Goal: Task Accomplishment & Management: Manage account settings

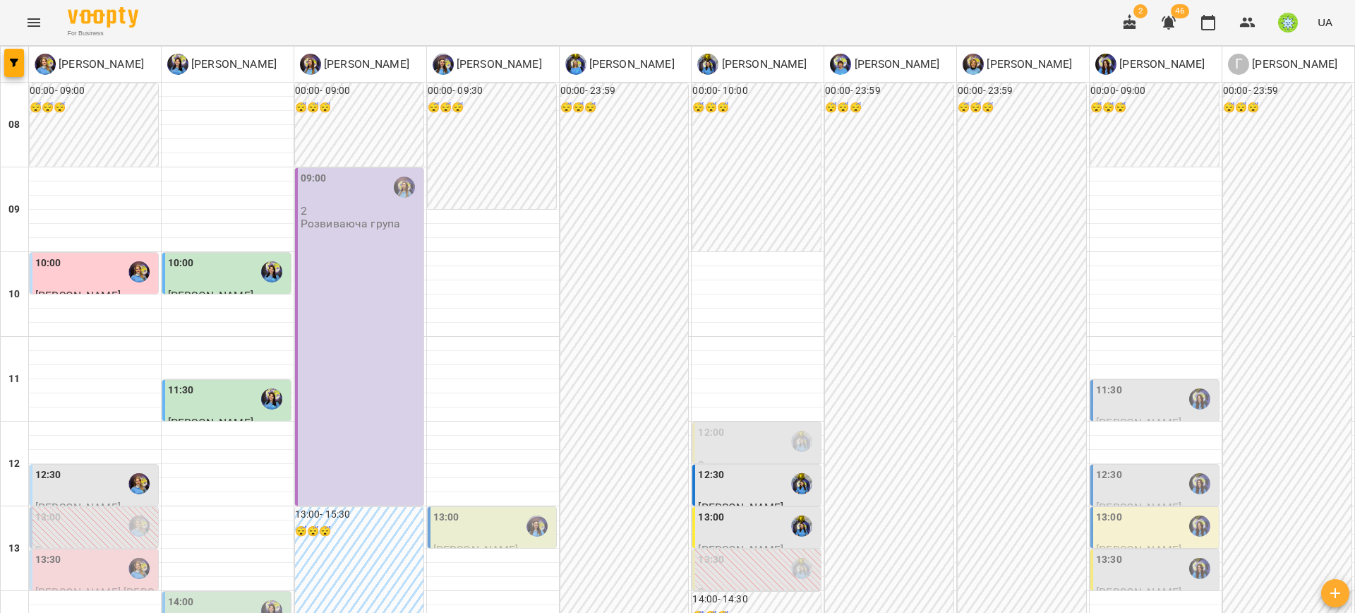
scroll to position [663, 0]
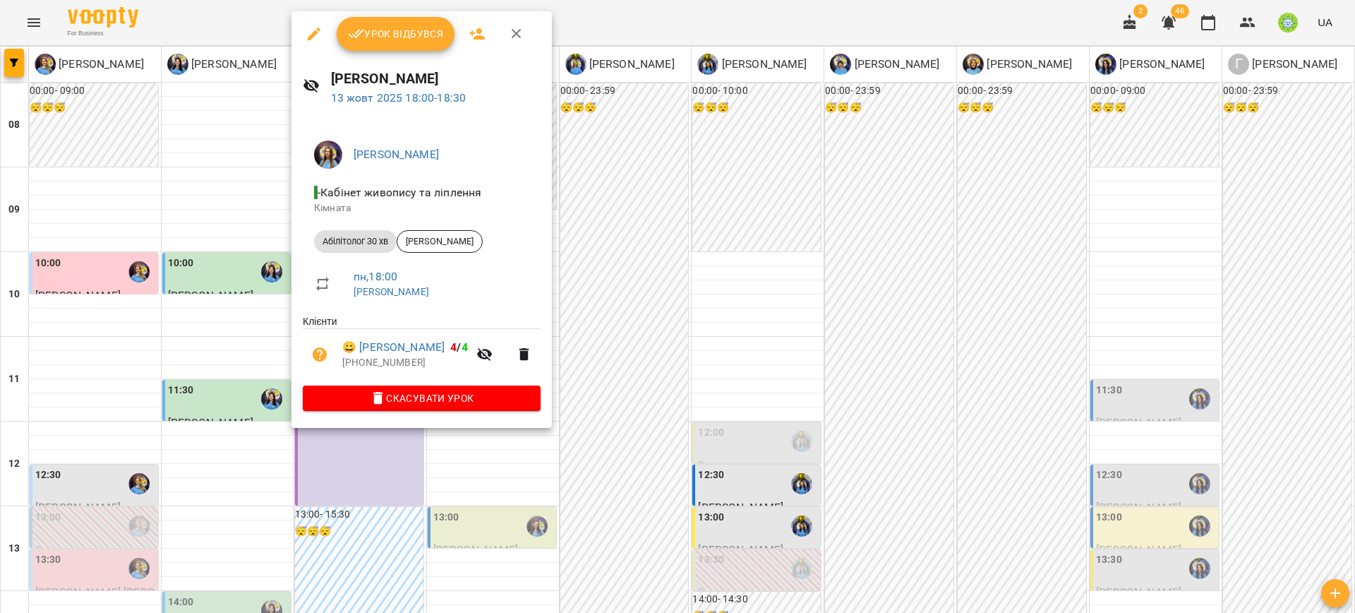
click at [255, 280] on div at bounding box center [677, 306] width 1355 height 613
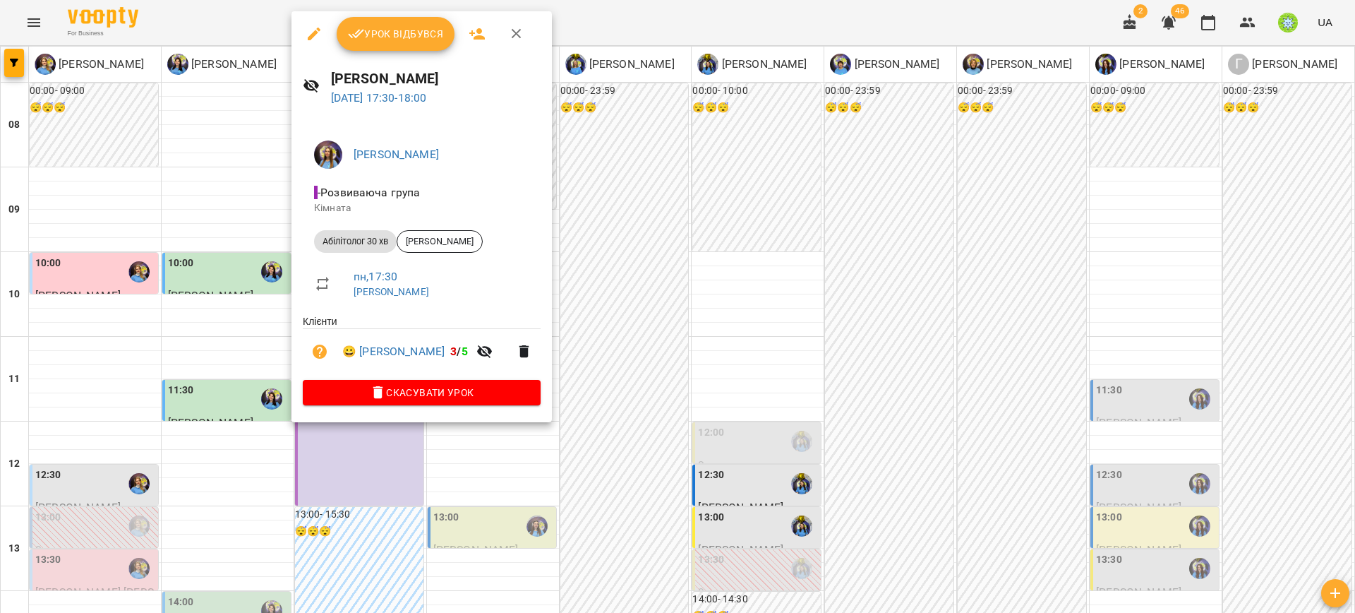
drag, startPoint x: 257, startPoint y: 241, endPoint x: 332, endPoint y: 276, distance: 82.4
click at [258, 241] on div at bounding box center [677, 306] width 1355 height 613
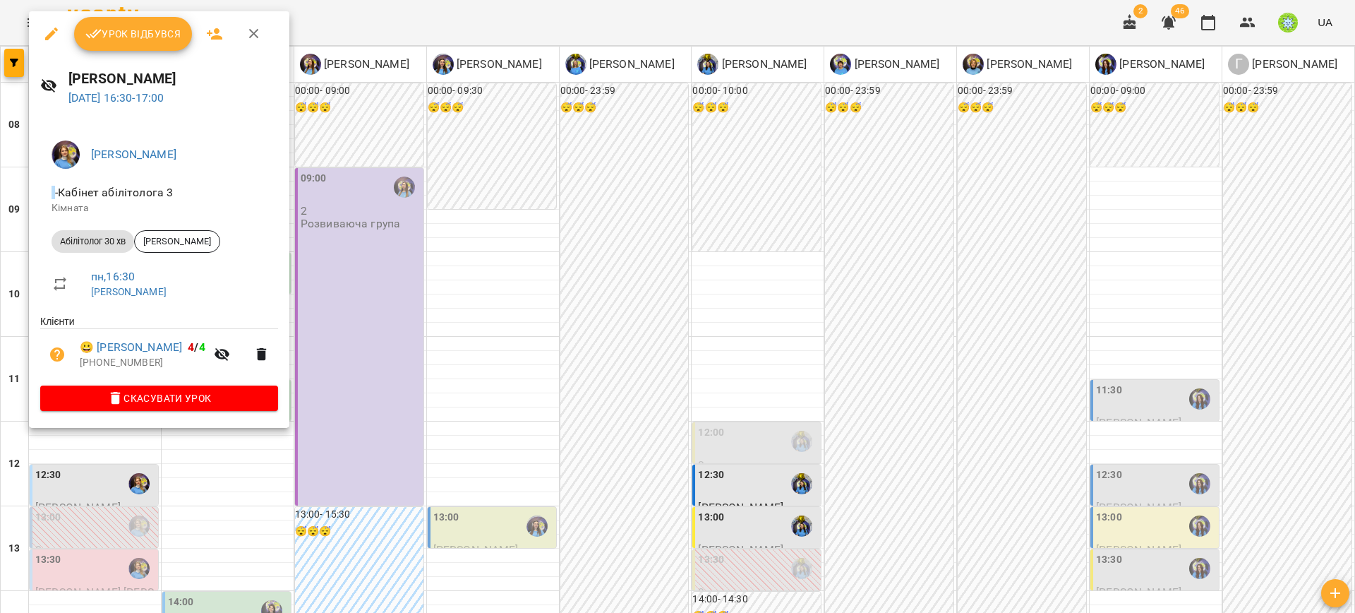
click at [119, 403] on icon "button" at bounding box center [116, 398] width 10 height 13
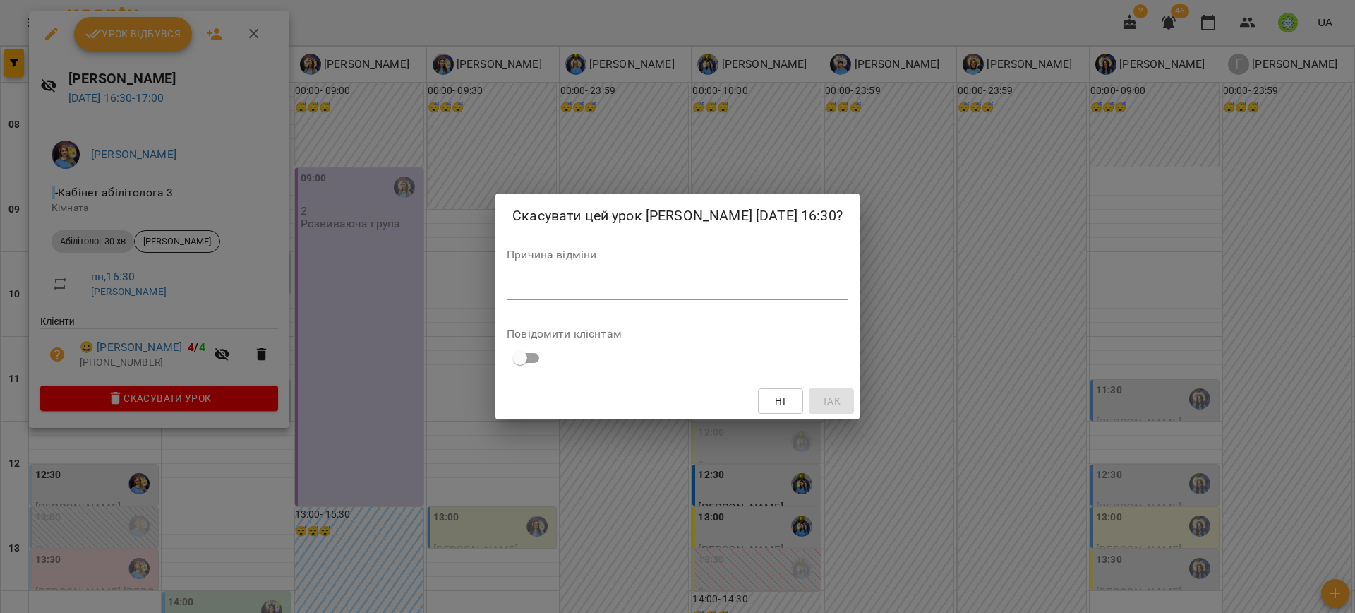
click at [714, 306] on div "Причина відміни *" at bounding box center [678, 277] width 342 height 56
drag, startPoint x: 716, startPoint y: 311, endPoint x: 712, endPoint y: 303, distance: 8.2
click at [712, 303] on div "Причина відміни *" at bounding box center [678, 277] width 342 height 56
click at [711, 295] on textarea at bounding box center [678, 288] width 342 height 13
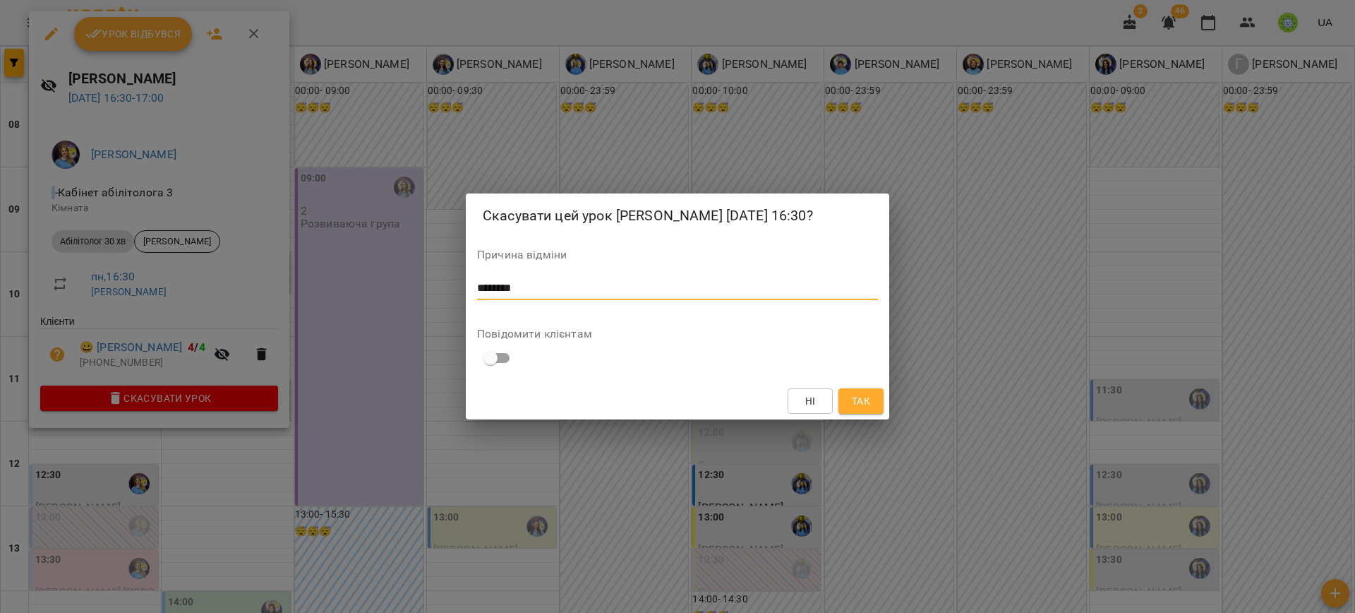
type textarea "********"
click at [876, 419] on div "Ні Так" at bounding box center [677, 401] width 423 height 37
click at [881, 394] on div "Ні Так" at bounding box center [677, 401] width 423 height 37
click at [855, 419] on div "Ні Так" at bounding box center [677, 401] width 423 height 37
click at [862, 409] on span "Так" at bounding box center [861, 400] width 18 height 17
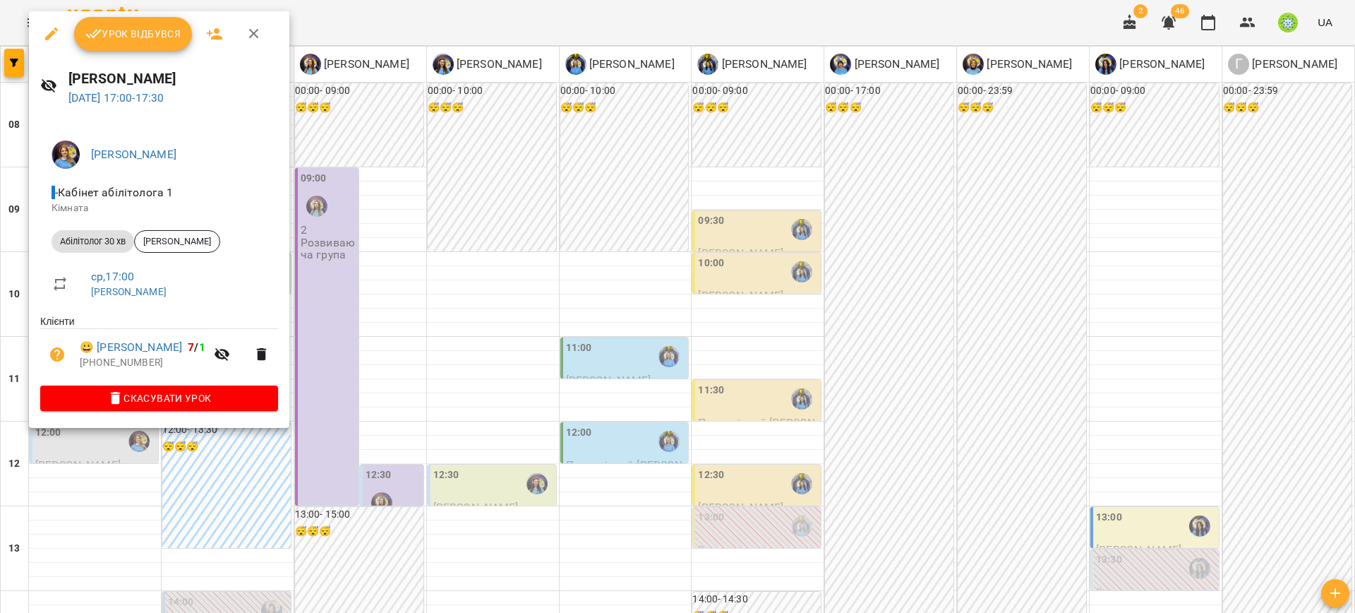
drag, startPoint x: 446, startPoint y: 224, endPoint x: 308, endPoint y: 222, distance: 137.6
click at [447, 224] on div at bounding box center [677, 306] width 1355 height 613
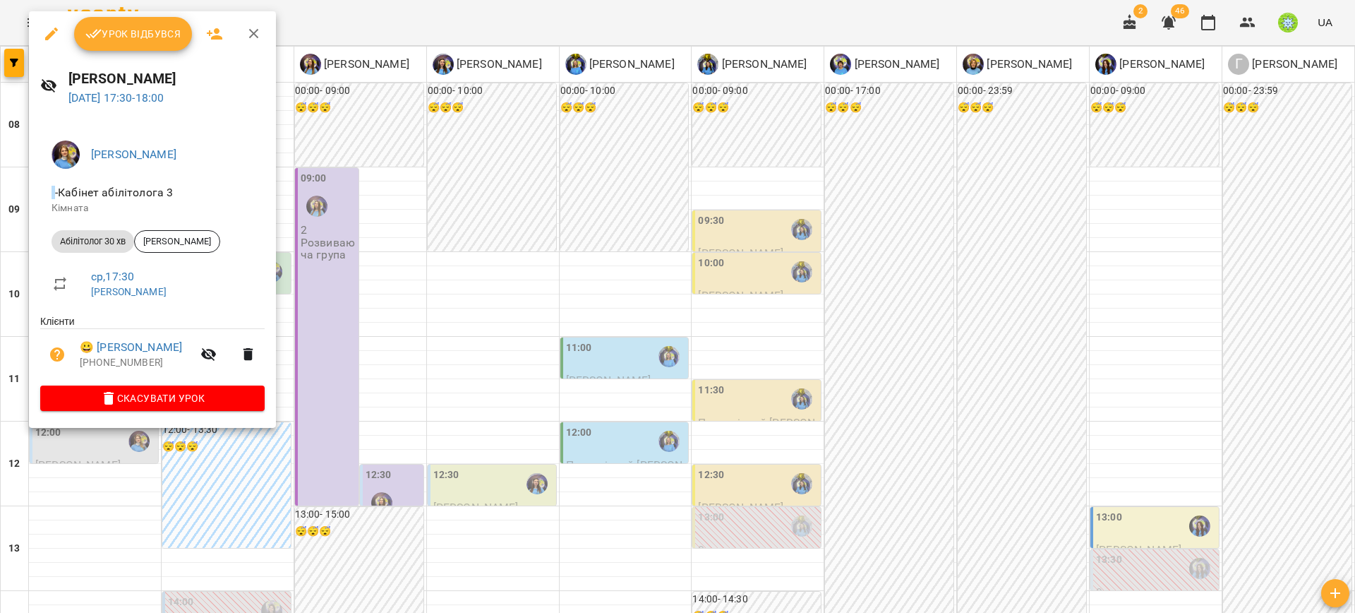
drag, startPoint x: 366, startPoint y: 264, endPoint x: 46, endPoint y: 167, distance: 334.9
click at [361, 265] on div at bounding box center [677, 306] width 1355 height 613
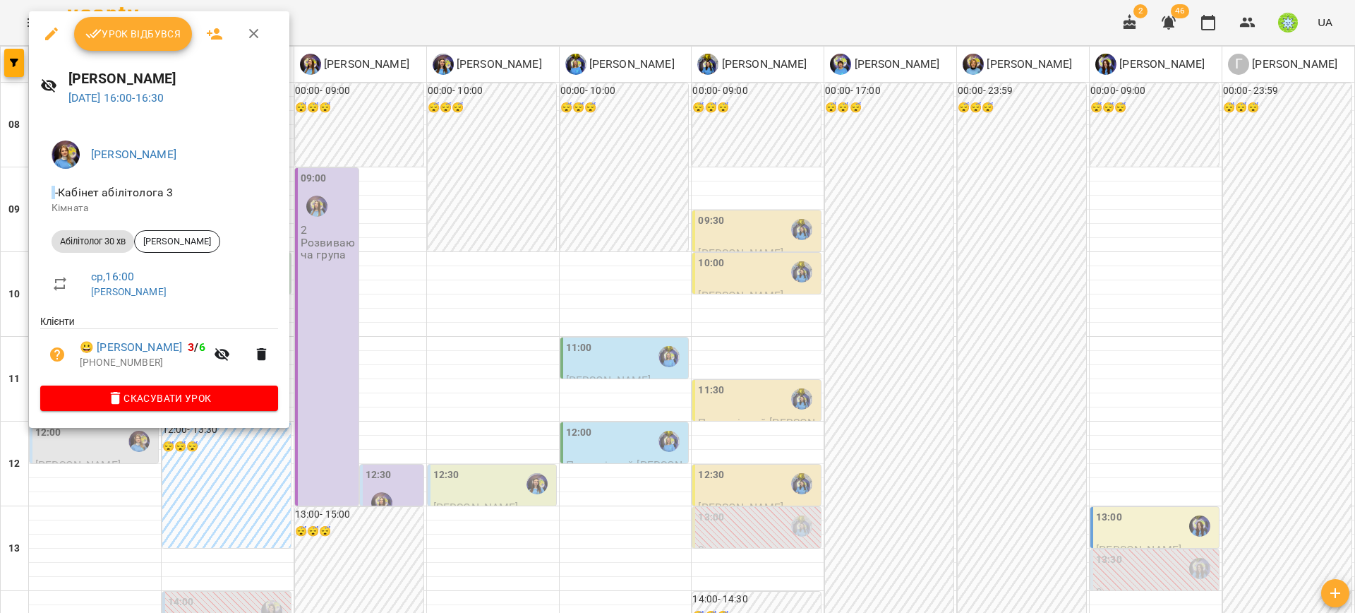
click at [399, 217] on div at bounding box center [677, 306] width 1355 height 613
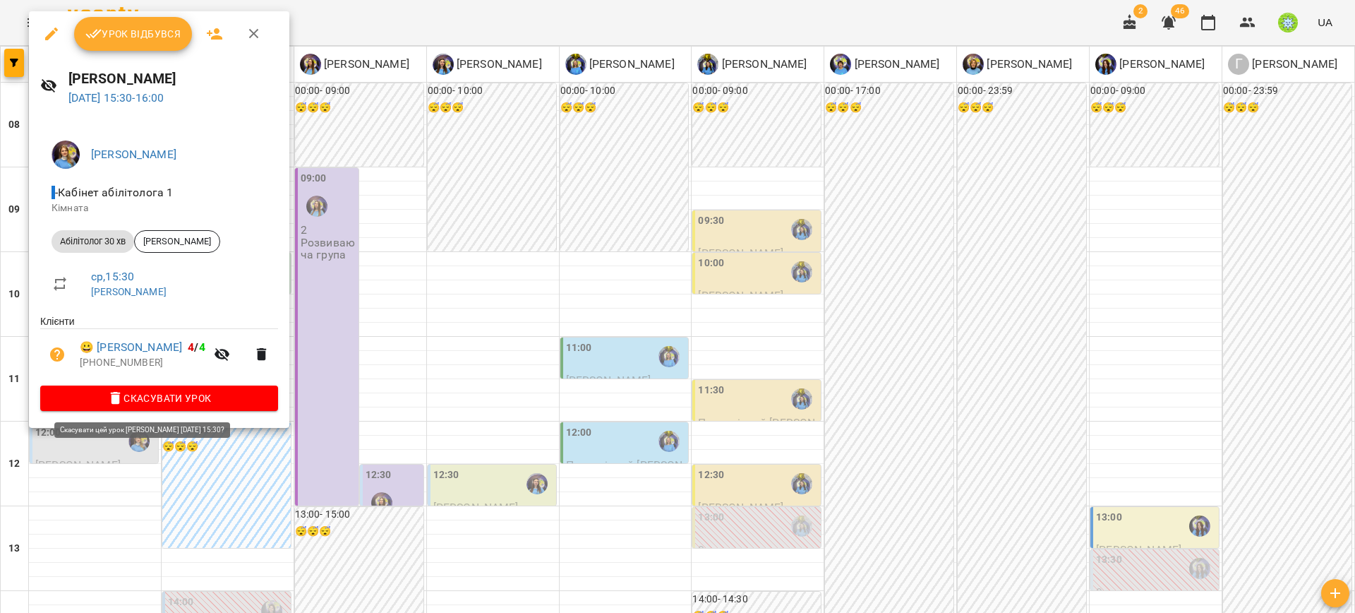
click at [217, 397] on span "Скасувати Урок" at bounding box center [159, 398] width 215 height 17
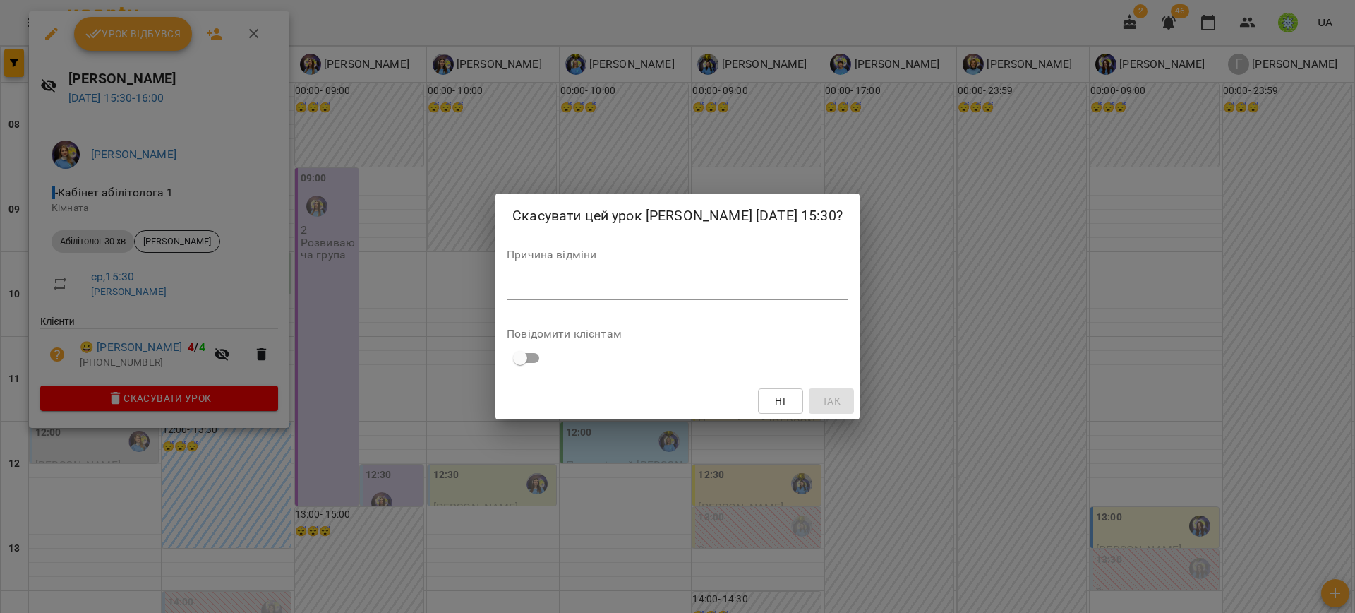
click at [605, 300] on div "*" at bounding box center [678, 288] width 342 height 23
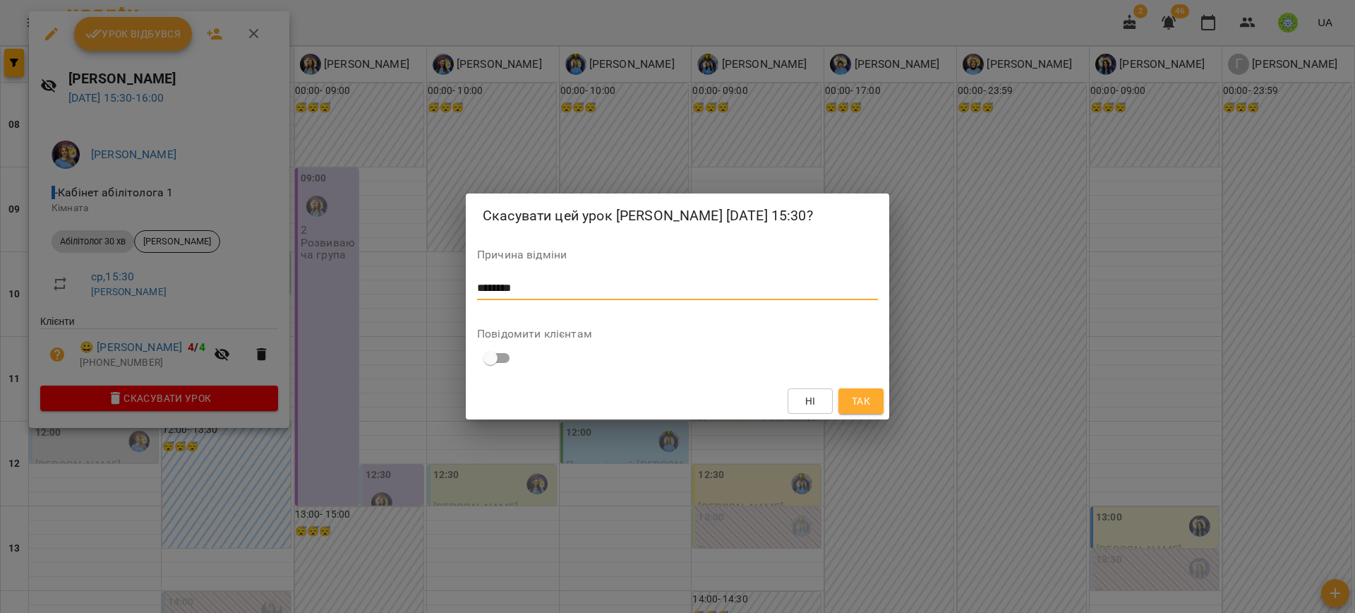
type textarea "********"
click at [887, 411] on div "Ні Так" at bounding box center [677, 401] width 423 height 37
click at [881, 412] on button "Так" at bounding box center [860, 400] width 45 height 25
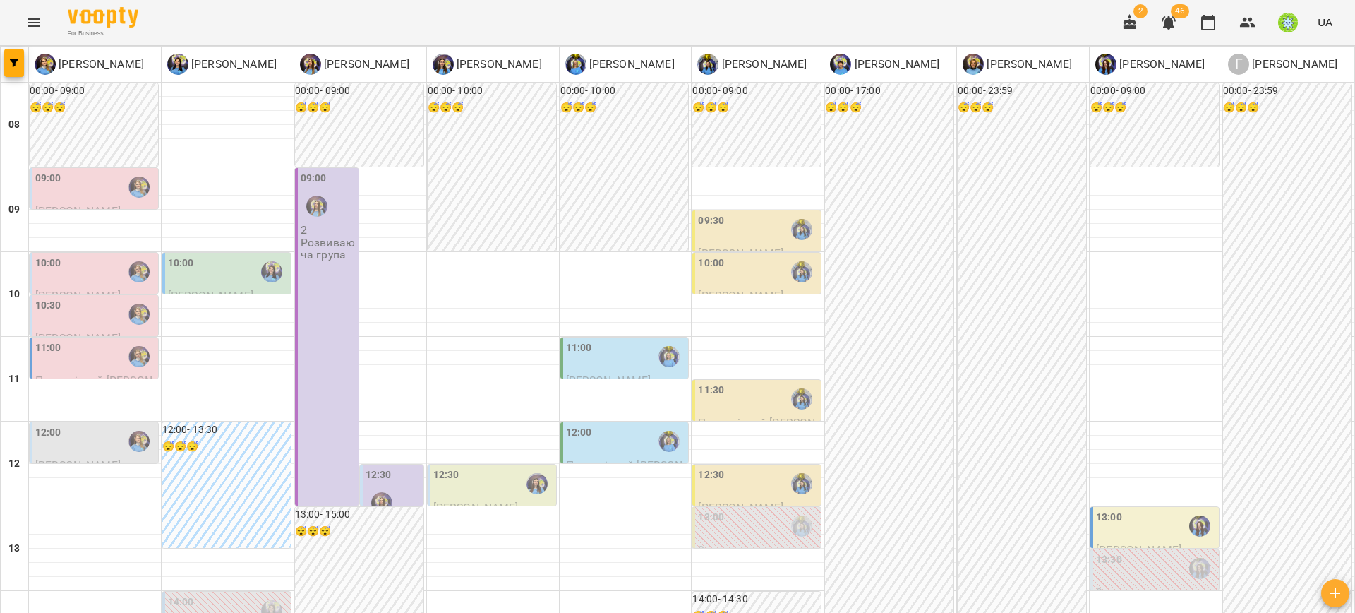
scroll to position [397, 0]
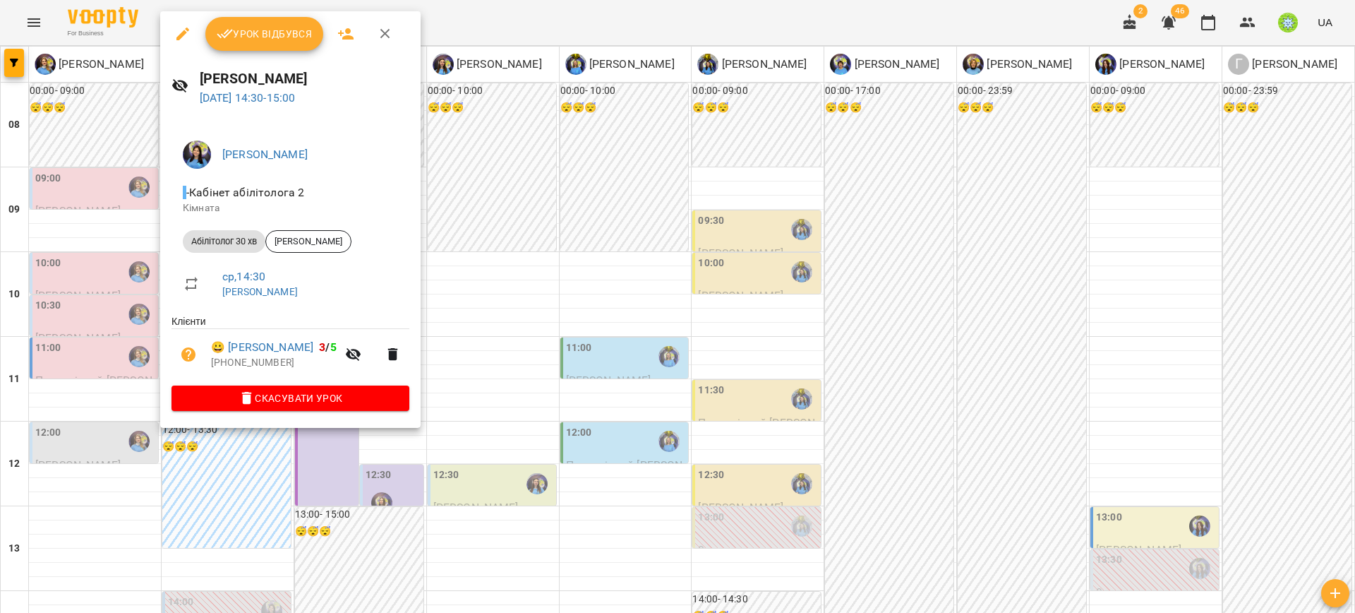
click at [567, 303] on div at bounding box center [677, 306] width 1355 height 613
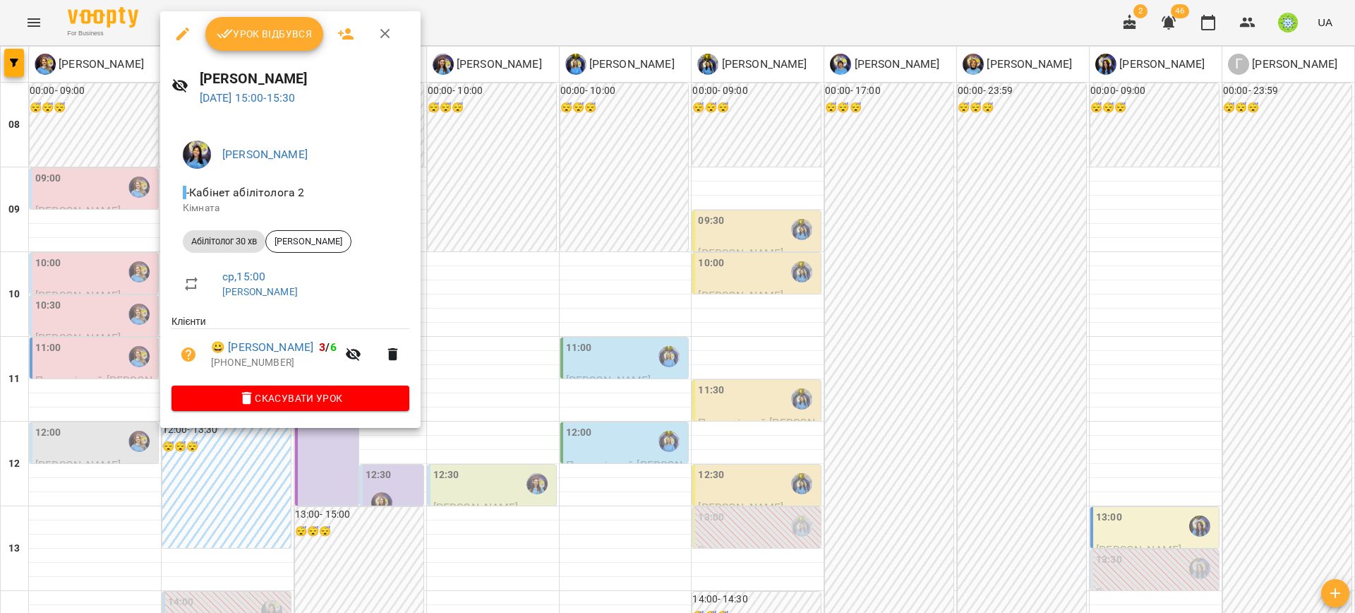
click at [591, 289] on div at bounding box center [677, 306] width 1355 height 613
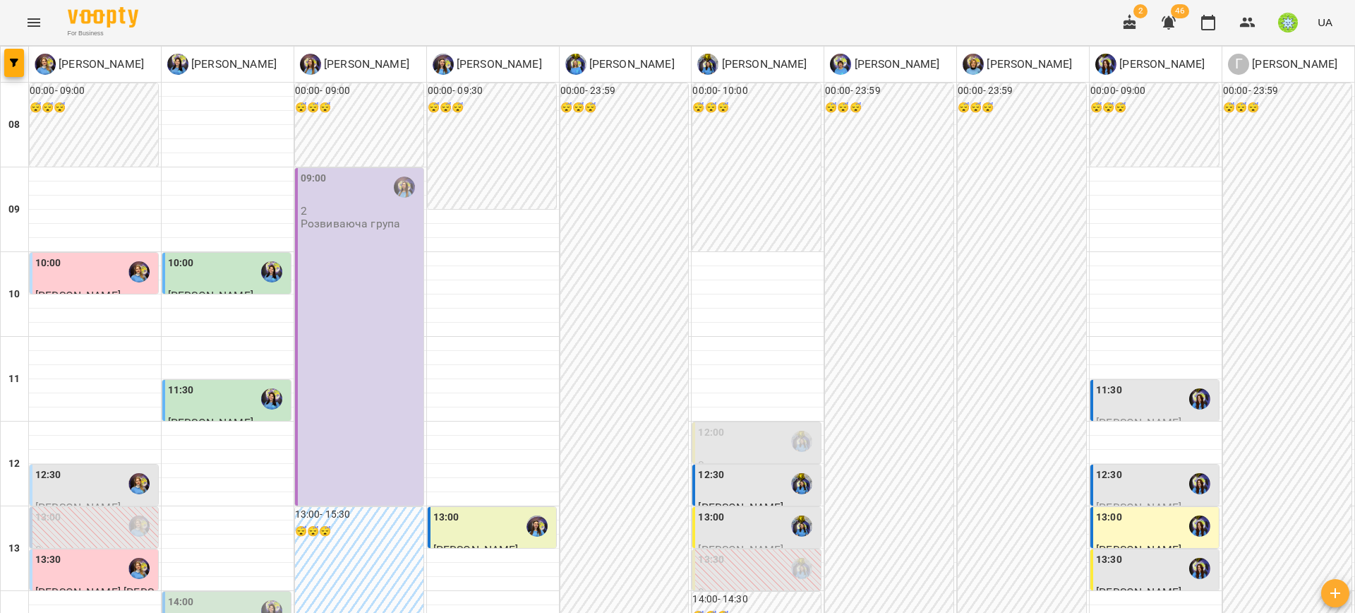
scroll to position [472, 0]
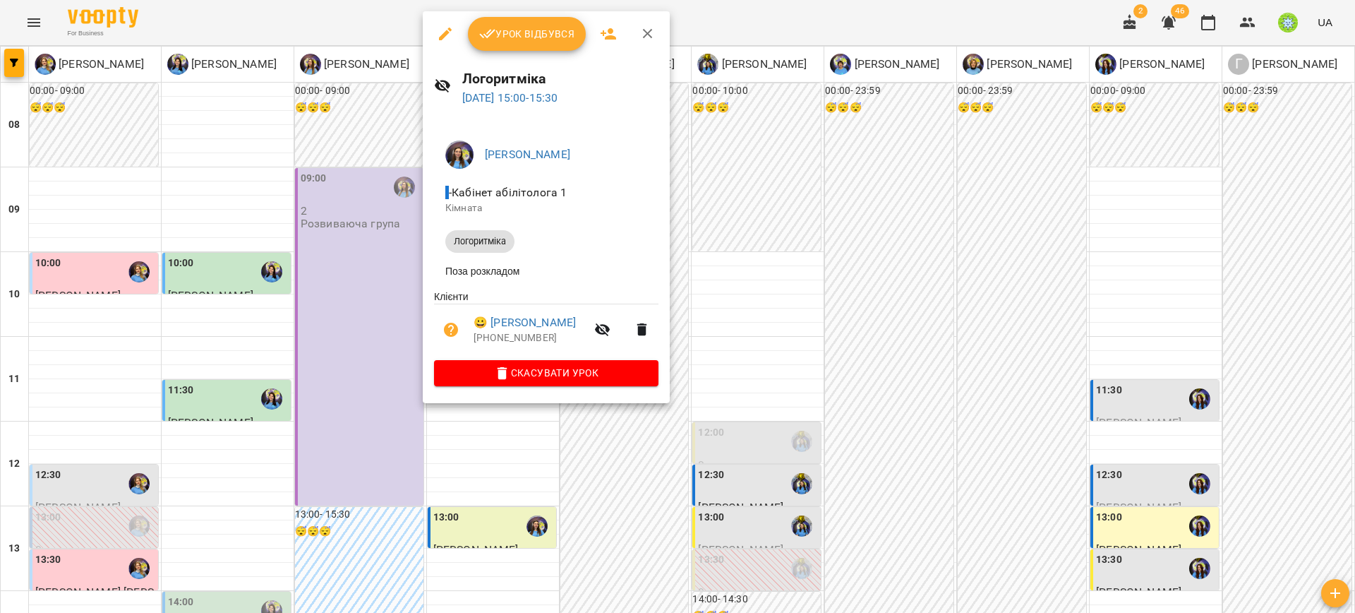
click at [357, 265] on div at bounding box center [677, 306] width 1355 height 613
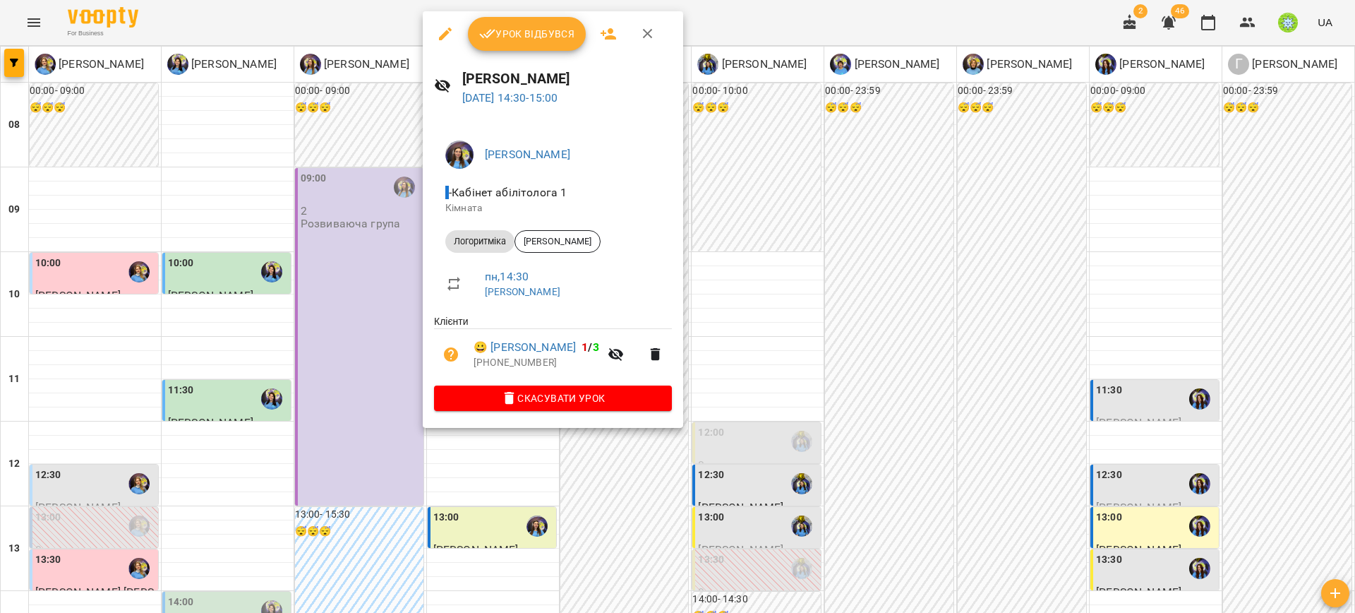
click at [366, 223] on div at bounding box center [677, 306] width 1355 height 613
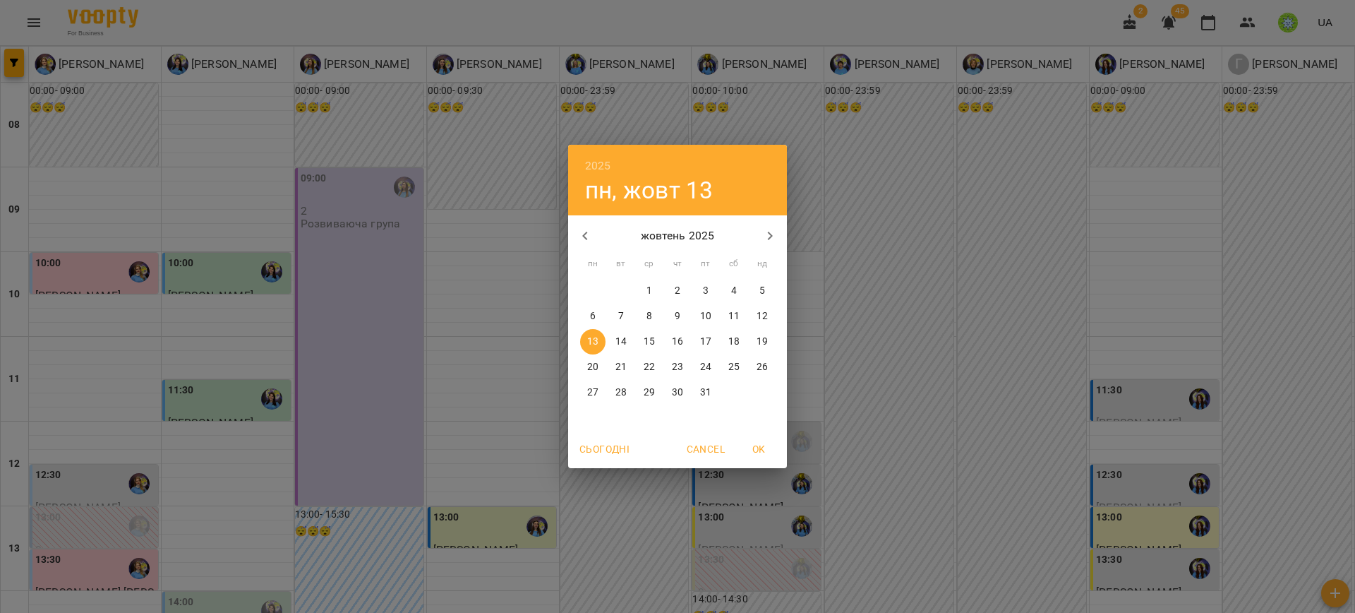
drag, startPoint x: 679, startPoint y: 451, endPoint x: 690, endPoint y: 448, distance: 11.0
click at [680, 451] on div "Сьогодні Cancel OK" at bounding box center [677, 449] width 219 height 37
click at [693, 448] on span "Cancel" at bounding box center [706, 448] width 38 height 17
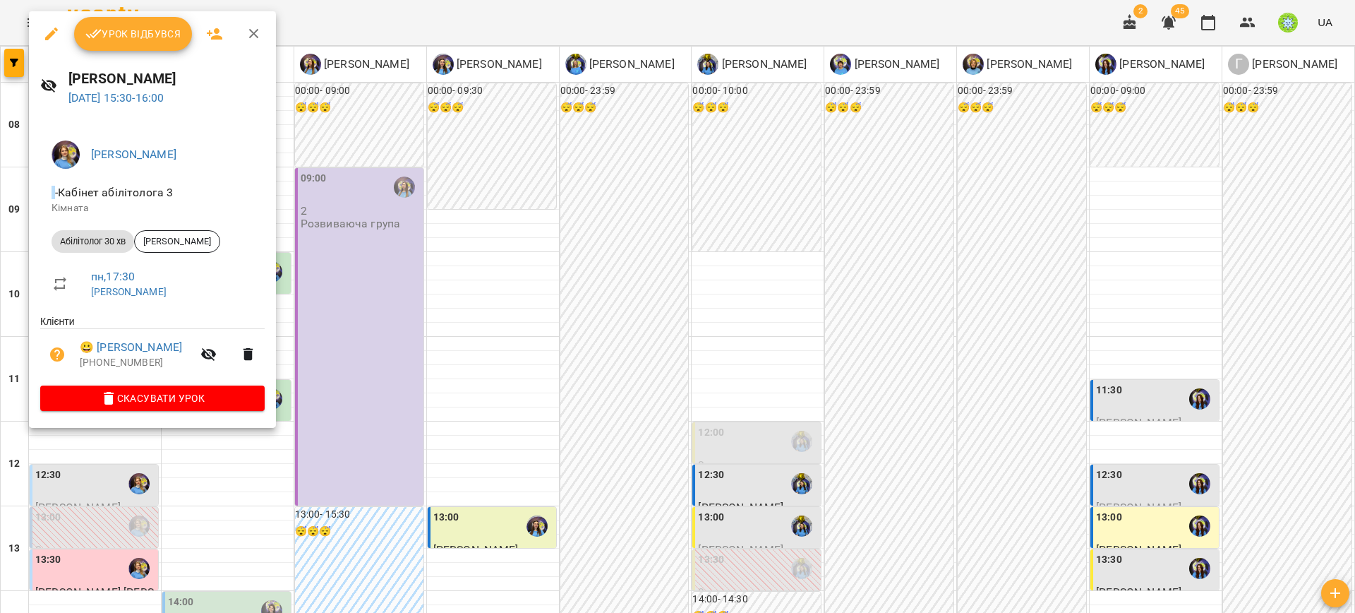
click at [75, 468] on div at bounding box center [677, 306] width 1355 height 613
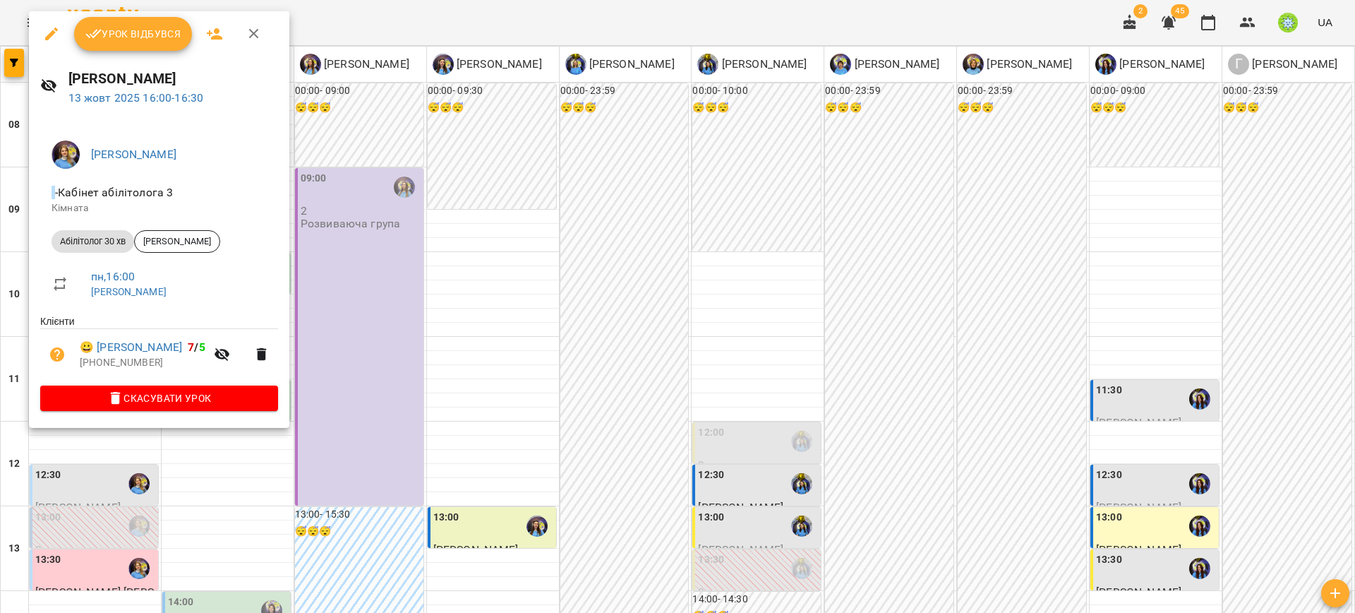
click at [91, 523] on div at bounding box center [677, 306] width 1355 height 613
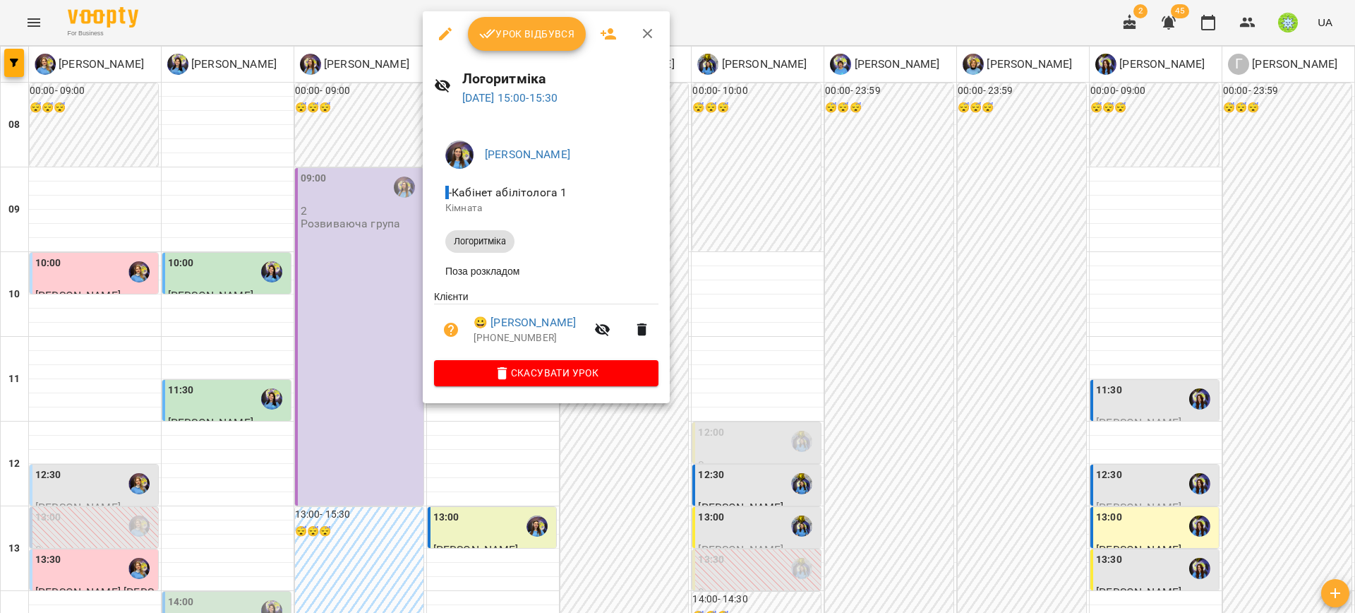
click at [362, 230] on div at bounding box center [677, 306] width 1355 height 613
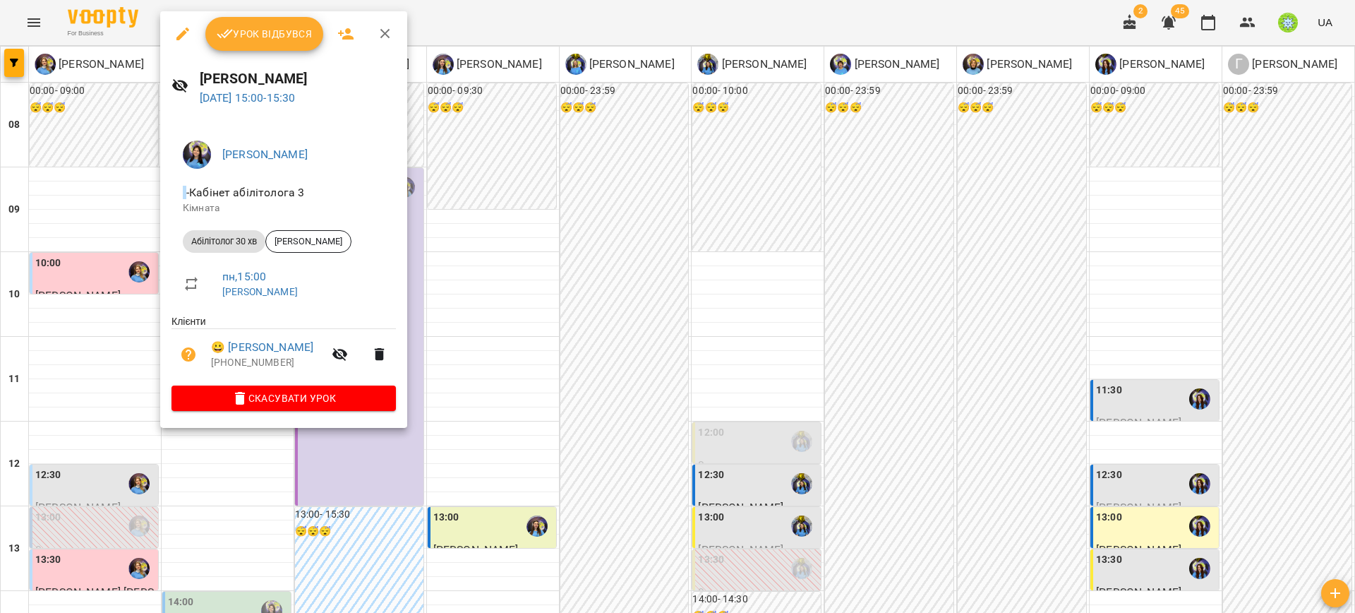
click at [4, 239] on div at bounding box center [677, 306] width 1355 height 613
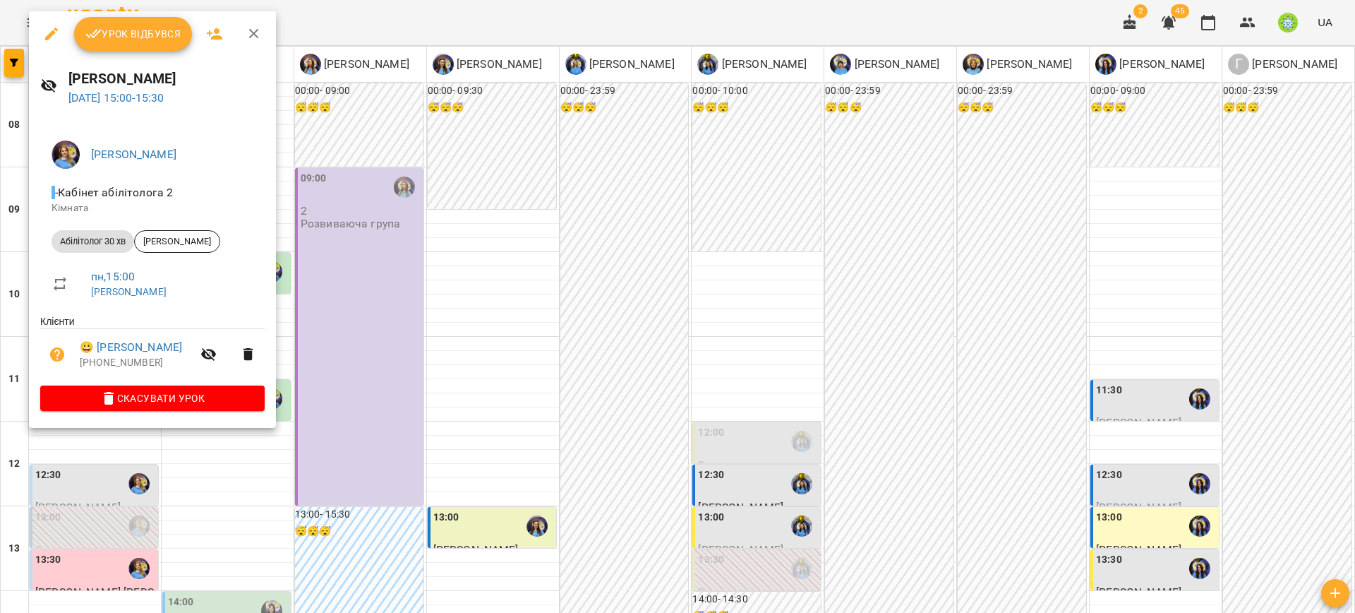
click at [493, 176] on div at bounding box center [677, 306] width 1355 height 613
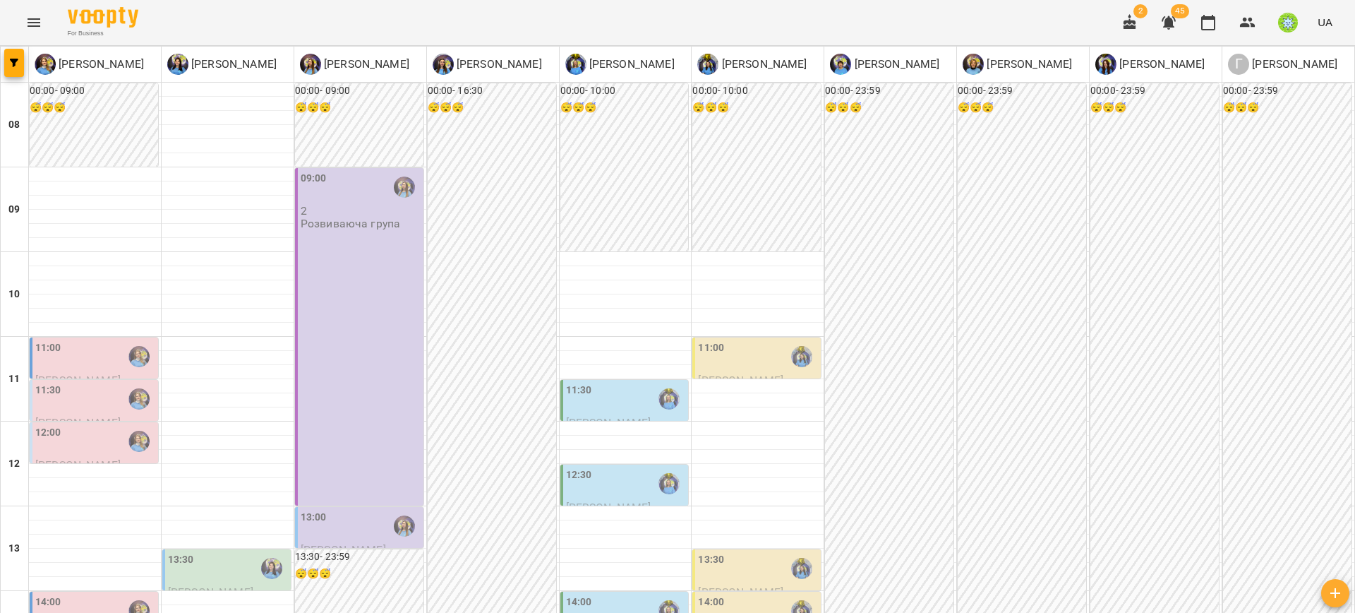
scroll to position [476, 0]
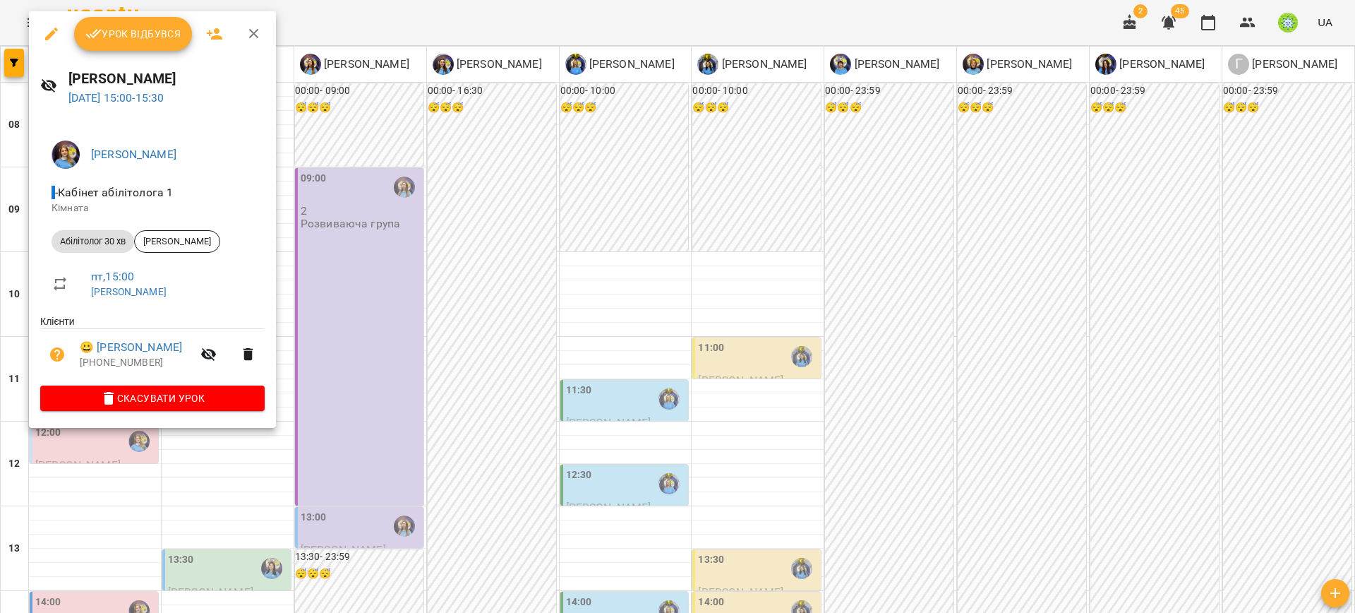
click at [452, 224] on div at bounding box center [677, 306] width 1355 height 613
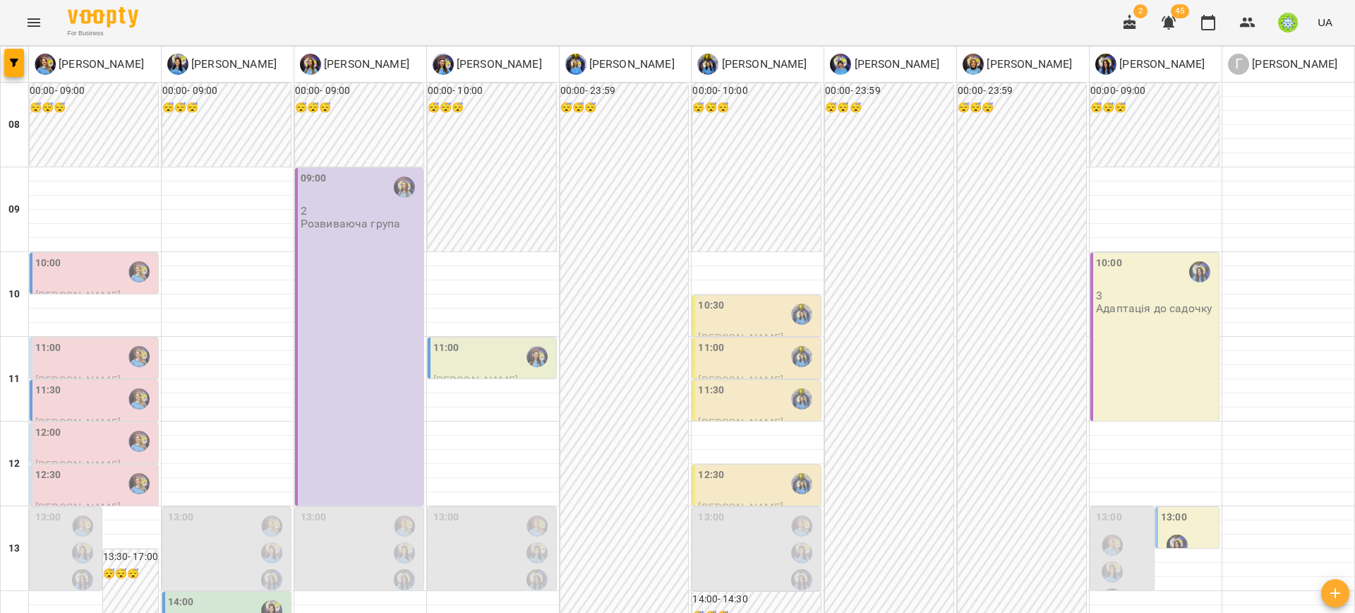
scroll to position [197, 0]
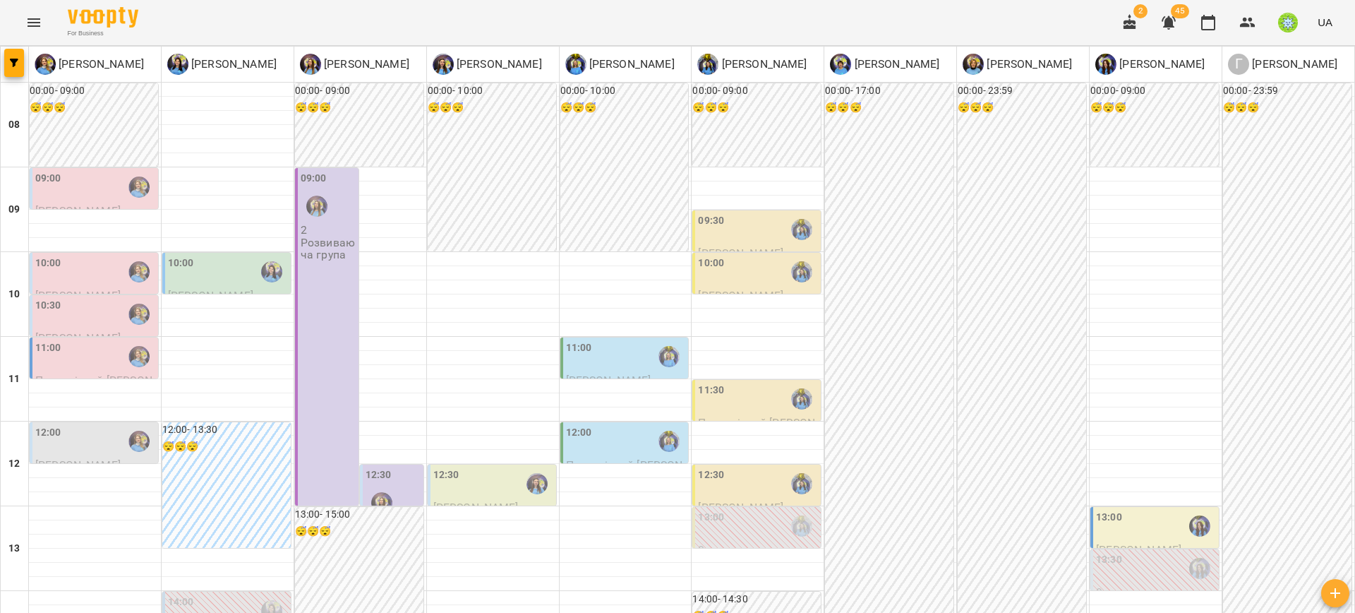
click at [95, 440] on div "12:00" at bounding box center [95, 441] width 120 height 32
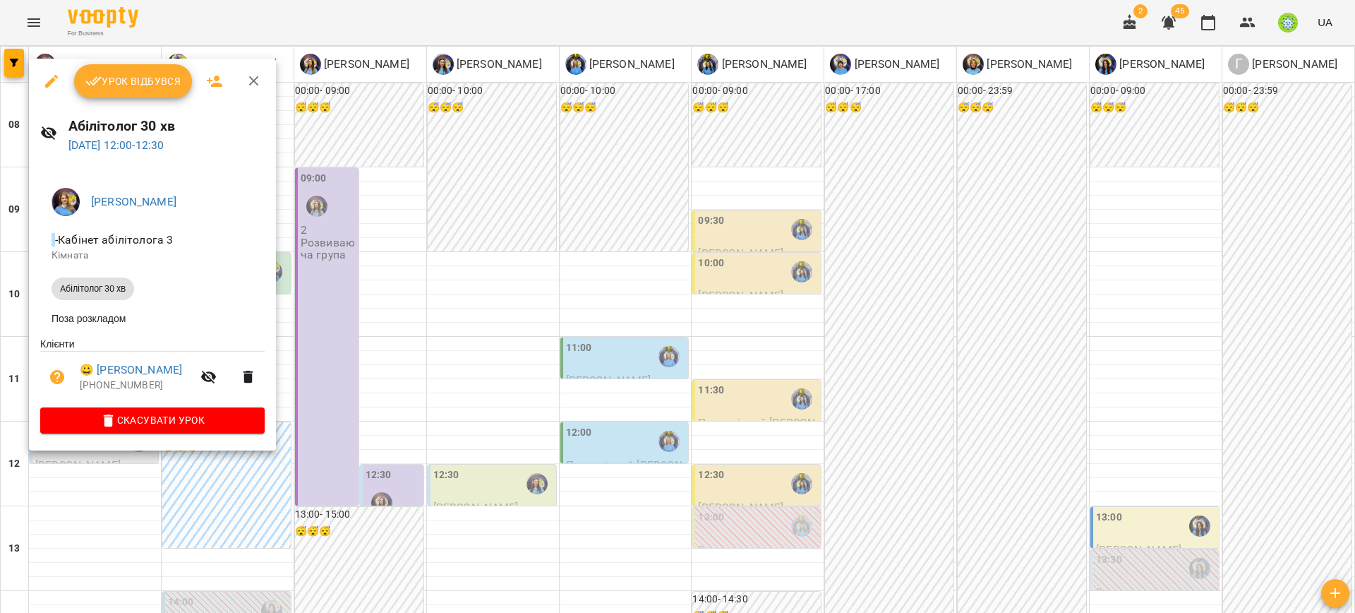
click at [374, 443] on div at bounding box center [677, 306] width 1355 height 613
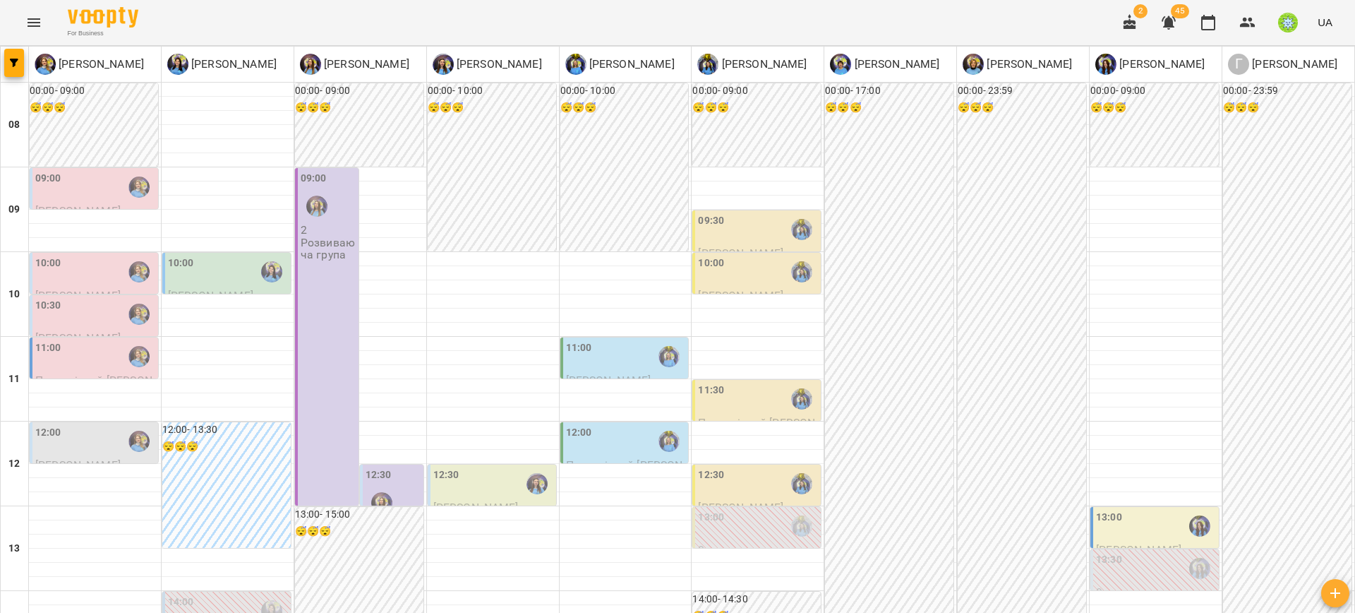
scroll to position [366, 0]
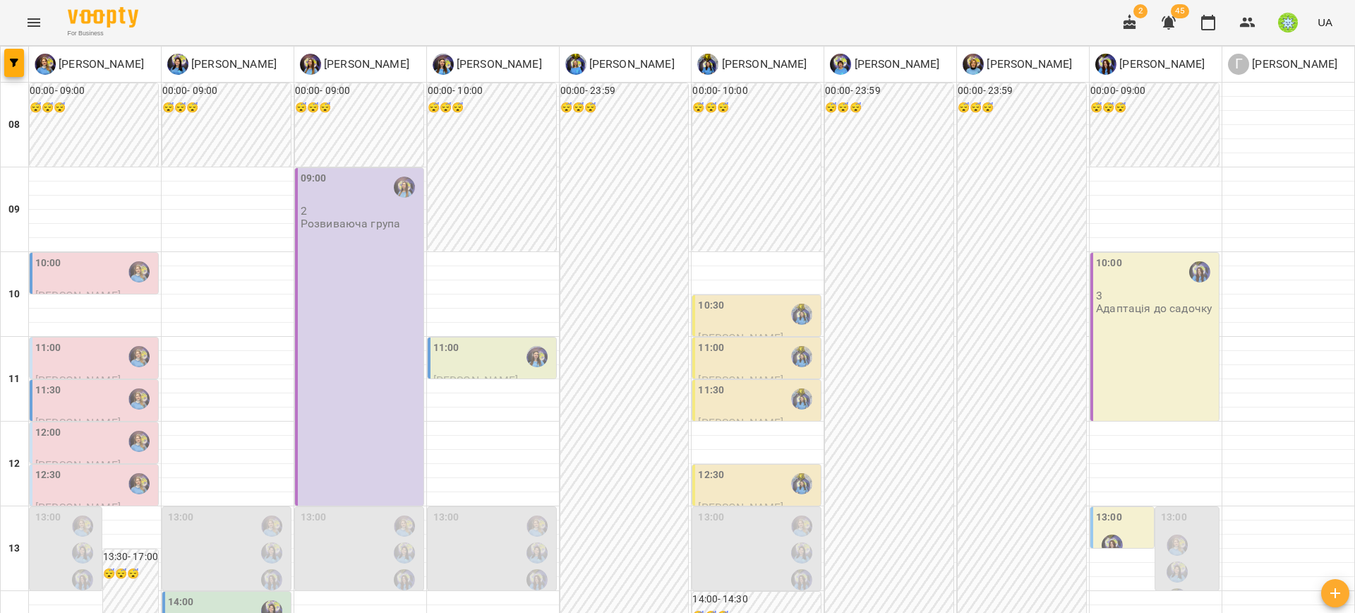
scroll to position [541, 0]
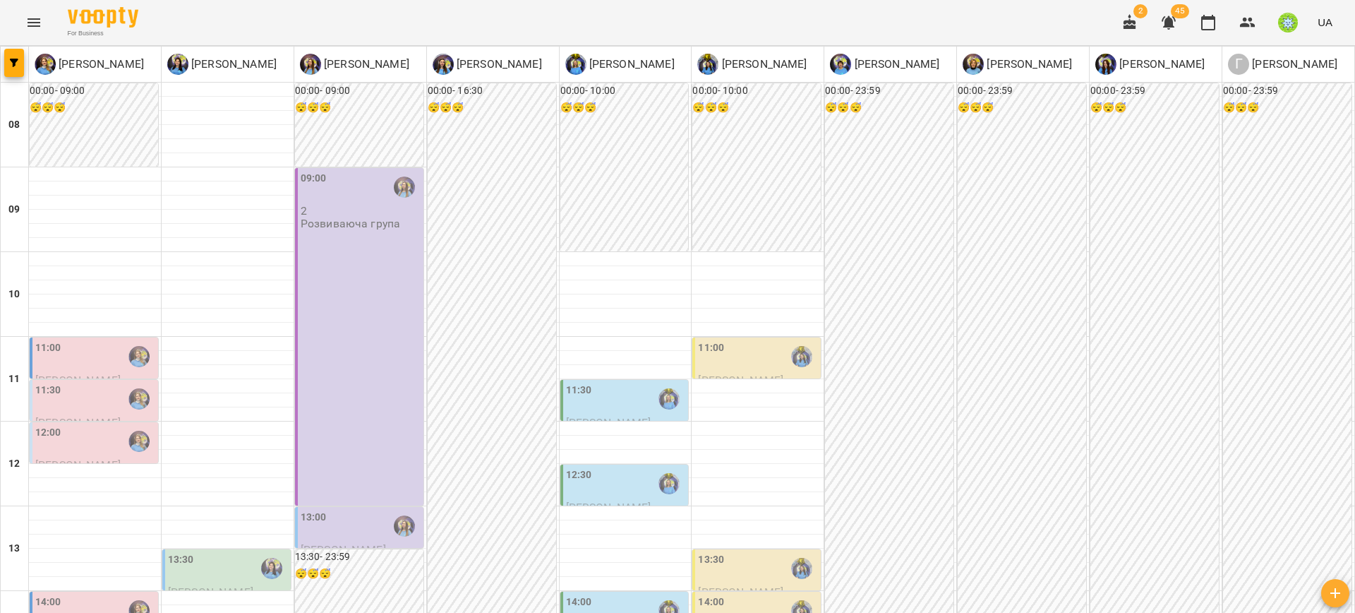
scroll to position [277, 0]
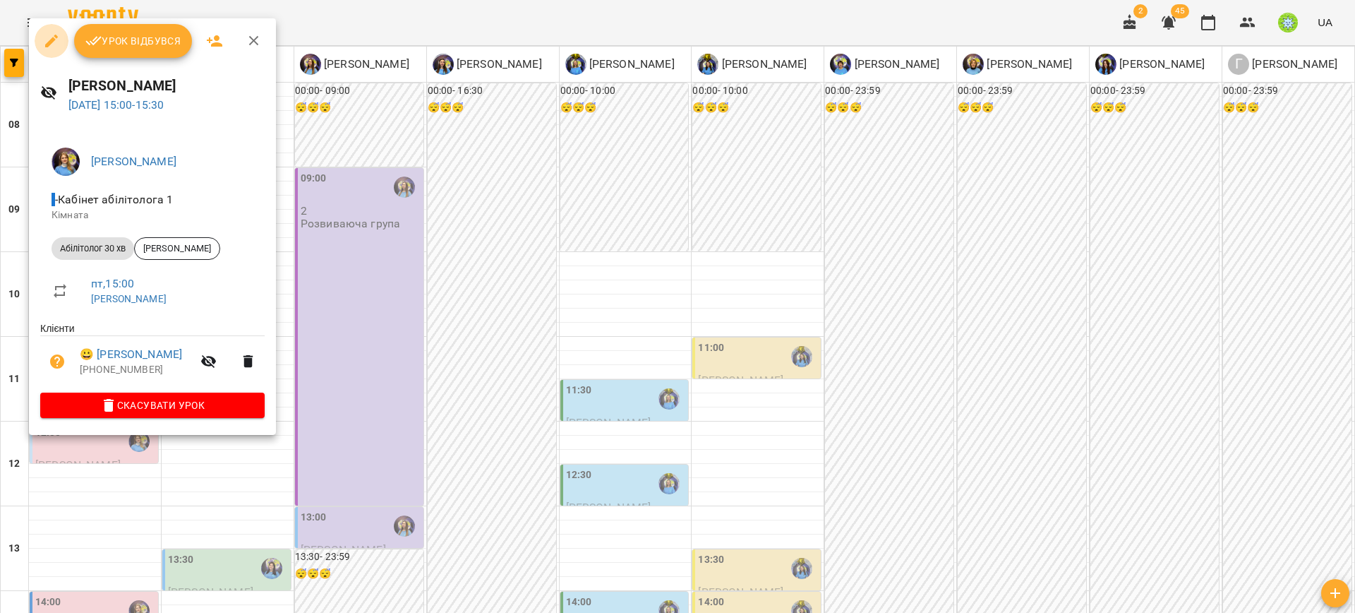
click at [54, 41] on icon "button" at bounding box center [51, 40] width 17 height 17
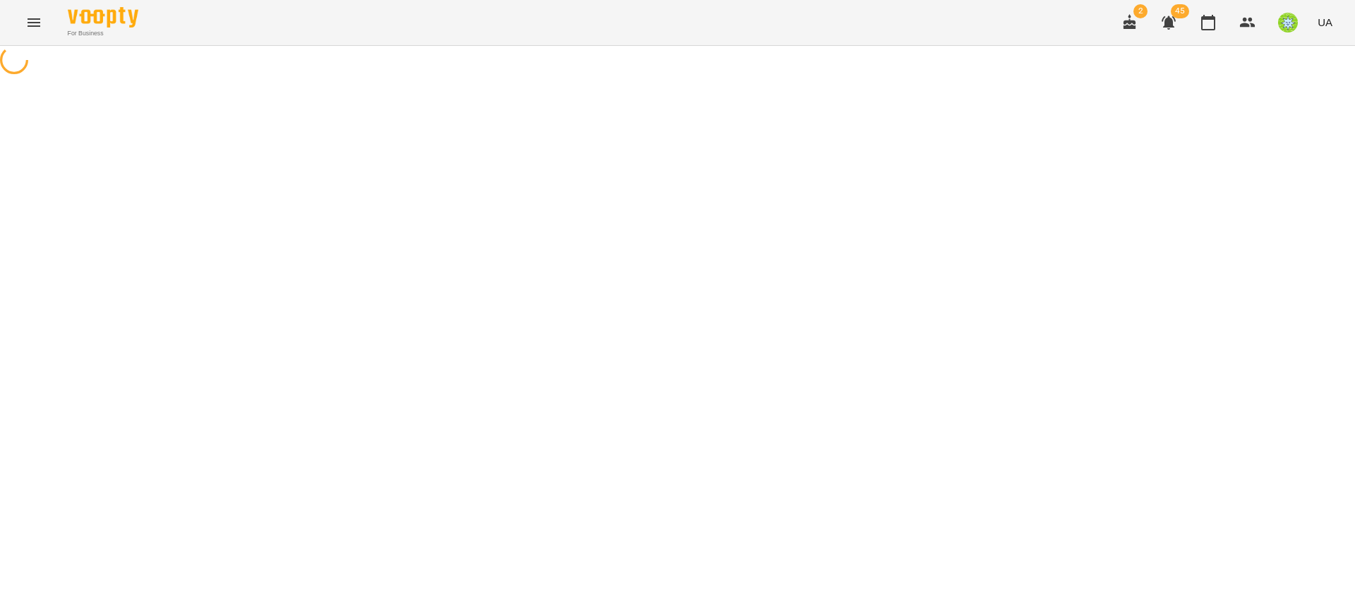
select select "**********"
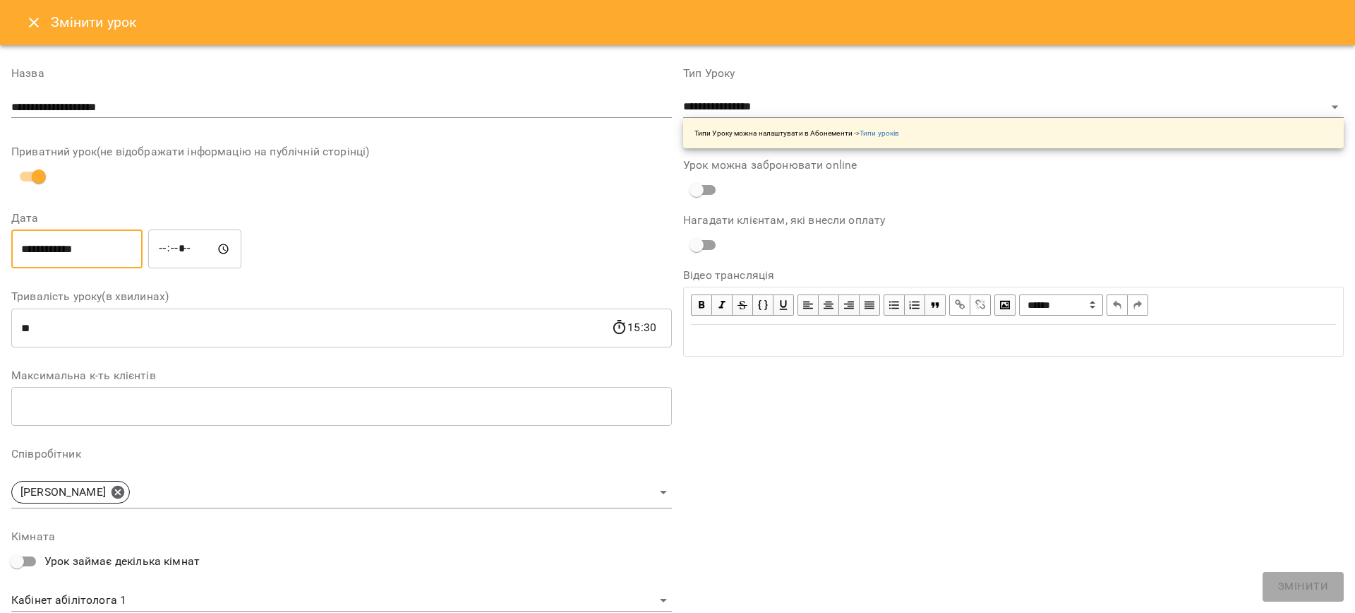
click at [57, 253] on input "**********" at bounding box center [76, 249] width 131 height 40
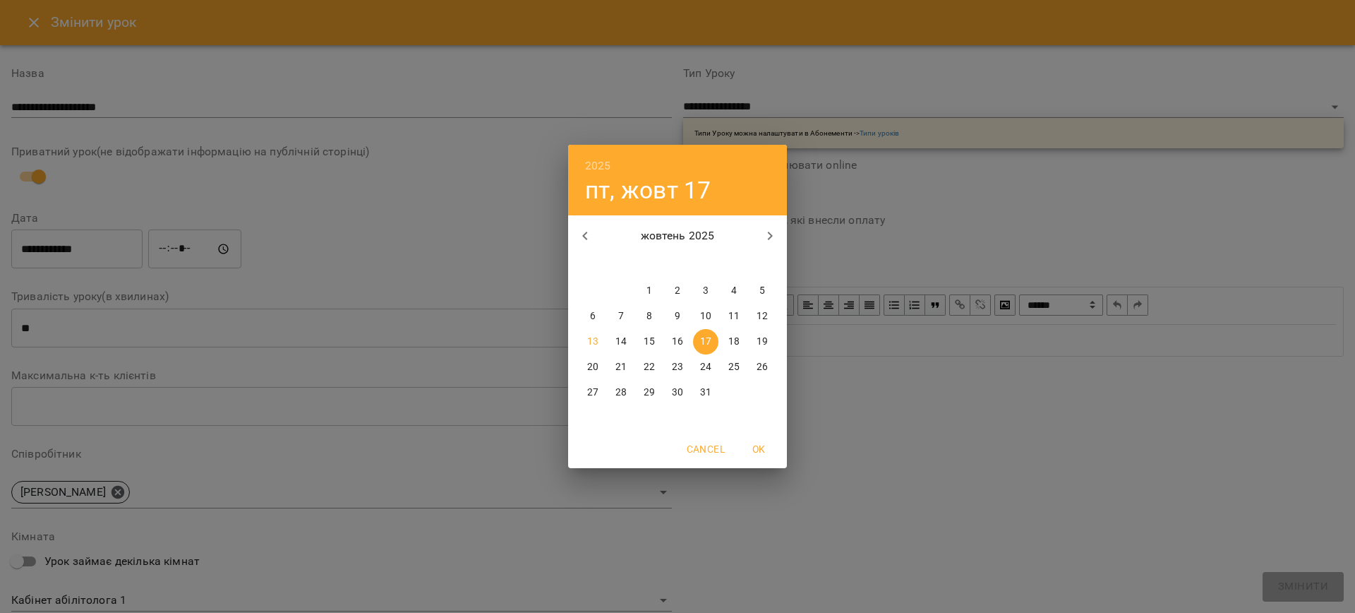
click at [618, 337] on p "14" at bounding box center [620, 342] width 11 height 14
type input "**********"
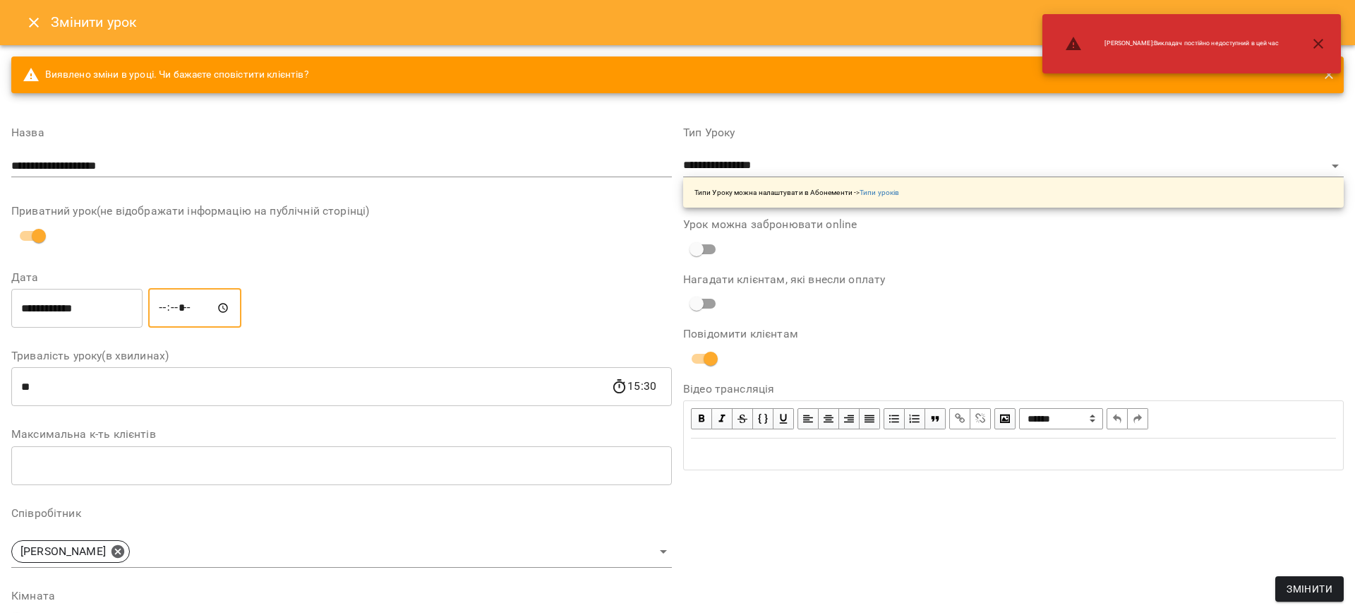
drag, startPoint x: 179, startPoint y: 305, endPoint x: 157, endPoint y: 320, distance: 27.4
click at [175, 309] on input "*****" at bounding box center [194, 308] width 93 height 40
click at [166, 315] on input "*****" at bounding box center [194, 308] width 93 height 40
click at [169, 309] on input "*****" at bounding box center [194, 308] width 93 height 40
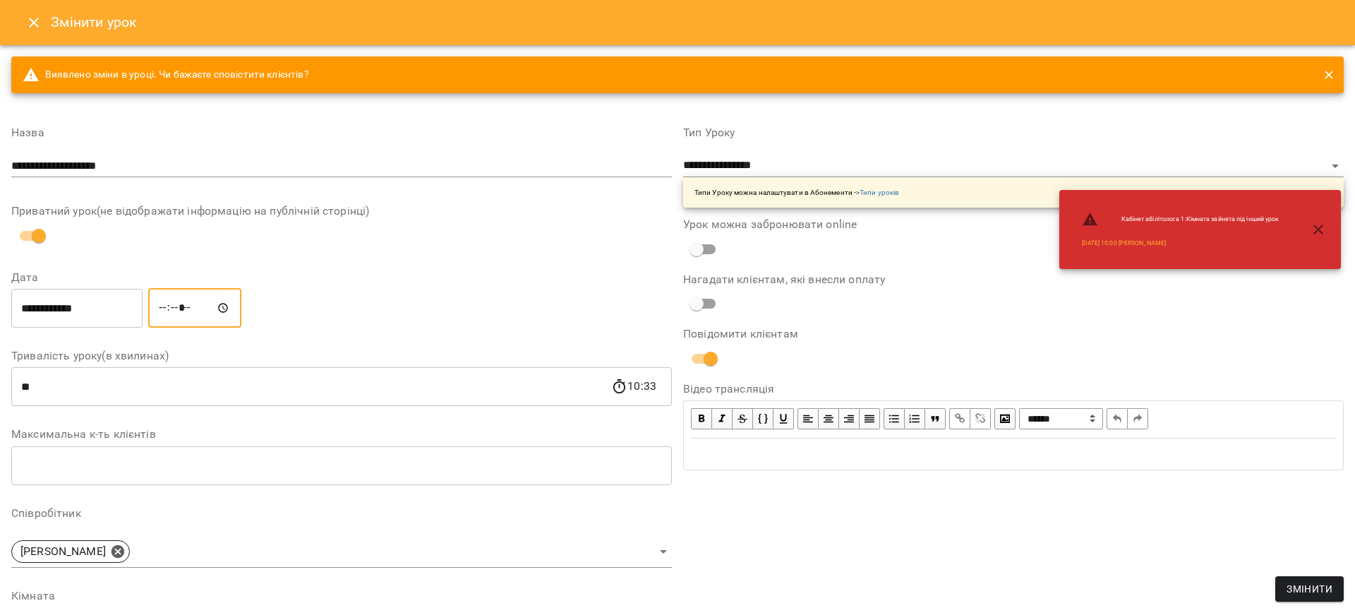
type input "*****"
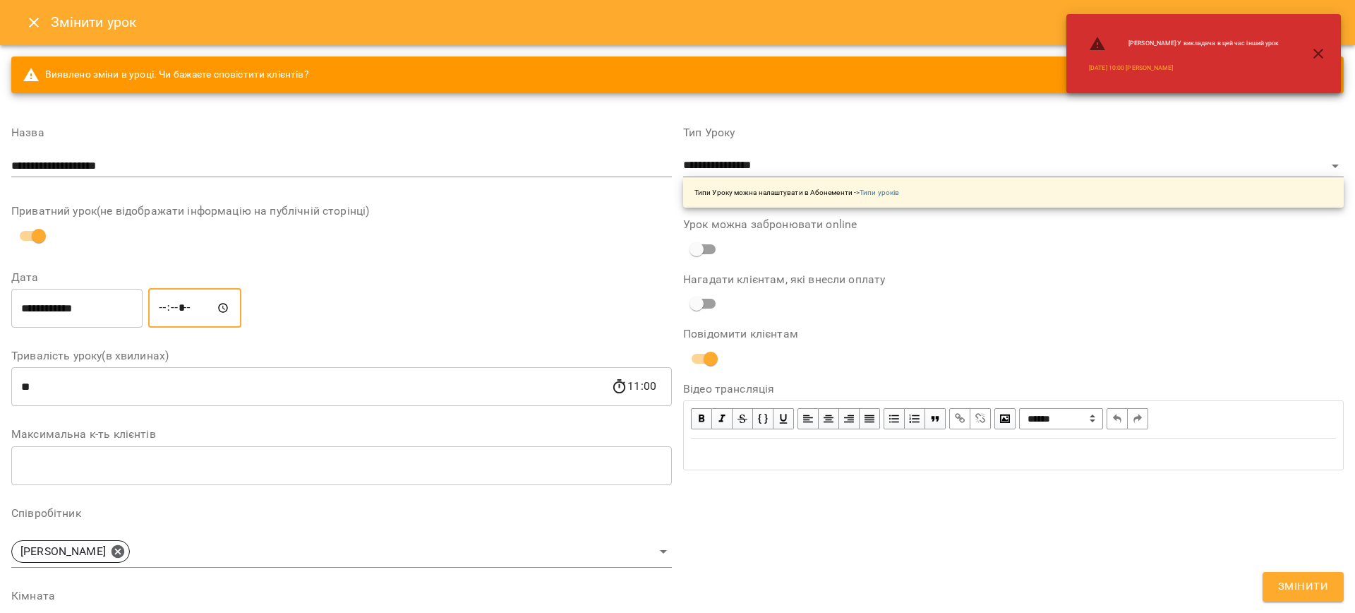
click at [1277, 586] on button "Змінити" at bounding box center [1303, 587] width 81 height 30
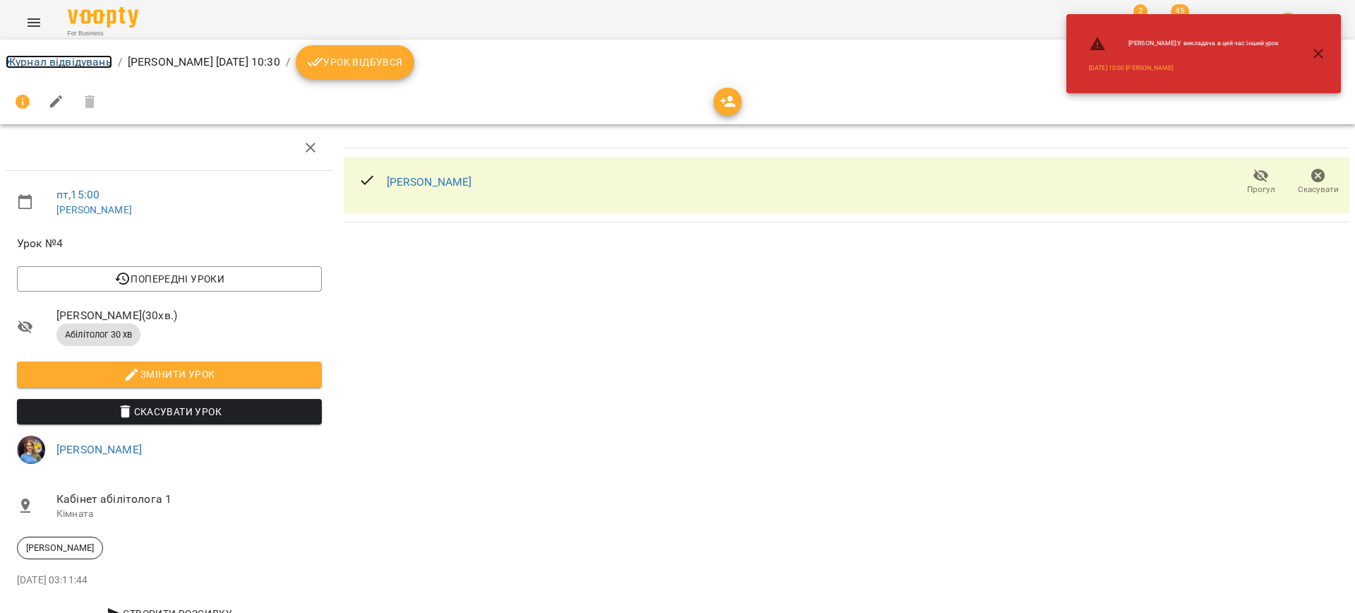
click at [82, 65] on link "Журнал відвідувань" at bounding box center [59, 61] width 107 height 13
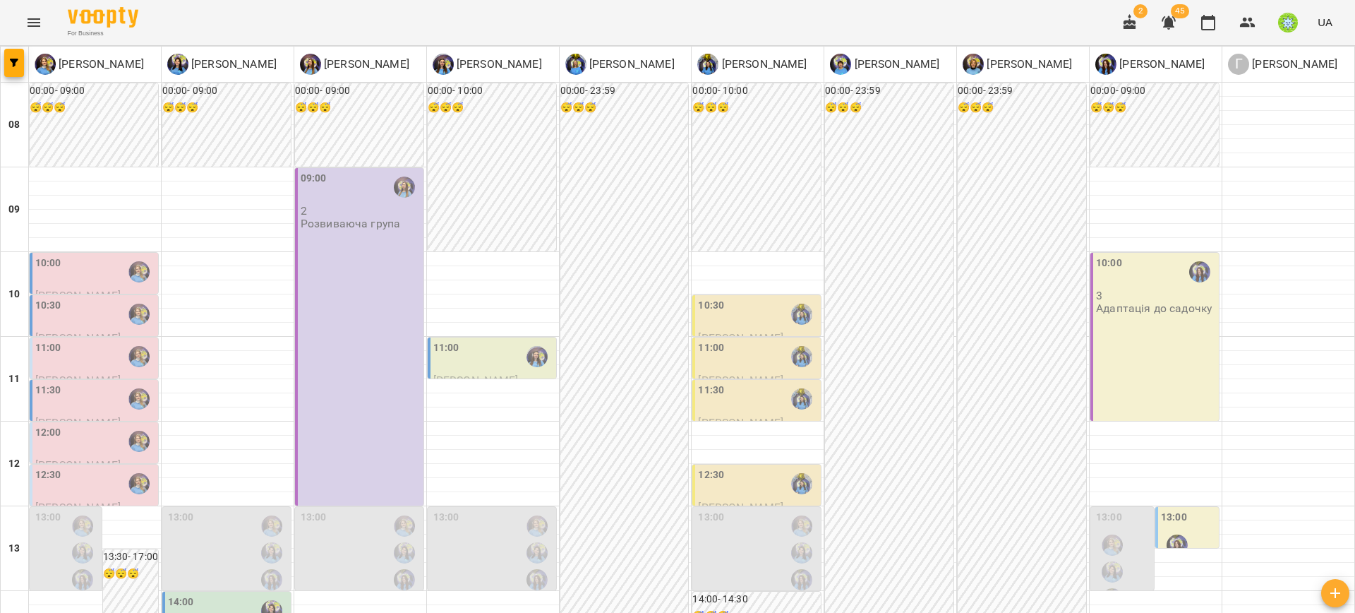
scroll to position [4, 0]
click at [59, 298] on label "10:30" at bounding box center [48, 306] width 26 height 16
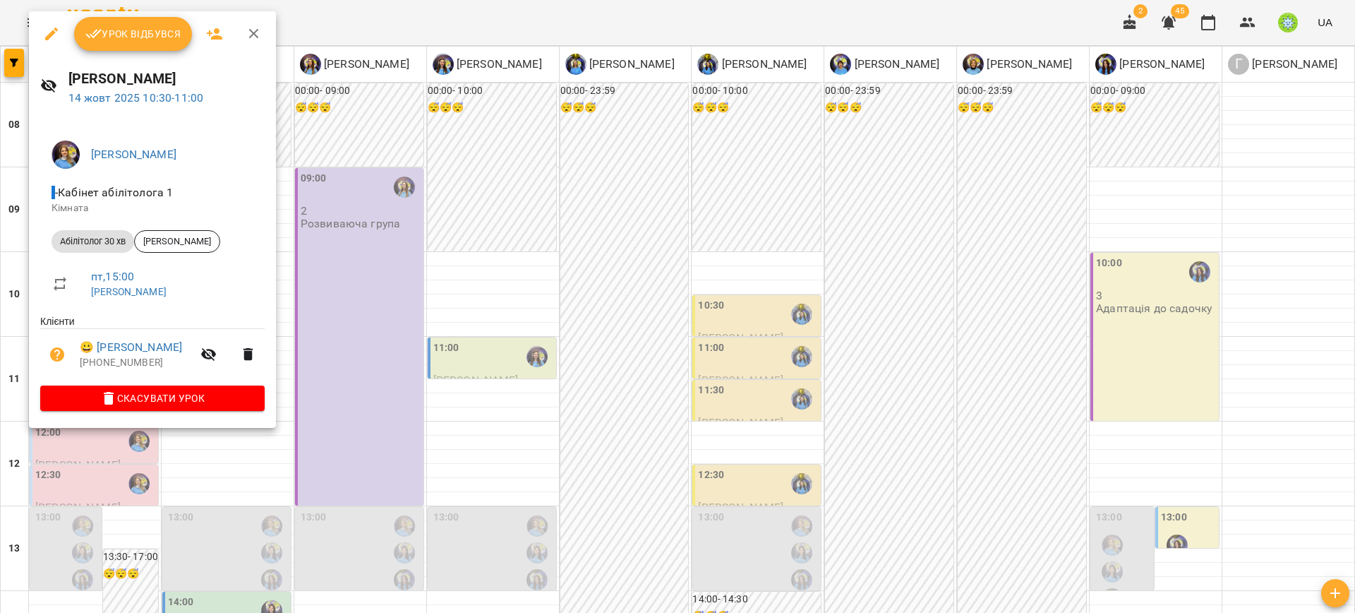
click at [119, 339] on li "😀 Майор Варвара +48733903120" at bounding box center [152, 354] width 224 height 50
click at [118, 342] on link "😀 Майор Варвара" at bounding box center [131, 347] width 102 height 17
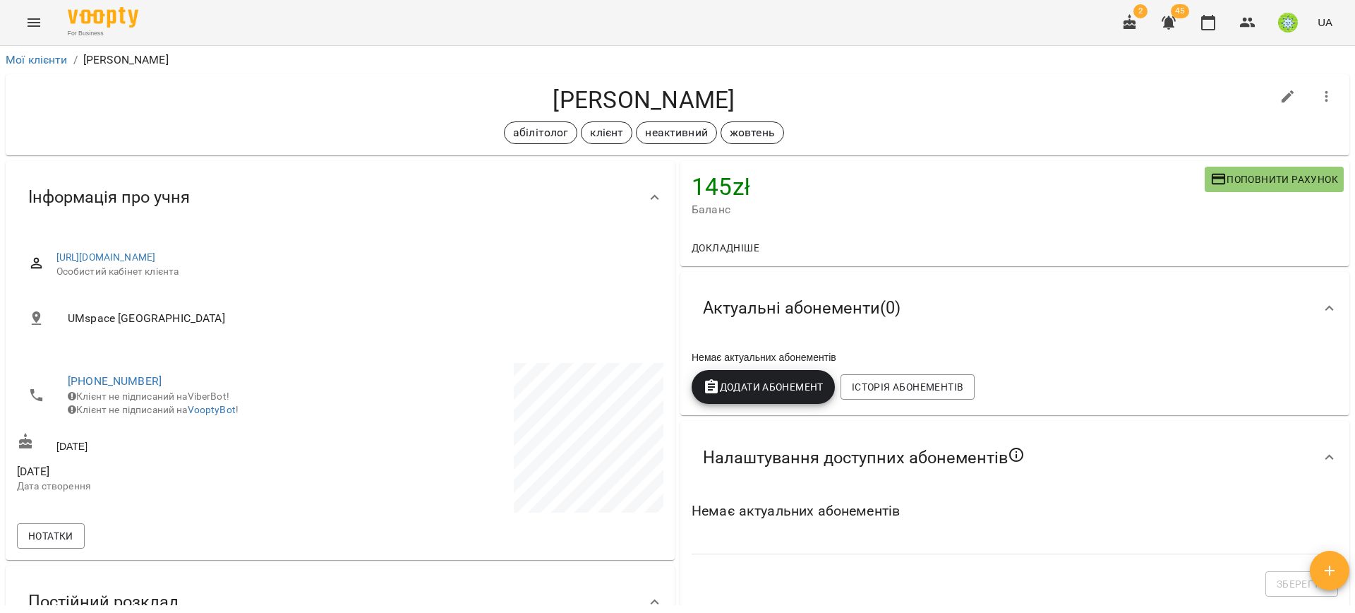
click at [35, 32] on button "Menu" at bounding box center [34, 23] width 34 height 34
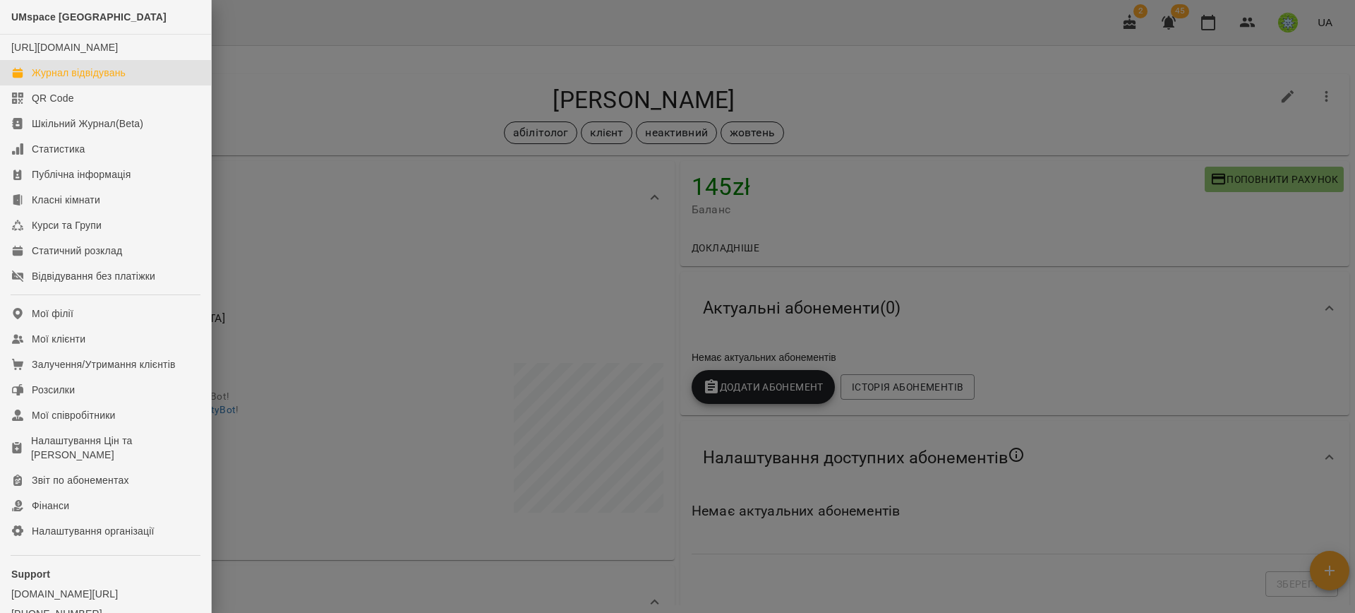
click at [102, 85] on link "Журнал відвідувань" at bounding box center [105, 72] width 211 height 25
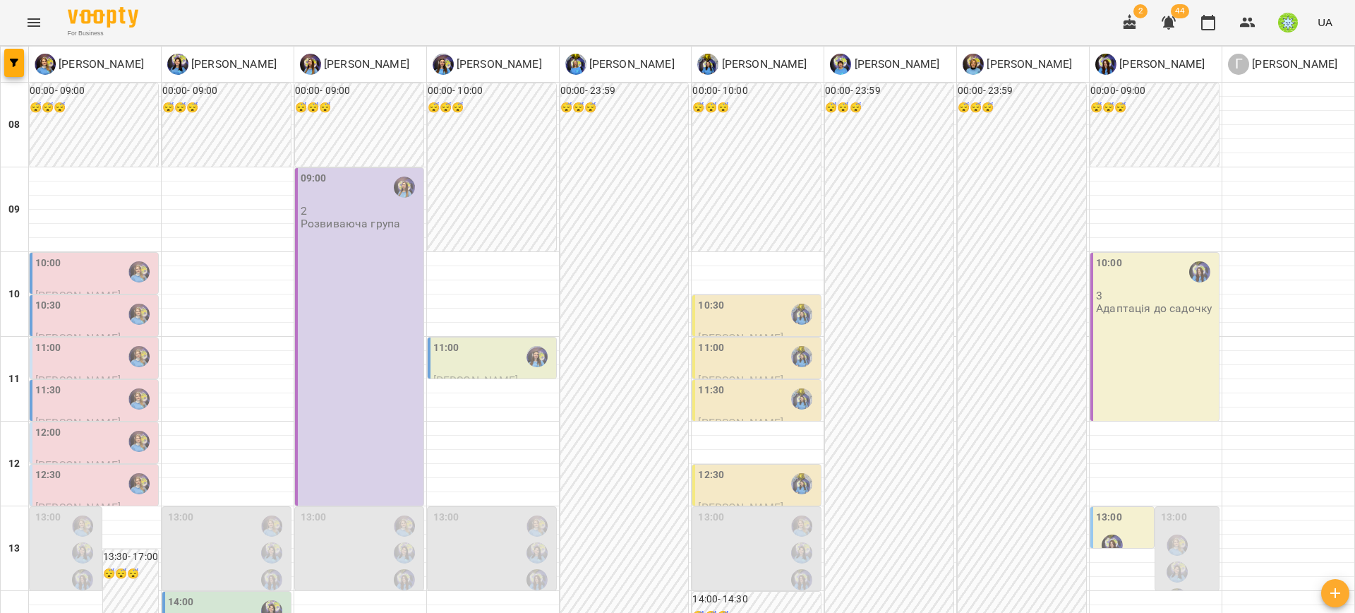
click at [37, 319] on div "10:30" at bounding box center [48, 314] width 26 height 32
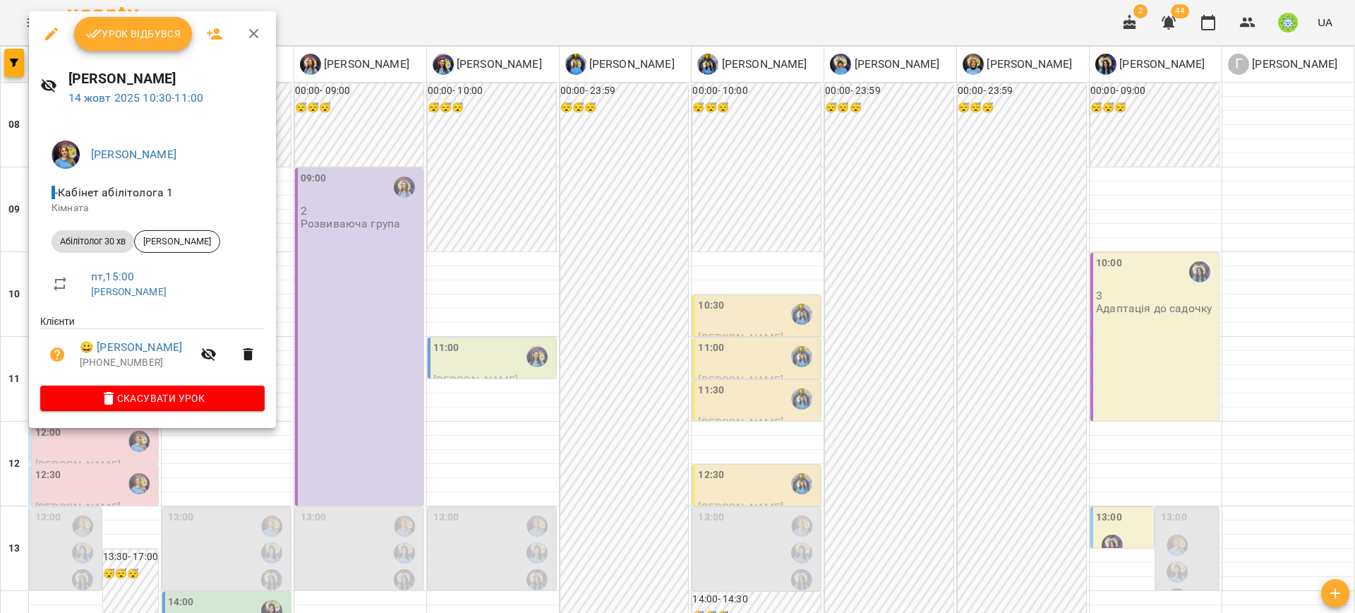
click at [18, 321] on div at bounding box center [677, 306] width 1355 height 613
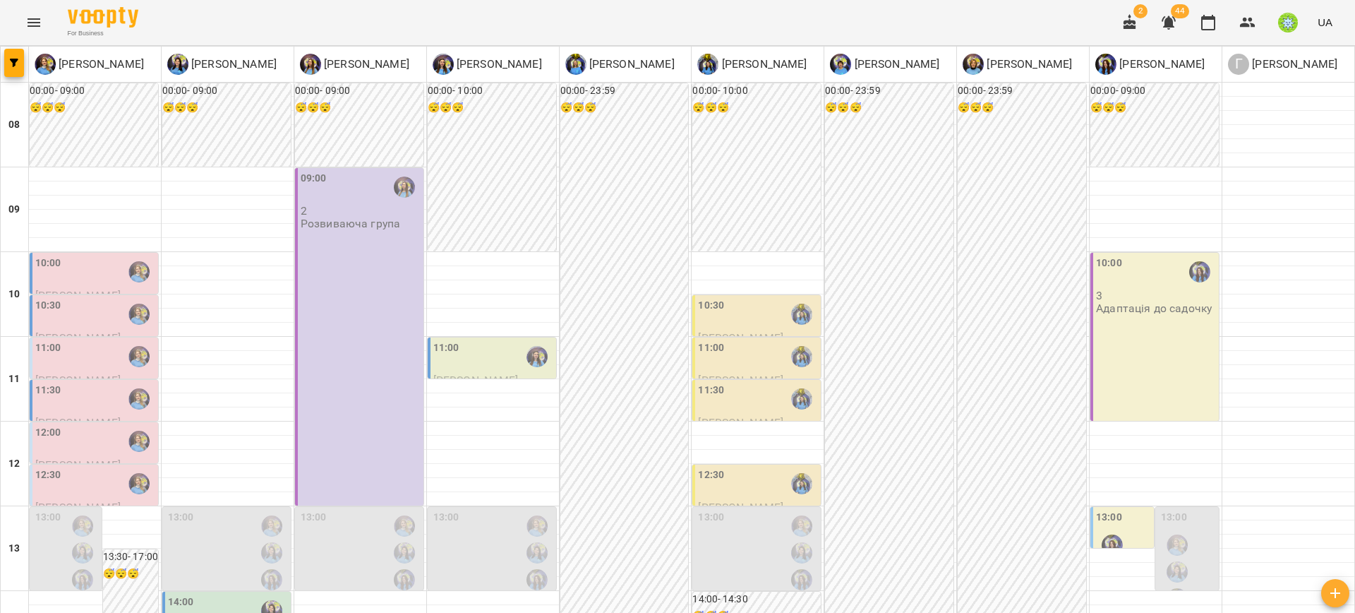
click at [61, 316] on div "10:30" at bounding box center [95, 314] width 120 height 32
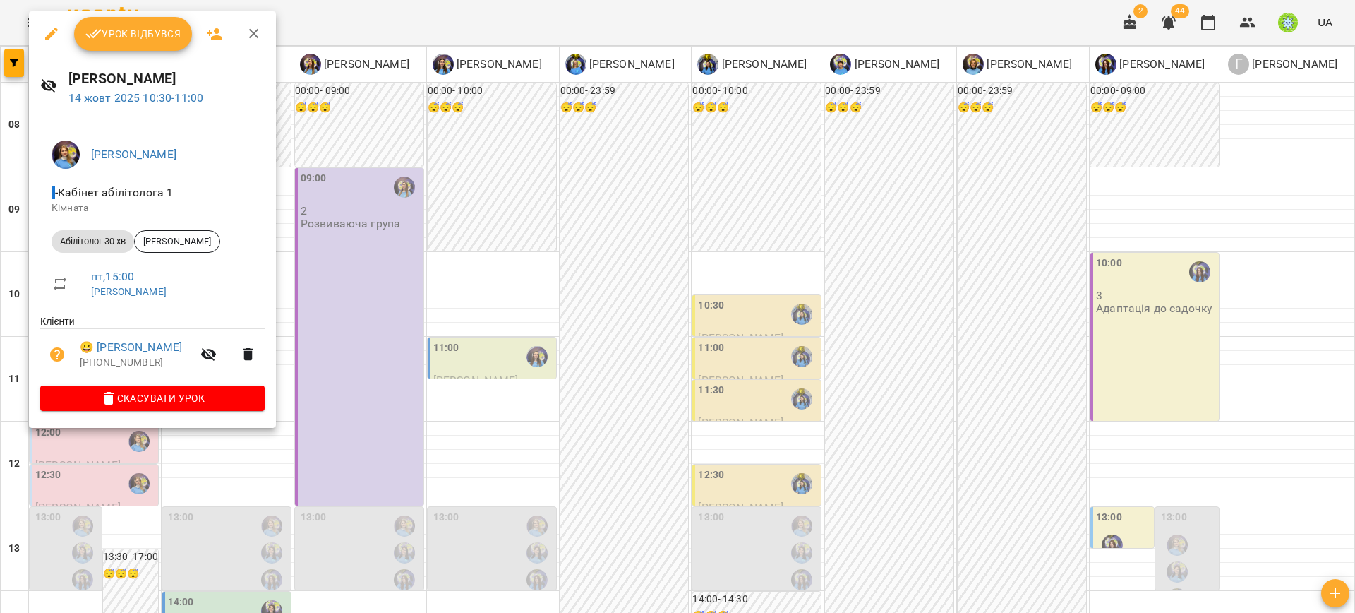
click at [30, 307] on div "Позднякова Анастасія - Кабінет абілітолога 1 Кімната Абілітолог 30 хв Майор Вар…" at bounding box center [152, 273] width 247 height 310
click at [21, 299] on div at bounding box center [677, 306] width 1355 height 613
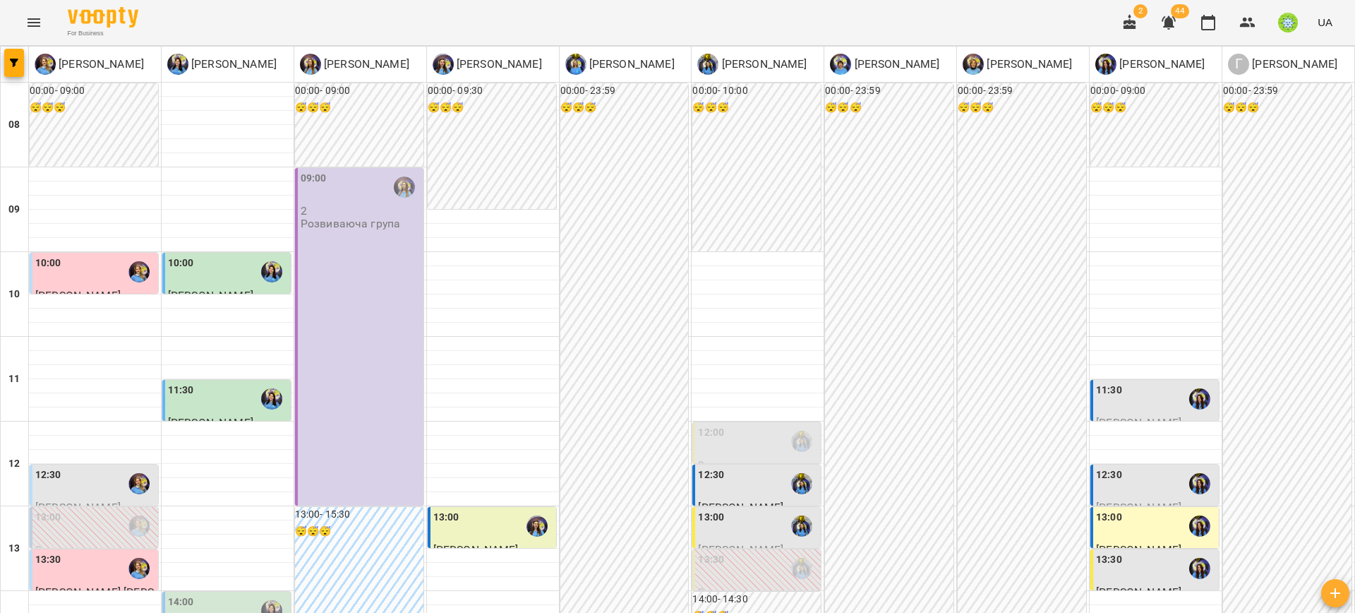
scroll to position [627, 0]
click at [0, 248] on div "Позднякова Анастасія Базілєва Катерина Казимирів Тетяна Ігнатенко Оксана Ратуше…" at bounding box center [677, 615] width 1355 height 1138
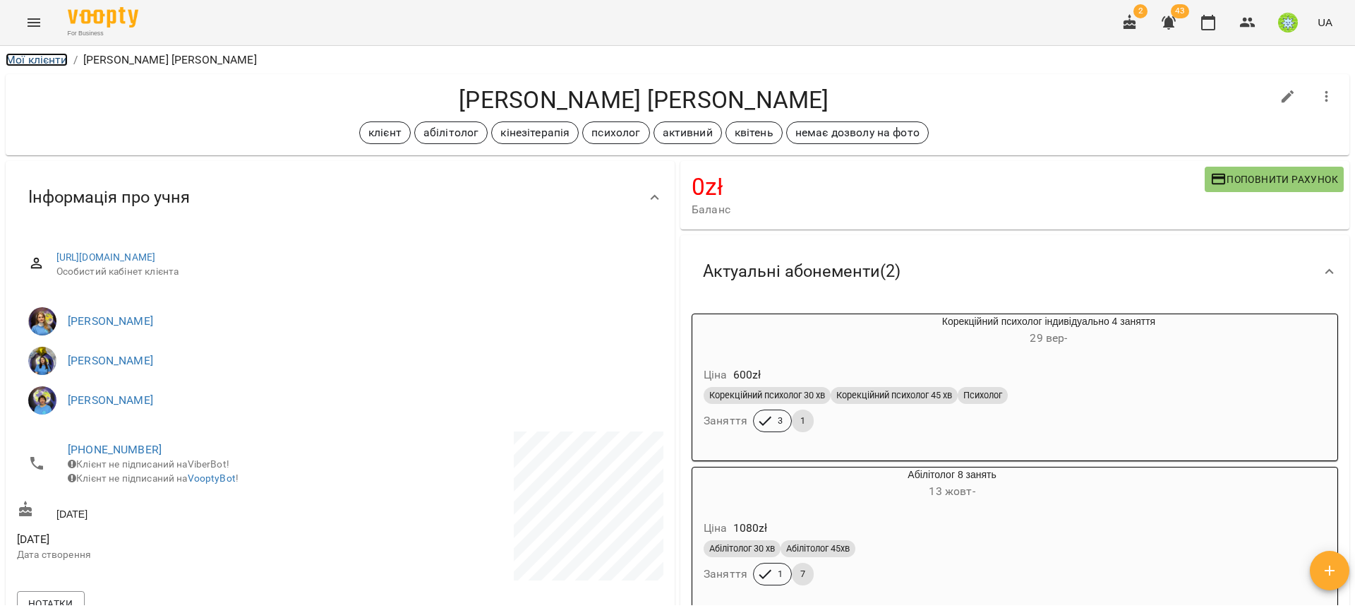
click at [20, 54] on link "Мої клієнти" at bounding box center [37, 59] width 62 height 13
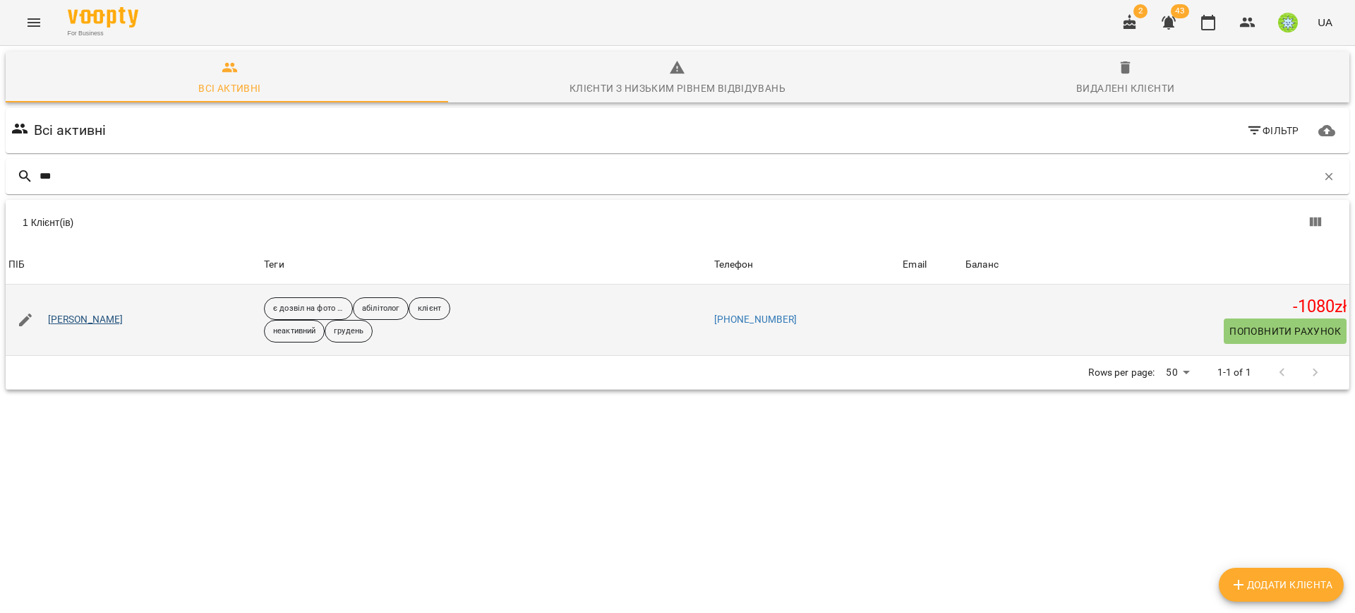
type input "***"
click at [123, 319] on link "[PERSON_NAME]" at bounding box center [86, 320] width 76 height 14
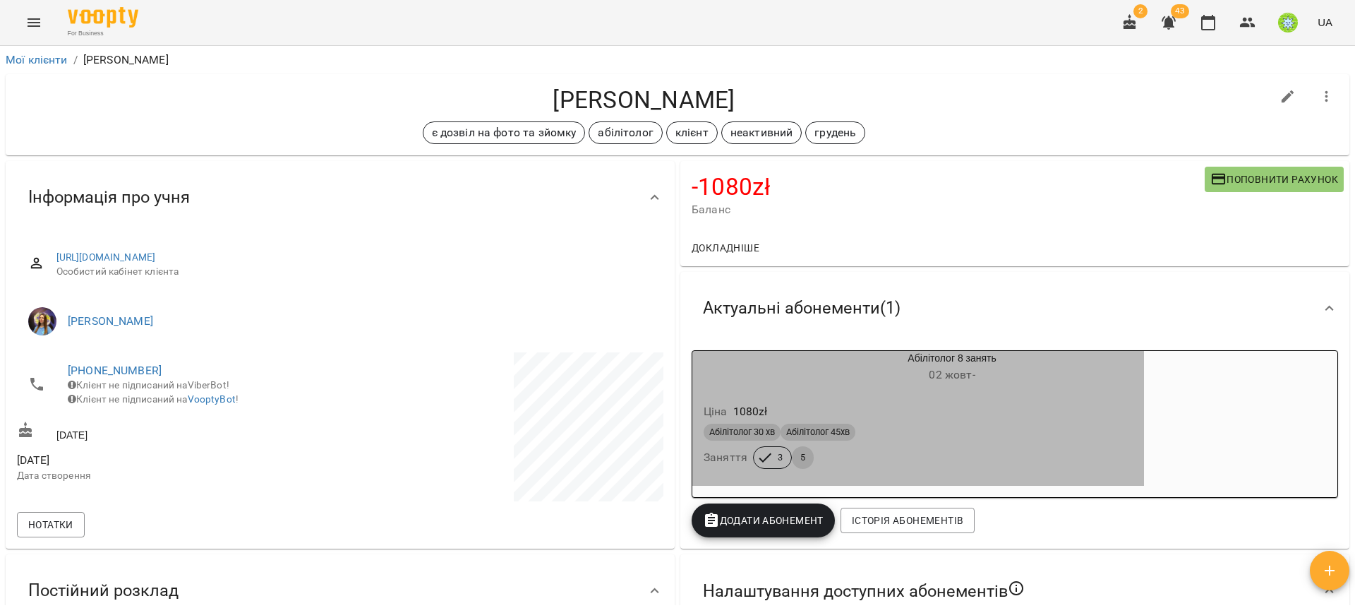
click at [977, 426] on div "Абілітолог 30 хв Абілітолог 45хв" at bounding box center [918, 431] width 429 height 17
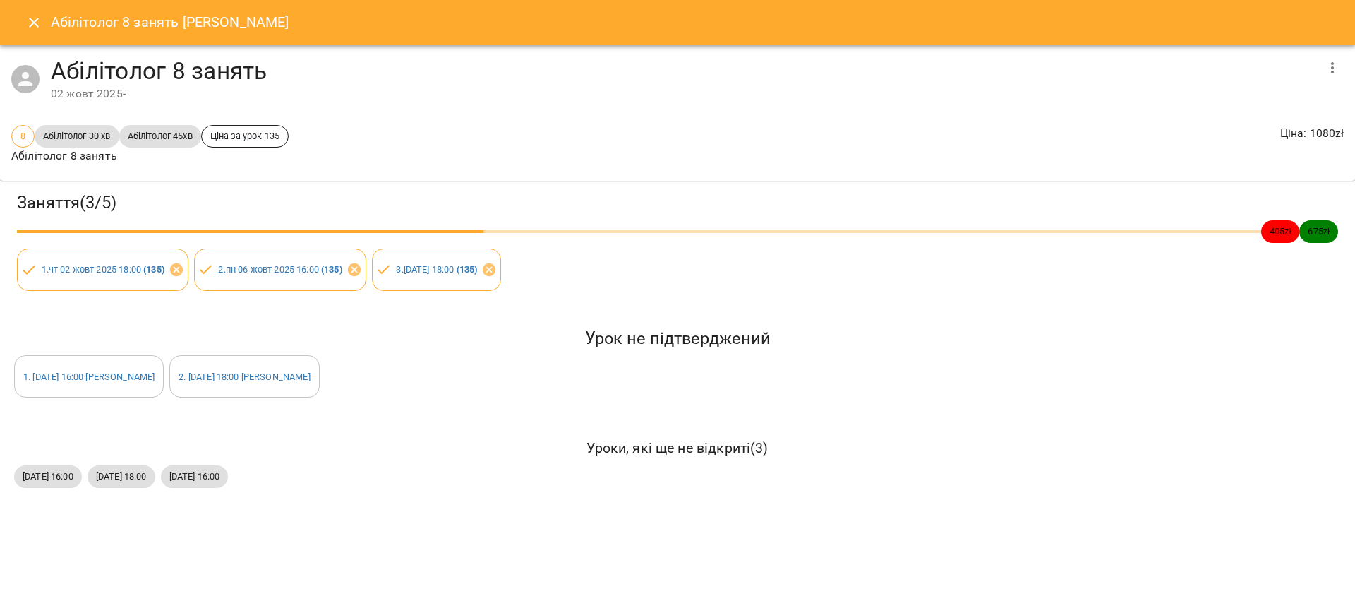
click at [25, 39] on div "Абілітолог 8 занять Бондаренко Матвій" at bounding box center [677, 22] width 1355 height 45
click at [23, 28] on button "Close" at bounding box center [34, 23] width 34 height 34
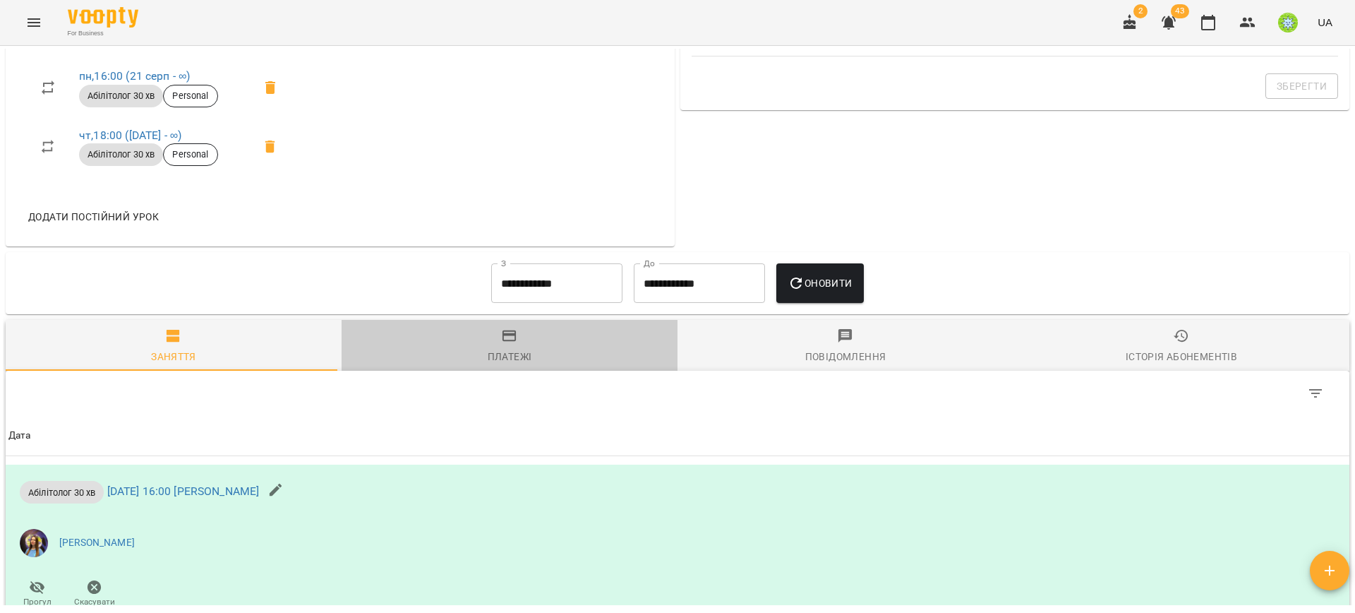
click at [510, 349] on div "Платежі" at bounding box center [510, 356] width 44 height 17
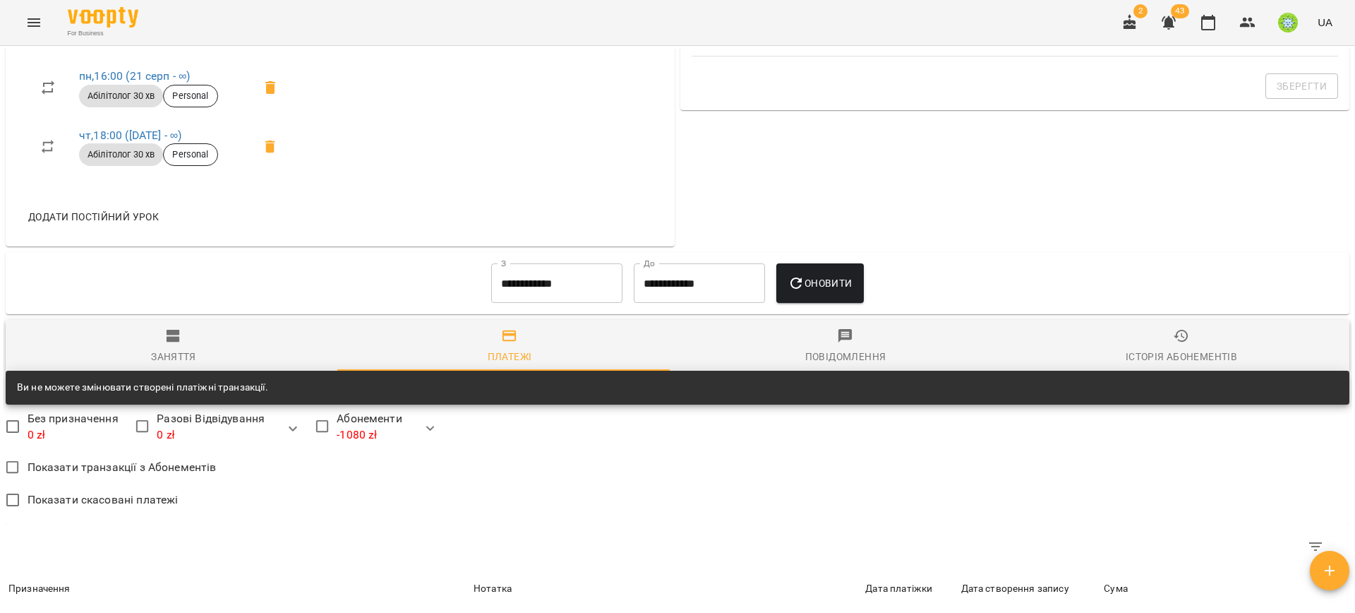
click at [535, 284] on input "**********" at bounding box center [556, 283] width 131 height 40
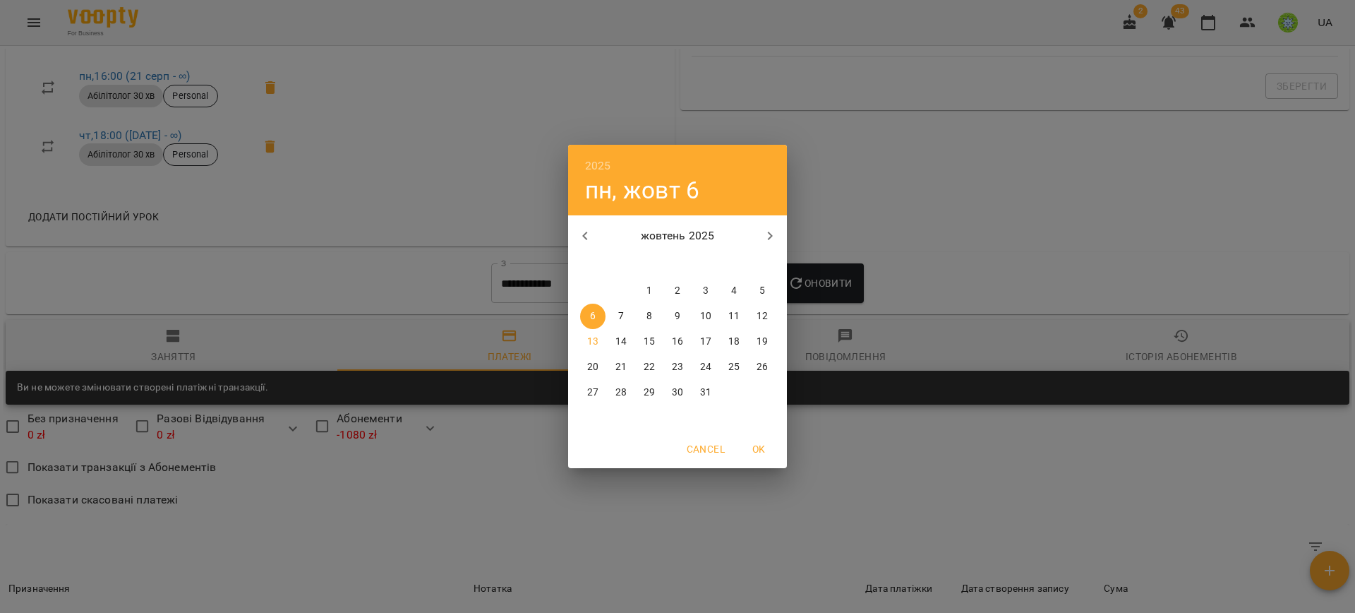
click at [647, 281] on button "1" at bounding box center [649, 290] width 25 height 25
type input "**********"
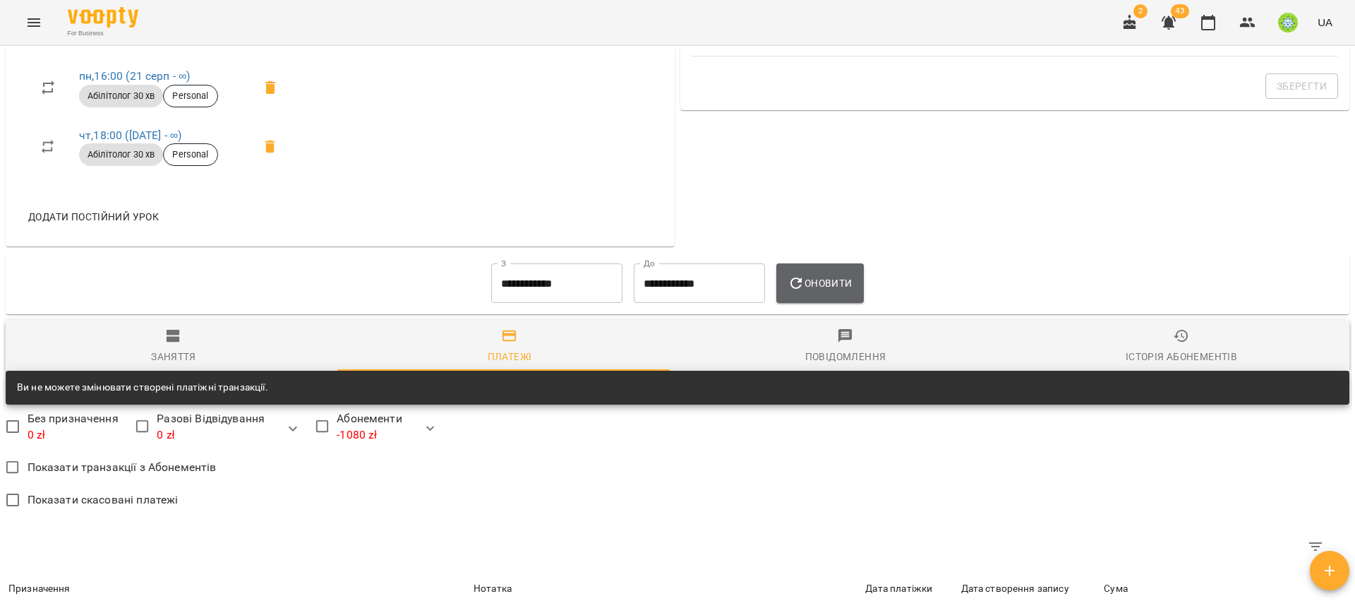
click at [826, 275] on span "Оновити" at bounding box center [820, 283] width 64 height 17
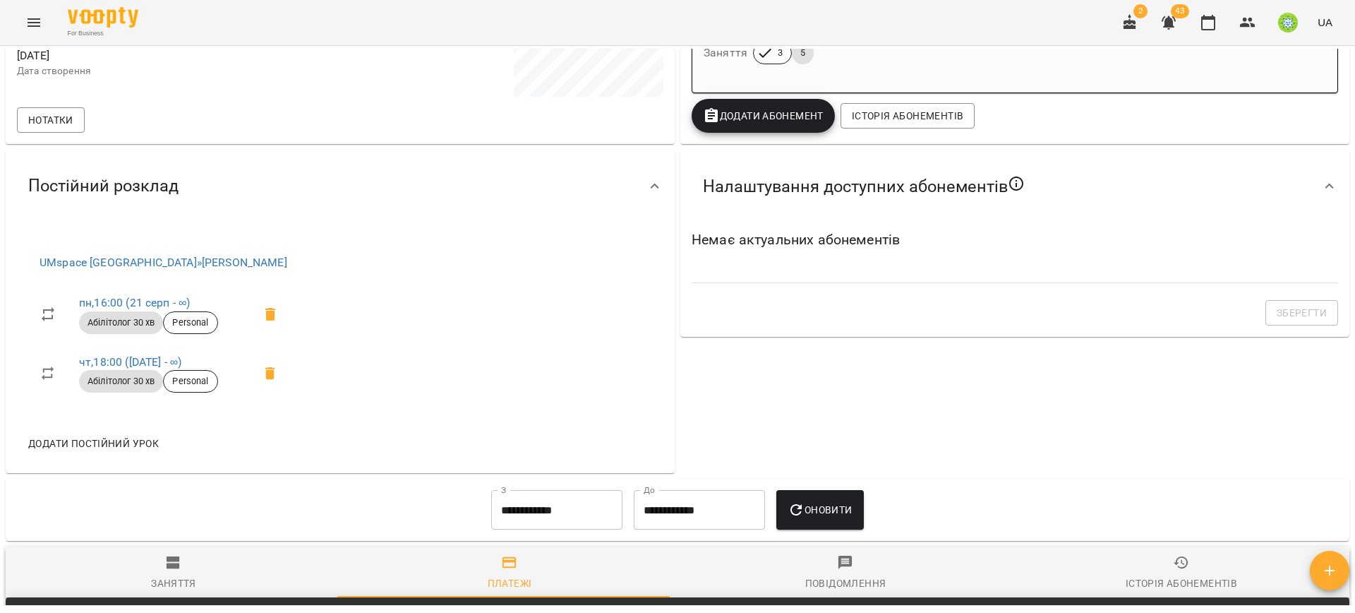
scroll to position [0, 0]
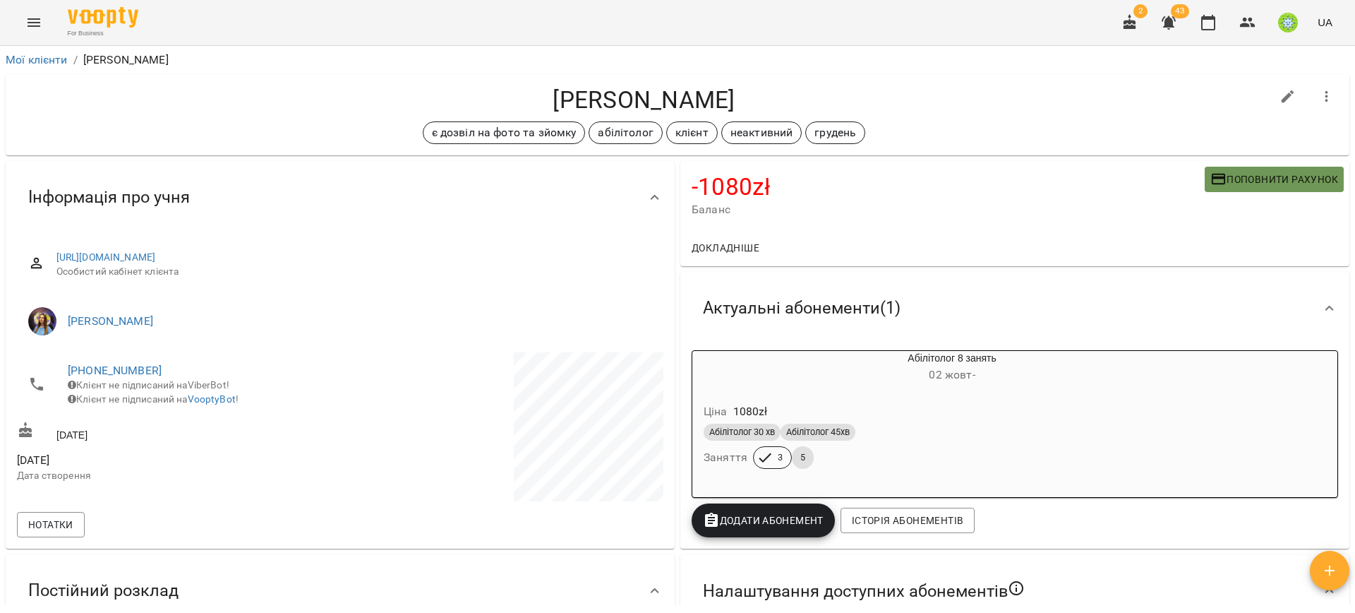
click at [1256, 173] on span "Поповнити рахунок" at bounding box center [1274, 179] width 128 height 17
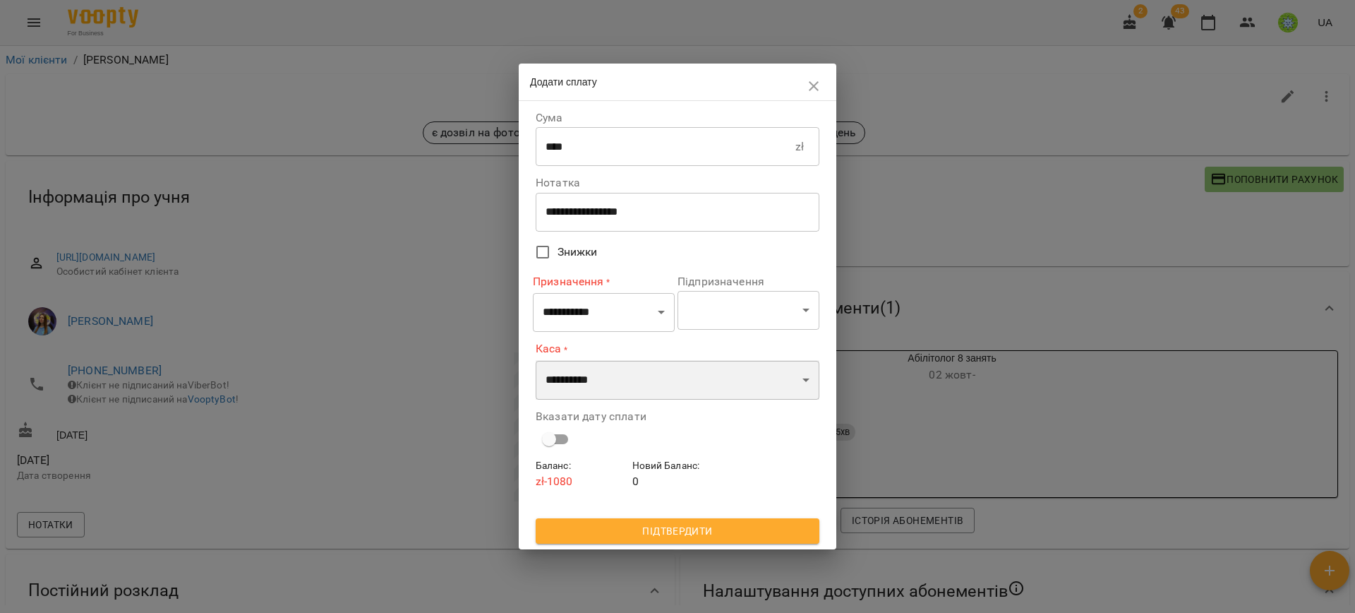
click at [634, 375] on select "**********" at bounding box center [678, 380] width 284 height 40
select select "****"
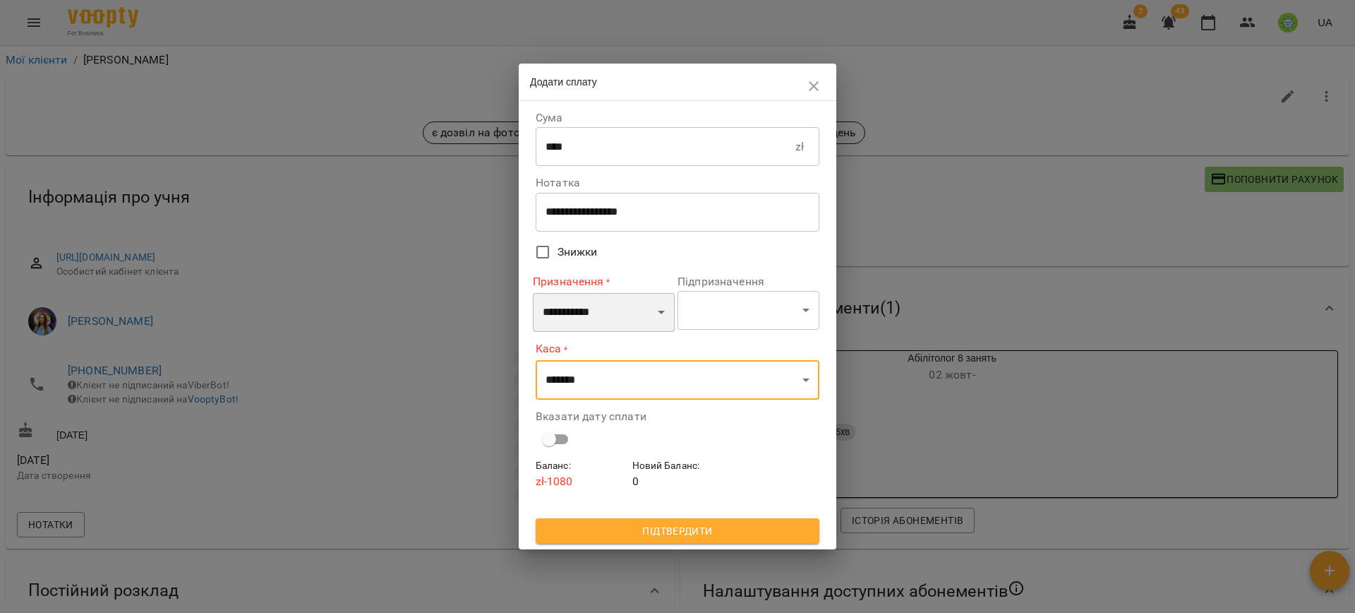
click at [584, 311] on select "**********" at bounding box center [604, 313] width 142 height 40
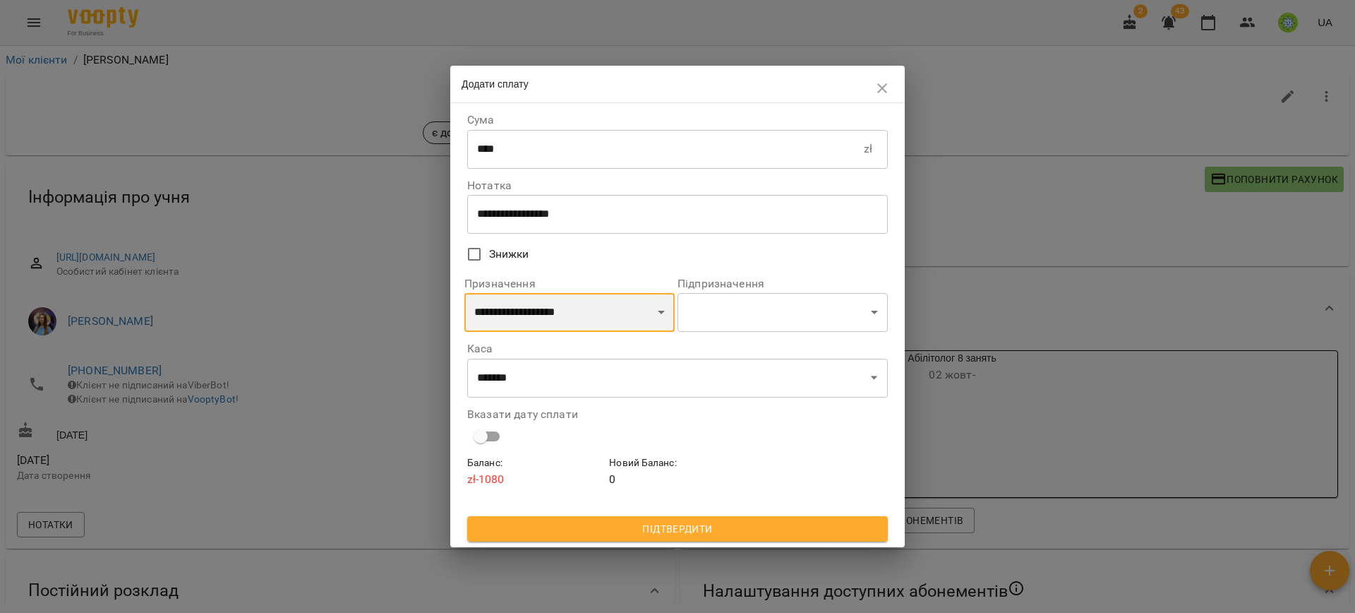
click at [531, 295] on select "**********" at bounding box center [569, 313] width 210 height 40
select select "*********"
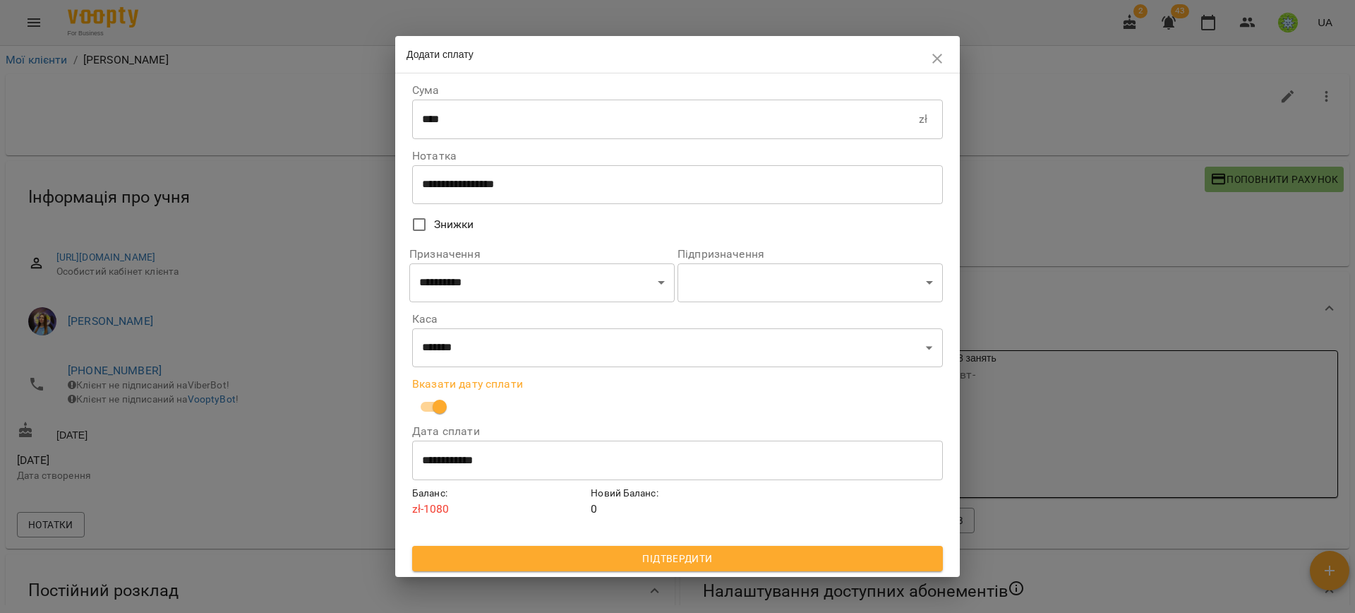
click at [576, 561] on span "Підтвердити" at bounding box center [677, 558] width 508 height 17
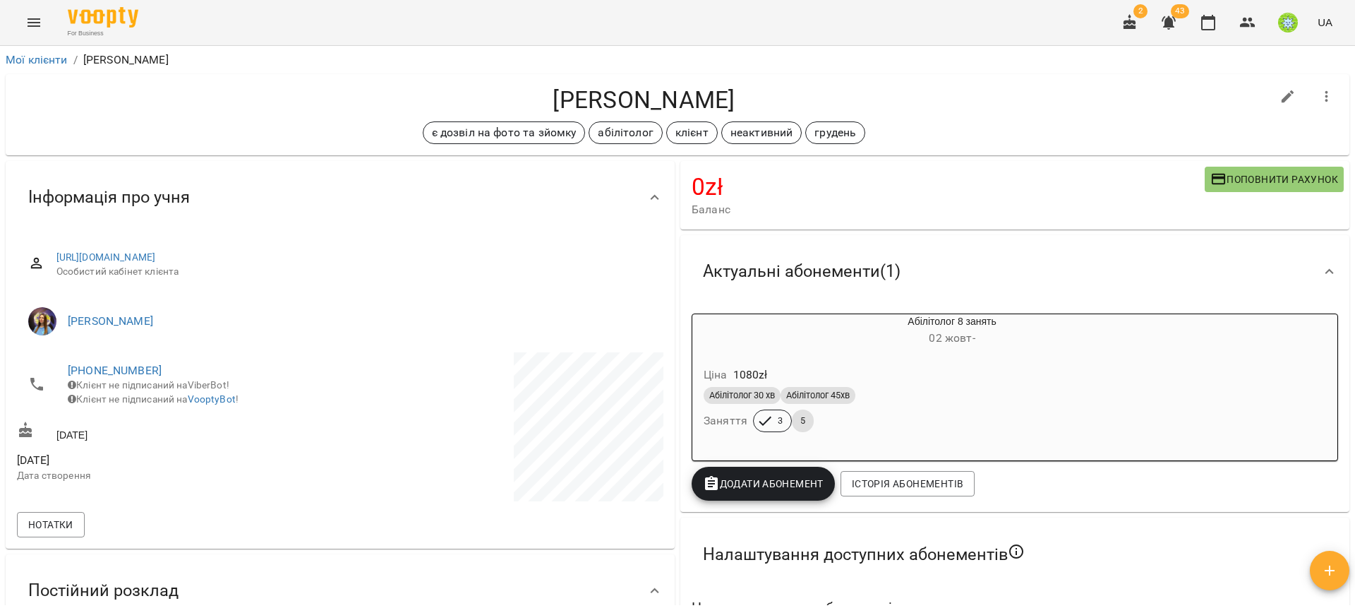
click at [34, 32] on button "Menu" at bounding box center [34, 23] width 34 height 34
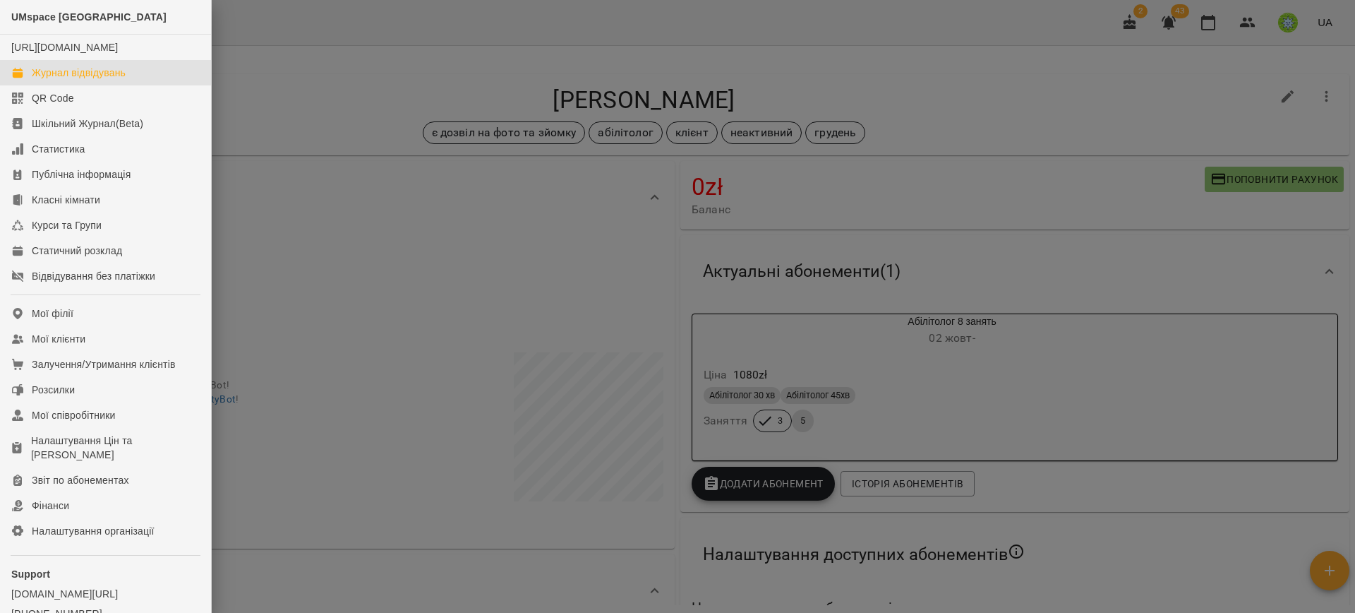
click at [61, 80] on div "Журнал відвідувань" at bounding box center [79, 73] width 94 height 14
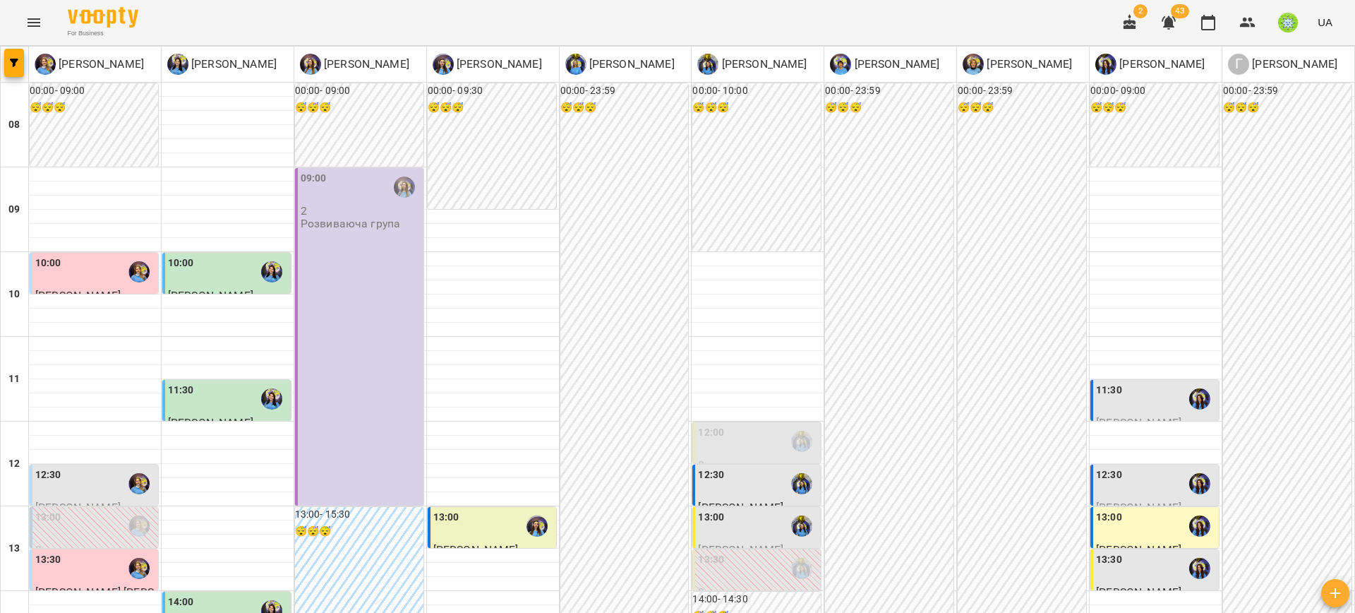
scroll to position [402, 0]
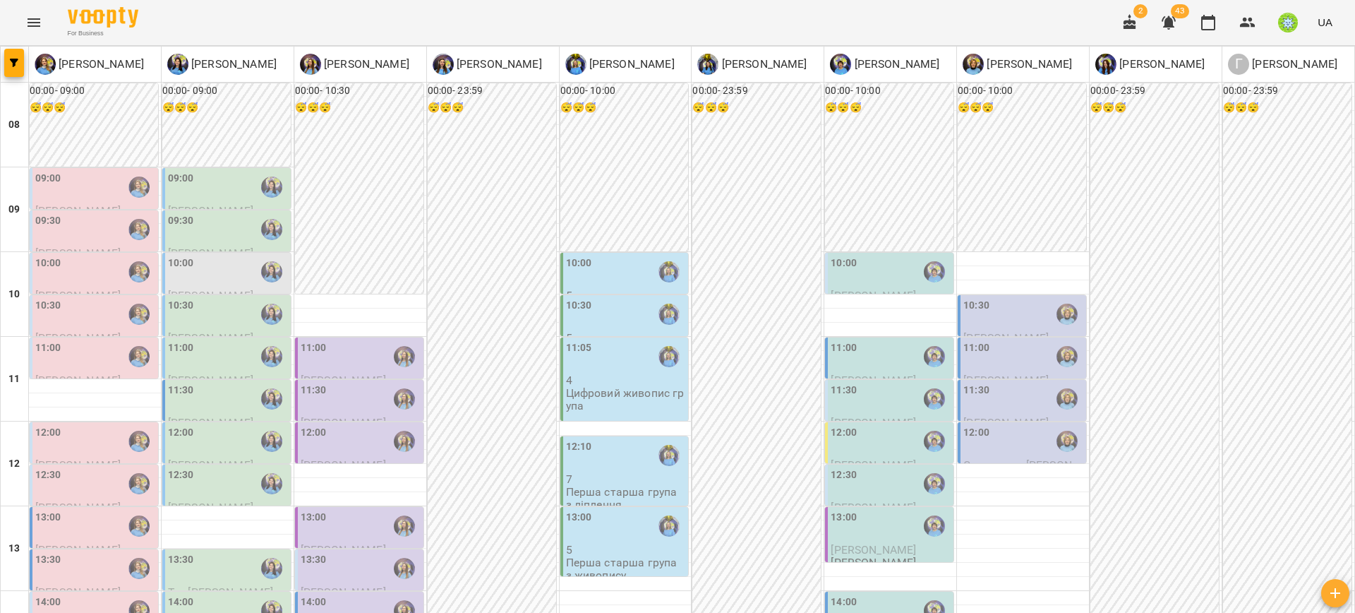
scroll to position [463, 0]
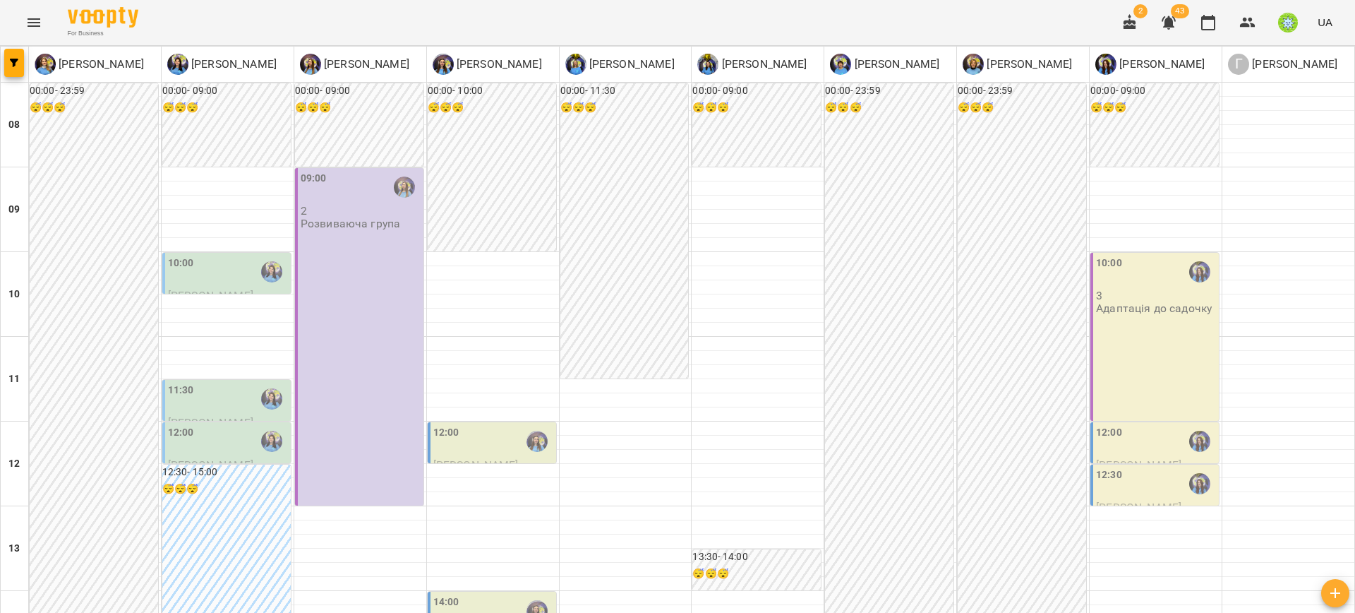
scroll to position [495, 0]
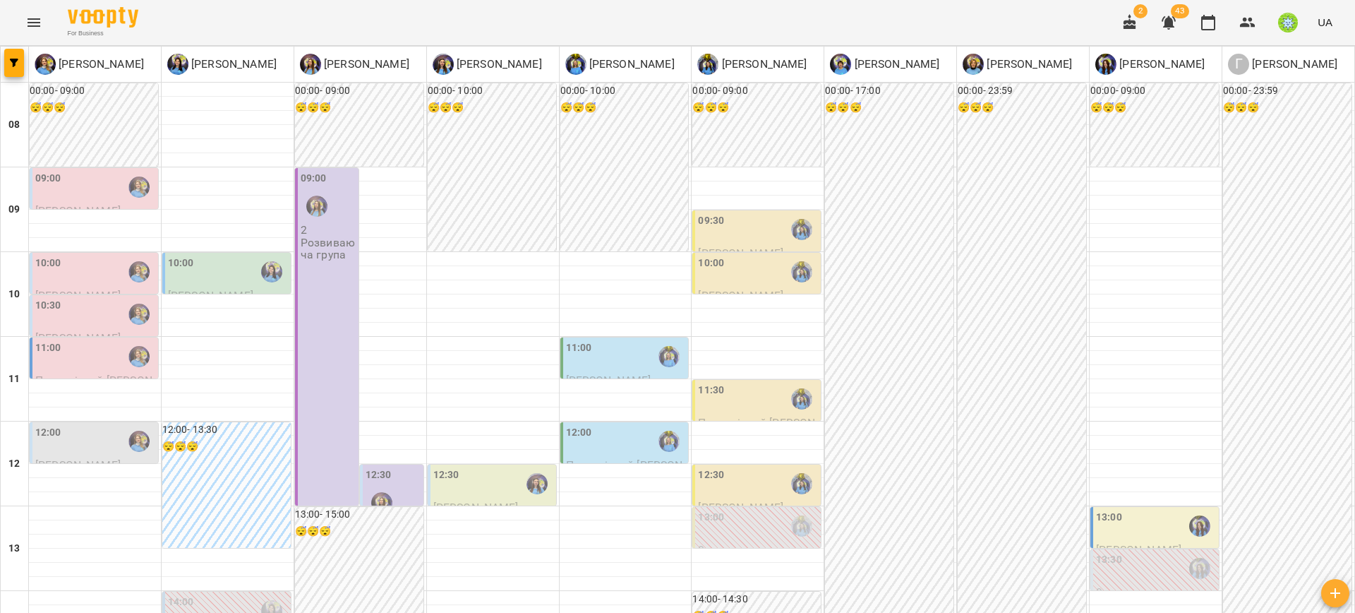
scroll to position [663, 0]
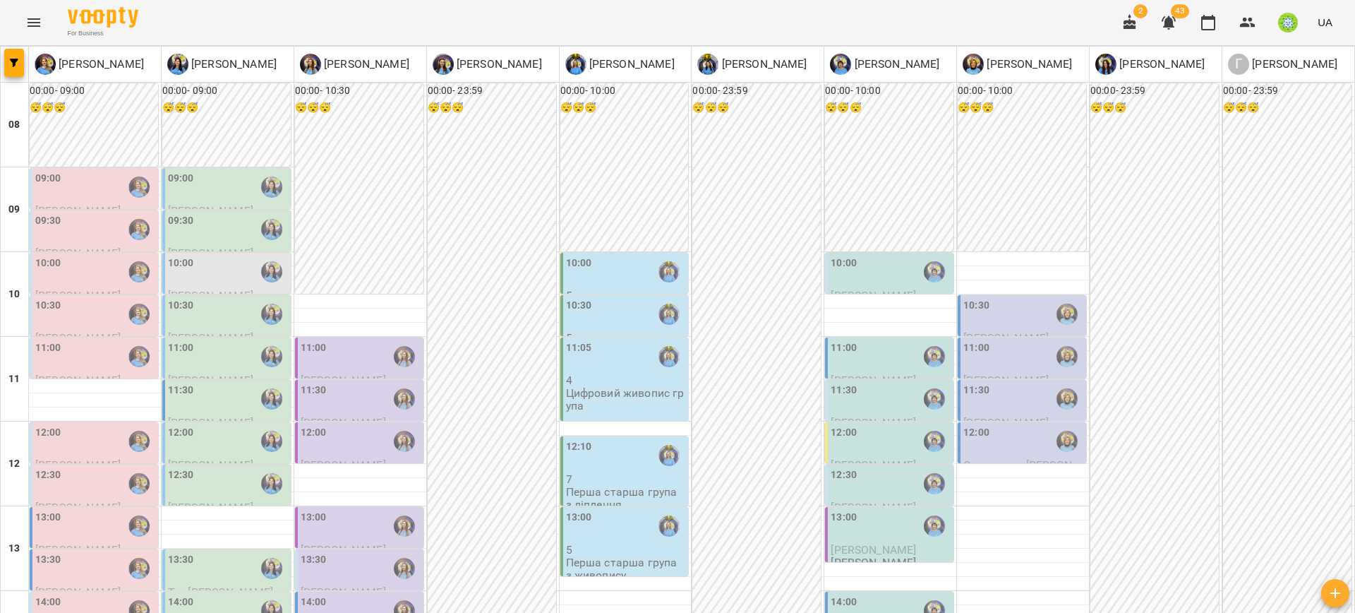
scroll to position [400, 0]
click at [885, 594] on div "14:00" at bounding box center [891, 610] width 120 height 32
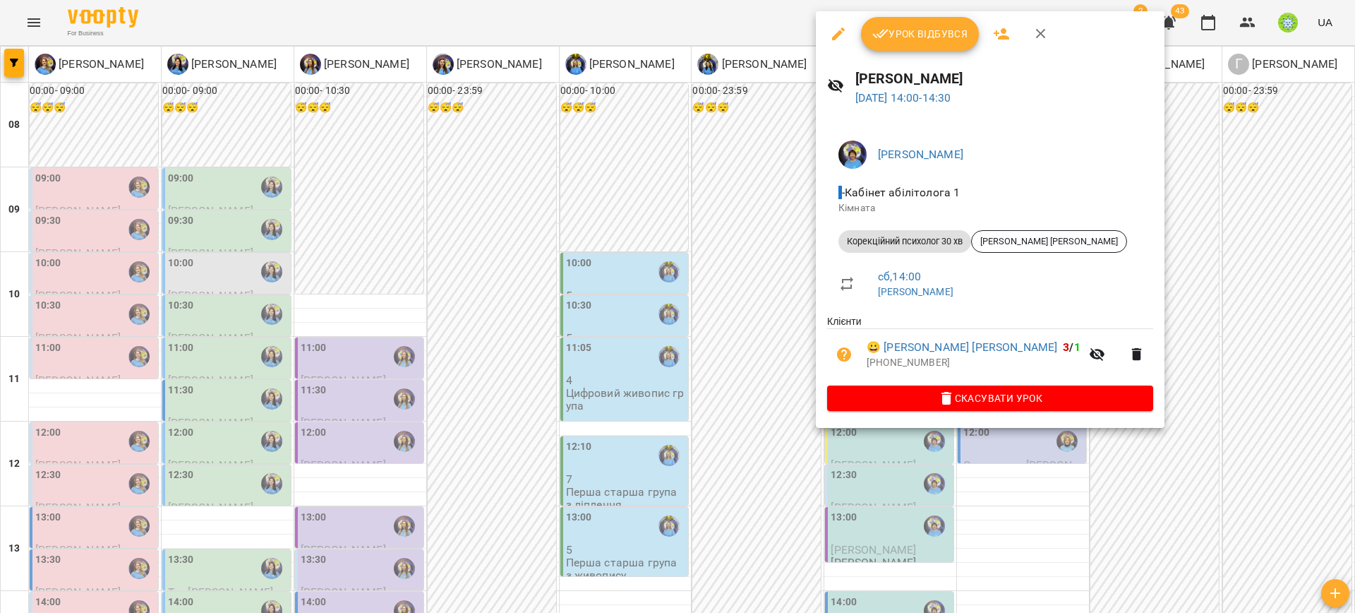
drag, startPoint x: 754, startPoint y: 267, endPoint x: 895, endPoint y: 251, distance: 142.1
click at [755, 267] on div at bounding box center [677, 306] width 1355 height 613
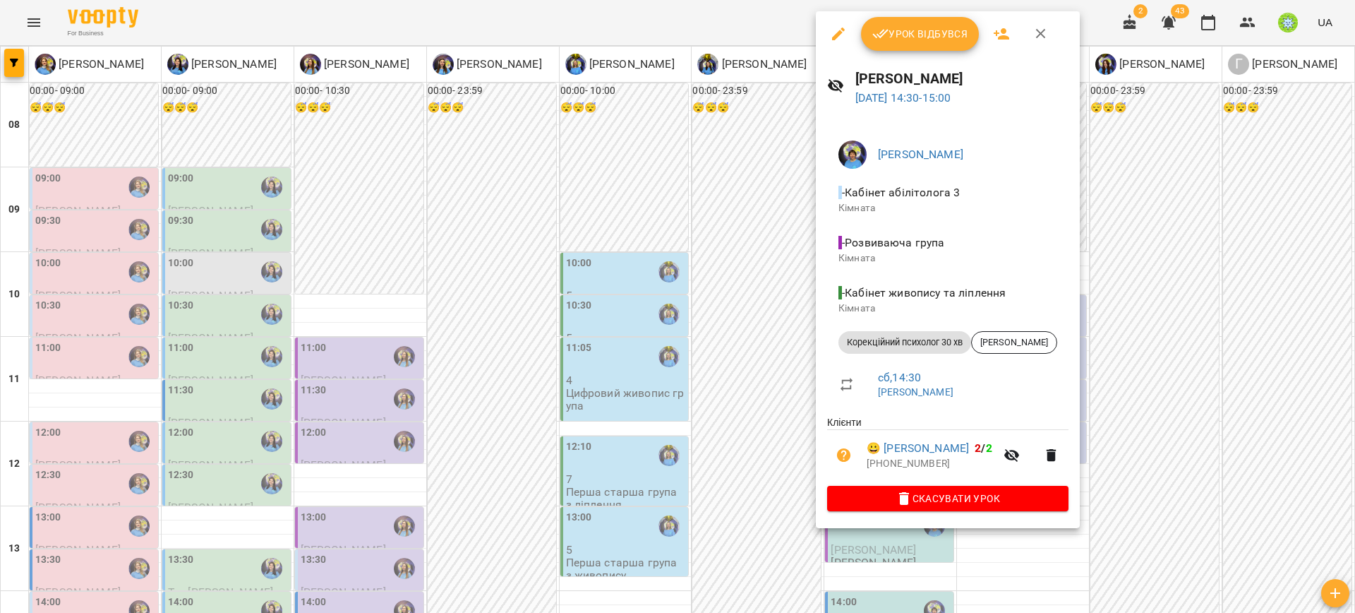
click at [764, 261] on div at bounding box center [677, 306] width 1355 height 613
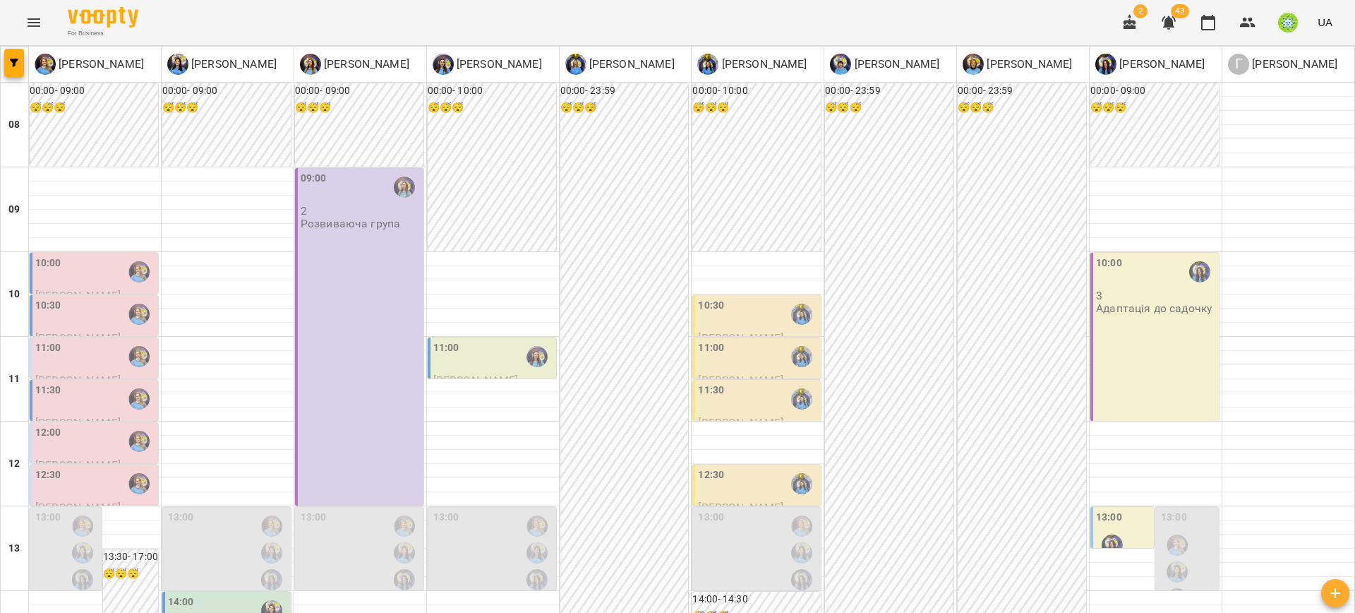
scroll to position [423, 0]
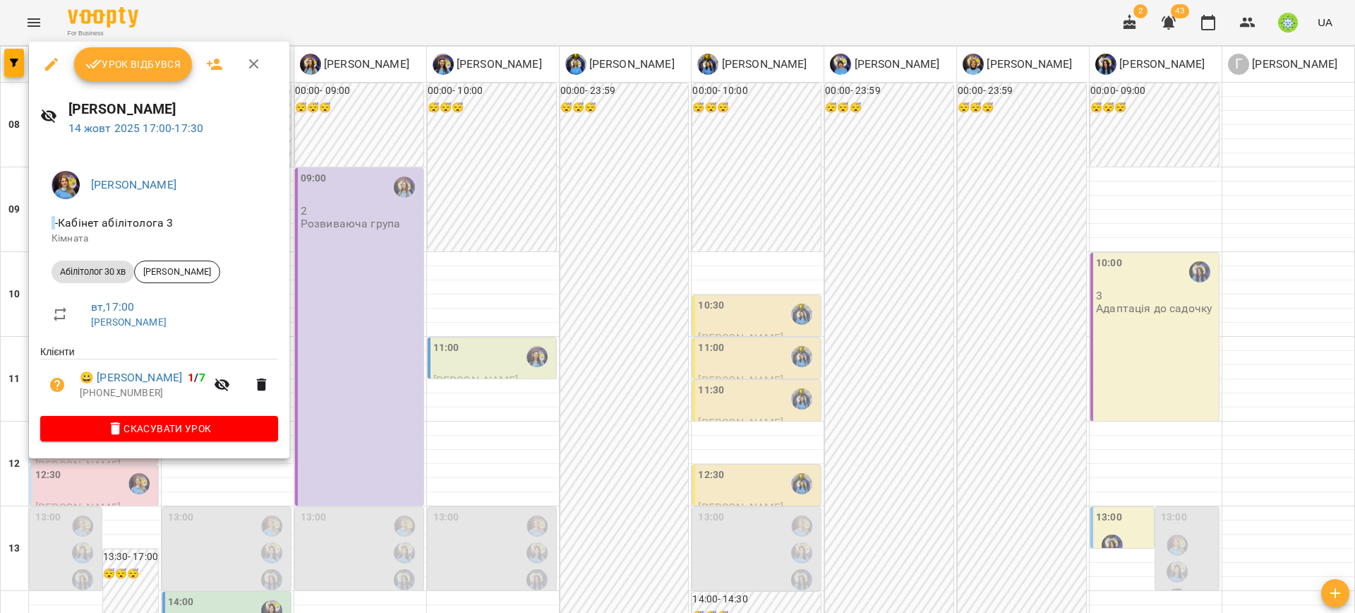
click at [462, 445] on div at bounding box center [677, 306] width 1355 height 613
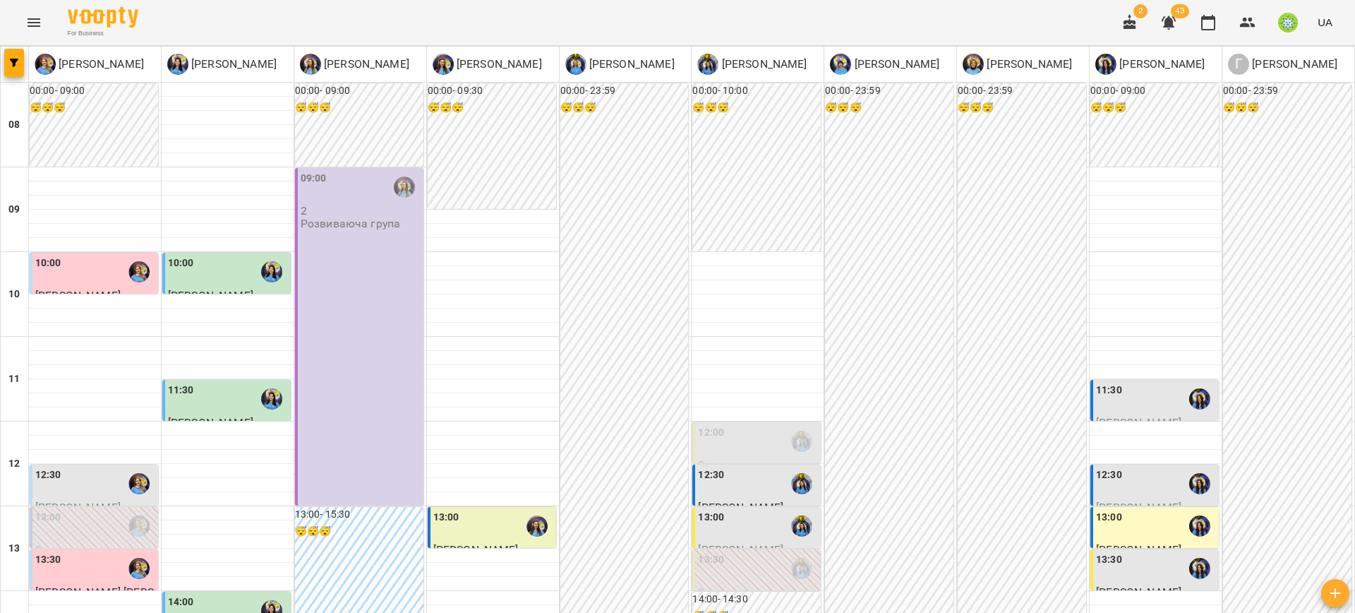
scroll to position [449, 0]
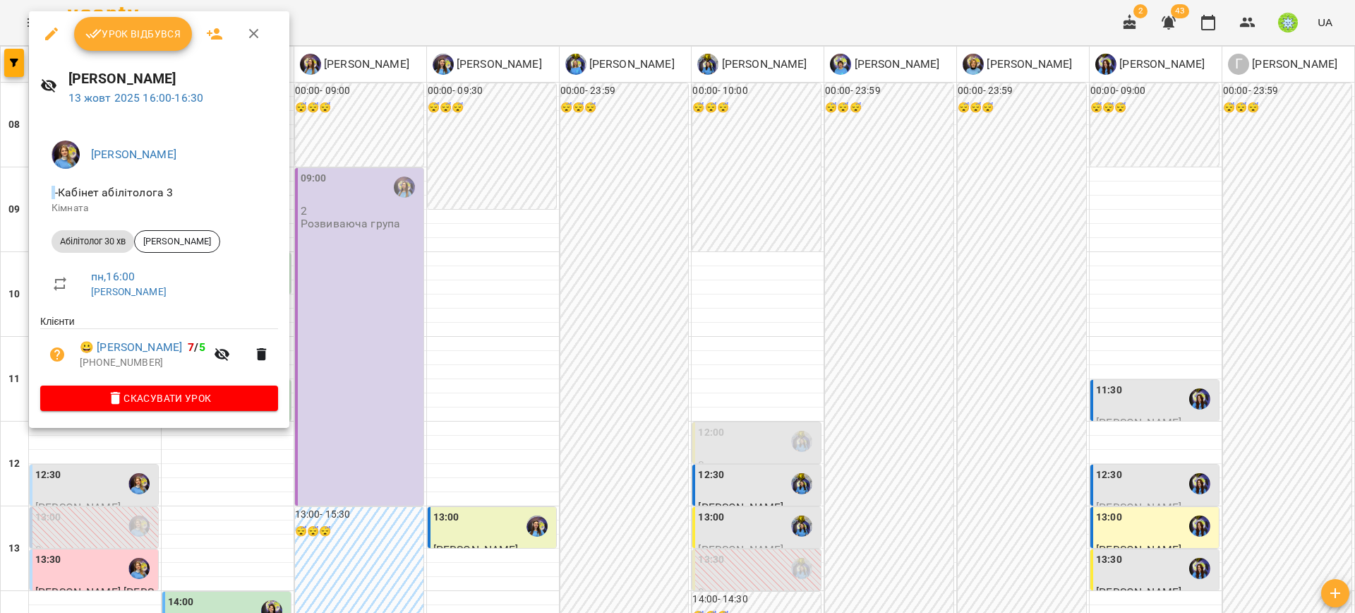
drag, startPoint x: 435, startPoint y: 349, endPoint x: 43, endPoint y: 412, distance: 397.5
click at [436, 349] on div at bounding box center [677, 306] width 1355 height 613
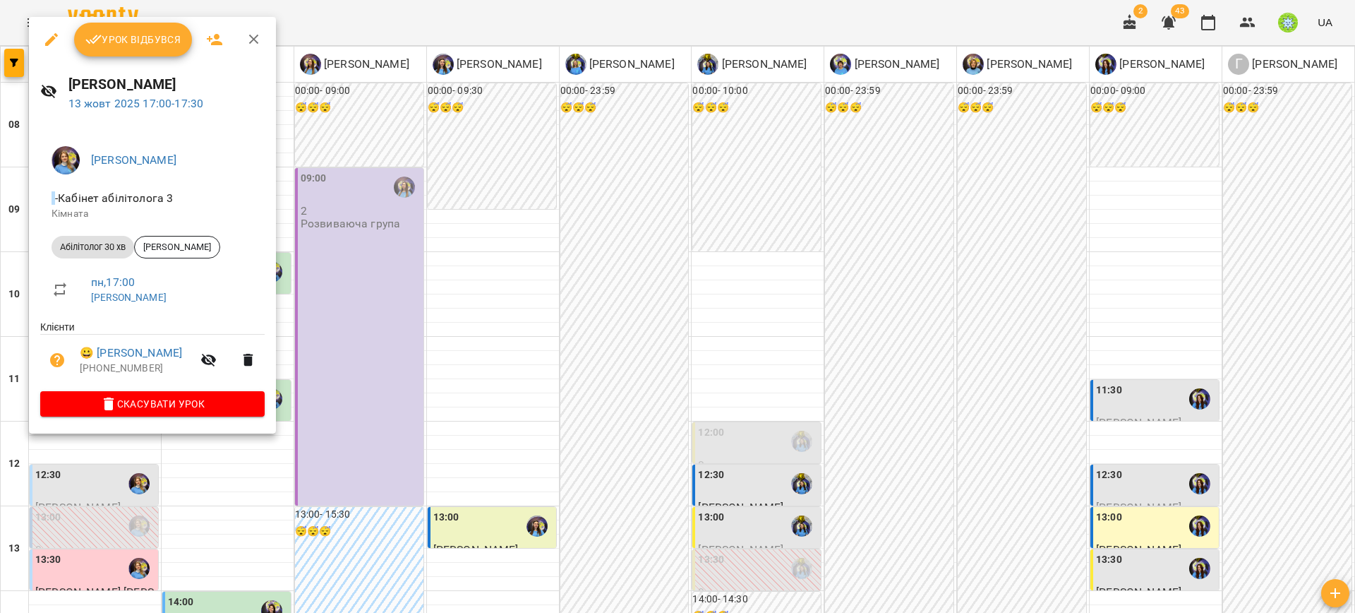
click at [505, 379] on div at bounding box center [677, 306] width 1355 height 613
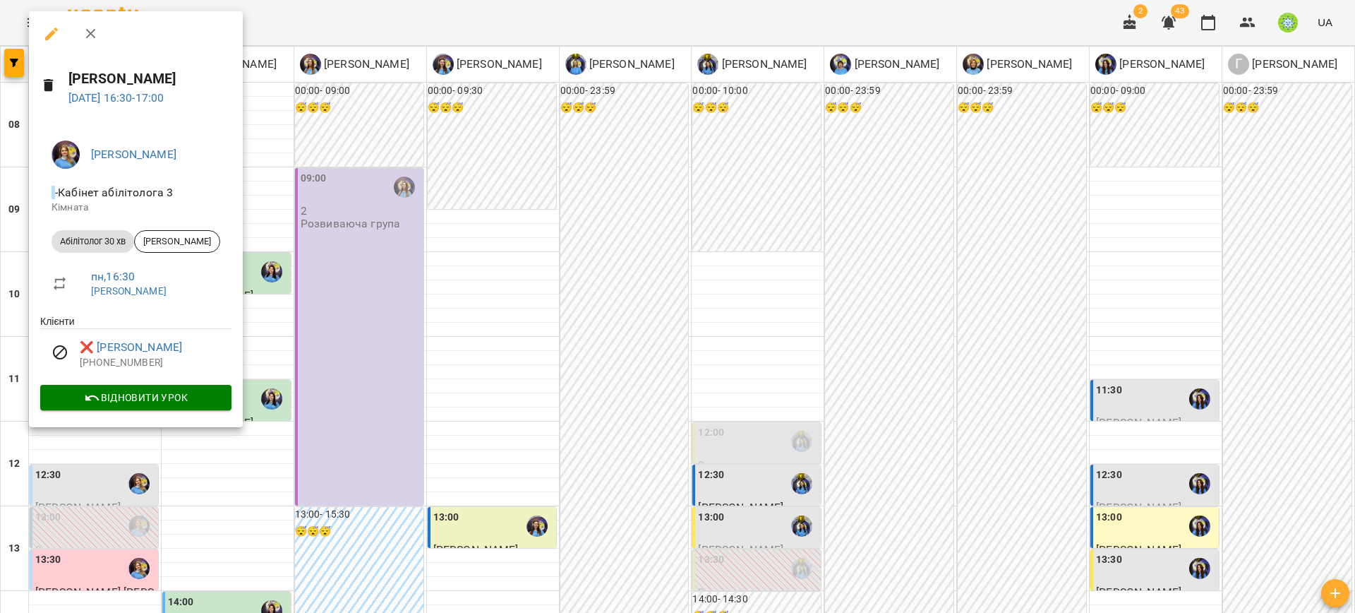
click at [456, 397] on div at bounding box center [677, 306] width 1355 height 613
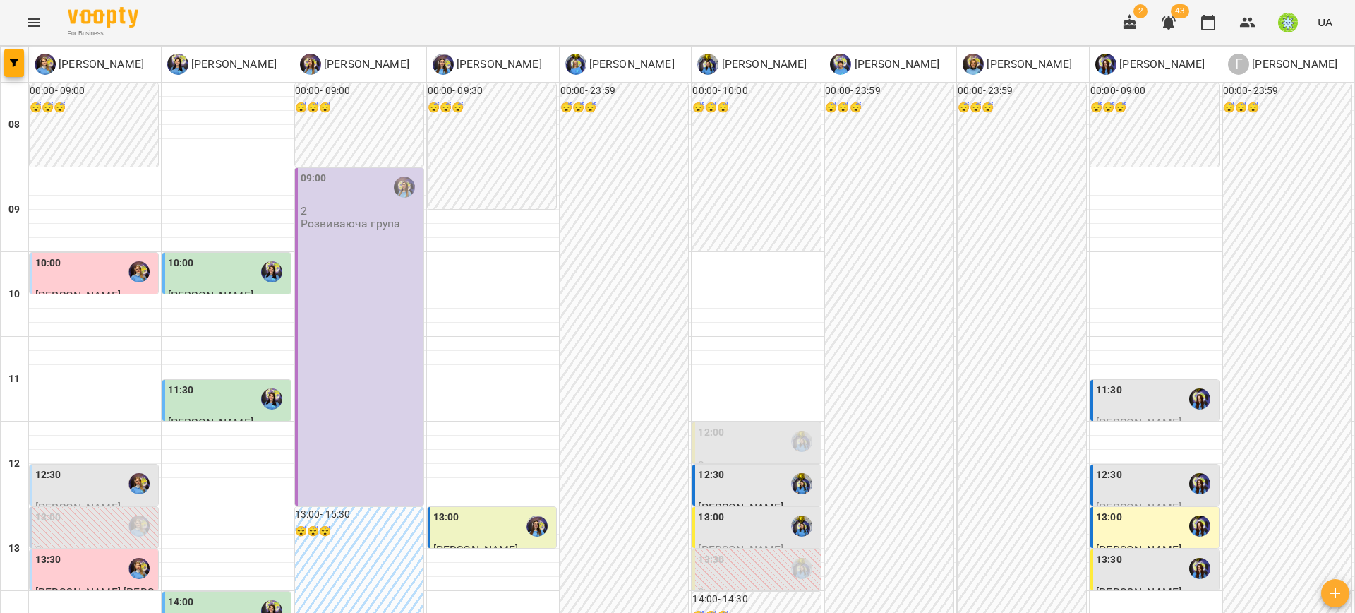
scroll to position [519, 0]
click at [30, 21] on icon "Menu" at bounding box center [33, 22] width 17 height 17
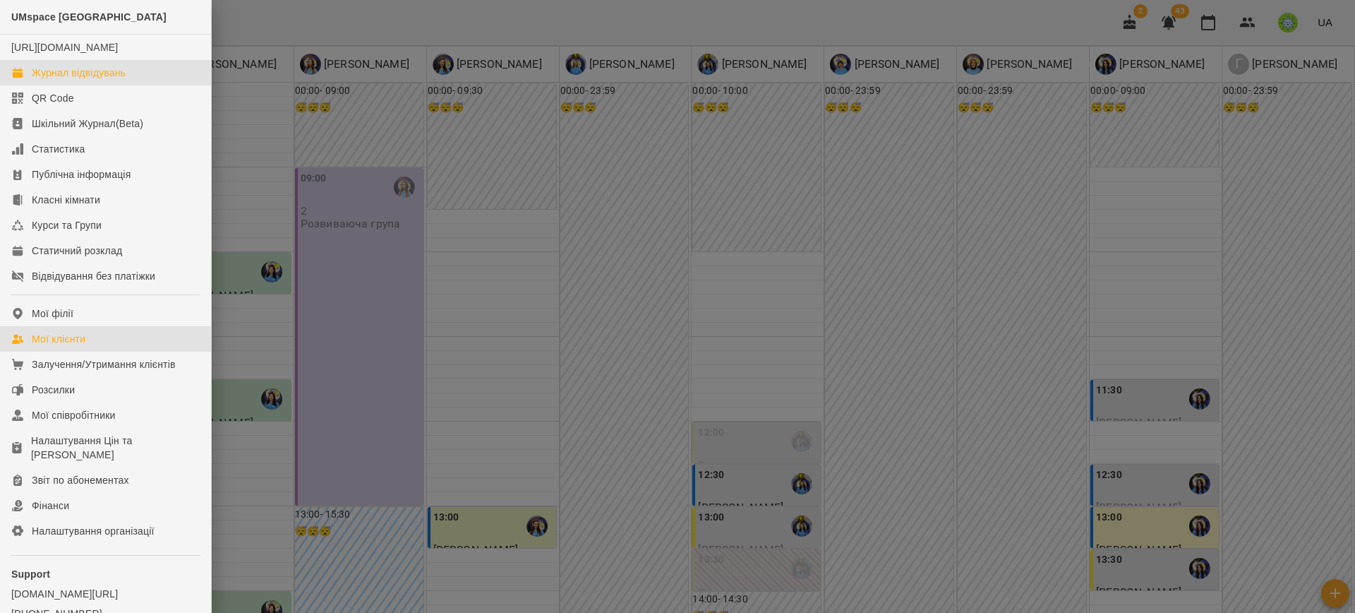
drag, startPoint x: 81, startPoint y: 348, endPoint x: 92, endPoint y: 356, distance: 13.6
click at [80, 346] on div "Мої клієнти" at bounding box center [59, 339] width 54 height 14
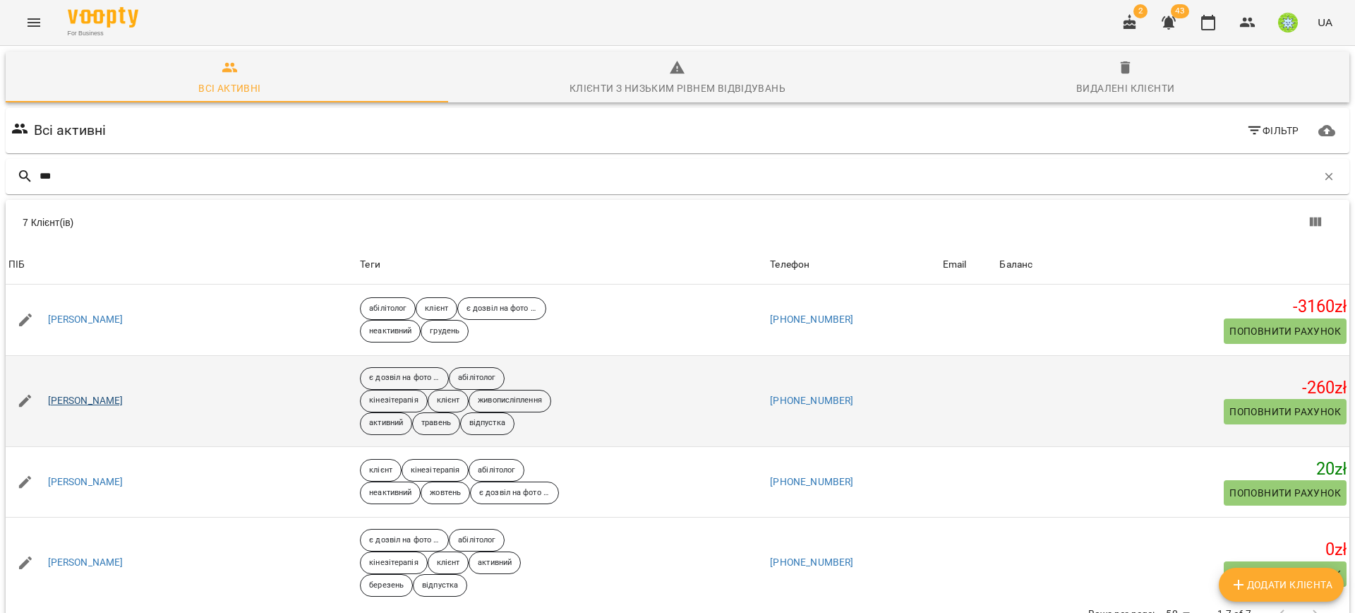
type input "***"
click at [102, 401] on link "Данієва Мія" at bounding box center [86, 401] width 76 height 14
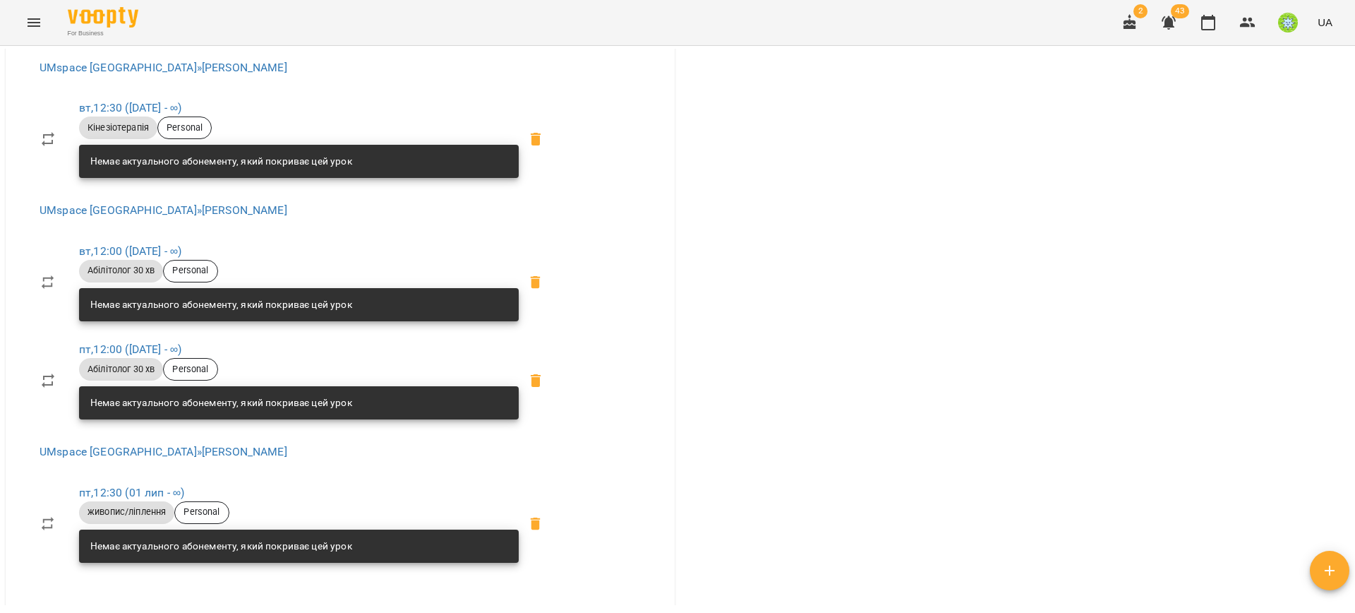
scroll to position [574, 0]
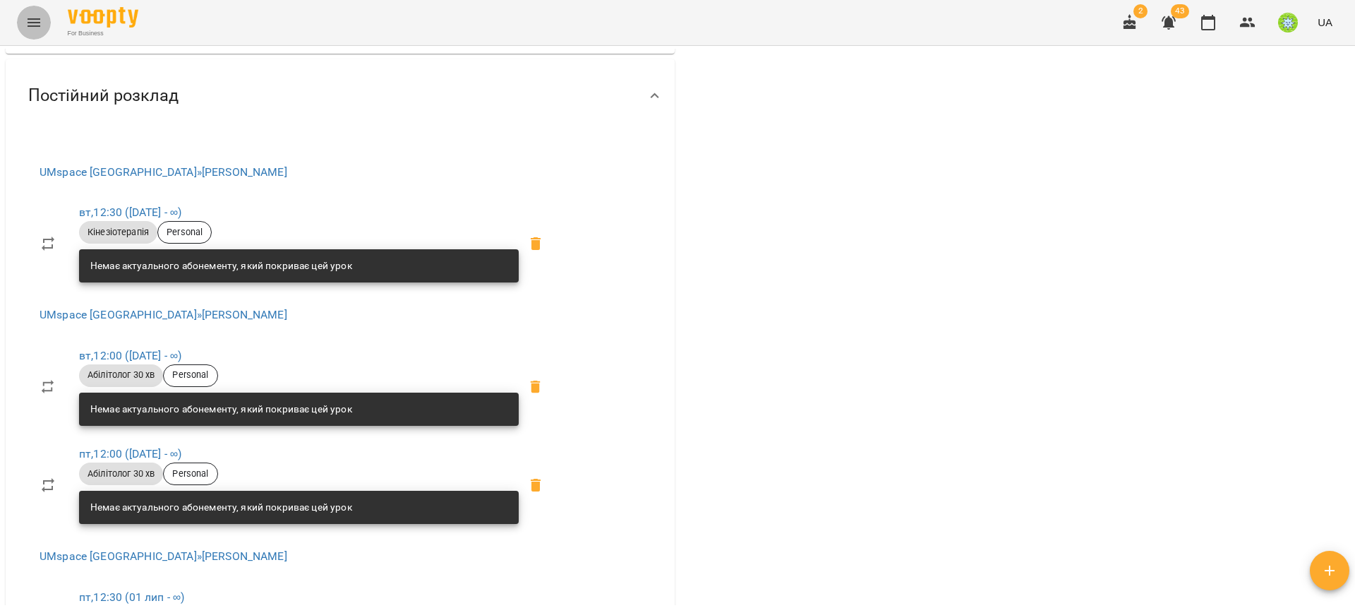
click at [40, 23] on icon "Menu" at bounding box center [33, 22] width 17 height 17
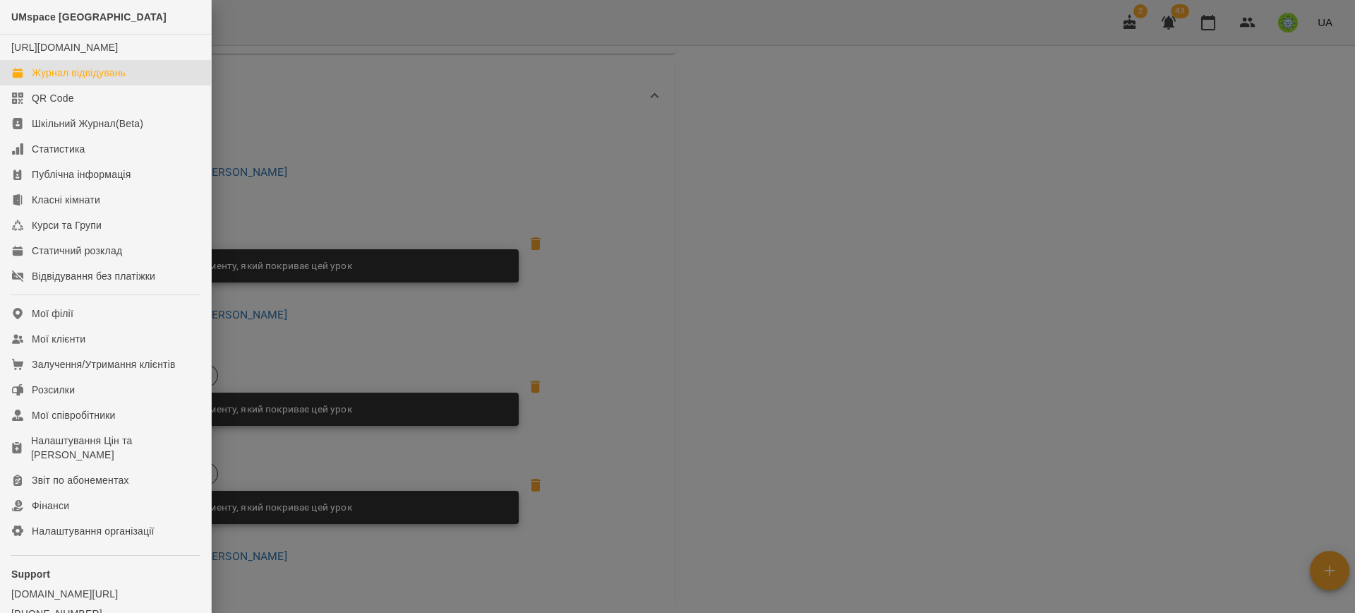
click at [61, 80] on div "Журнал відвідувань" at bounding box center [79, 73] width 94 height 14
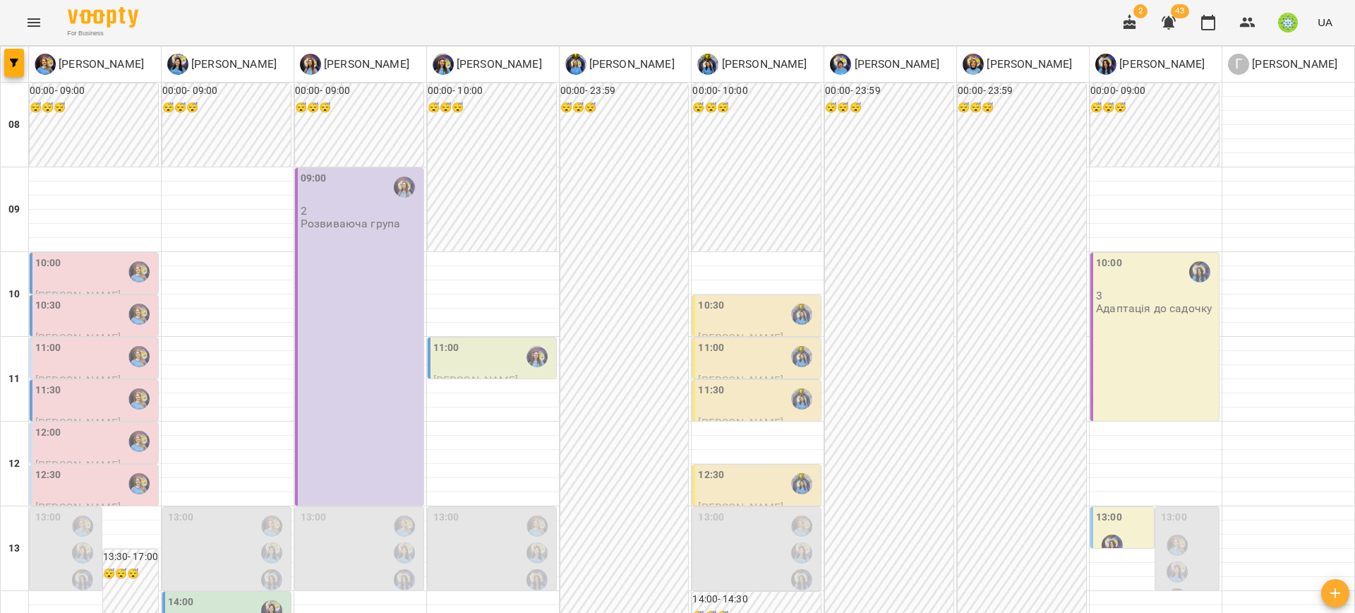
scroll to position [663, 0]
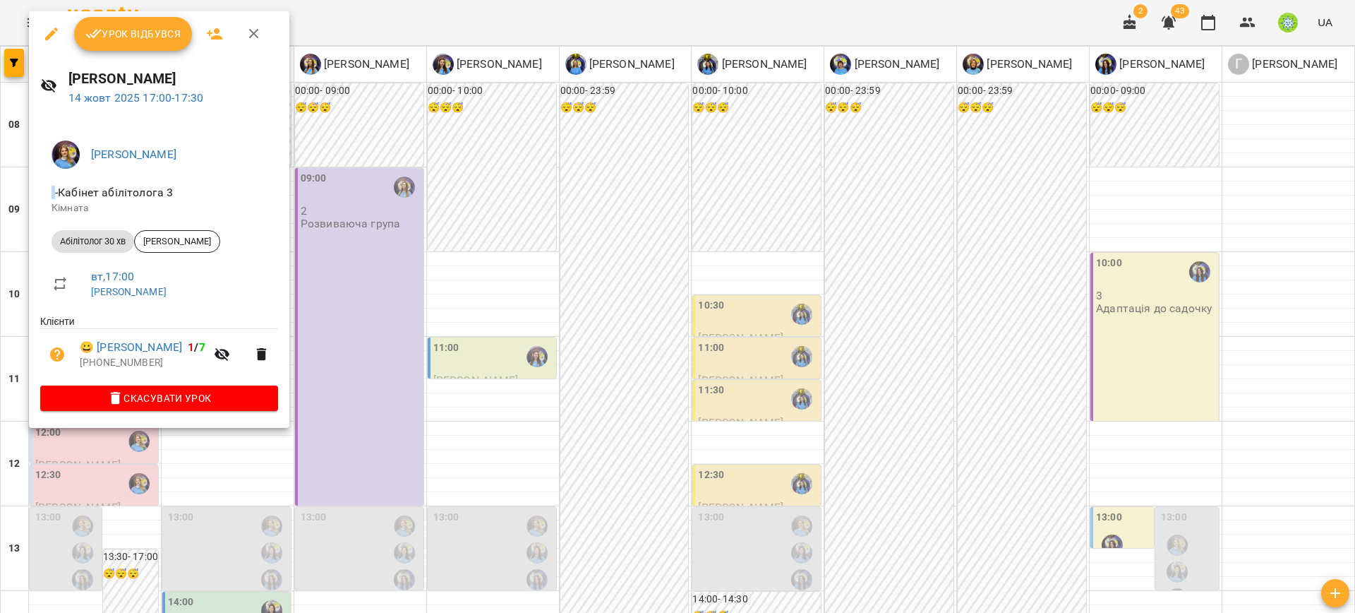
click at [423, 277] on div at bounding box center [677, 306] width 1355 height 613
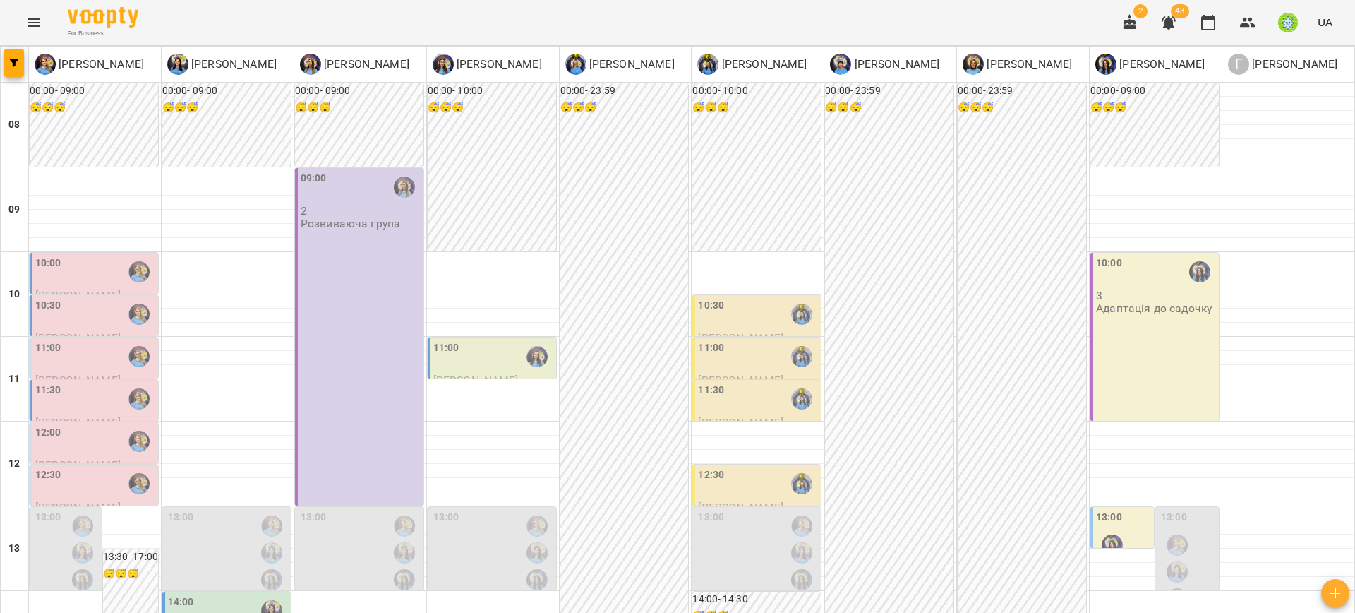
scroll to position [126, 0]
click at [83, 467] on div "12:30" at bounding box center [95, 483] width 120 height 32
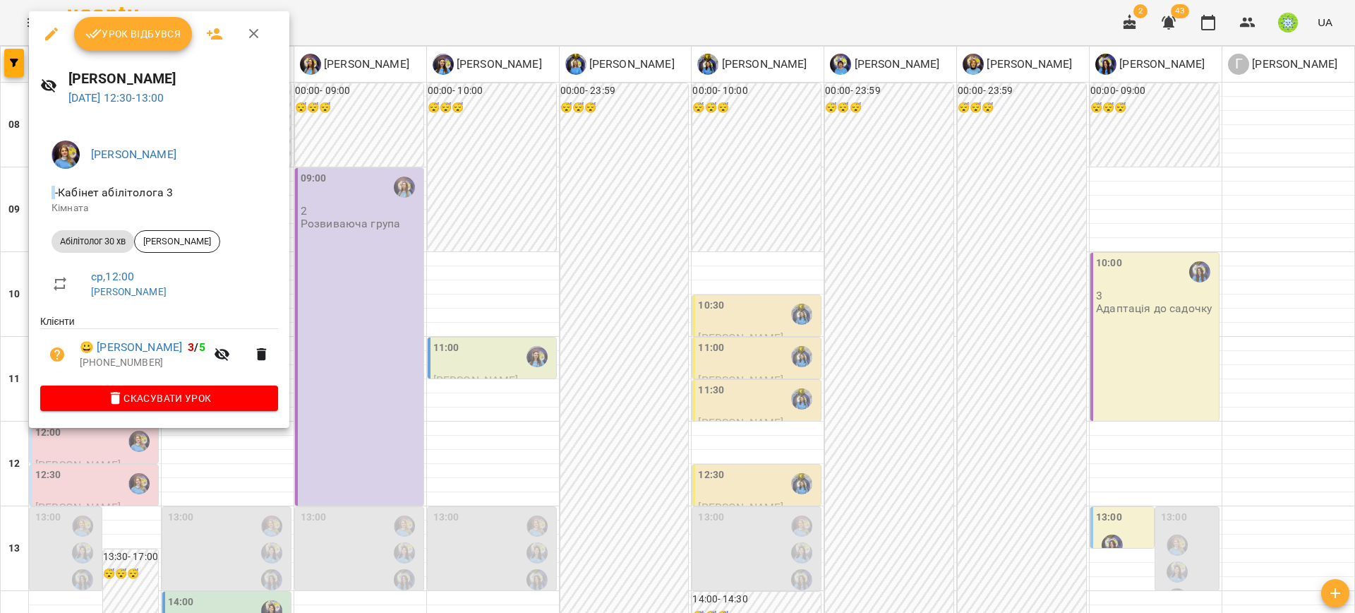
click at [415, 276] on div at bounding box center [677, 306] width 1355 height 613
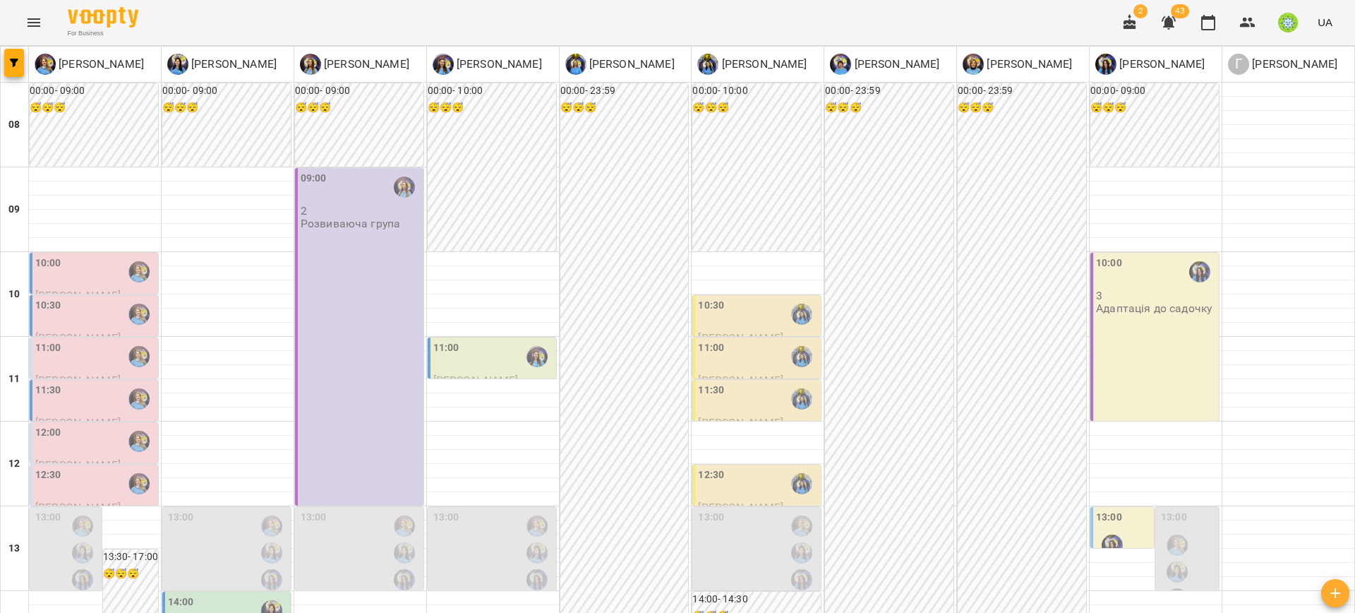
click at [63, 425] on div "12:00" at bounding box center [95, 441] width 120 height 32
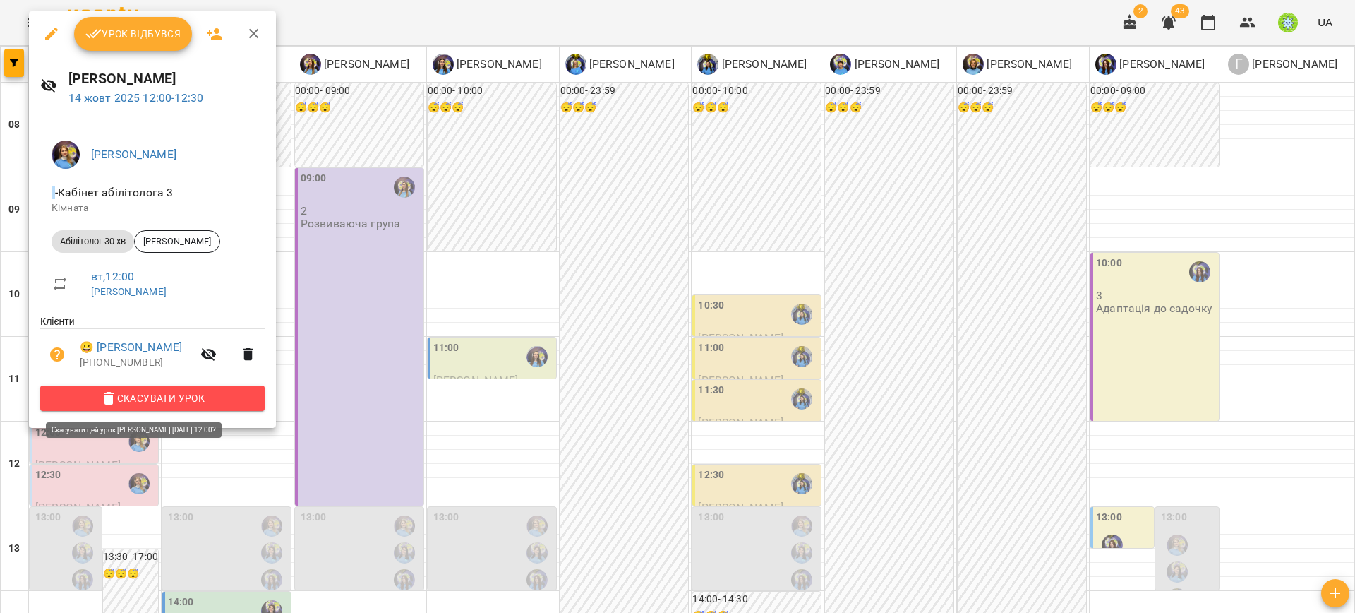
click at [171, 397] on span "Скасувати Урок" at bounding box center [153, 398] width 202 height 17
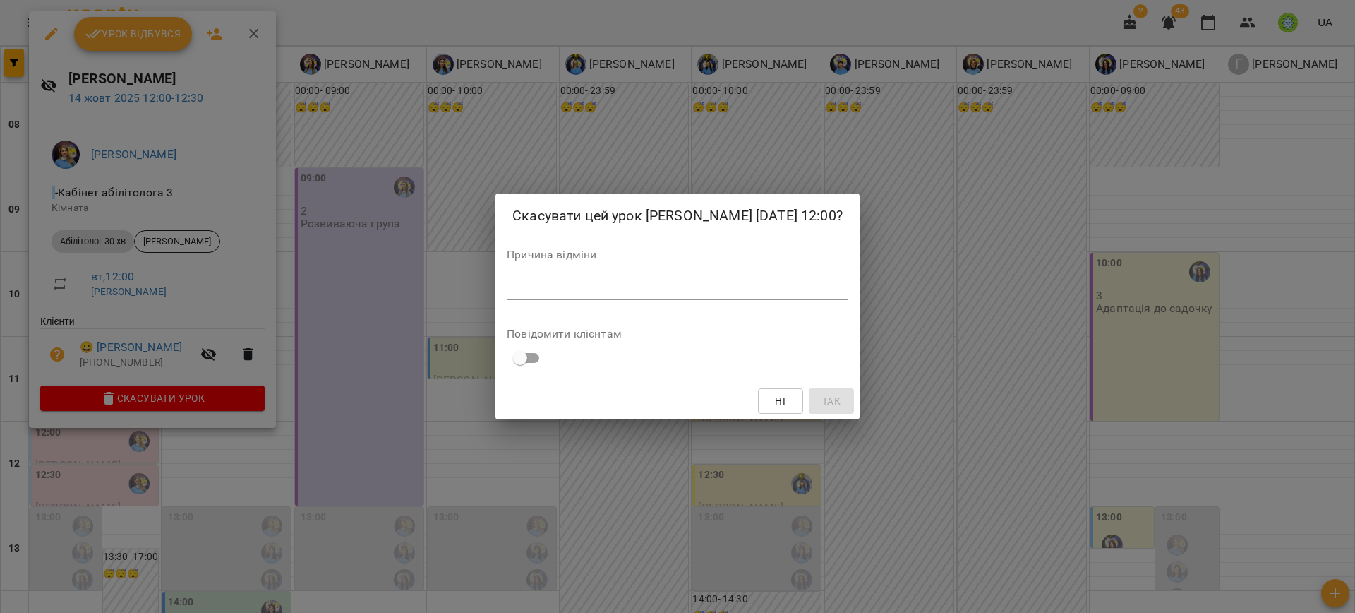
click at [558, 289] on div "*" at bounding box center [678, 288] width 342 height 23
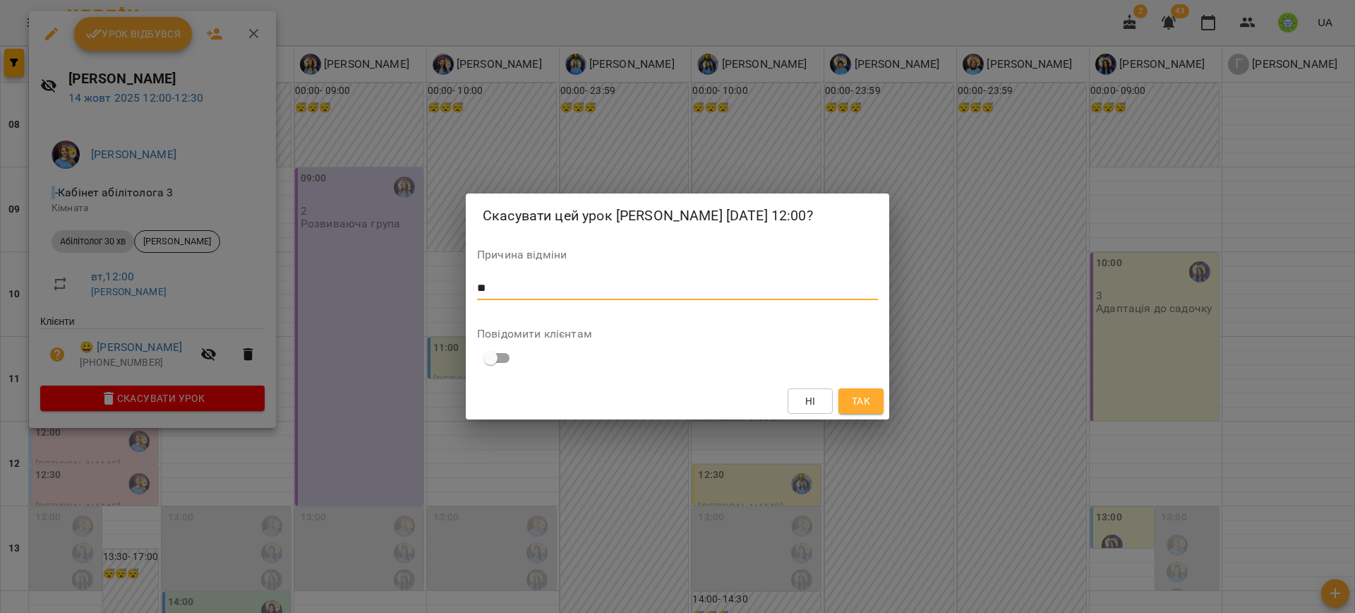
type textarea "**"
click at [880, 402] on button "Так" at bounding box center [860, 400] width 45 height 25
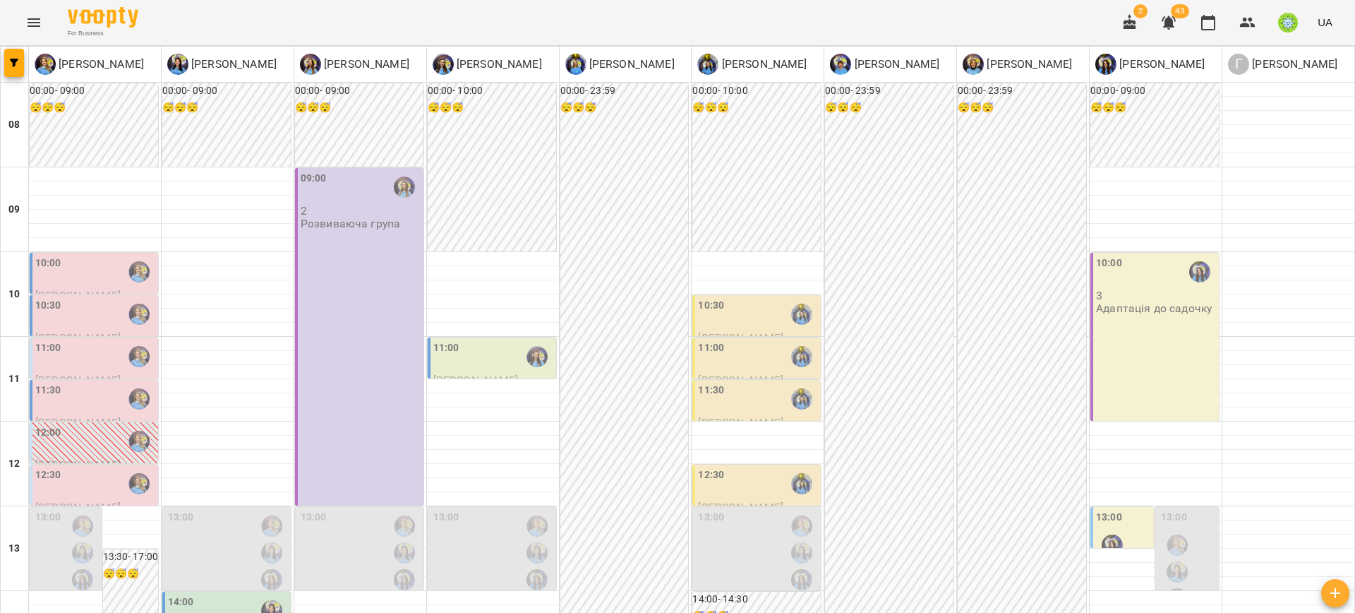
click at [766, 467] on div "12:30" at bounding box center [758, 483] width 120 height 32
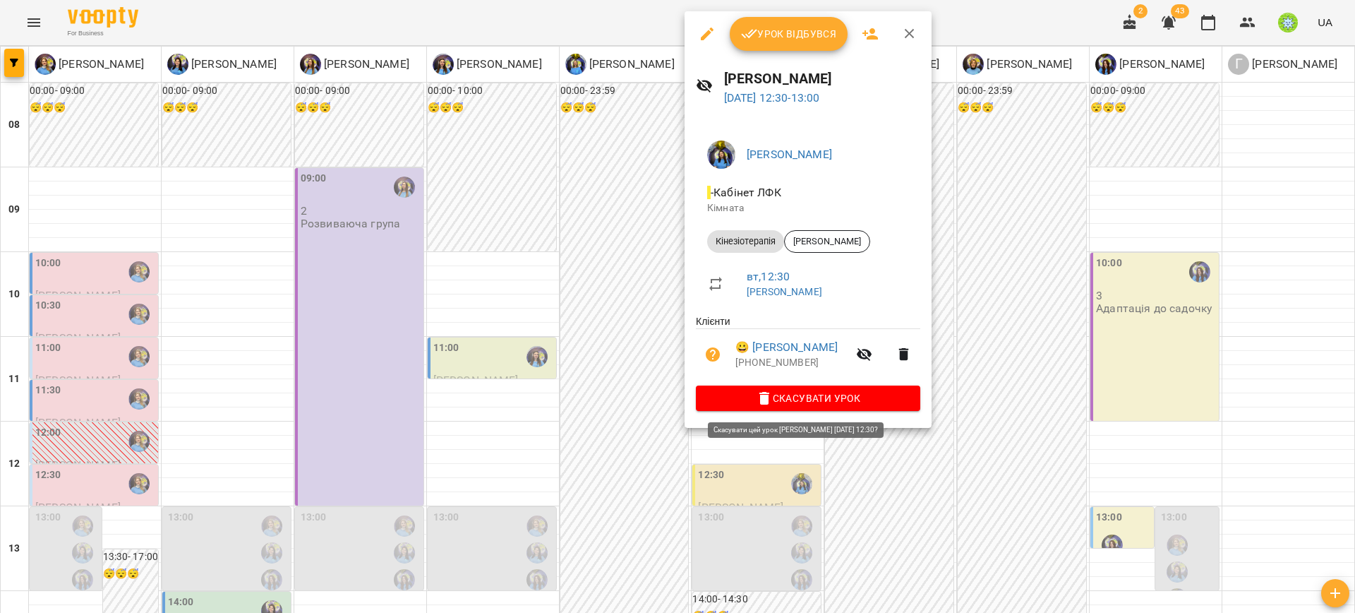
click at [833, 399] on span "Скасувати Урок" at bounding box center [808, 398] width 202 height 17
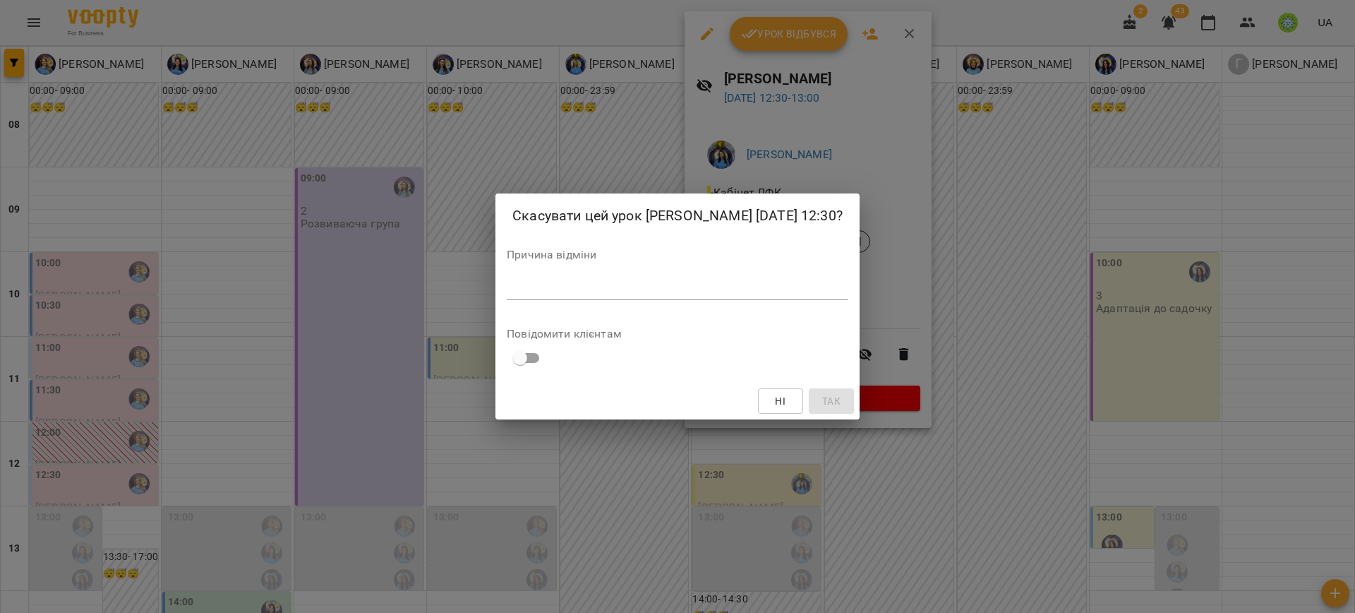
click at [737, 306] on div "Скасувати цей урок Свириденко Аня 14 жовт 2025 12:30? Причина відміни * Повідом…" at bounding box center [677, 306] width 364 height 227
click at [733, 297] on div "*" at bounding box center [678, 288] width 342 height 23
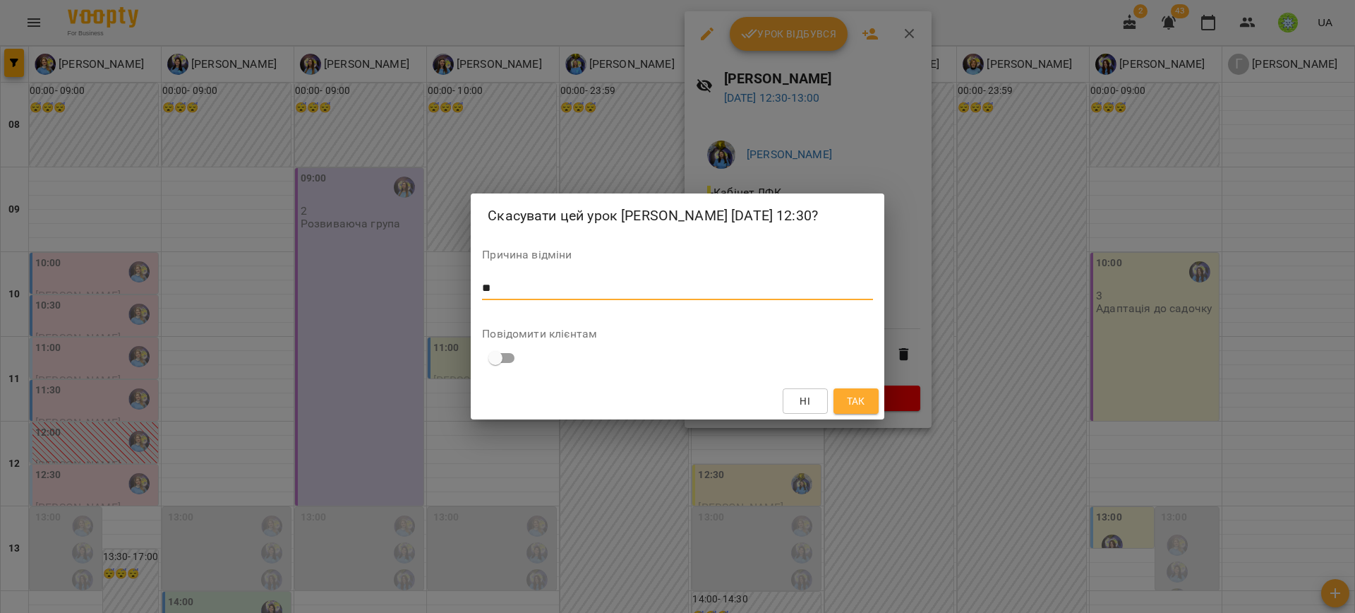
type textarea "**"
click at [867, 410] on button "Так" at bounding box center [855, 400] width 45 height 25
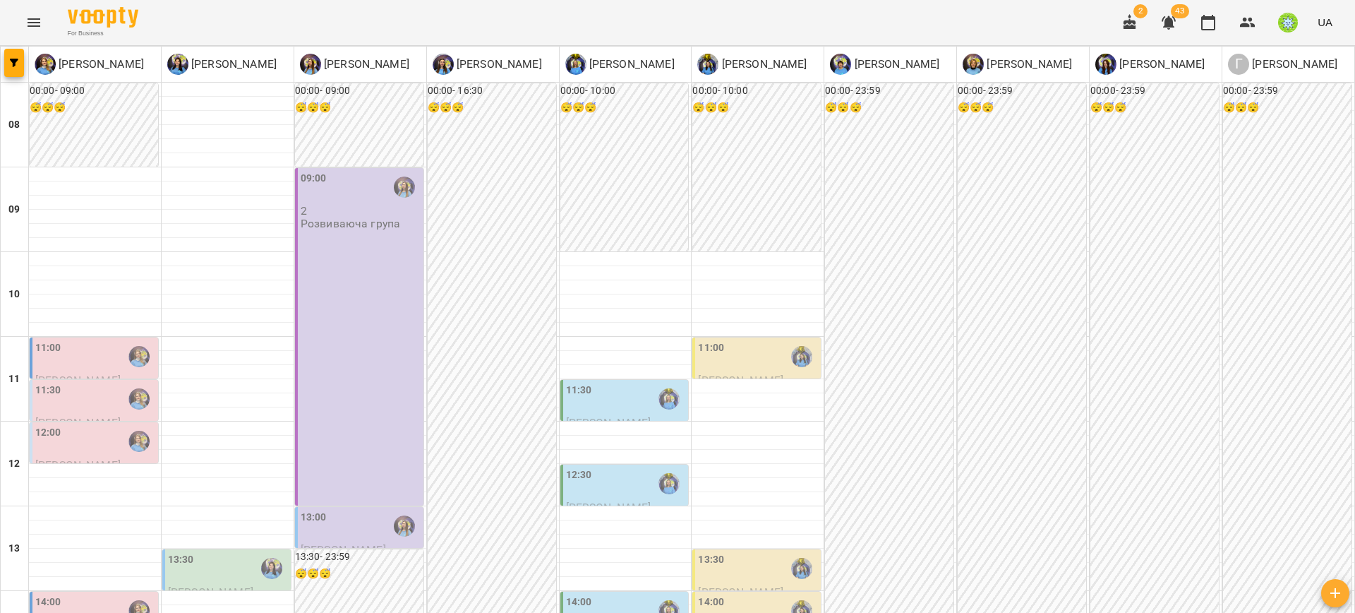
scroll to position [321, 0]
click at [98, 594] on div "14:00" at bounding box center [95, 610] width 120 height 32
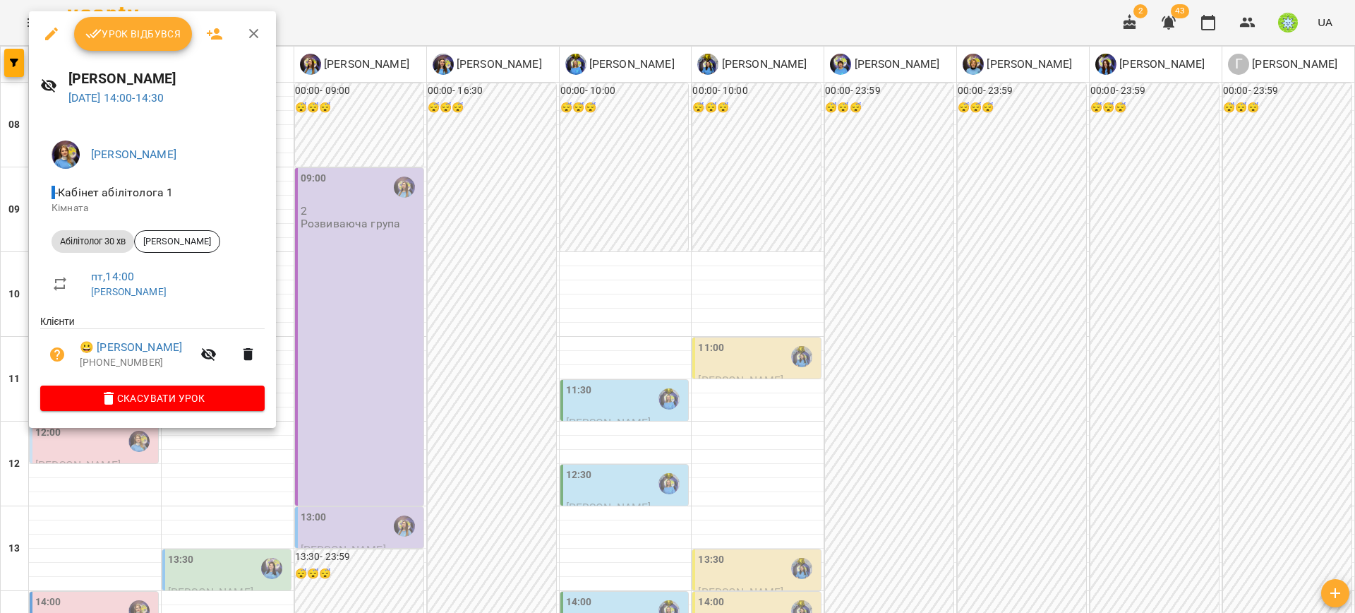
drag, startPoint x: 634, startPoint y: 332, endPoint x: 274, endPoint y: 453, distance: 380.5
click at [625, 331] on div at bounding box center [677, 306] width 1355 height 613
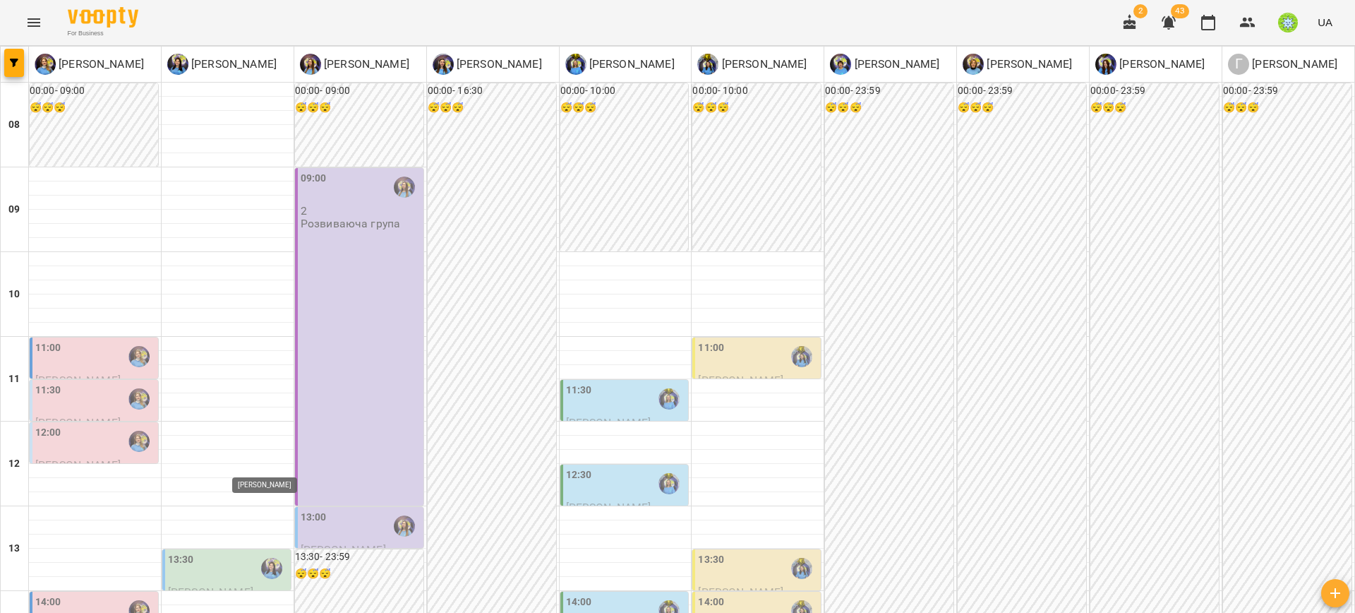
scroll to position [368, 0]
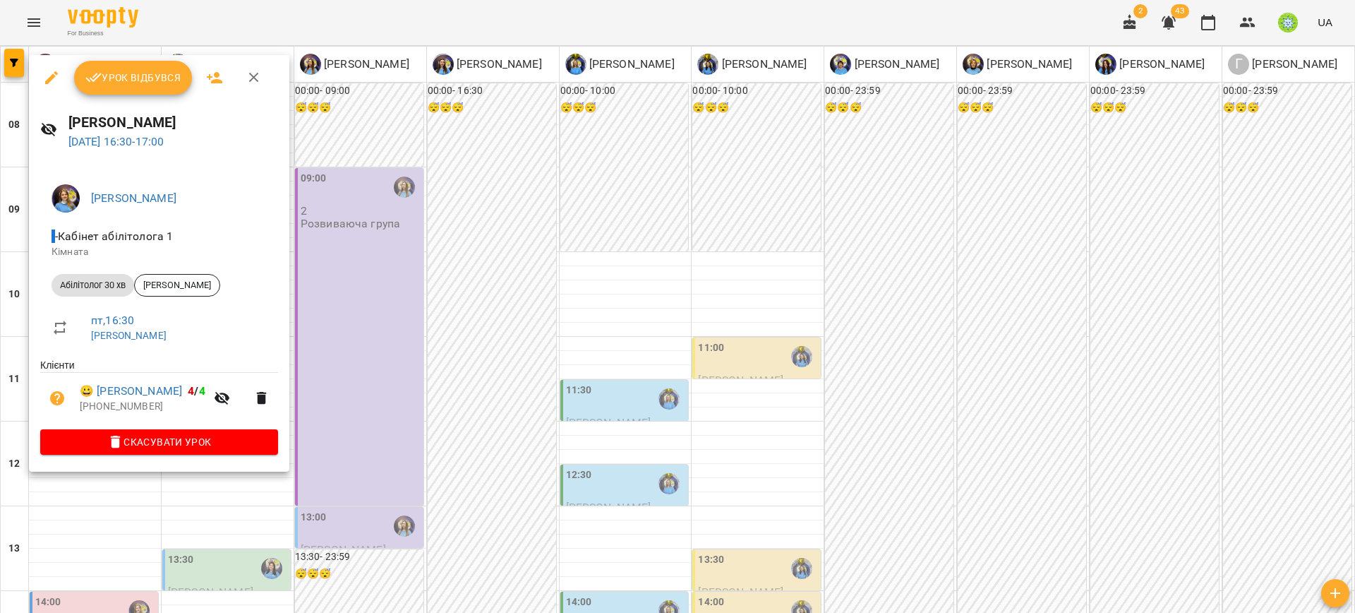
click at [405, 368] on div at bounding box center [677, 306] width 1355 height 613
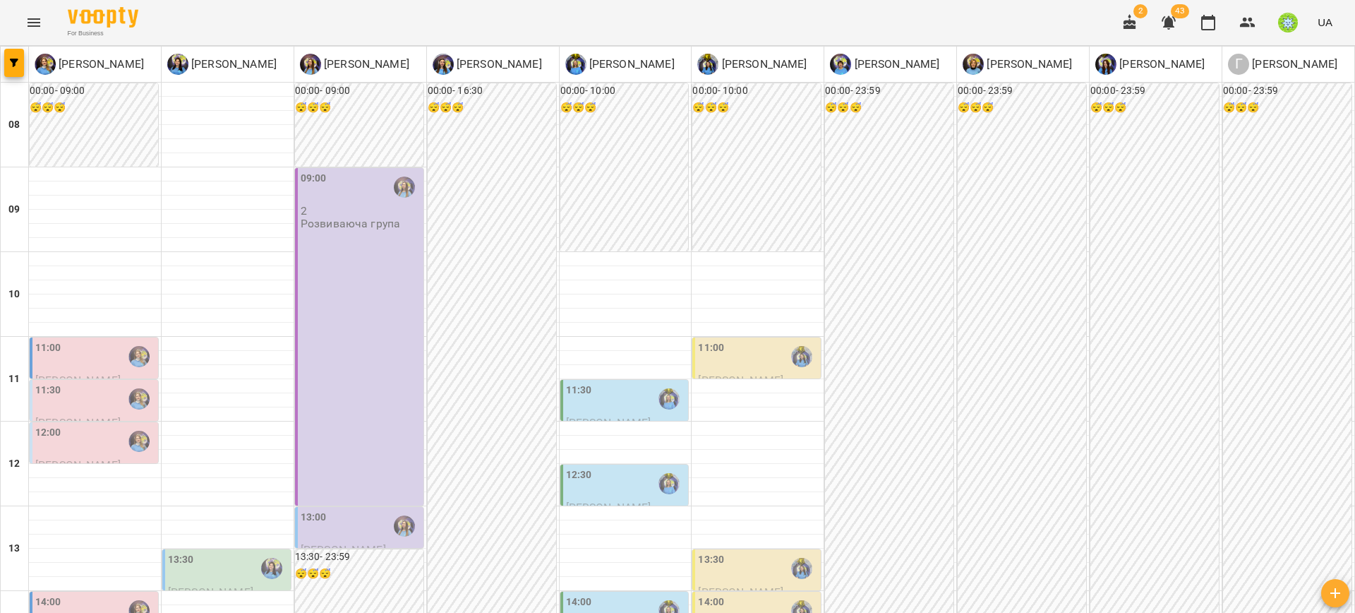
scroll to position [200, 0]
click at [90, 425] on div "12:00" at bounding box center [95, 441] width 120 height 32
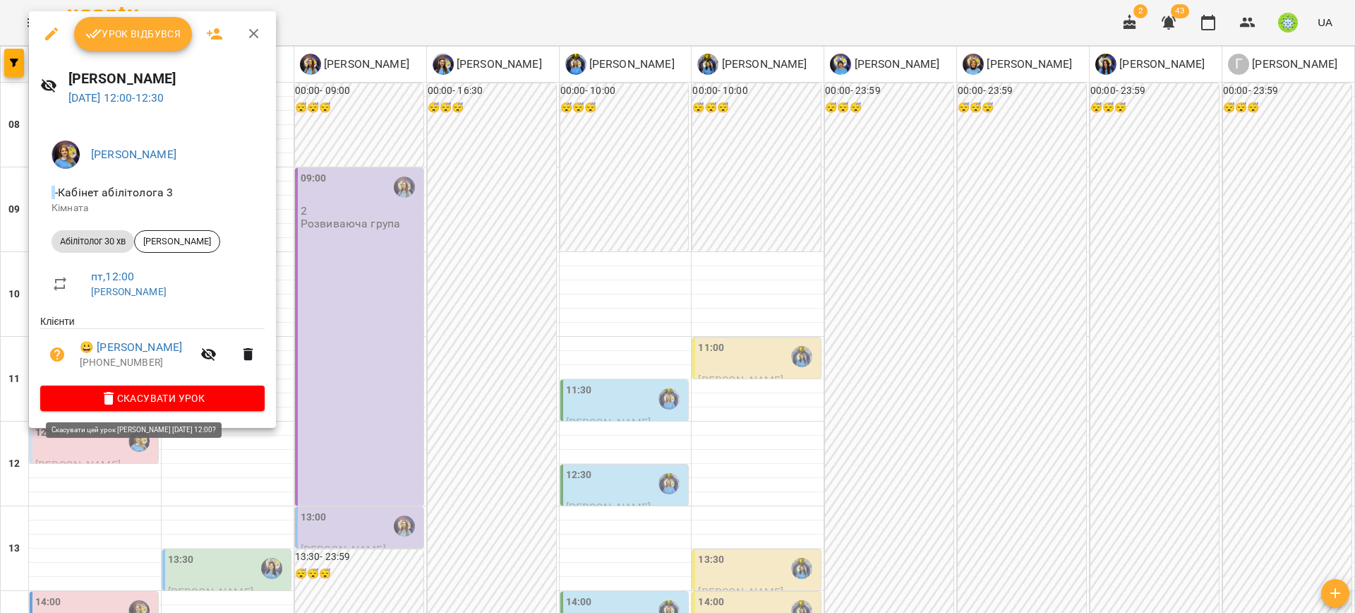
click at [164, 401] on span "Скасувати Урок" at bounding box center [153, 398] width 202 height 17
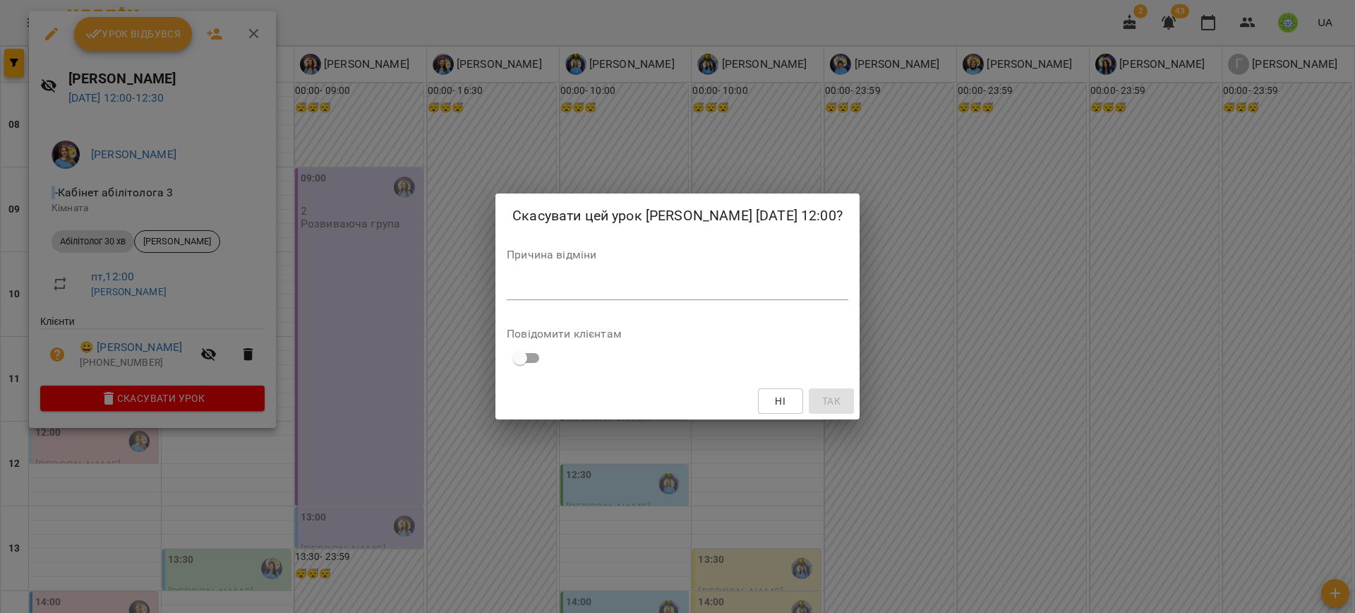
click at [532, 283] on div "Причина відміни *" at bounding box center [678, 277] width 342 height 56
click at [529, 295] on textarea at bounding box center [678, 288] width 342 height 13
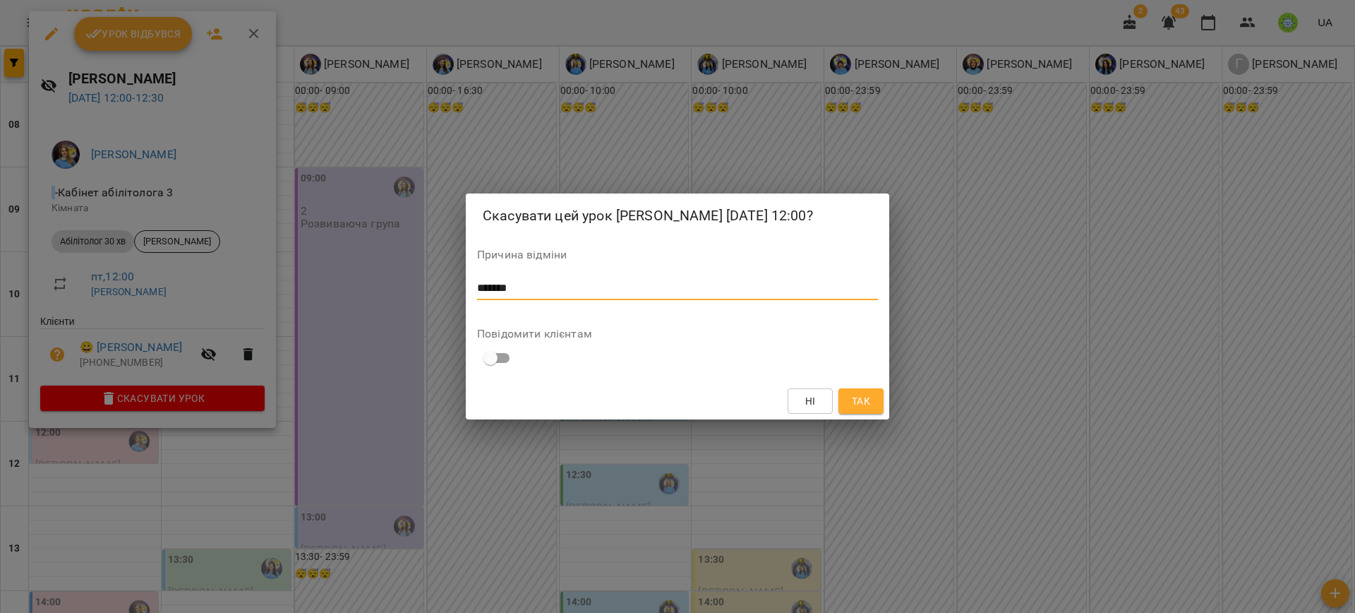
type textarea "*******"
click at [855, 404] on span "Так" at bounding box center [861, 400] width 18 height 17
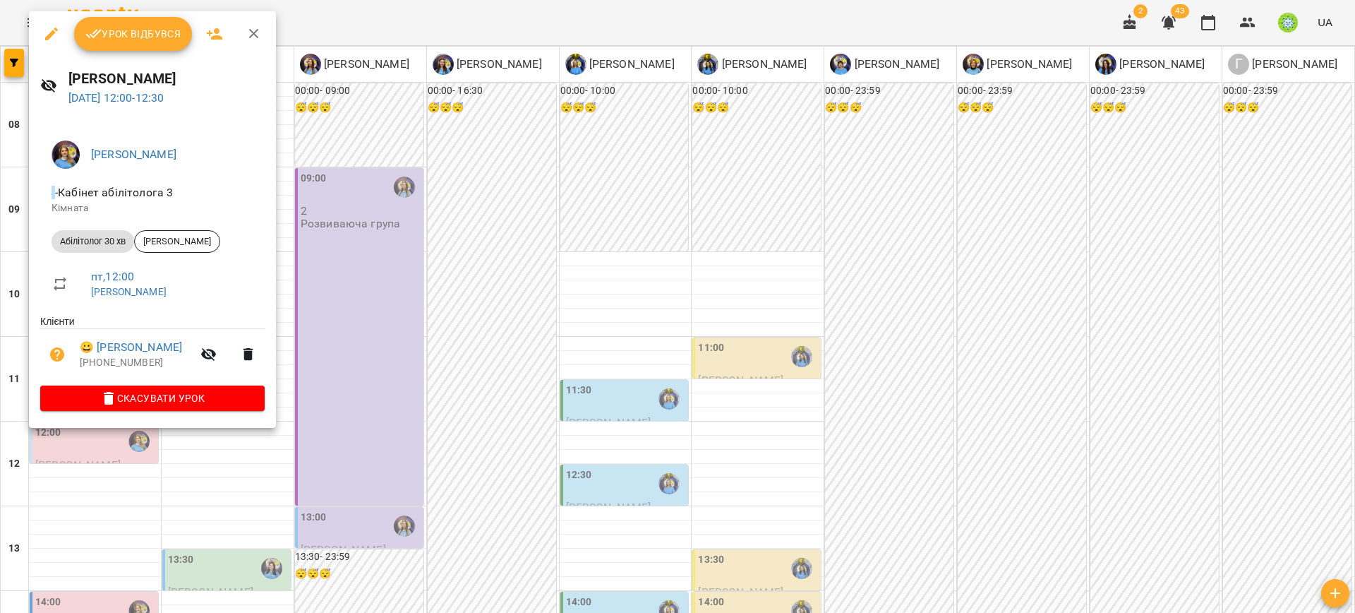
click at [741, 552] on div "13:30" at bounding box center [758, 568] width 120 height 32
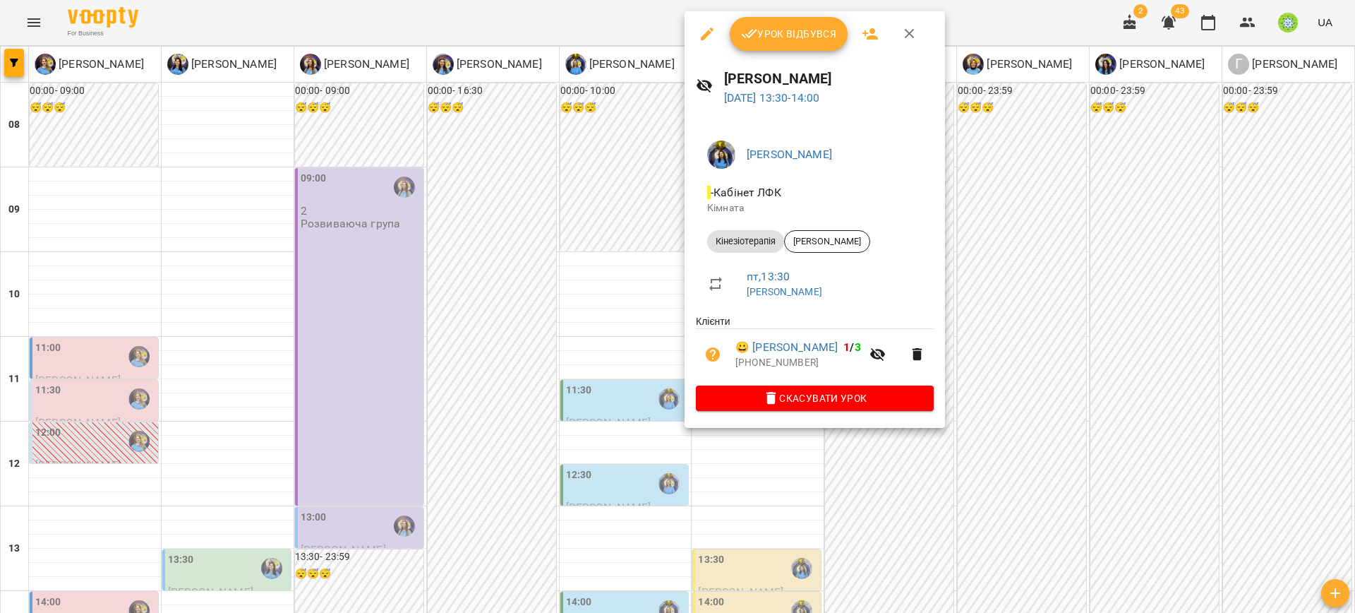
click at [469, 387] on div at bounding box center [677, 306] width 1355 height 613
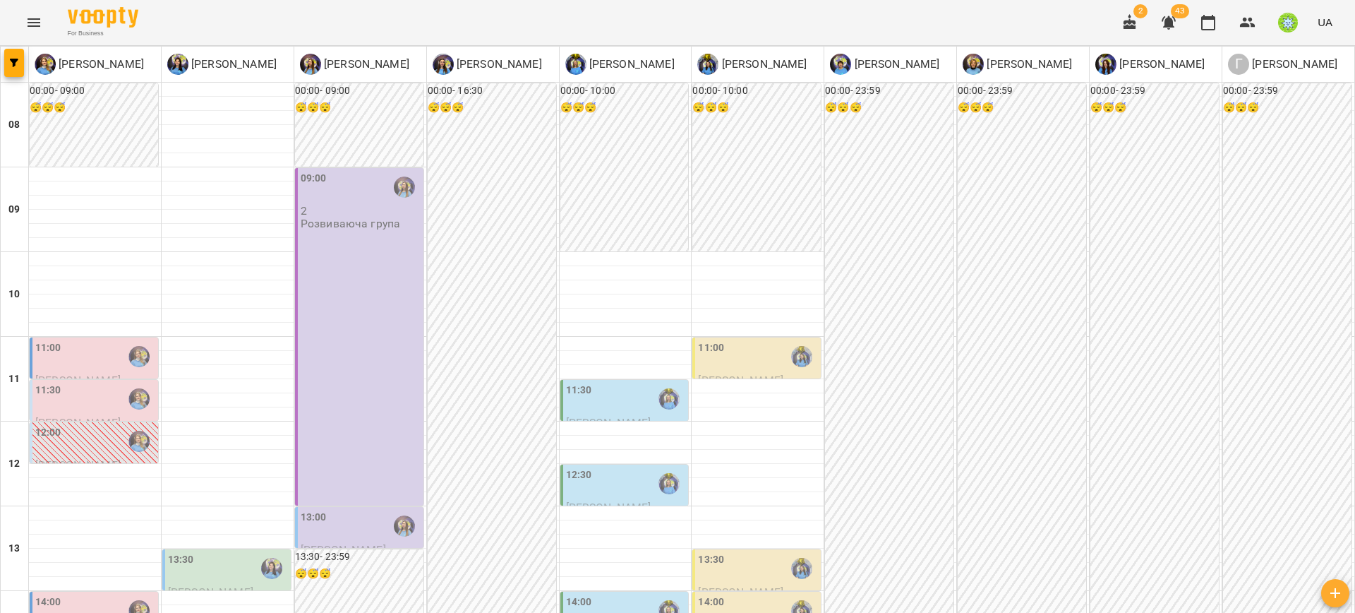
click at [591, 467] on div "12:30" at bounding box center [626, 483] width 120 height 32
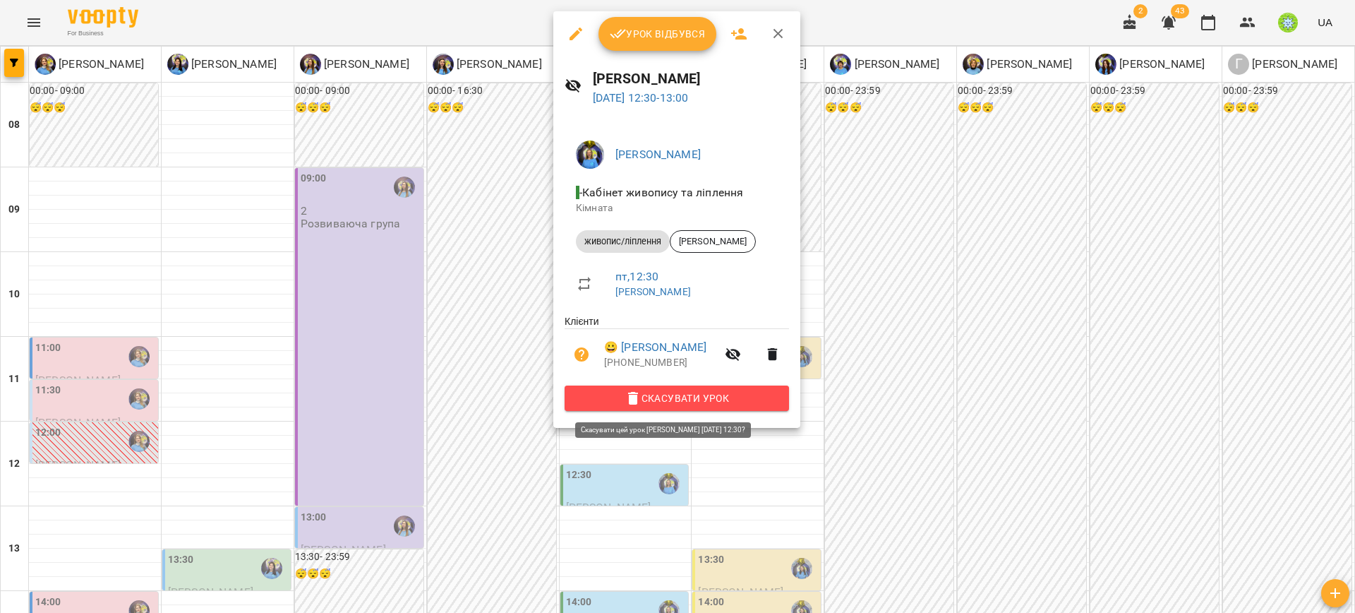
click at [734, 395] on span "Скасувати Урок" at bounding box center [677, 398] width 202 height 17
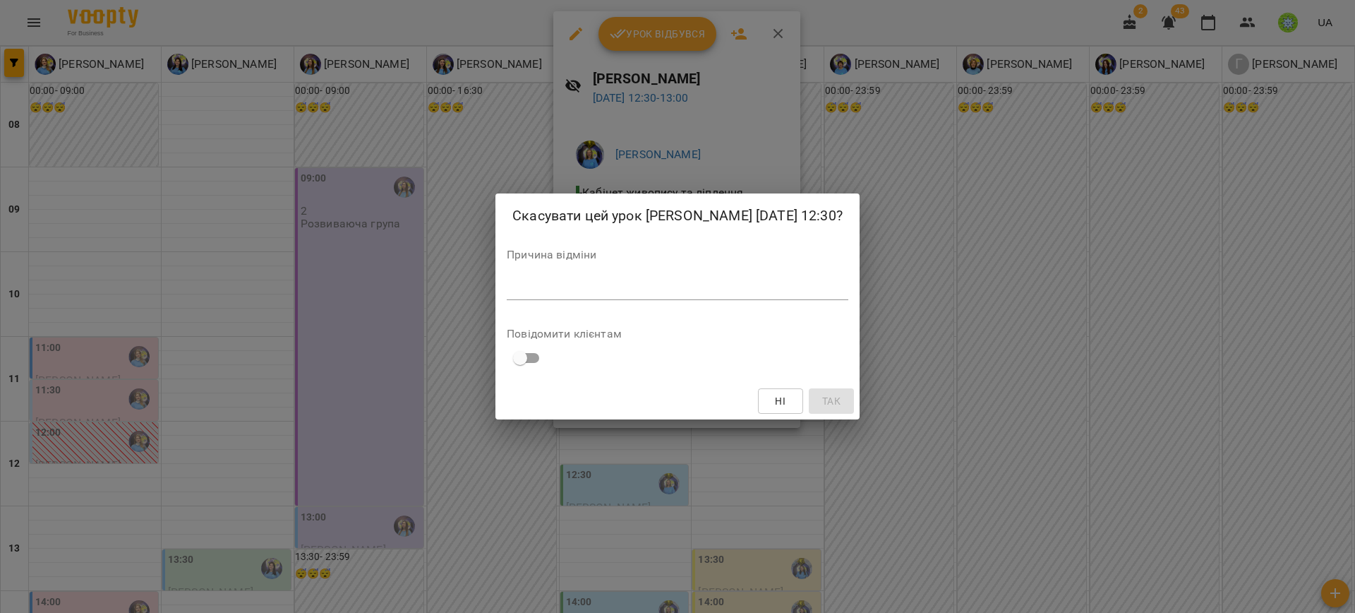
click at [707, 311] on div "Скасувати цей урок Ратушенко Олена 17 жовт 2025 12:30? Причина відміни * Повідо…" at bounding box center [677, 306] width 364 height 227
click at [702, 291] on textarea at bounding box center [678, 288] width 342 height 13
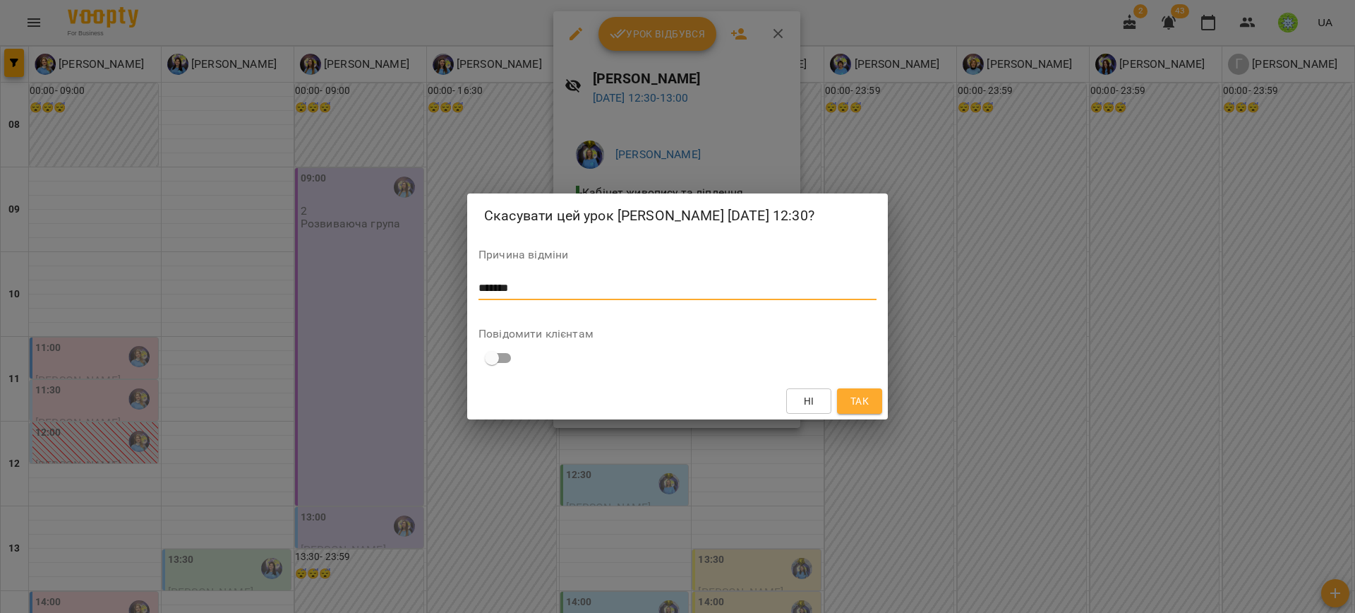
type textarea "*******"
click at [862, 397] on span "Так" at bounding box center [859, 400] width 18 height 17
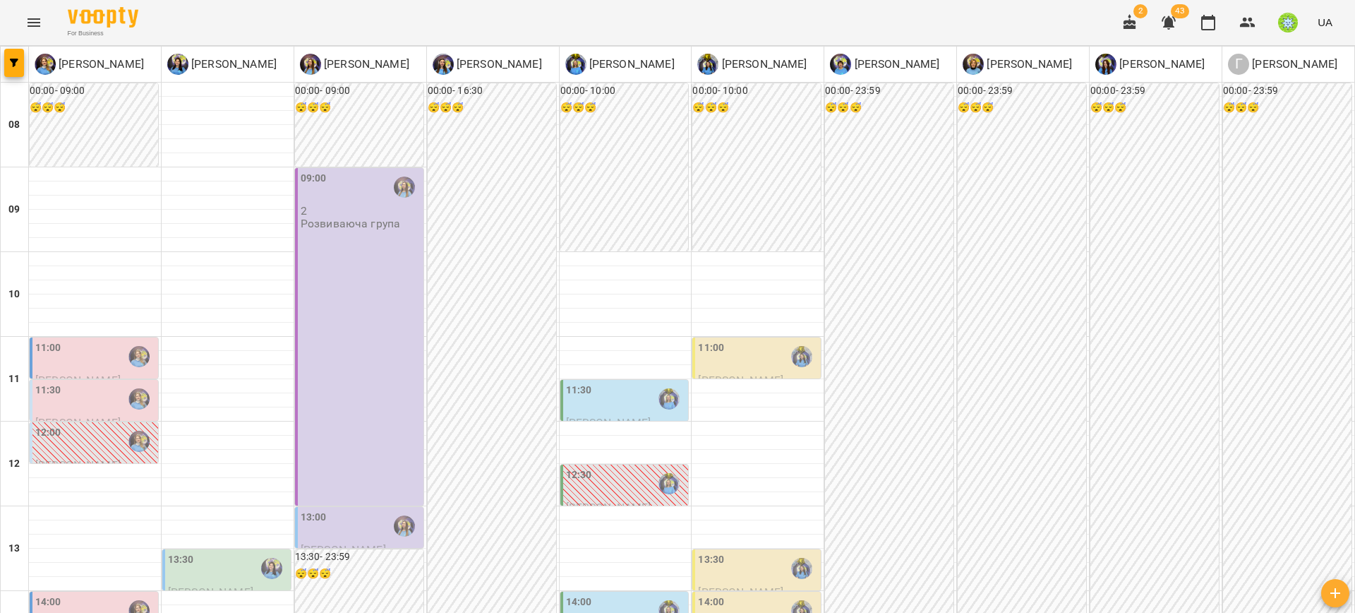
scroll to position [398, 0]
click at [28, 18] on icon "Menu" at bounding box center [34, 22] width 13 height 8
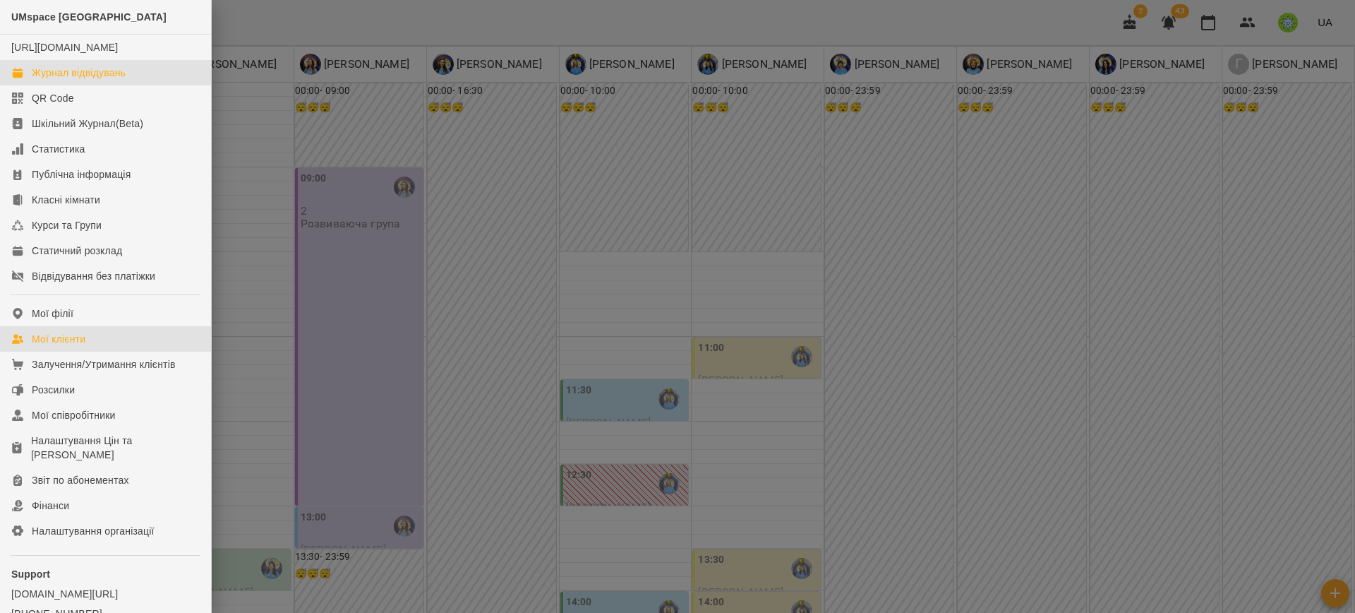
click at [64, 346] on div "Мої клієнти" at bounding box center [59, 339] width 54 height 14
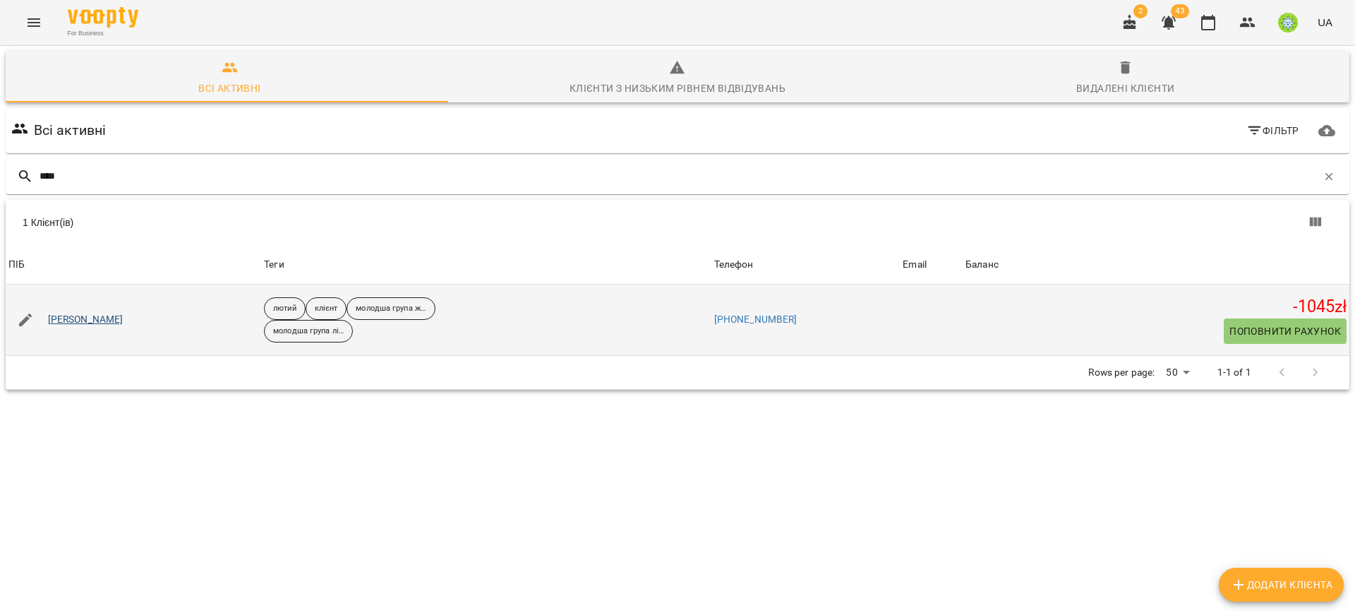
type input "****"
click at [102, 313] on link "[PERSON_NAME]" at bounding box center [86, 320] width 76 height 14
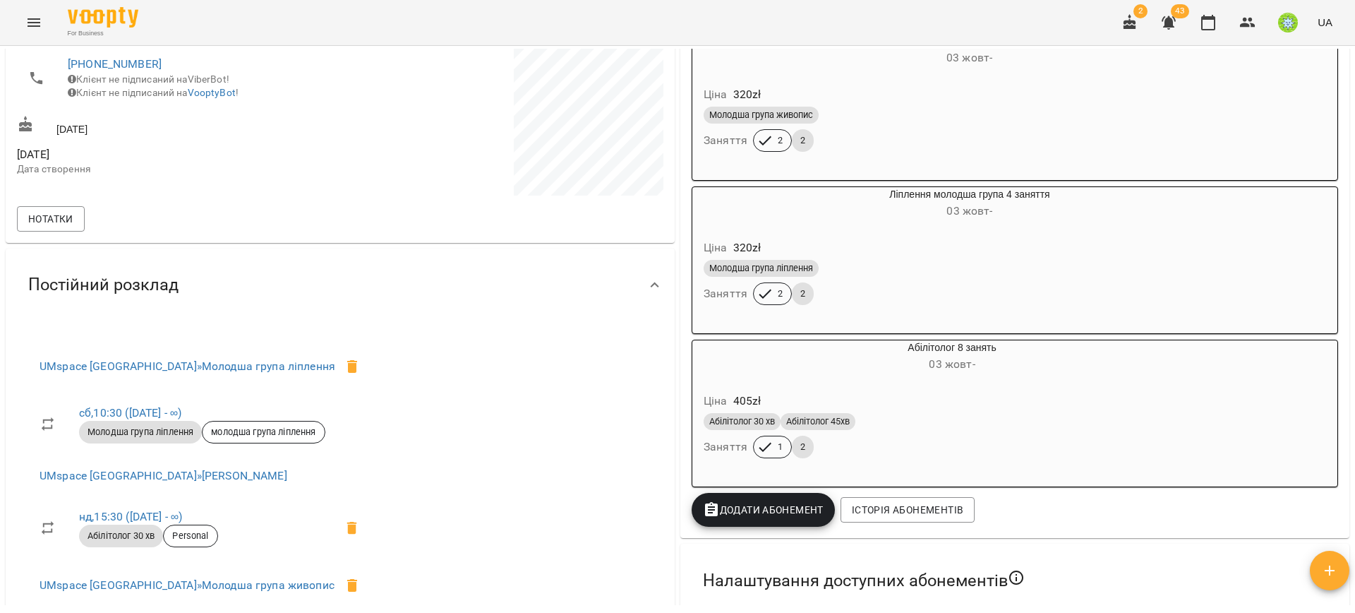
scroll to position [285, 0]
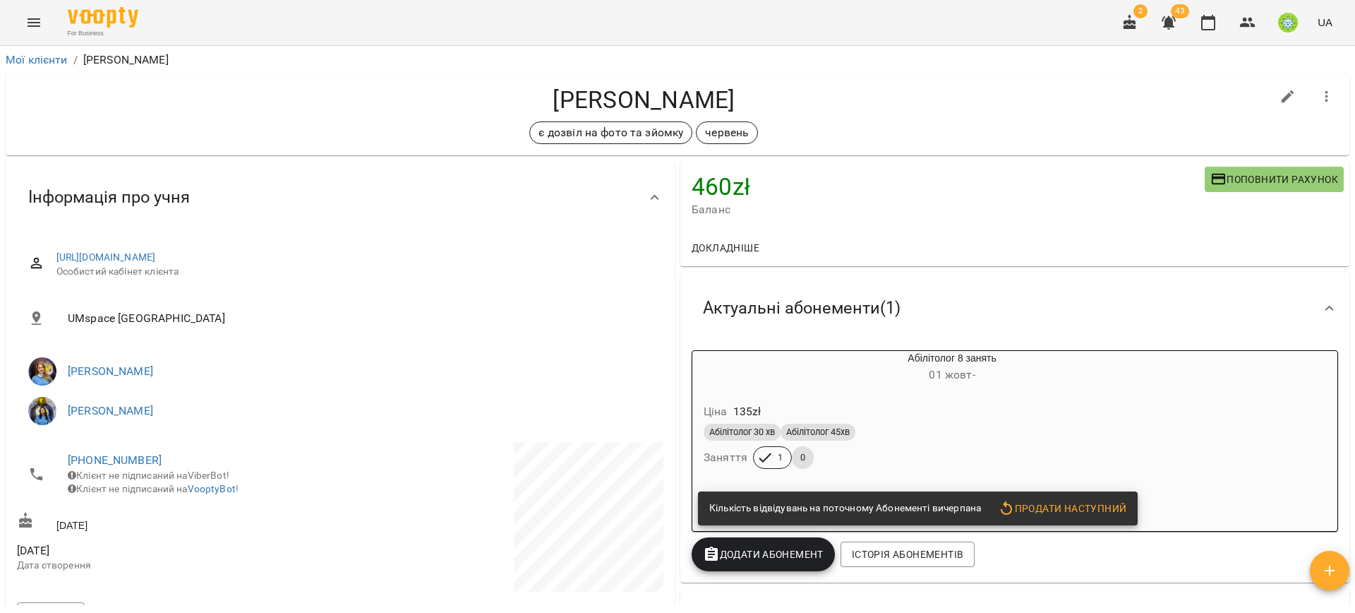
scroll to position [28, 0]
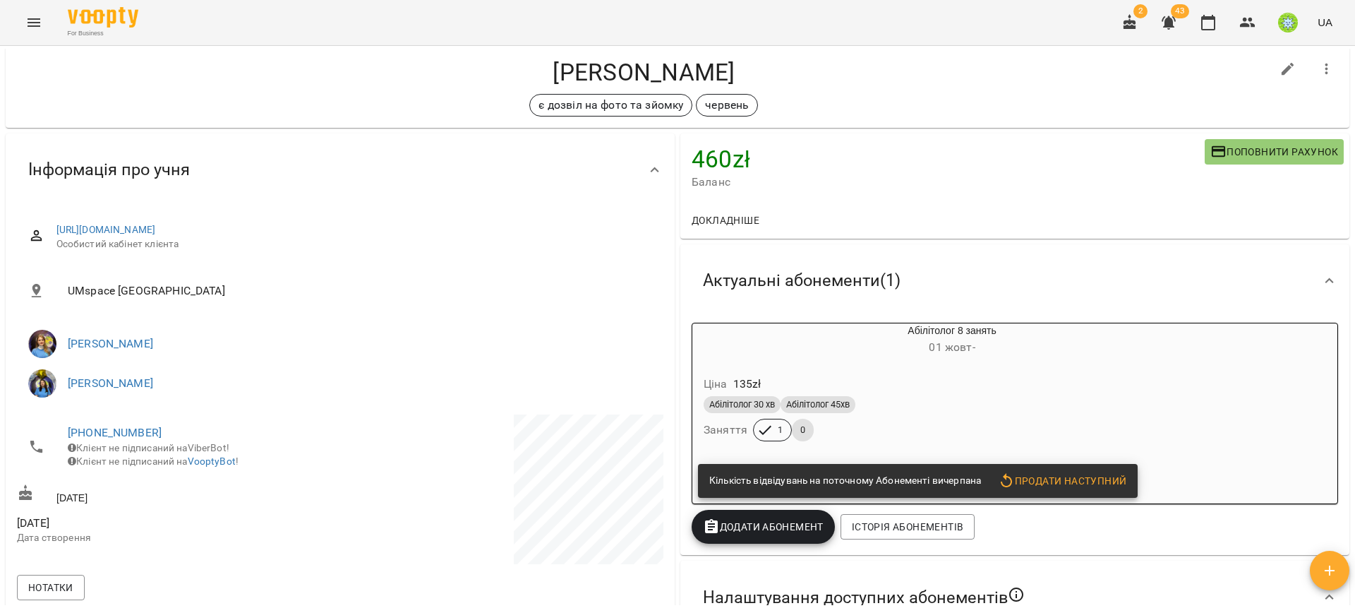
click at [25, 28] on icon "Menu" at bounding box center [33, 22] width 17 height 17
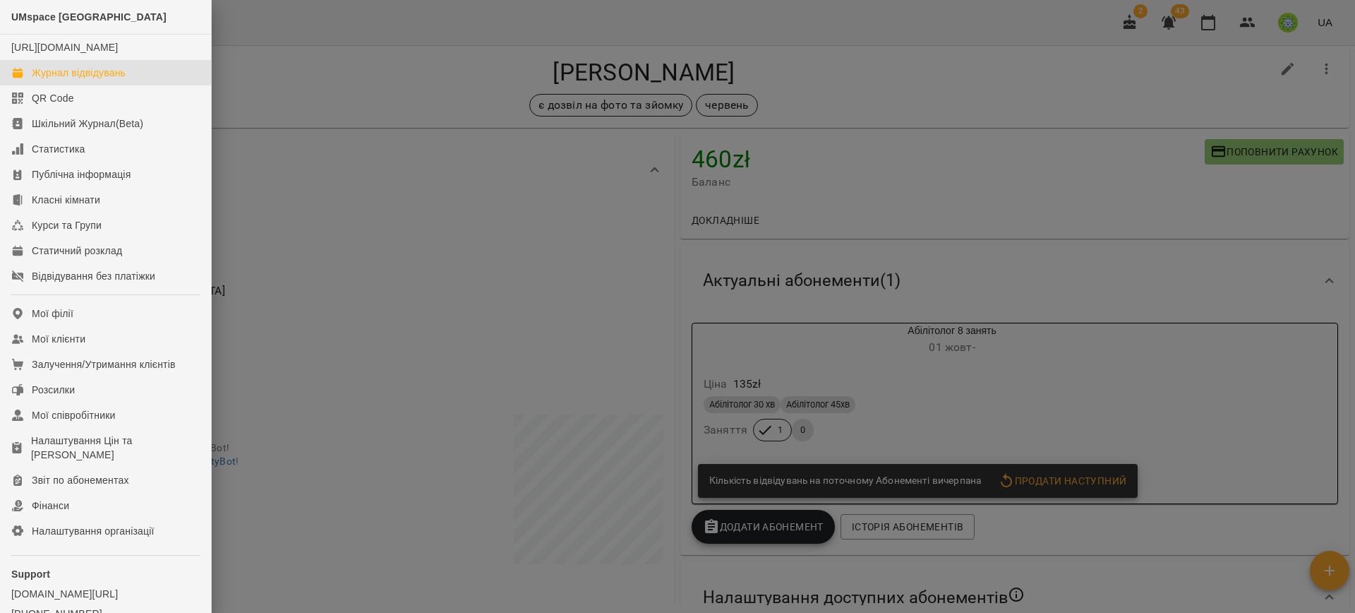
drag, startPoint x: 76, startPoint y: 90, endPoint x: 721, endPoint y: 359, distance: 699.5
click at [76, 80] on div "Журнал відвідувань" at bounding box center [79, 73] width 94 height 14
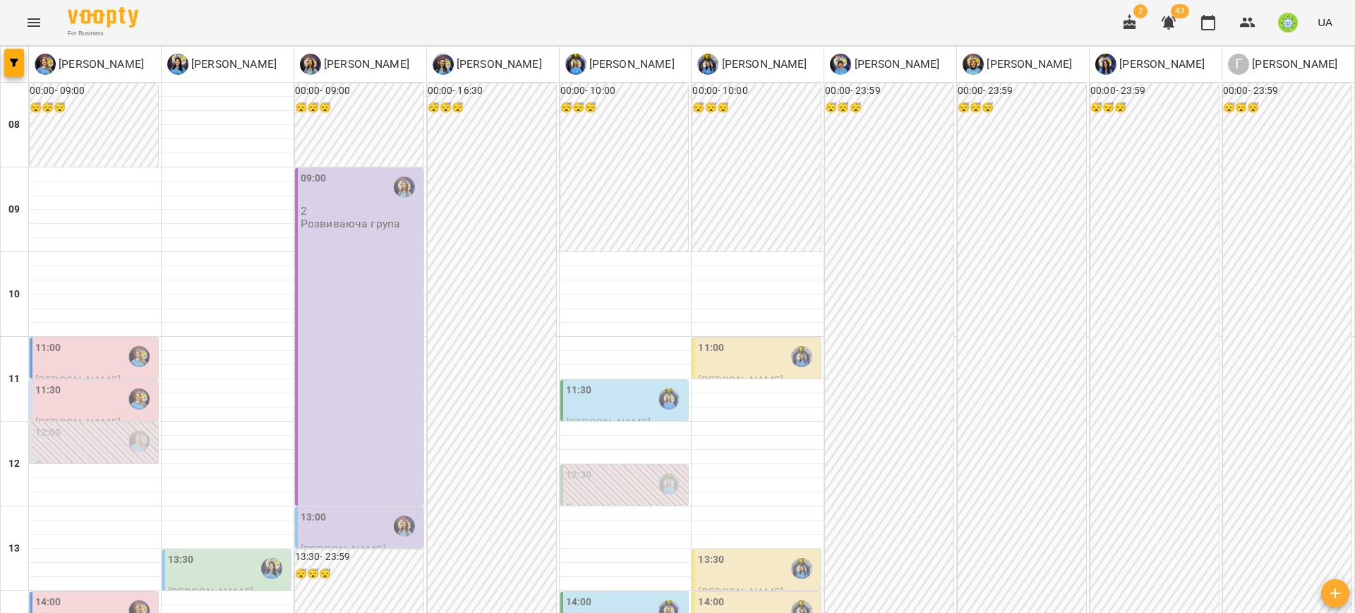
scroll to position [211, 0]
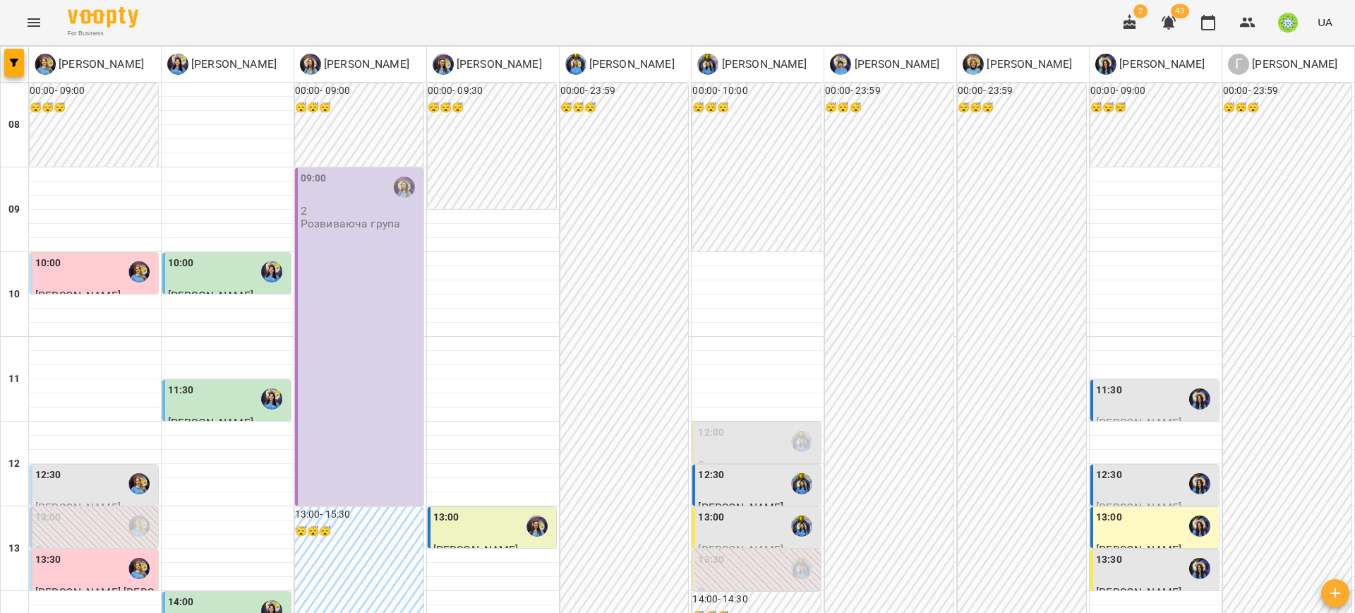
scroll to position [477, 0]
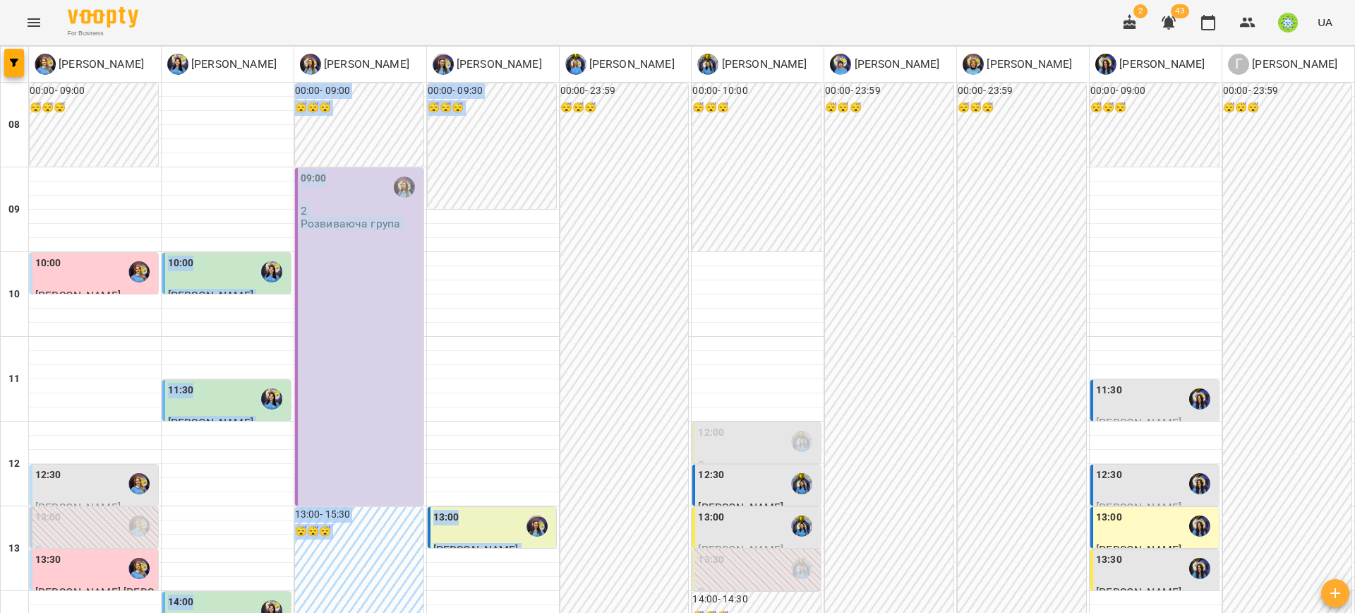
drag, startPoint x: 100, startPoint y: 397, endPoint x: 431, endPoint y: 433, distance: 332.2
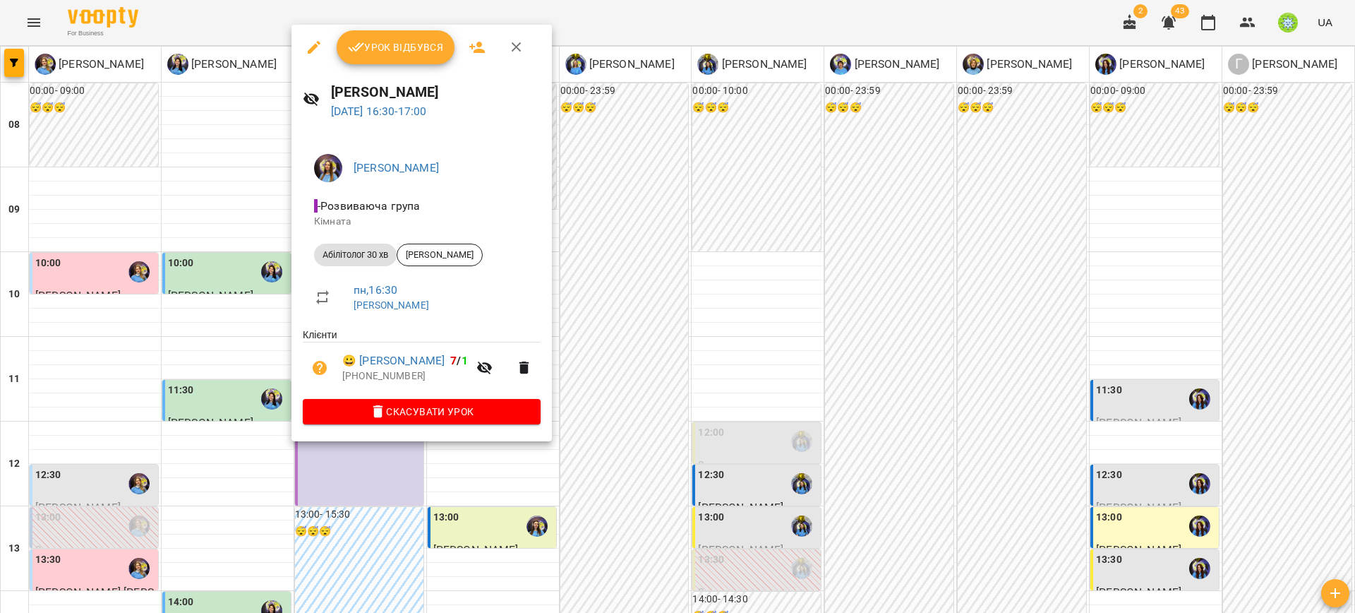
click at [218, 490] on div at bounding box center [677, 306] width 1355 height 613
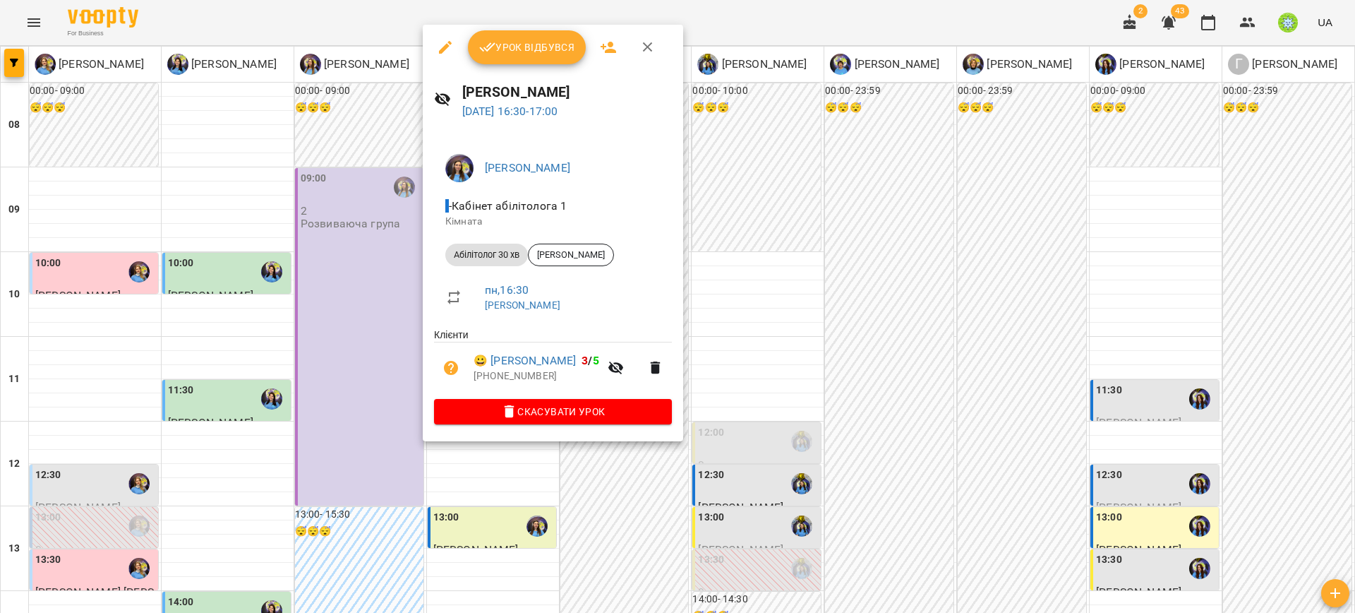
click at [766, 404] on div at bounding box center [677, 306] width 1355 height 613
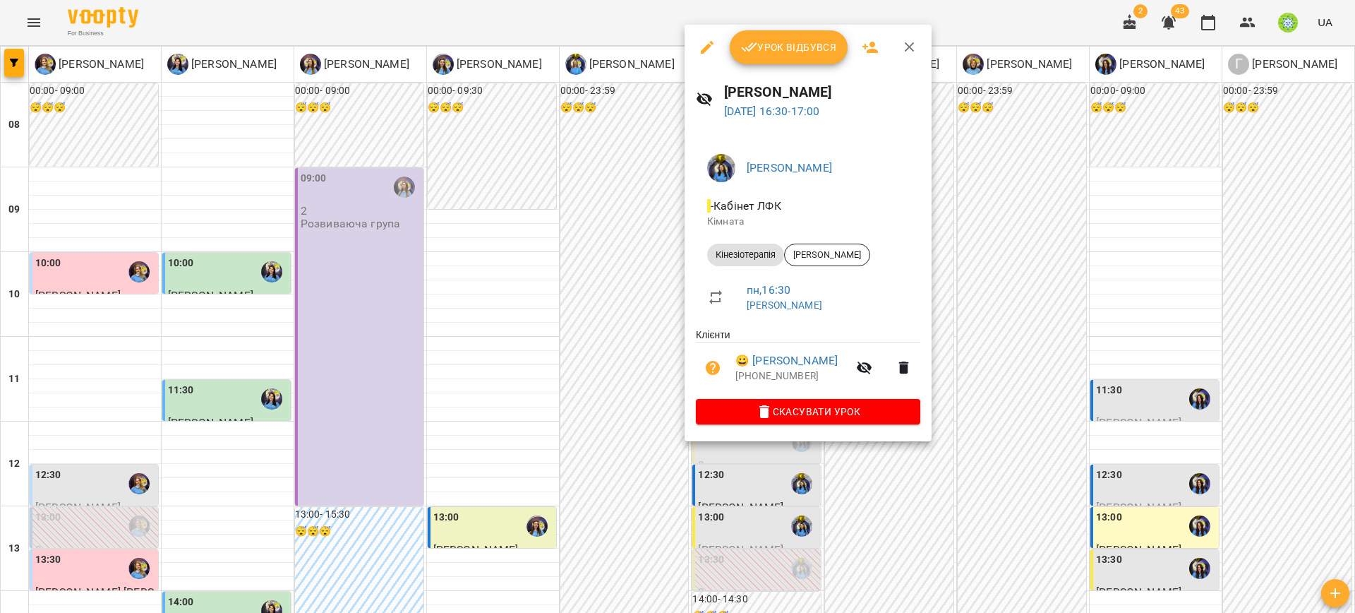
click at [660, 409] on div at bounding box center [677, 306] width 1355 height 613
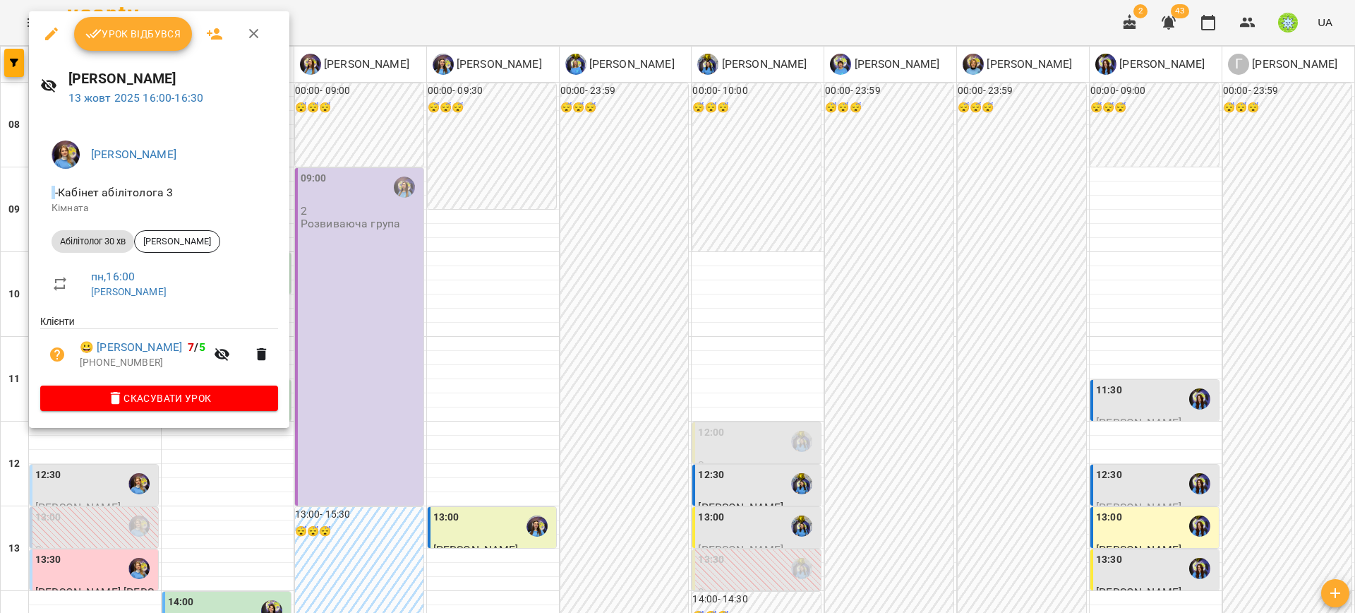
click at [692, 399] on div at bounding box center [677, 306] width 1355 height 613
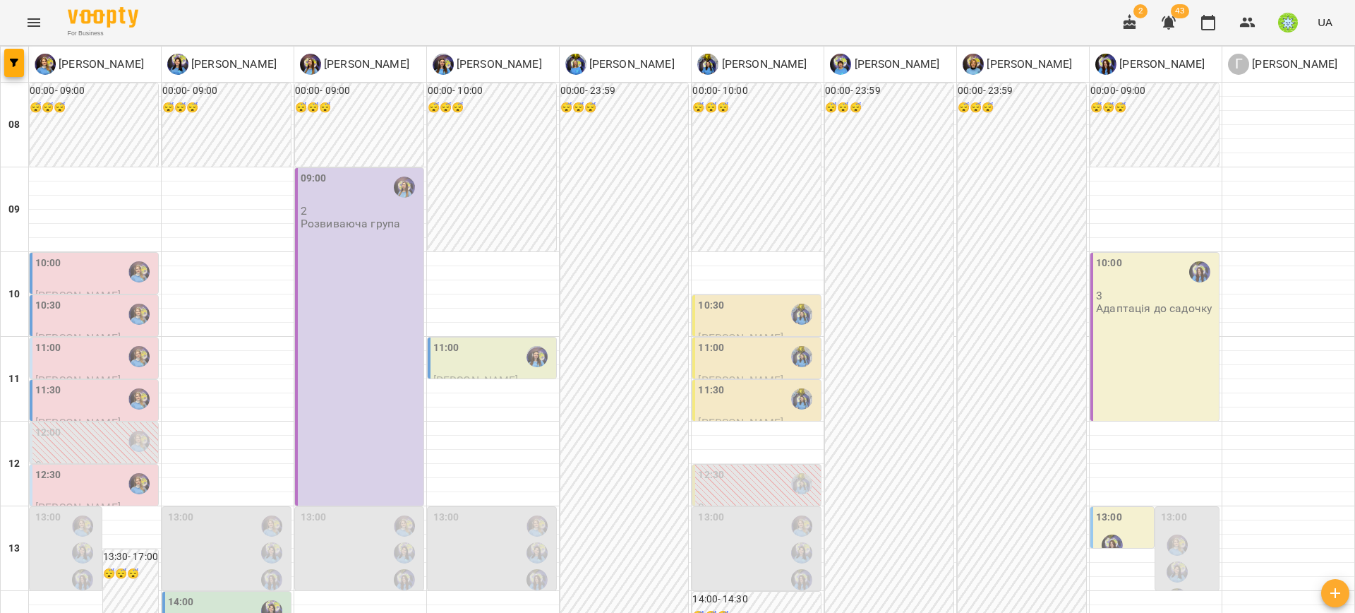
scroll to position [83, 0]
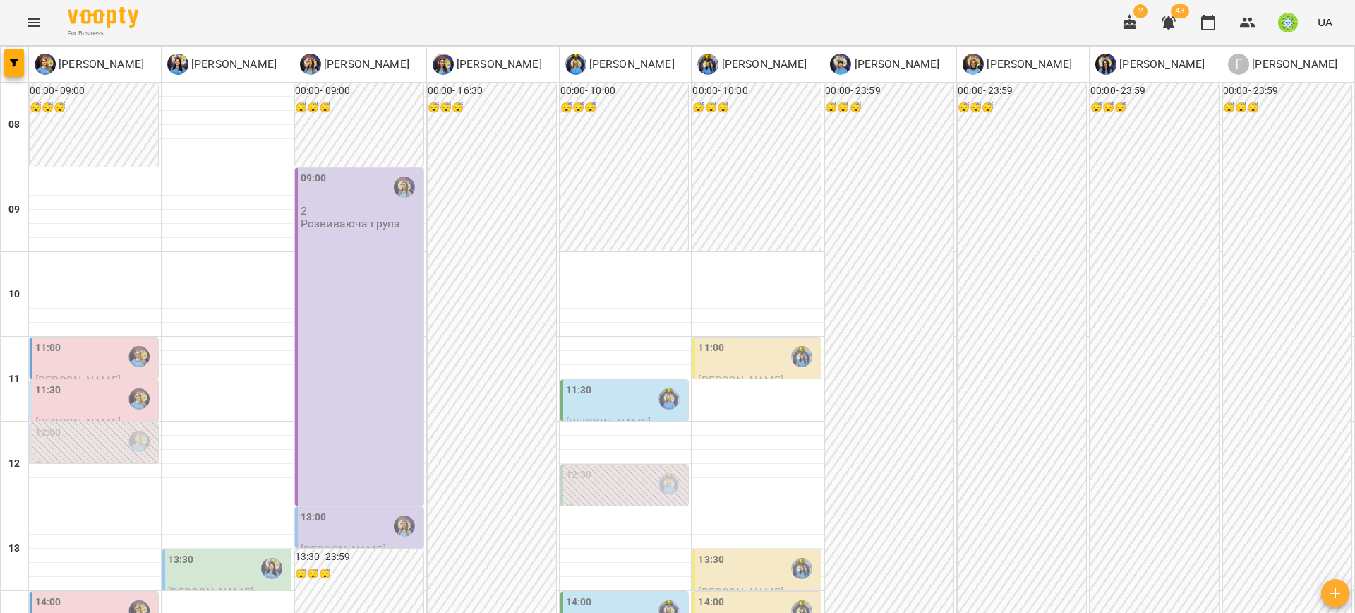
scroll to position [204, 0]
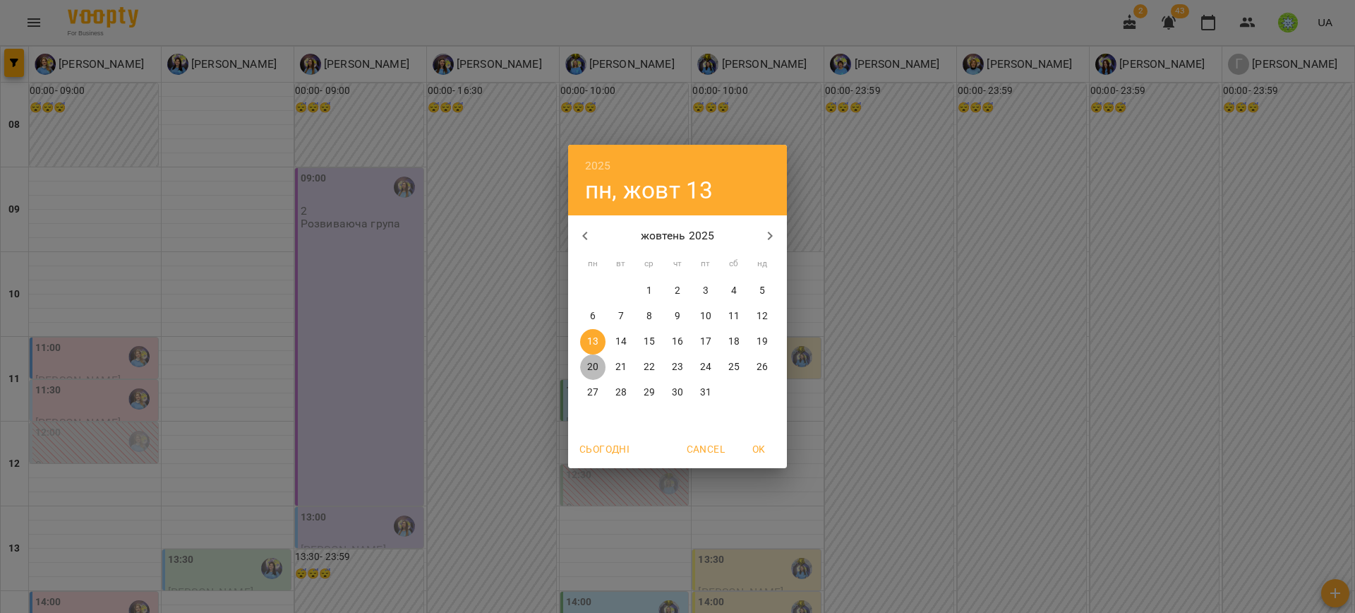
click at [589, 368] on p "20" at bounding box center [592, 367] width 11 height 14
type input "**********"
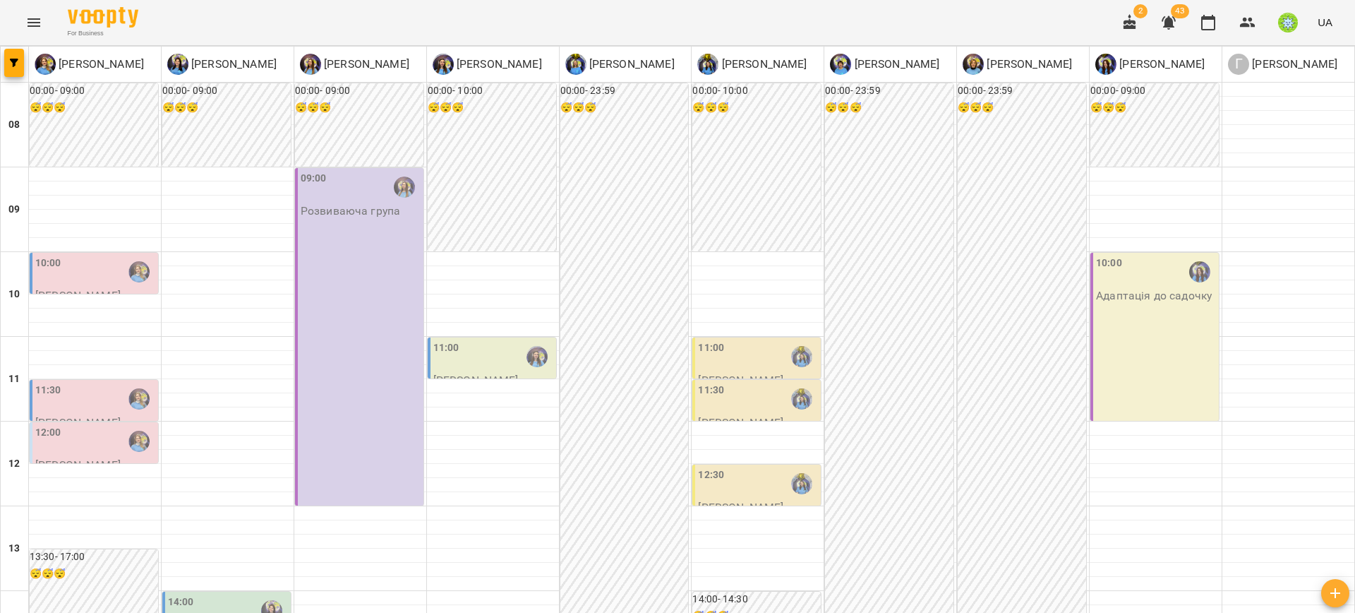
scroll to position [597, 0]
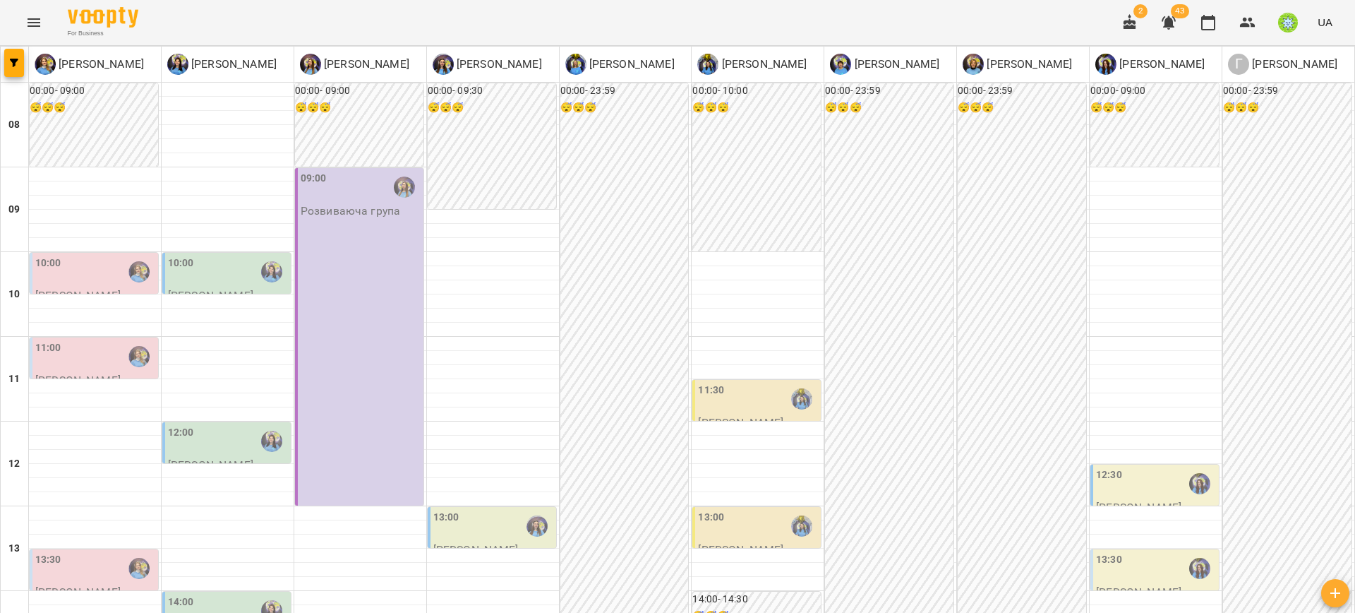
scroll to position [307, 0]
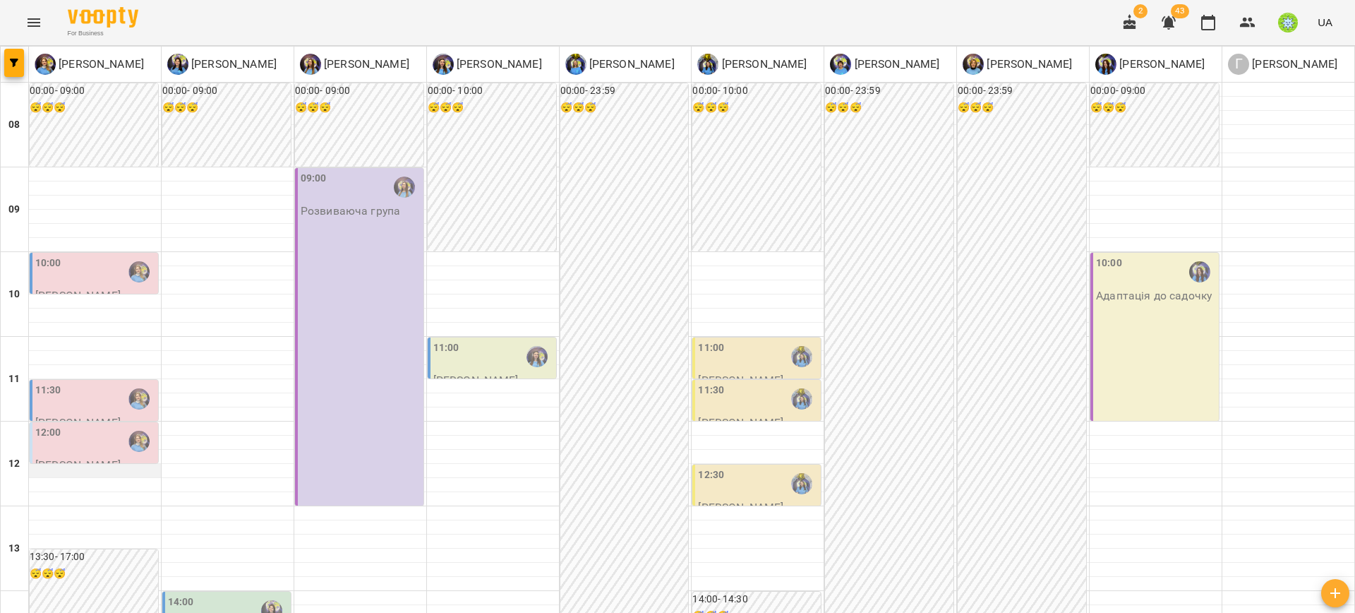
click at [92, 473] on div at bounding box center [95, 471] width 132 height 14
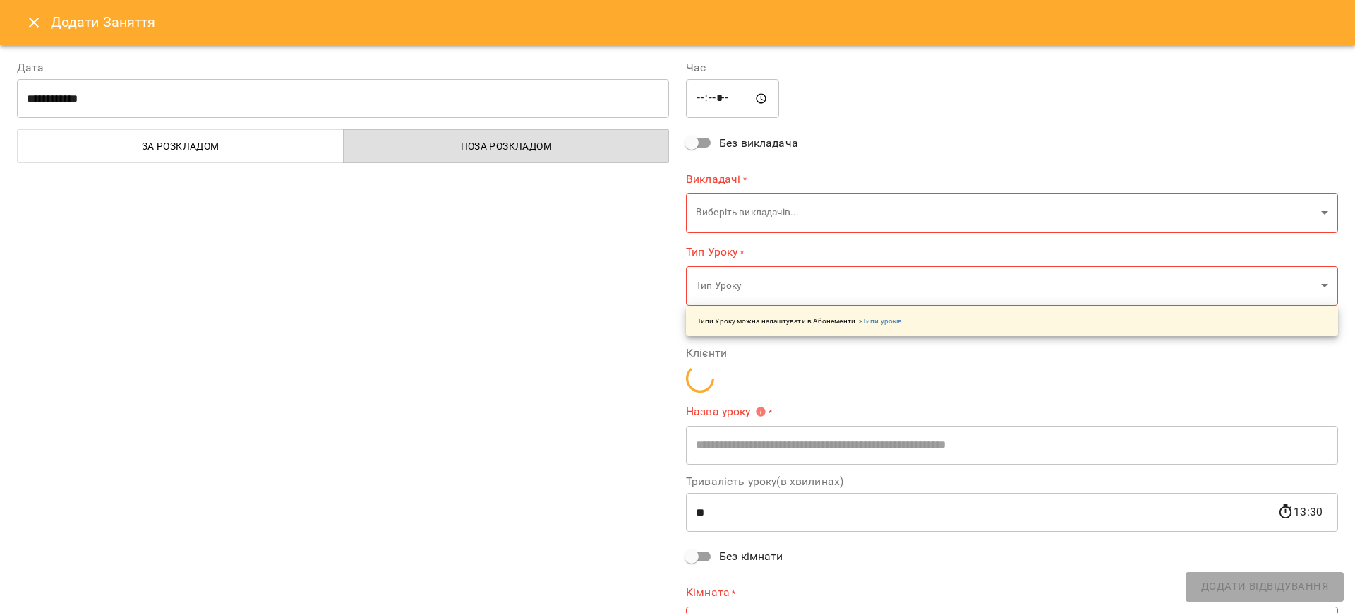
type input "**********"
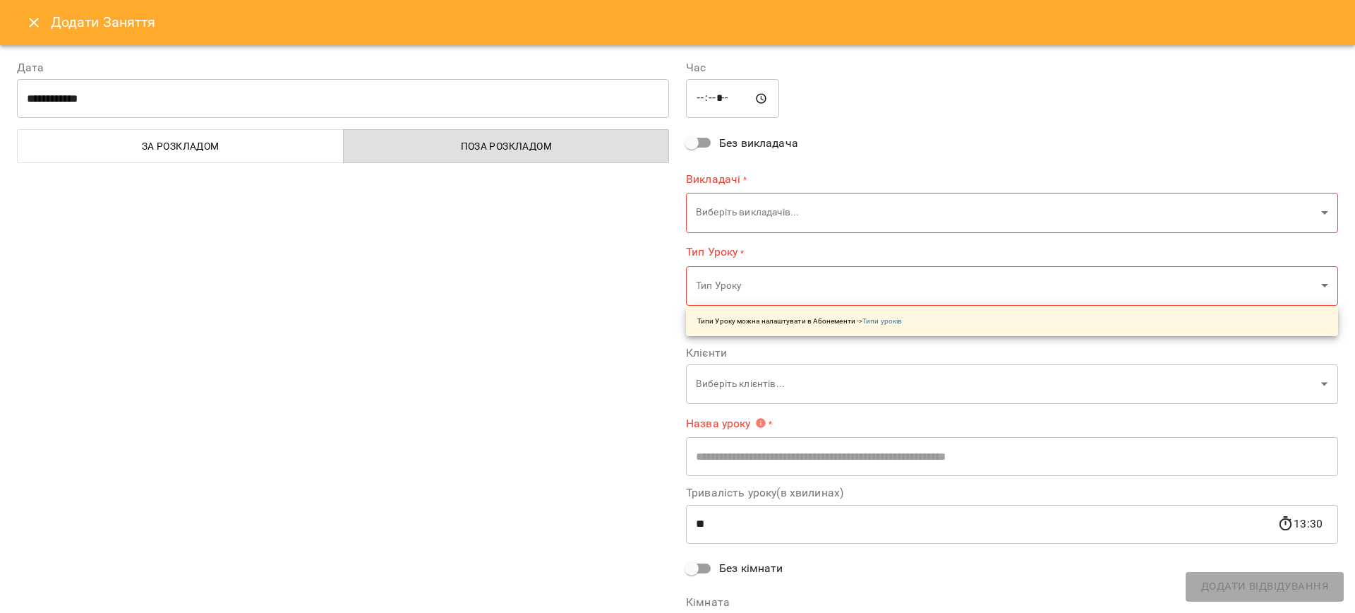
click at [27, 32] on div "Додати Заняття" at bounding box center [677, 22] width 1355 height 45
click at [32, 30] on icon "Close" at bounding box center [33, 22] width 17 height 17
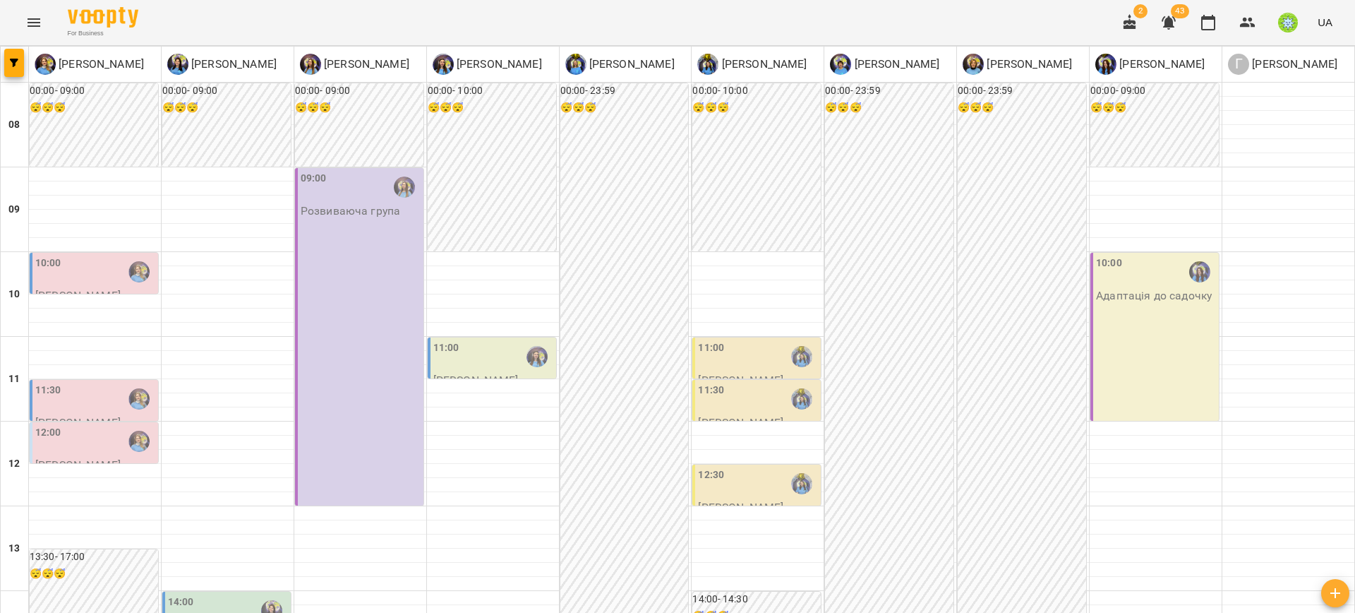
click at [85, 440] on div "12:00" at bounding box center [95, 441] width 120 height 32
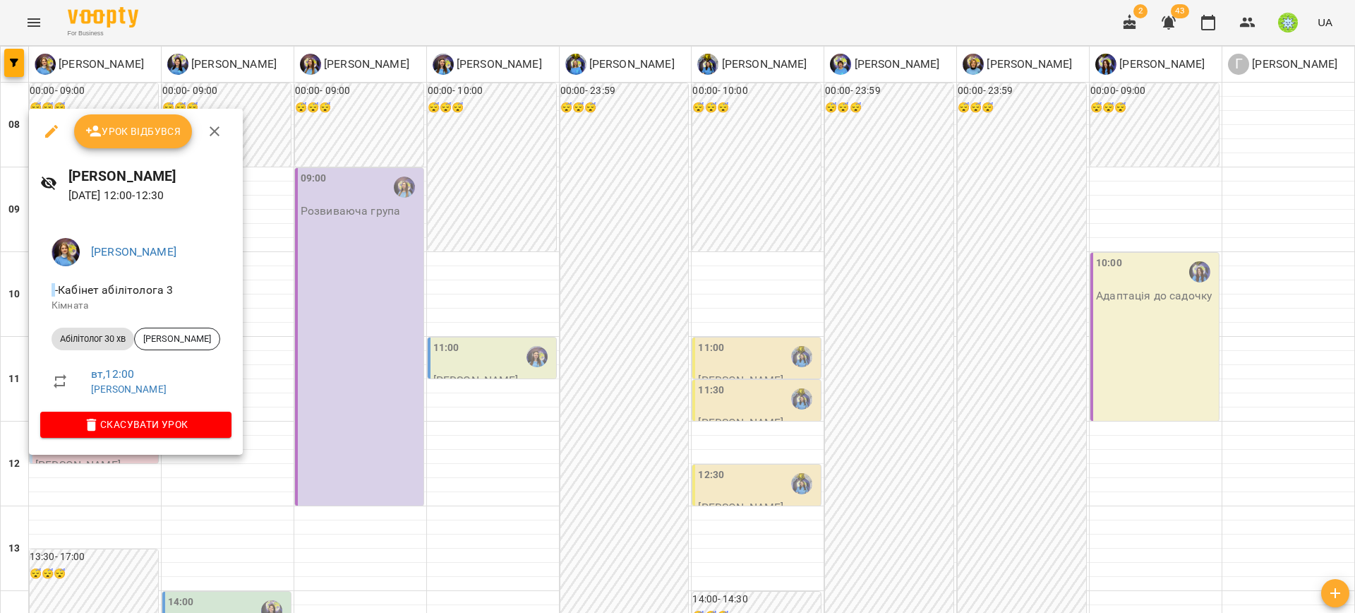
click at [84, 440] on div "Позднякова Анастасія - Кабінет абілітолога 3 Кімната Абілітолог 30 хв Данієва М…" at bounding box center [136, 334] width 214 height 239
click at [97, 417] on span "Скасувати Урок" at bounding box center [136, 424] width 169 height 17
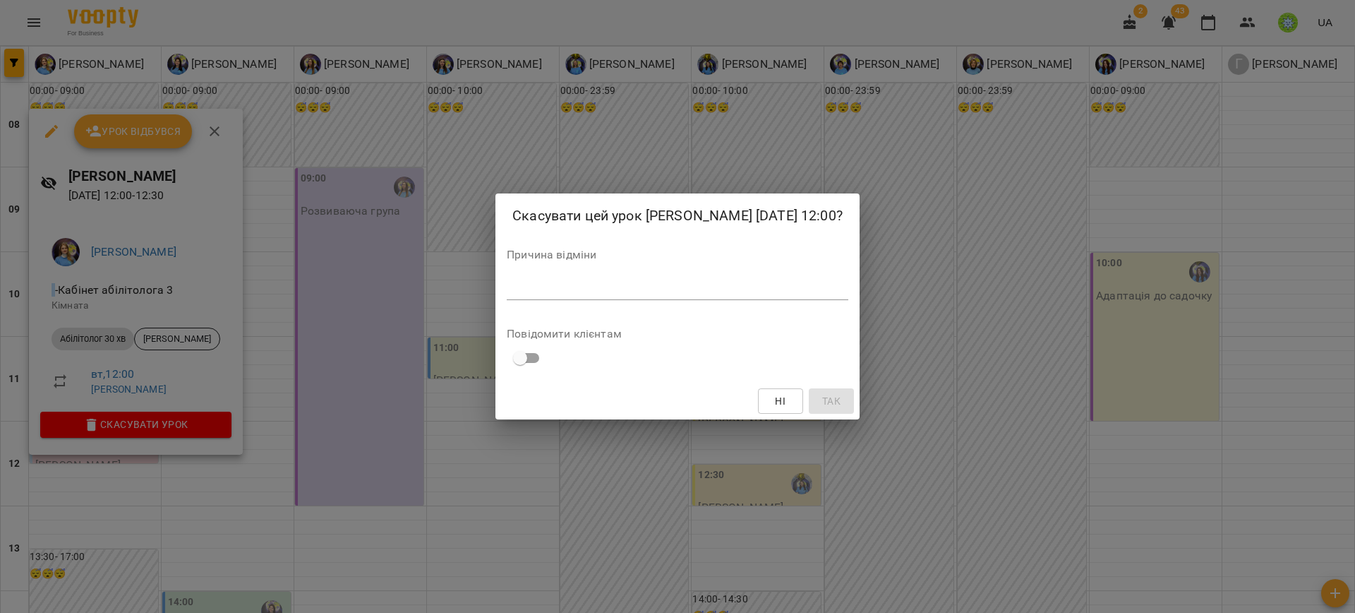
click at [521, 284] on div "Причина відміни *" at bounding box center [678, 277] width 342 height 56
click at [519, 300] on div "*" at bounding box center [678, 288] width 342 height 23
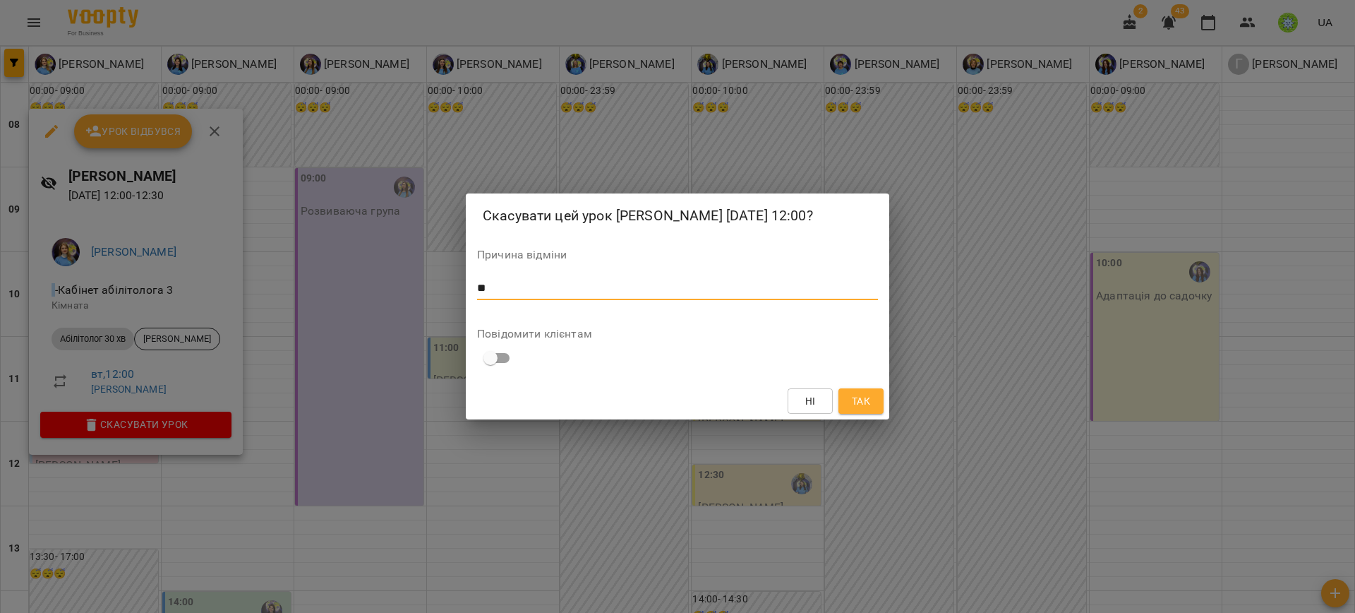
type textarea "**"
click at [857, 409] on span "Так" at bounding box center [861, 400] width 18 height 17
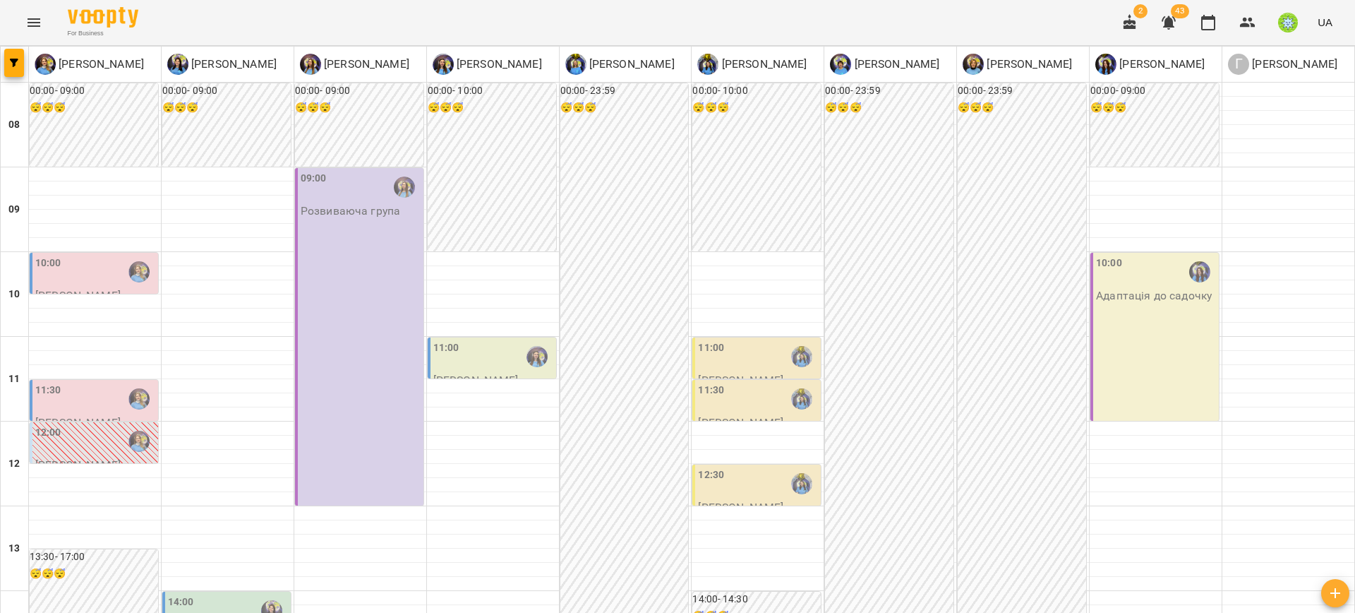
click at [742, 487] on div "12:30" at bounding box center [758, 483] width 120 height 32
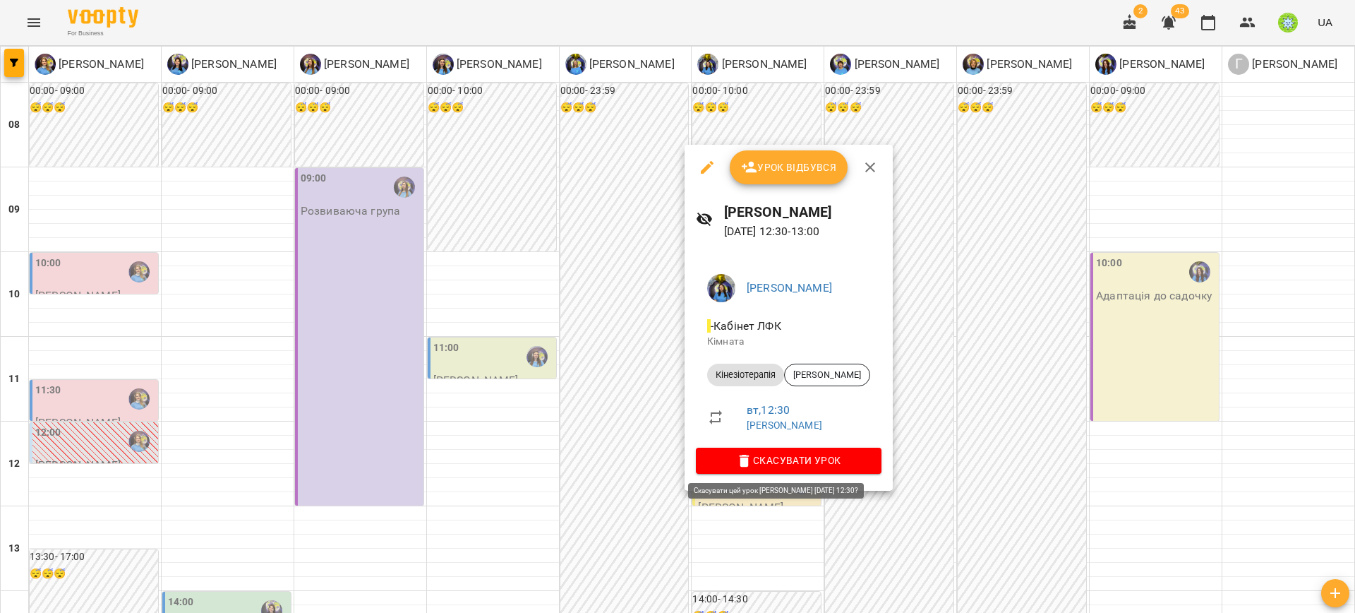
click at [760, 464] on span "Скасувати Урок" at bounding box center [788, 460] width 163 height 17
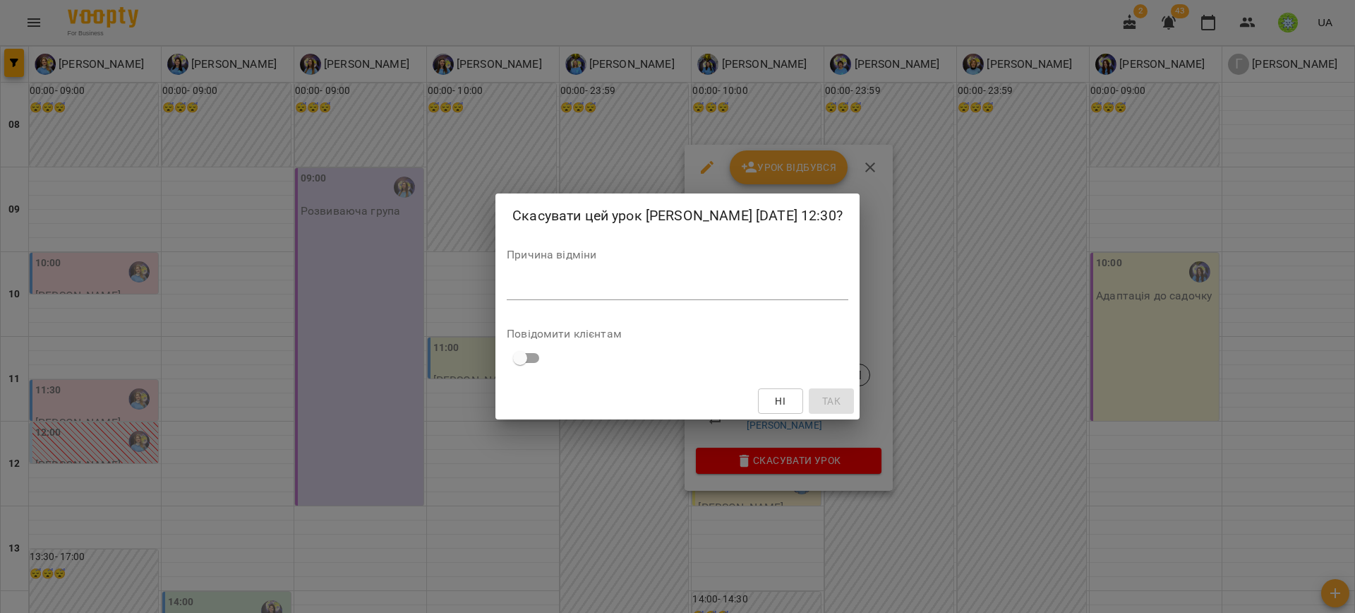
drag, startPoint x: 641, startPoint y: 265, endPoint x: 638, endPoint y: 272, distance: 7.6
click at [641, 267] on div "Причина відміни *" at bounding box center [678, 277] width 342 height 56
click at [637, 279] on div "*" at bounding box center [678, 288] width 342 height 23
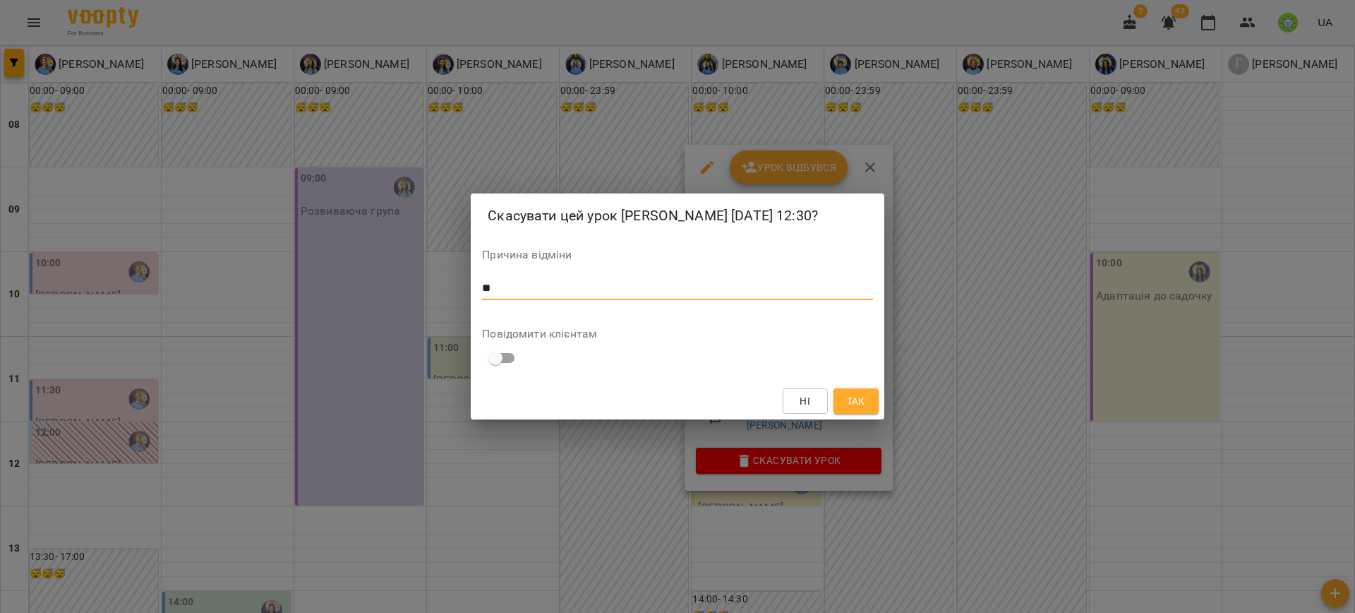
type textarea "*"
type textarea "**"
click at [877, 405] on button "Так" at bounding box center [855, 400] width 45 height 25
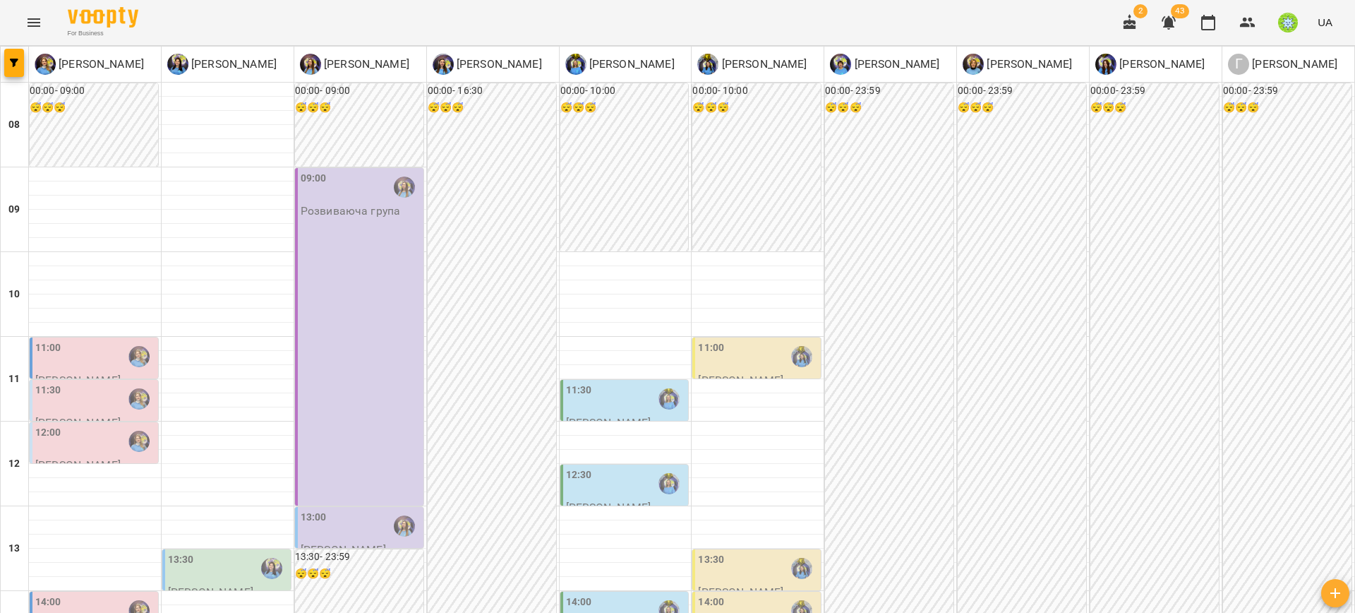
click at [107, 441] on div "12:00" at bounding box center [95, 441] width 120 height 32
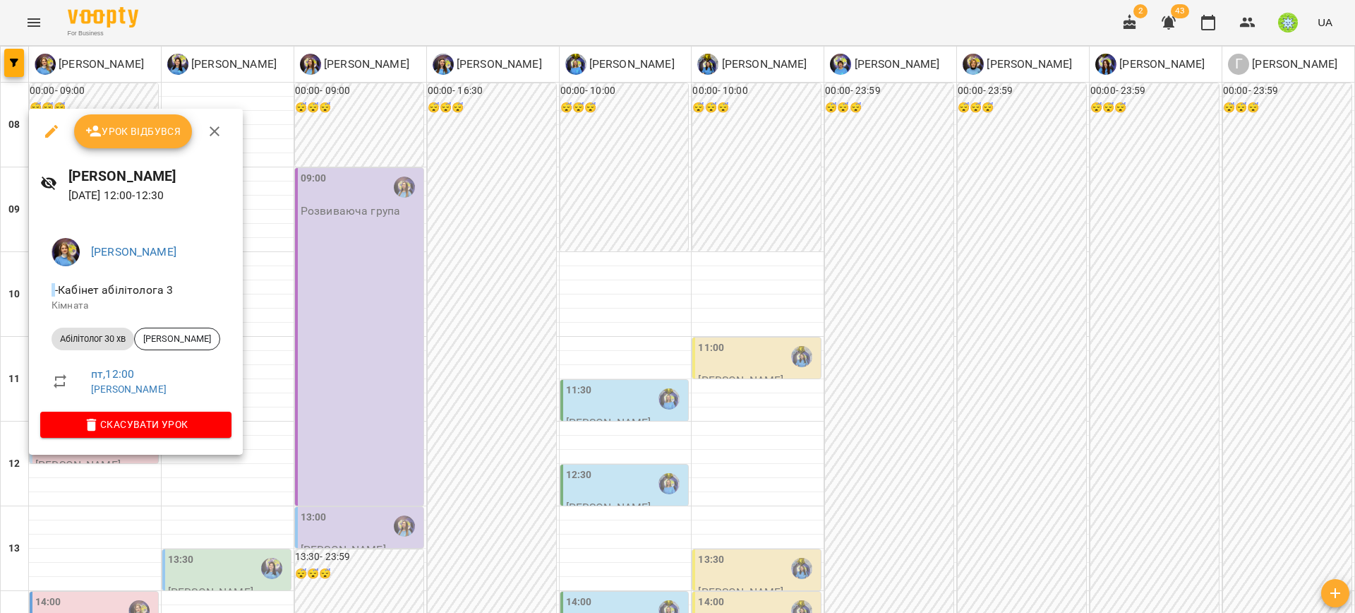
click at [112, 439] on div "Позднякова Анастасія - Кабінет абілітолога 3 Кімната Абілітолог 30 хв Данієва М…" at bounding box center [136, 334] width 214 height 239
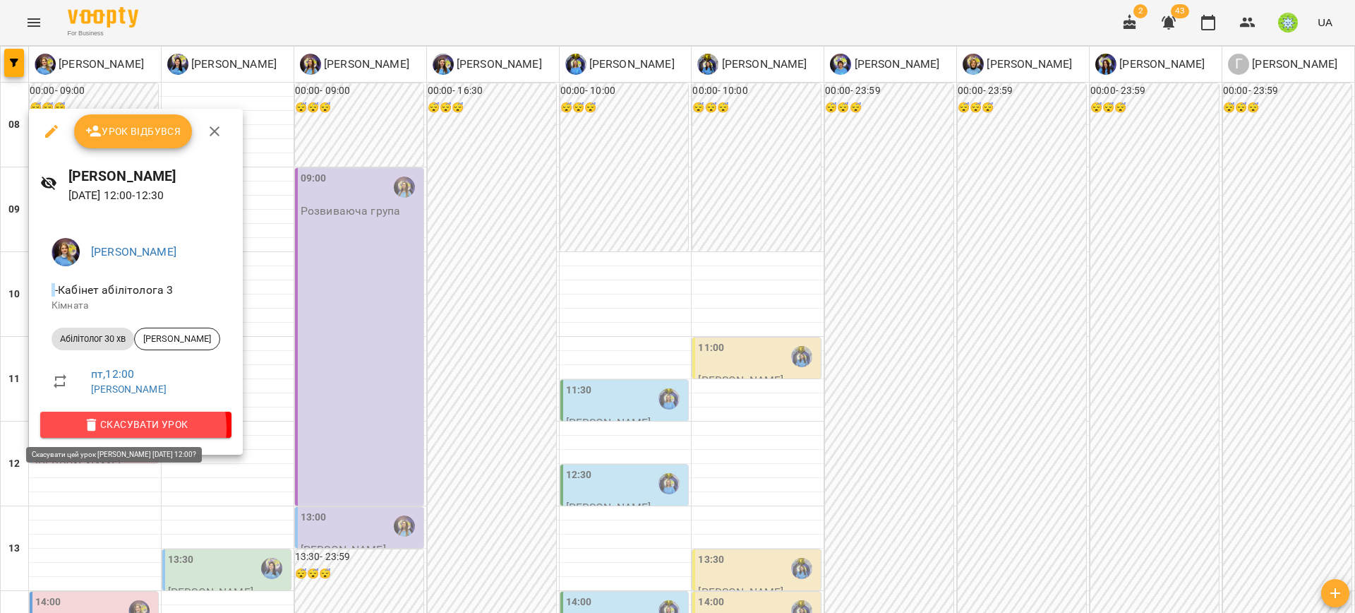
click at [116, 428] on span "Скасувати Урок" at bounding box center [136, 424] width 169 height 17
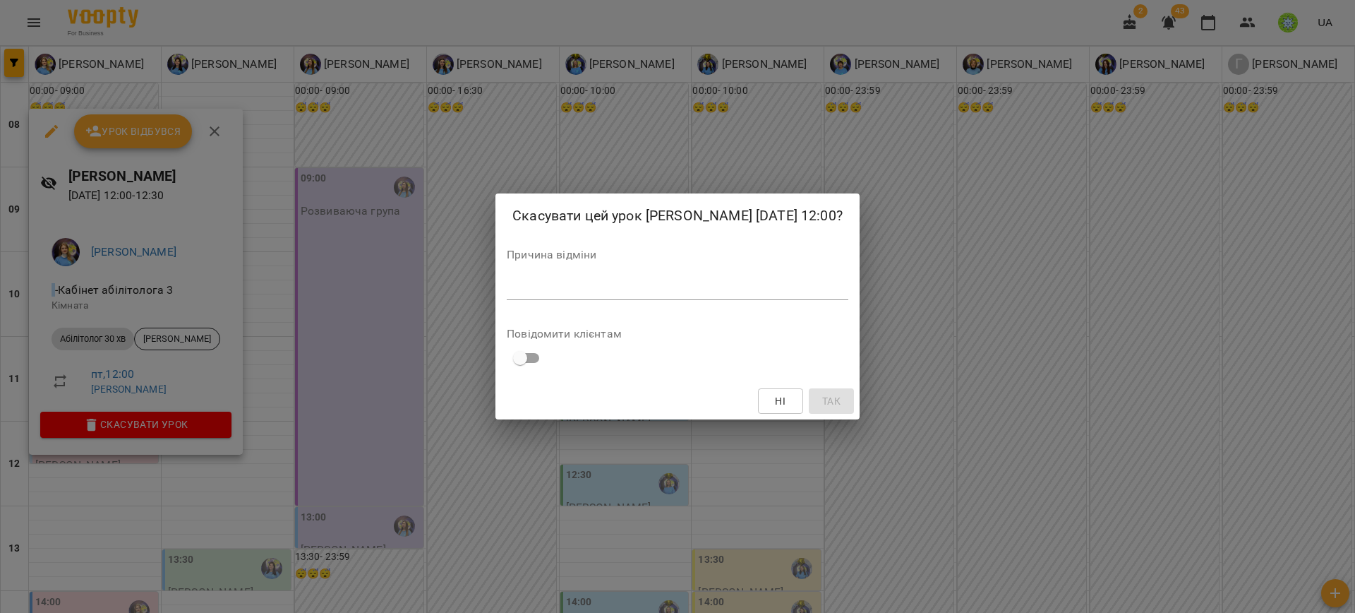
click at [611, 300] on div "*" at bounding box center [678, 288] width 342 height 23
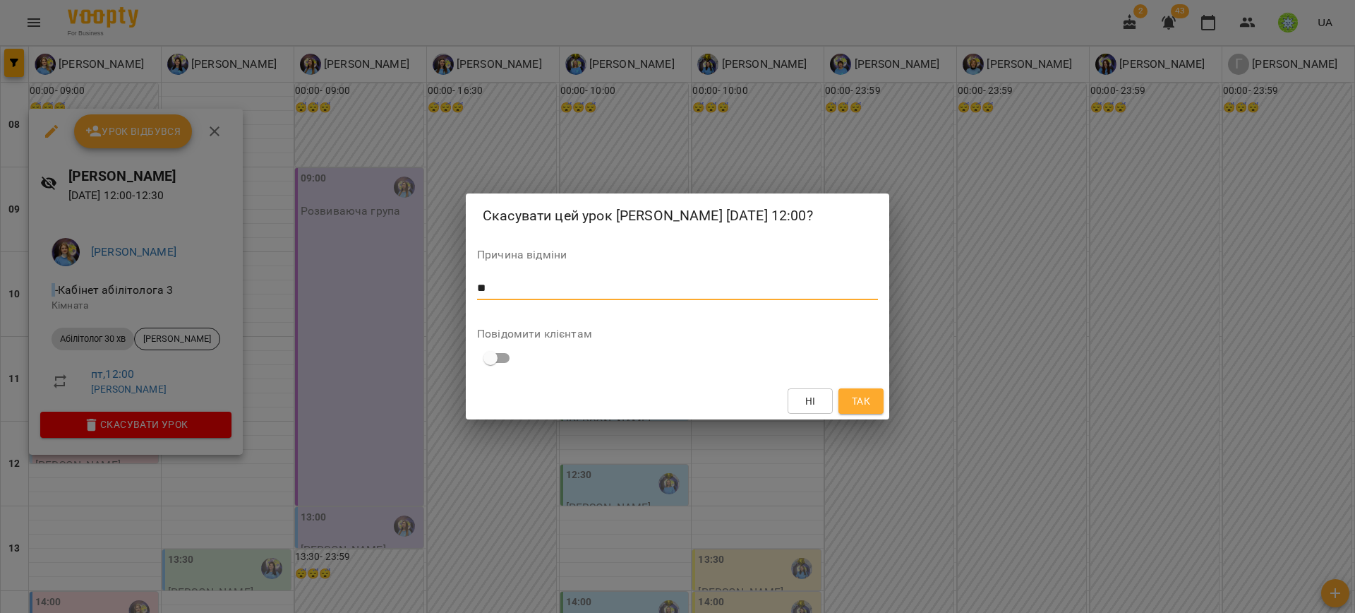
type textarea "**"
drag, startPoint x: 862, startPoint y: 413, endPoint x: 701, endPoint y: 455, distance: 167.1
click at [862, 409] on span "Так" at bounding box center [861, 400] width 18 height 17
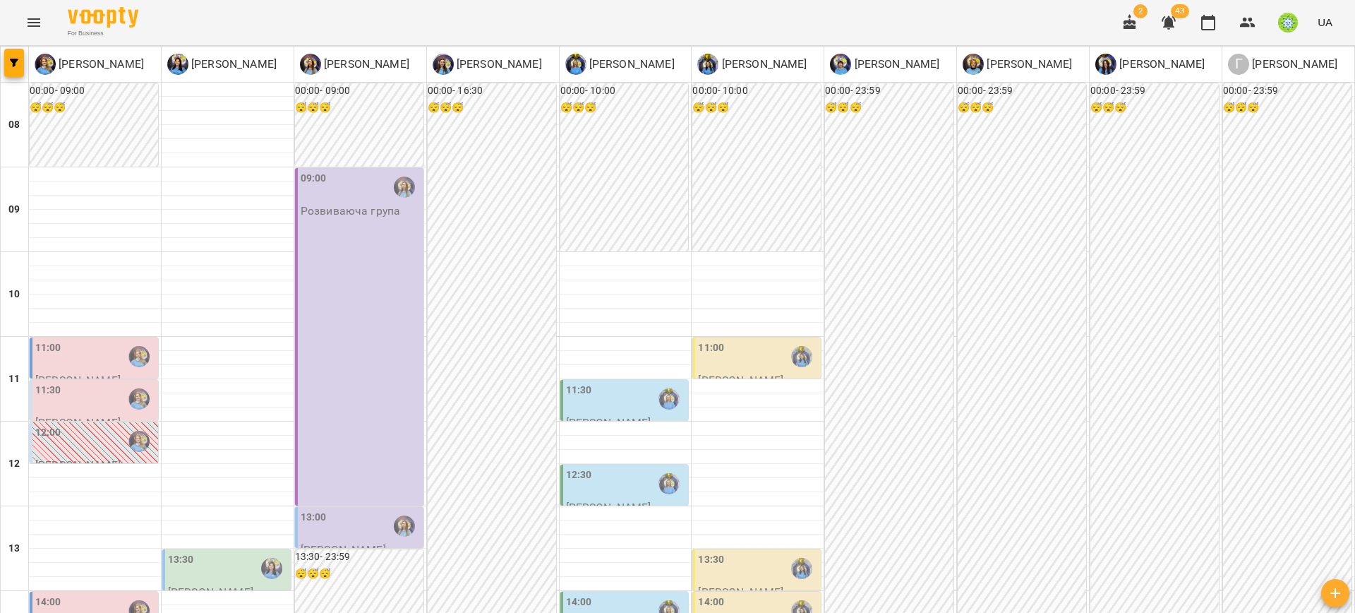
click at [641, 486] on div "12:30" at bounding box center [626, 483] width 120 height 32
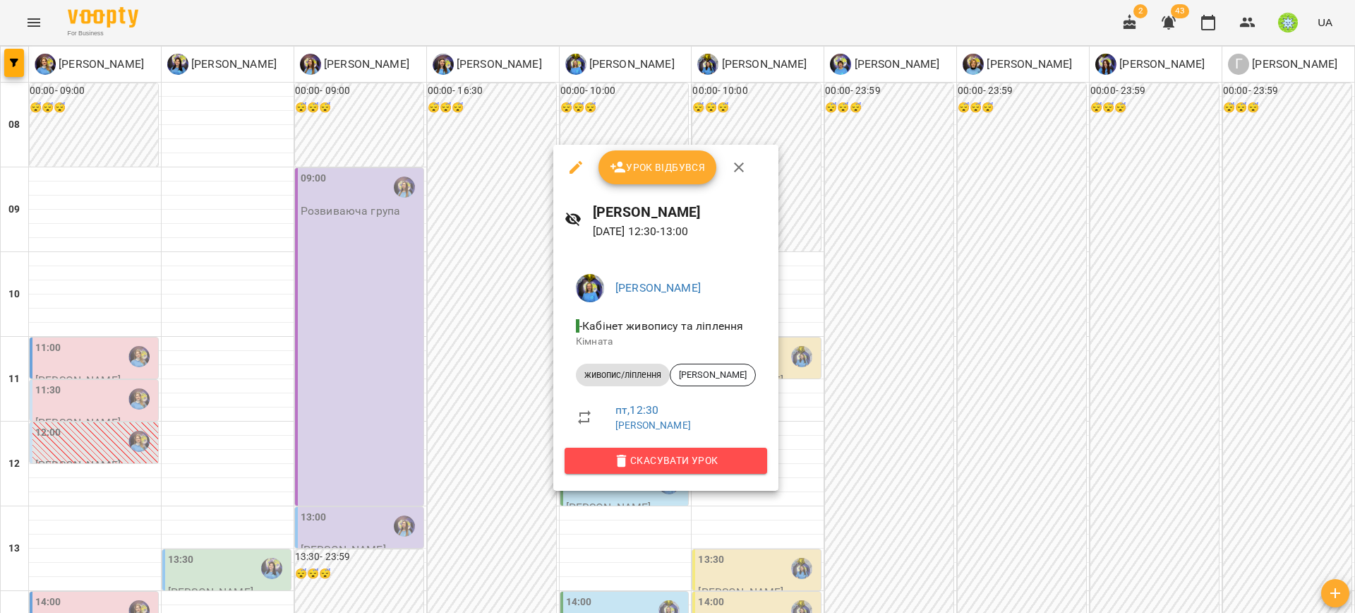
click at [642, 467] on span "Скасувати Урок" at bounding box center [666, 460] width 180 height 17
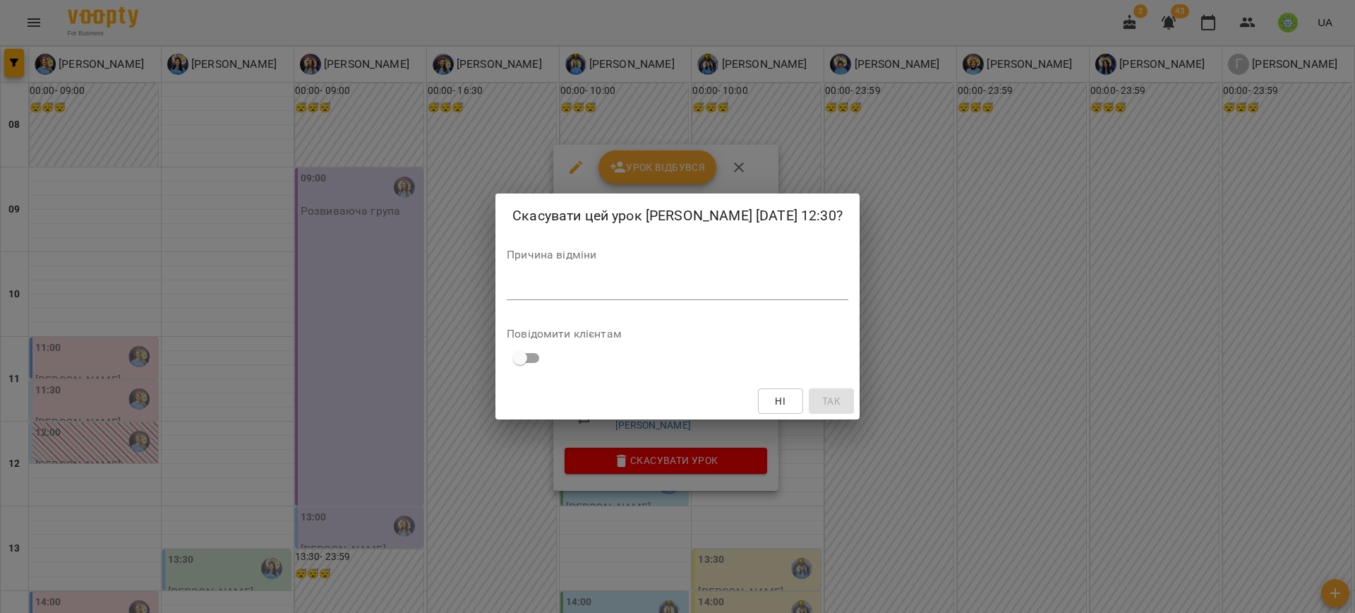
click at [642, 279] on div "*" at bounding box center [678, 288] width 342 height 23
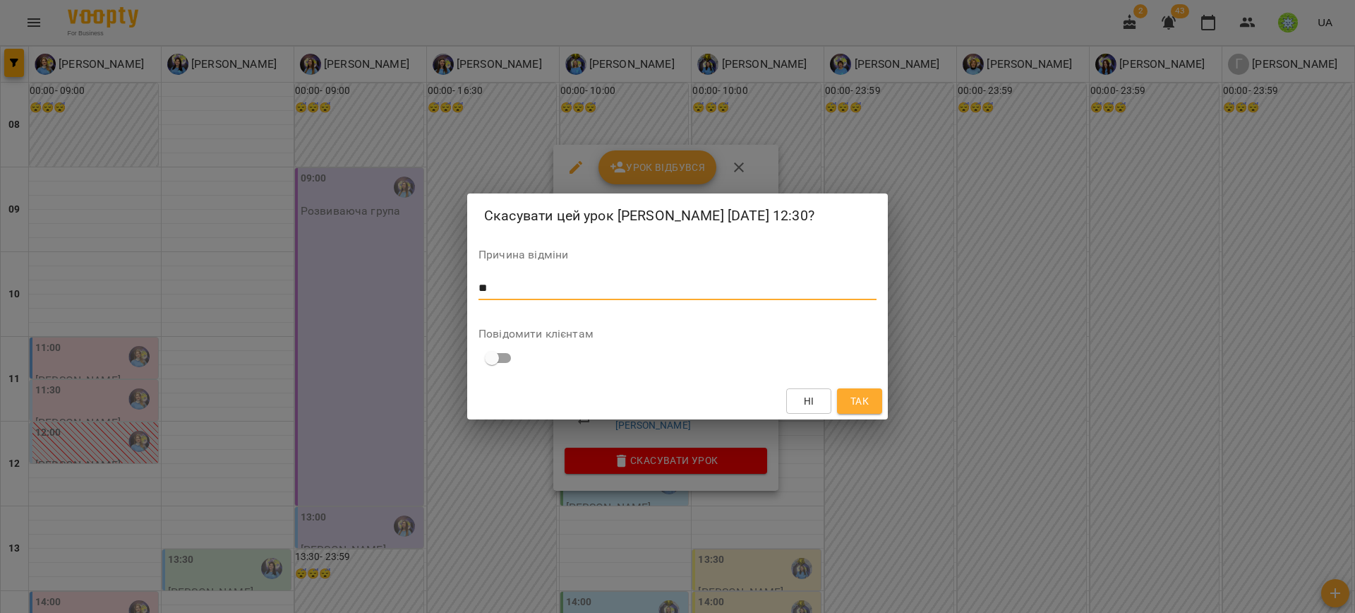
type textarea "**"
drag, startPoint x: 855, startPoint y: 407, endPoint x: 846, endPoint y: 413, distance: 11.2
click at [855, 407] on span "Так" at bounding box center [859, 400] width 18 height 17
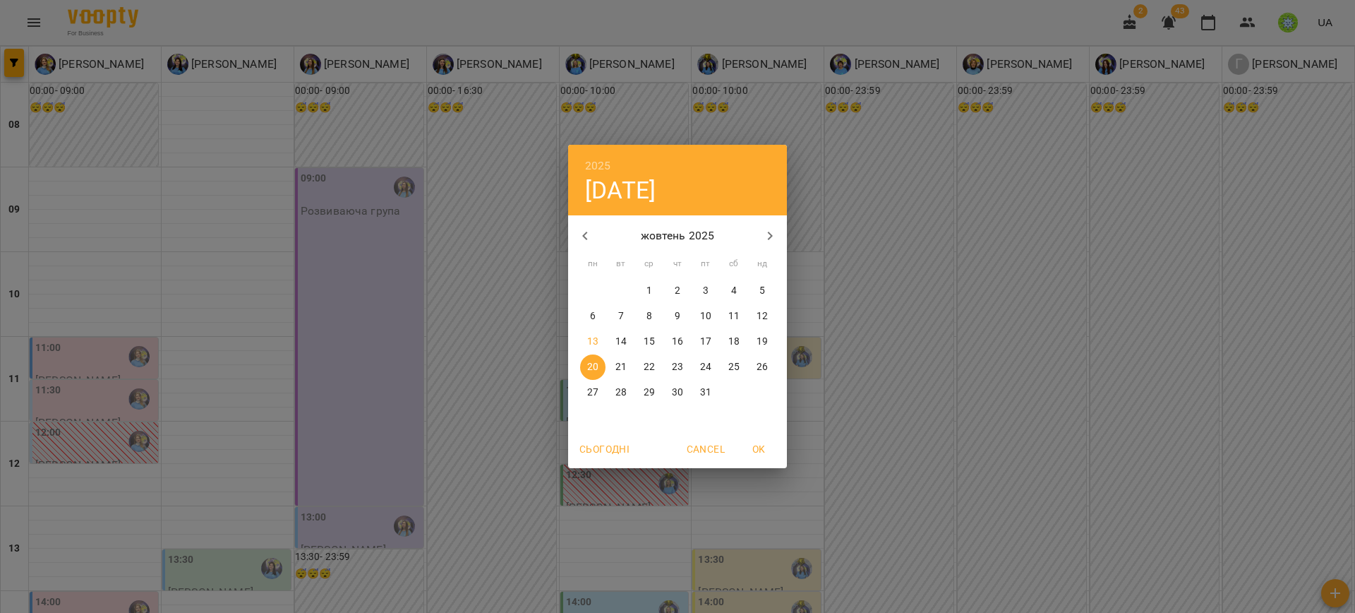
click at [387, 510] on div "2025 пн, жовт 20 жовтень 2025 пн вт ср чт пт сб нд 29 30 1 2 3 4 5 6 7 8 9 10 1…" at bounding box center [677, 306] width 1355 height 613
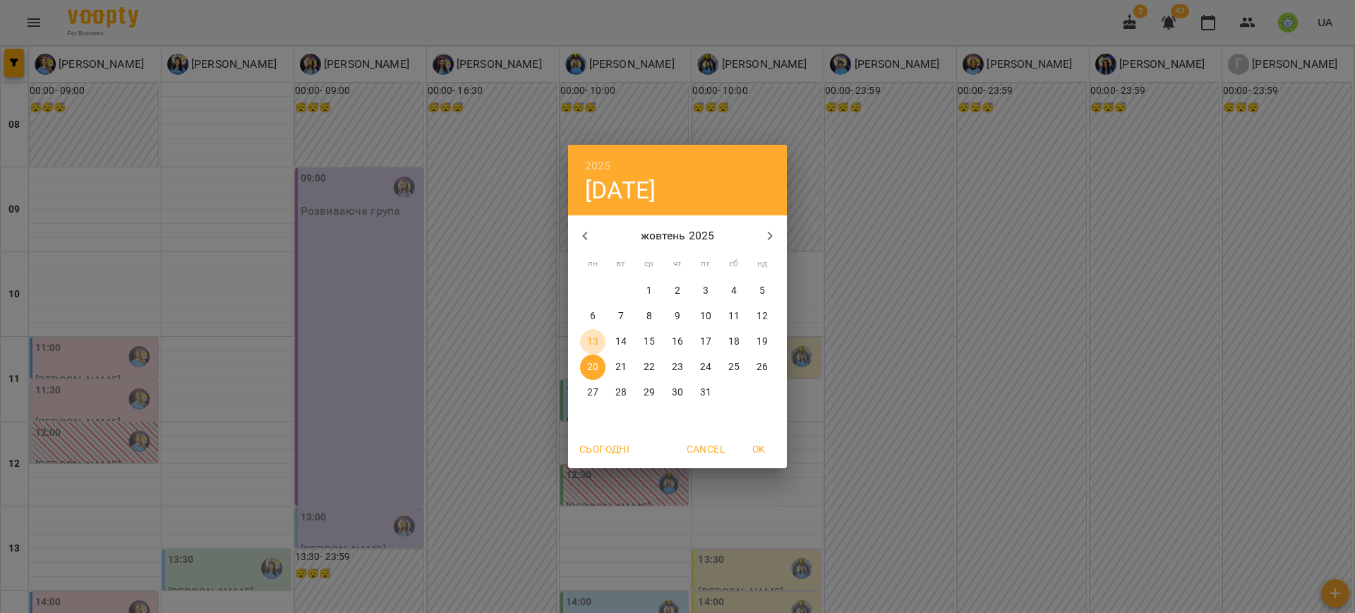
click at [587, 346] on p "13" at bounding box center [592, 342] width 11 height 14
type input "**********"
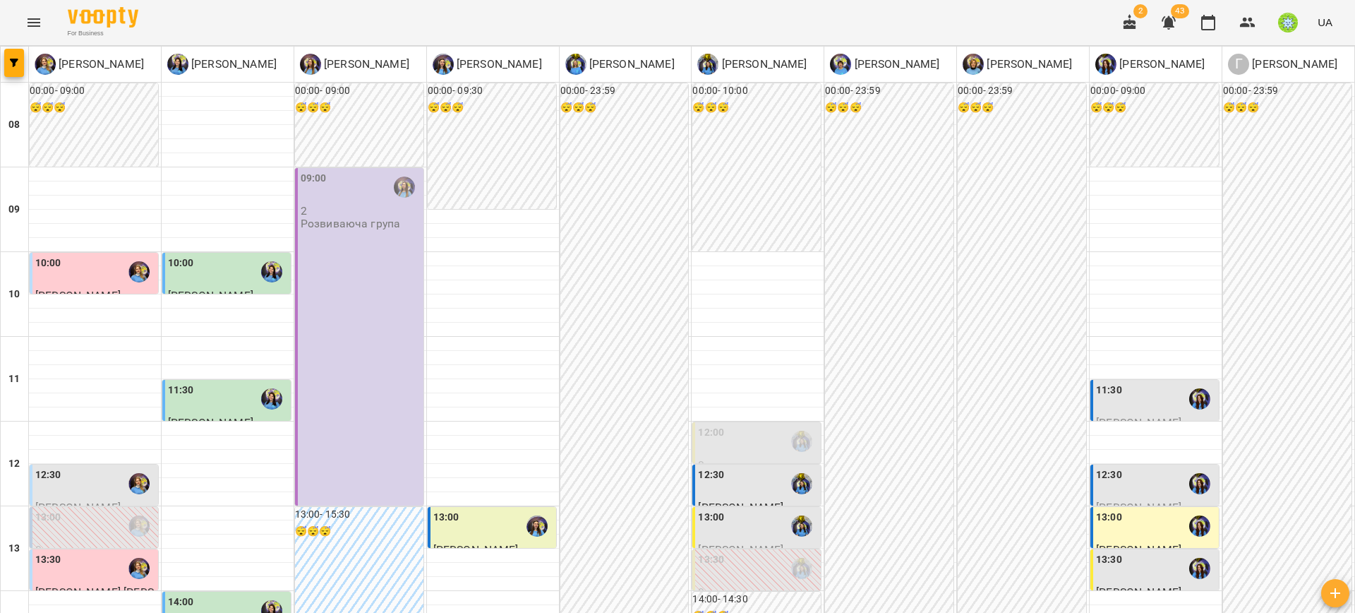
scroll to position [541, 0]
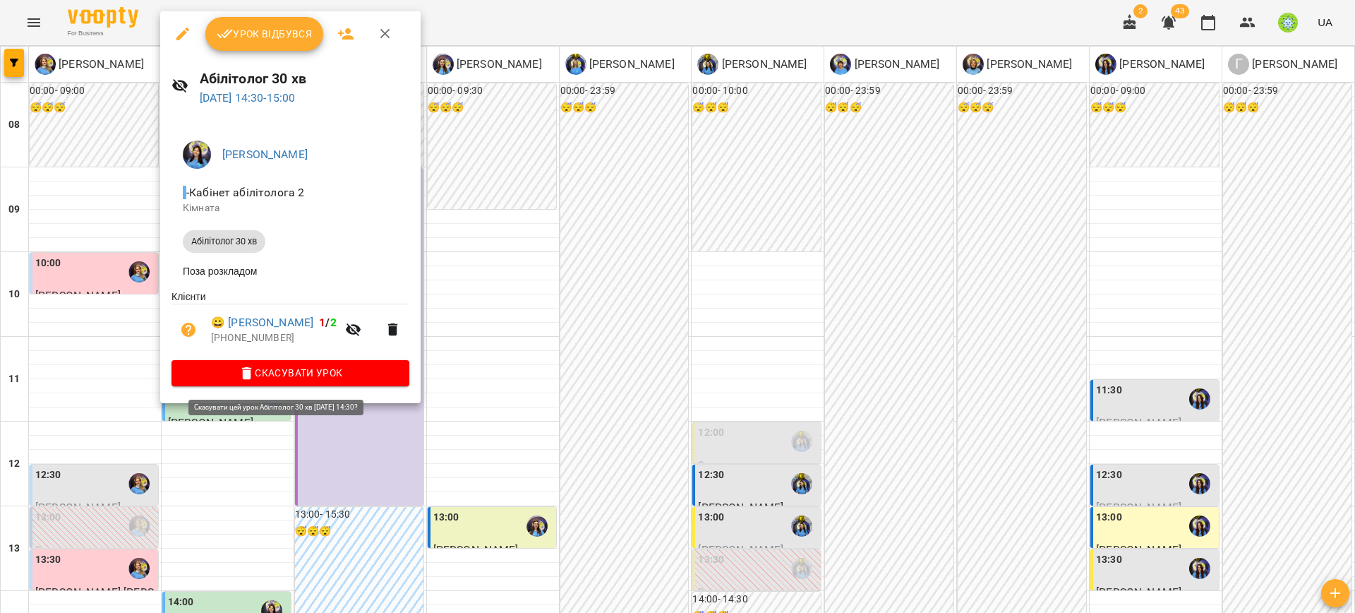
click at [313, 385] on button "Скасувати Урок" at bounding box center [290, 372] width 238 height 25
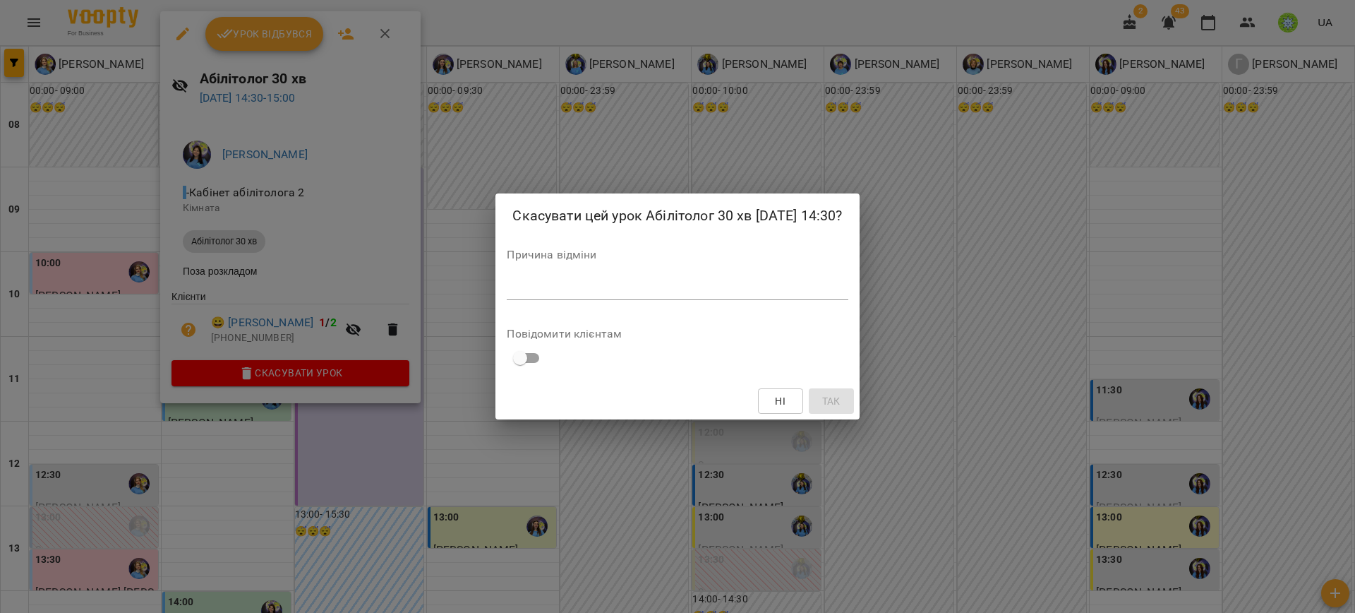
click at [565, 279] on div "*" at bounding box center [677, 288] width 341 height 23
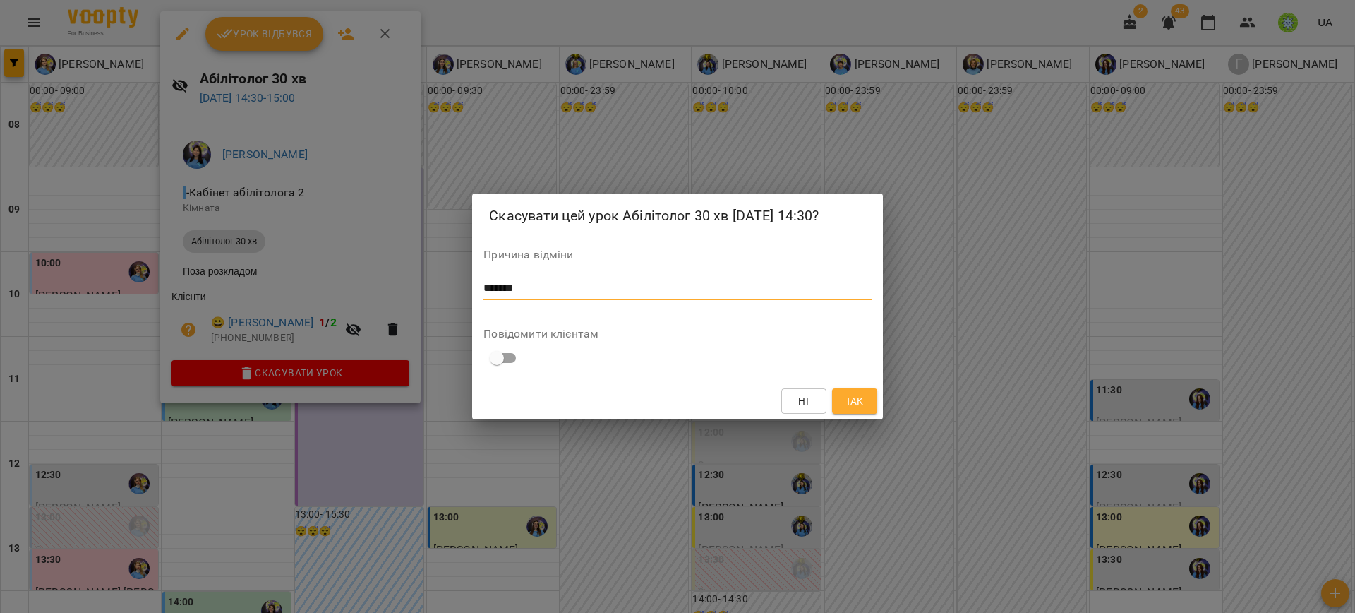
type textarea "*******"
click at [859, 418] on div "Ні Так" at bounding box center [677, 401] width 410 height 37
drag, startPoint x: 856, startPoint y: 414, endPoint x: 836, endPoint y: 406, distance: 21.2
click at [855, 414] on div "Ні Так" at bounding box center [677, 401] width 410 height 37
click at [857, 409] on span "Так" at bounding box center [854, 400] width 18 height 17
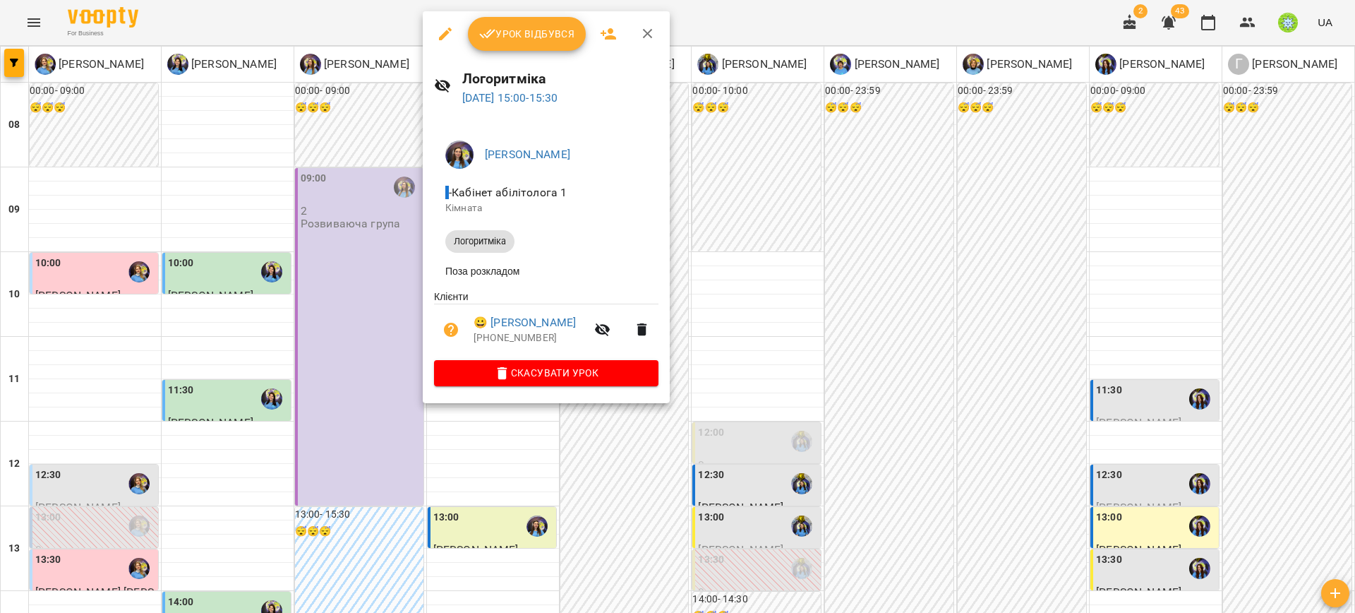
click at [550, 390] on div "Ігнатенко Оксана - Кабінет абілітолога 1 Кімната Логоритміка Поза розкладом Клі…" at bounding box center [546, 260] width 247 height 285
click at [549, 379] on span "Скасувати Урок" at bounding box center [546, 372] width 202 height 17
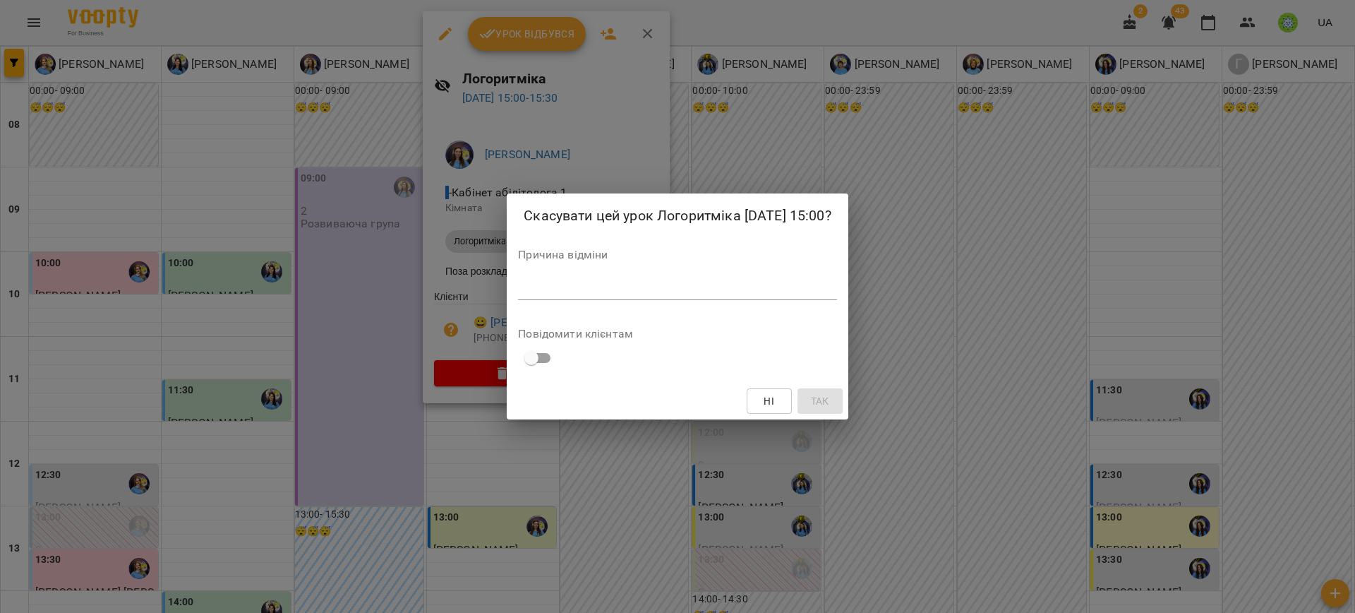
click at [651, 285] on textarea at bounding box center [677, 288] width 318 height 13
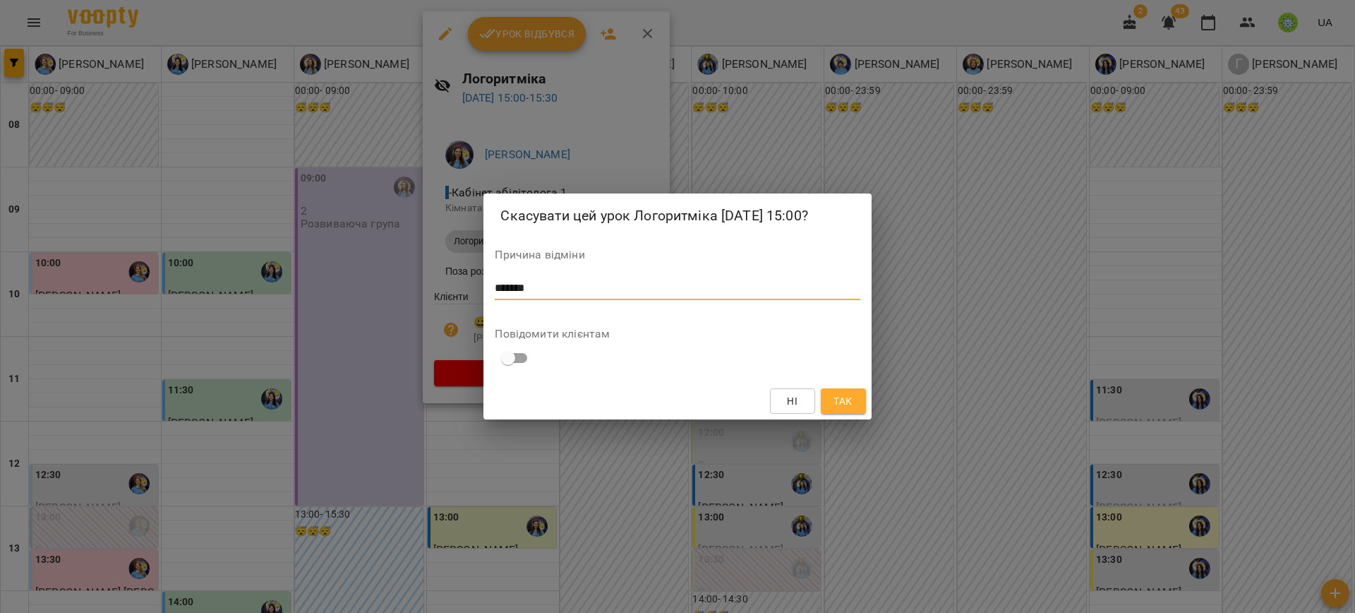
type textarea "*******"
drag, startPoint x: 836, startPoint y: 400, endPoint x: 809, endPoint y: 403, distance: 26.3
click at [836, 402] on span "Так" at bounding box center [842, 400] width 18 height 17
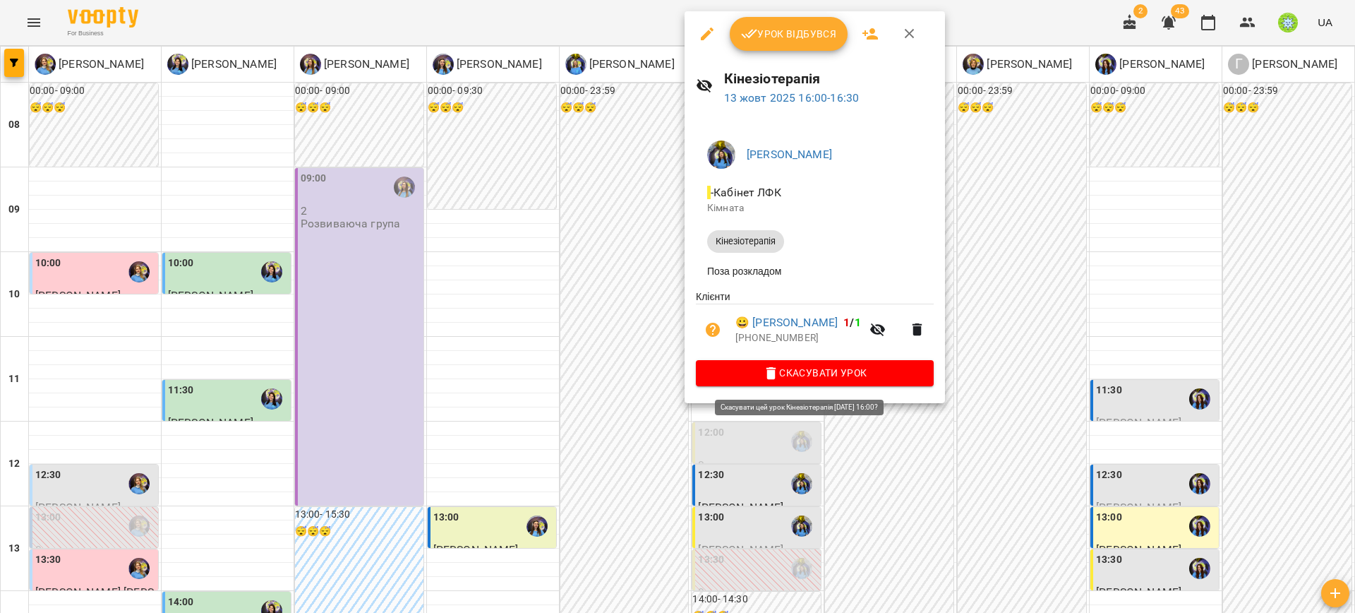
click at [824, 369] on span "Скасувати Урок" at bounding box center [814, 372] width 215 height 17
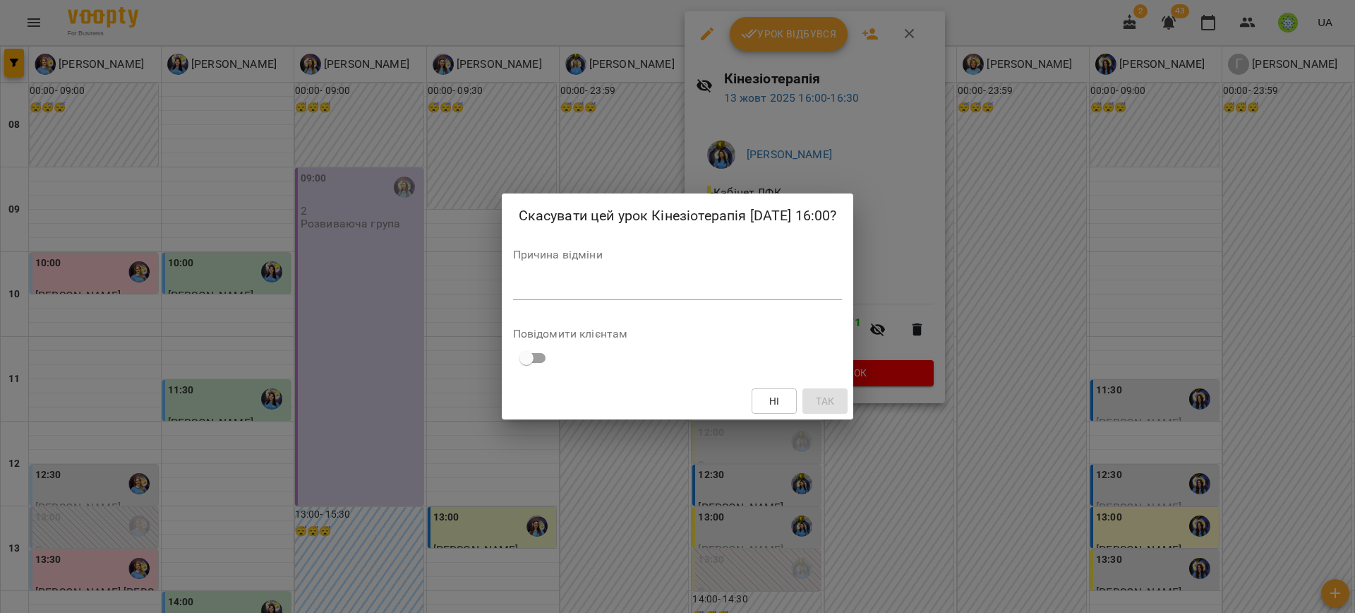
click at [609, 289] on textarea at bounding box center [678, 288] width 330 height 13
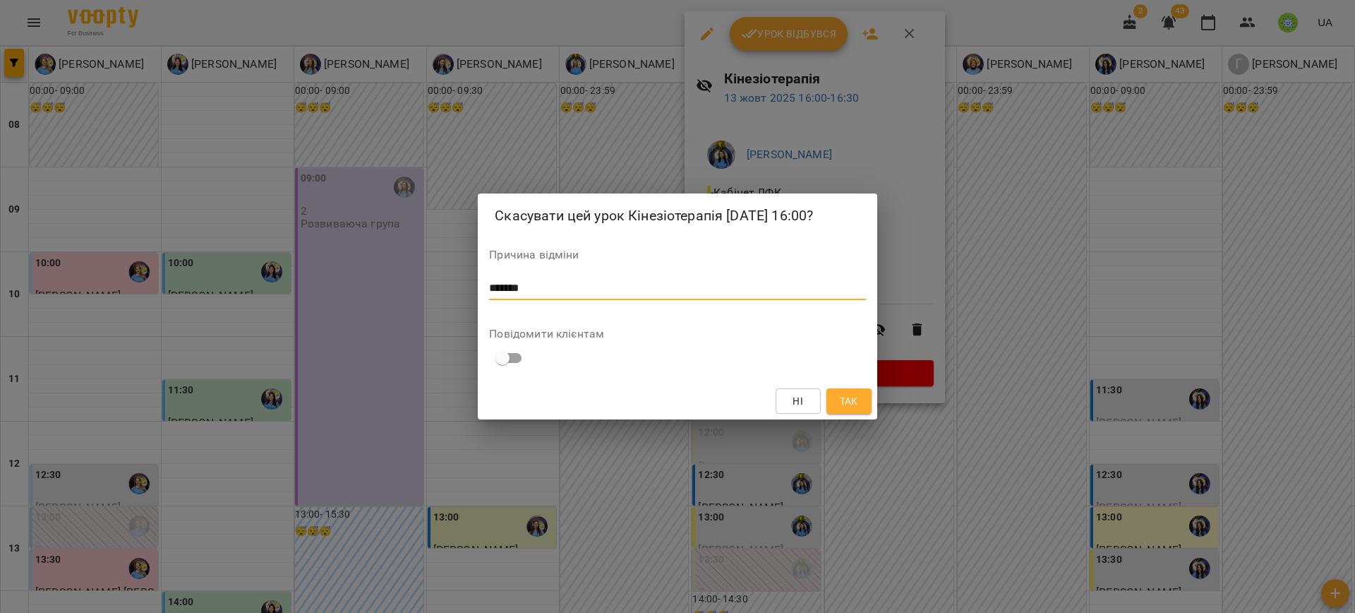
type textarea "*******"
drag, startPoint x: 860, startPoint y: 400, endPoint x: 985, endPoint y: 371, distance: 128.2
click at [860, 400] on button "Так" at bounding box center [848, 400] width 45 height 25
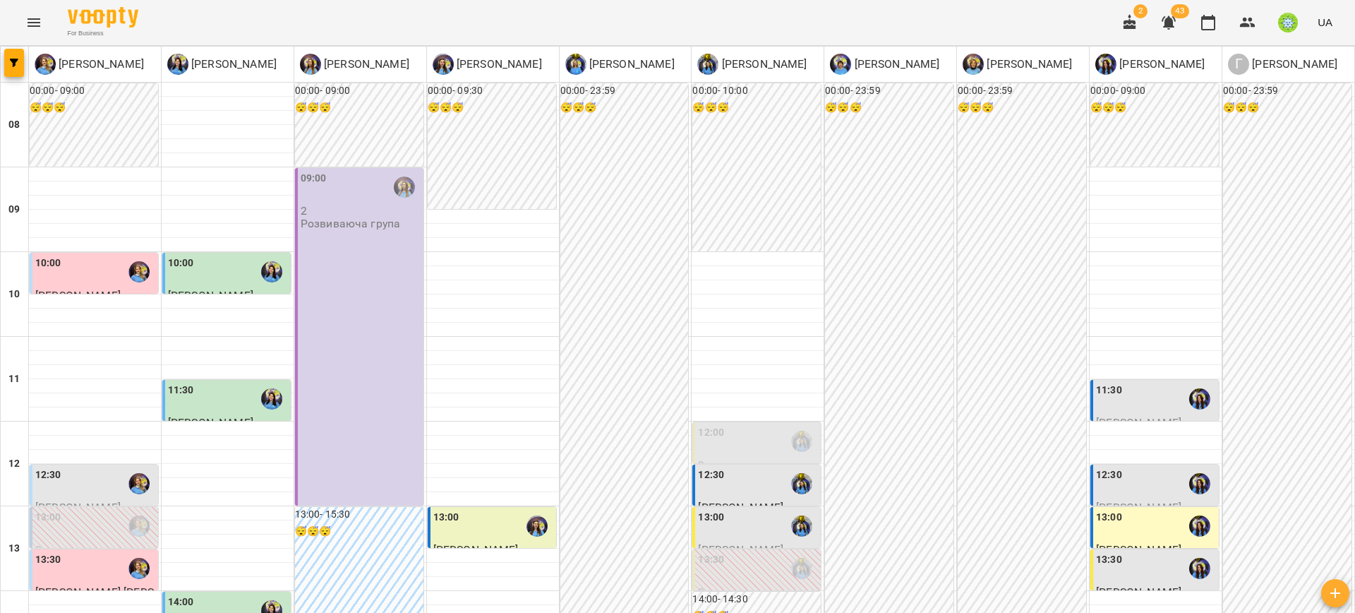
scroll to position [500, 0]
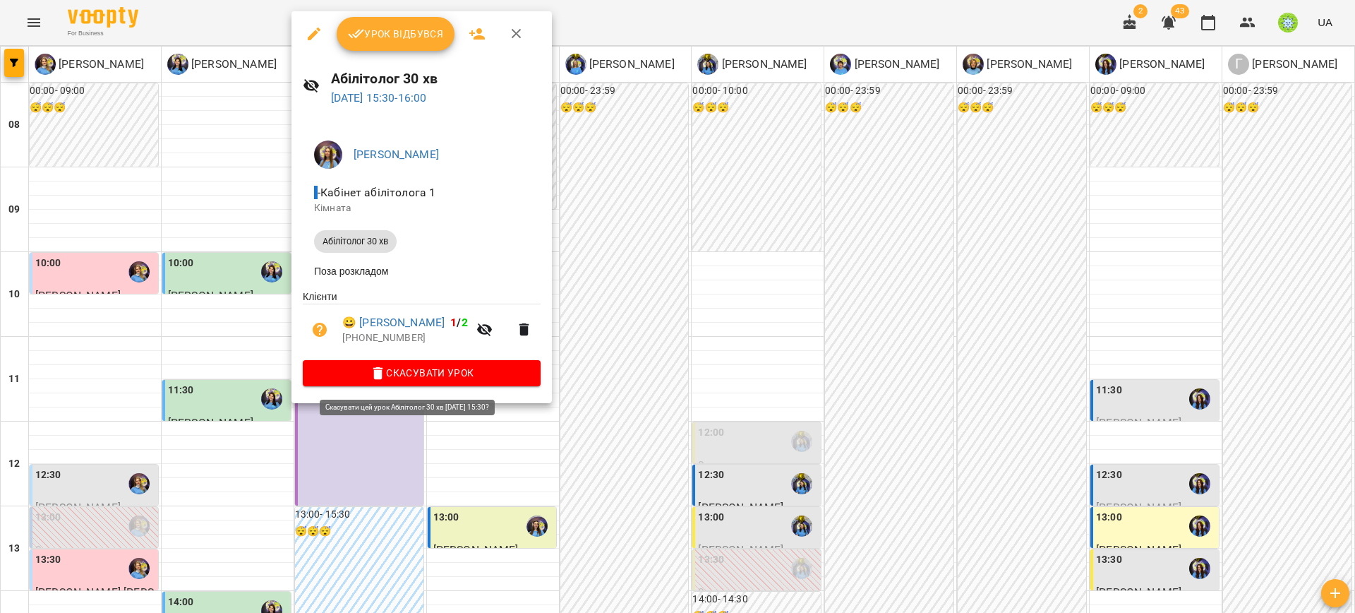
click at [462, 381] on span "Скасувати Урок" at bounding box center [421, 372] width 215 height 17
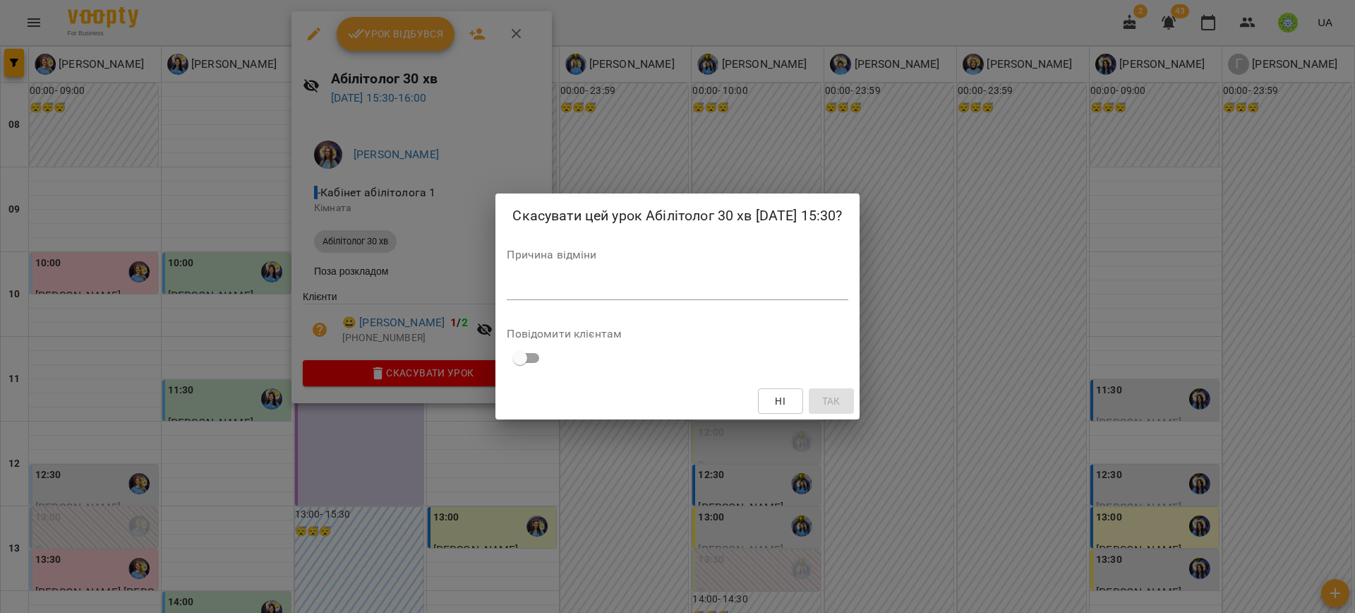
click at [521, 296] on div "*" at bounding box center [677, 288] width 341 height 23
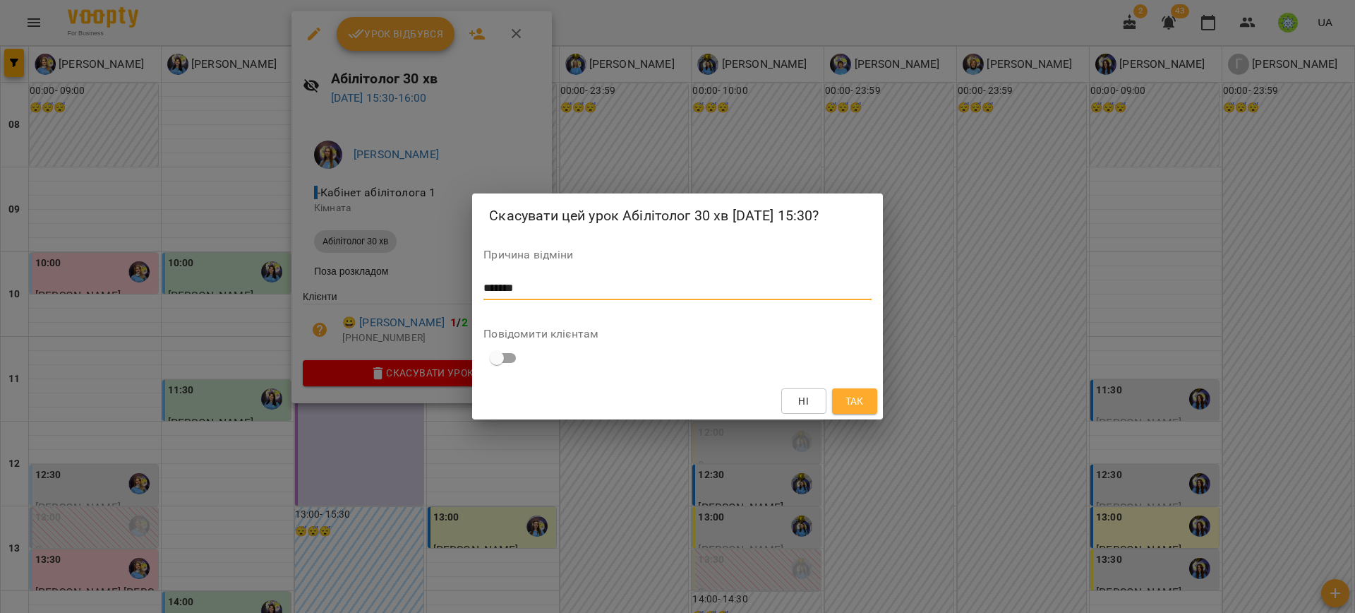
type textarea "*******"
click at [865, 404] on div "Ні Так" at bounding box center [677, 401] width 410 height 37
click at [862, 404] on span "Так" at bounding box center [854, 400] width 18 height 17
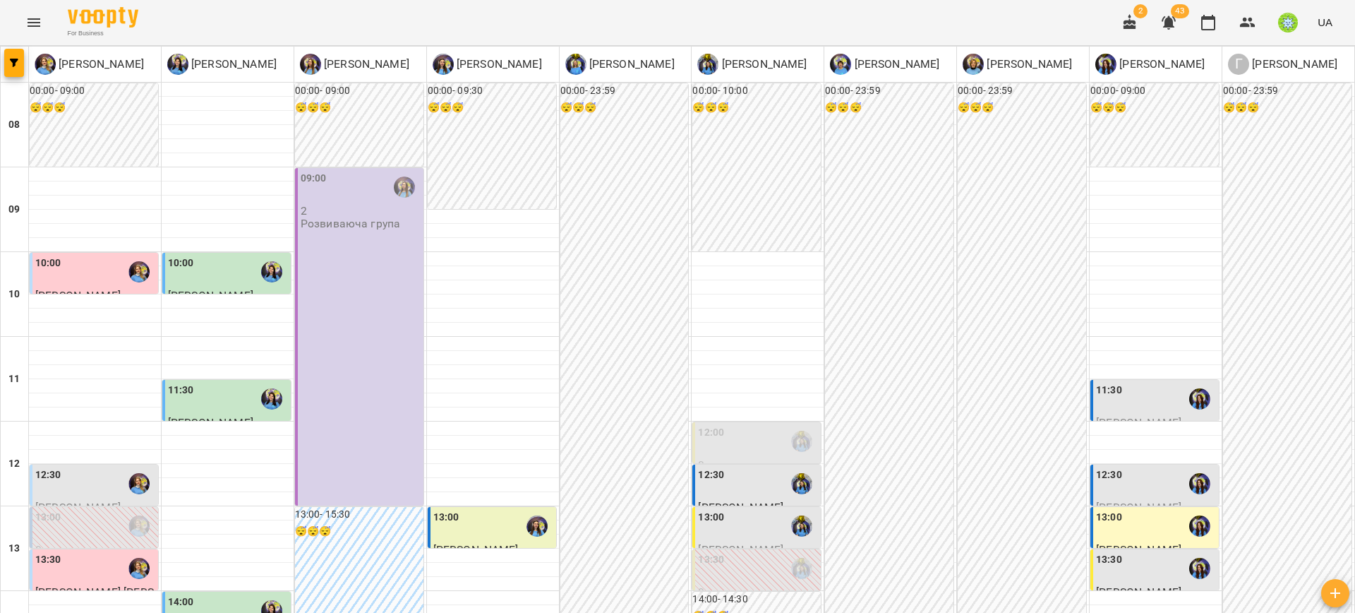
scroll to position [495, 0]
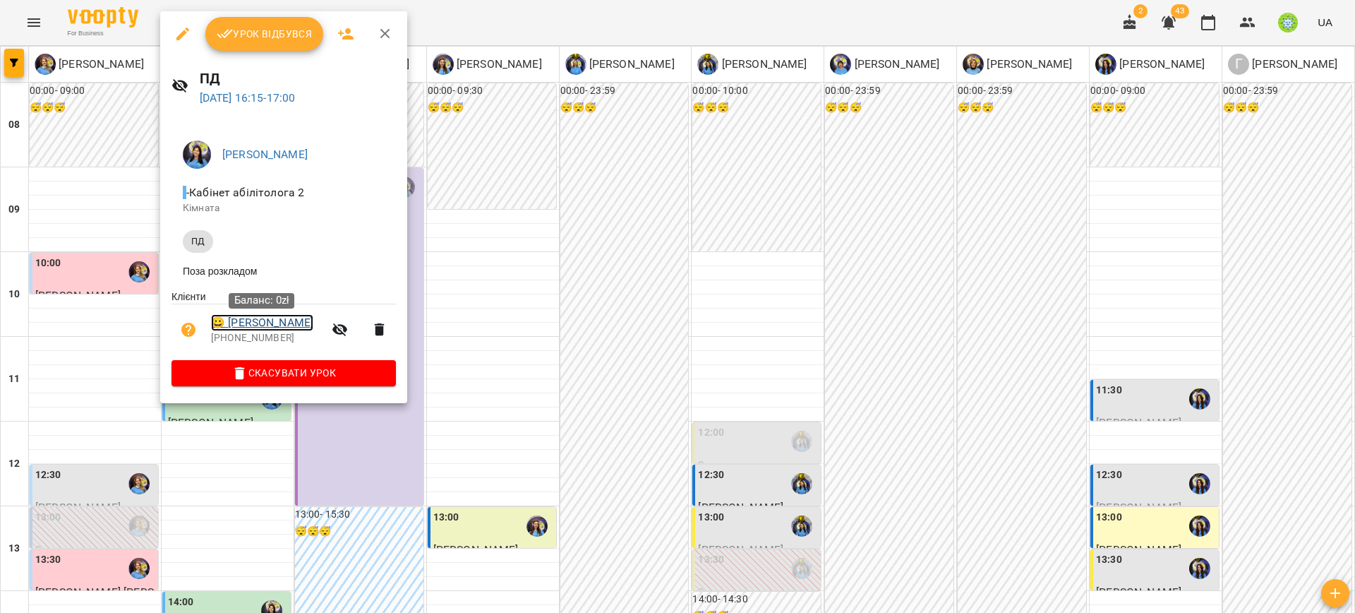
click at [276, 327] on link "😀 Sinior Aleksander" at bounding box center [262, 322] width 102 height 17
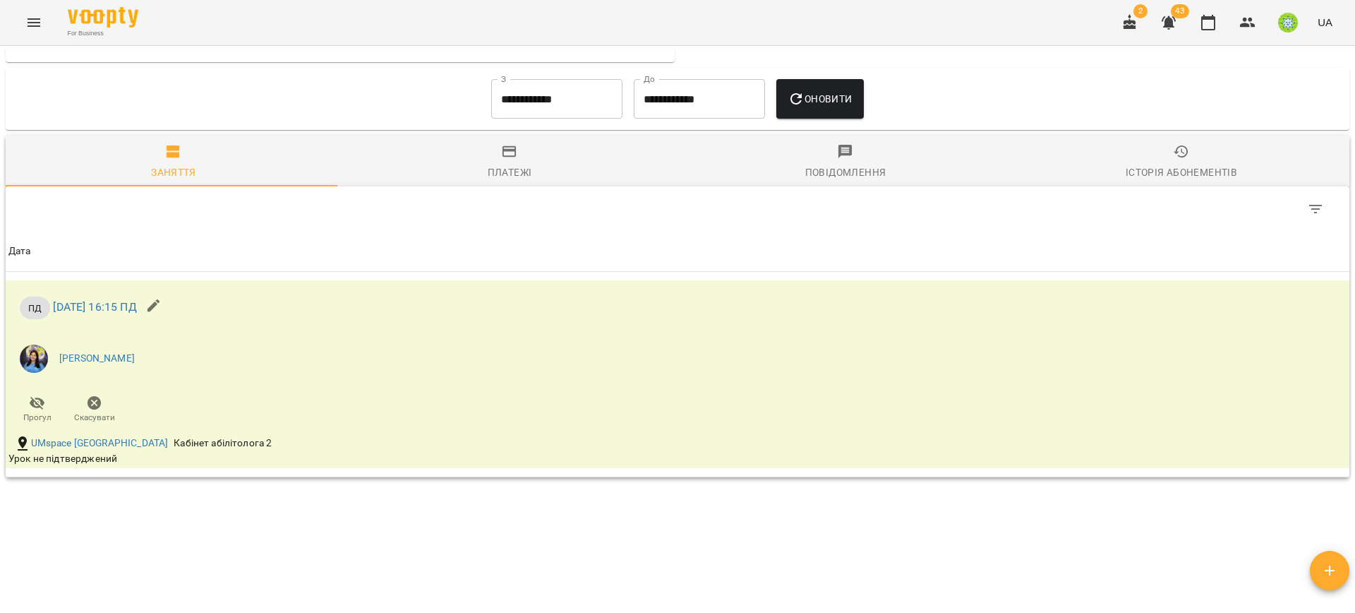
scroll to position [523, 0]
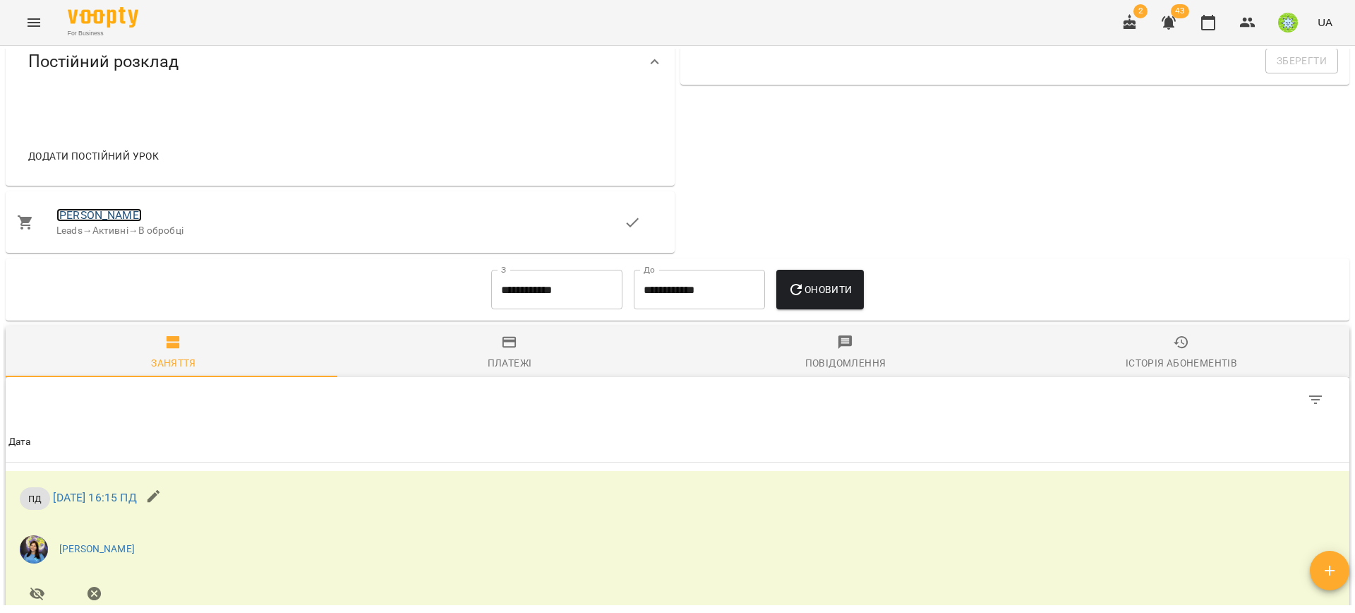
click at [114, 214] on link "[PERSON_NAME]" at bounding box center [98, 214] width 85 height 13
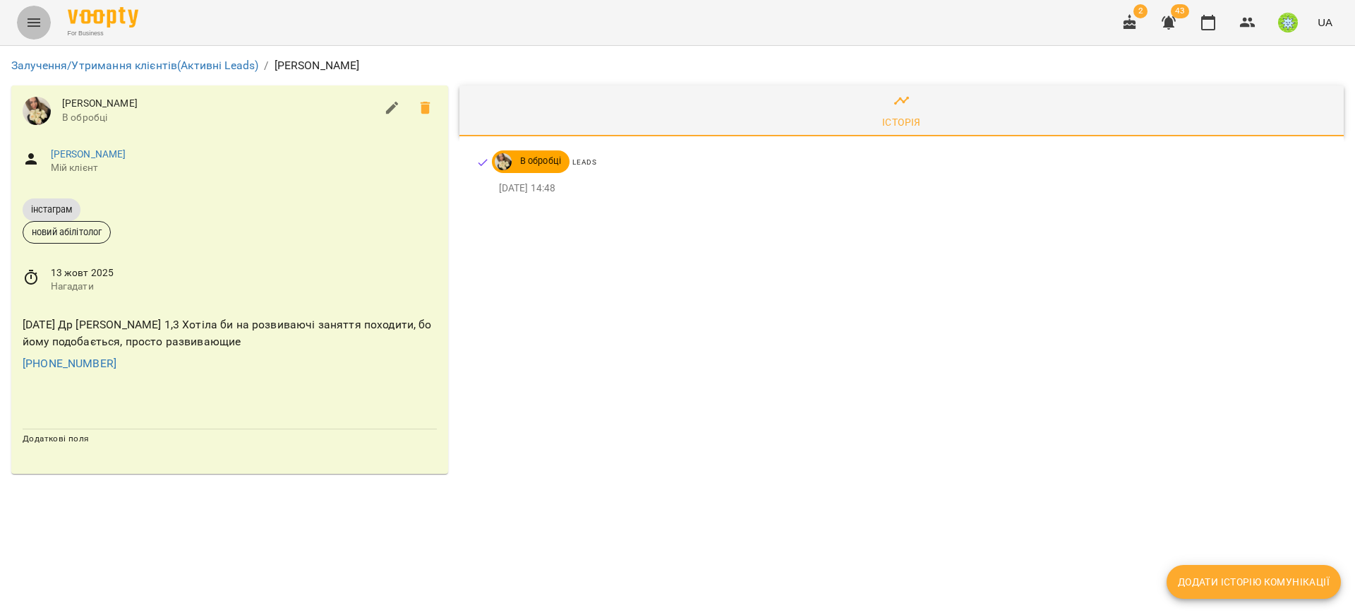
click at [40, 32] on button "Menu" at bounding box center [34, 23] width 34 height 34
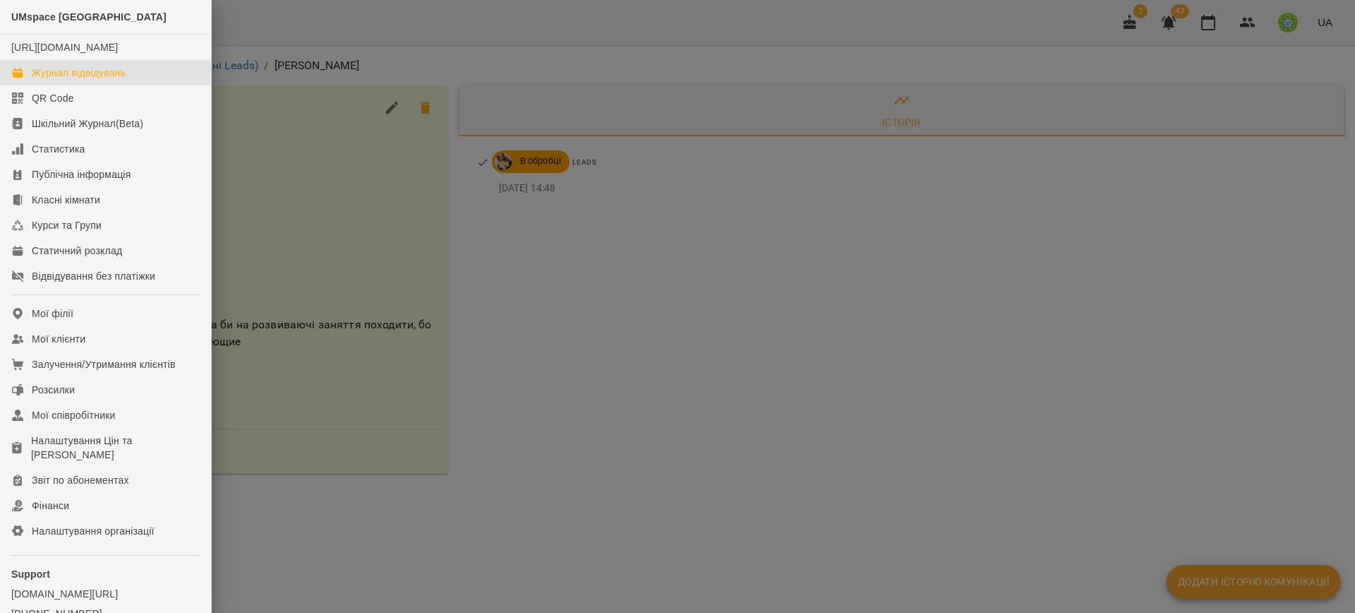
click at [65, 80] on div "Журнал відвідувань" at bounding box center [79, 73] width 94 height 14
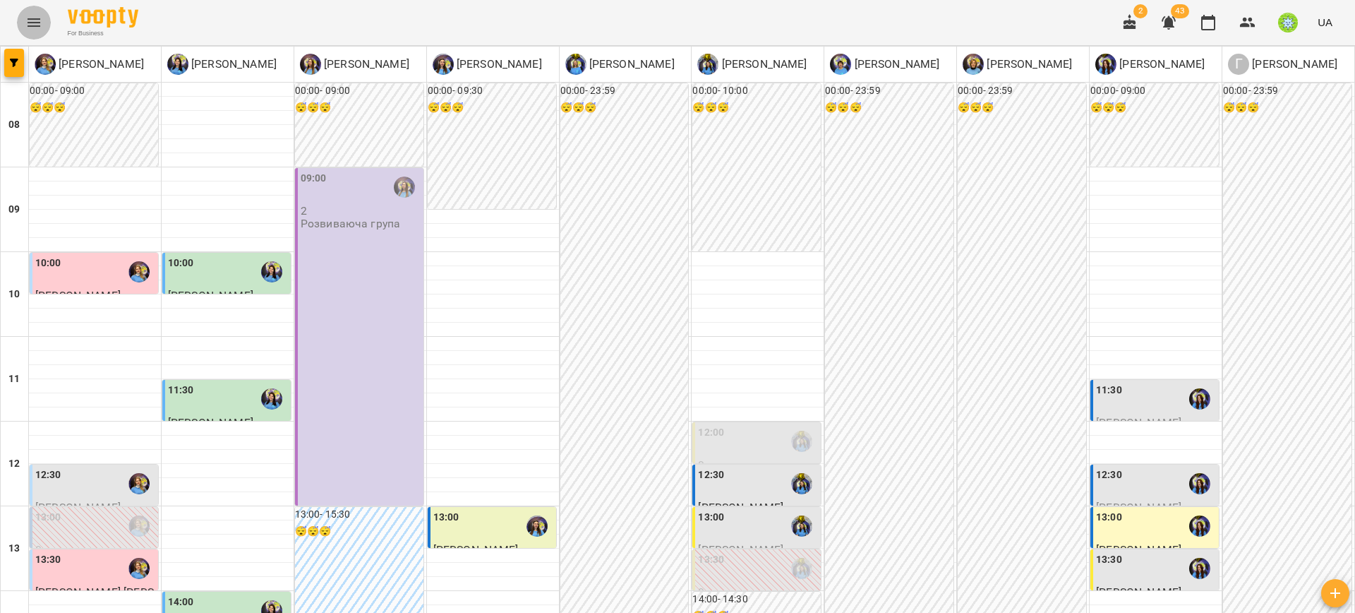
click at [43, 25] on button "Menu" at bounding box center [34, 23] width 34 height 34
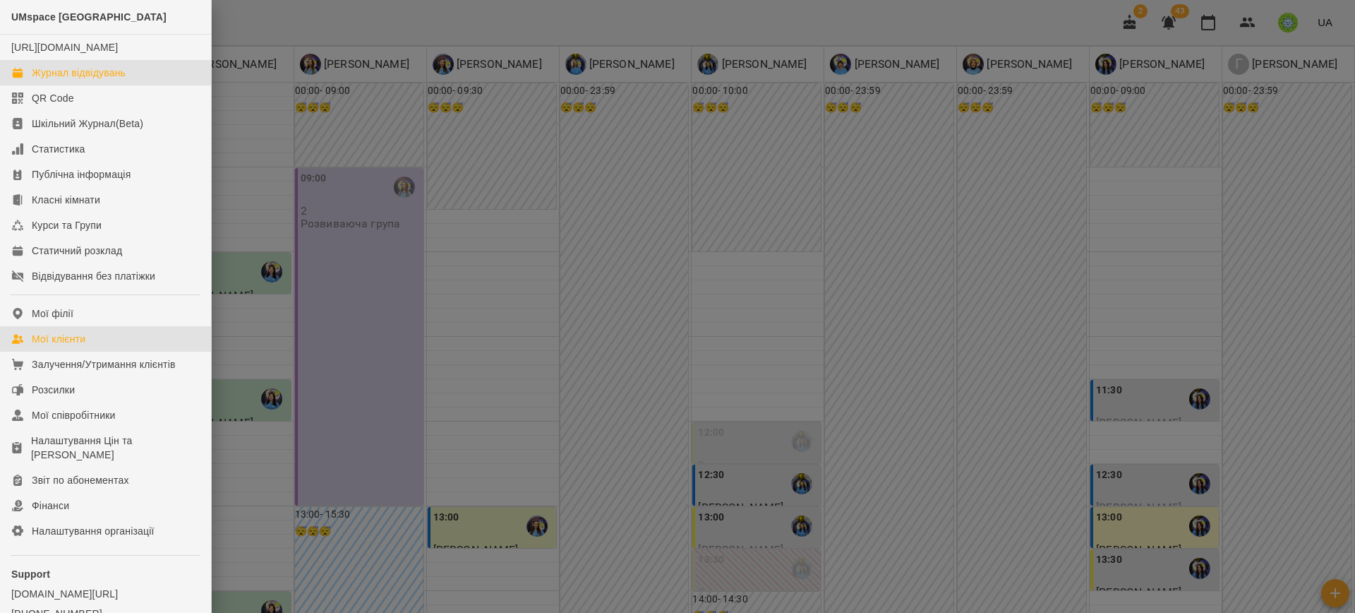
click at [52, 346] on div "Мої клієнти" at bounding box center [59, 339] width 54 height 14
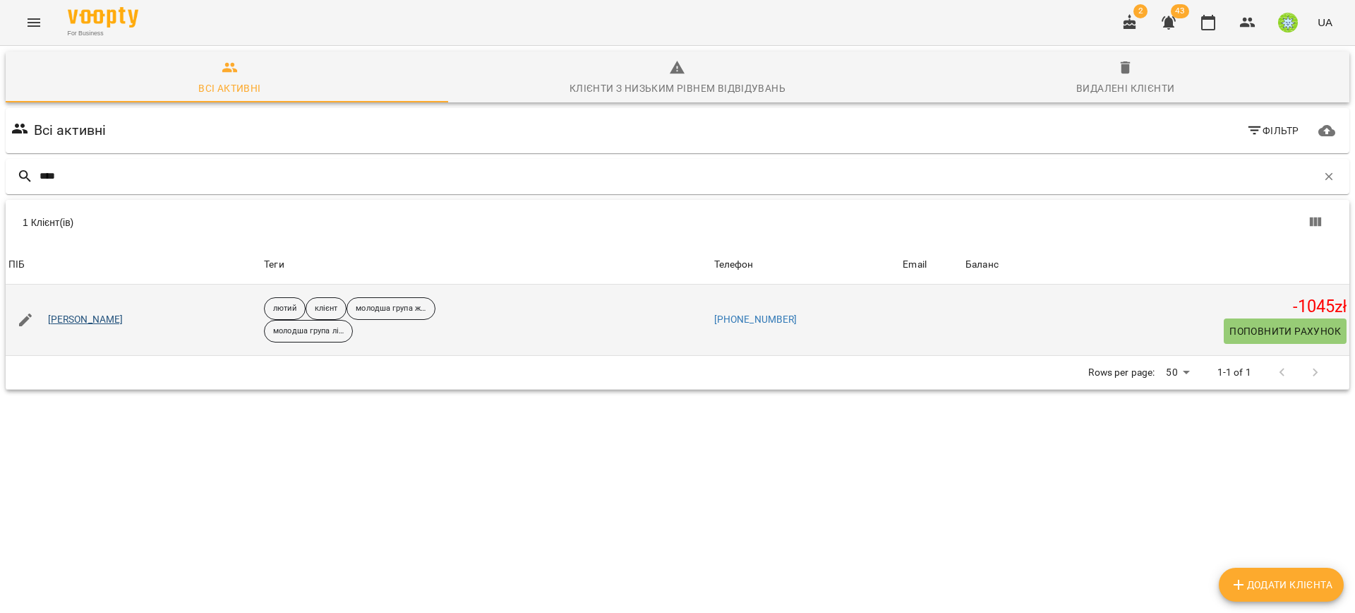
type input "****"
click at [112, 320] on link "[PERSON_NAME]" at bounding box center [86, 320] width 76 height 14
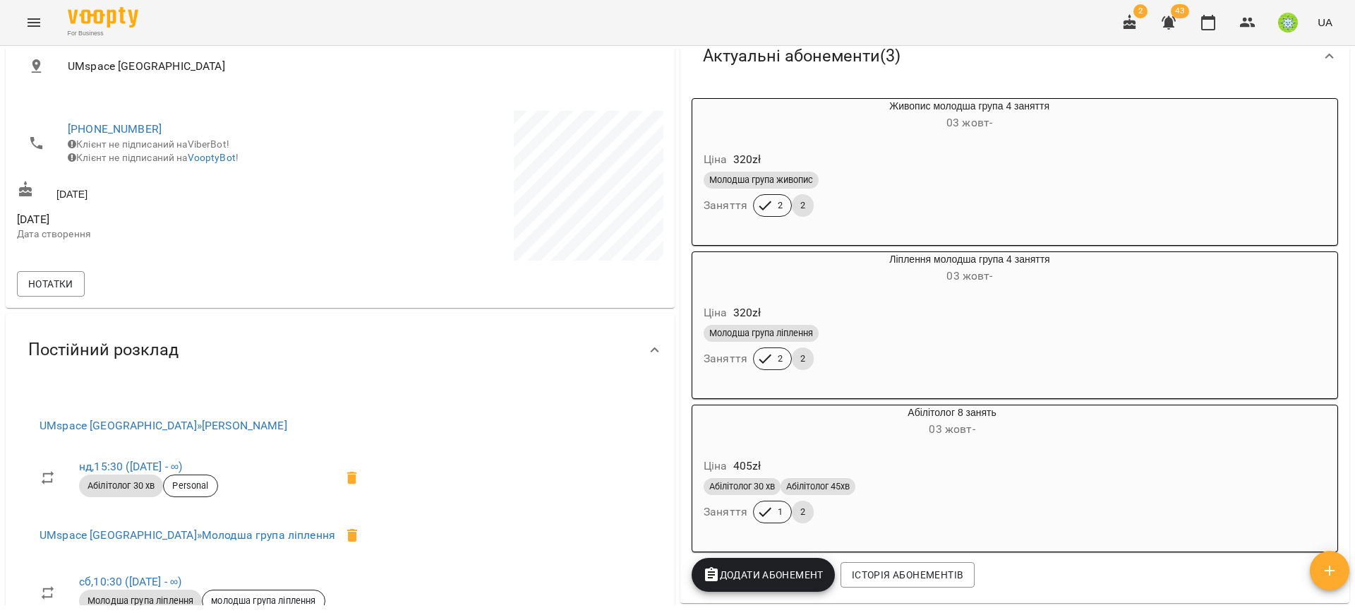
scroll to position [235, 0]
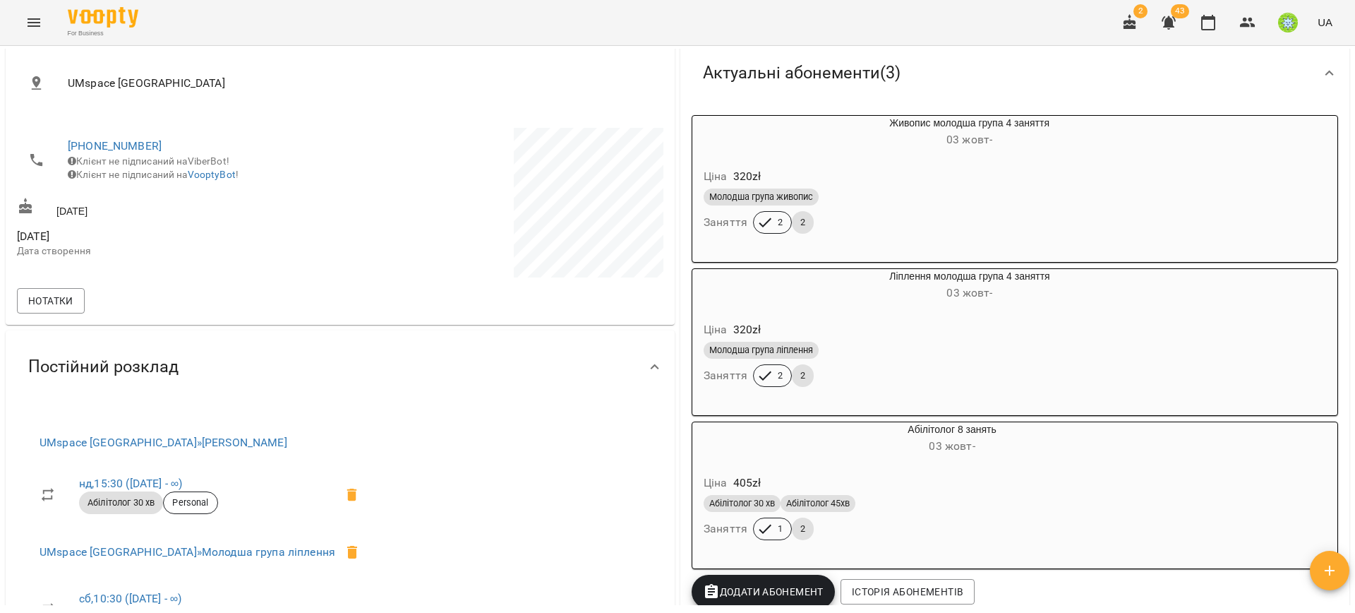
click at [958, 227] on div "Молодша група живопис Заняття 2 2" at bounding box center [935, 211] width 469 height 51
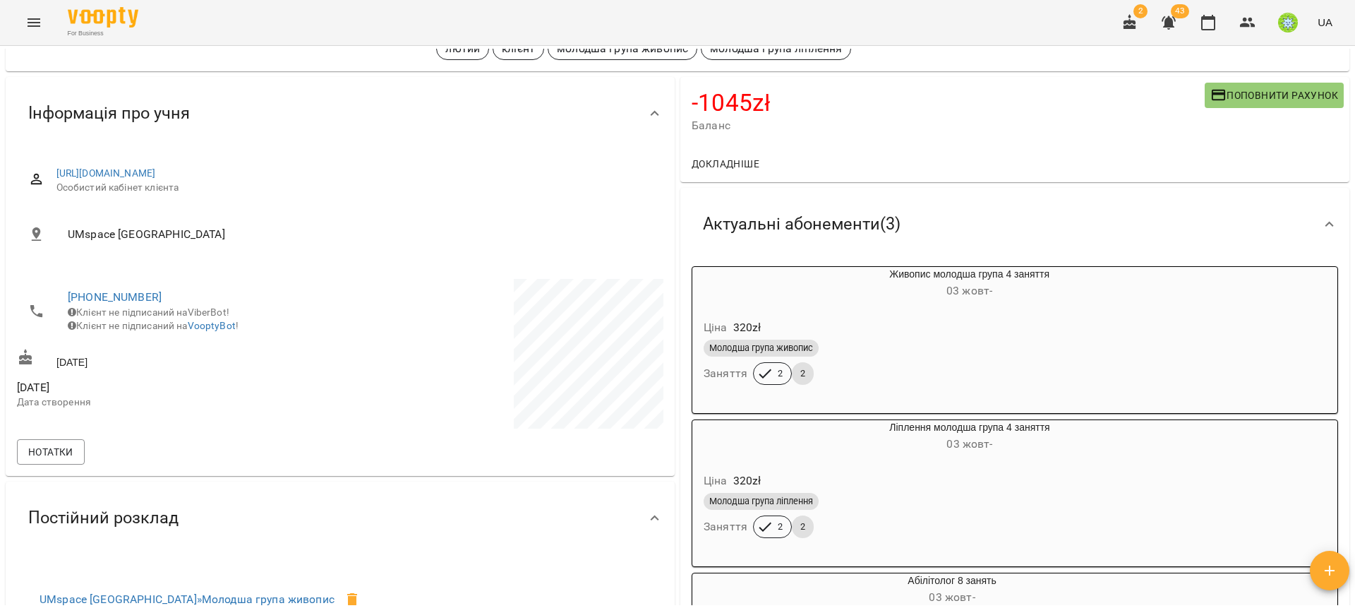
scroll to position [186, 0]
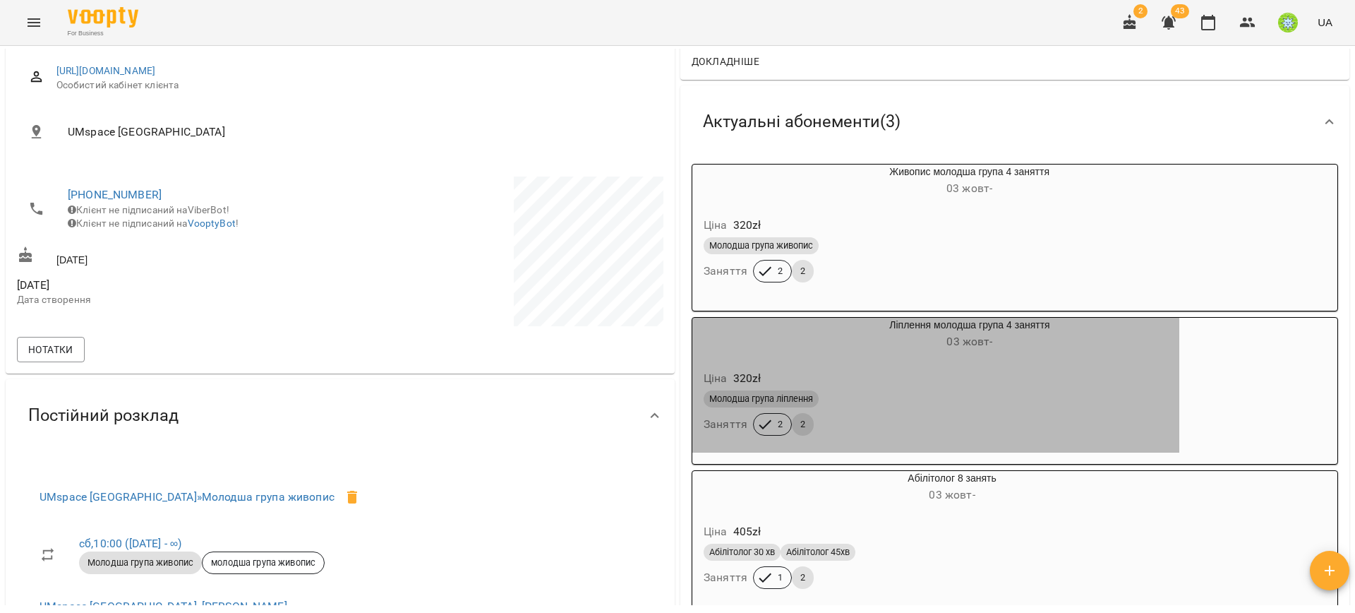
click at [913, 335] on h6 "03 жовт -" at bounding box center [969, 342] width 419 height 20
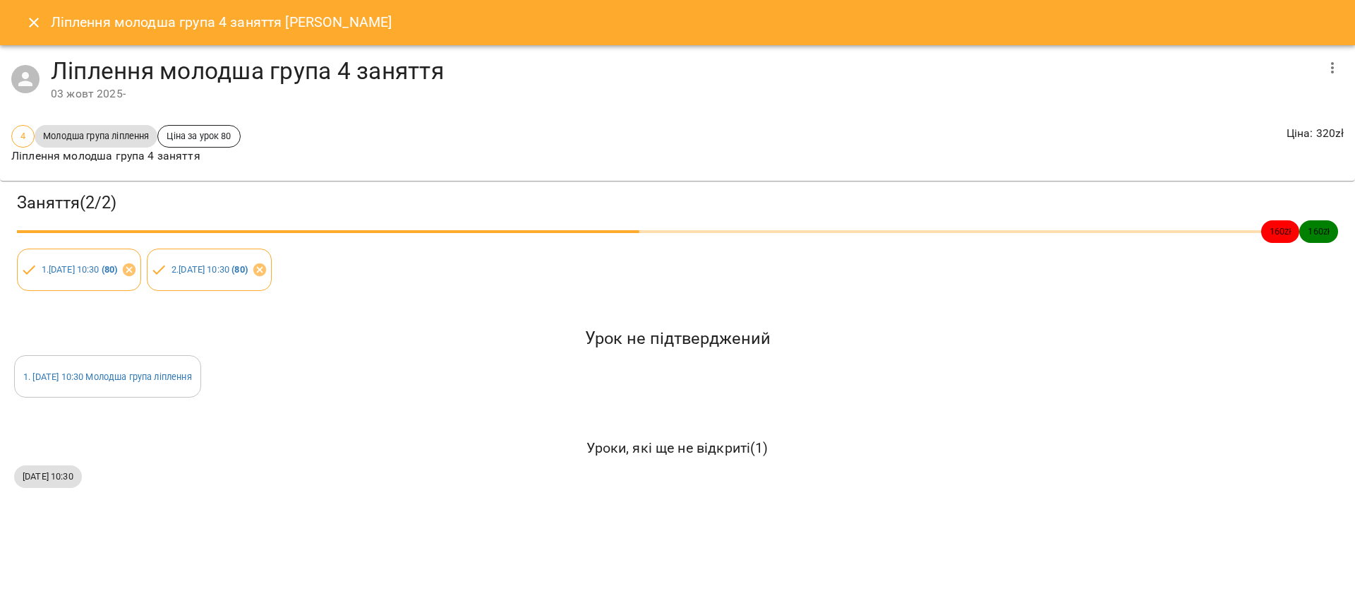
click at [41, 30] on icon "Close" at bounding box center [33, 22] width 17 height 17
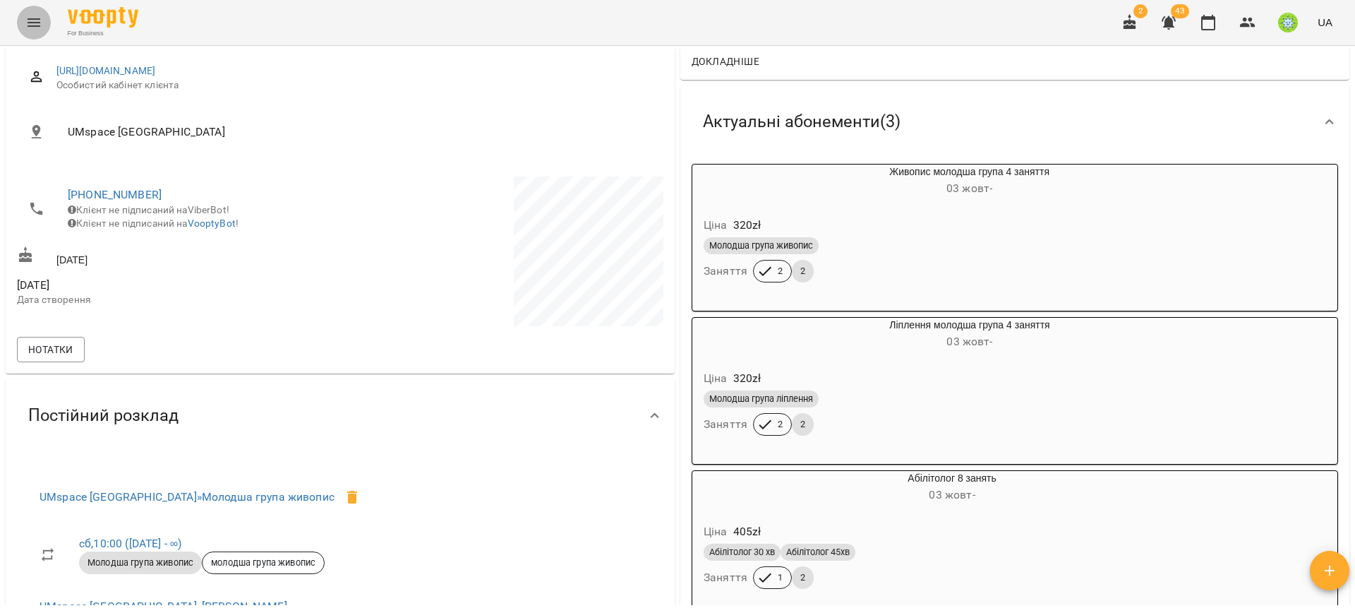
click at [41, 30] on icon "Menu" at bounding box center [33, 22] width 17 height 17
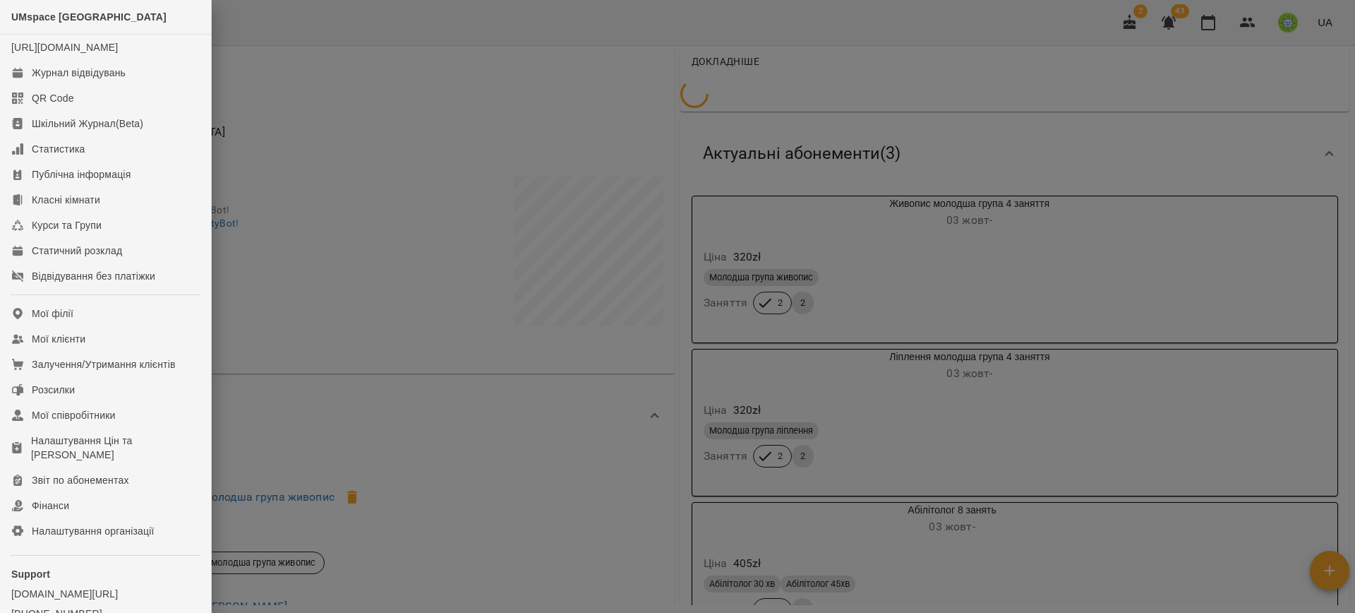
click at [1083, 433] on div at bounding box center [677, 306] width 1355 height 613
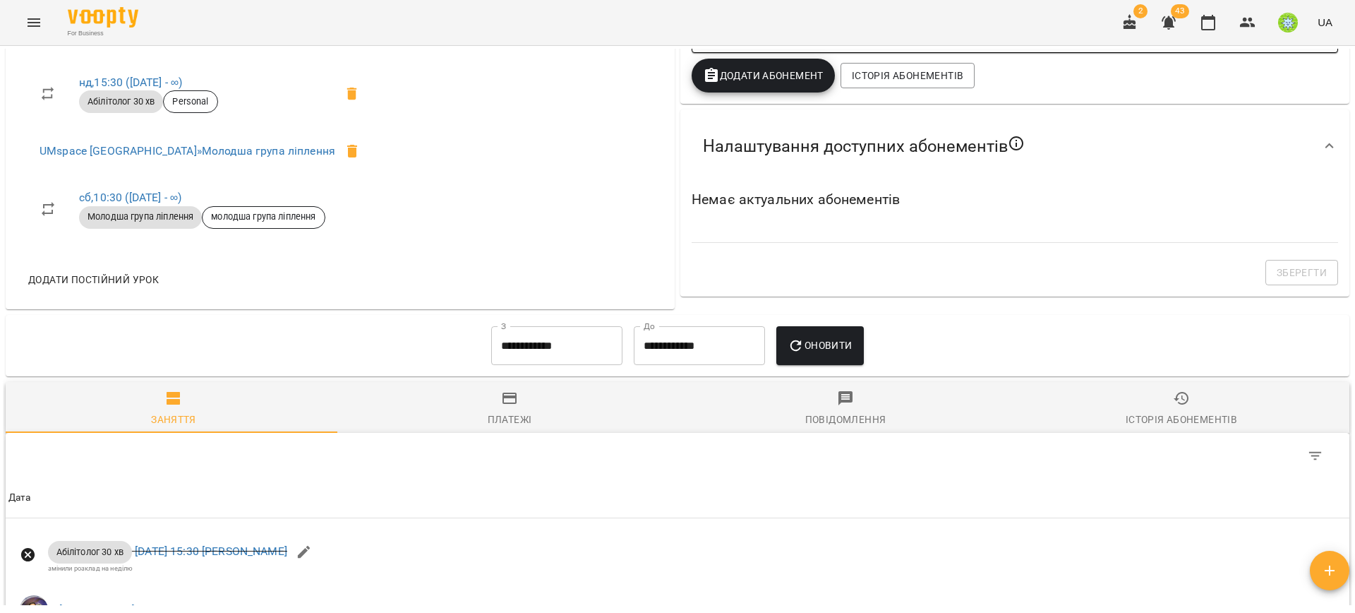
scroll to position [744, 0]
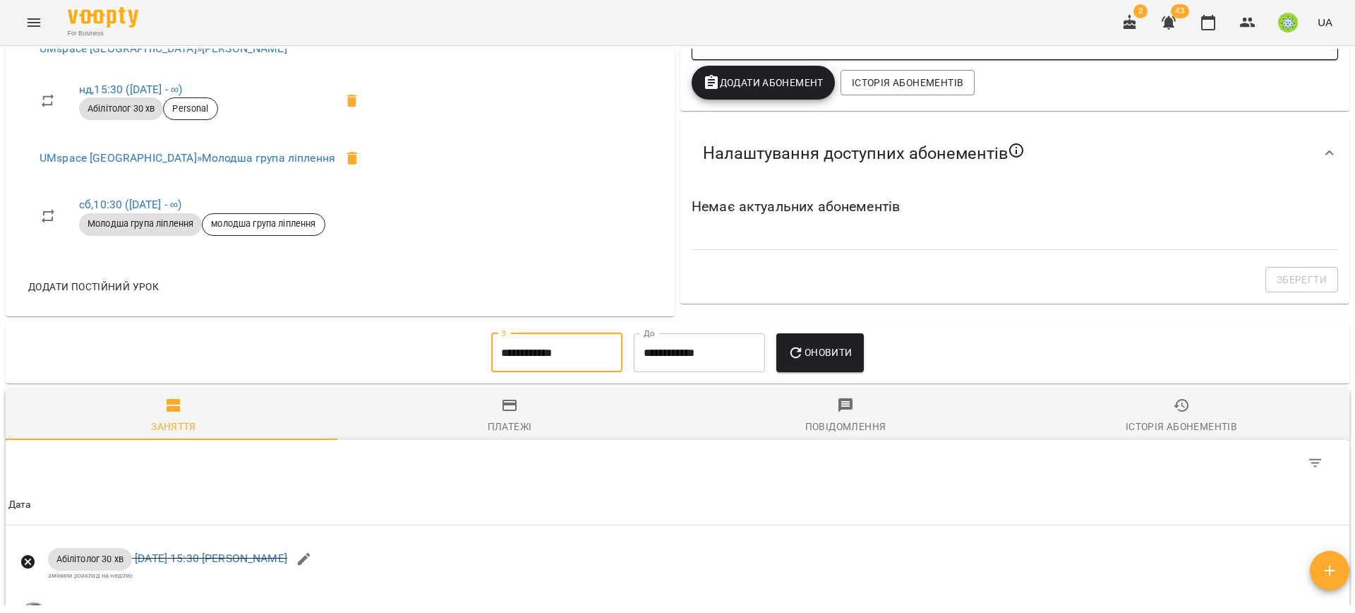
click at [519, 347] on input "**********" at bounding box center [556, 353] width 131 height 40
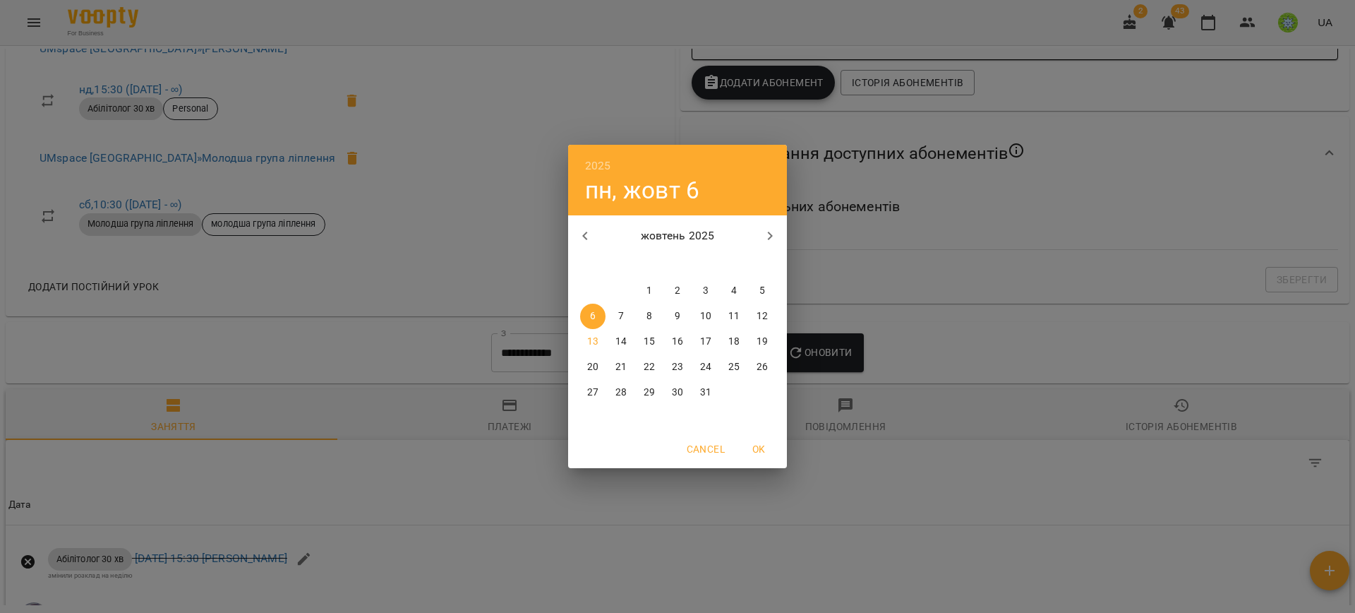
drag, startPoint x: 651, startPoint y: 299, endPoint x: 670, endPoint y: 296, distance: 18.5
click at [651, 299] on button "1" at bounding box center [649, 290] width 25 height 25
type input "**********"
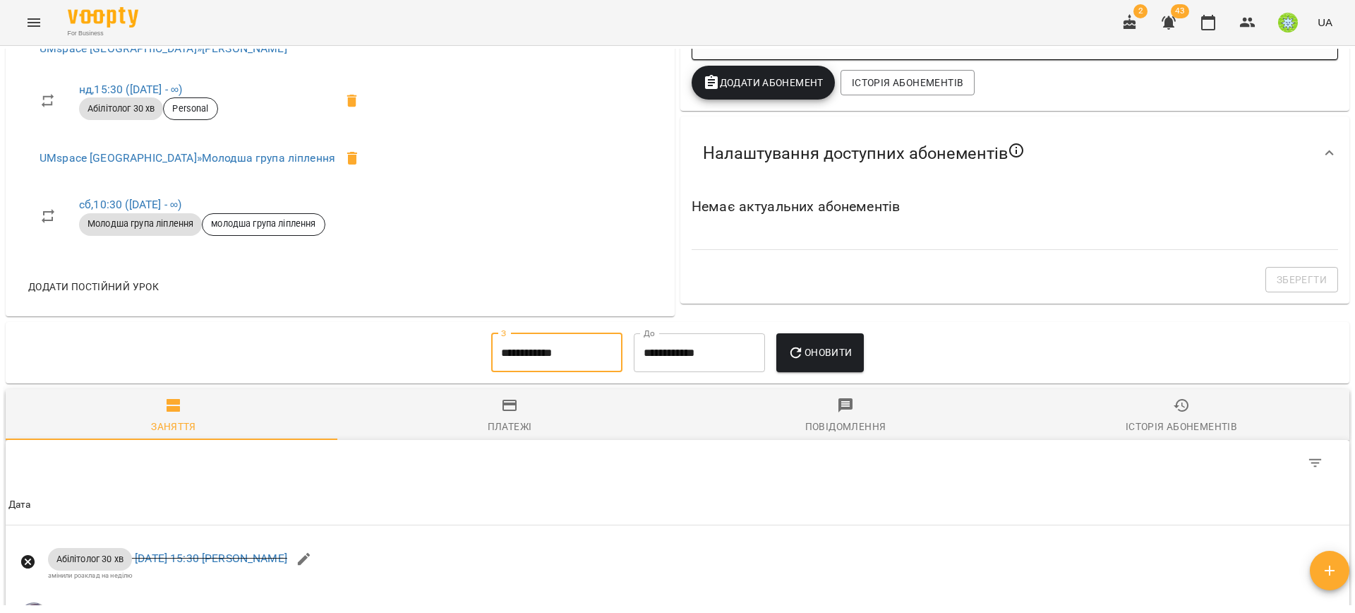
click at [840, 350] on span "Оновити" at bounding box center [820, 352] width 64 height 17
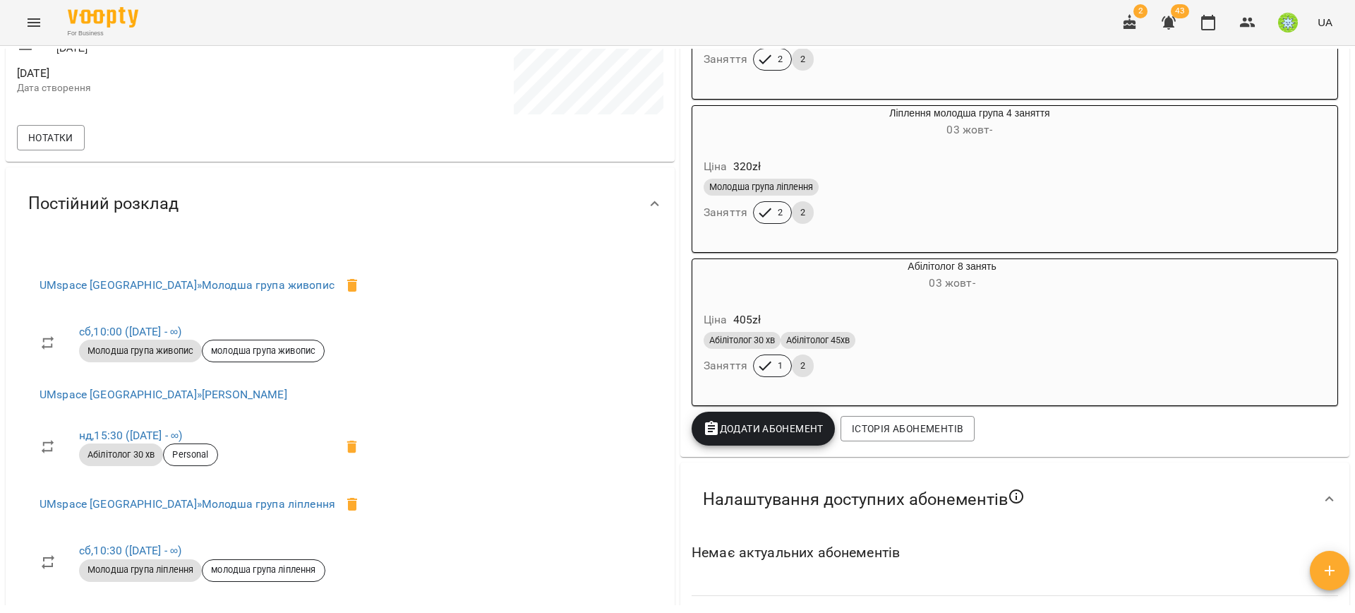
scroll to position [315, 0]
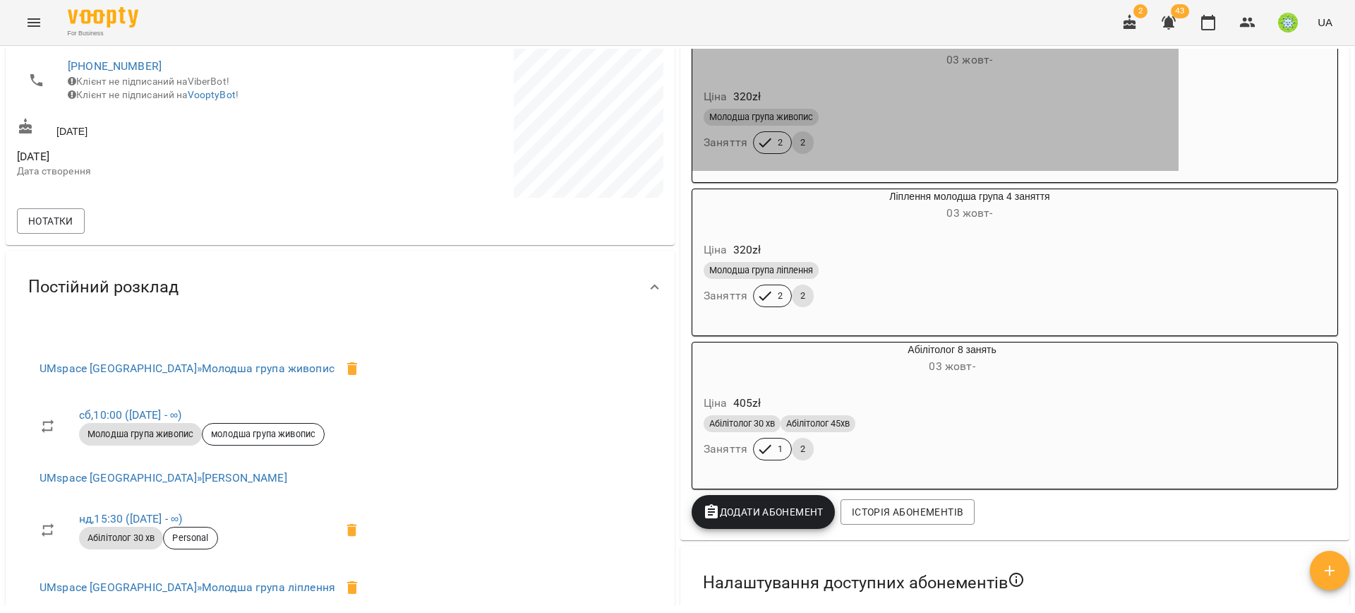
click at [1016, 90] on div "Ціна 320 zł" at bounding box center [935, 96] width 469 height 25
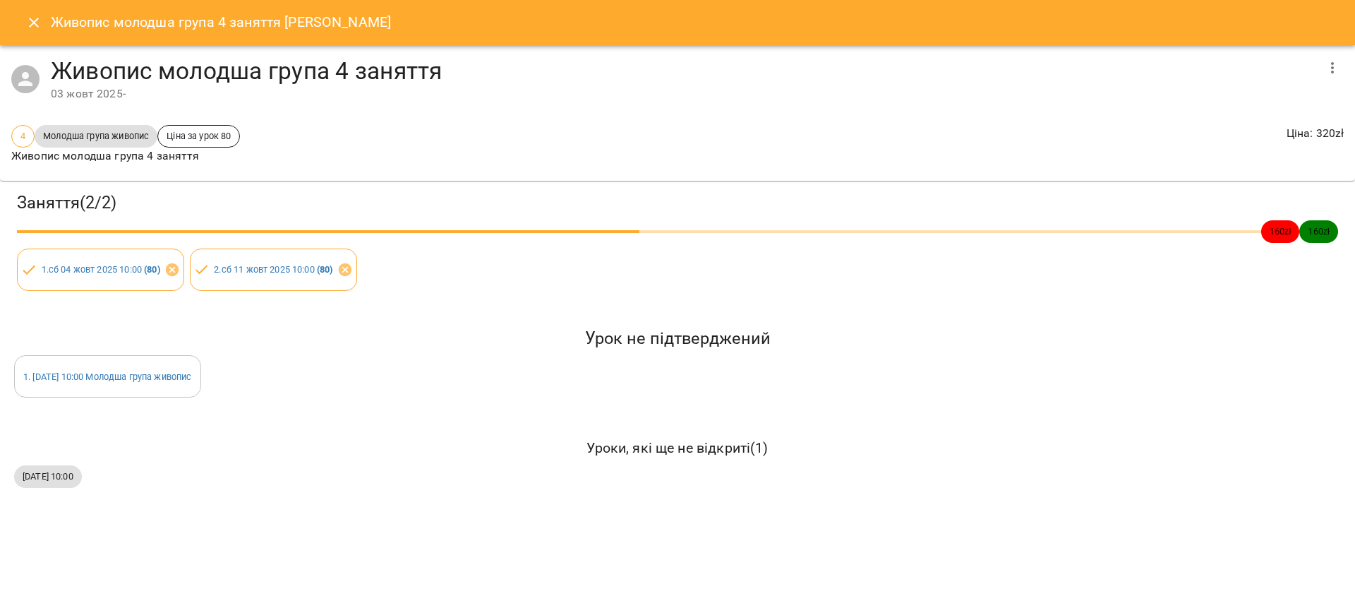
click at [34, 38] on button "Close" at bounding box center [34, 23] width 34 height 34
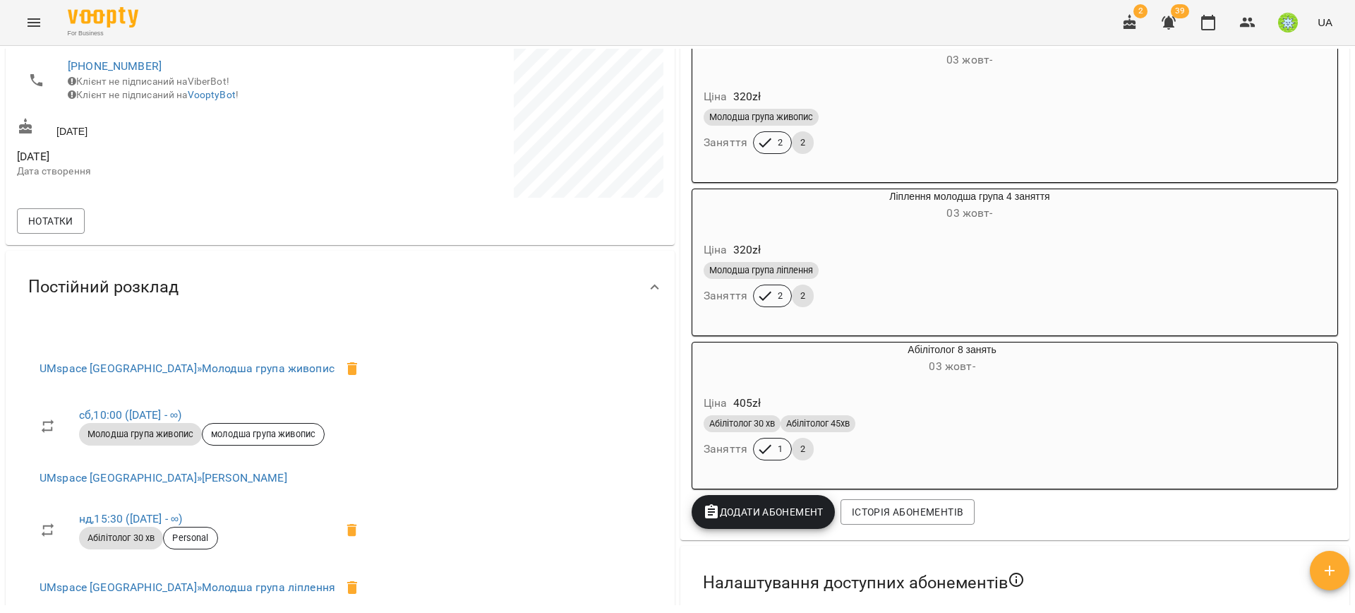
scroll to position [301, 0]
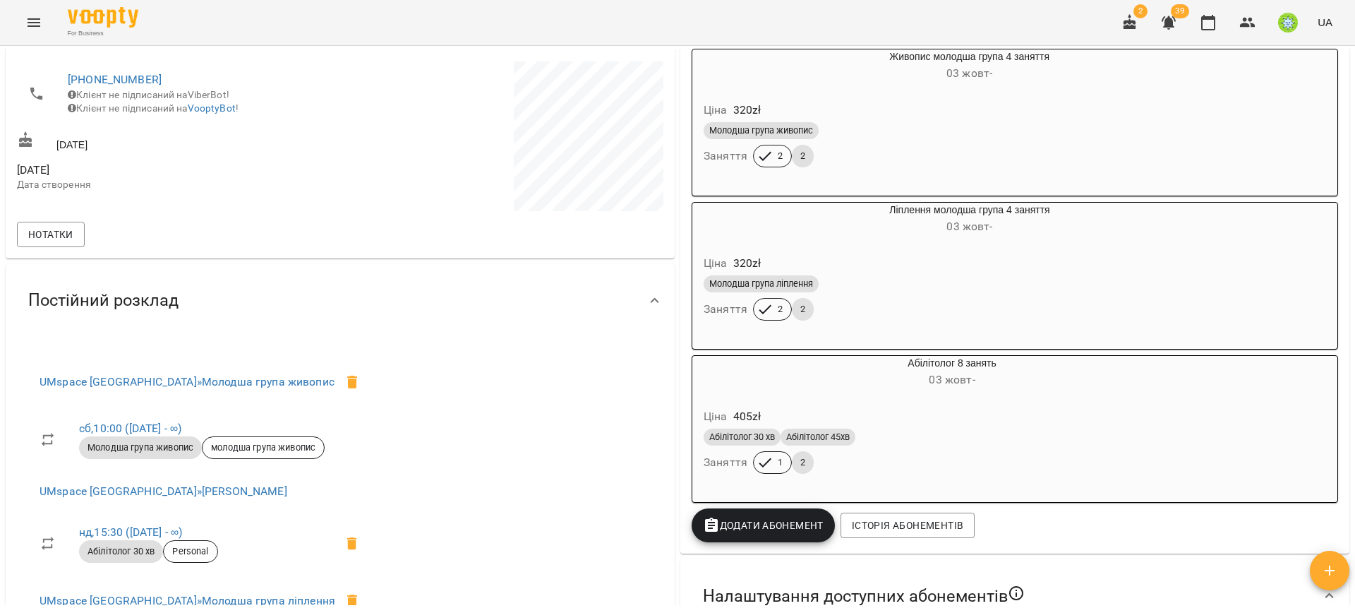
click at [964, 461] on div "-1045 zł Баланс Поповнити рахунок Докладніше -1045 zł Абонементи -640 zł Живопи…" at bounding box center [1015, 309] width 675 height 905
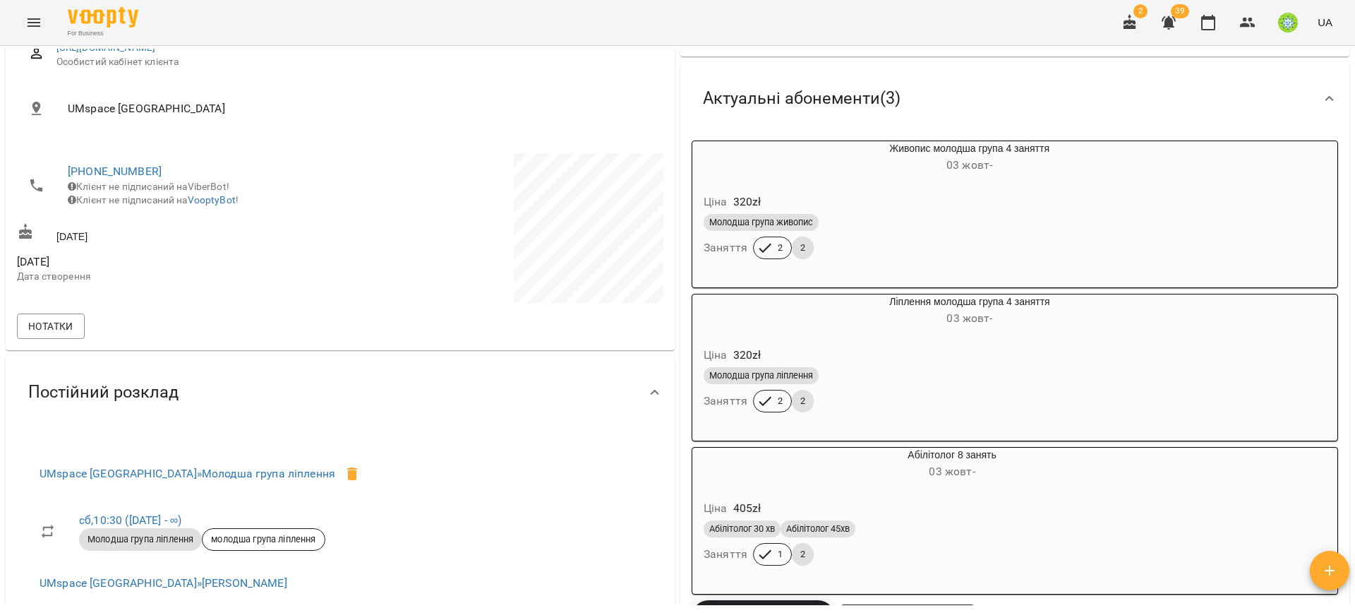
scroll to position [379, 0]
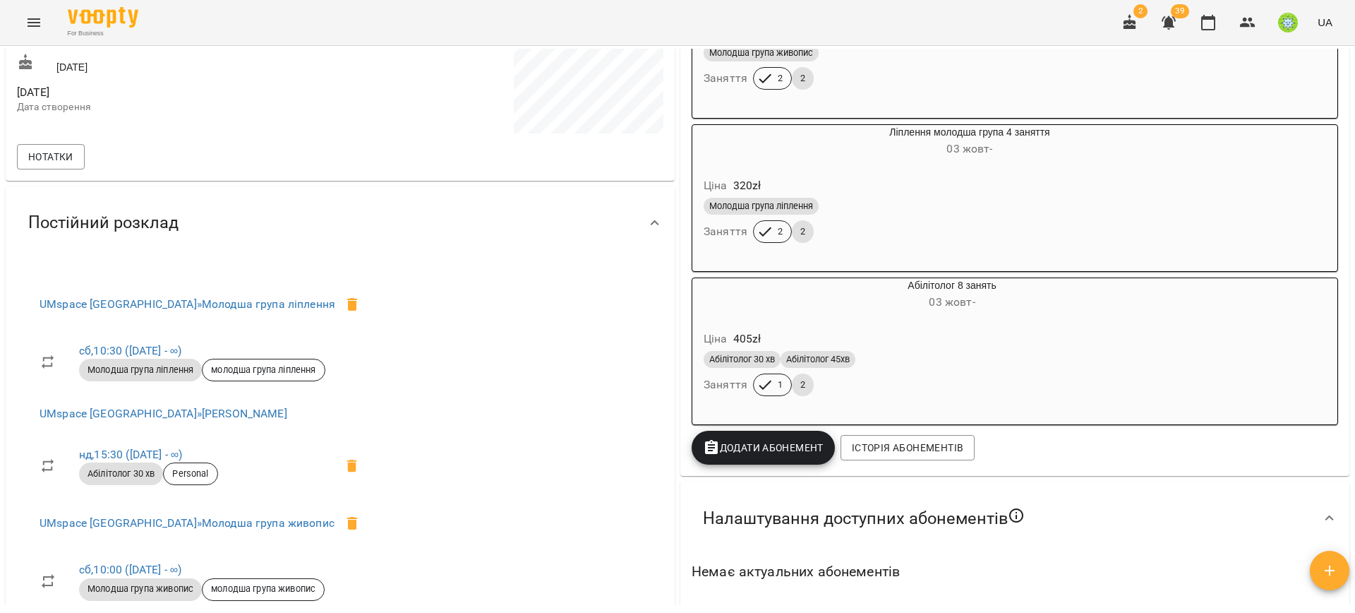
click at [940, 277] on div "Абілітолог 8 занять 03 жовт - Ціна 405 zł Абілітолог 30 хв Абілітолог 45хв Заня…" at bounding box center [1015, 351] width 652 height 153
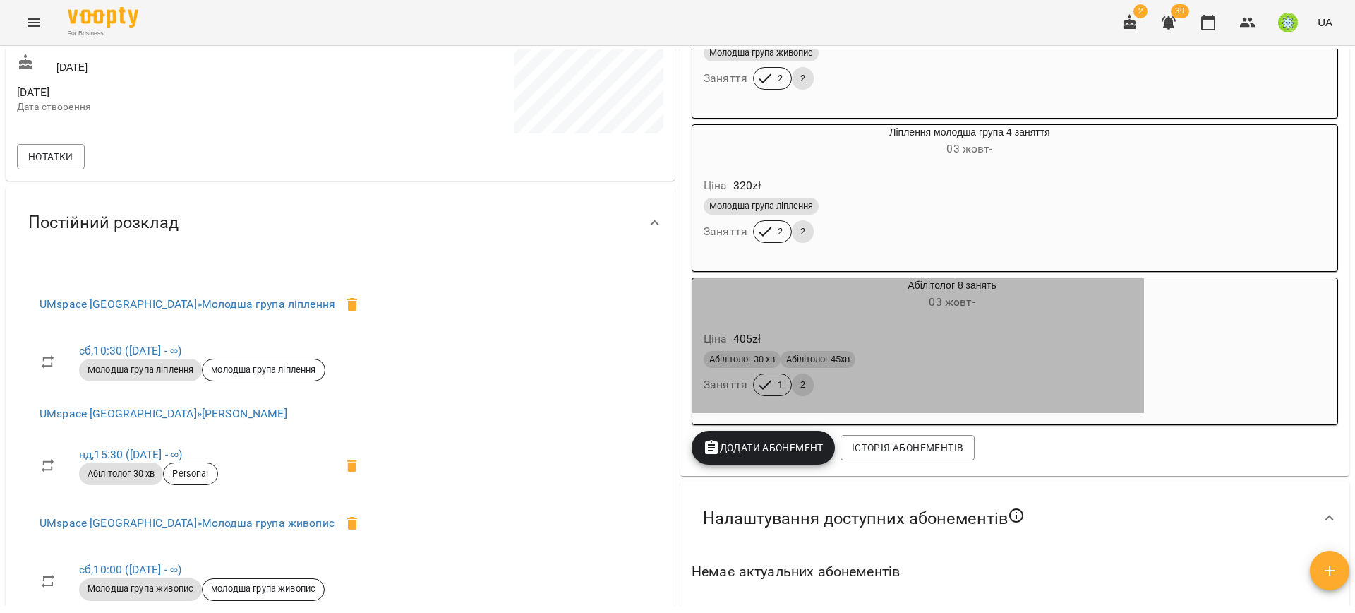
click at [953, 315] on div "Абілітолог 8 занять 03 жовт -" at bounding box center [918, 295] width 457 height 40
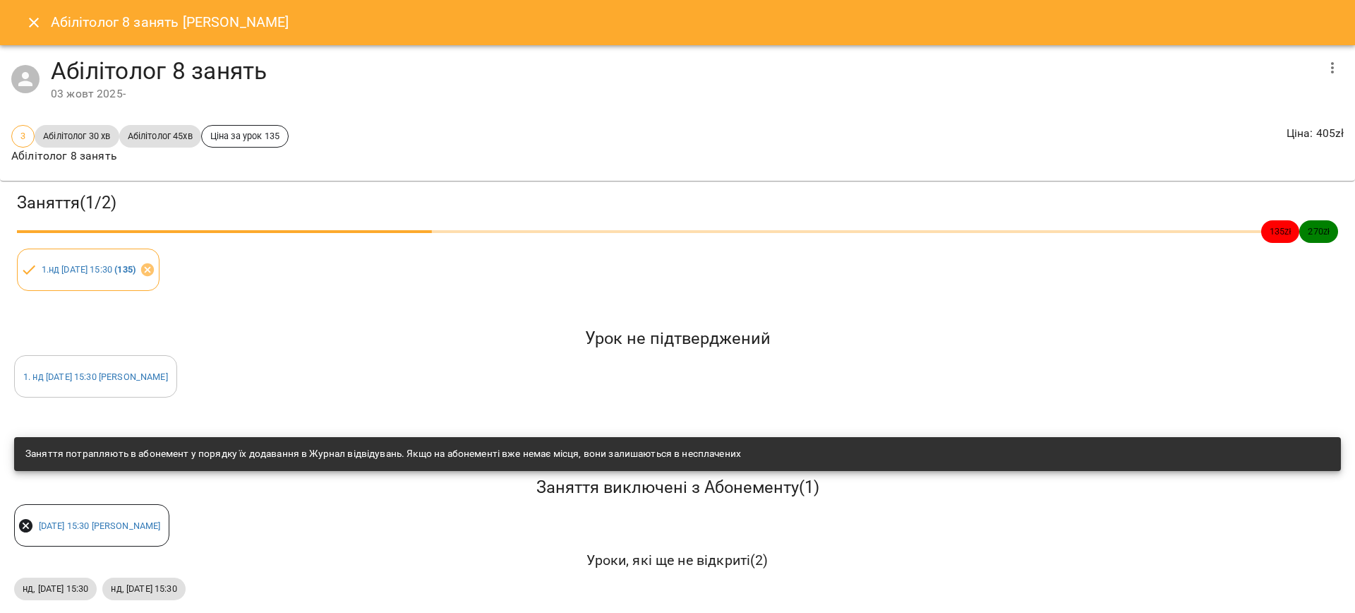
click at [32, 35] on button "Close" at bounding box center [34, 23] width 34 height 34
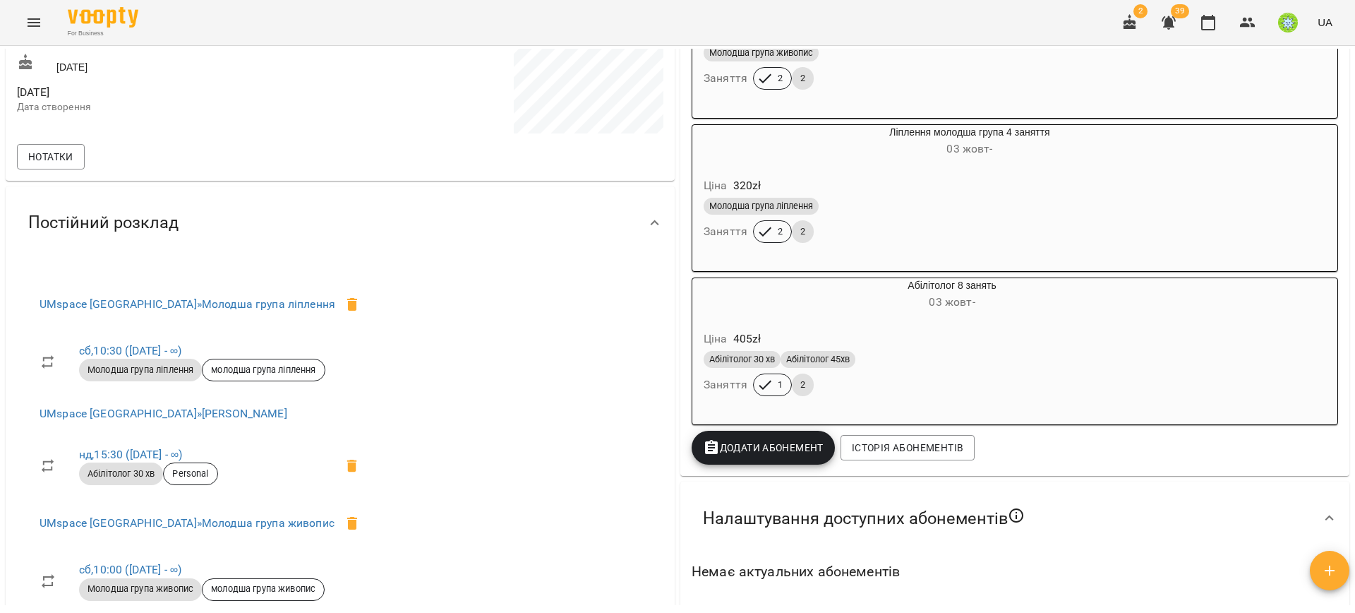
scroll to position [0, 0]
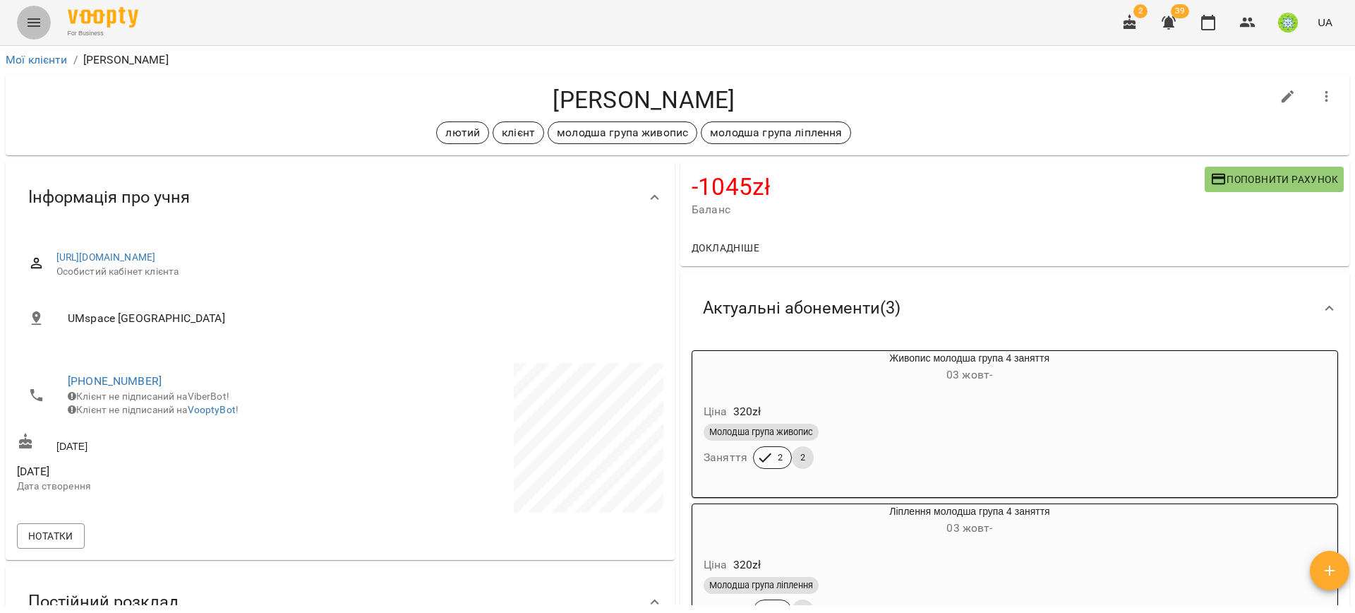
click at [17, 20] on button "Menu" at bounding box center [34, 23] width 34 height 34
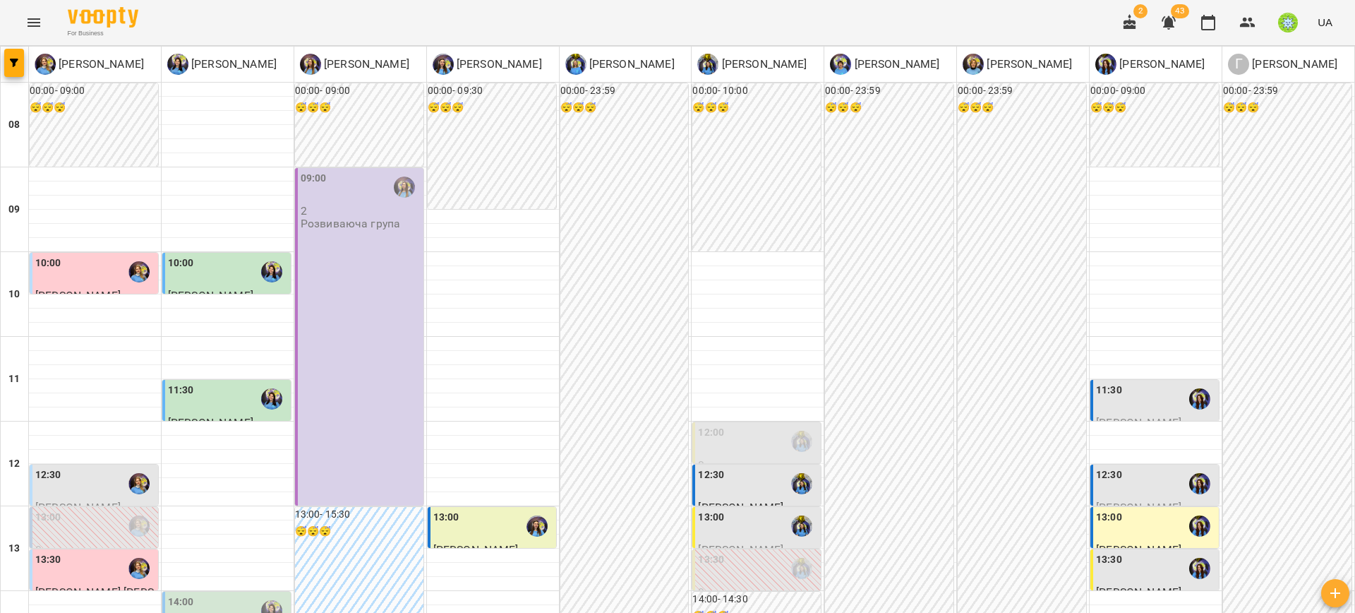
scroll to position [627, 0]
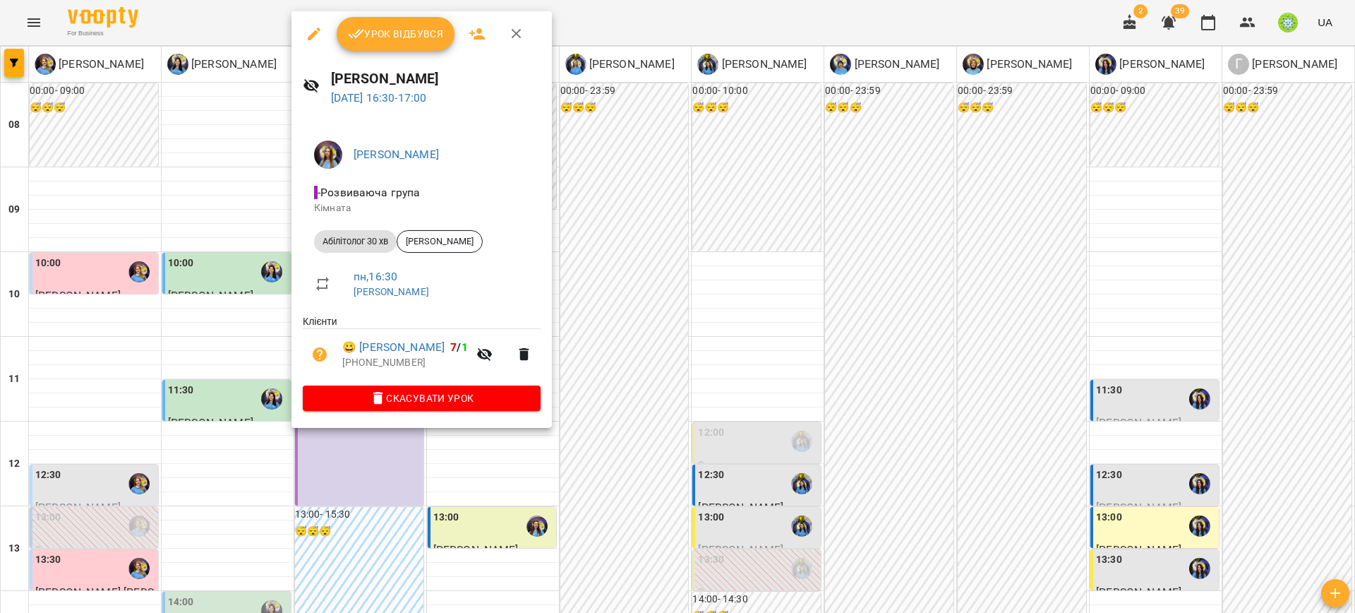
click at [26, 30] on div at bounding box center [677, 306] width 1355 height 613
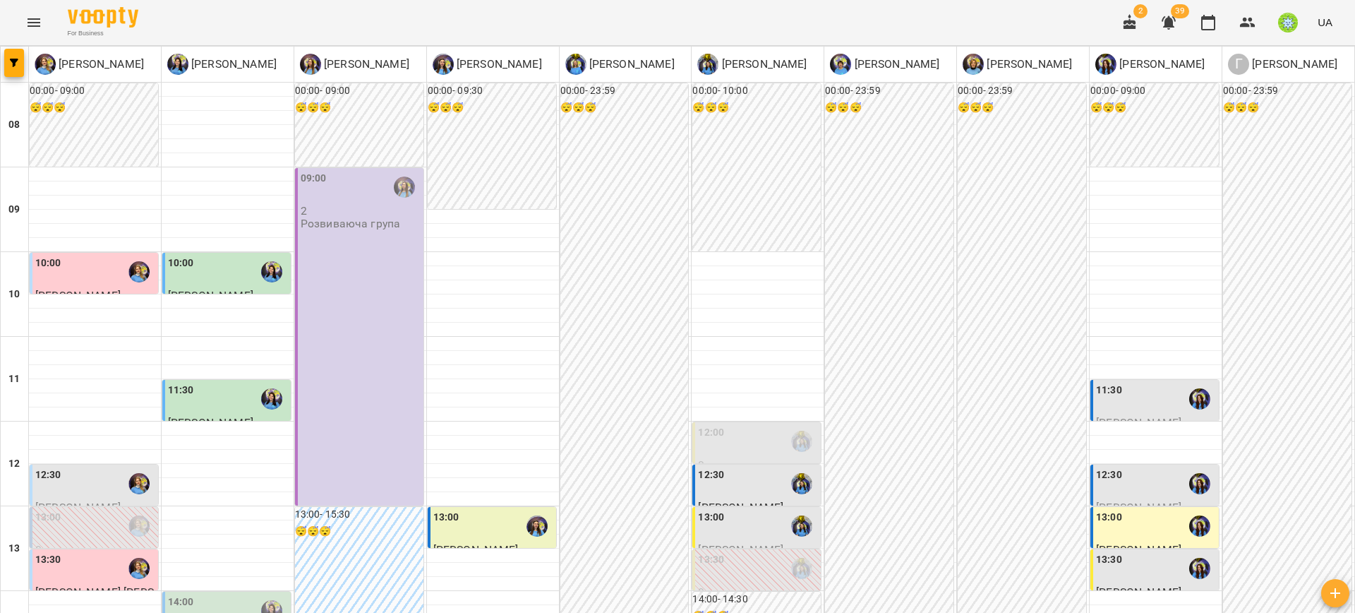
click at [30, 27] on icon "Menu" at bounding box center [33, 22] width 17 height 17
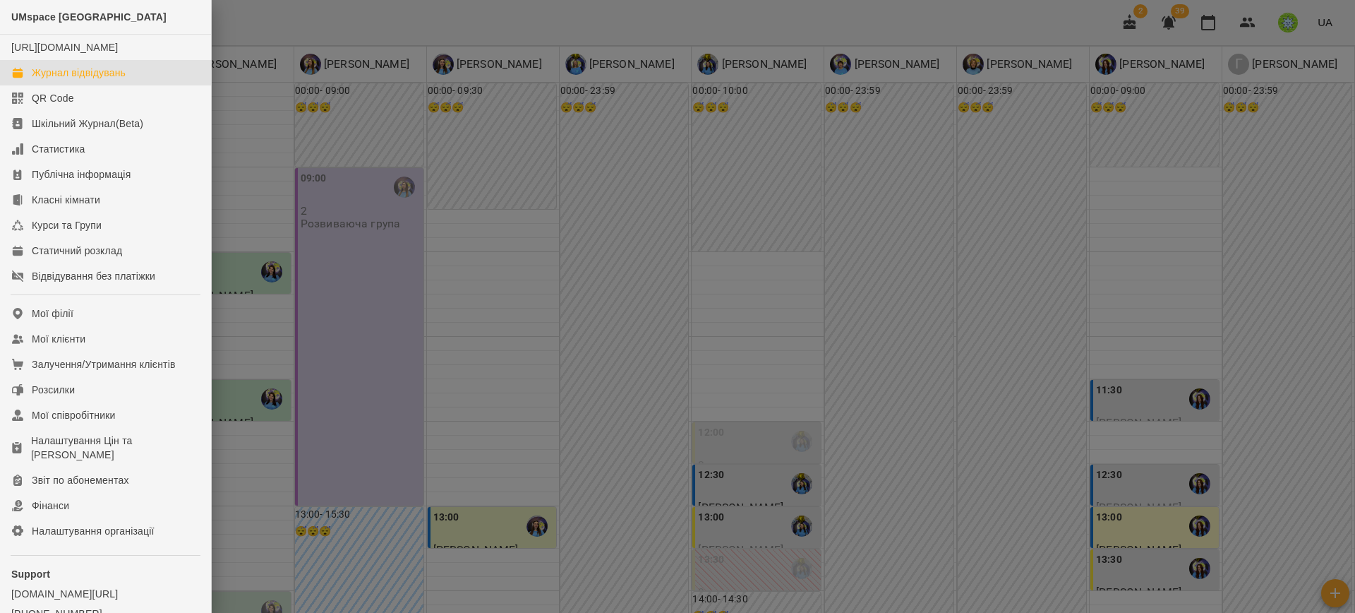
drag, startPoint x: 92, startPoint y: 90, endPoint x: 281, endPoint y: 133, distance: 193.3
click at [92, 80] on div "Журнал відвідувань" at bounding box center [79, 73] width 94 height 14
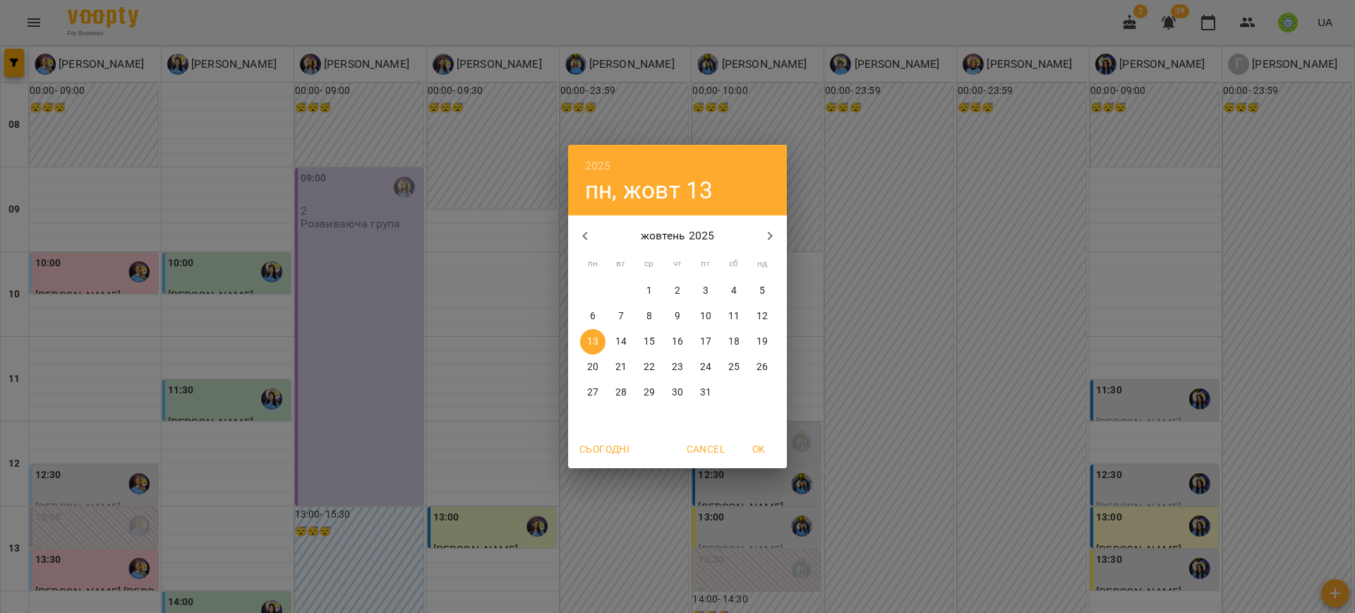
click at [733, 324] on button "11" at bounding box center [733, 315] width 25 height 25
type input "**********"
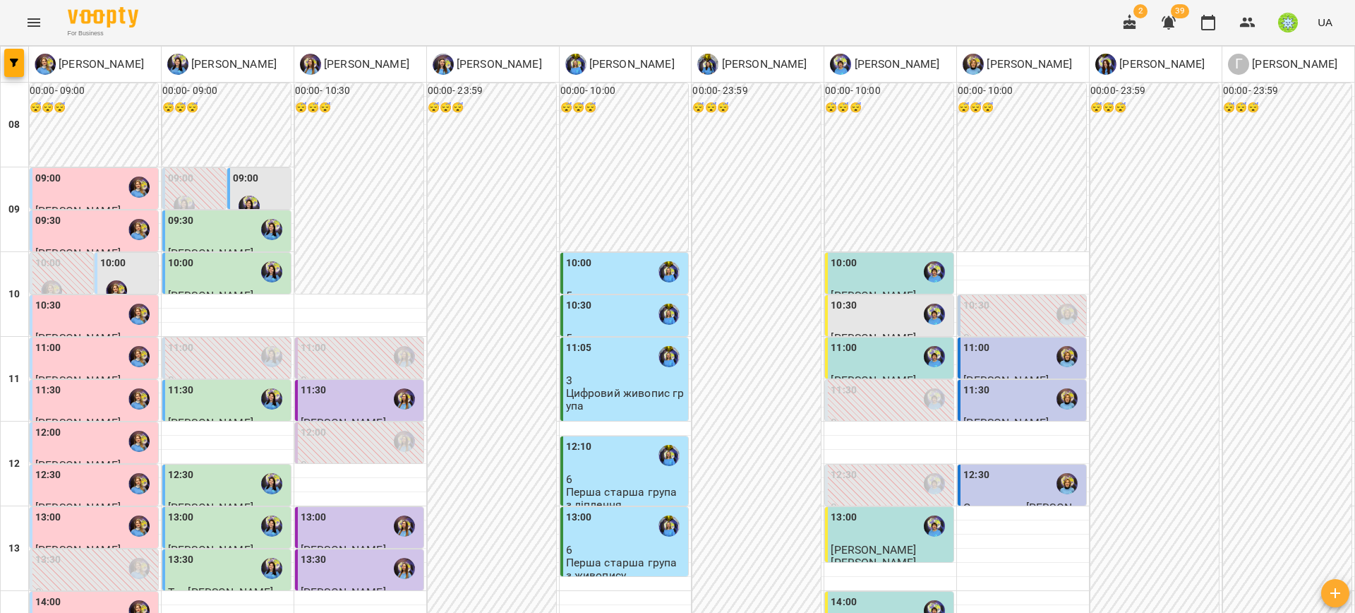
click at [614, 263] on div "10:00" at bounding box center [626, 271] width 120 height 32
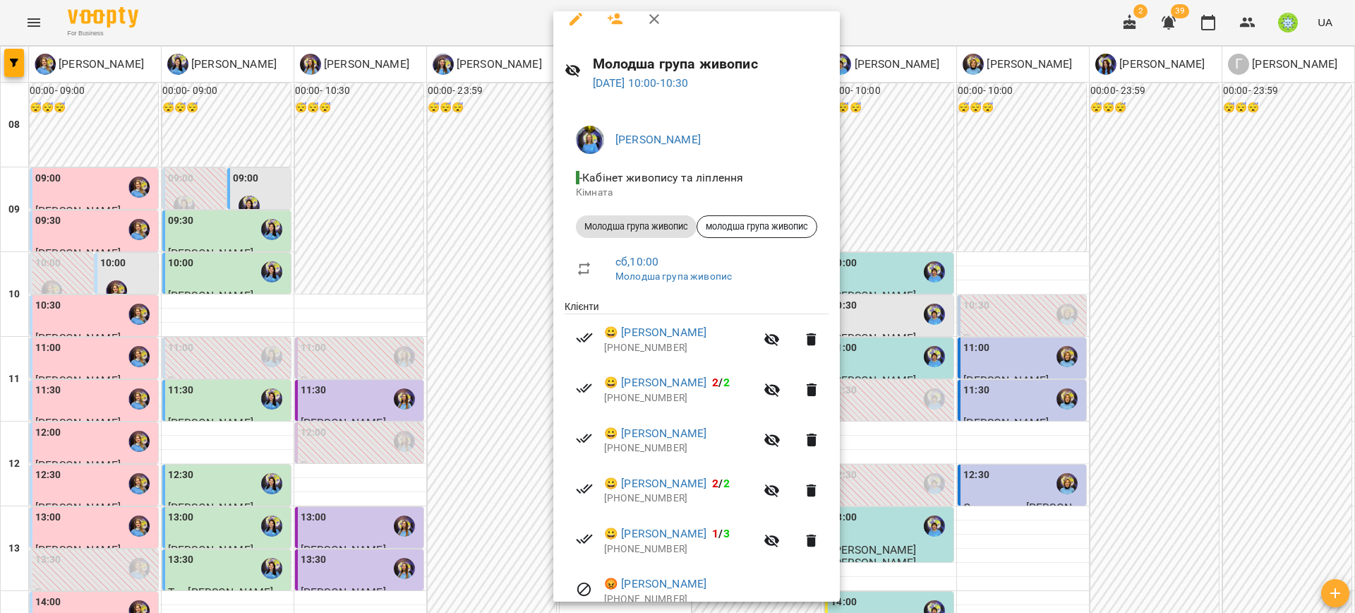
scroll to position [78, 0]
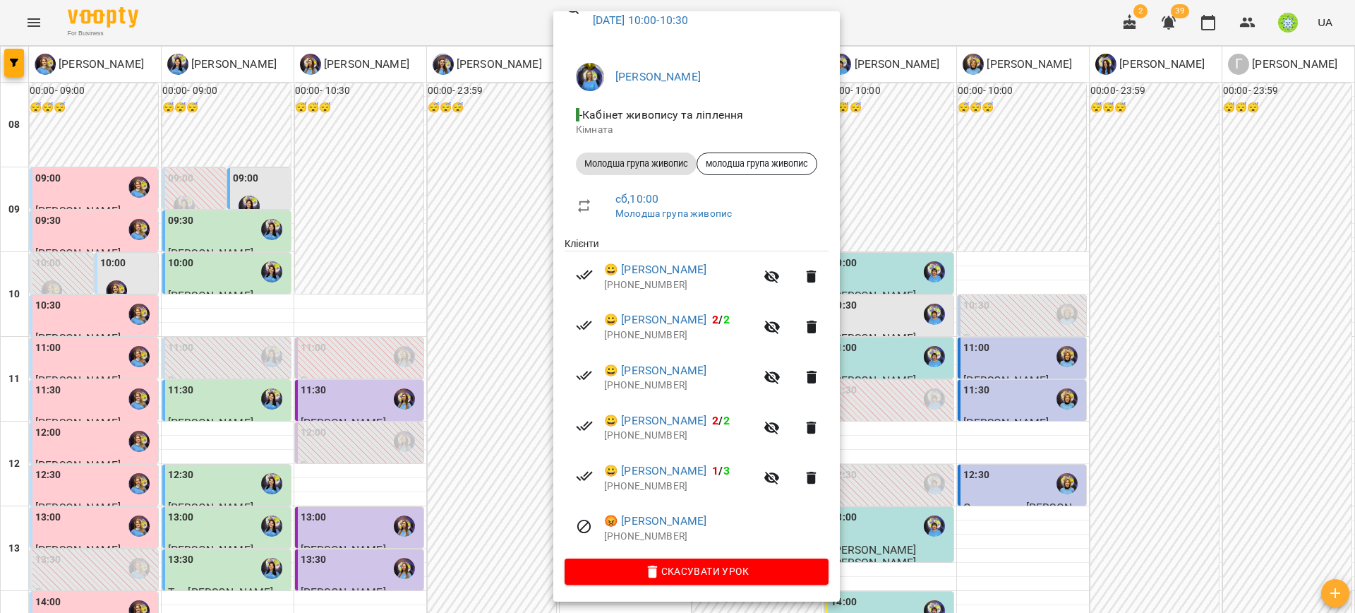
click at [973, 203] on div at bounding box center [677, 306] width 1355 height 613
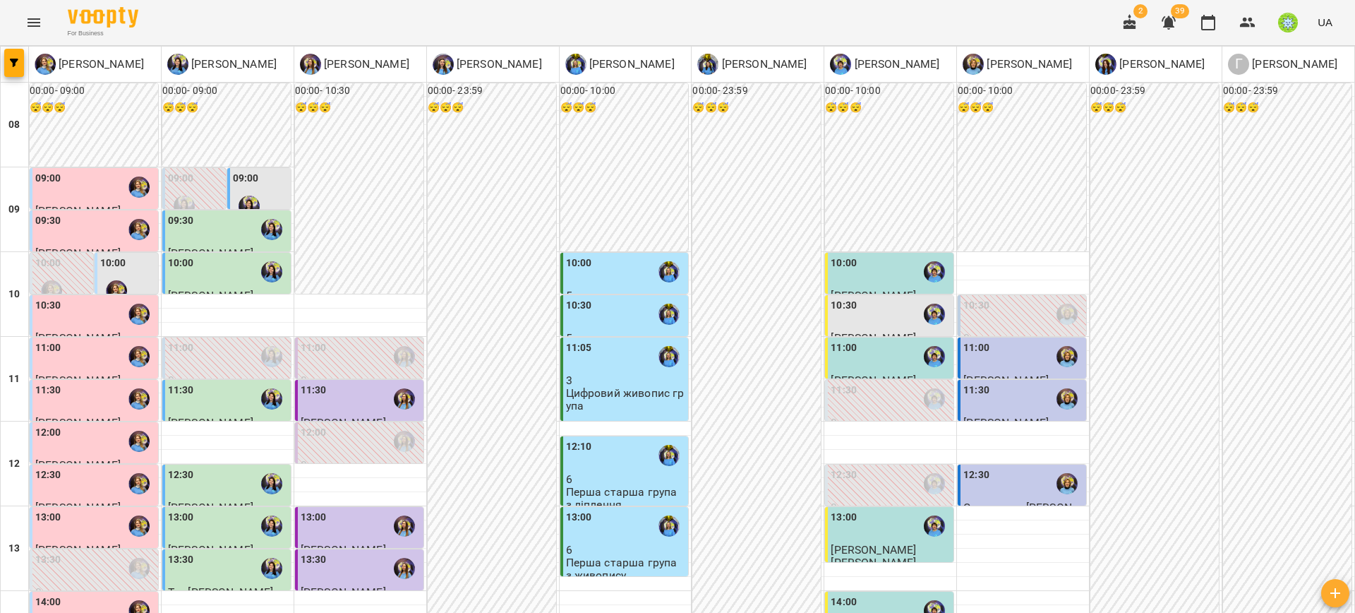
drag, startPoint x: 704, startPoint y: 599, endPoint x: 699, endPoint y: 591, distance: 9.8
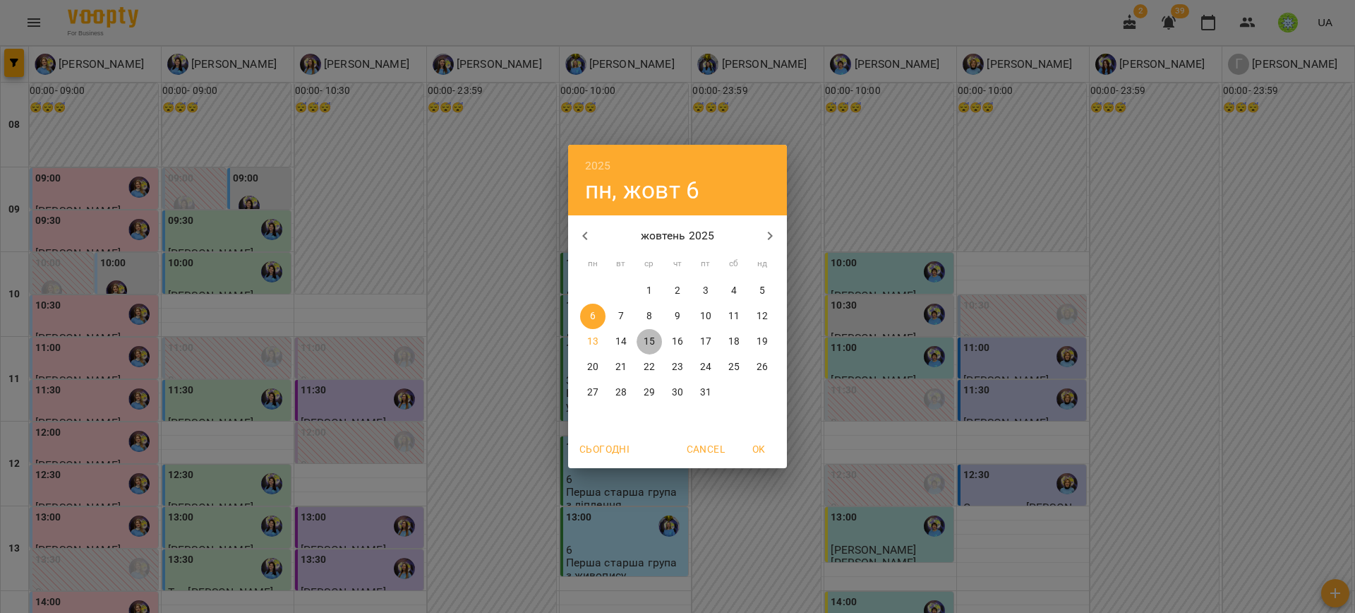
click at [645, 342] on p "15" at bounding box center [649, 342] width 11 height 14
type input "**********"
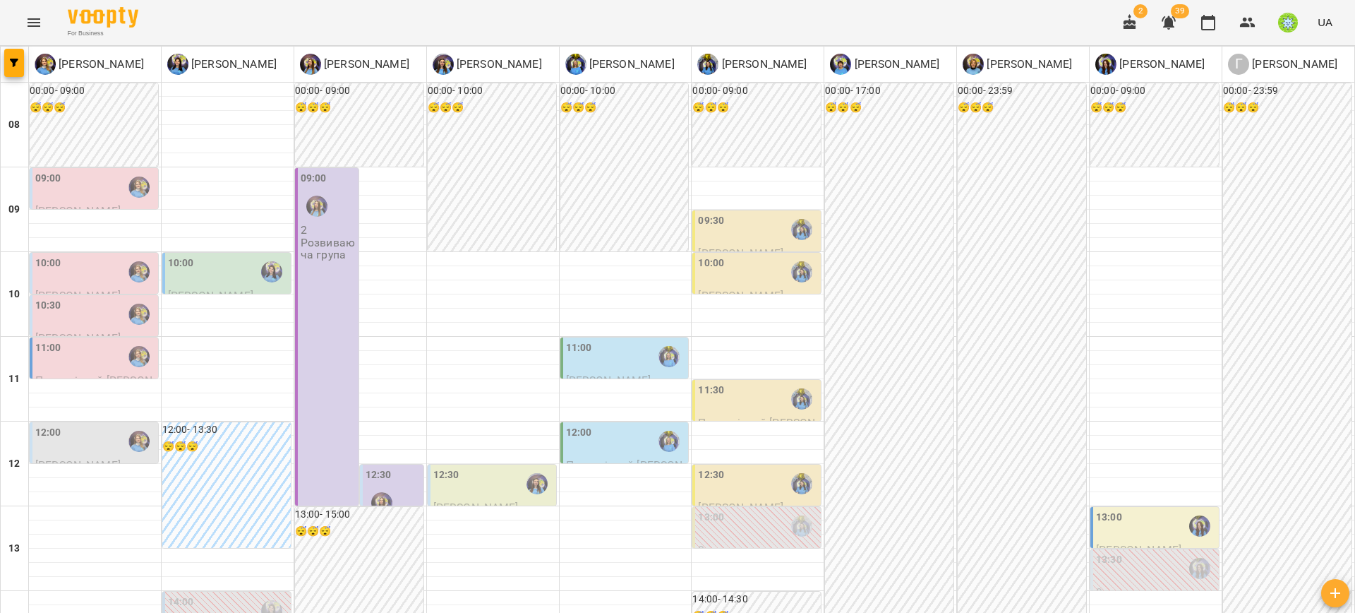
scroll to position [156, 0]
click at [114, 407] on div at bounding box center [95, 414] width 132 height 14
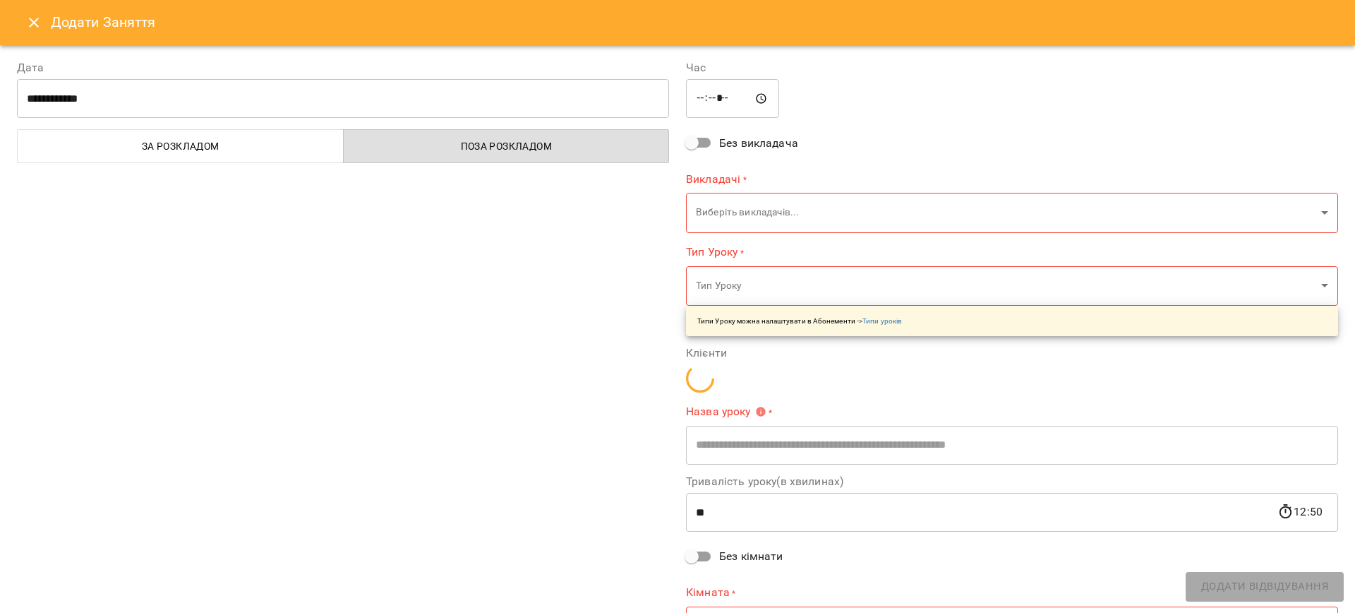
type input "**********"
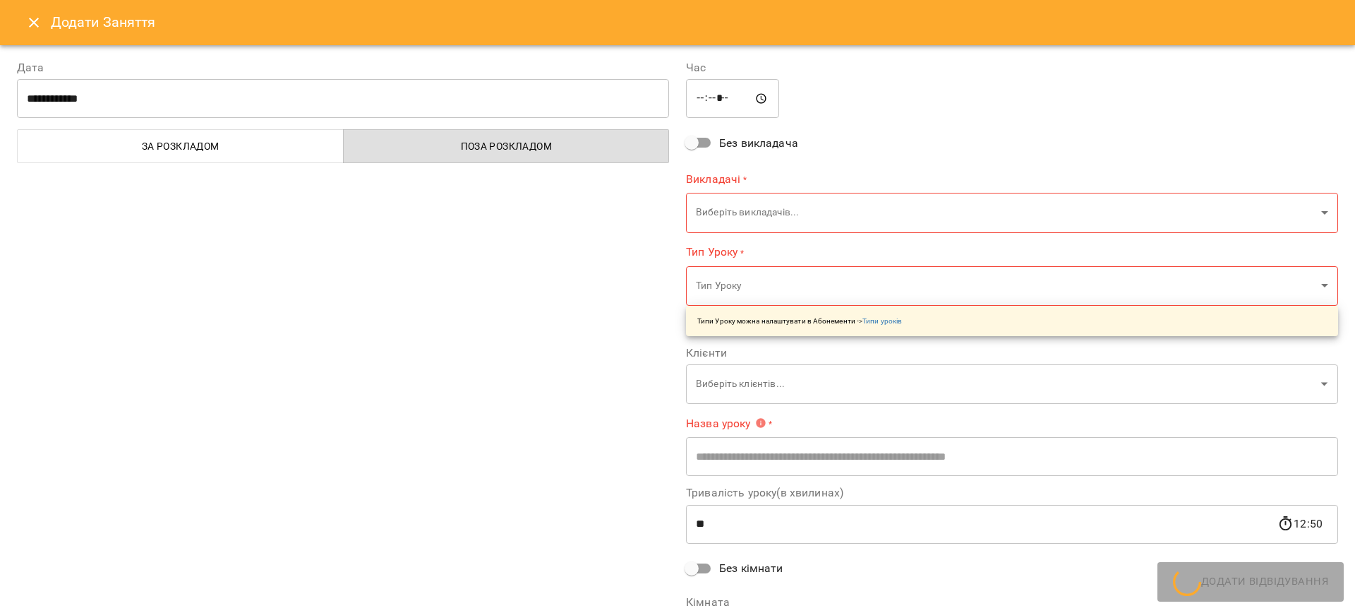
click at [16, 18] on div "Додати Заняття" at bounding box center [677, 22] width 1355 height 45
drag, startPoint x: 27, startPoint y: 27, endPoint x: 52, endPoint y: 47, distance: 31.6
click at [28, 28] on icon "Close" at bounding box center [33, 22] width 17 height 17
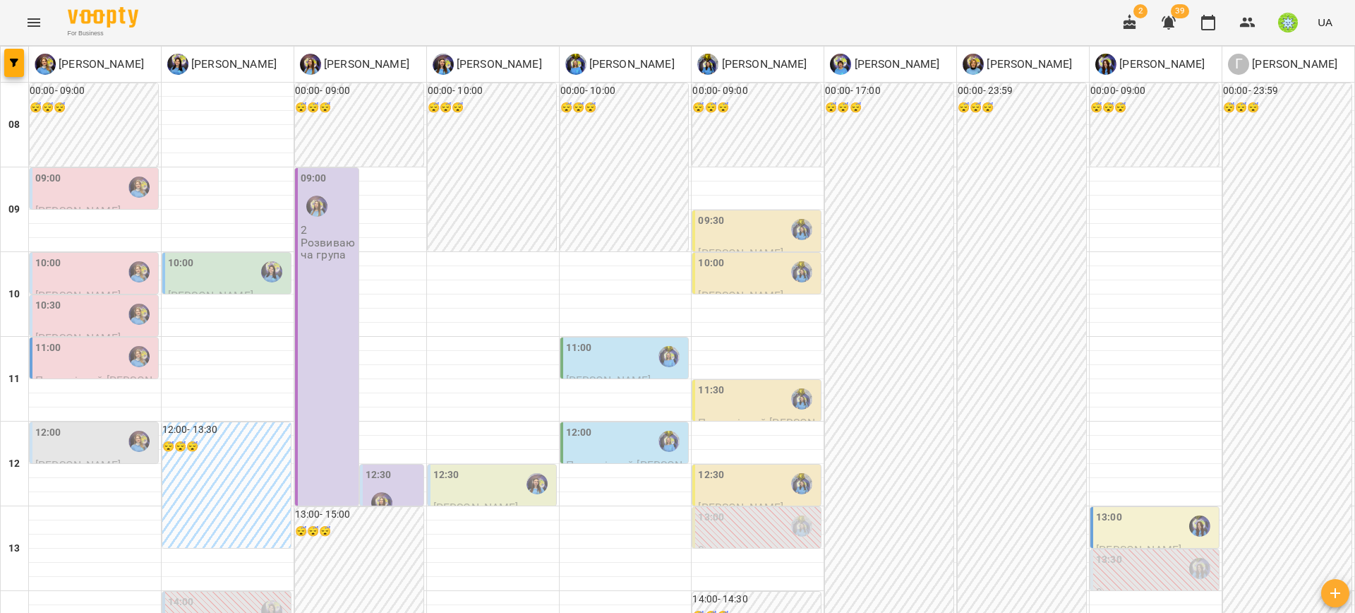
scroll to position [448, 0]
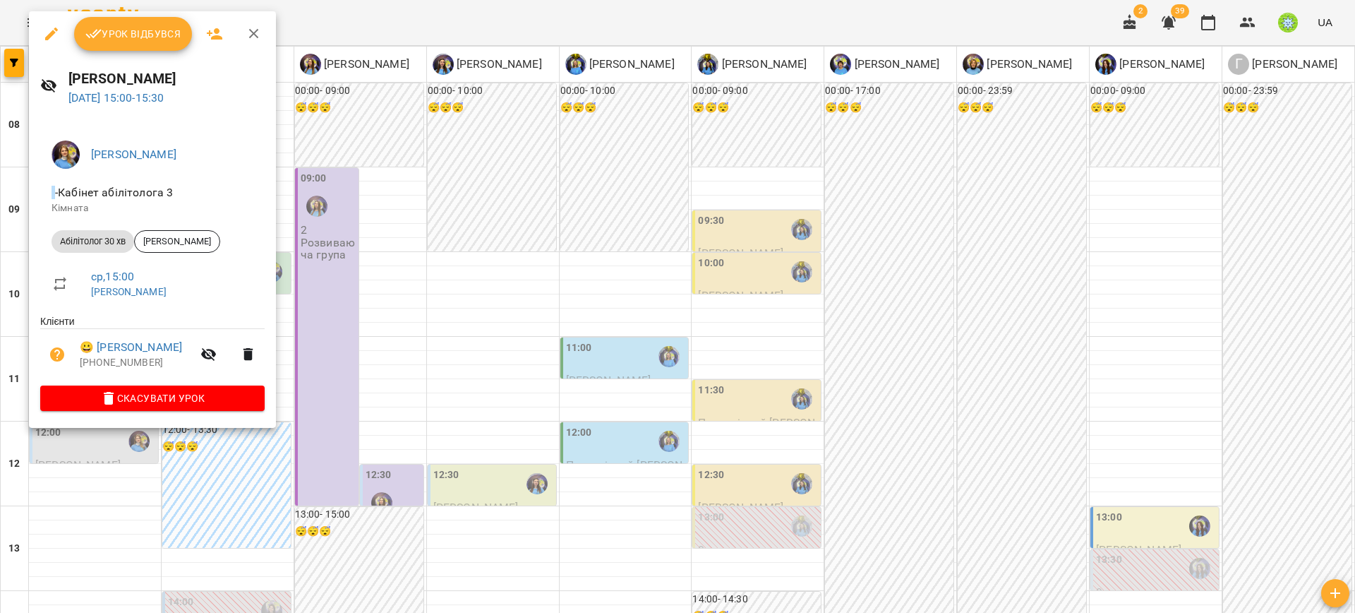
click at [0, 267] on div at bounding box center [677, 306] width 1355 height 613
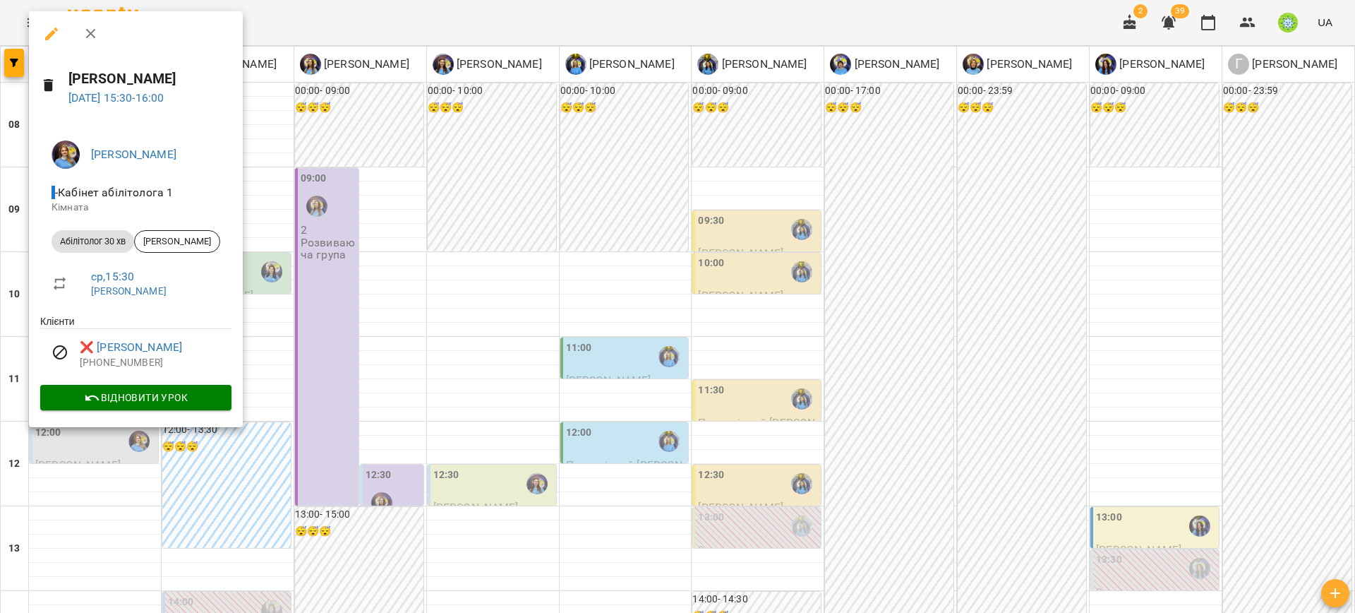
click at [0, 282] on div at bounding box center [677, 306] width 1355 height 613
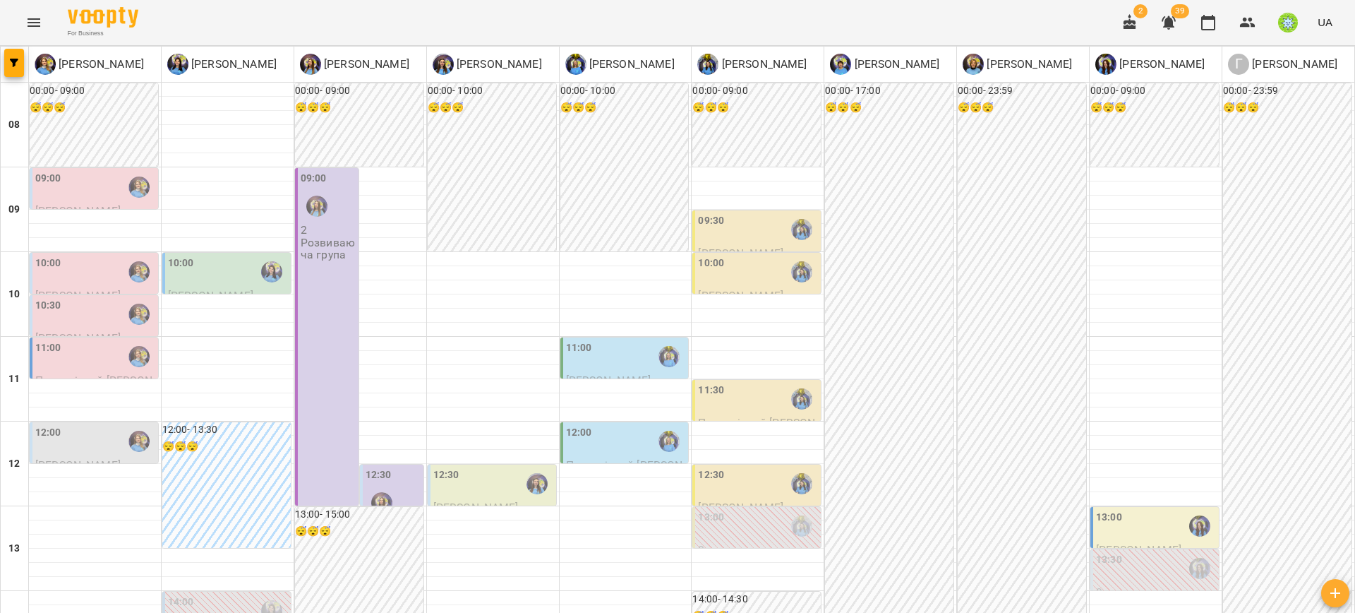
scroll to position [523, 0]
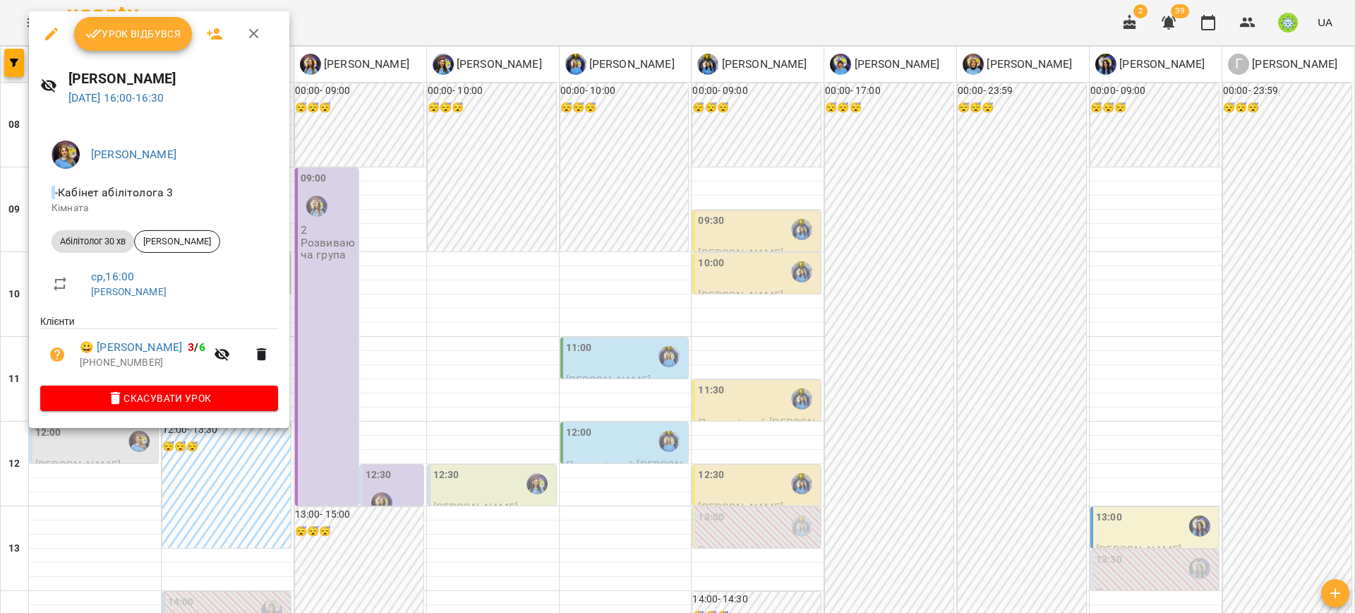
click at [1, 273] on div at bounding box center [677, 306] width 1355 height 613
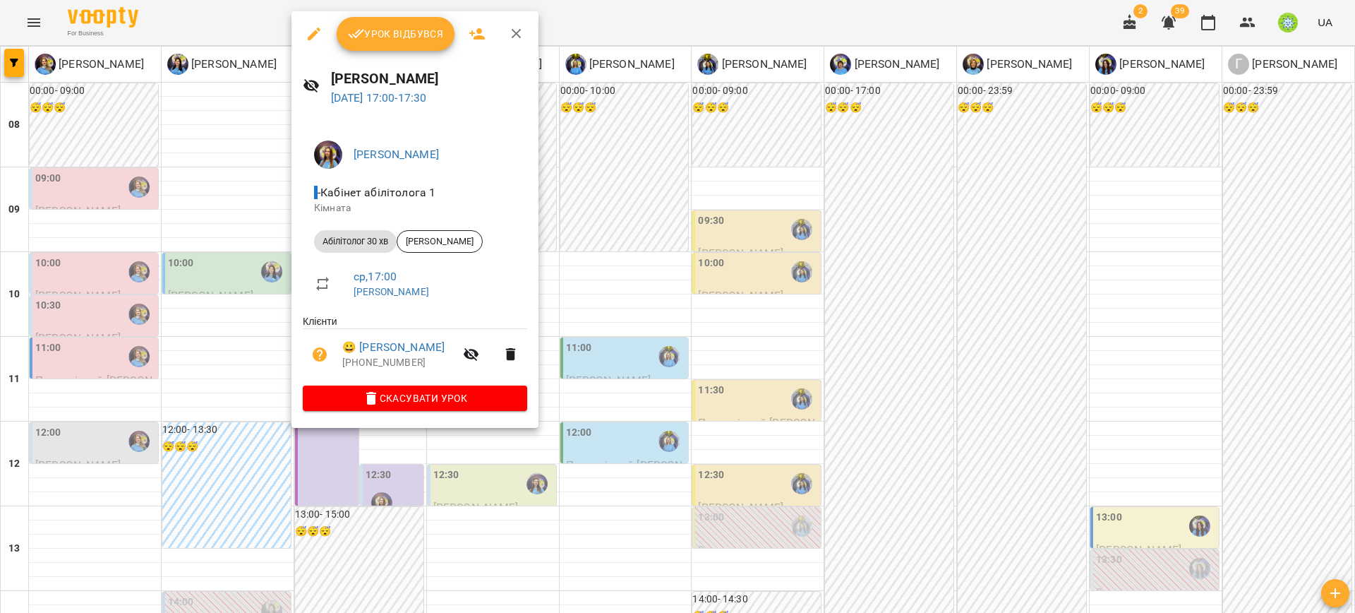
drag, startPoint x: 175, startPoint y: 352, endPoint x: 336, endPoint y: 352, distance: 160.9
click at [179, 352] on div at bounding box center [677, 306] width 1355 height 613
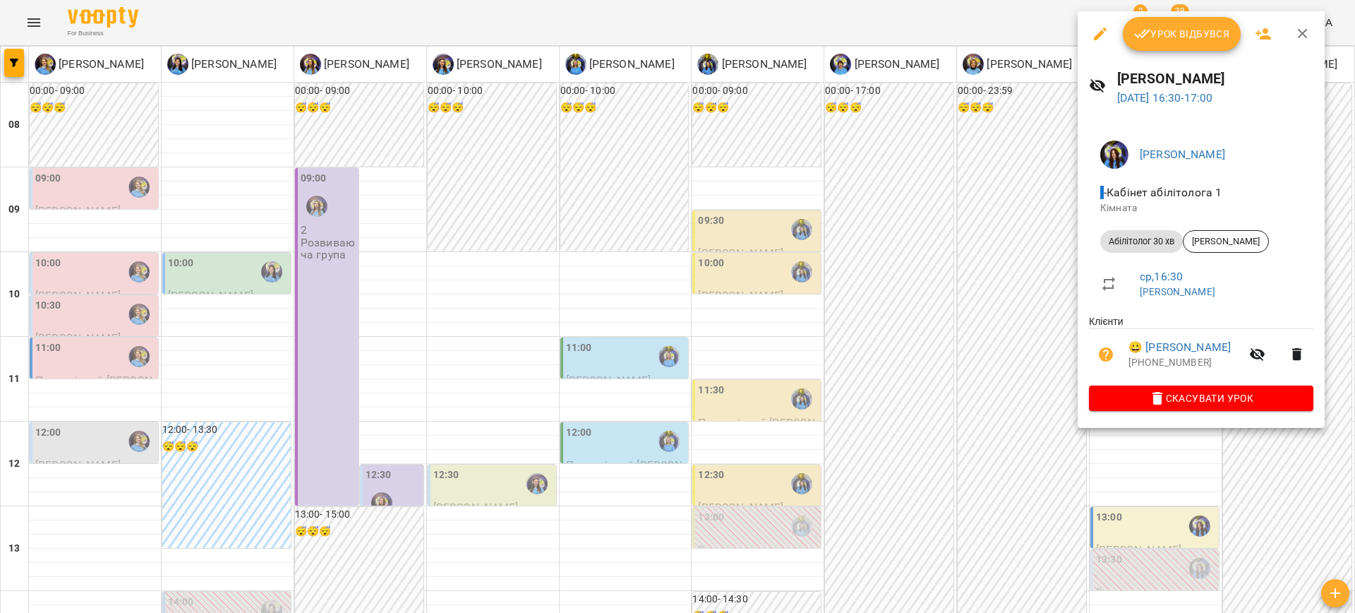
click at [952, 307] on div at bounding box center [677, 306] width 1355 height 613
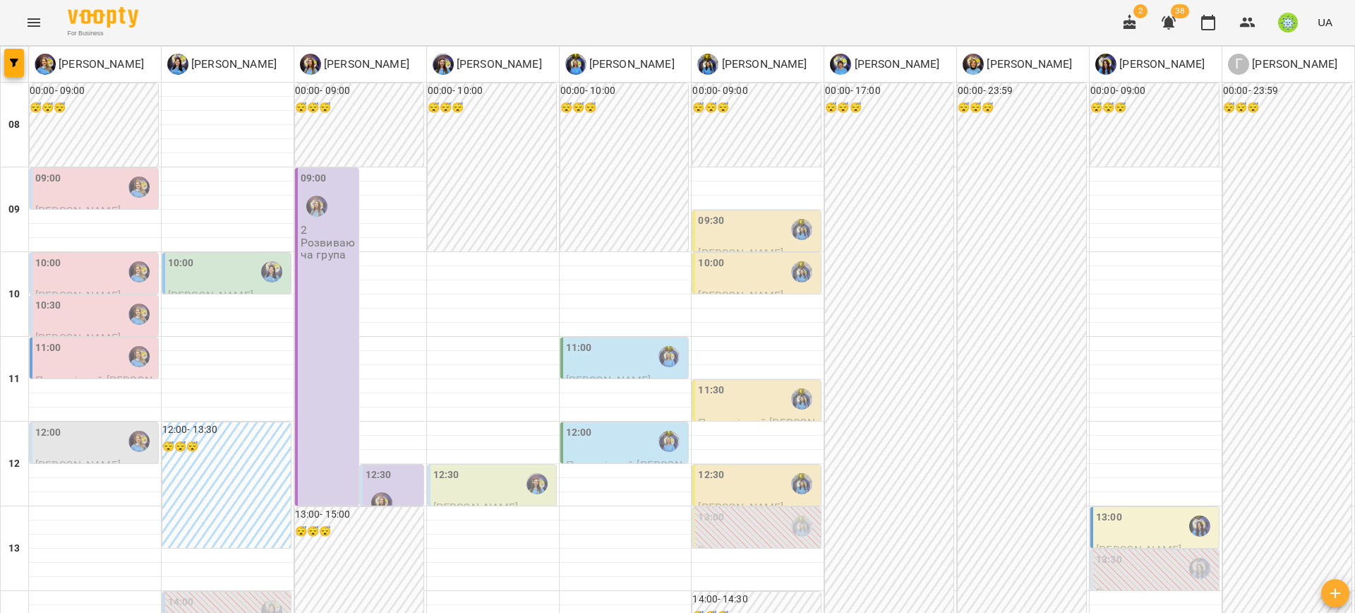
click at [34, 23] on icon "Menu" at bounding box center [33, 22] width 17 height 17
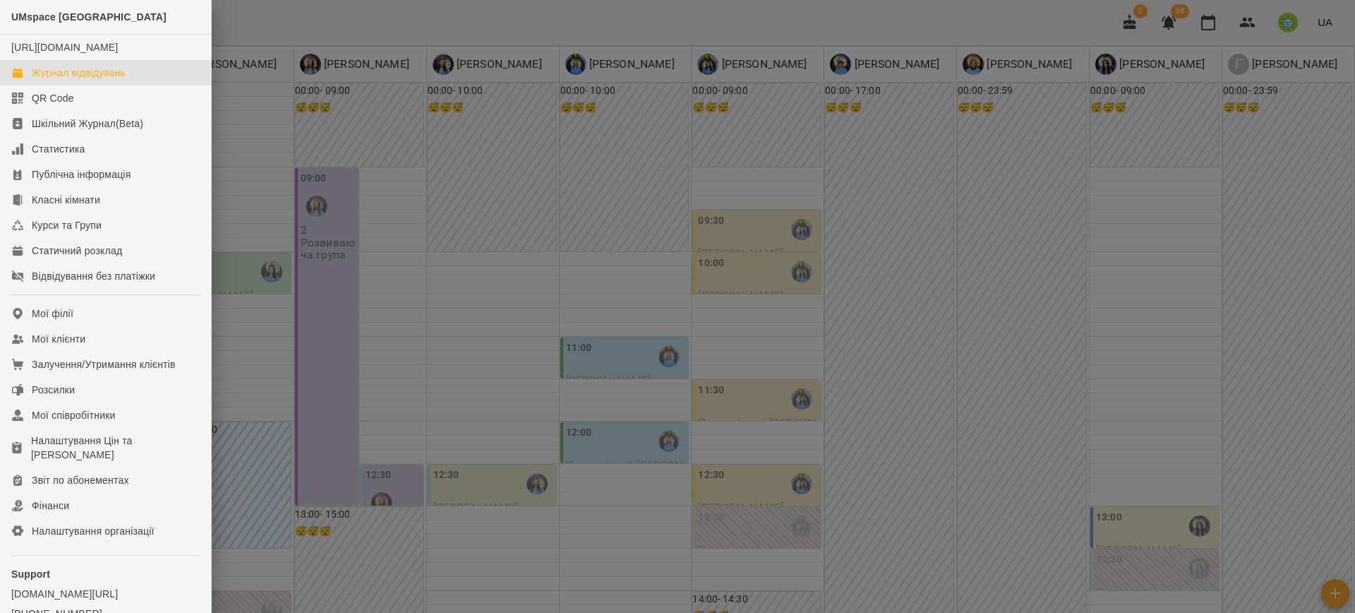
click at [1043, 271] on div at bounding box center [677, 306] width 1355 height 613
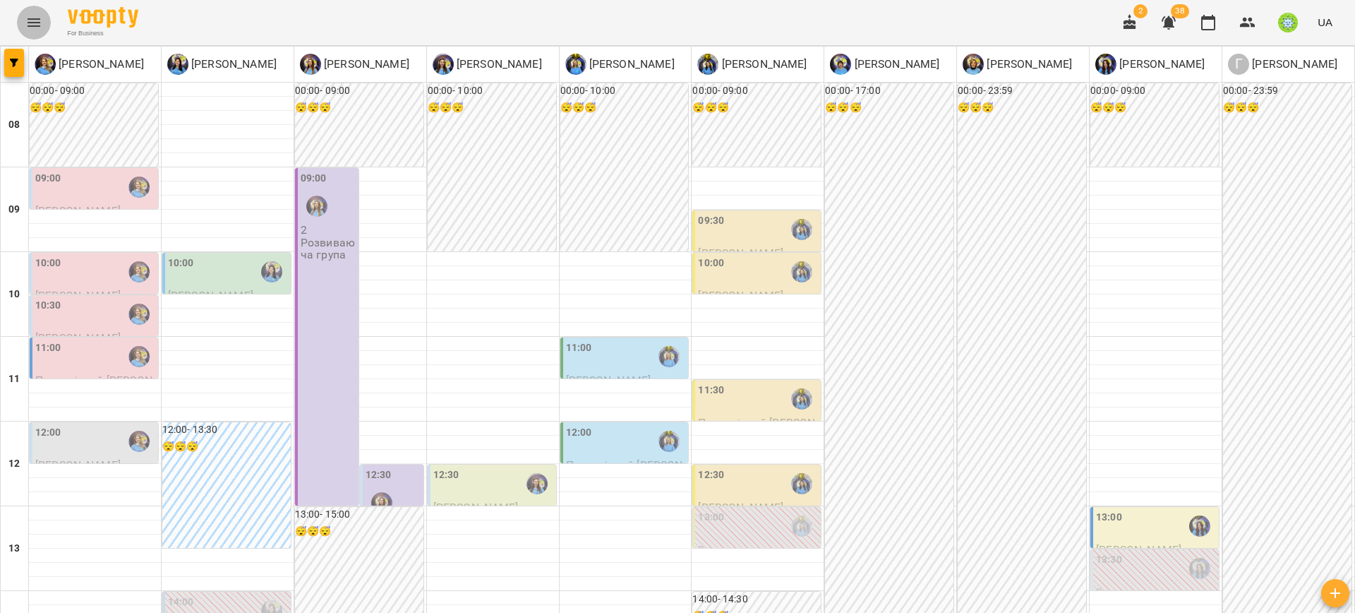
click at [43, 15] on button "Menu" at bounding box center [34, 23] width 34 height 34
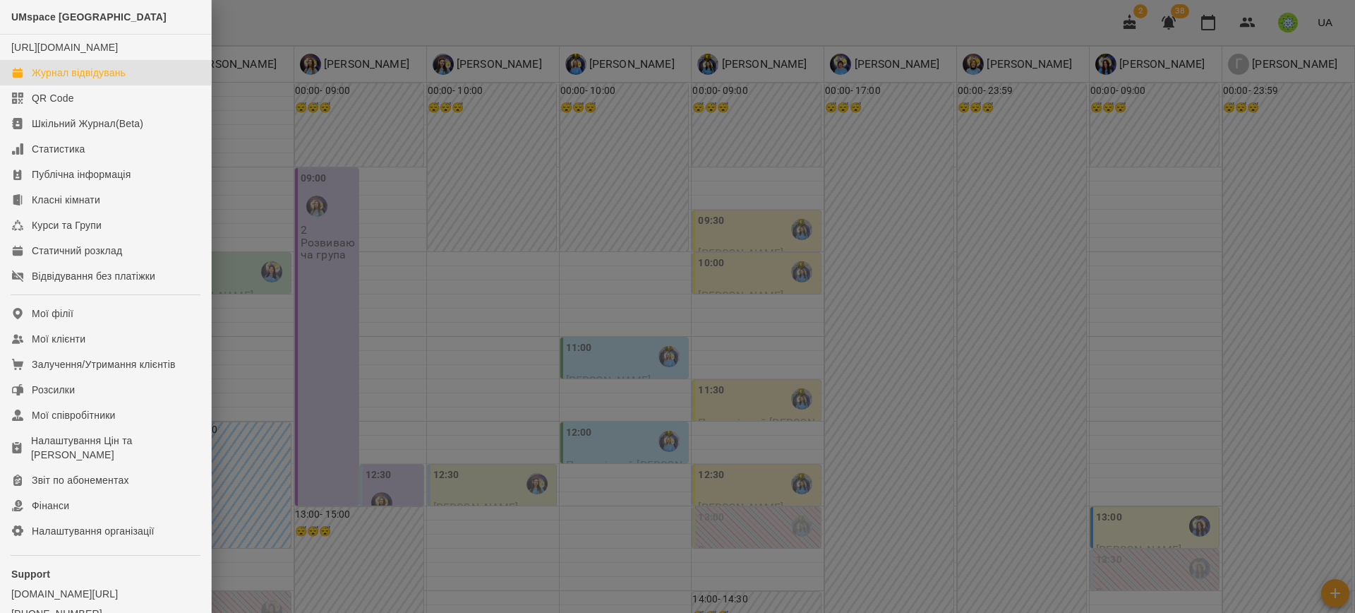
click at [1241, 428] on div at bounding box center [677, 306] width 1355 height 613
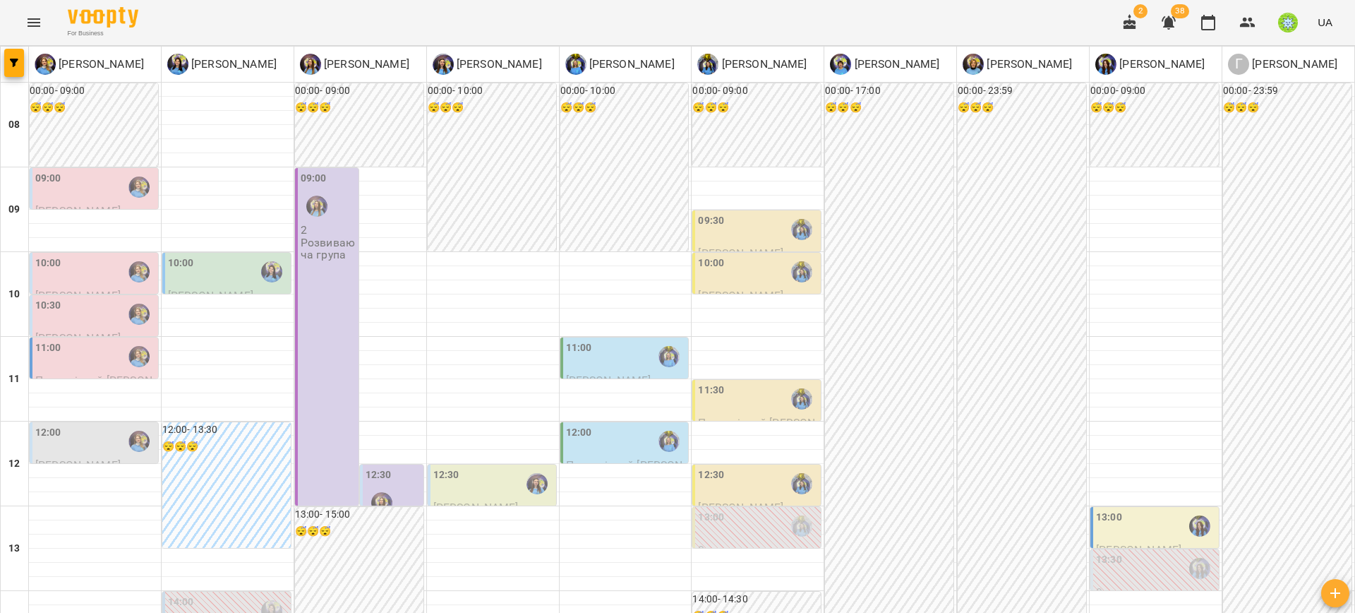
scroll to position [0, 0]
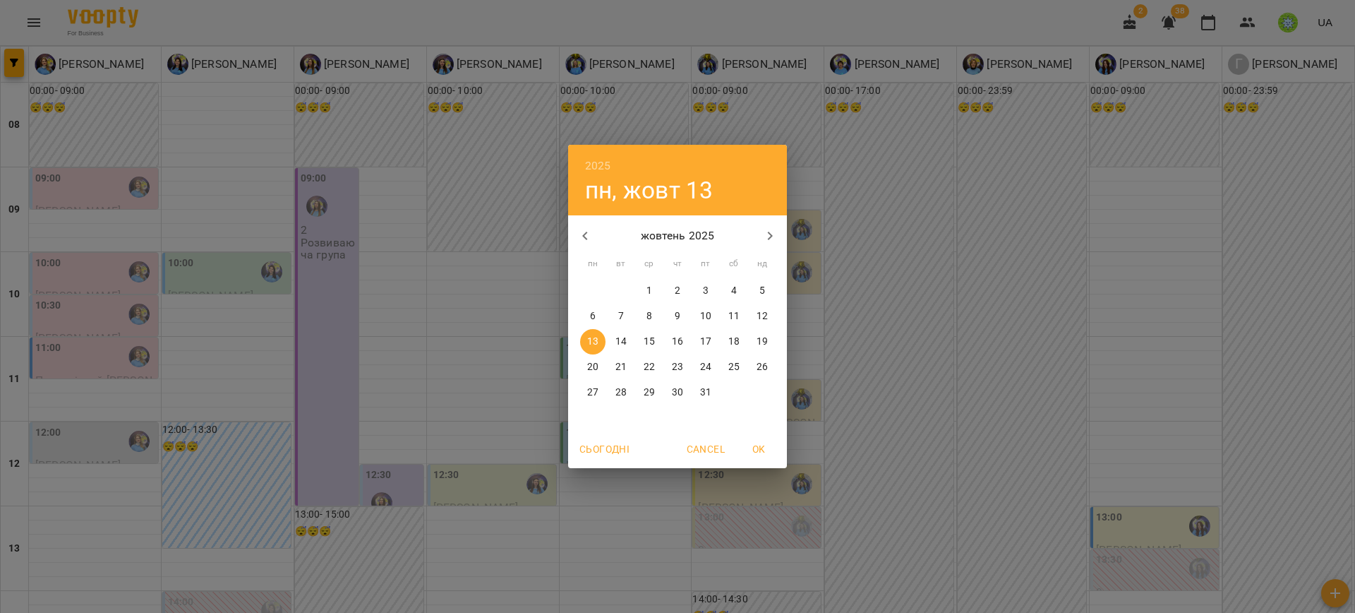
click at [734, 312] on p "11" at bounding box center [733, 316] width 11 height 14
type input "**********"
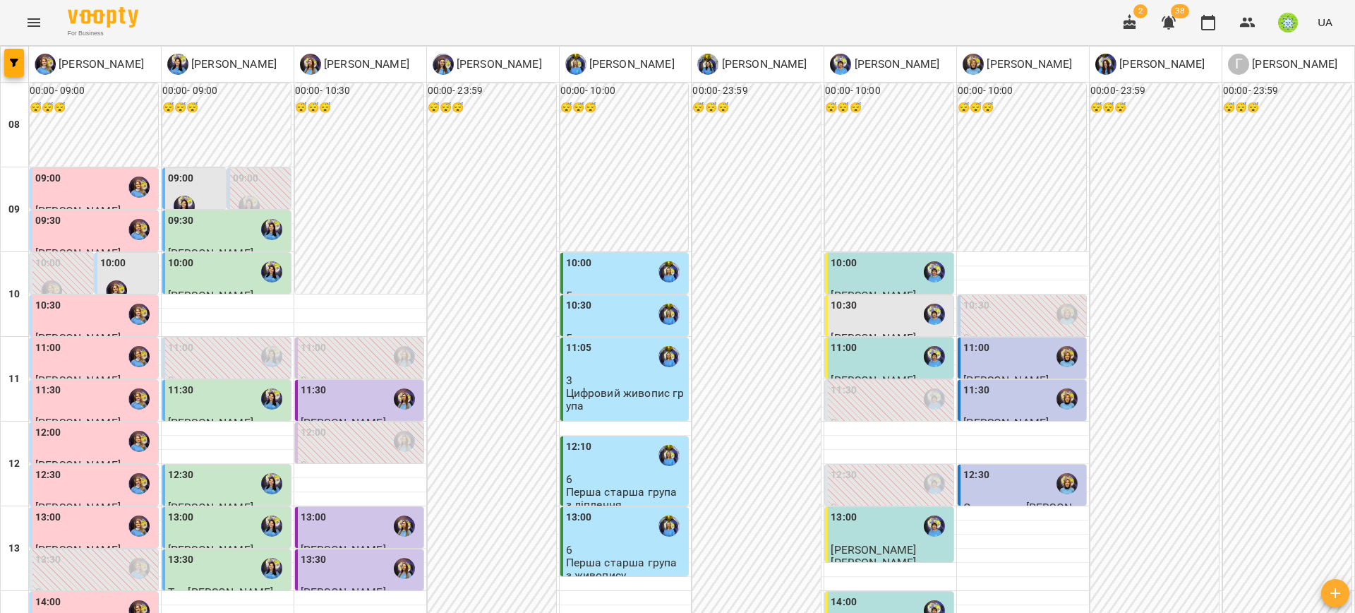
click at [612, 267] on div "10:00" at bounding box center [626, 271] width 120 height 32
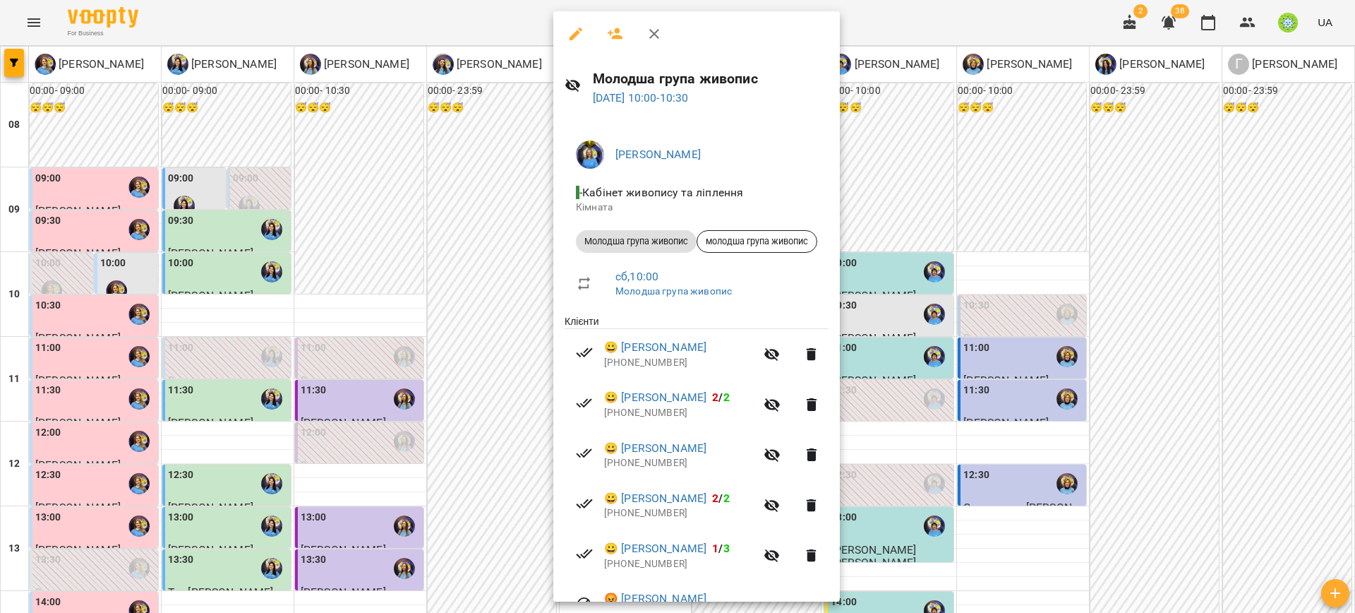
click at [808, 510] on icon "button" at bounding box center [811, 505] width 17 height 17
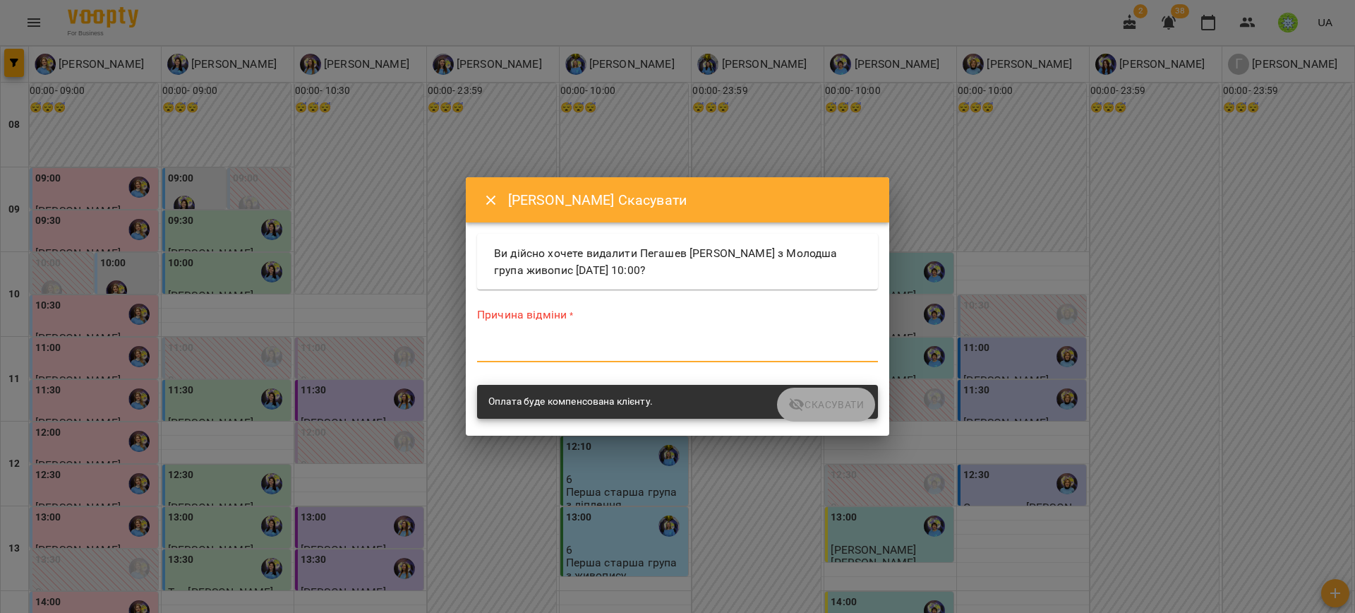
click at [672, 348] on textarea at bounding box center [677, 350] width 401 height 13
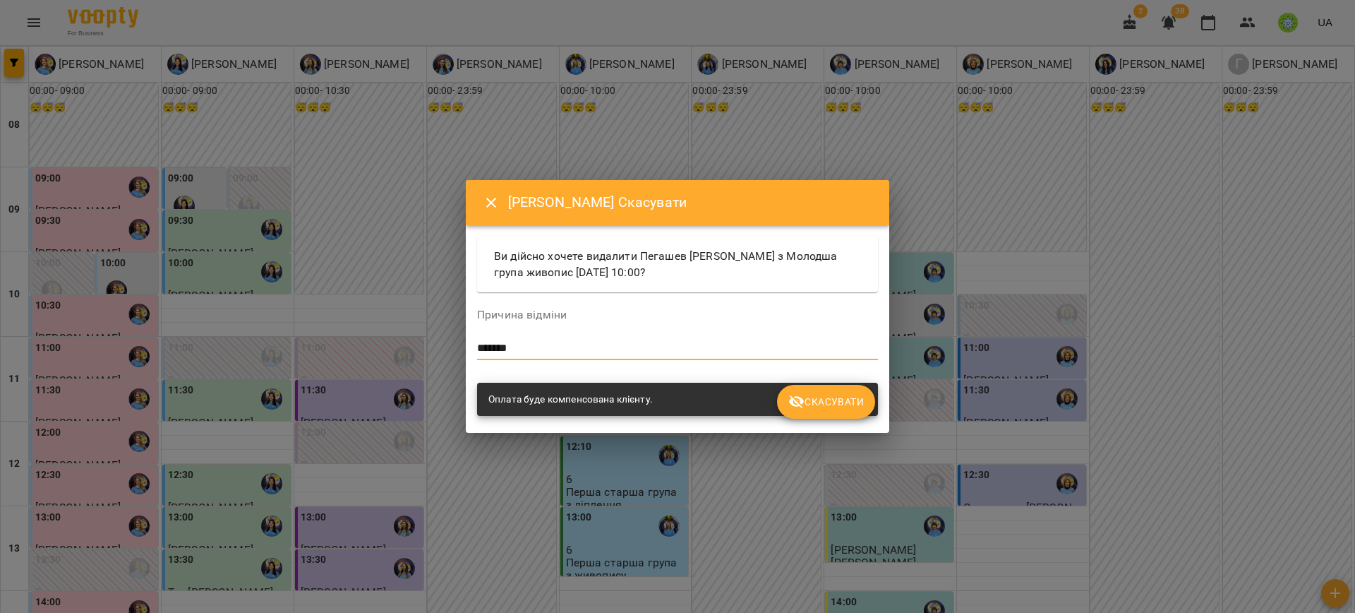
type textarea "*******"
click at [816, 406] on span "Скасувати" at bounding box center [826, 401] width 76 height 17
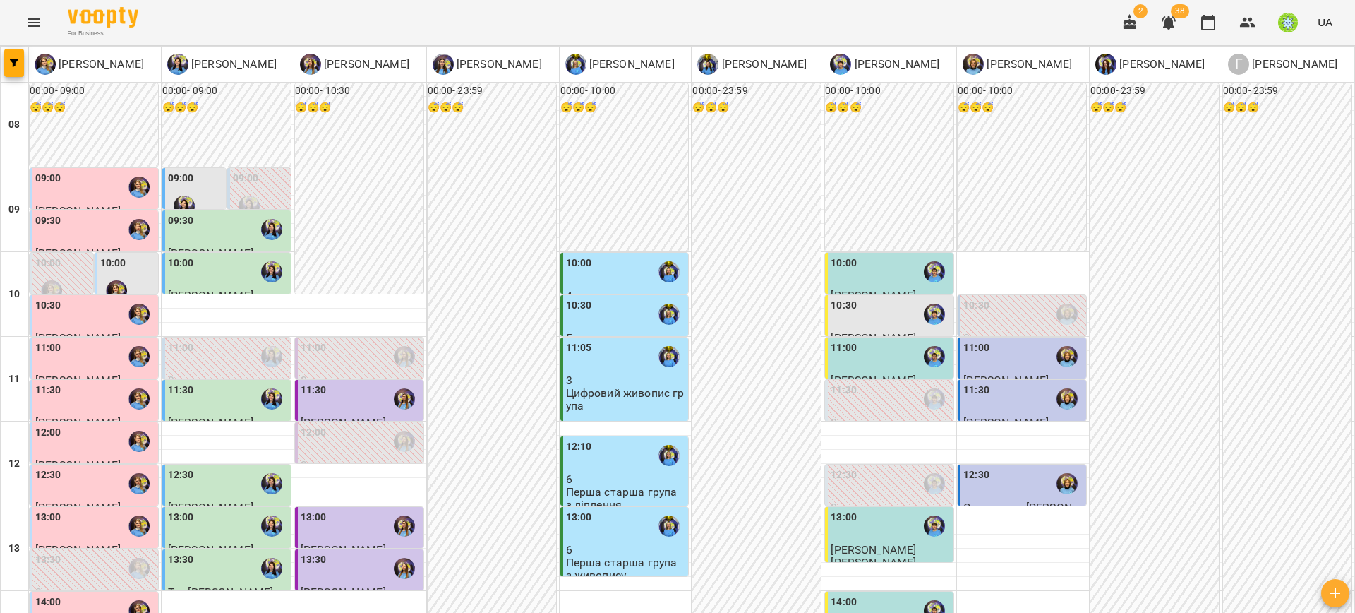
click at [583, 317] on div "10:30" at bounding box center [579, 314] width 26 height 32
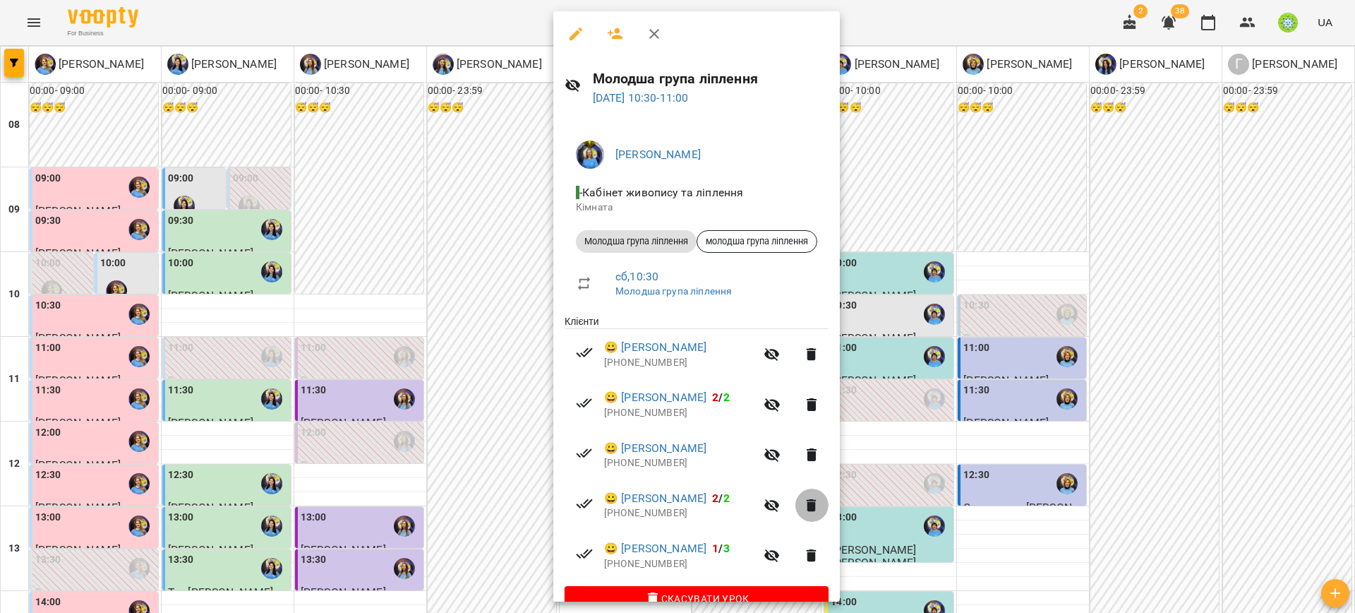
click at [814, 509] on icon "button" at bounding box center [812, 505] width 10 height 13
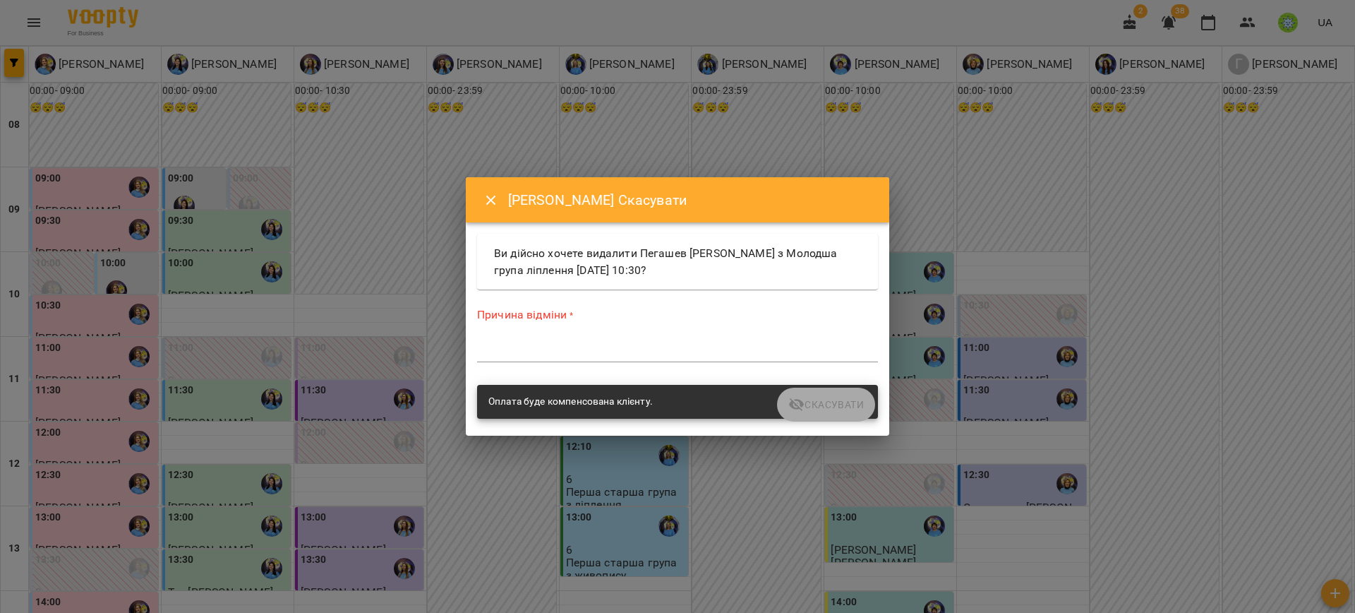
click at [646, 351] on textarea at bounding box center [677, 350] width 401 height 13
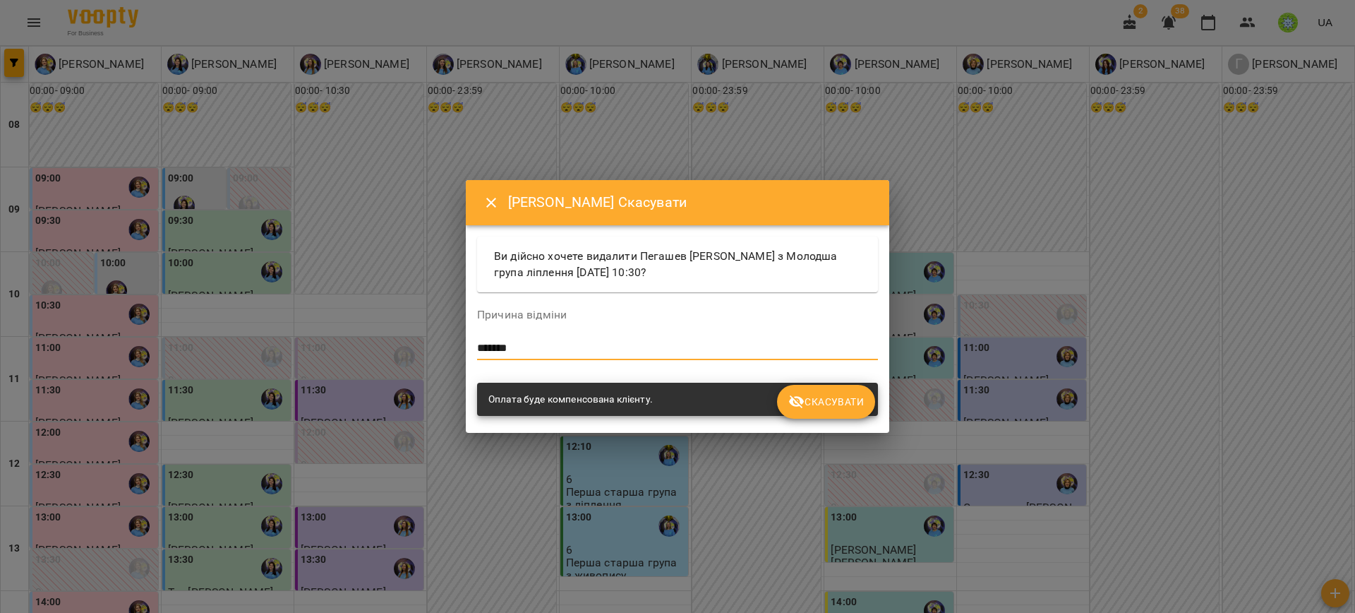
type textarea "*******"
click at [854, 386] on button "Скасувати" at bounding box center [826, 402] width 98 height 34
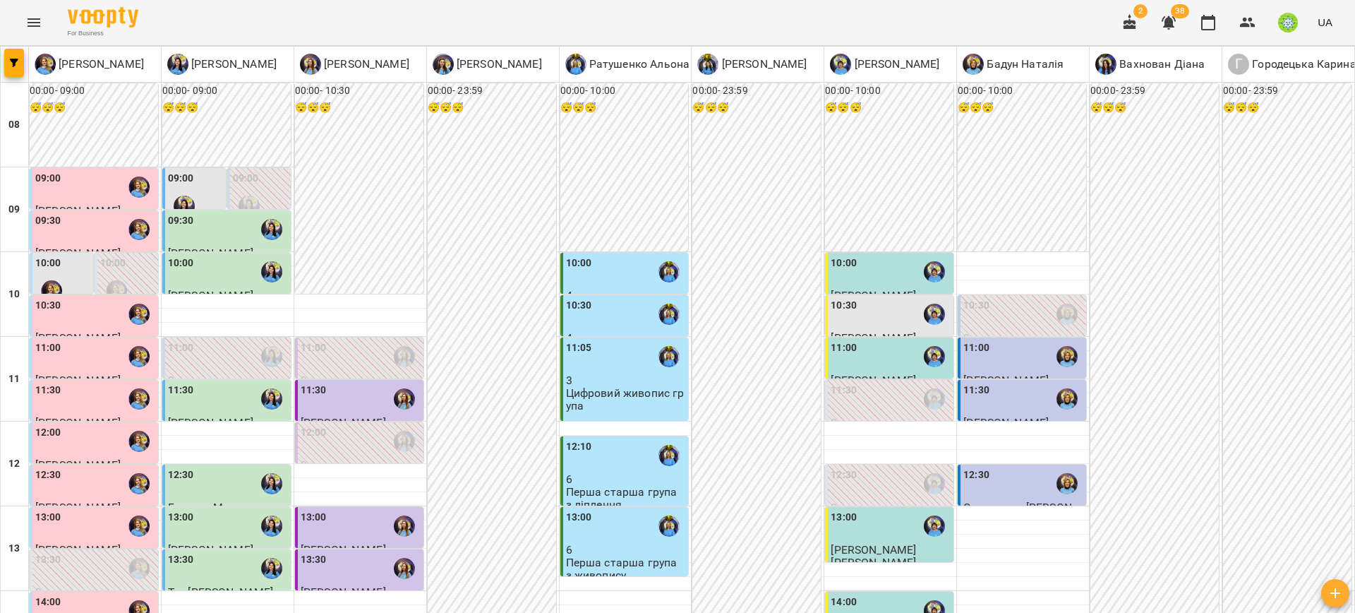
click at [625, 287] on div "10:00" at bounding box center [626, 271] width 120 height 32
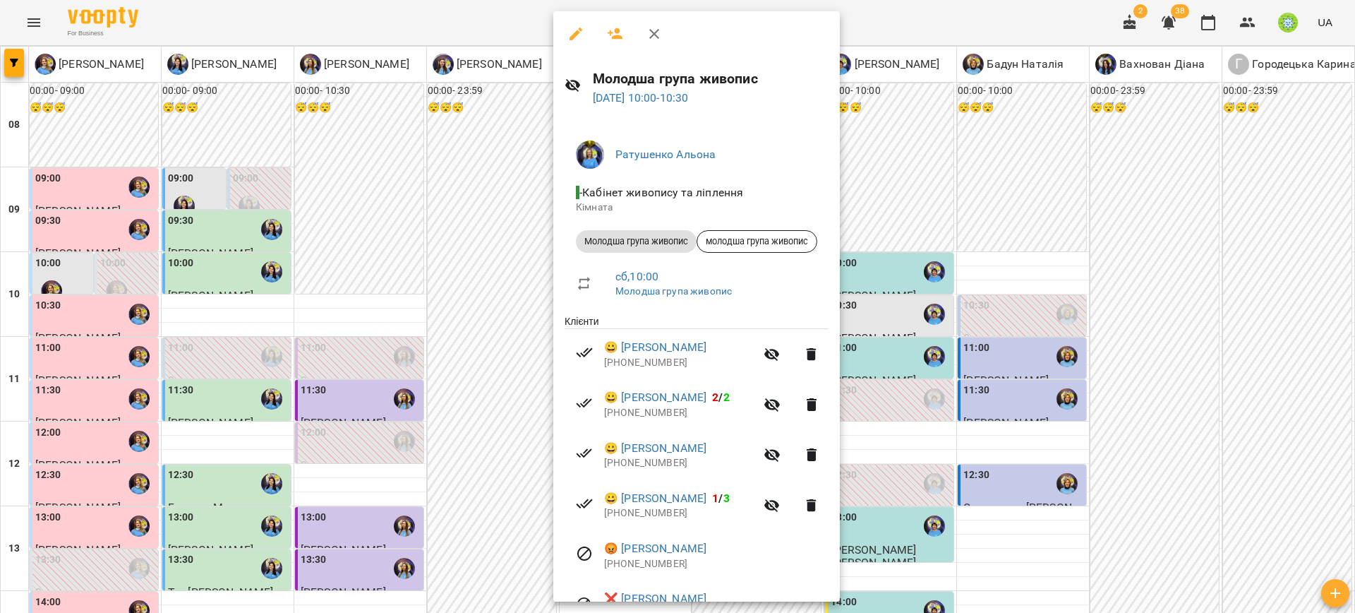
click at [610, 35] on icon "button" at bounding box center [616, 33] width 16 height 11
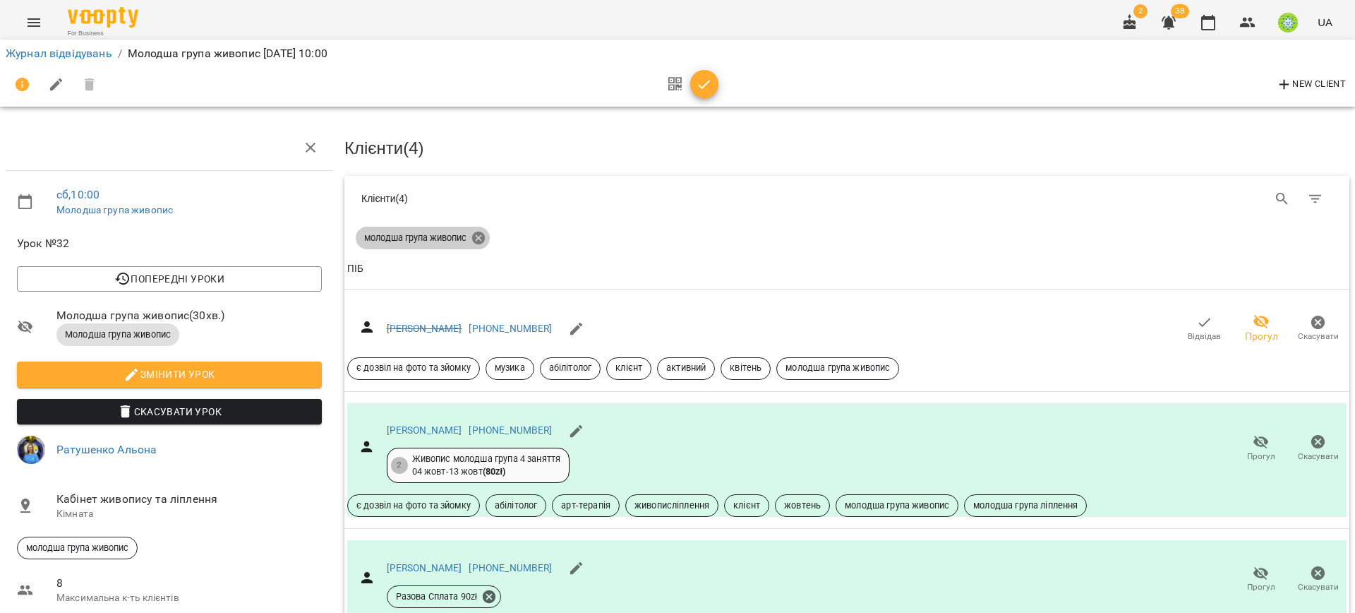
click at [472, 234] on icon at bounding box center [478, 237] width 13 height 13
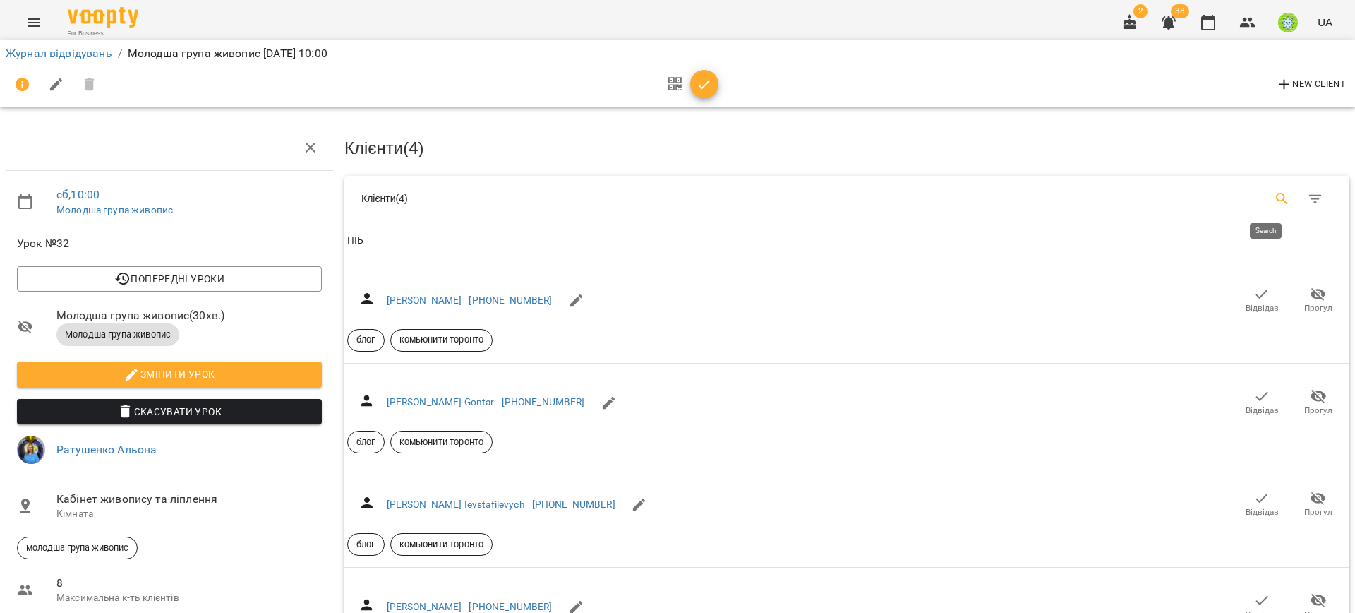
click at [1274, 200] on icon "Search" at bounding box center [1282, 199] width 17 height 17
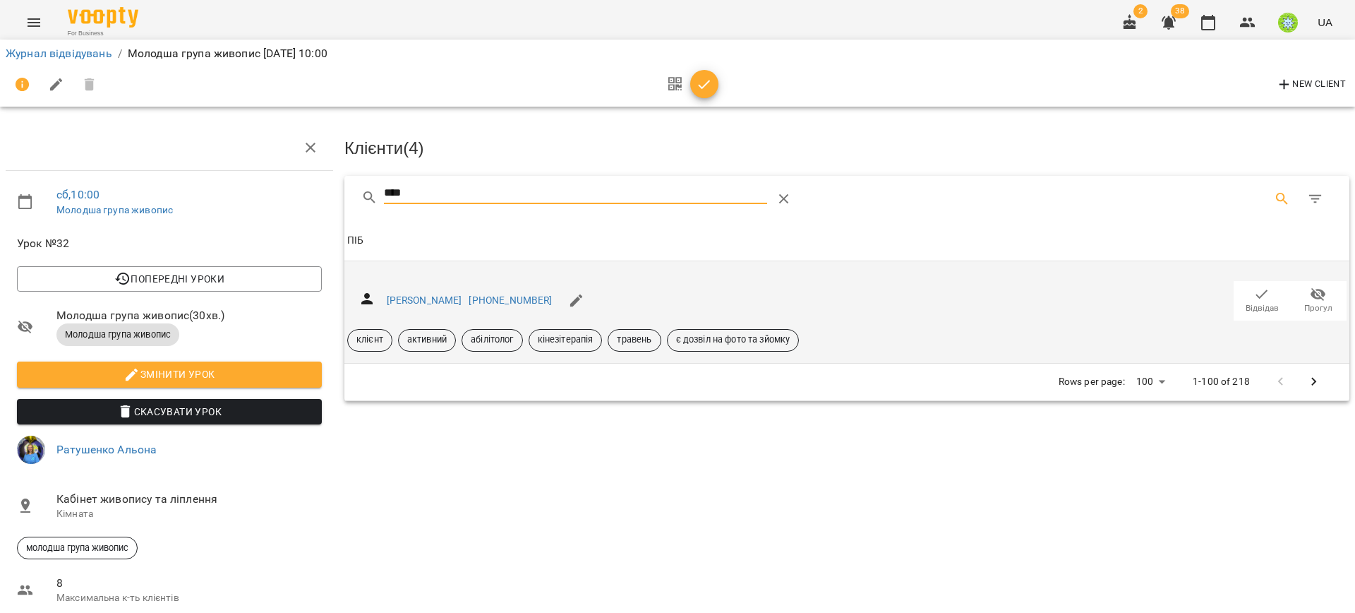
type input "****"
click at [1258, 290] on span "Відвідав" at bounding box center [1262, 300] width 40 height 28
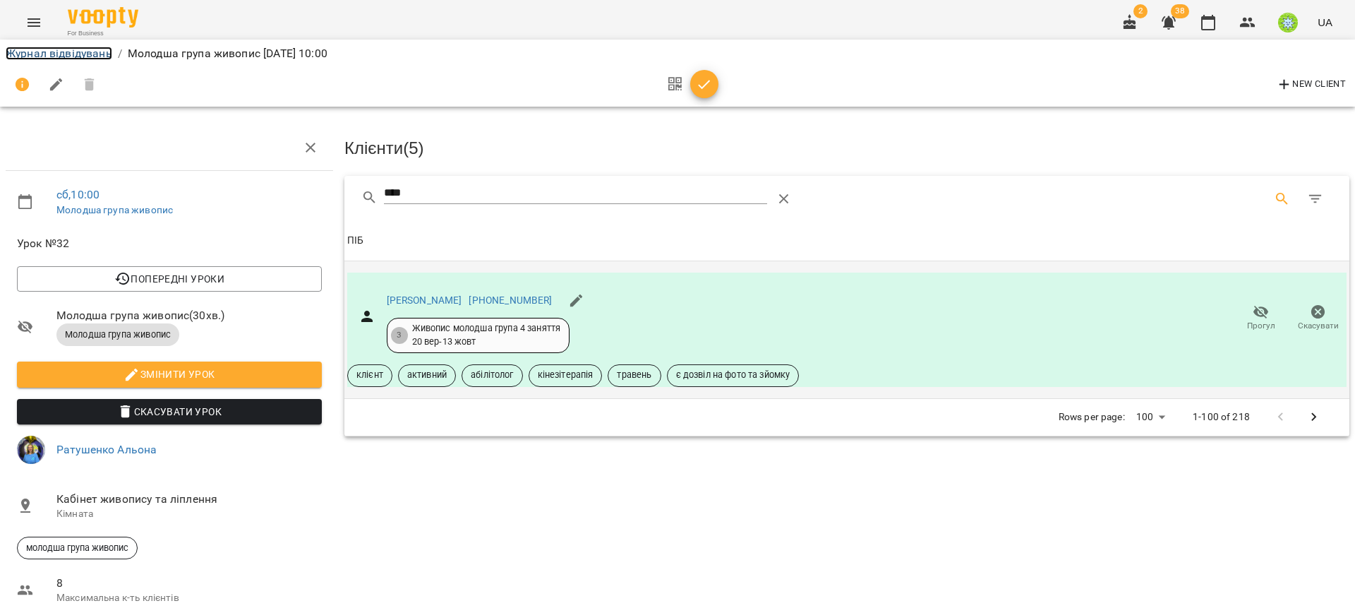
click at [78, 52] on link "Журнал відвідувань" at bounding box center [59, 53] width 107 height 13
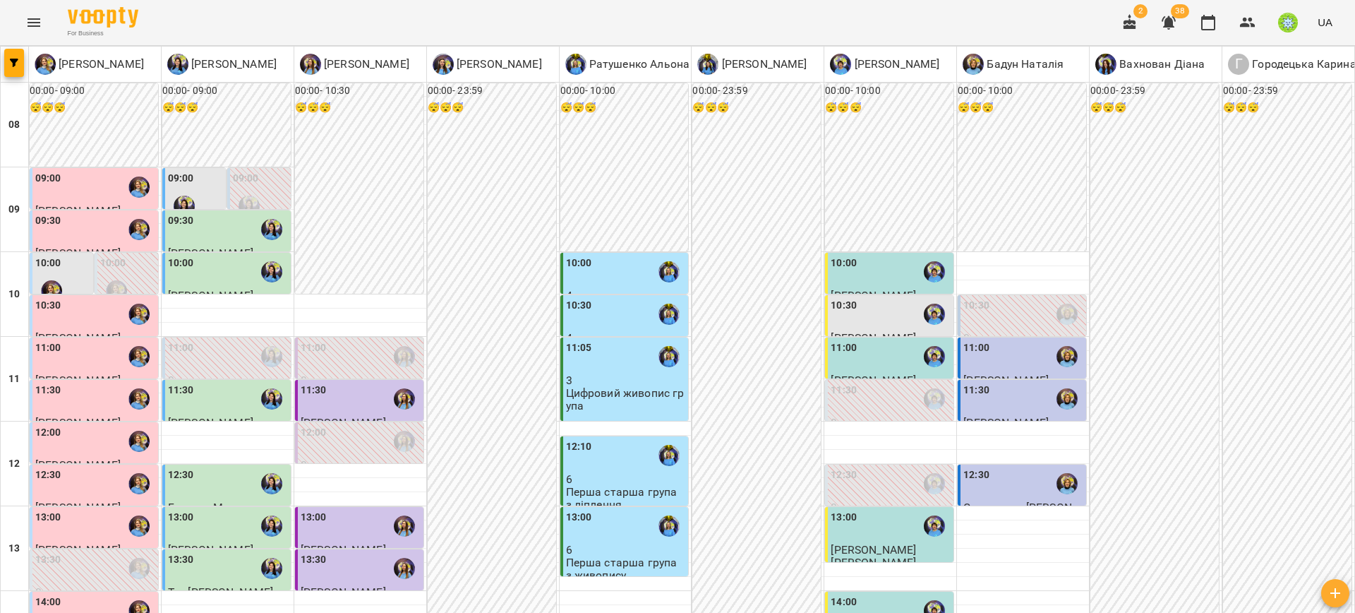
click at [591, 262] on div "10:00" at bounding box center [626, 271] width 120 height 32
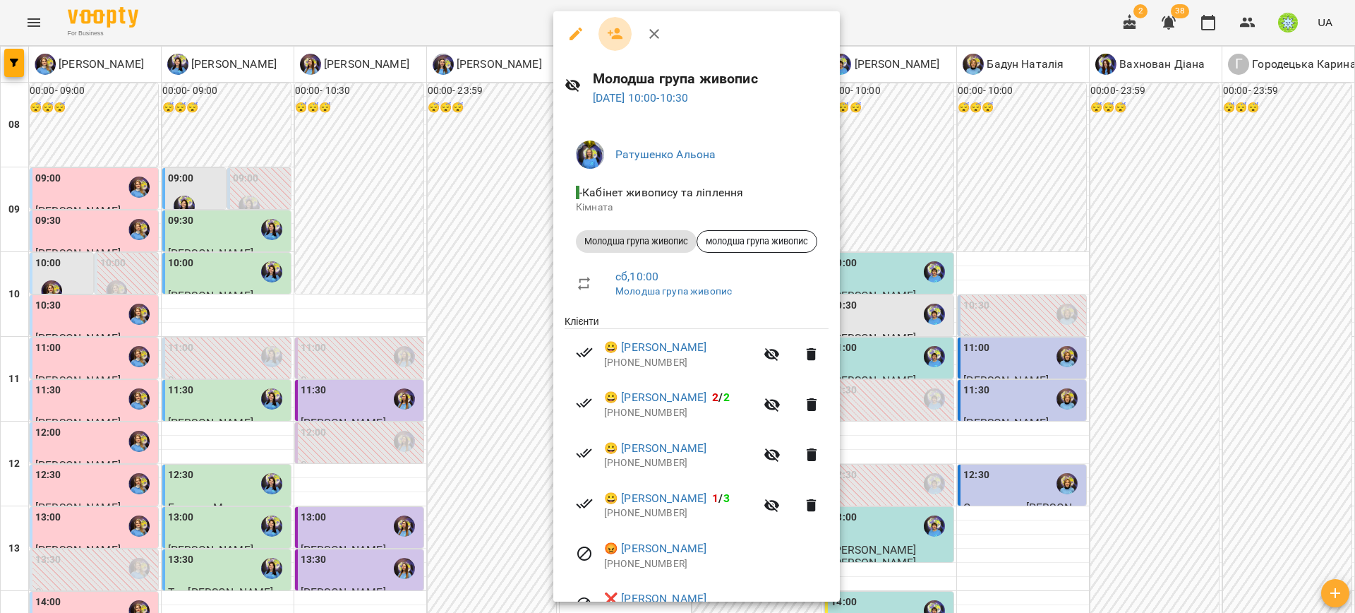
click at [613, 28] on icon "button" at bounding box center [615, 33] width 17 height 17
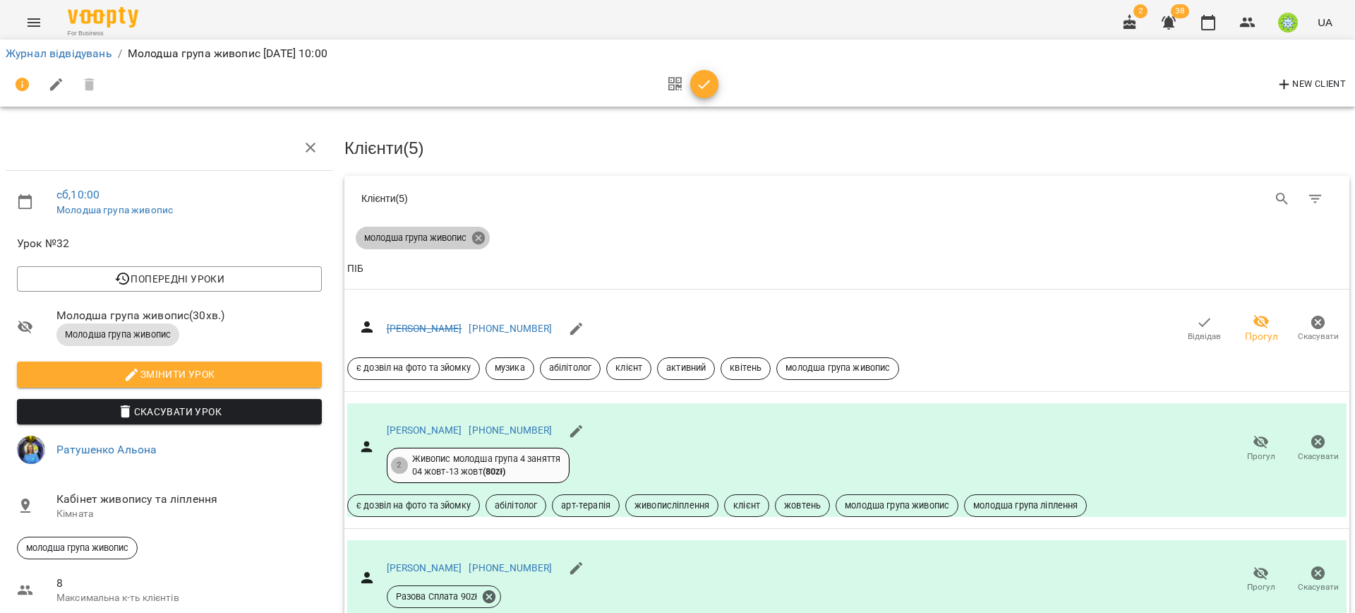
click at [476, 239] on icon at bounding box center [478, 237] width 13 height 13
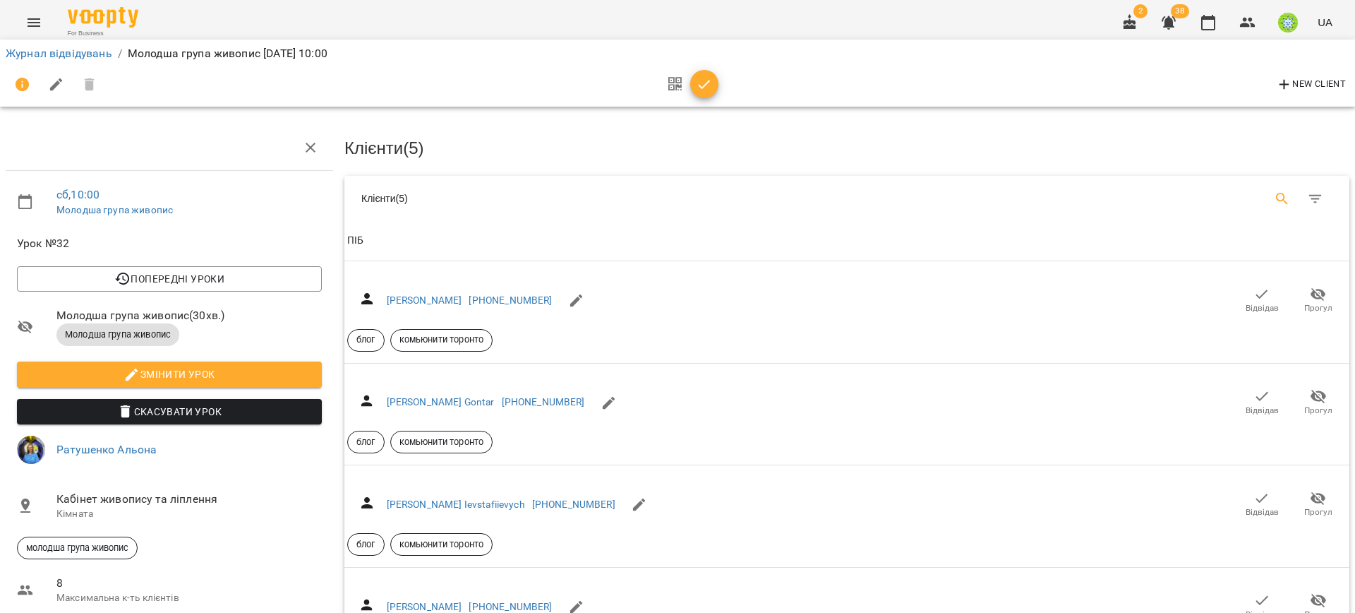
click at [1274, 202] on icon "Search" at bounding box center [1282, 199] width 17 height 17
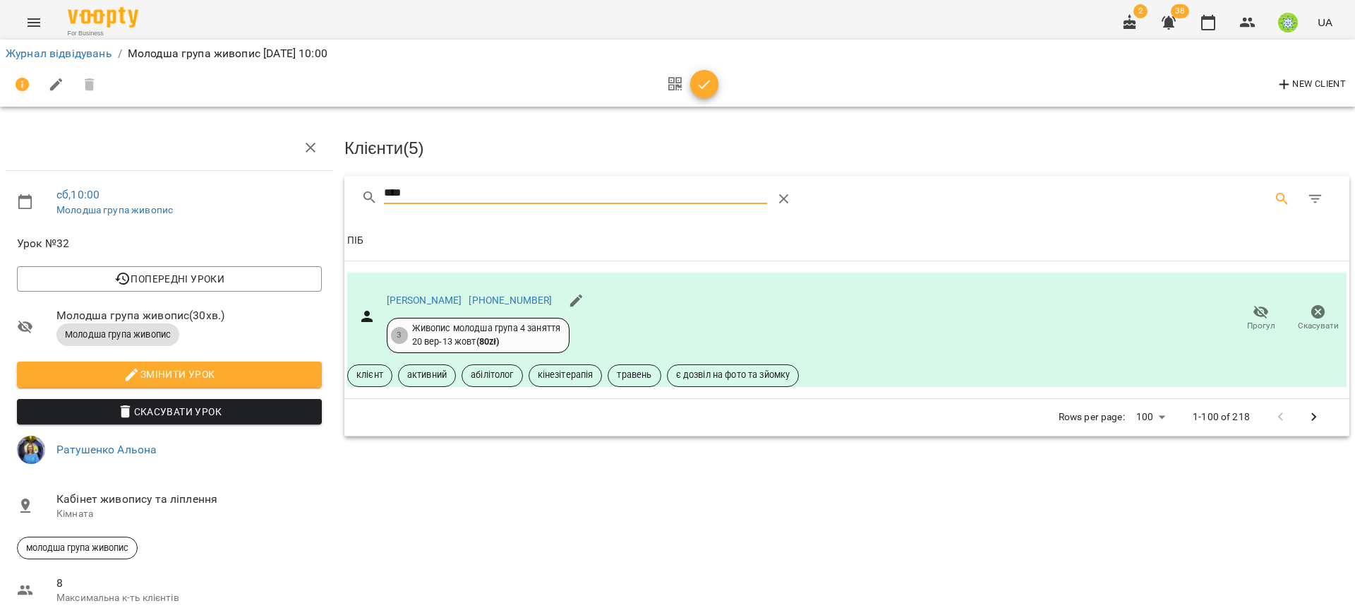
type input "****"
click at [702, 70] on button "button" at bounding box center [704, 84] width 28 height 28
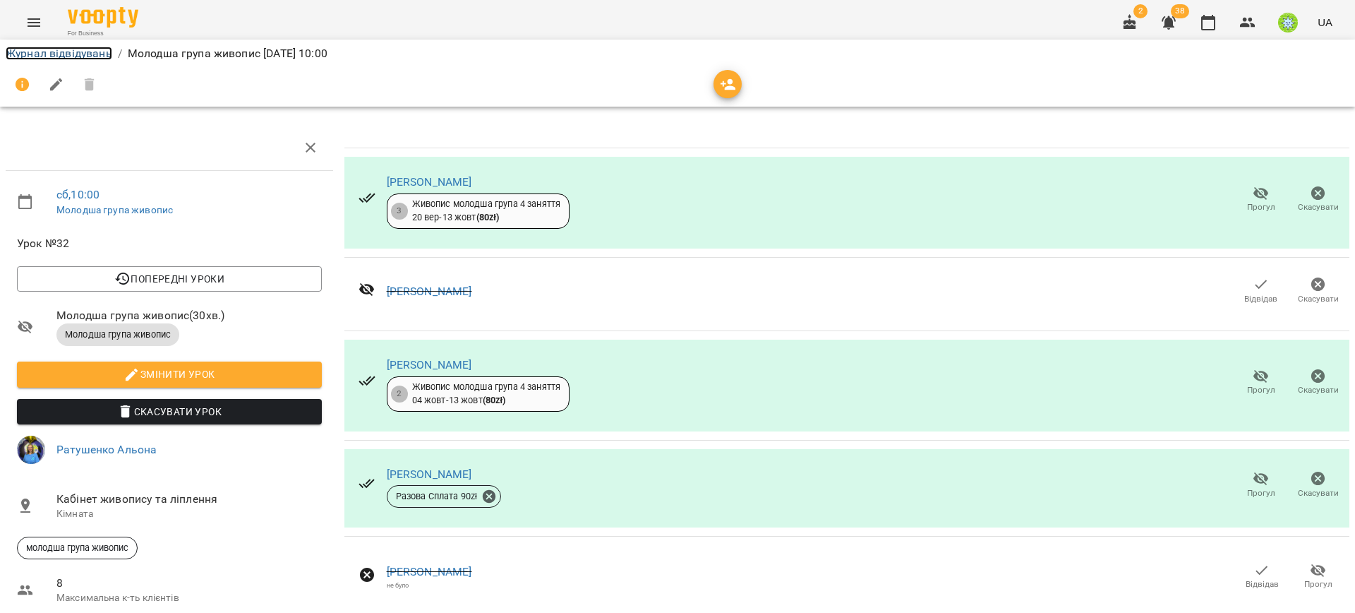
click at [53, 53] on link "Журнал відвідувань" at bounding box center [59, 53] width 107 height 13
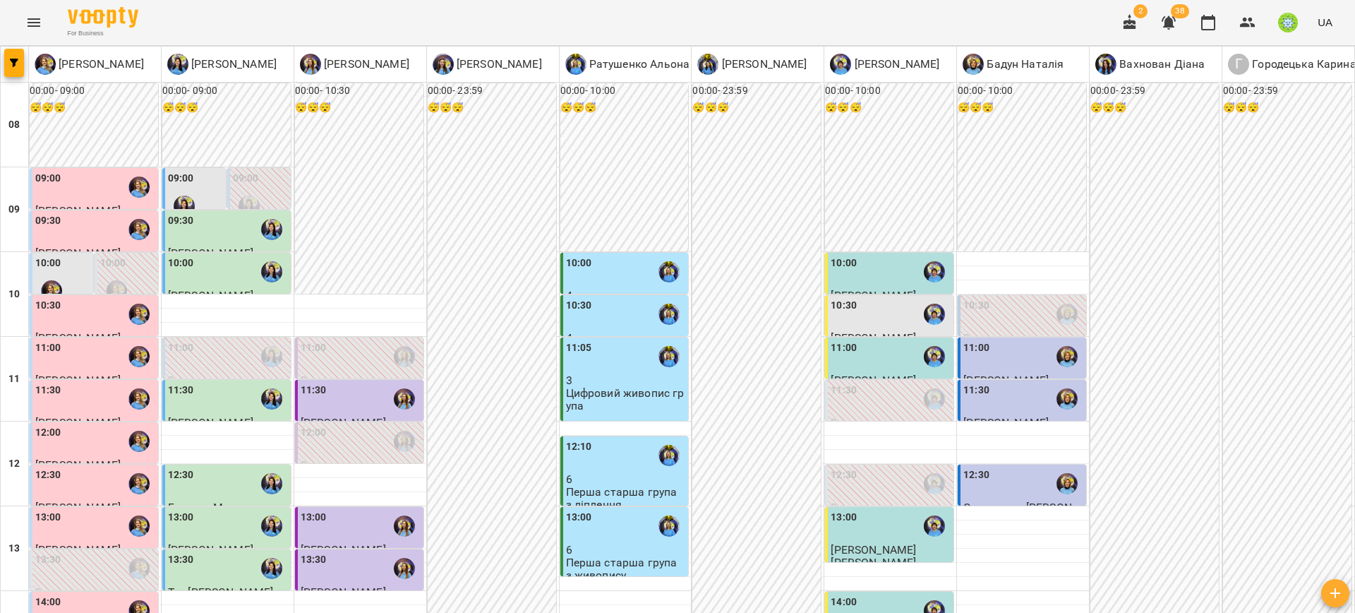
click at [616, 261] on div "10:00" at bounding box center [626, 271] width 120 height 32
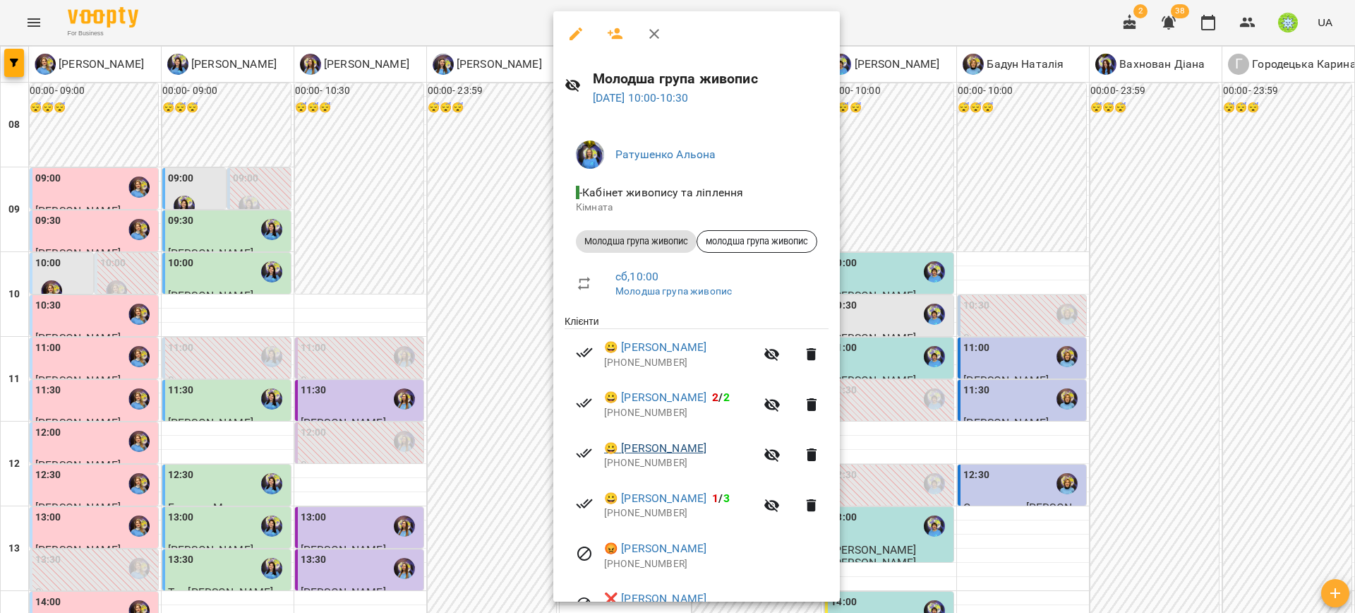
scroll to position [78, 0]
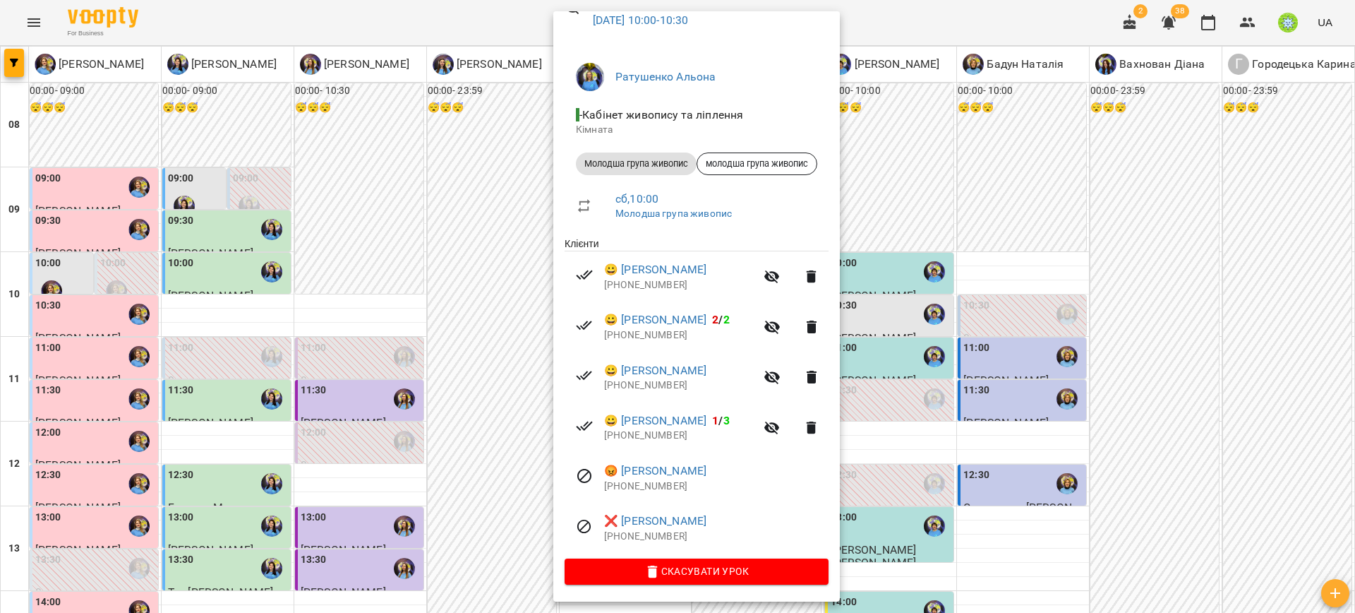
click at [527, 323] on div at bounding box center [677, 306] width 1355 height 613
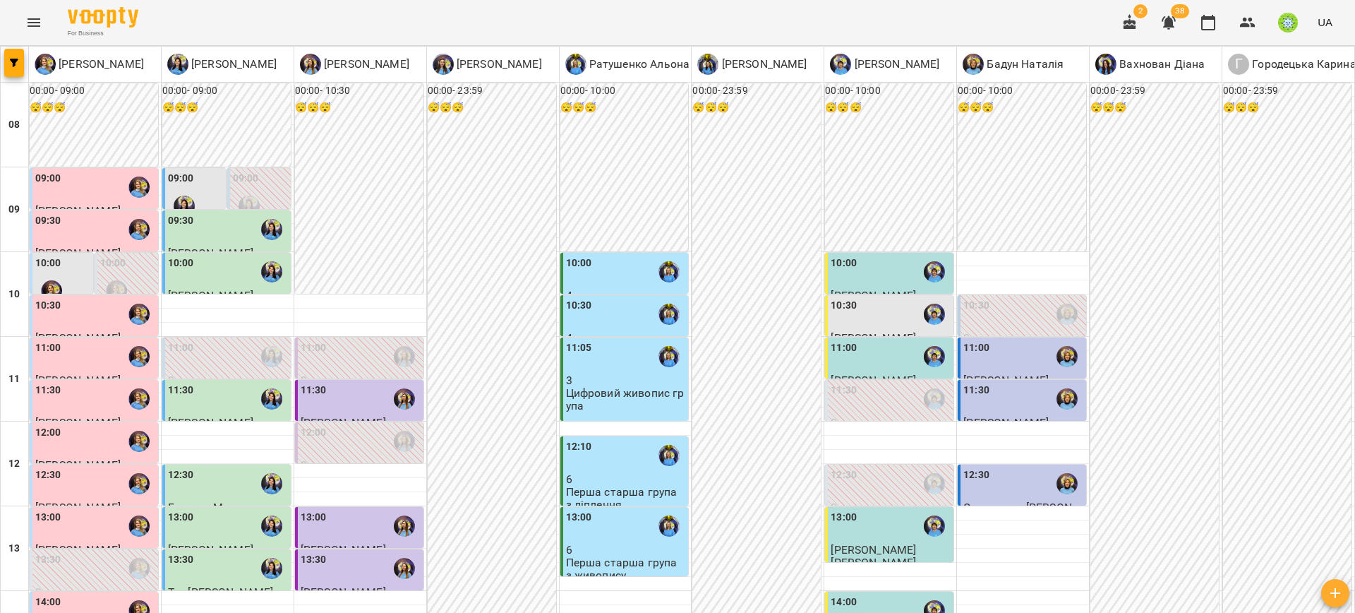
click at [589, 322] on div "10:30" at bounding box center [626, 314] width 120 height 32
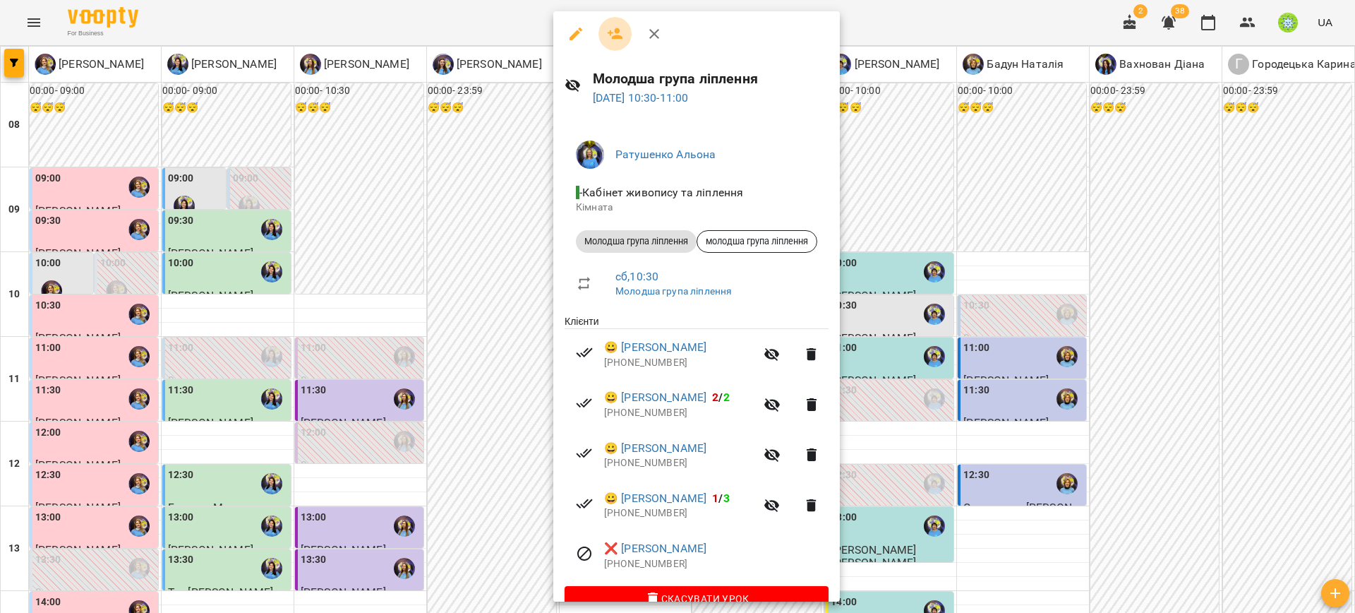
click at [609, 25] on icon "button" at bounding box center [615, 33] width 17 height 17
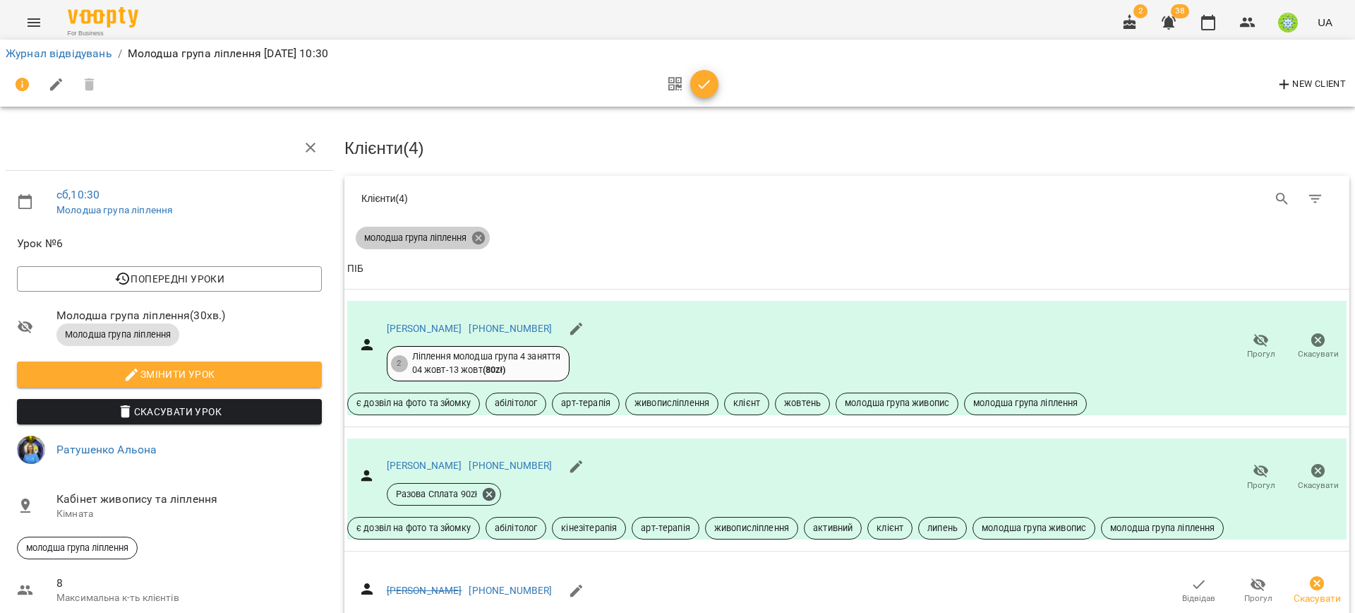
click at [473, 234] on icon at bounding box center [478, 237] width 13 height 13
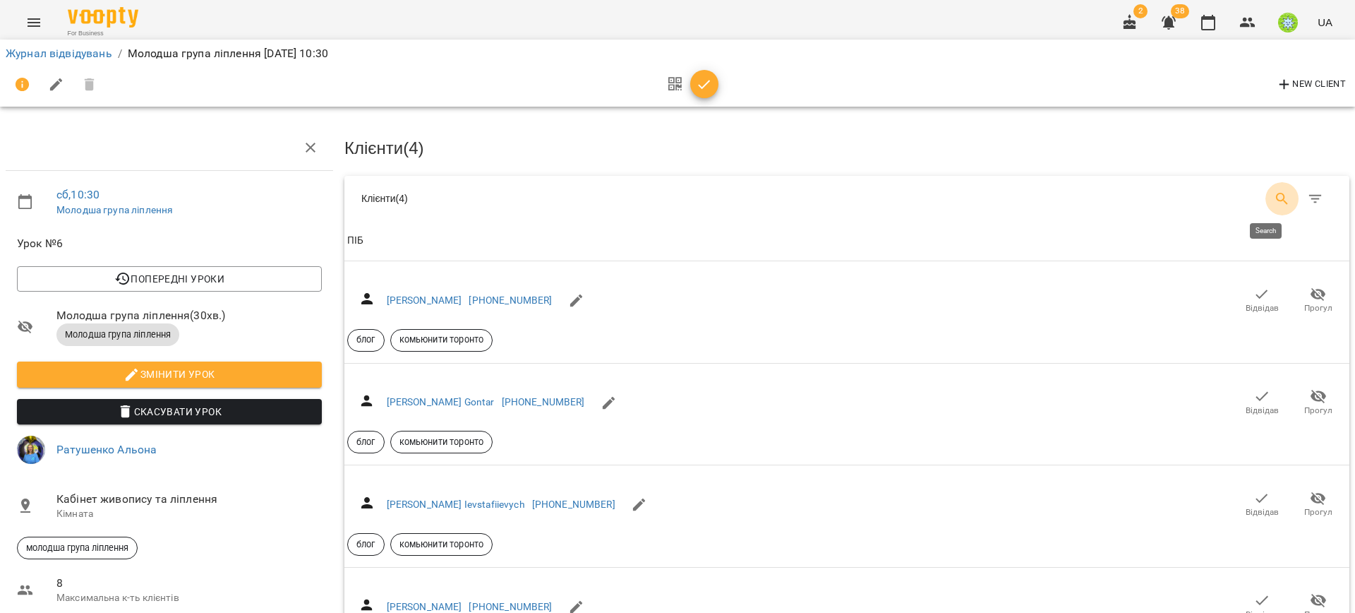
click at [1265, 193] on button "Search" at bounding box center [1282, 199] width 34 height 34
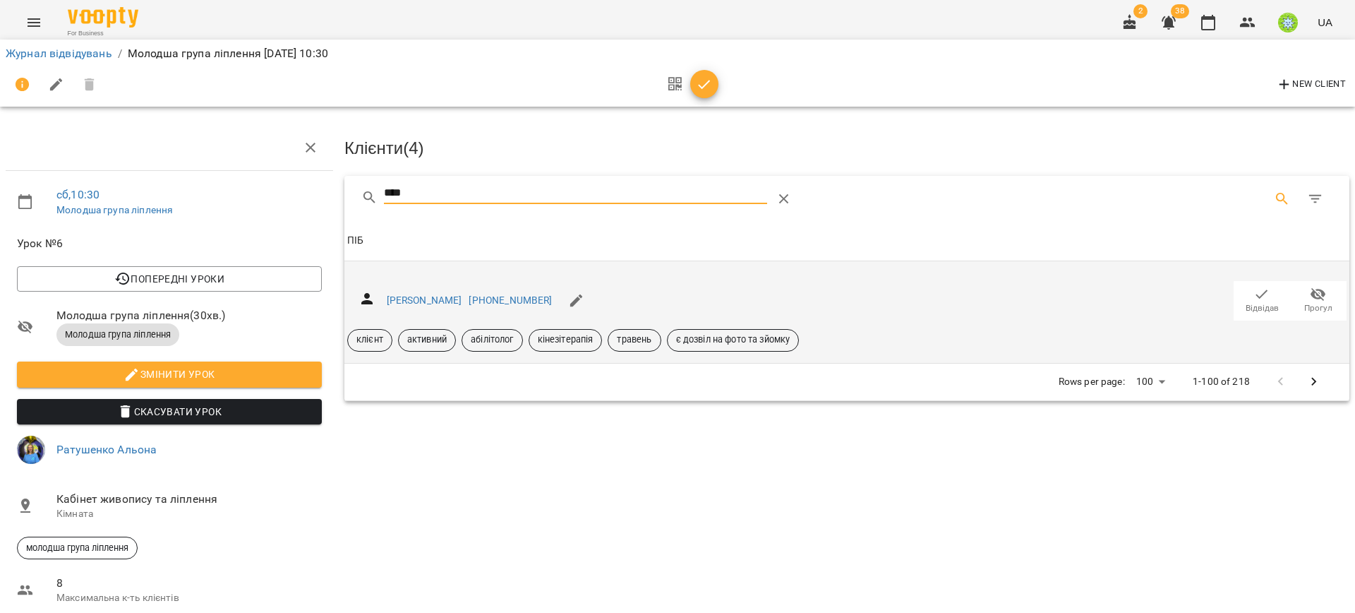
type input "****"
click at [1253, 296] on icon "button" at bounding box center [1261, 294] width 17 height 17
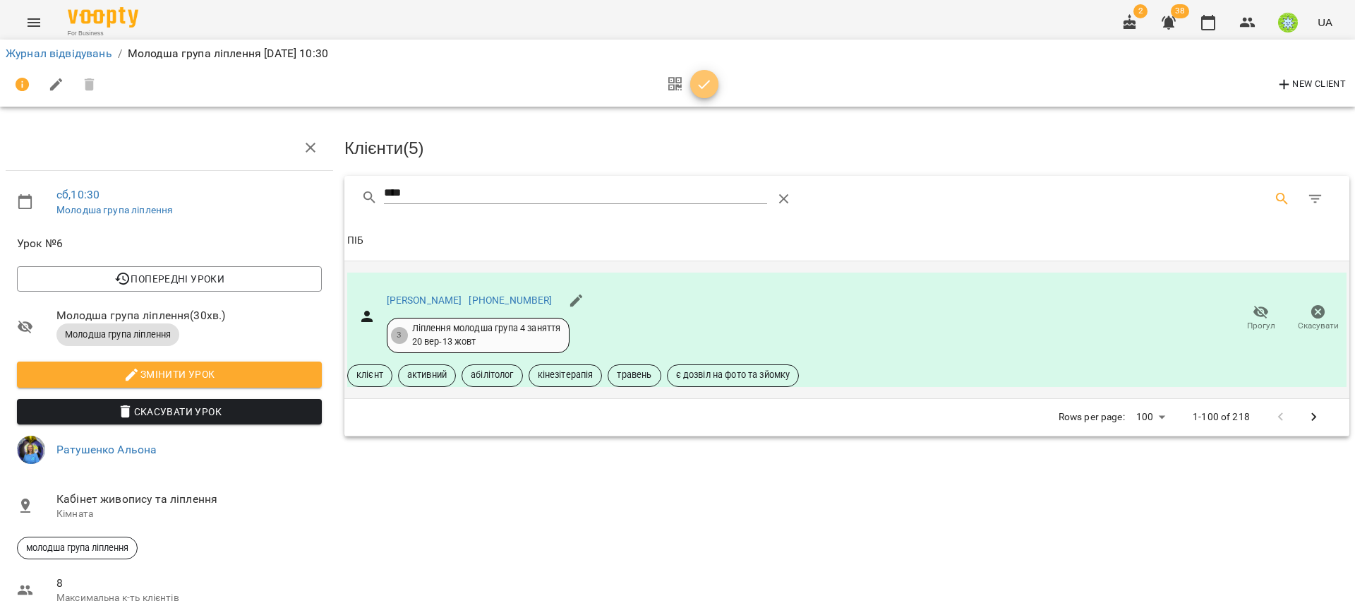
click at [707, 77] on icon "button" at bounding box center [704, 84] width 17 height 17
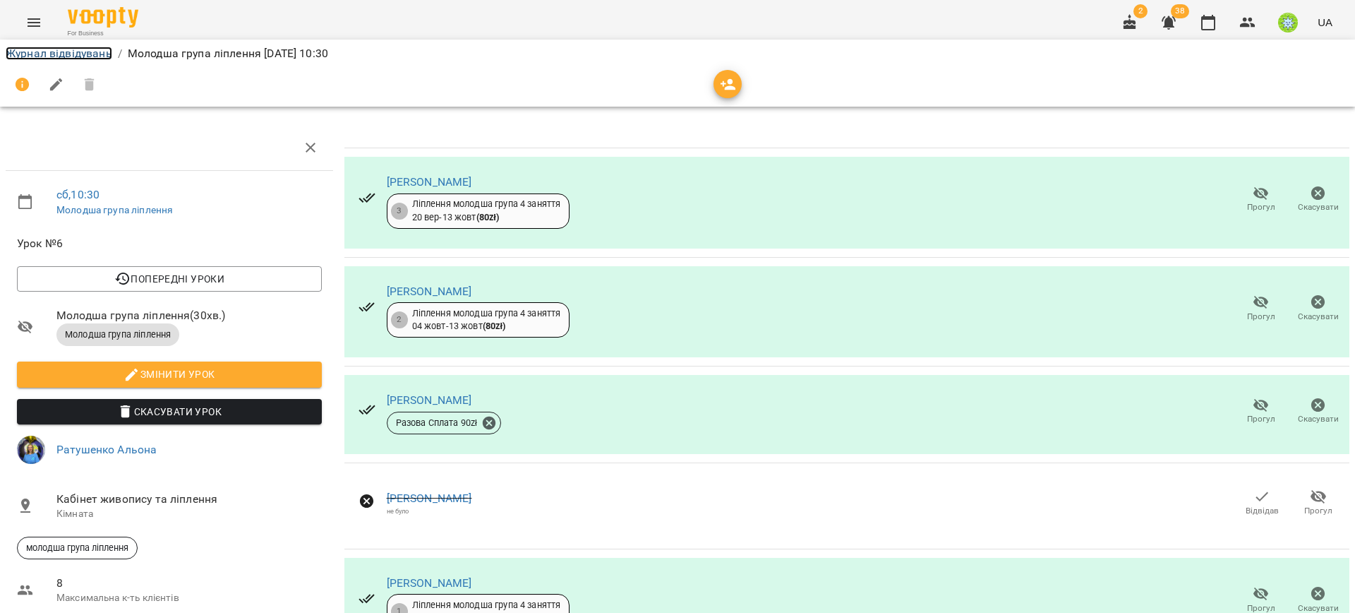
click at [81, 58] on link "Журнал відвідувань" at bounding box center [59, 53] width 107 height 13
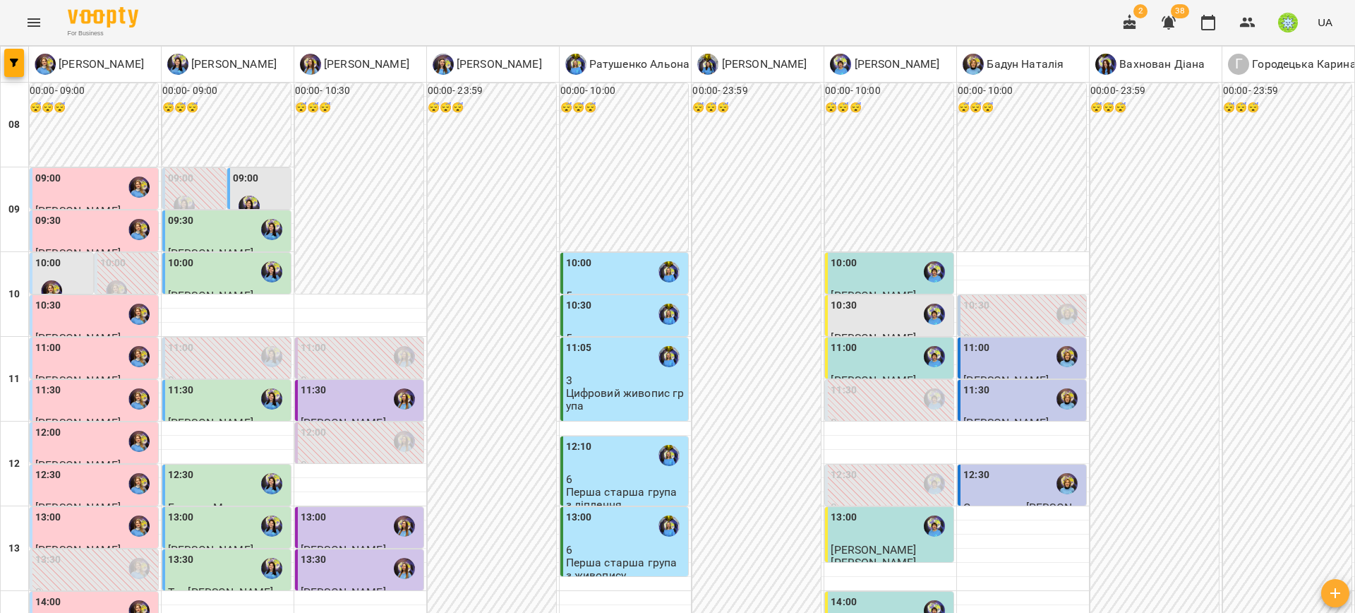
scroll to position [2, 0]
click at [601, 264] on div "10:00" at bounding box center [626, 271] width 120 height 32
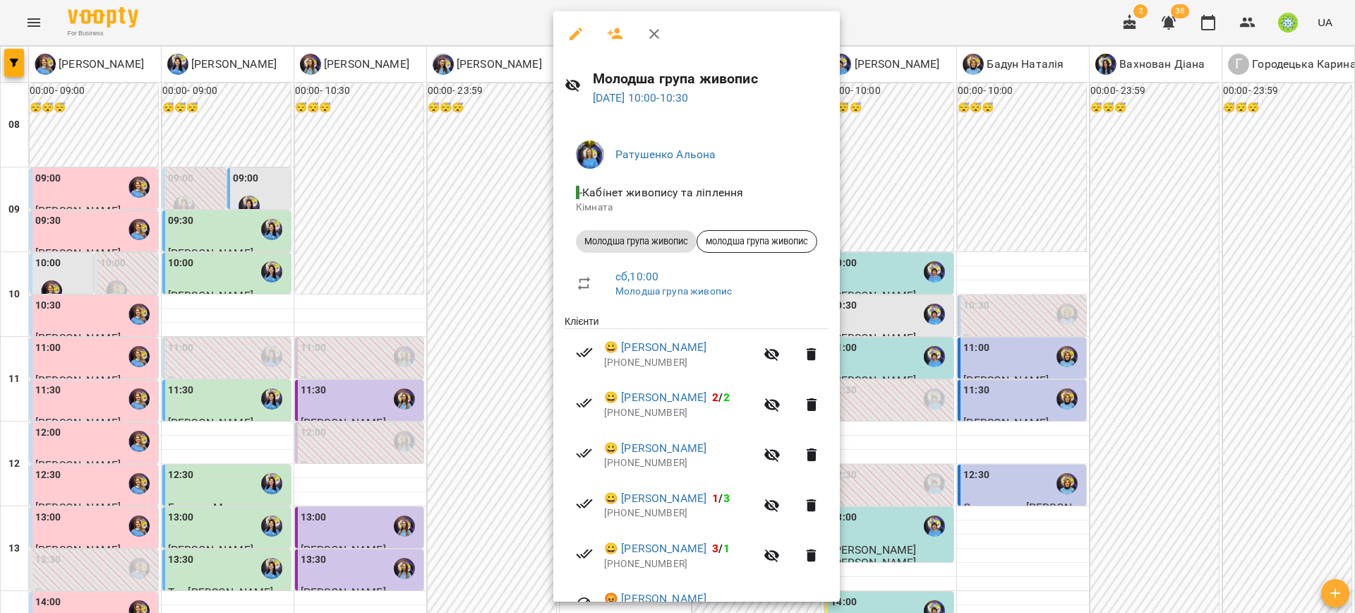
click at [499, 323] on div at bounding box center [677, 306] width 1355 height 613
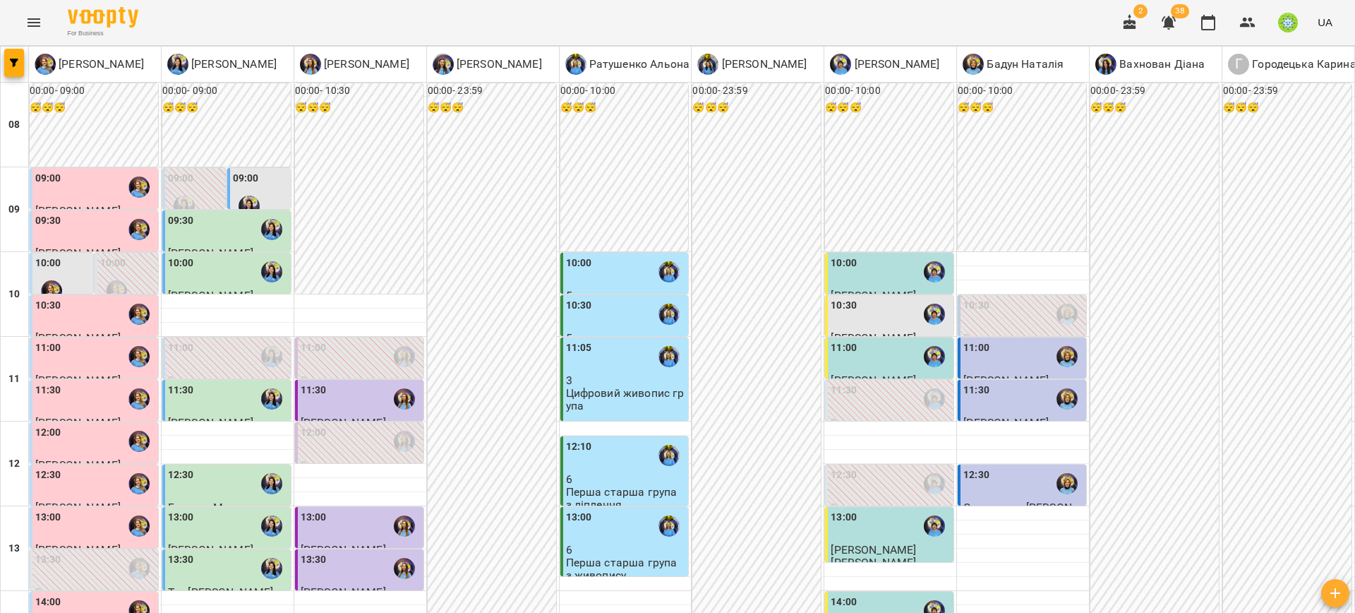
scroll to position [29, 0]
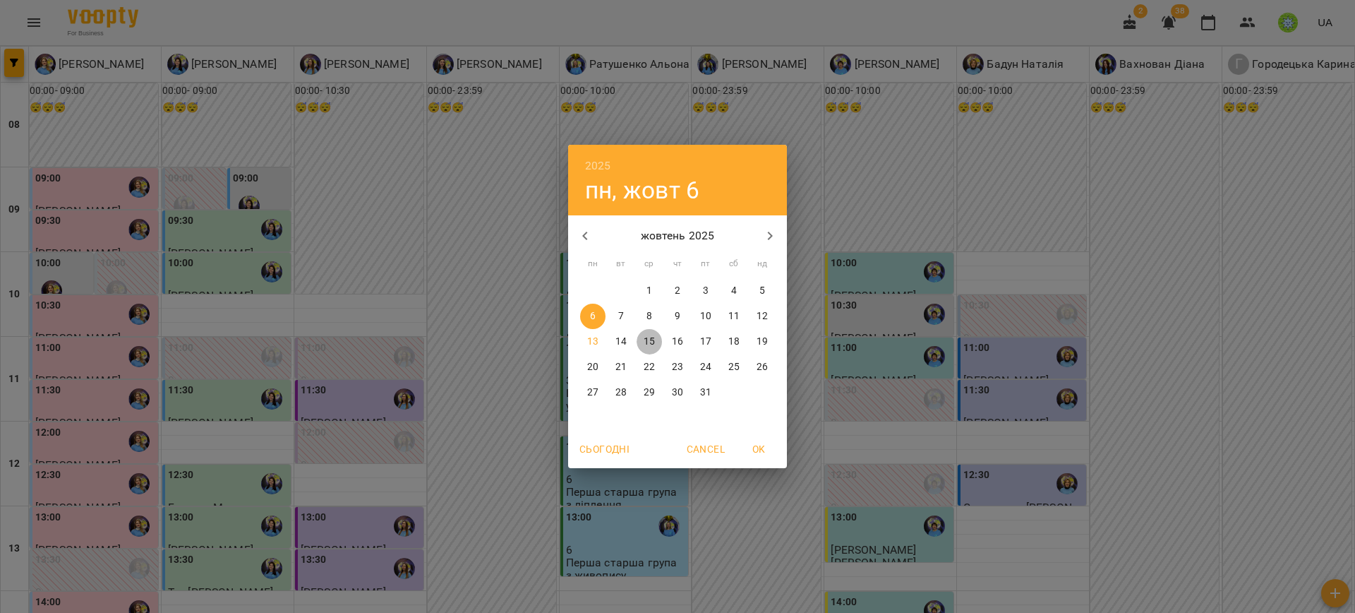
click at [651, 330] on button "15" at bounding box center [649, 341] width 25 height 25
type input "**********"
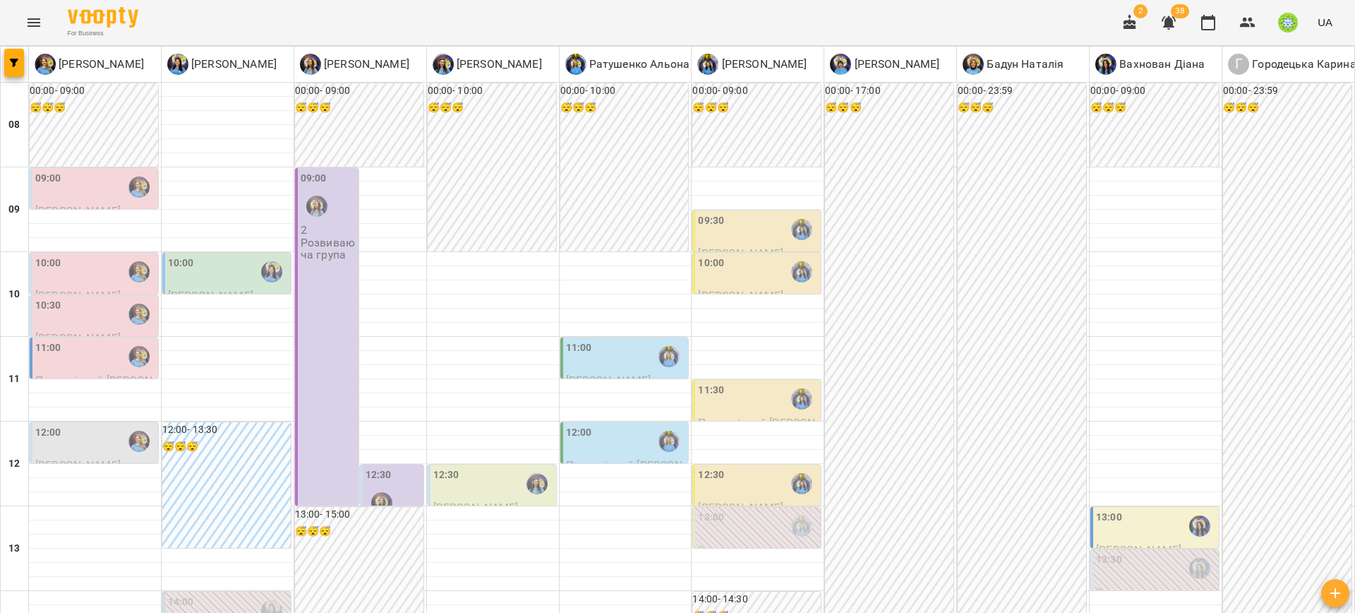
scroll to position [663, 0]
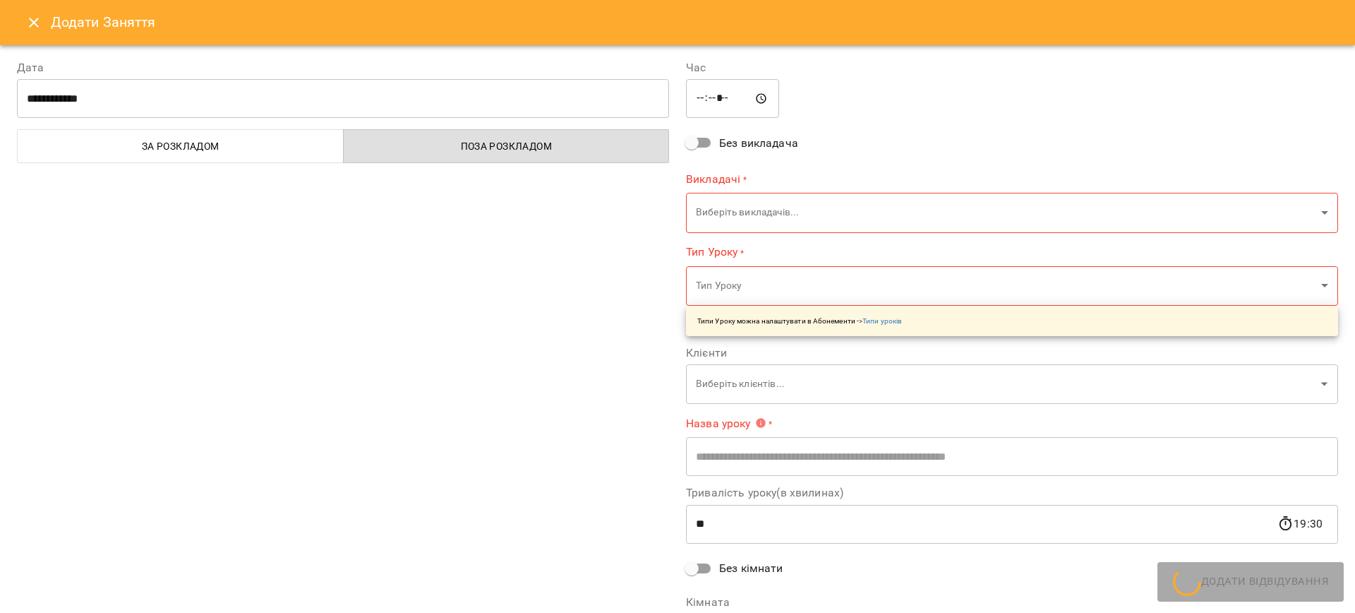
type input "**********"
click at [733, 191] on div "Викладачі * Виберіть викладачів... ​" at bounding box center [1012, 201] width 652 height 61
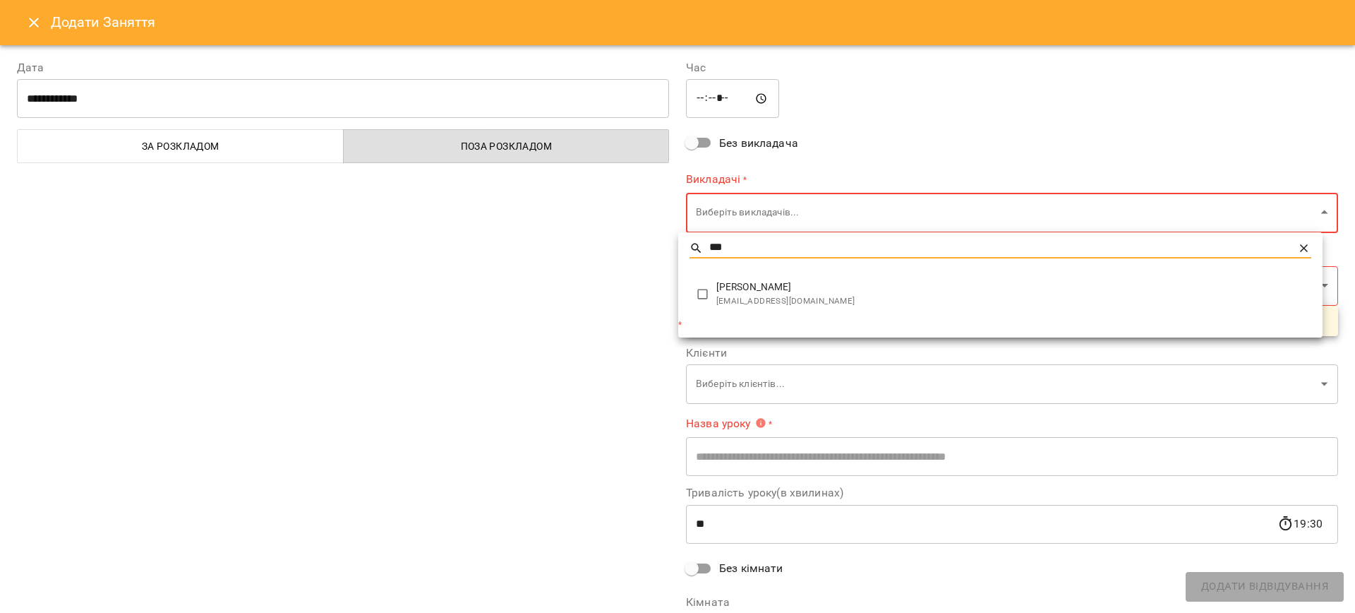
type input "***"
click at [775, 327] on ul "*** Чирва Юлія chirvajulija@gmail.com *" at bounding box center [1008, 284] width 660 height 105
click at [716, 278] on li "Чирва Юлія chirvajulija@gmail.com" at bounding box center [1000, 294] width 644 height 44
type input "**********"
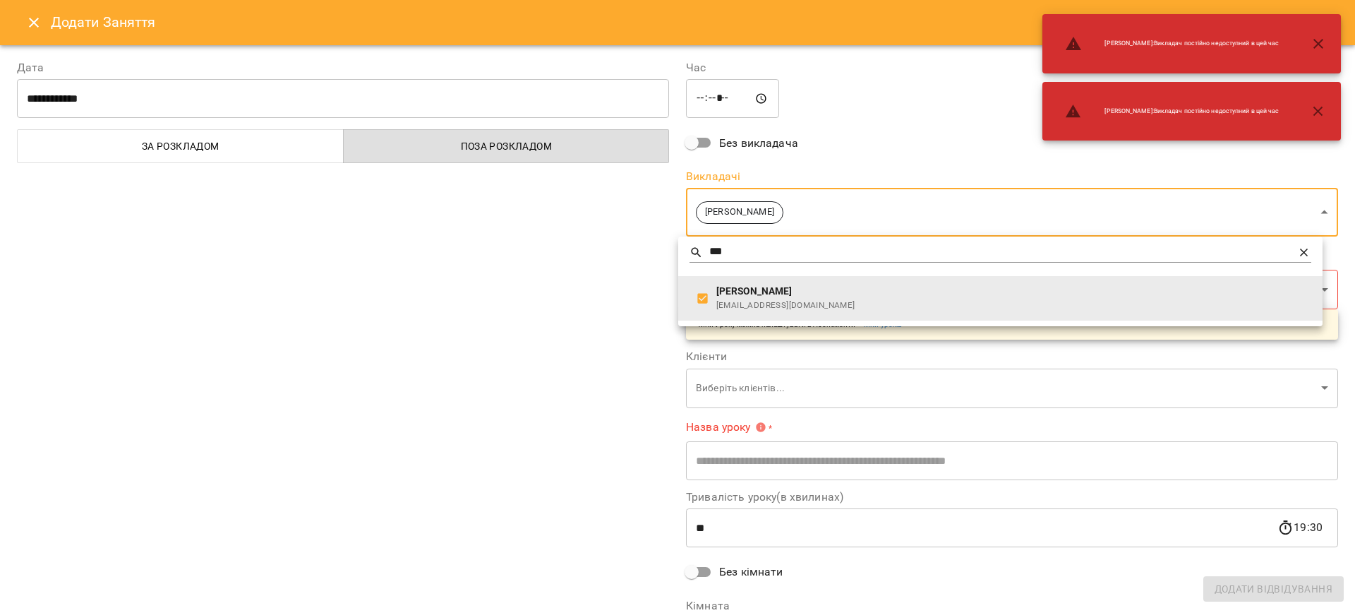
click at [519, 321] on div at bounding box center [677, 306] width 1355 height 613
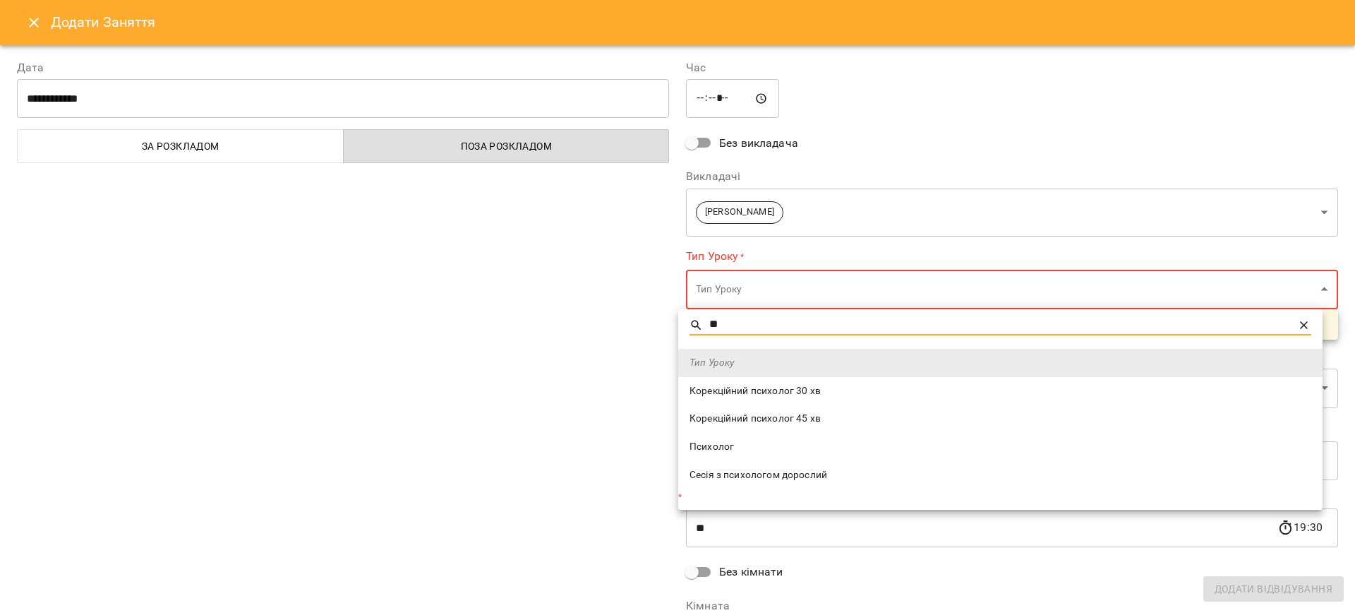
type input "**"
click at [791, 384] on span "Корекційний психолог 30 хв" at bounding box center [1001, 391] width 622 height 14
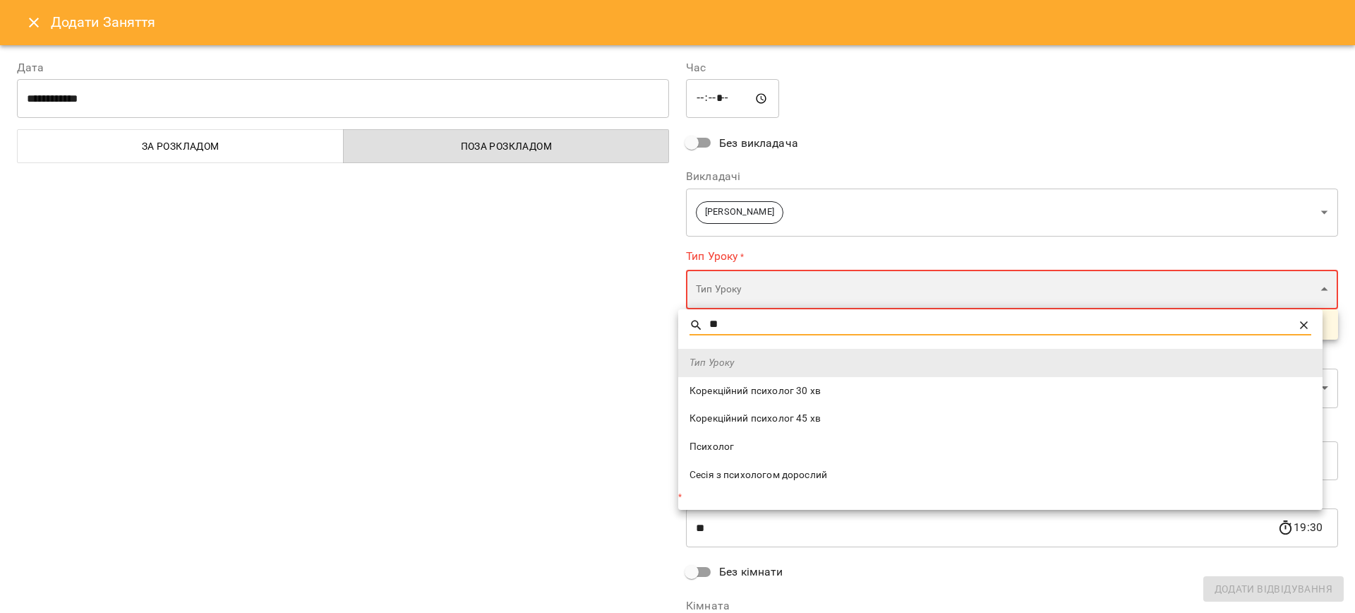
type input "**********"
type input "**"
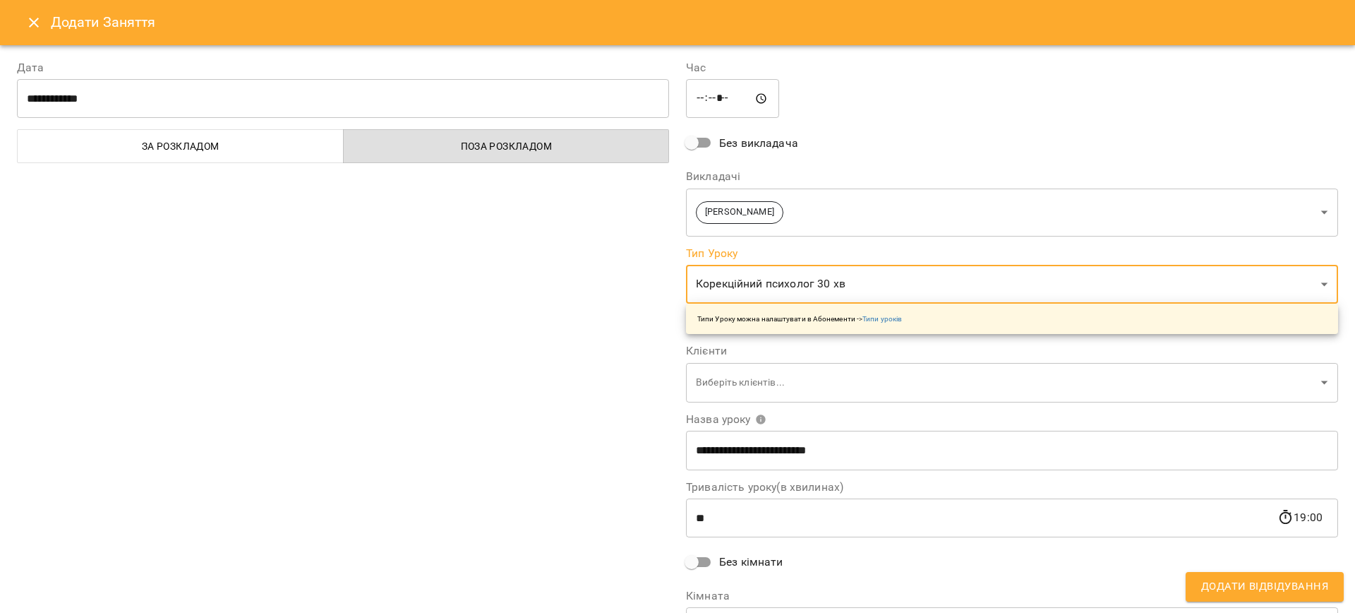
click at [858, 402] on div "**********" at bounding box center [1012, 359] width 669 height 634
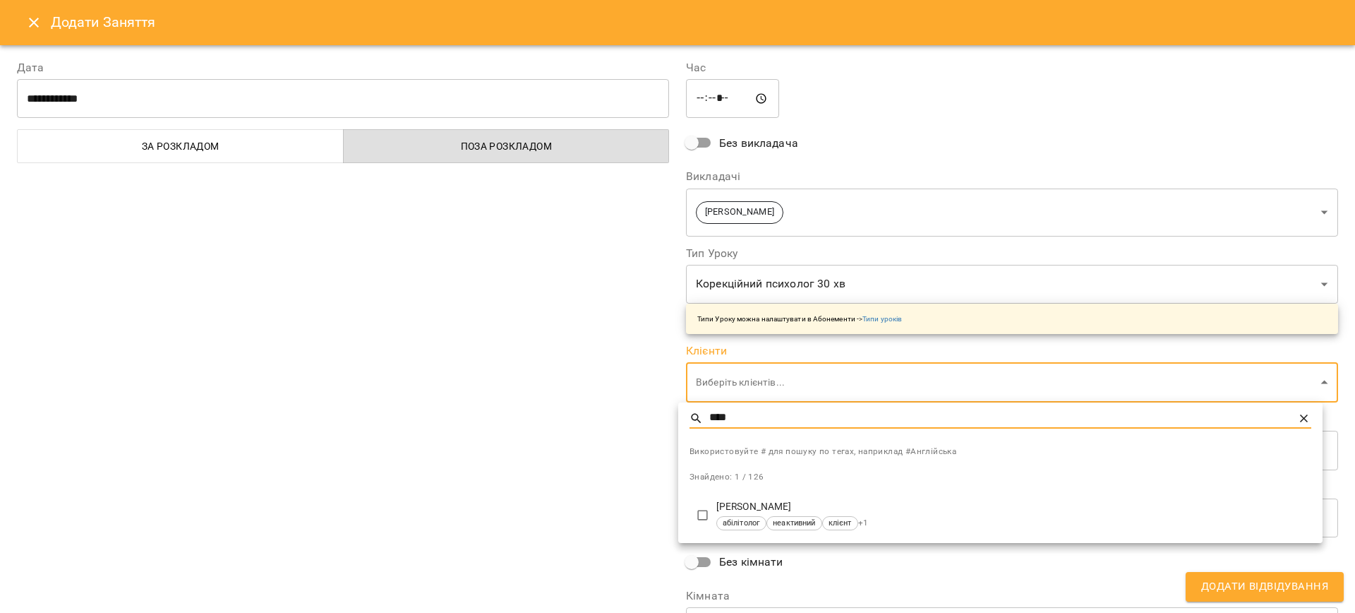
type input "****"
click at [529, 437] on div at bounding box center [677, 306] width 1355 height 613
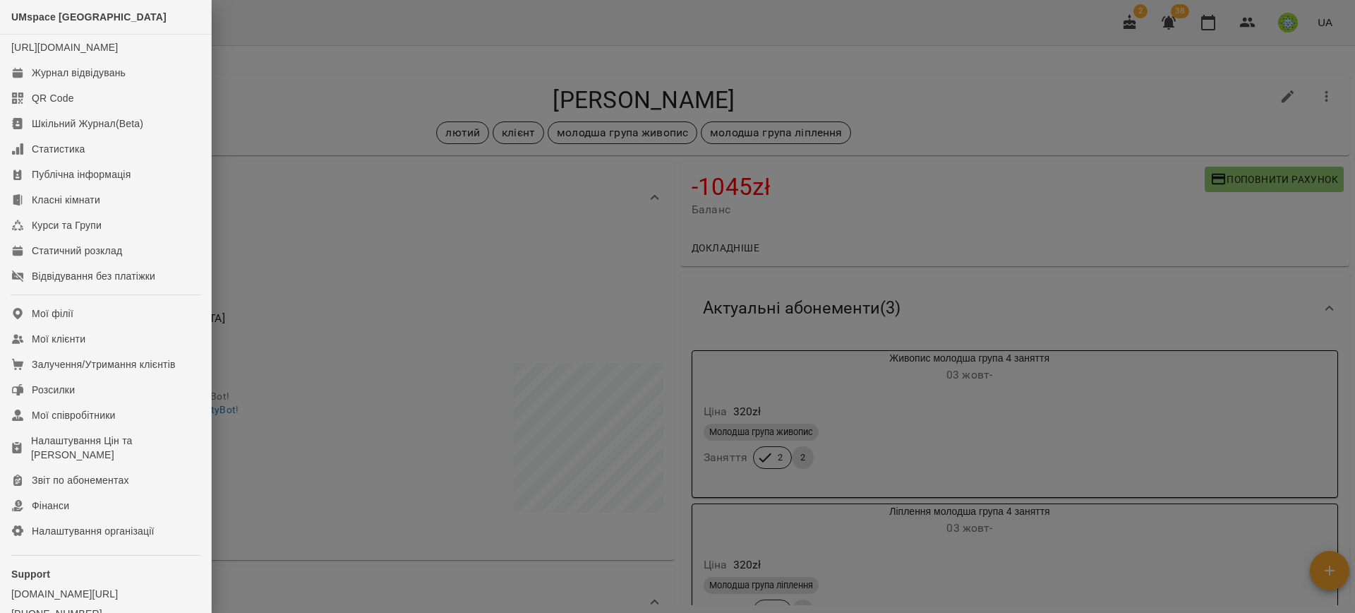
click at [347, 320] on div at bounding box center [677, 306] width 1355 height 613
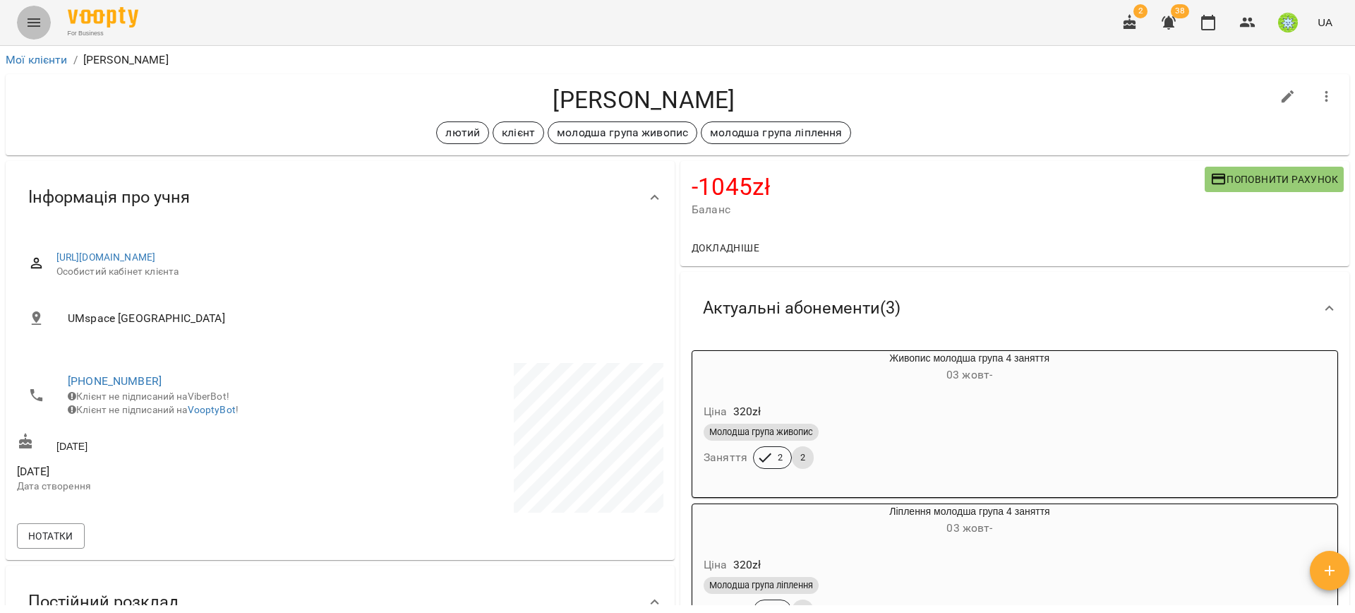
click at [32, 24] on icon "Menu" at bounding box center [33, 22] width 17 height 17
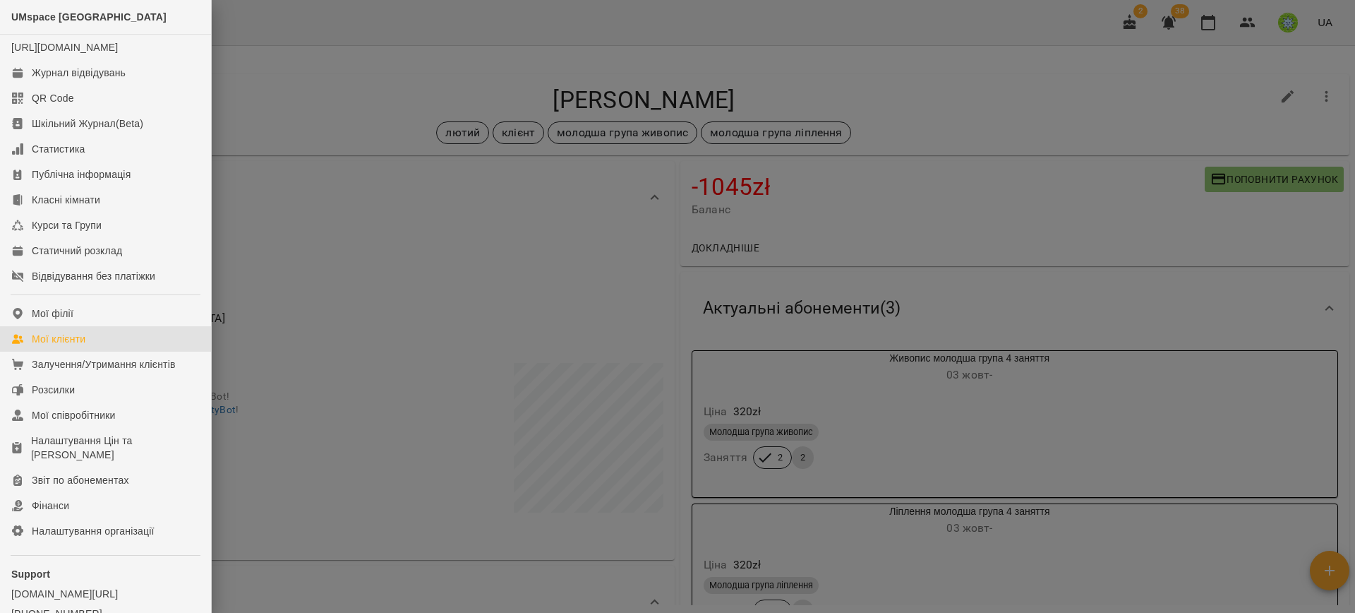
drag, startPoint x: 70, startPoint y: 355, endPoint x: 162, endPoint y: 354, distance: 91.7
click at [71, 346] on div "Мої клієнти" at bounding box center [59, 339] width 54 height 14
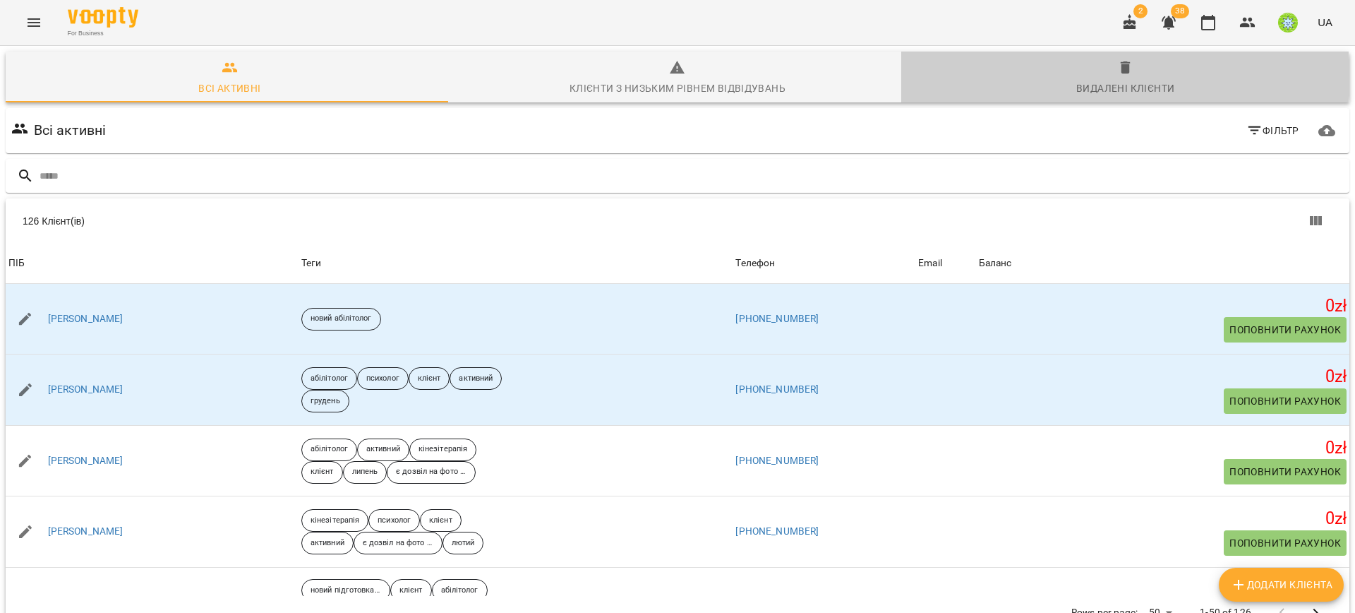
click at [1114, 78] on span "Видалені клієнти" at bounding box center [1125, 78] width 431 height 38
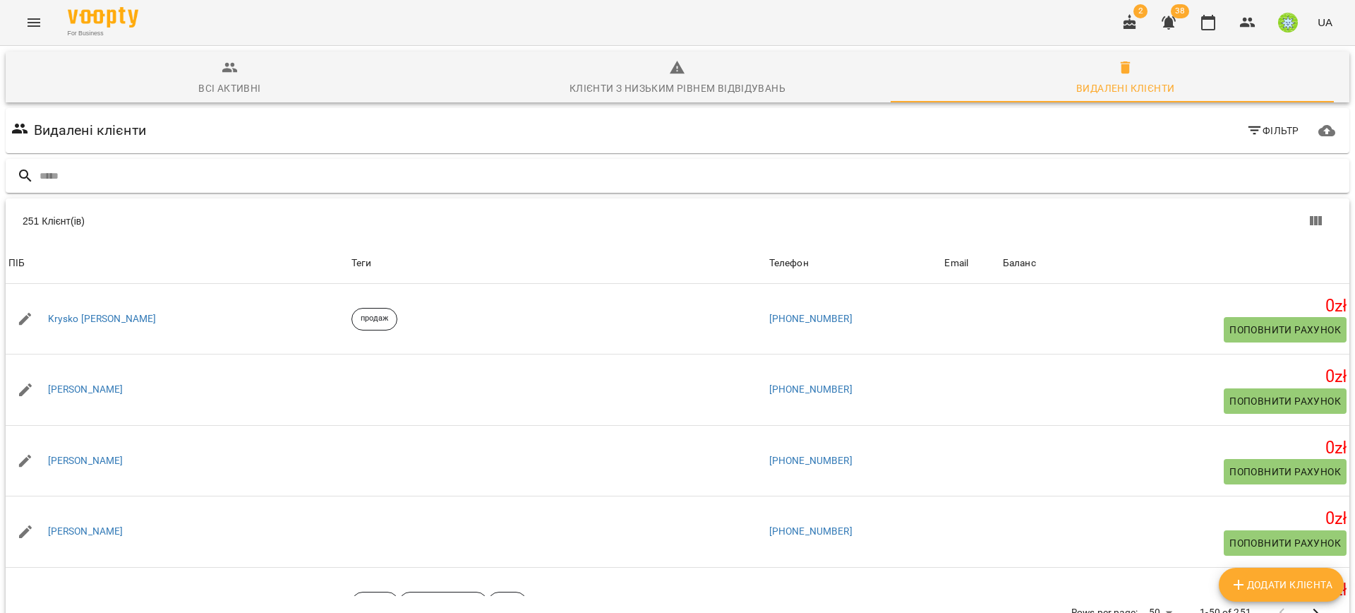
click at [662, 163] on div at bounding box center [678, 176] width 1344 height 35
click at [661, 168] on input "text" at bounding box center [692, 175] width 1304 height 23
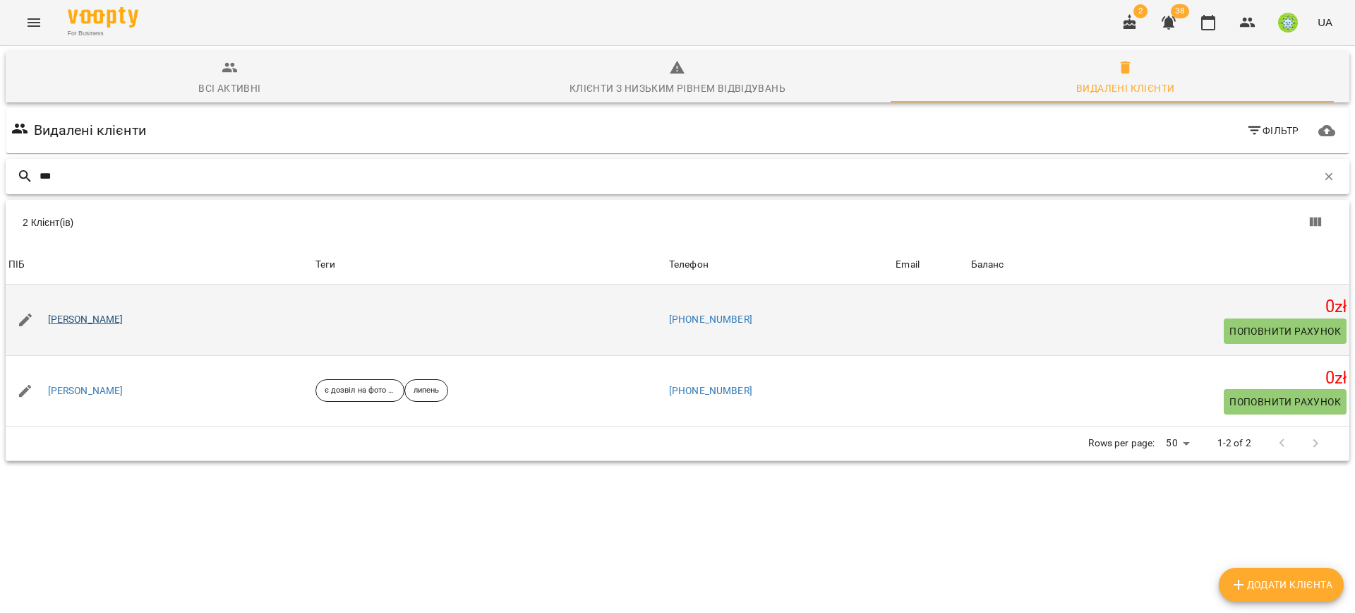
type input "***"
click at [73, 318] on link "Попов Кирил" at bounding box center [86, 320] width 76 height 14
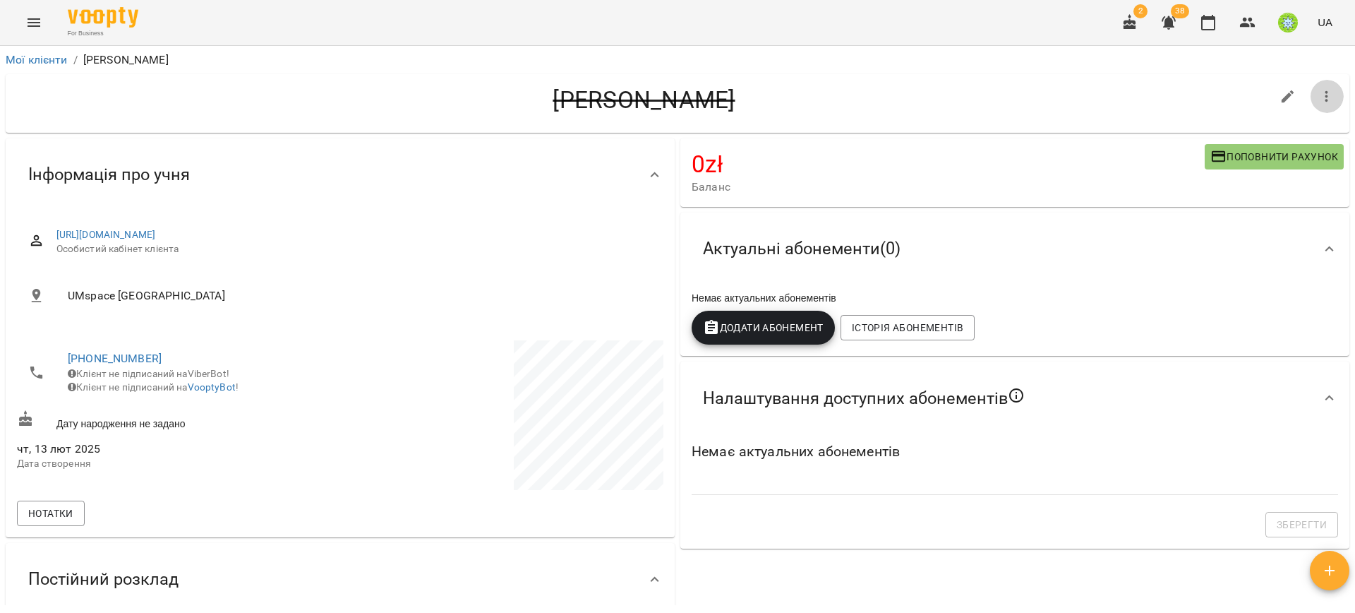
click at [1318, 94] on icon "button" at bounding box center [1326, 96] width 17 height 17
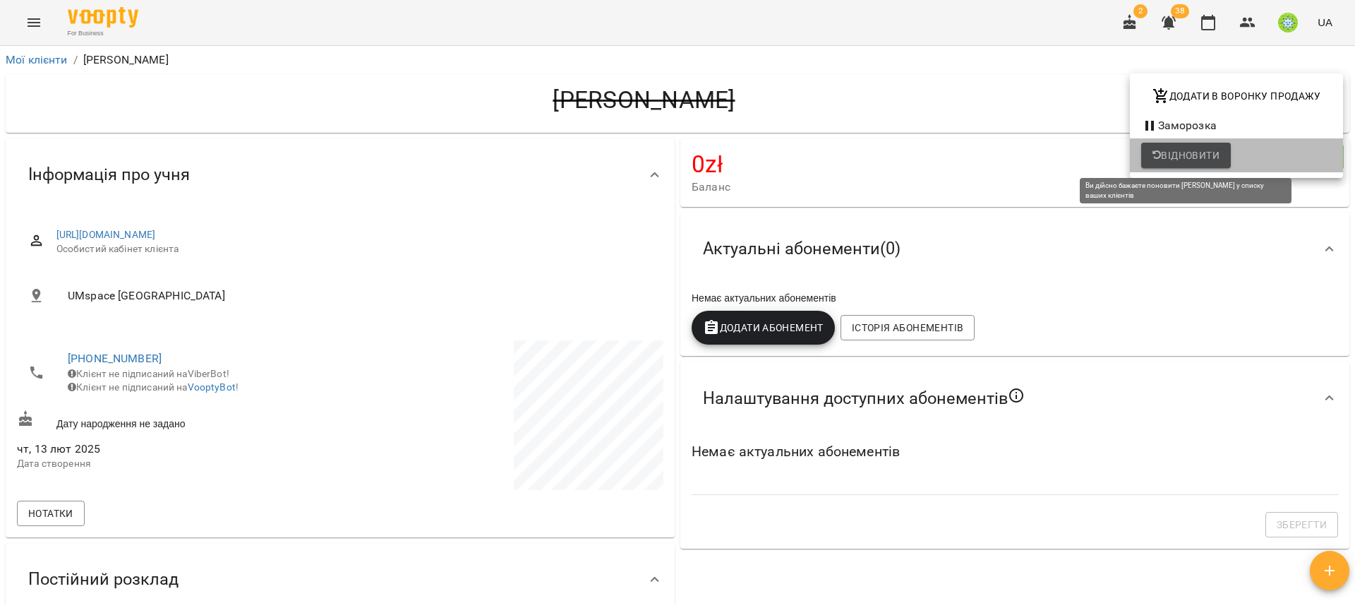
click at [1196, 147] on span "Відновити" at bounding box center [1185, 155] width 67 height 17
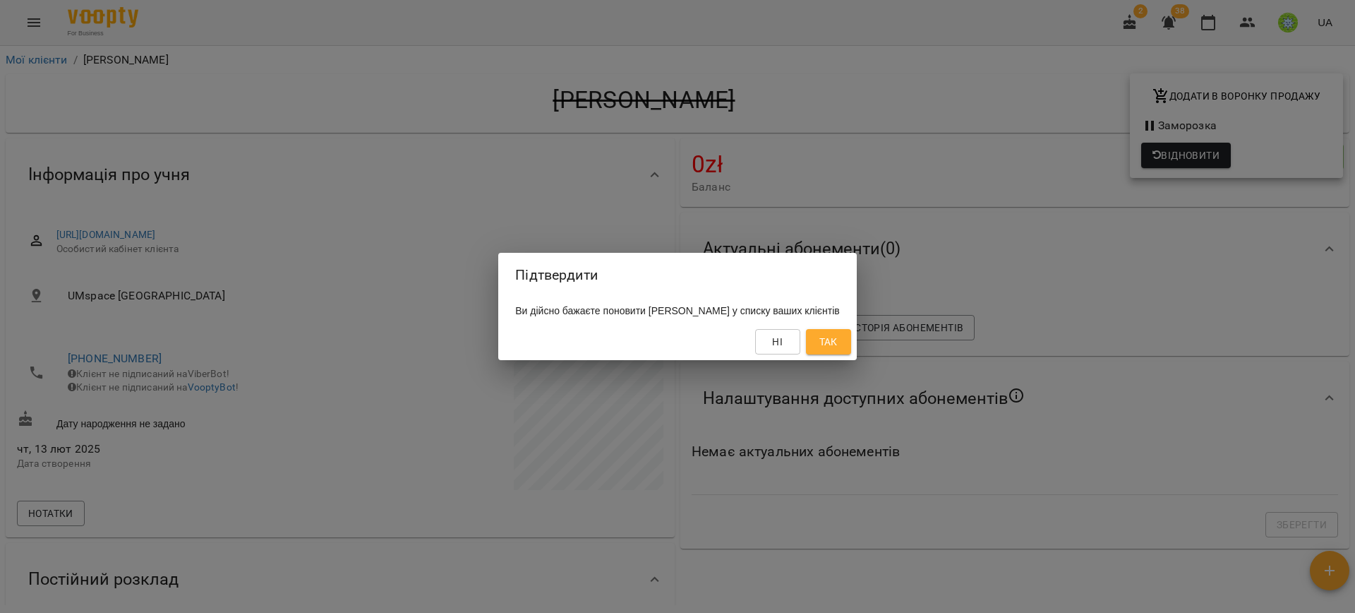
drag, startPoint x: 843, startPoint y: 352, endPoint x: 836, endPoint y: 348, distance: 7.6
click at [843, 351] on button "Так" at bounding box center [828, 341] width 45 height 25
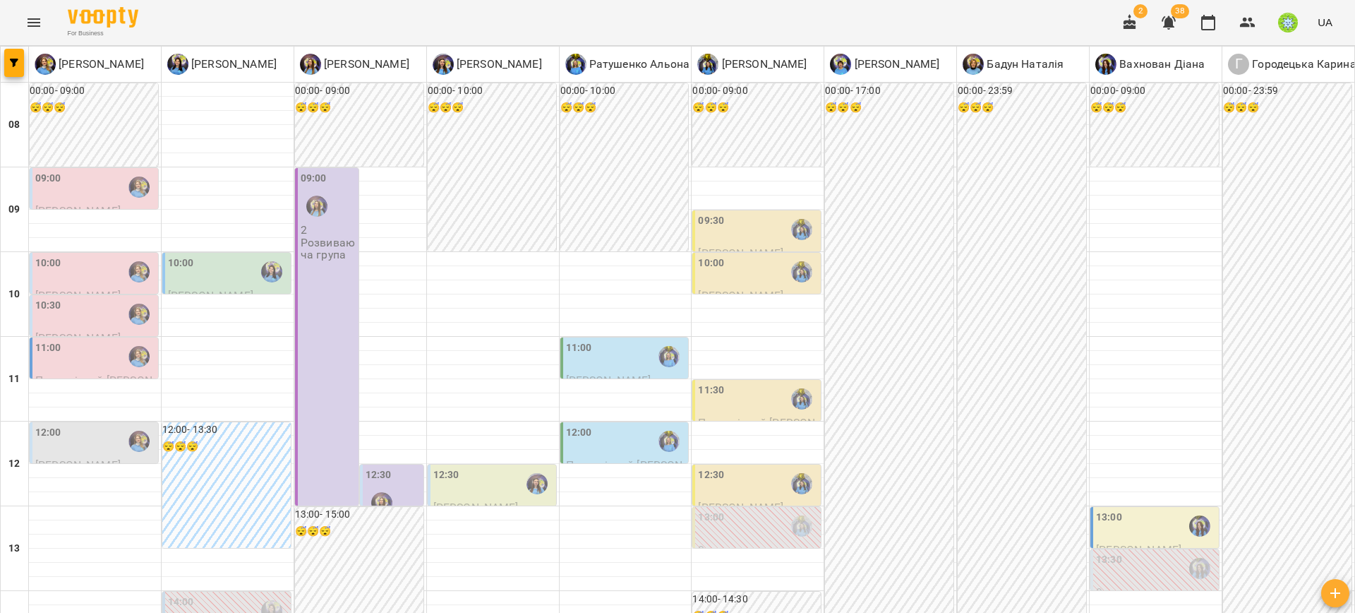
scroll to position [663, 0]
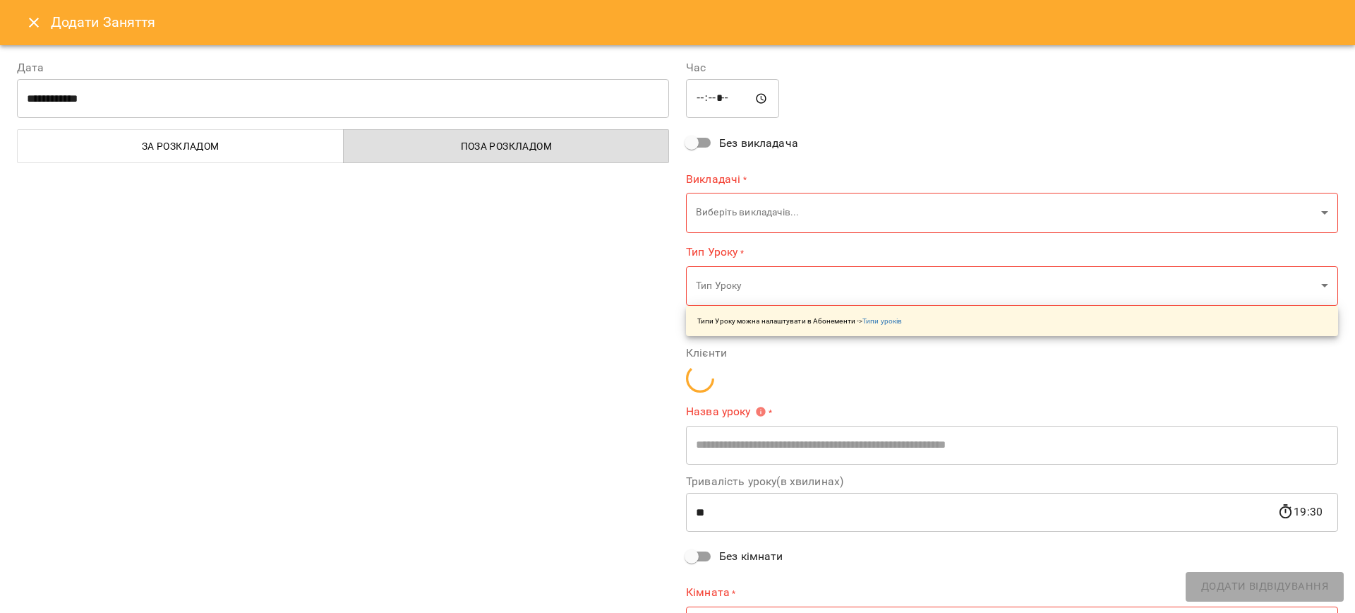
type input "**********"
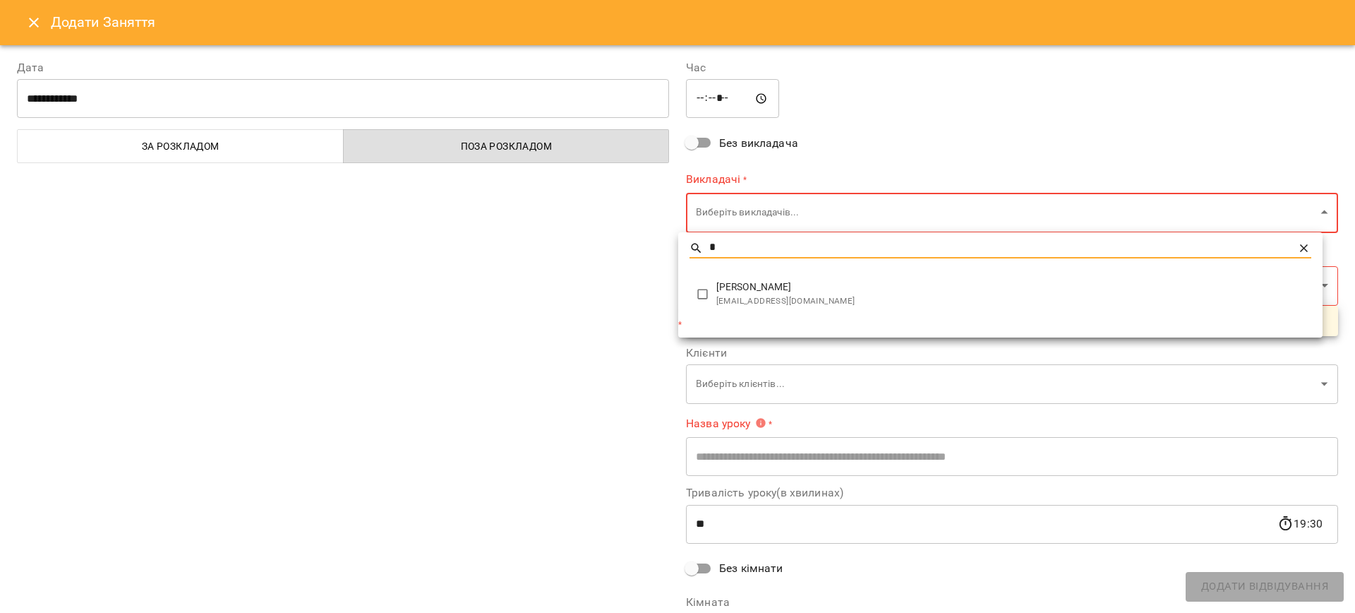
type input "*"
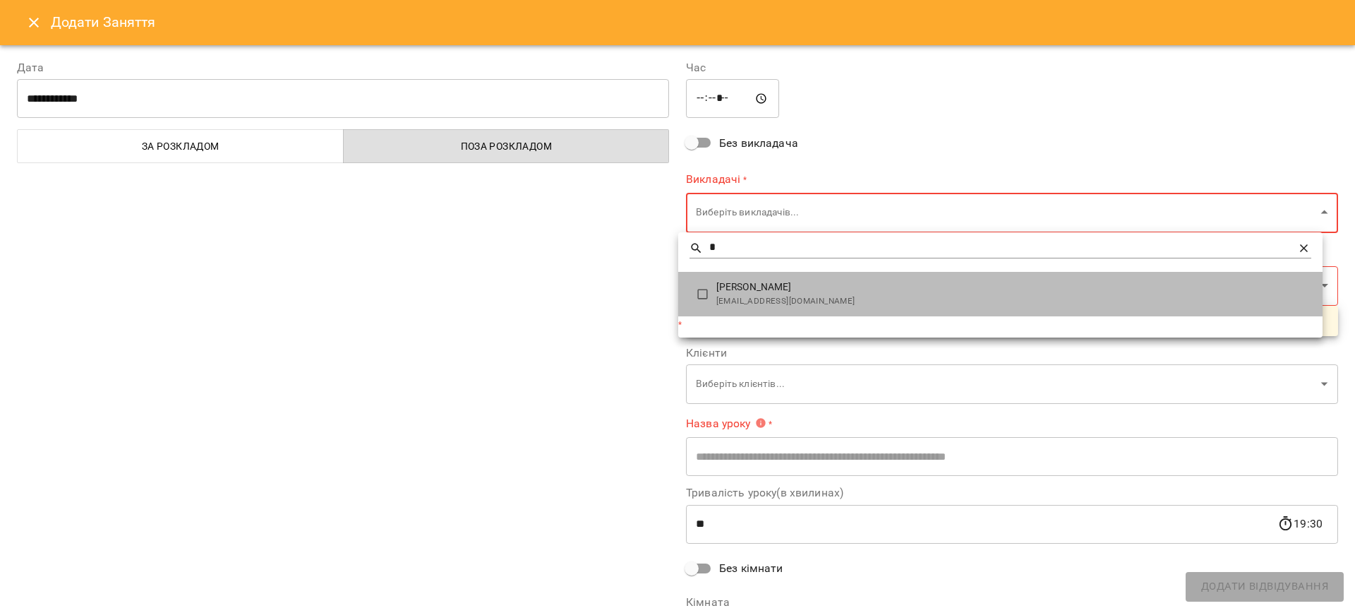
click at [738, 283] on span "[PERSON_NAME]" at bounding box center [1013, 287] width 595 height 14
type input "**********"
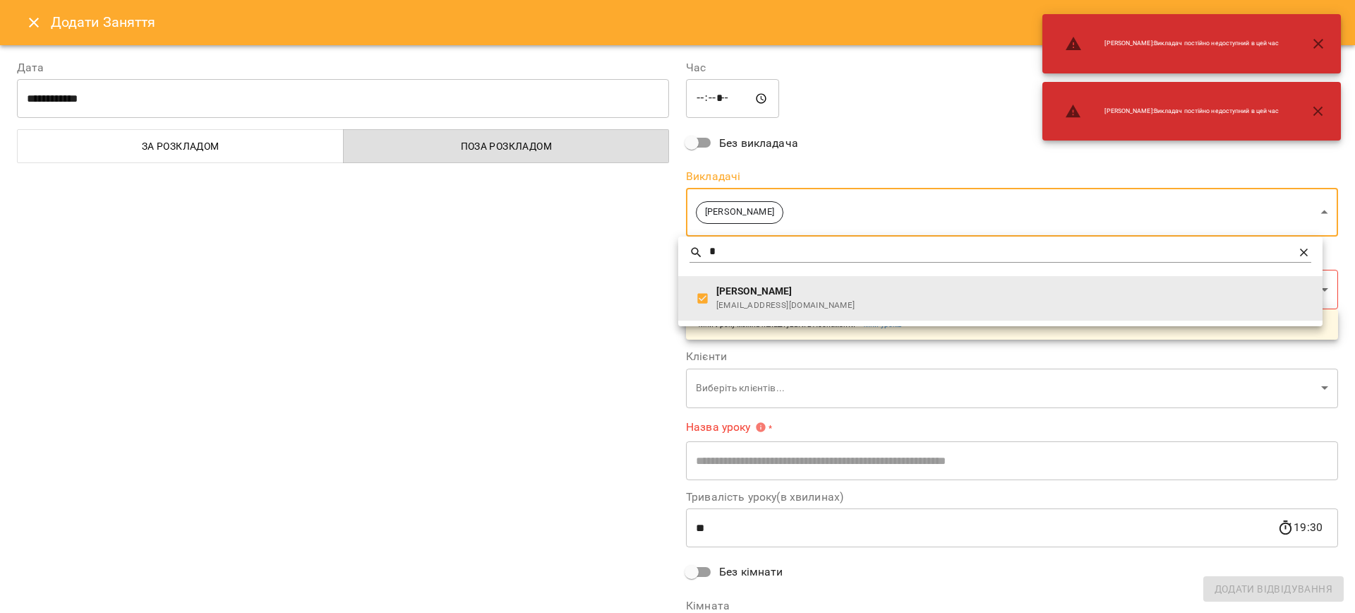
click at [562, 337] on div at bounding box center [677, 306] width 1355 height 613
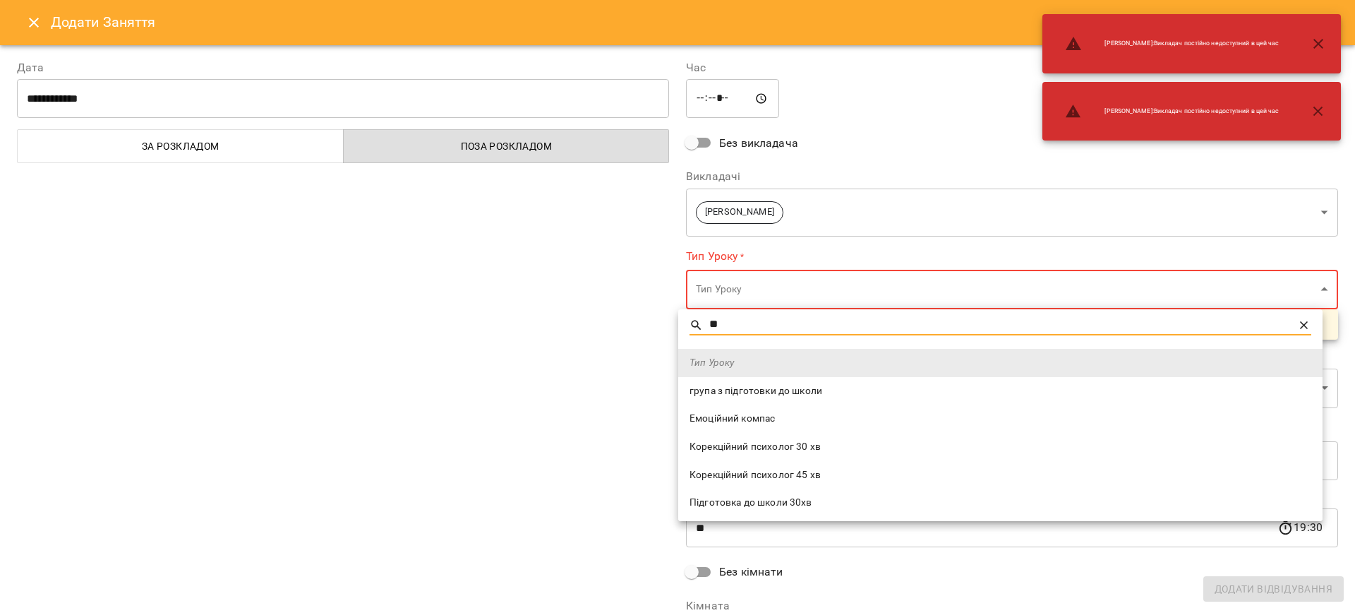
type input "**"
click at [742, 445] on span "Корекційний психолог 30 хв" at bounding box center [1001, 447] width 622 height 14
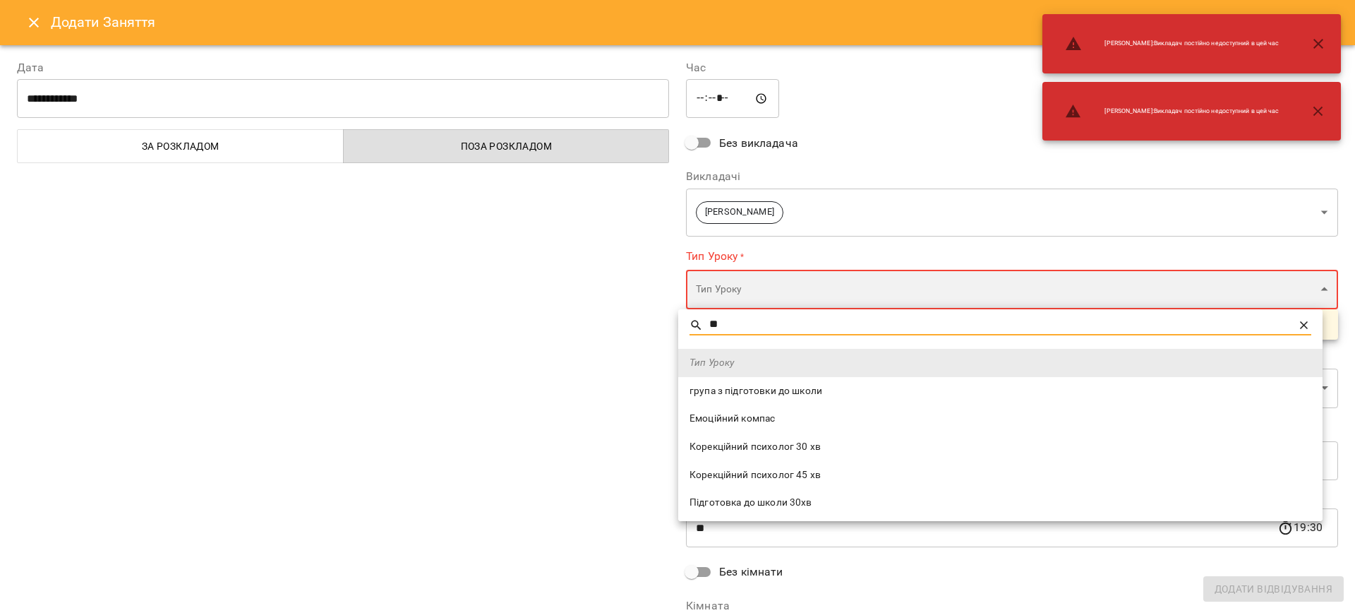
type input "**********"
type input "**"
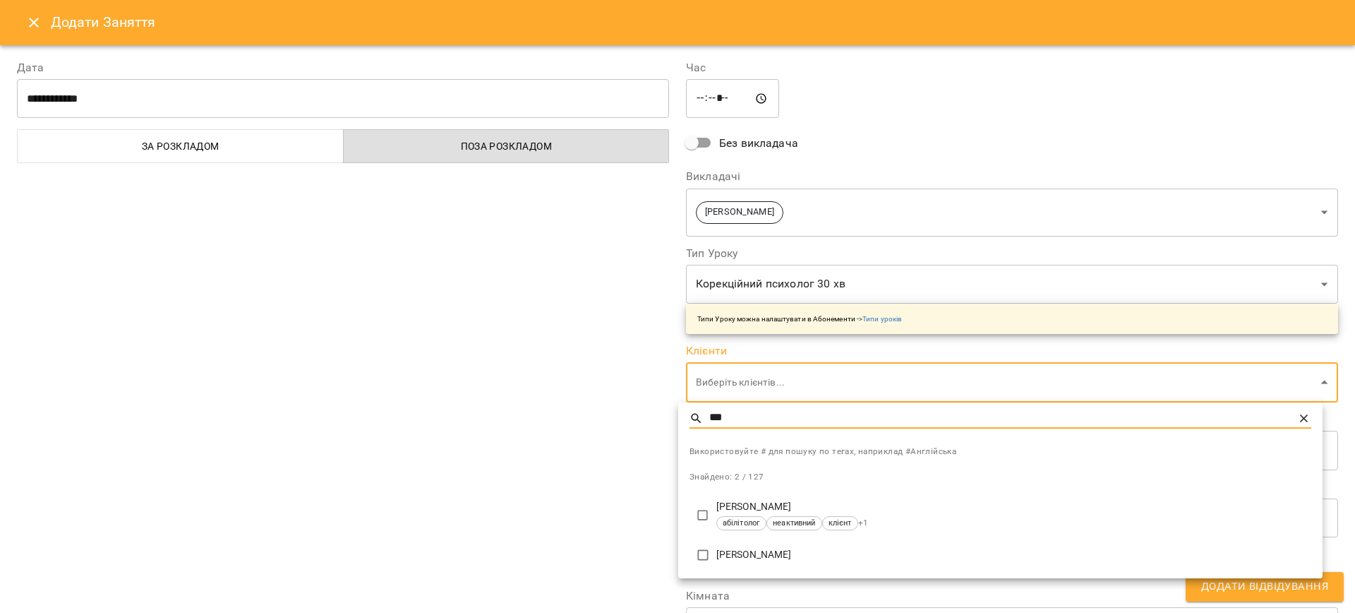
type input "***"
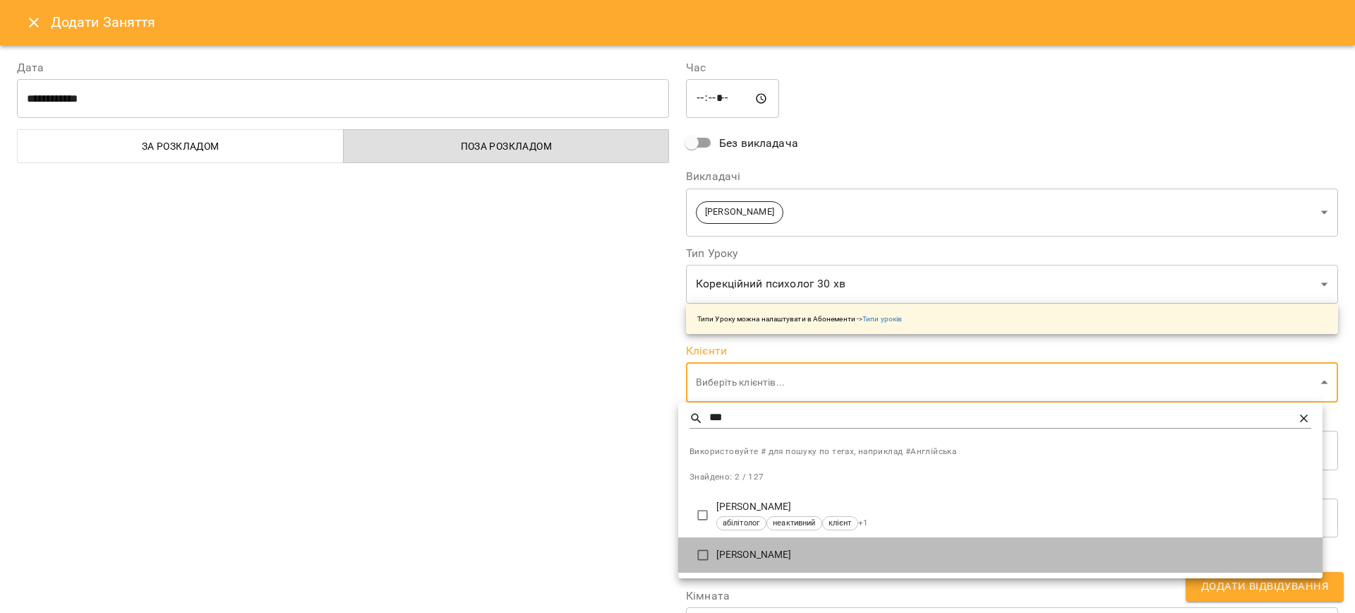
click at [818, 560] on p "[PERSON_NAME]" at bounding box center [1013, 555] width 595 height 14
type input "**********"
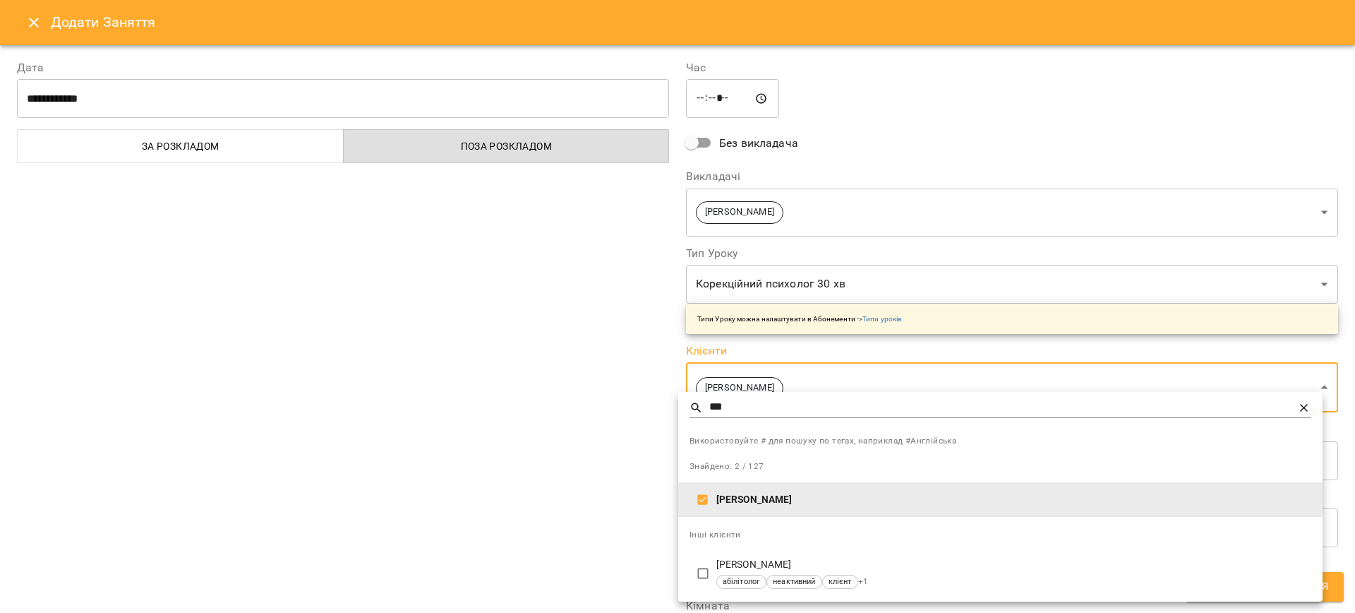
click at [561, 507] on div at bounding box center [677, 306] width 1355 height 613
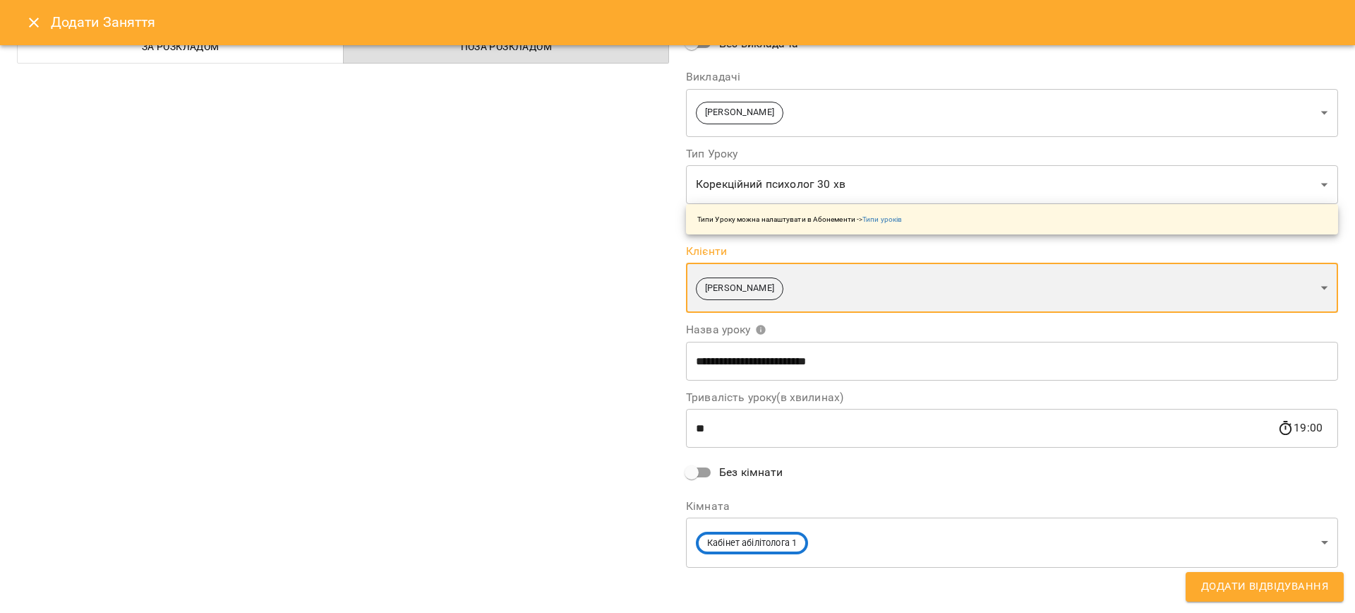
scroll to position [102, 0]
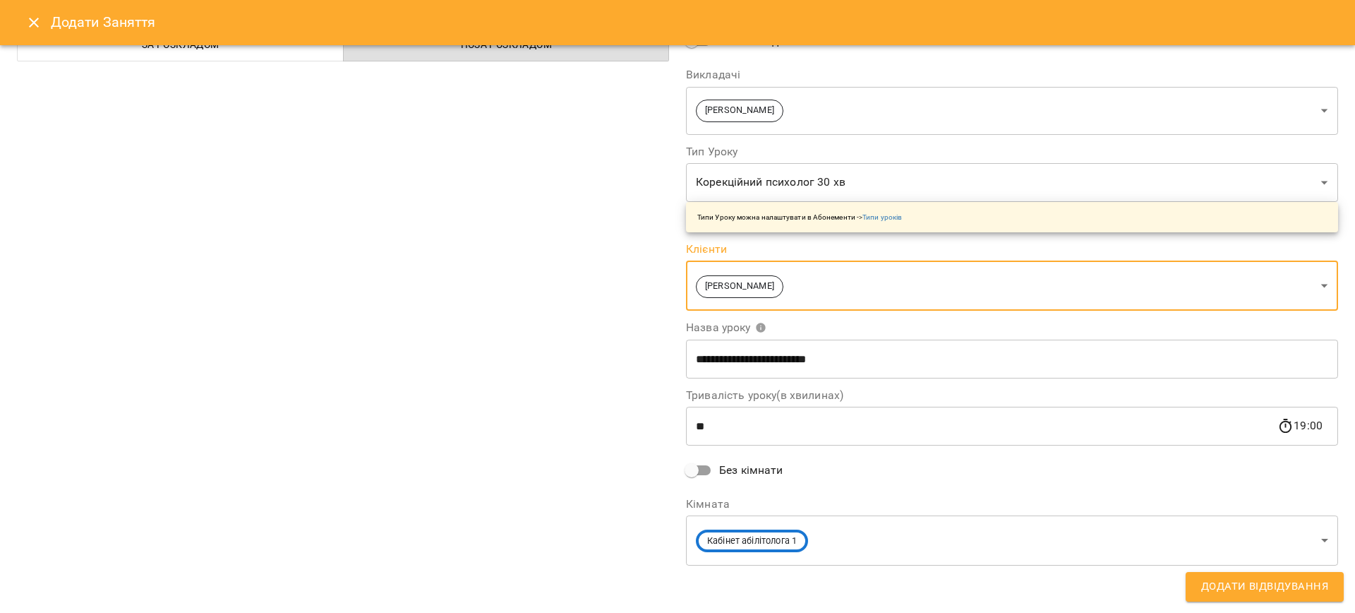
click at [1308, 581] on span "Додати Відвідування" at bounding box center [1264, 586] width 127 height 18
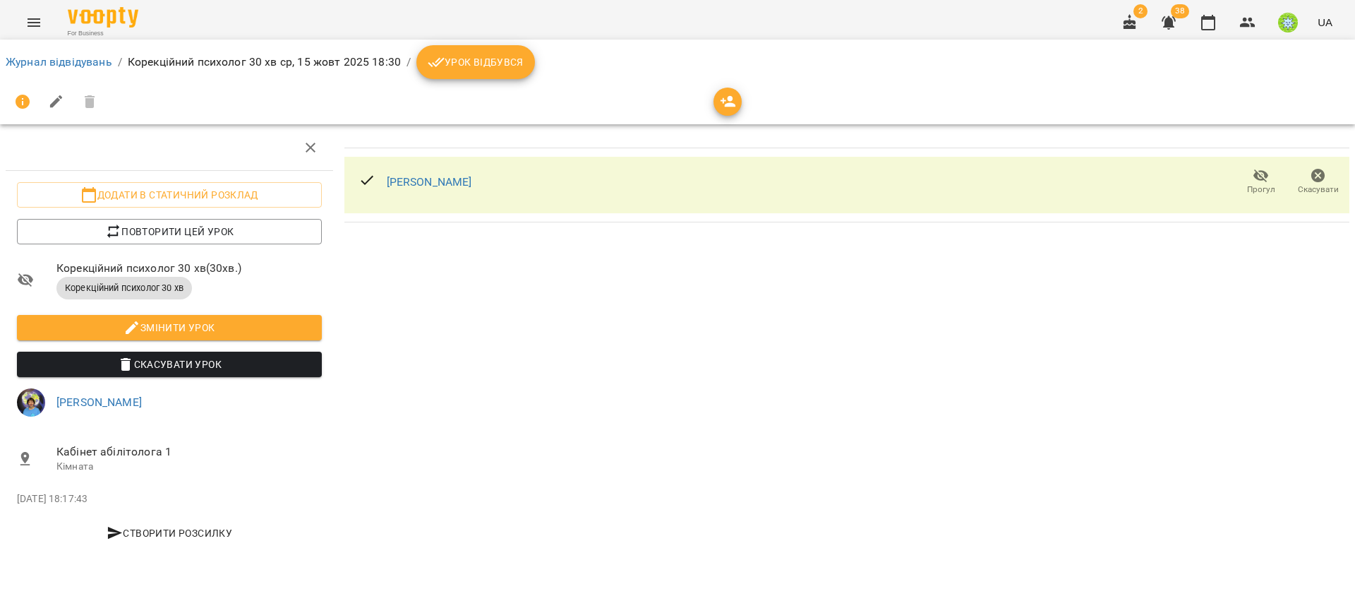
click at [35, 28] on icon "Menu" at bounding box center [33, 22] width 17 height 17
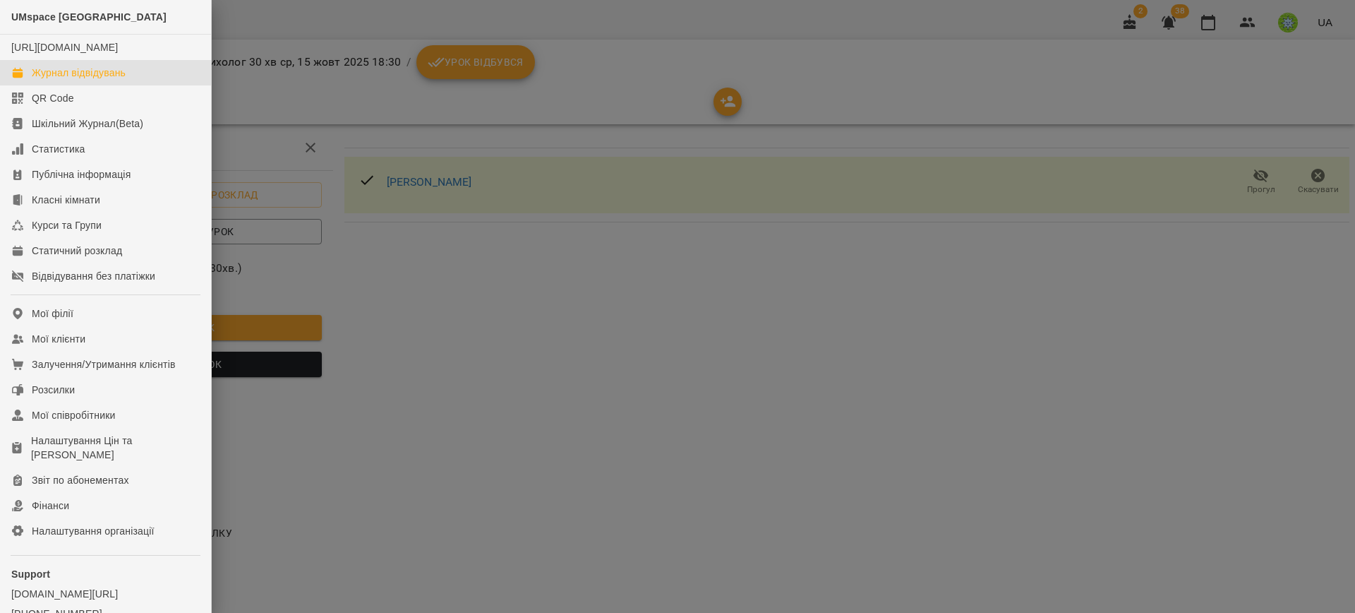
click at [42, 85] on link "Журнал відвідувань" at bounding box center [105, 72] width 211 height 25
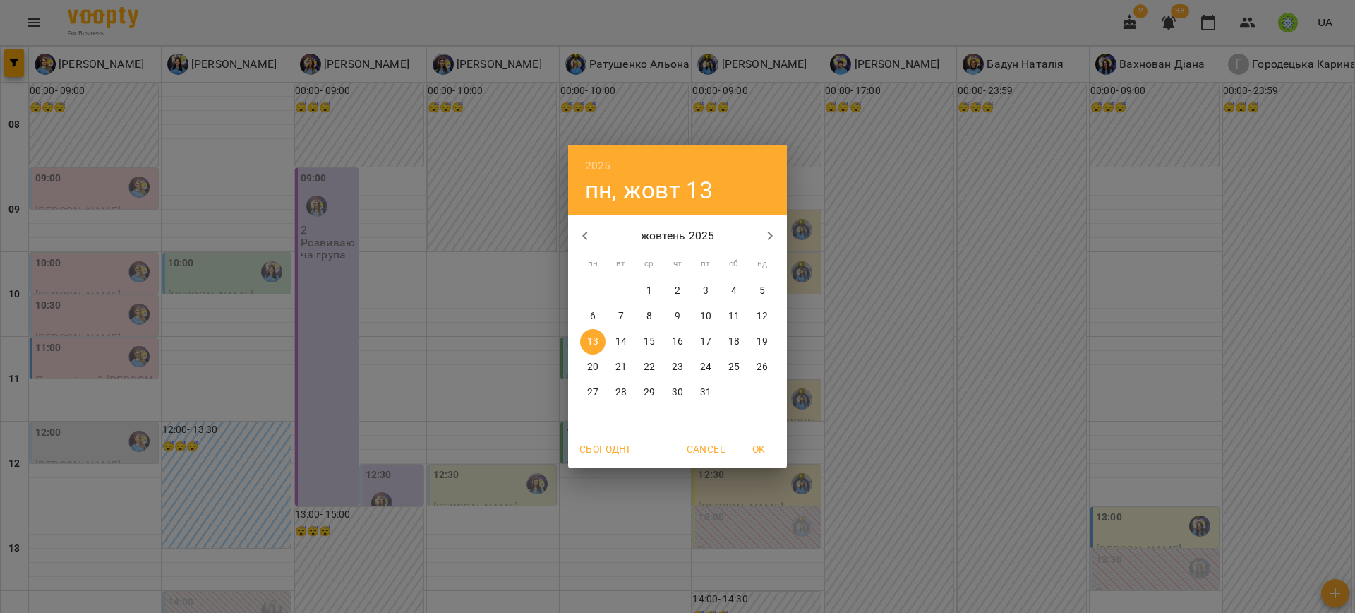
click at [588, 369] on p "20" at bounding box center [592, 367] width 11 height 14
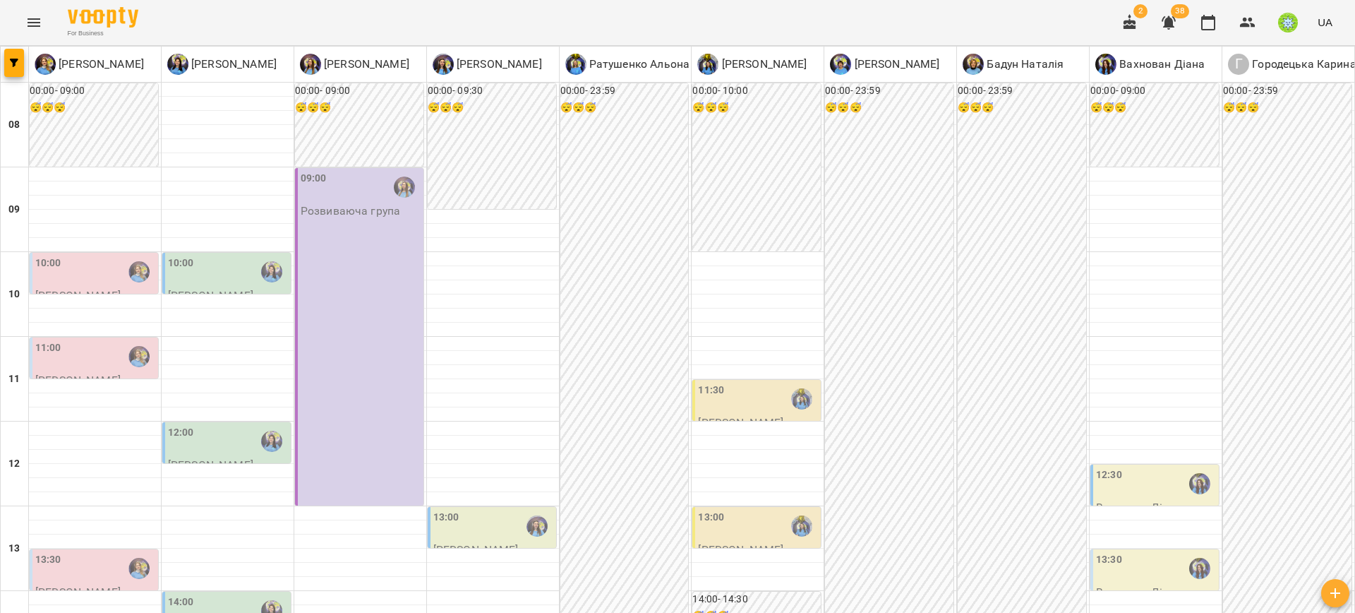
scroll to position [444, 0]
click at [215, 594] on div "14:00" at bounding box center [228, 610] width 120 height 32
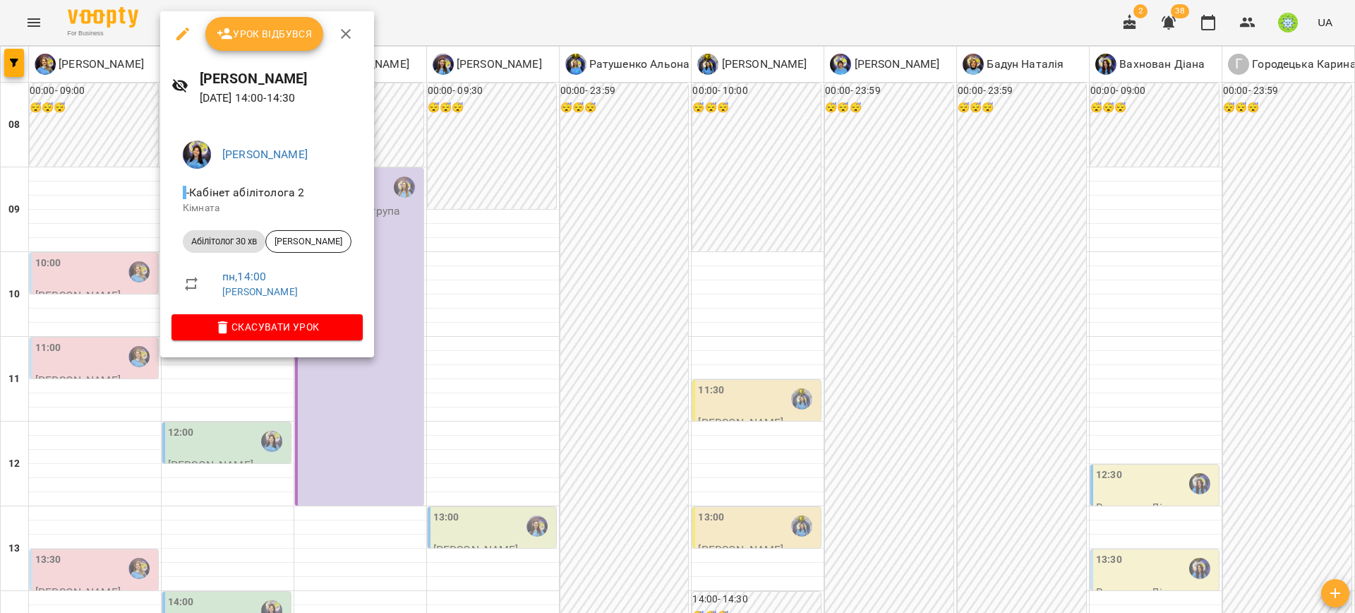
click at [83, 242] on div at bounding box center [677, 306] width 1355 height 613
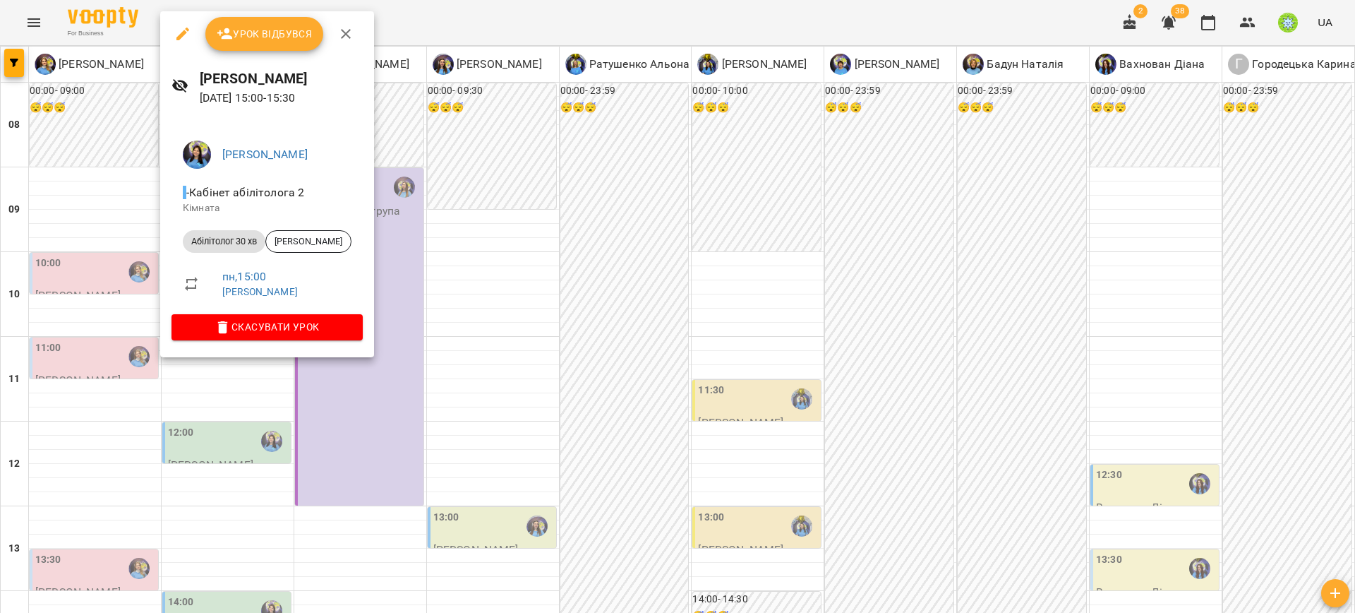
click at [268, 327] on span "Скасувати Урок" at bounding box center [267, 326] width 169 height 17
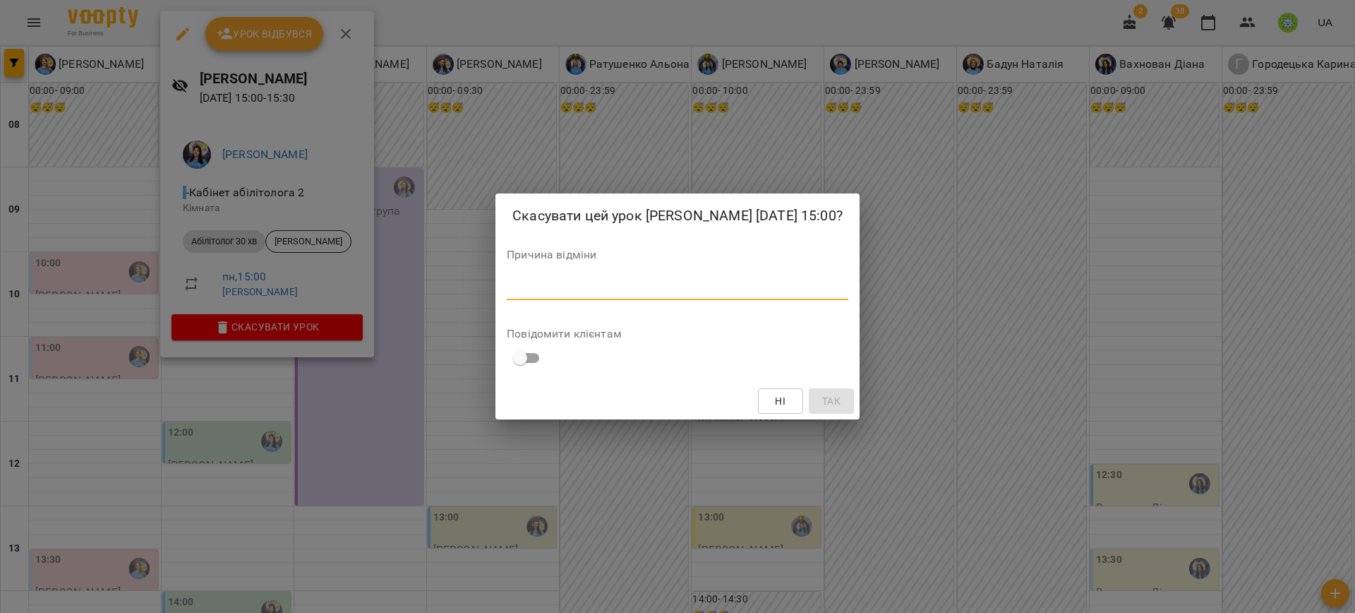
click at [673, 295] on textarea at bounding box center [678, 288] width 342 height 13
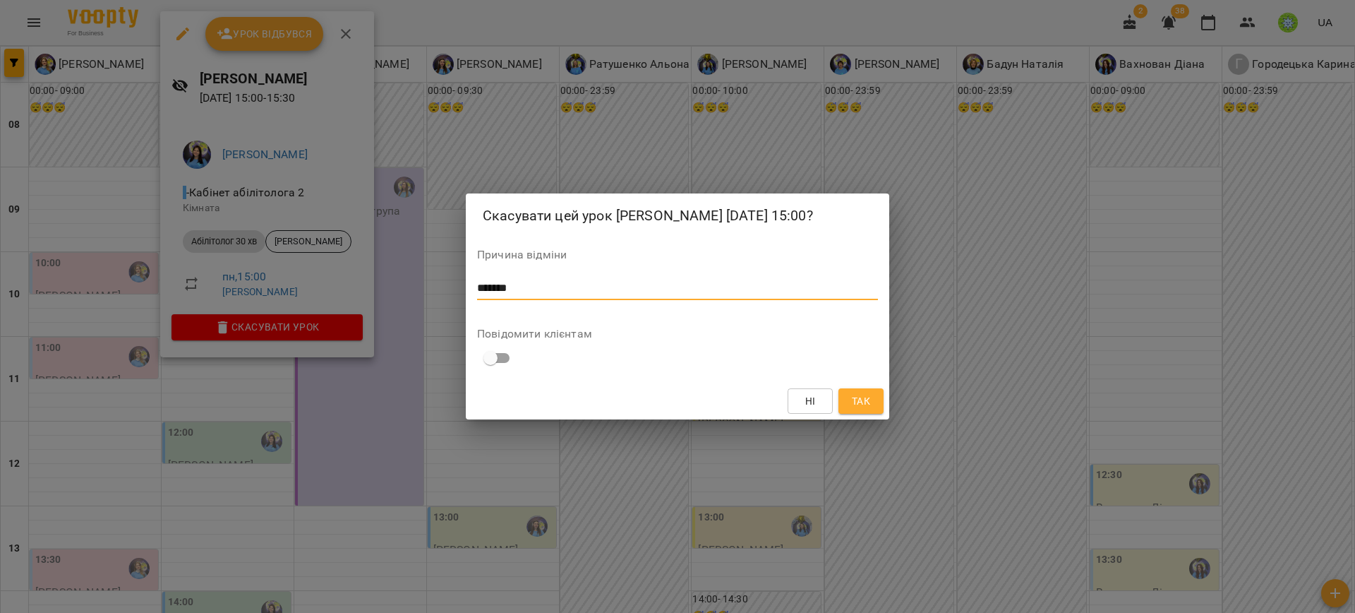
type textarea "*******"
click at [891, 423] on div "Скасувати цей урок Базілєва Катерина 20 жовт 2025 15:00? Причина відміни ******…" at bounding box center [677, 306] width 1355 height 613
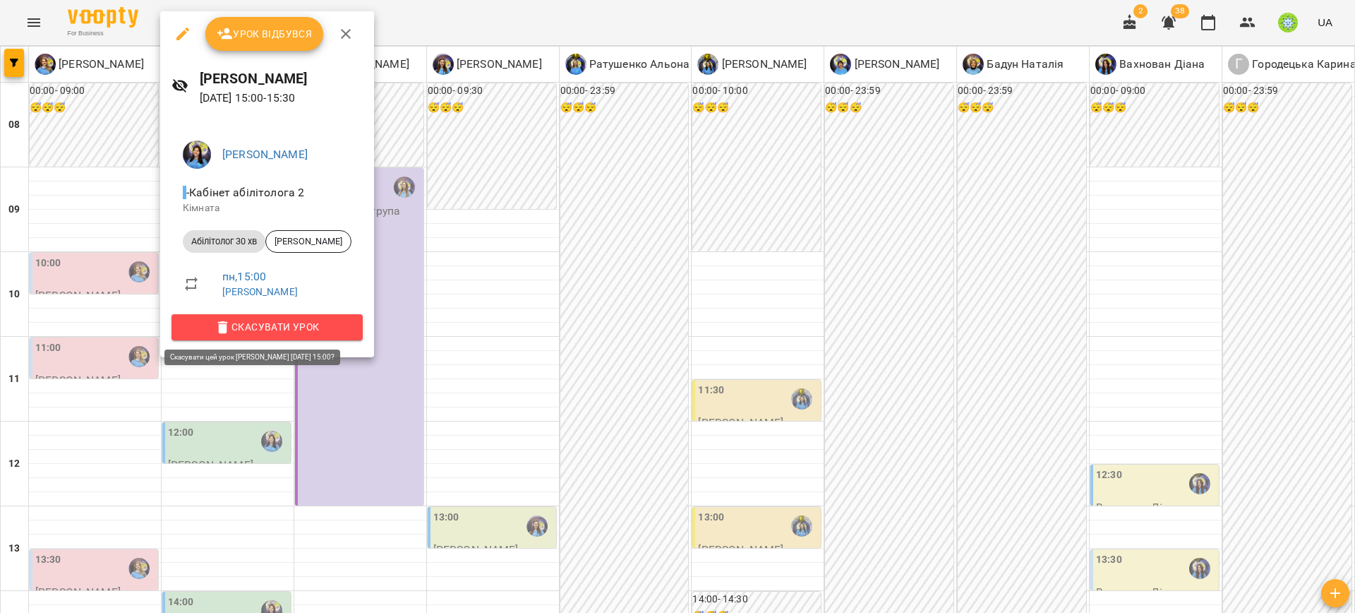
click at [277, 337] on button "Скасувати Урок" at bounding box center [266, 326] width 191 height 25
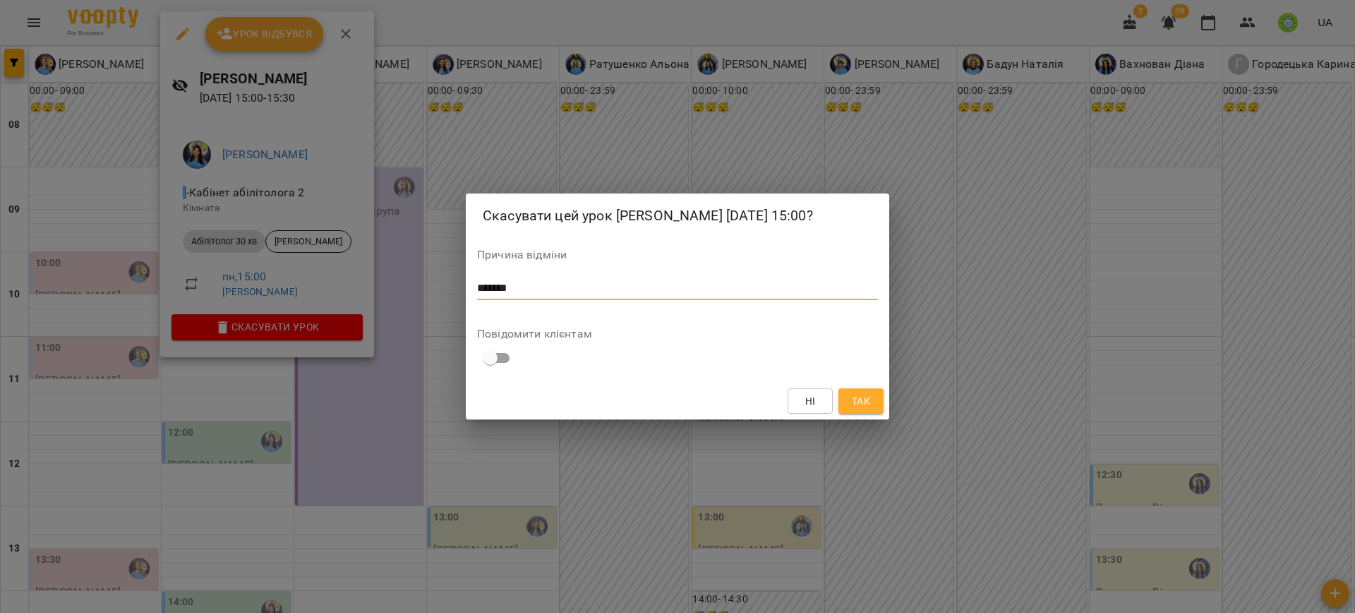
click at [750, 295] on textarea "*******" at bounding box center [677, 288] width 401 height 13
click at [505, 295] on textarea "*******" at bounding box center [677, 288] width 401 height 13
type textarea "*******"
click at [870, 407] on span "Так" at bounding box center [861, 400] width 23 height 17
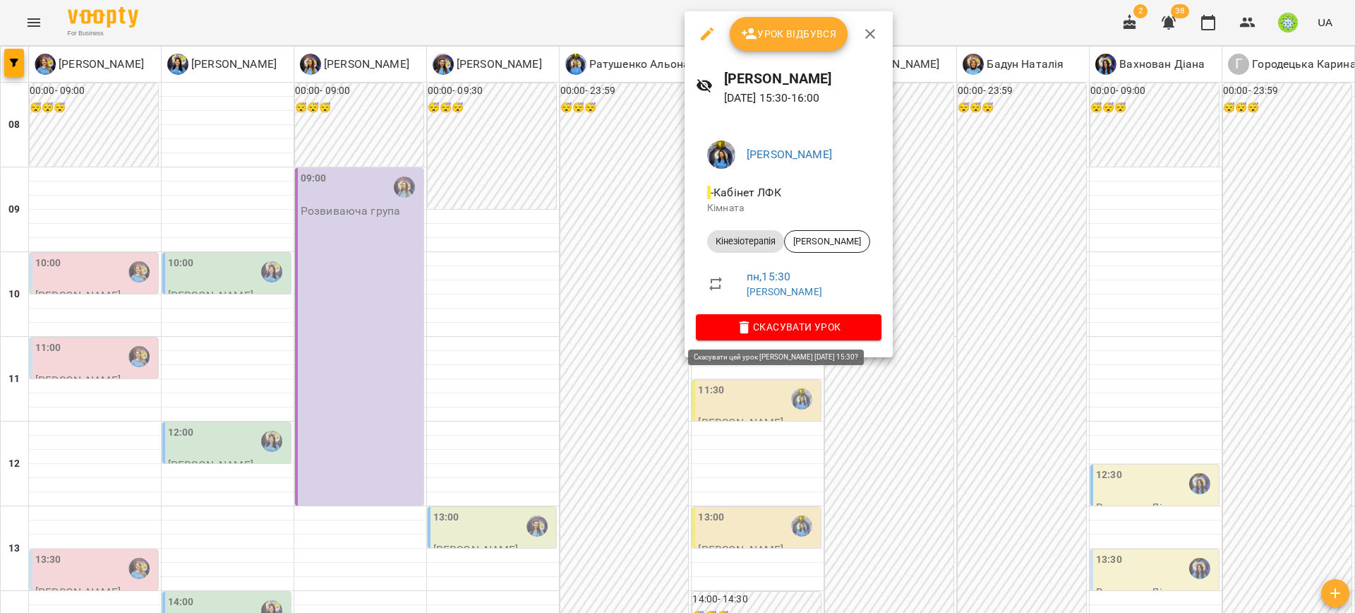
click at [792, 318] on span "Скасувати Урок" at bounding box center [788, 326] width 163 height 17
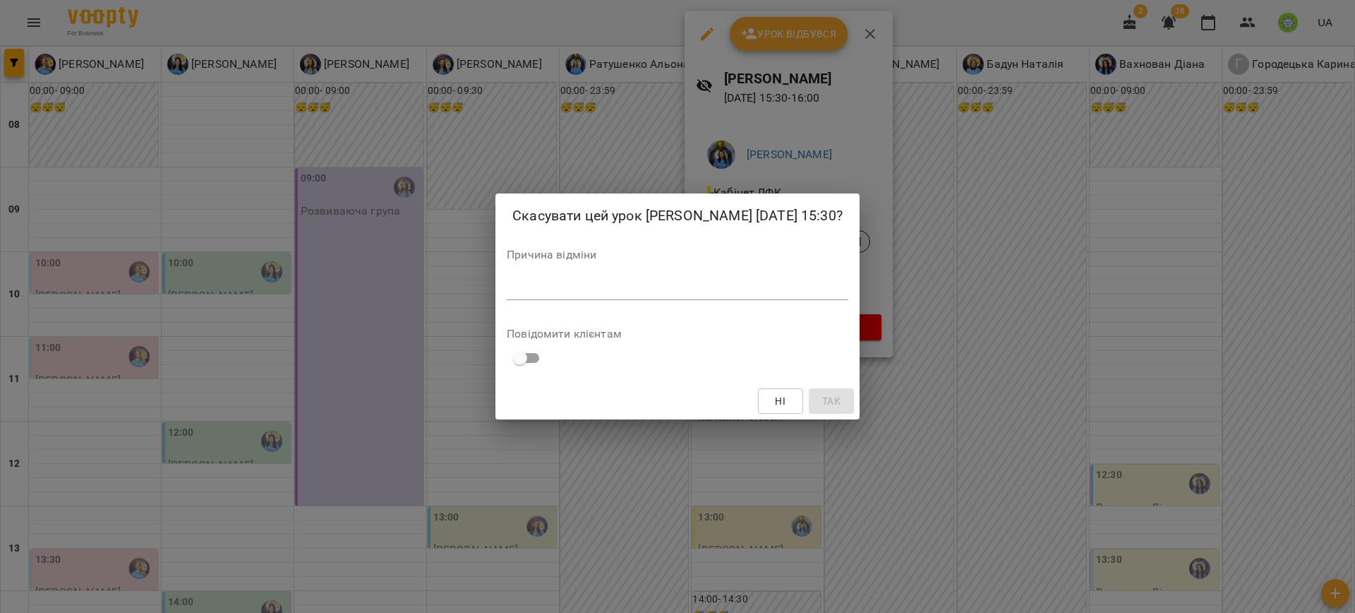
click at [685, 298] on div "*" at bounding box center [678, 288] width 342 height 23
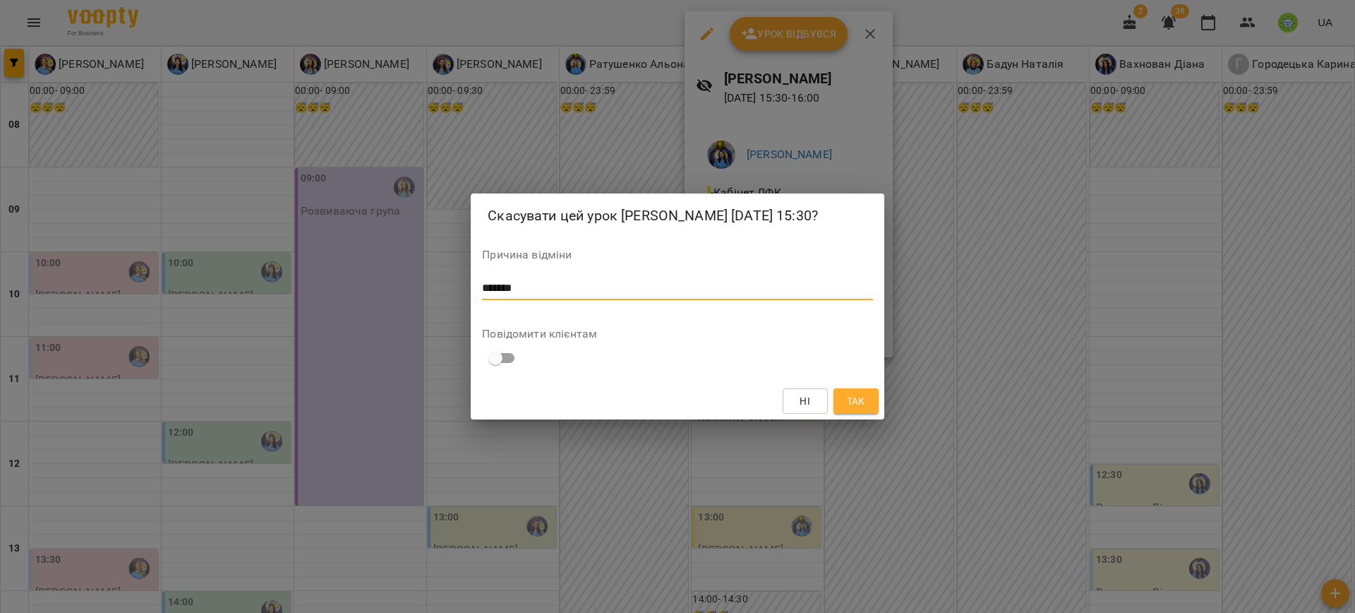
type textarea "*******"
click at [852, 419] on div "Ні Так" at bounding box center [677, 401] width 413 height 37
click at [856, 409] on span "Так" at bounding box center [856, 400] width 18 height 17
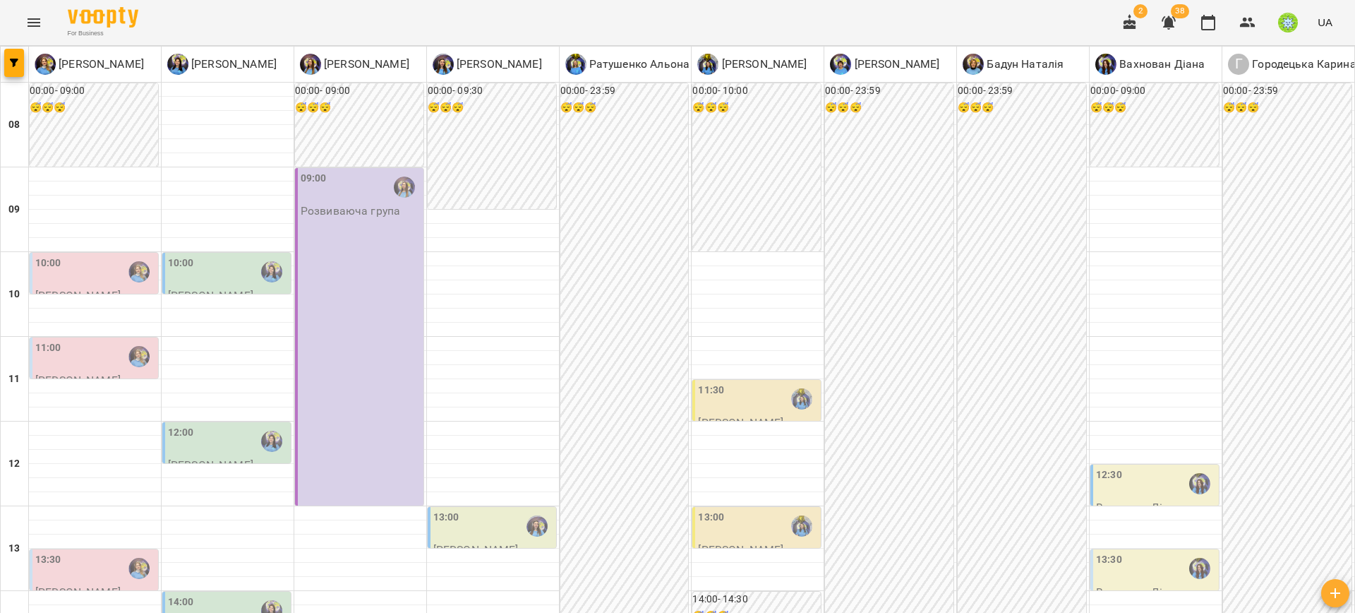
click at [1117, 6] on span "2" at bounding box center [1130, 23] width 34 height 34
click at [1150, 18] on div "2 38 UA" at bounding box center [1225, 22] width 225 height 37
click at [1131, 22] on icon "button" at bounding box center [1130, 22] width 13 height 16
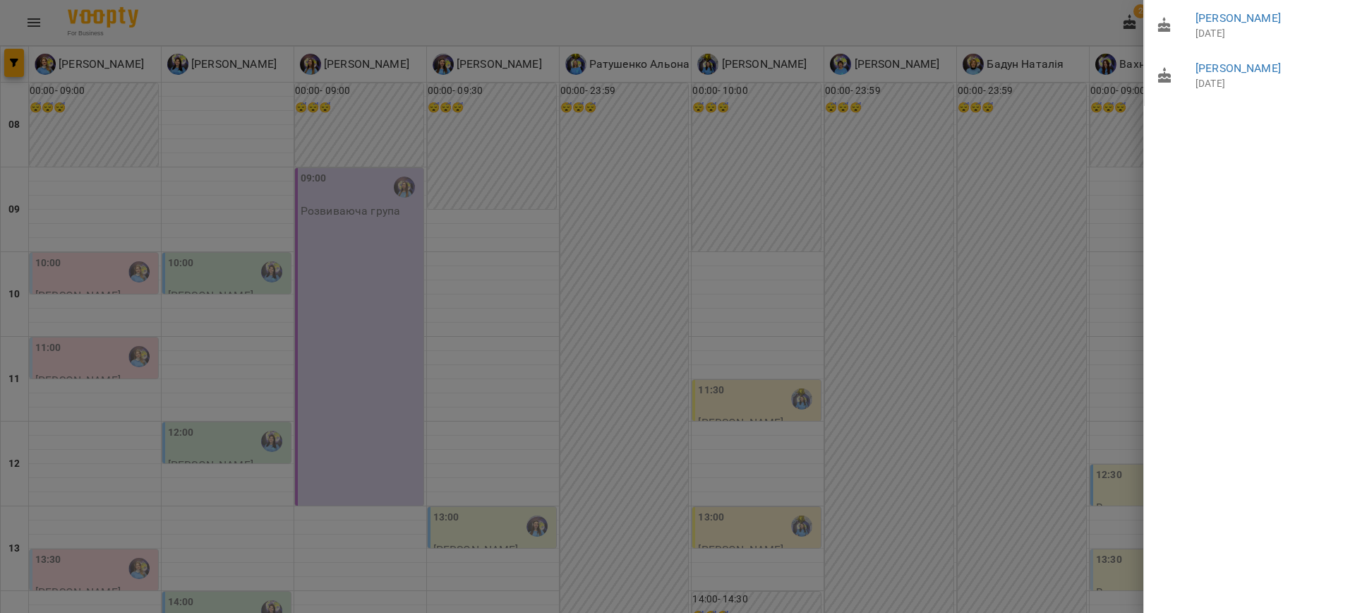
click at [1033, 291] on div at bounding box center [677, 306] width 1355 height 613
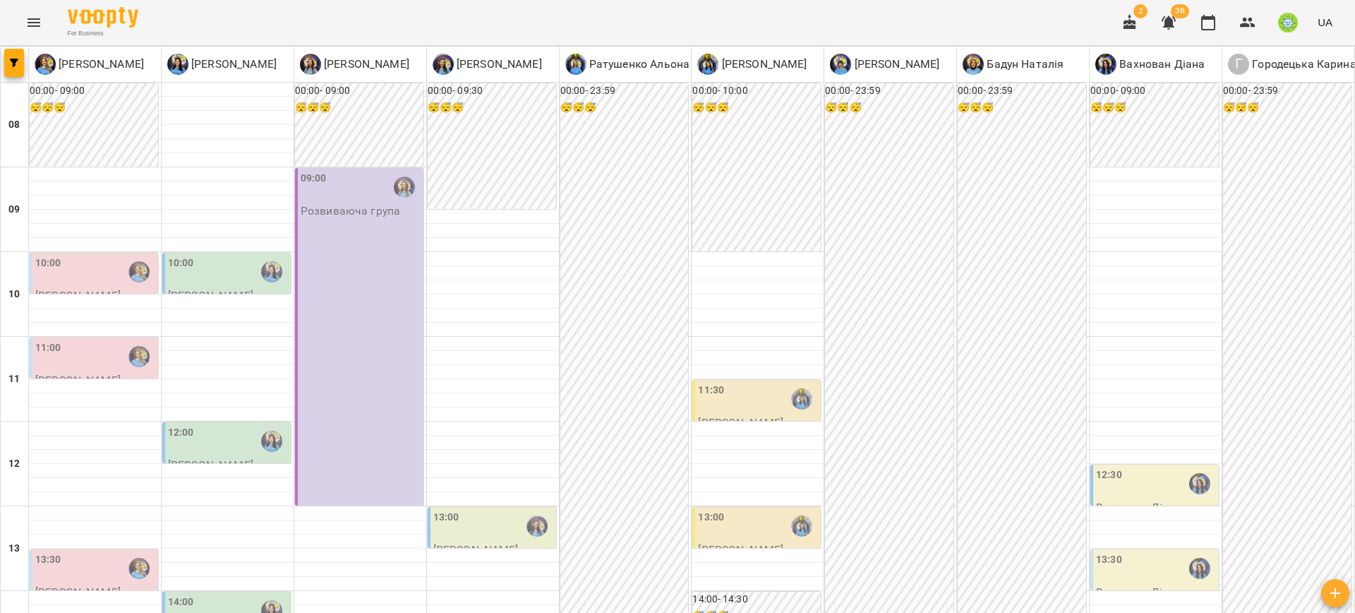
click at [40, 25] on icon "Menu" at bounding box center [33, 22] width 17 height 17
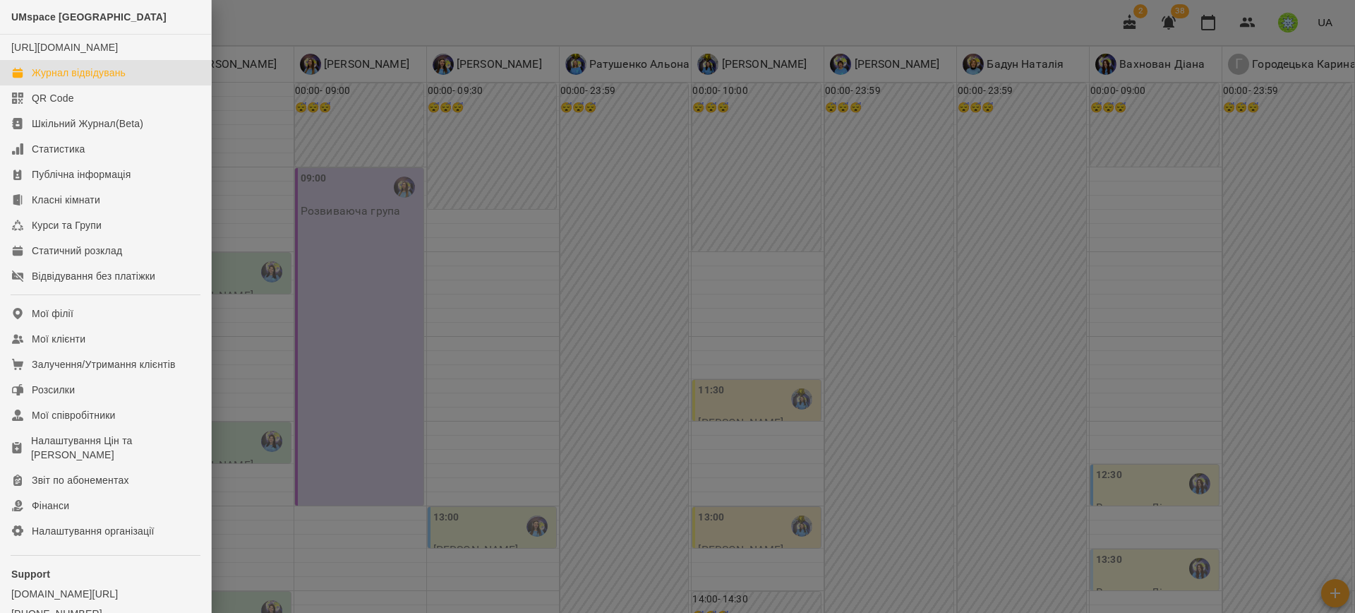
click at [59, 80] on div "Журнал відвідувань" at bounding box center [79, 73] width 94 height 14
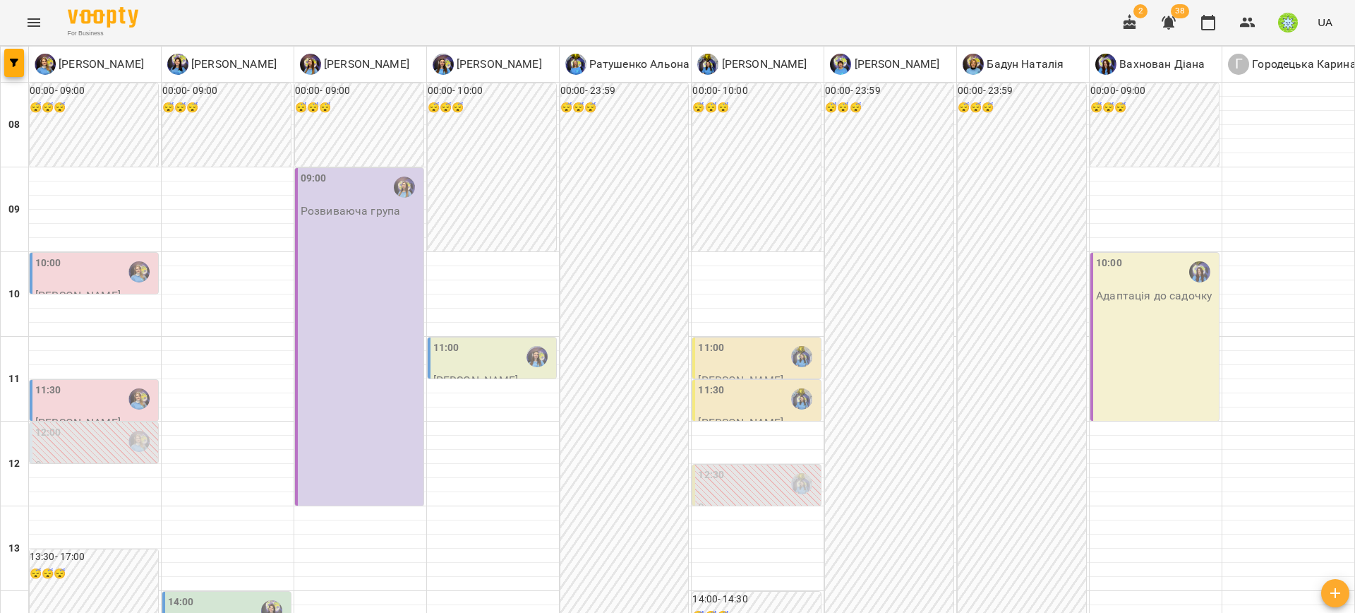
click at [112, 273] on div "10:00" at bounding box center [95, 271] width 120 height 32
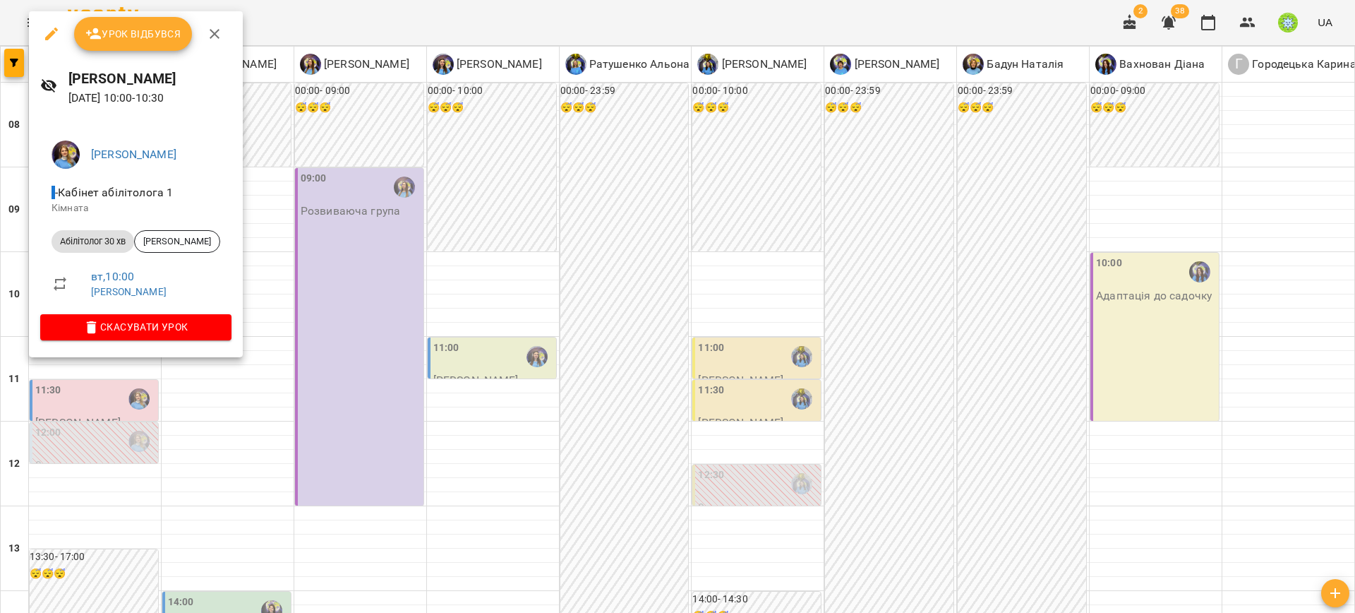
click at [164, 320] on span "Скасувати Урок" at bounding box center [136, 326] width 169 height 17
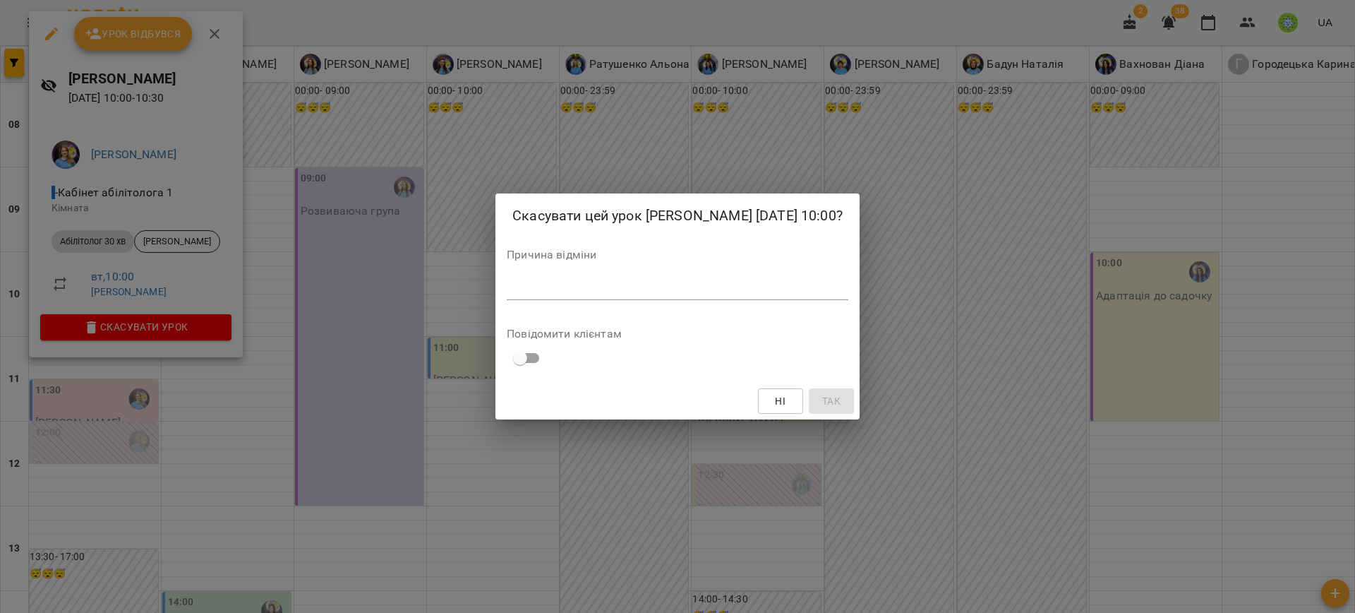
click at [637, 274] on div "Причина відміни *" at bounding box center [678, 277] width 342 height 56
click at [634, 287] on div "Причина відміни *" at bounding box center [678, 277] width 342 height 56
click at [601, 294] on textarea at bounding box center [678, 288] width 342 height 13
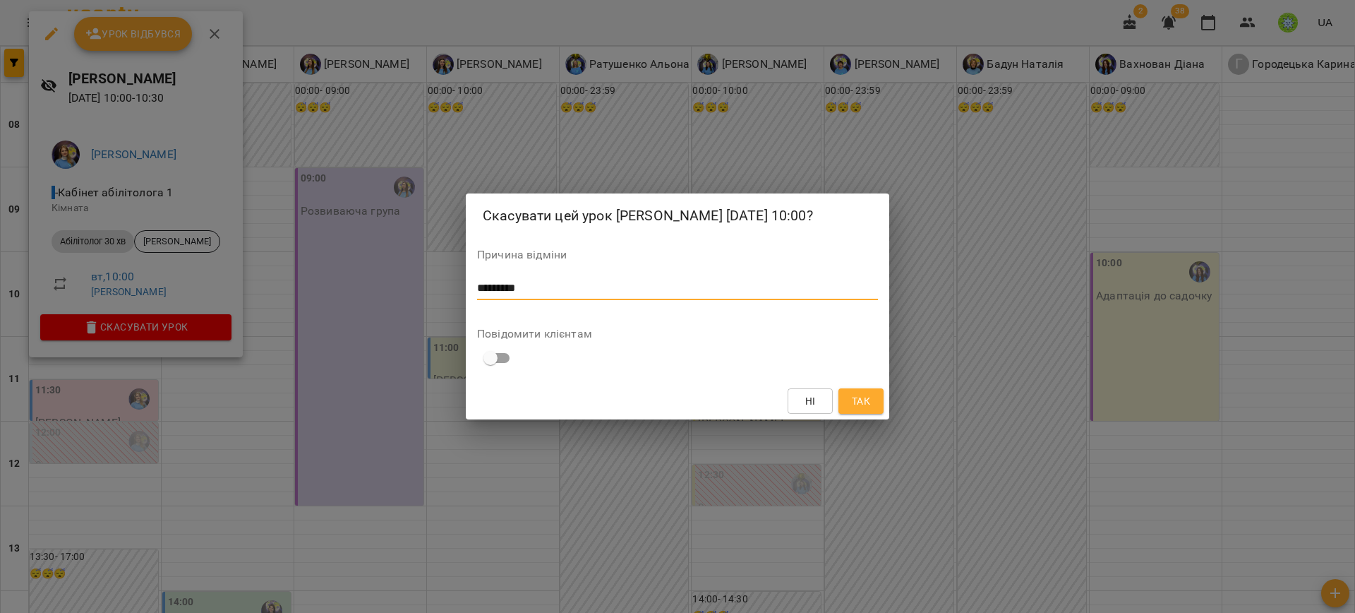
type textarea "*********"
click at [872, 409] on span "Так" at bounding box center [861, 400] width 23 height 17
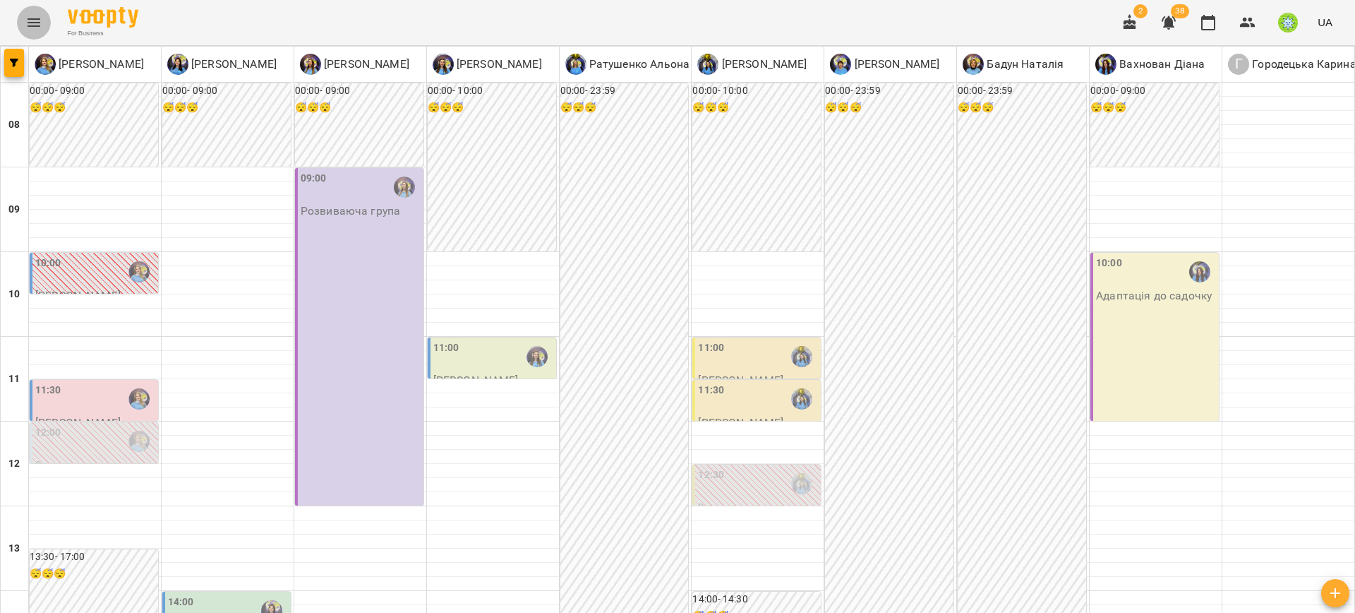
click at [44, 22] on button "Menu" at bounding box center [34, 23] width 34 height 34
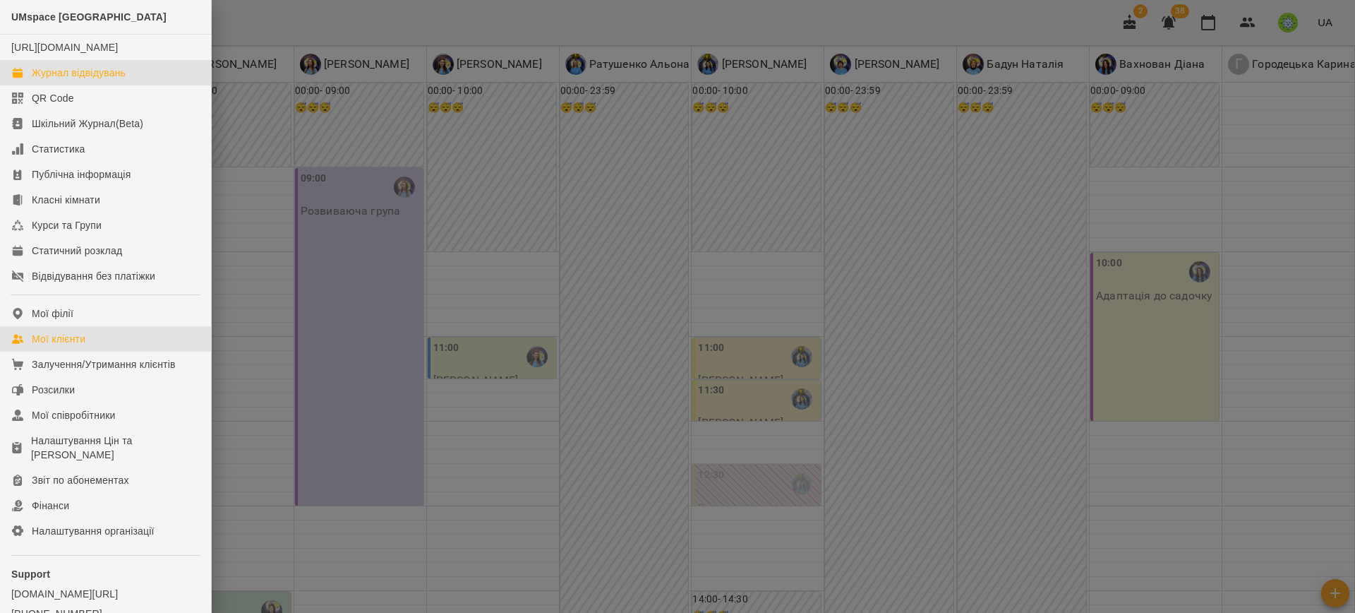
click at [112, 351] on link "Мої клієнти" at bounding box center [105, 338] width 211 height 25
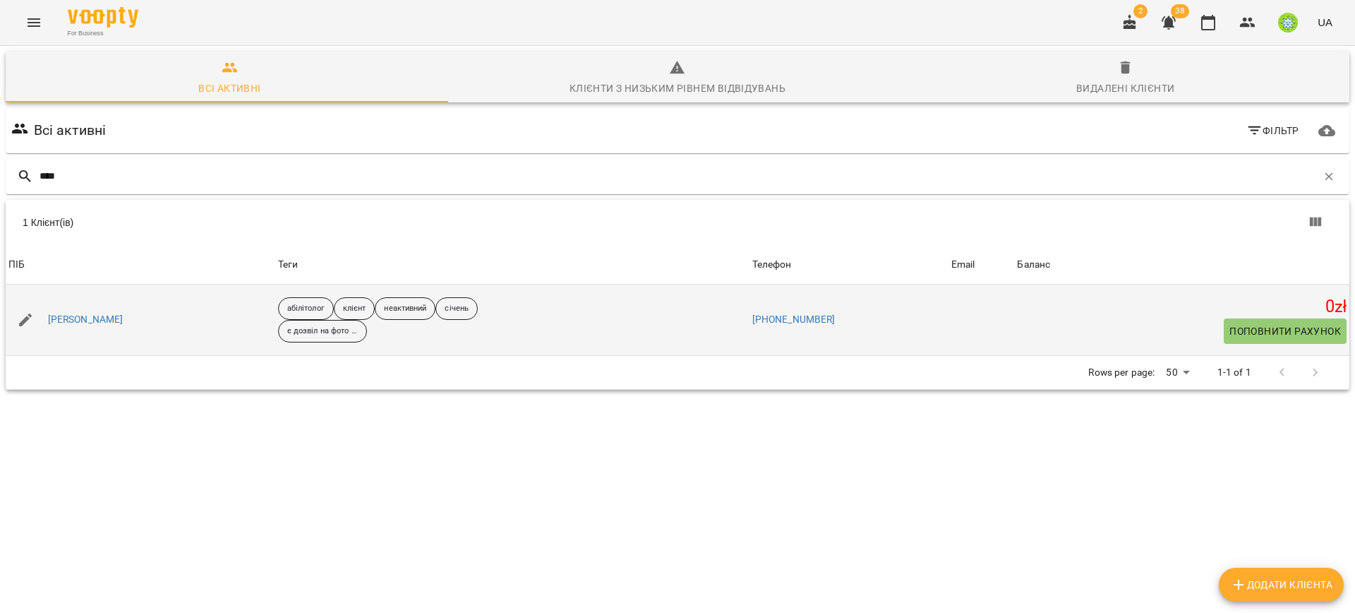
type input "****"
click at [102, 311] on div "[PERSON_NAME]" at bounding box center [85, 320] width 81 height 20
click at [102, 322] on link "[PERSON_NAME]" at bounding box center [86, 320] width 76 height 14
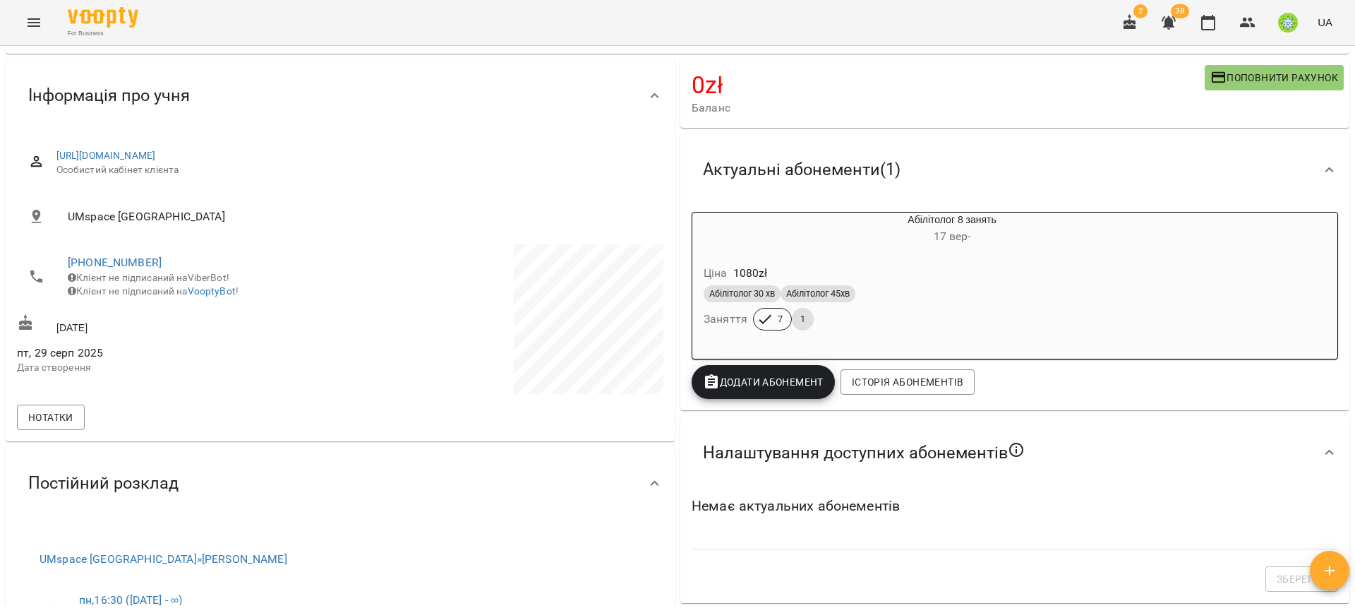
scroll to position [178, 0]
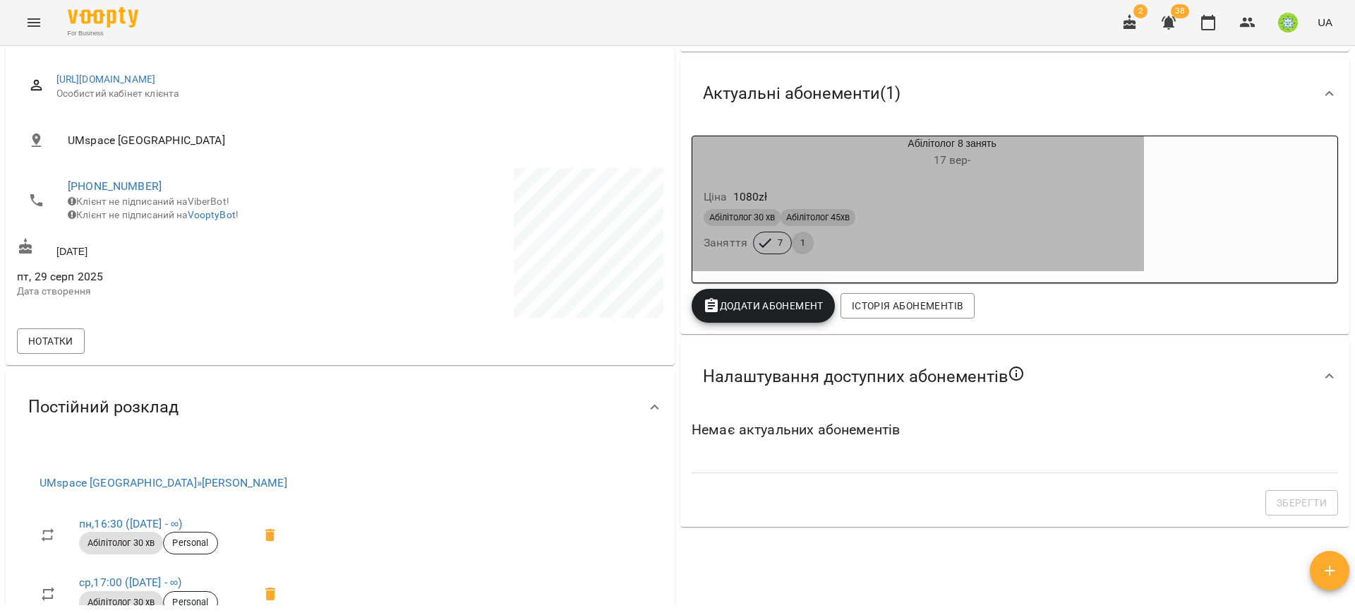
click at [1068, 224] on div "Абілітолог 30 хв Абілітолог 45хв" at bounding box center [918, 217] width 429 height 17
click at [1015, 221] on div "Абілітолог 30 хв Абілітолог 45хв" at bounding box center [918, 217] width 429 height 17
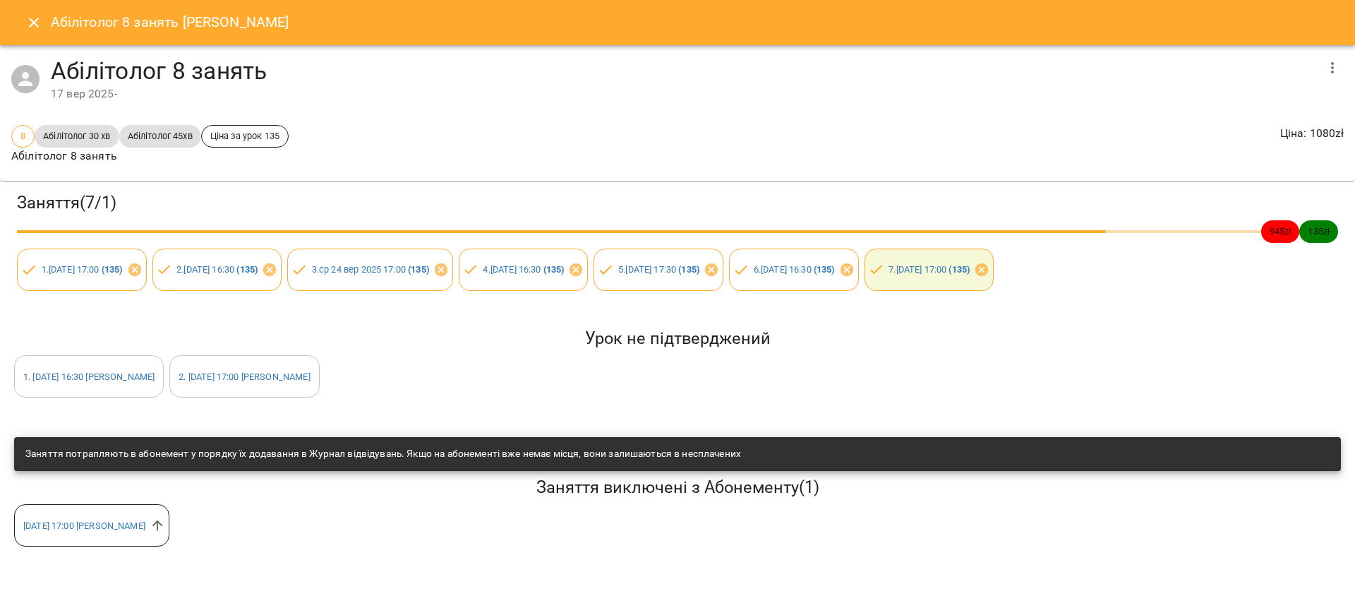
click at [32, 19] on icon "Close" at bounding box center [33, 22] width 17 height 17
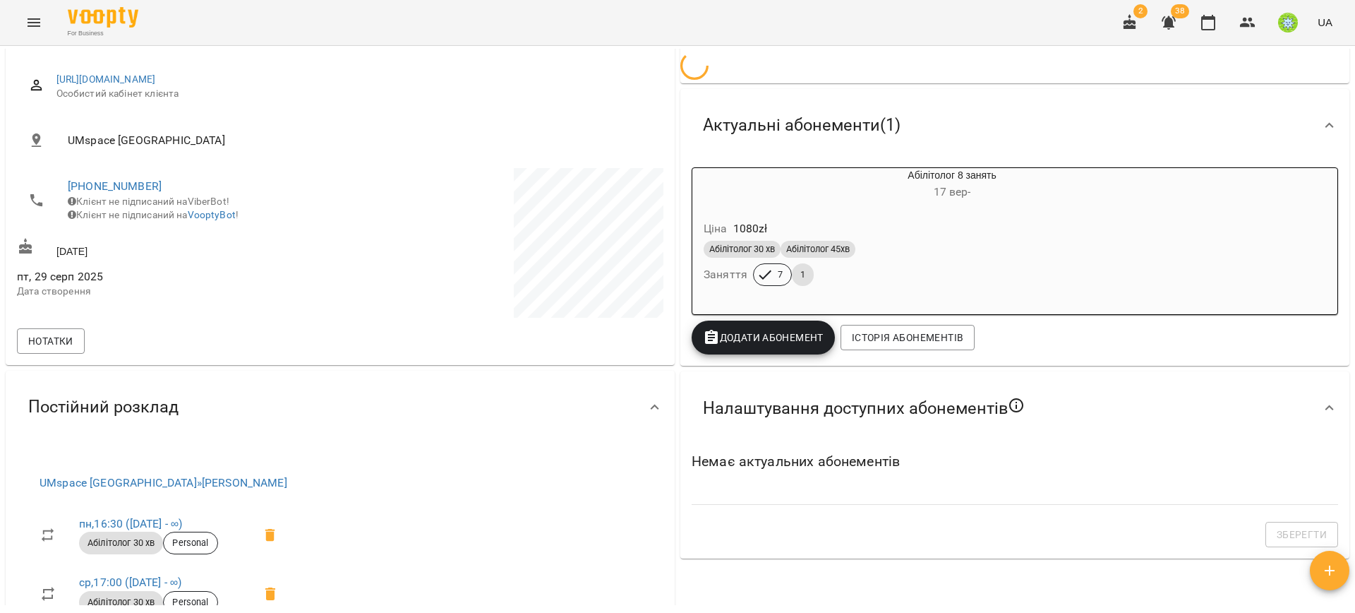
click at [50, 19] on div "For Business 2 38 UA" at bounding box center [677, 22] width 1355 height 45
click at [40, 22] on icon "Menu" at bounding box center [33, 22] width 17 height 17
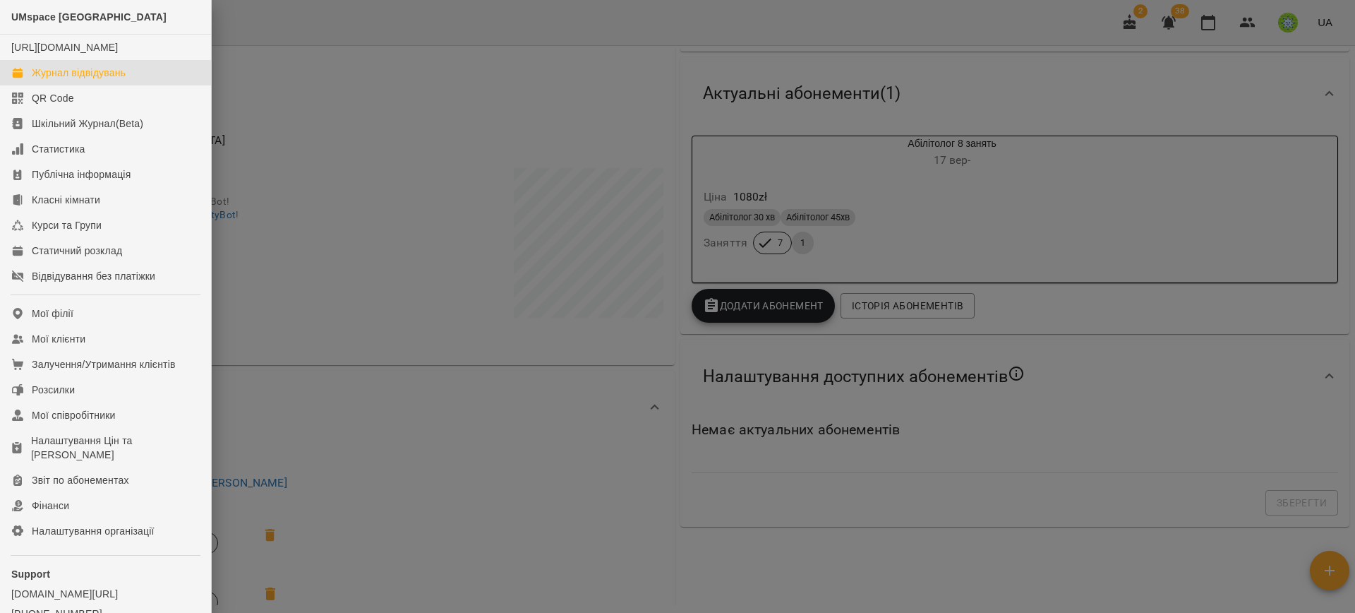
click at [61, 80] on div "Журнал відвідувань" at bounding box center [79, 73] width 94 height 14
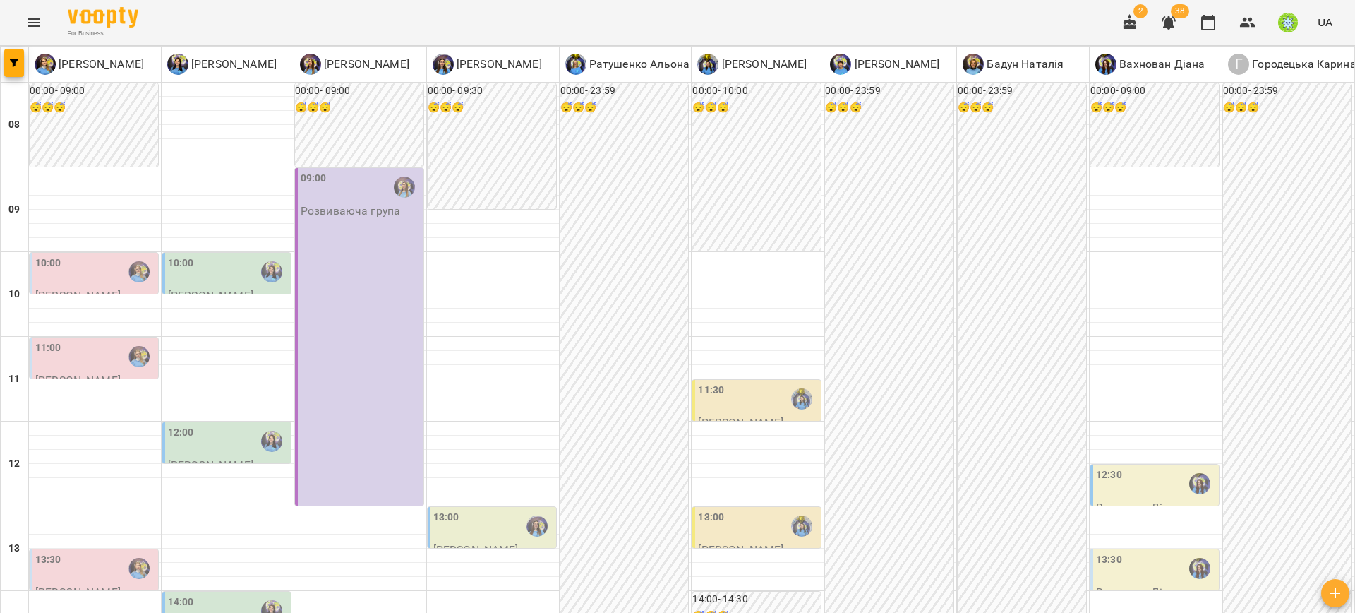
scroll to position [663, 0]
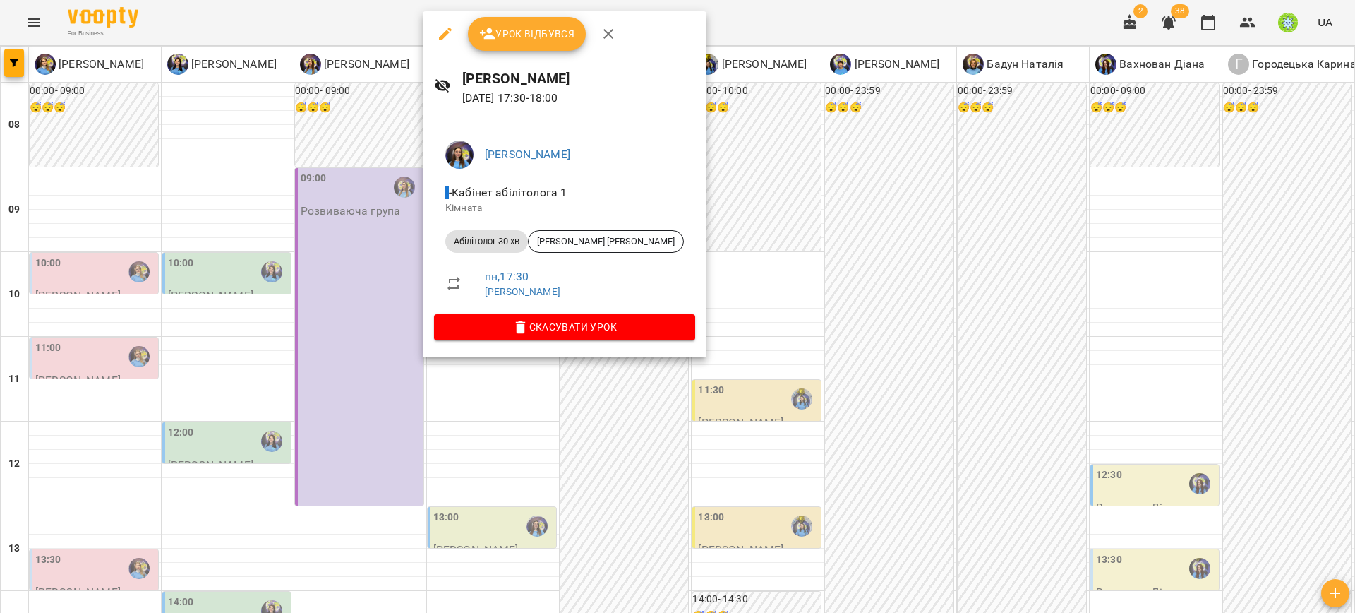
drag, startPoint x: 1145, startPoint y: 337, endPoint x: 741, endPoint y: 319, distance: 404.1
click at [1144, 335] on div at bounding box center [677, 306] width 1355 height 613
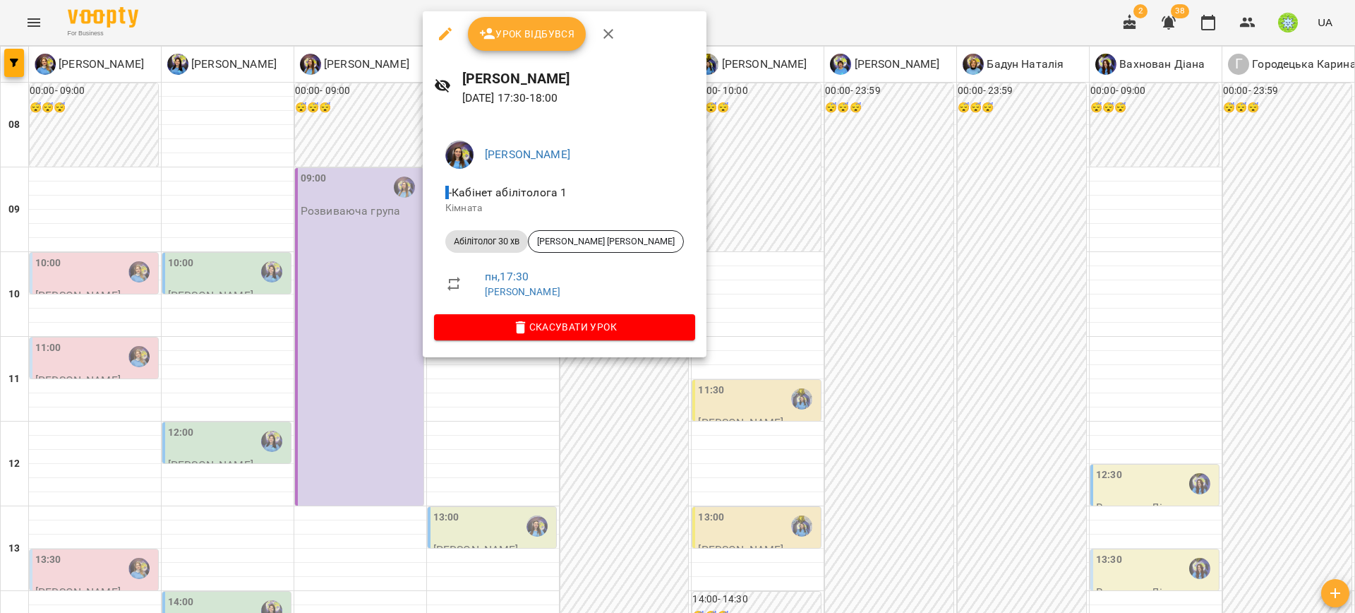
click at [980, 356] on div at bounding box center [677, 306] width 1355 height 613
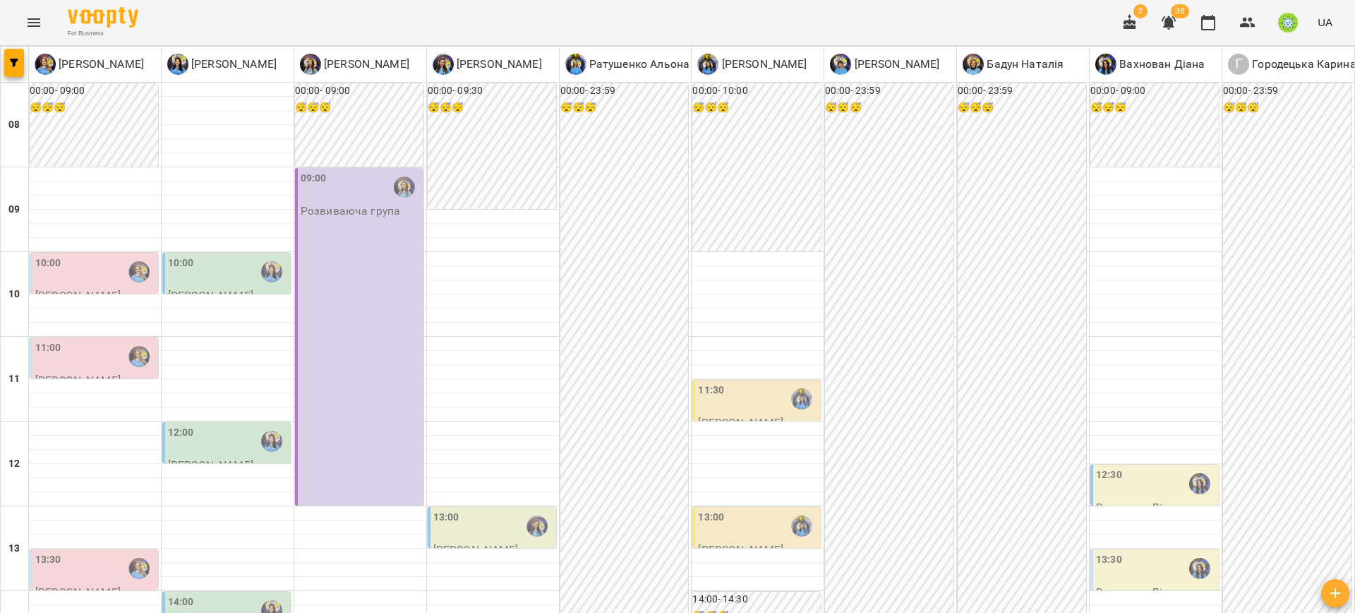
scroll to position [620, 0]
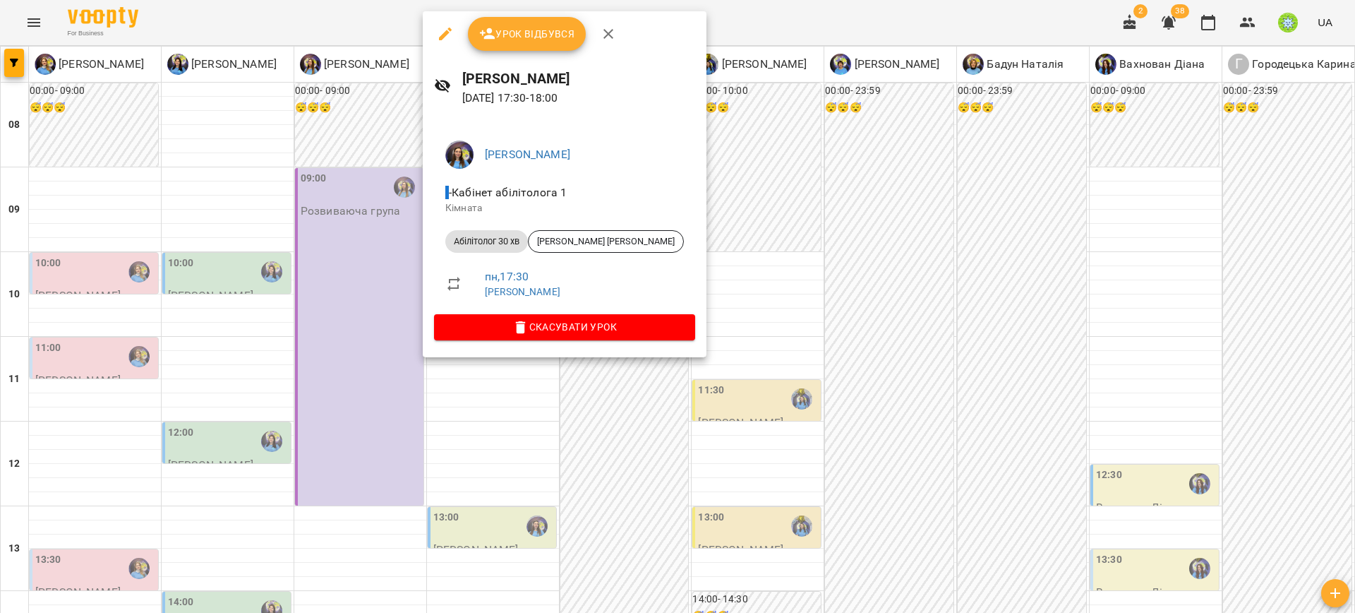
click at [1023, 389] on div at bounding box center [677, 306] width 1355 height 613
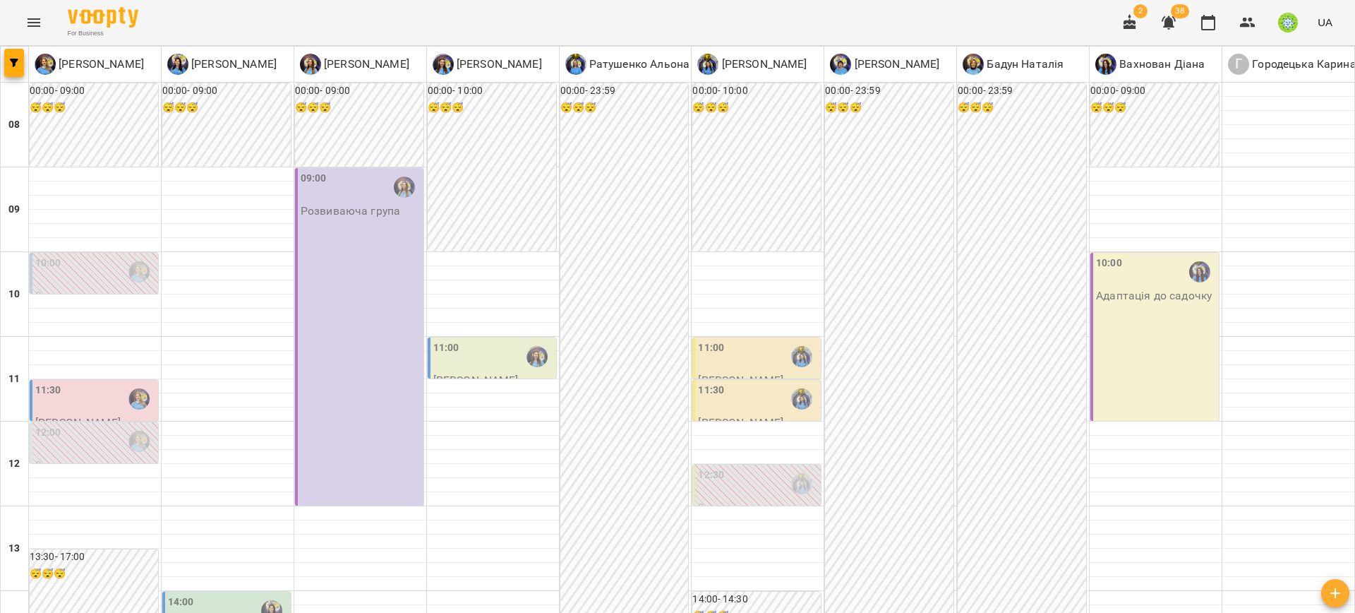
scroll to position [651, 0]
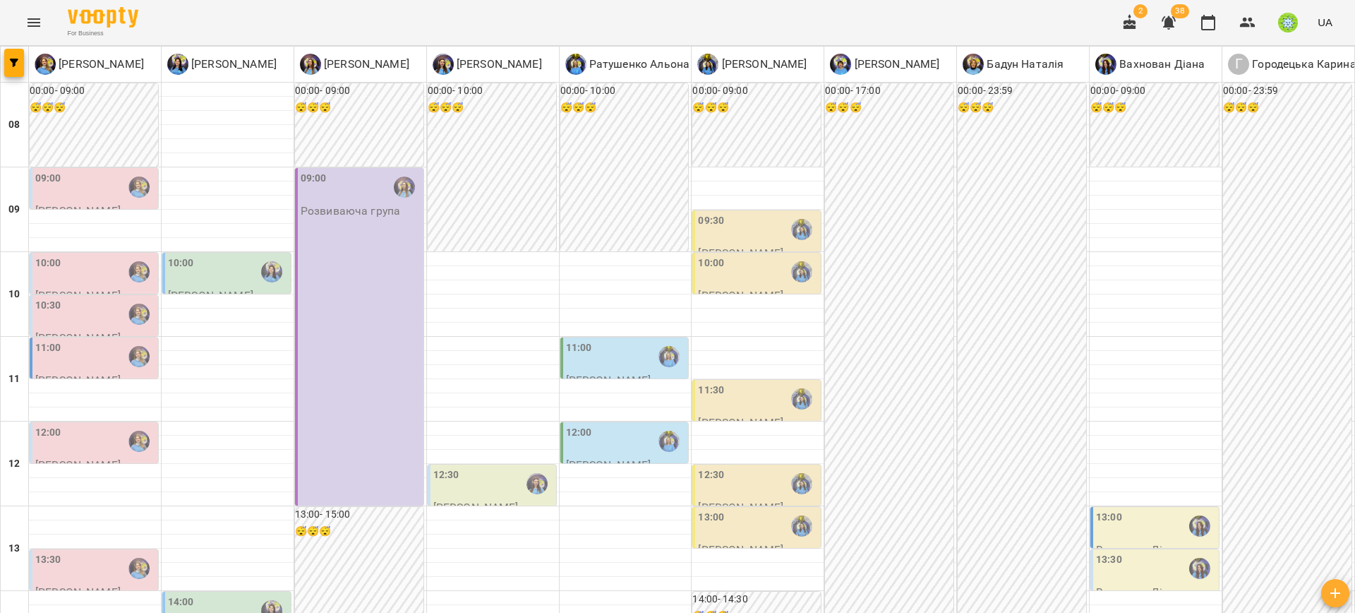
scroll to position [663, 0]
click at [28, 18] on icon "Menu" at bounding box center [34, 22] width 13 height 8
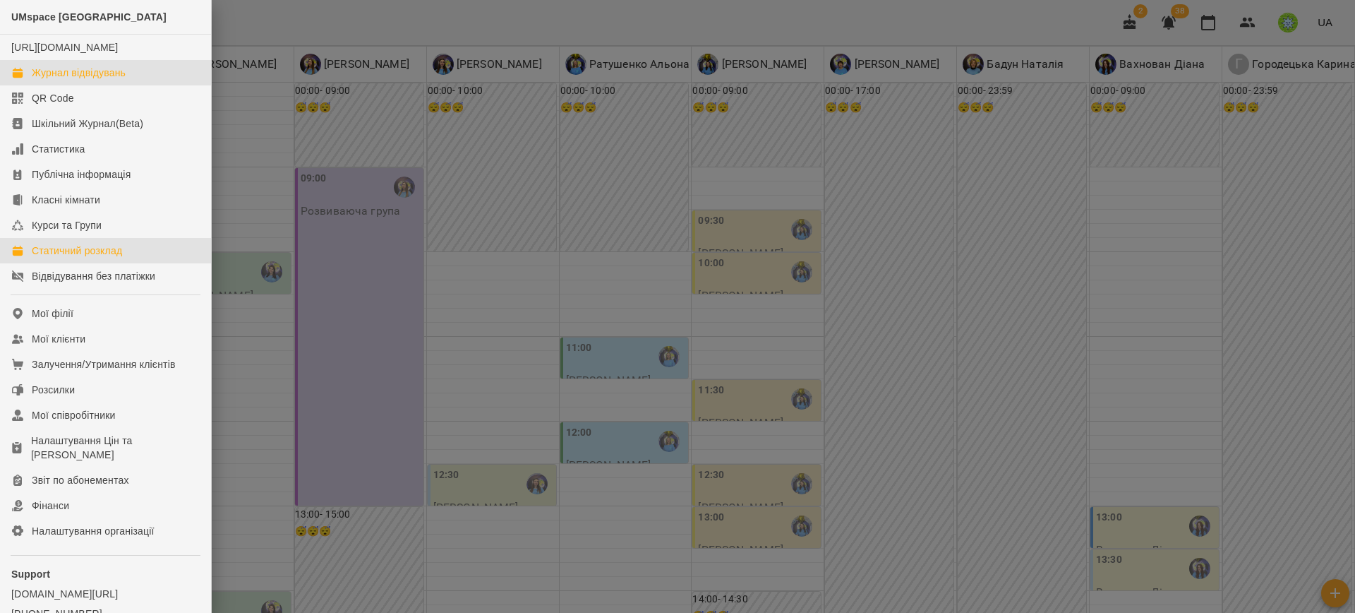
click at [52, 258] on div "Статичний розклад" at bounding box center [77, 250] width 90 height 14
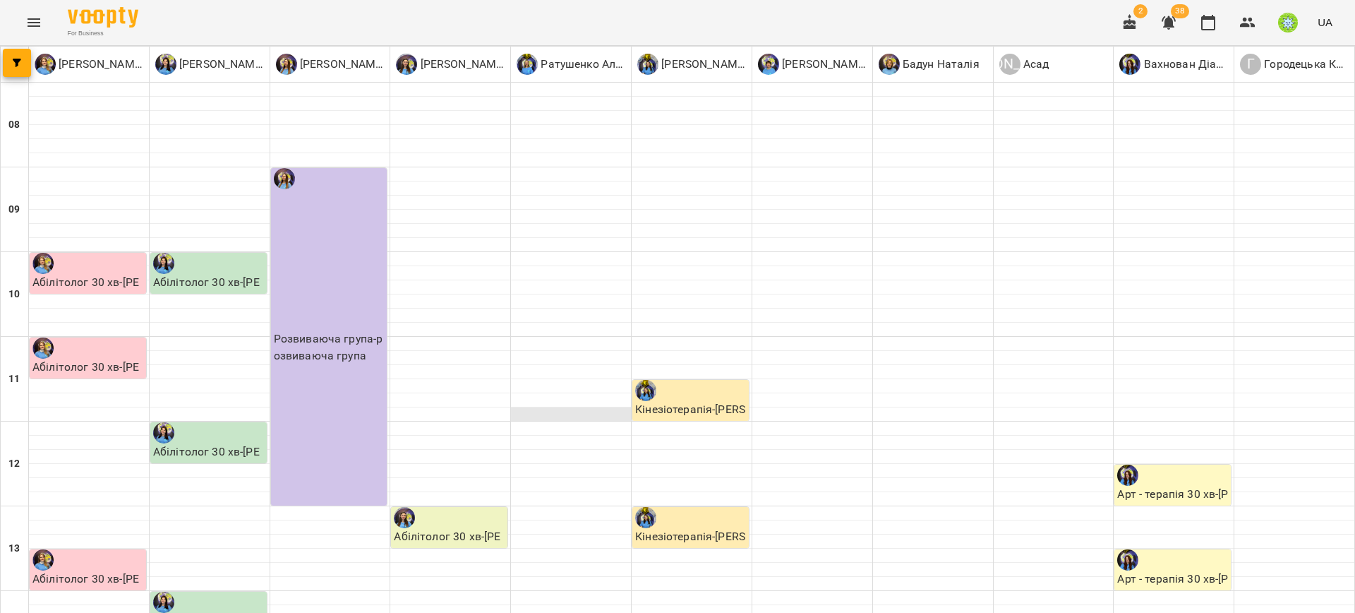
scroll to position [558, 0]
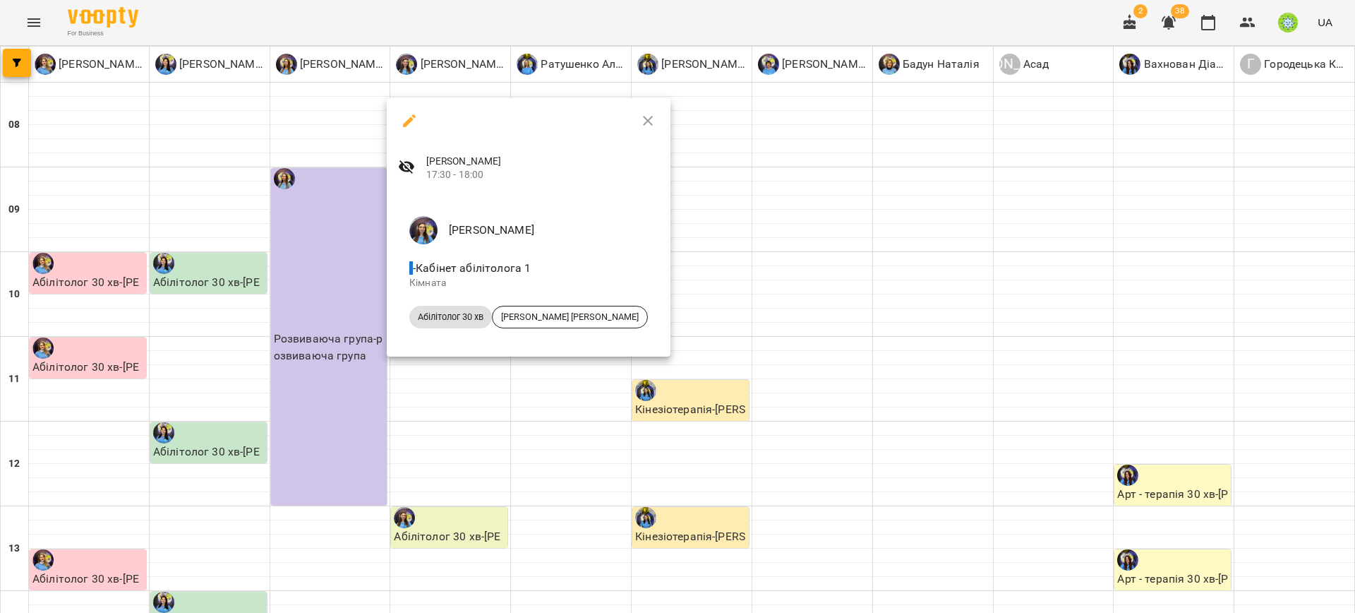
click at [750, 426] on div at bounding box center [677, 306] width 1355 height 613
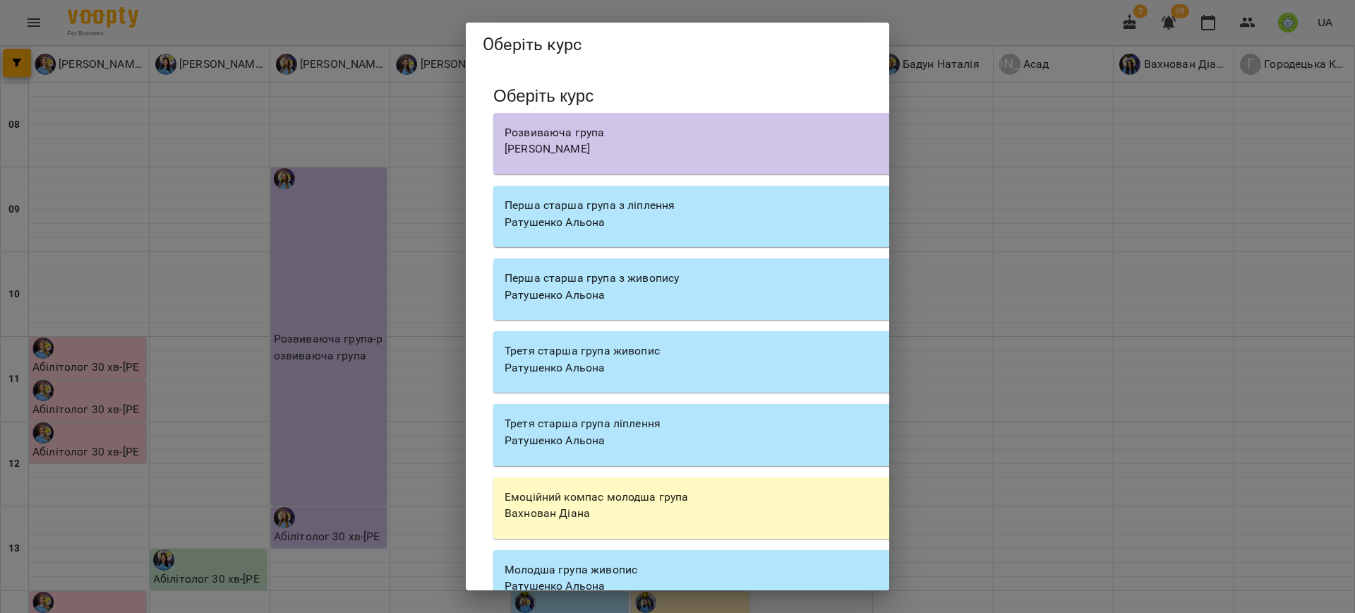
drag, startPoint x: 324, startPoint y: 78, endPoint x: 219, endPoint y: 76, distance: 105.2
click at [325, 78] on div "Оберіть курс Оберіть курс Розвиваюча група Казимирів Тетяна Перша старша група …" at bounding box center [677, 306] width 1355 height 613
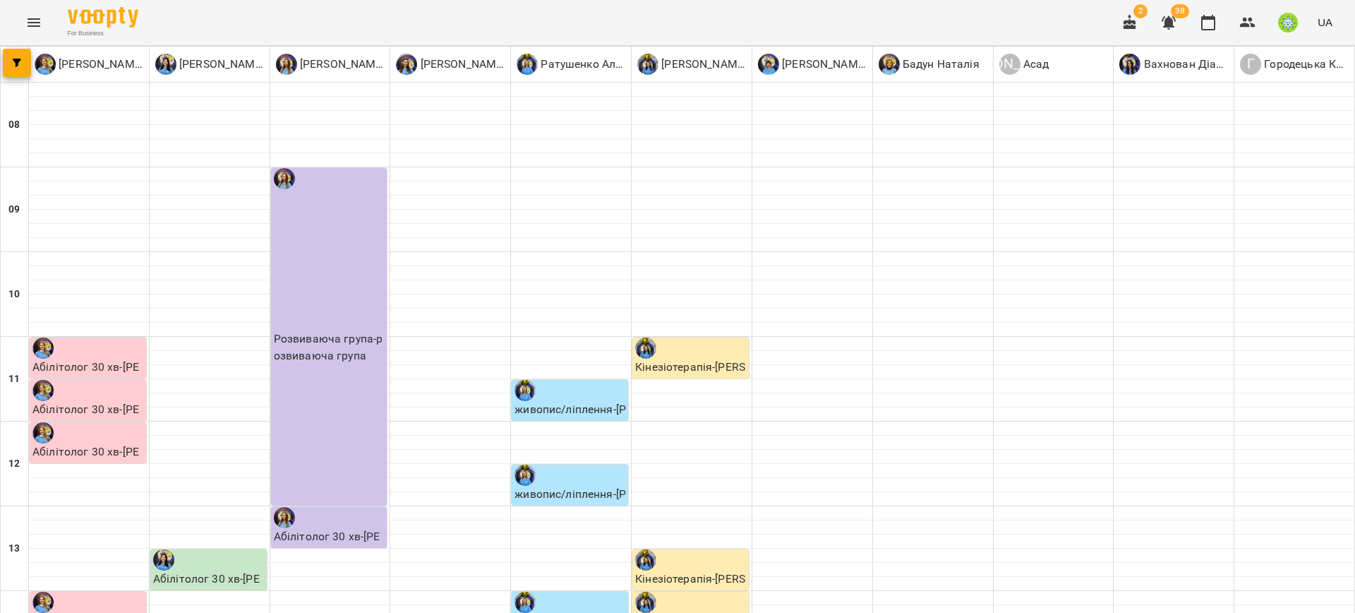
click at [11, 18] on div "For Business 2 38 UA" at bounding box center [677, 22] width 1355 height 45
click at [23, 20] on button "Menu" at bounding box center [34, 23] width 34 height 34
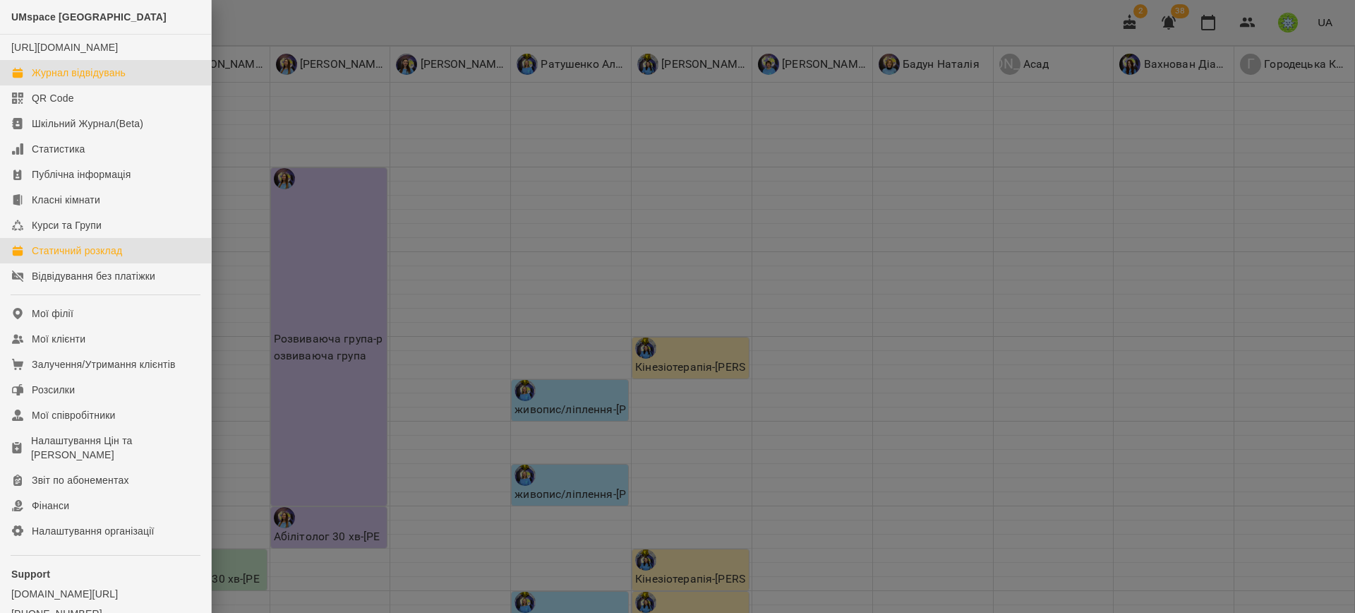
click at [71, 80] on div "Журнал відвідувань" at bounding box center [79, 73] width 94 height 14
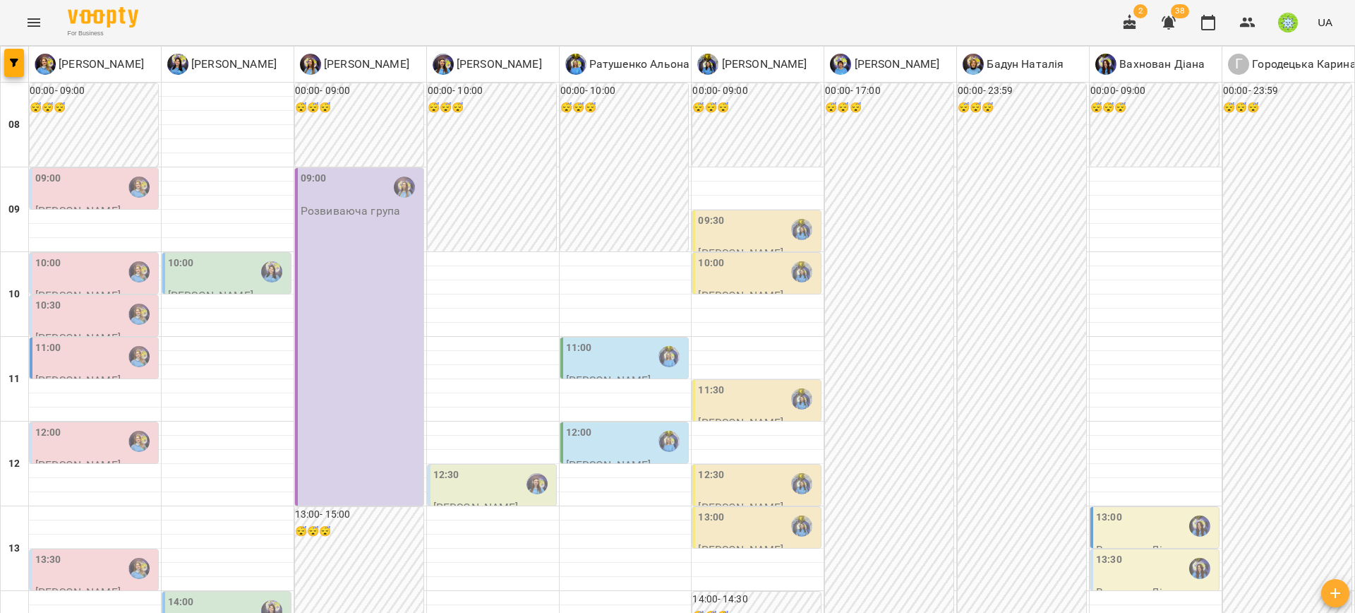
scroll to position [663, 0]
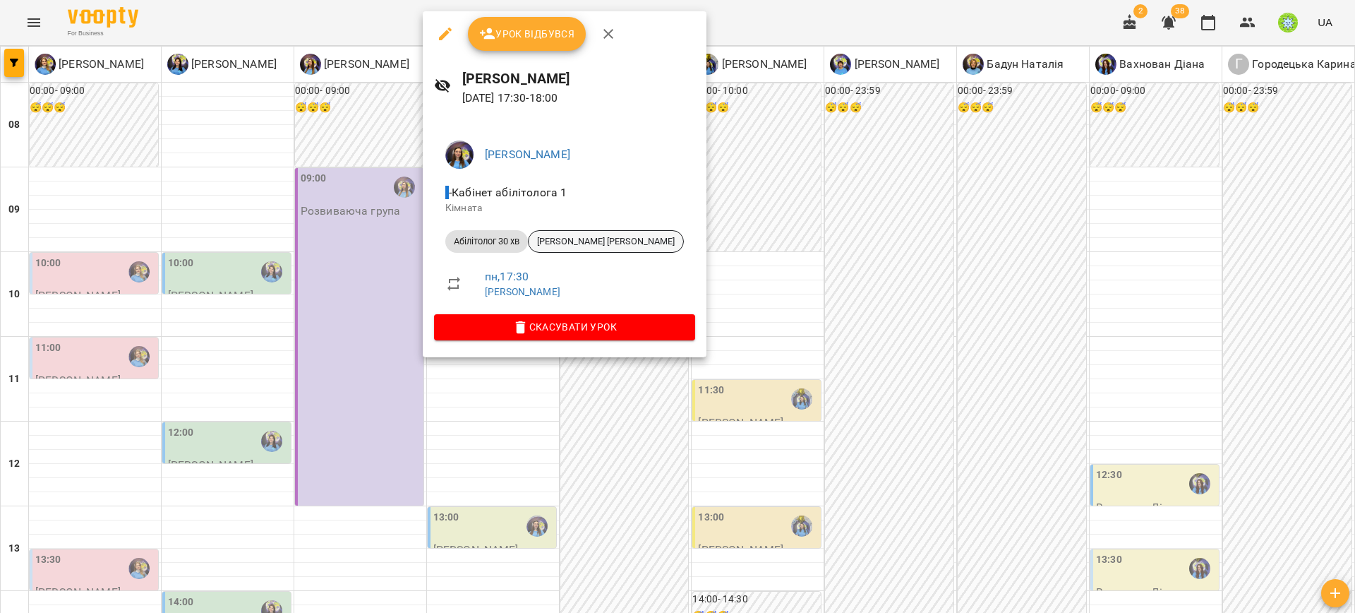
drag, startPoint x: 659, startPoint y: 239, endPoint x: 550, endPoint y: 243, distance: 109.5
click at [550, 243] on div "Ігнатенко Оксана - Кабінет абілітолога 1 Кімната Абілітолог 30 хв Стейковський …" at bounding box center [565, 237] width 284 height 239
click at [733, 469] on div at bounding box center [677, 306] width 1355 height 613
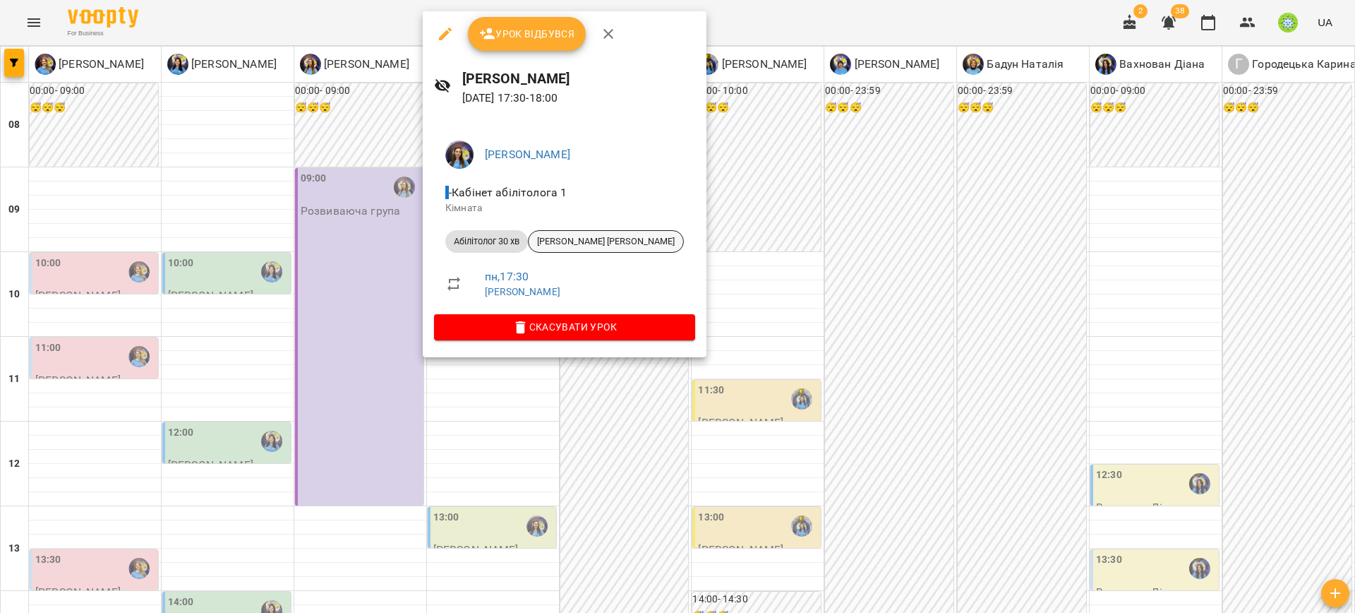
click at [555, 235] on span "[PERSON_NAME] [PERSON_NAME]" at bounding box center [606, 241] width 155 height 13
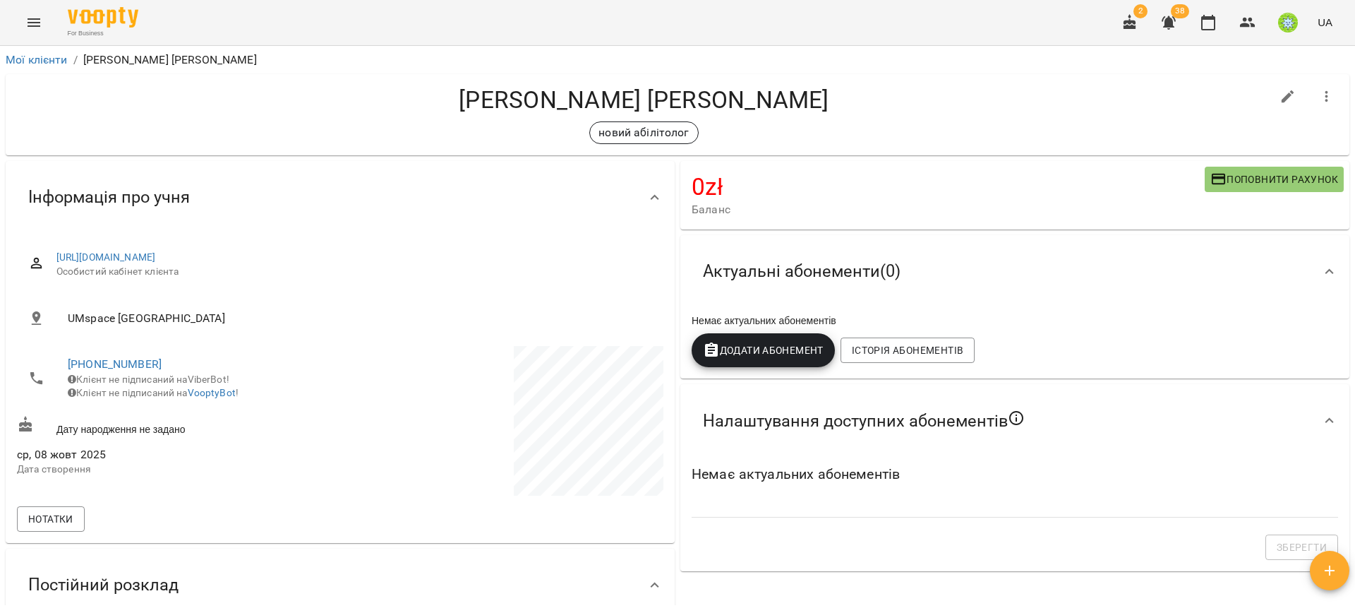
click at [1262, 174] on span "Поповнити рахунок" at bounding box center [1274, 179] width 128 height 17
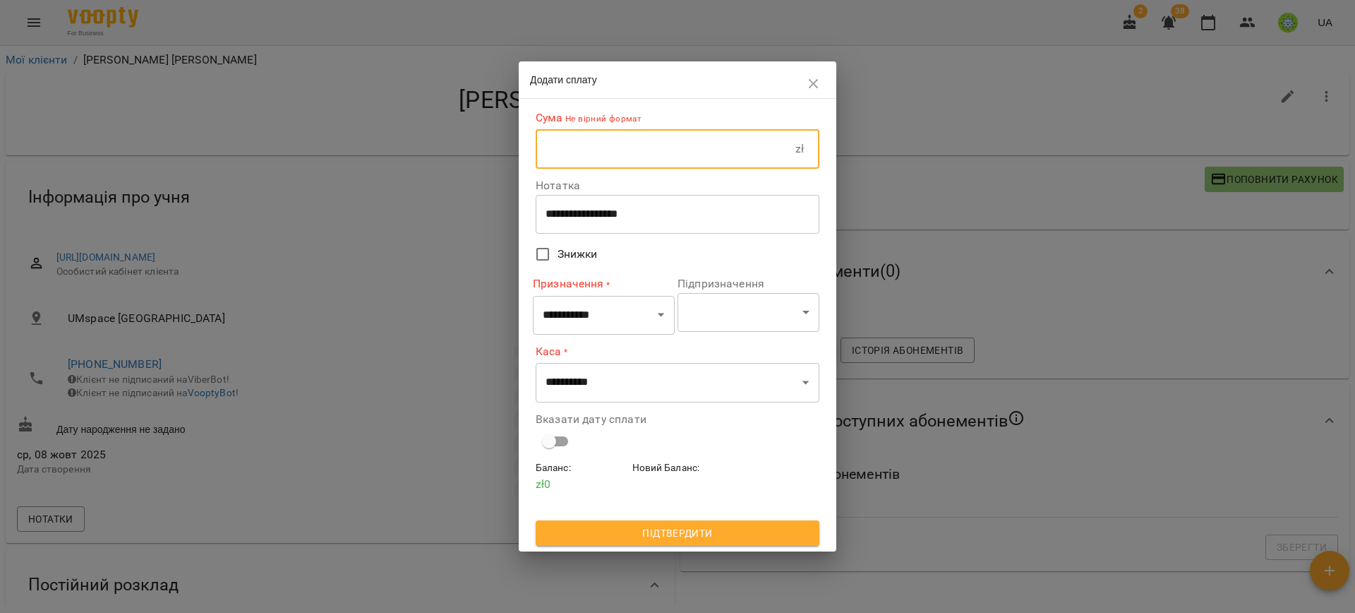
click at [604, 160] on input "text" at bounding box center [666, 149] width 260 height 40
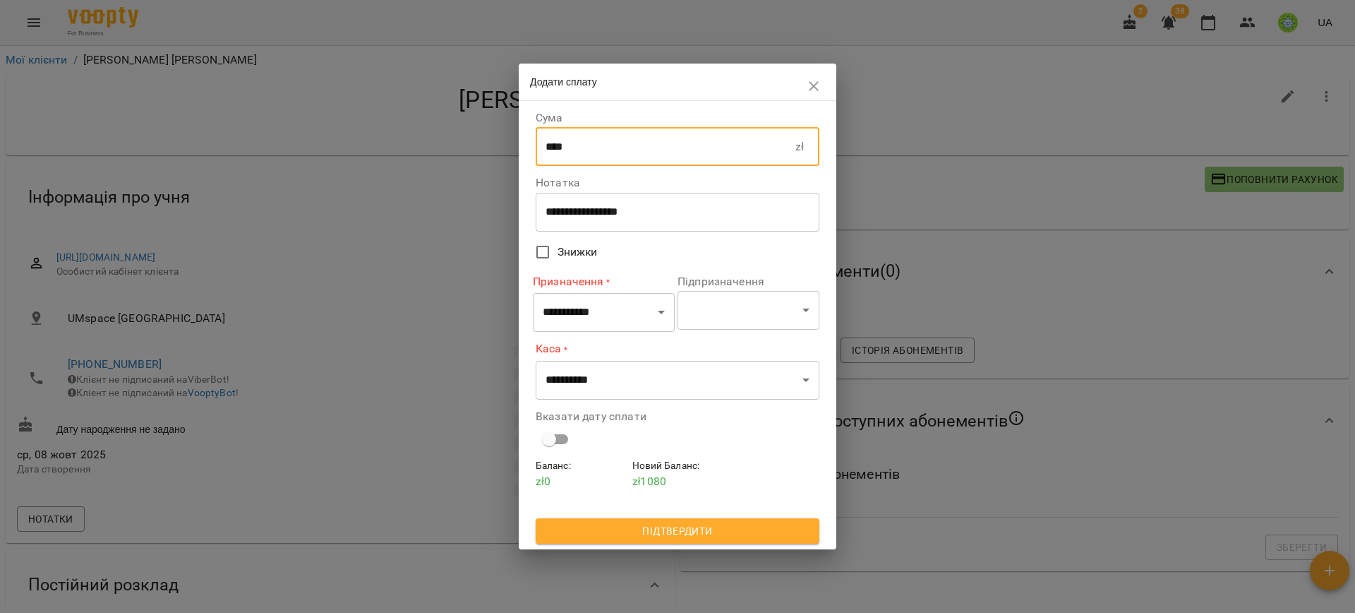
type input "****"
click at [615, 294] on select "**********" at bounding box center [604, 313] width 142 height 40
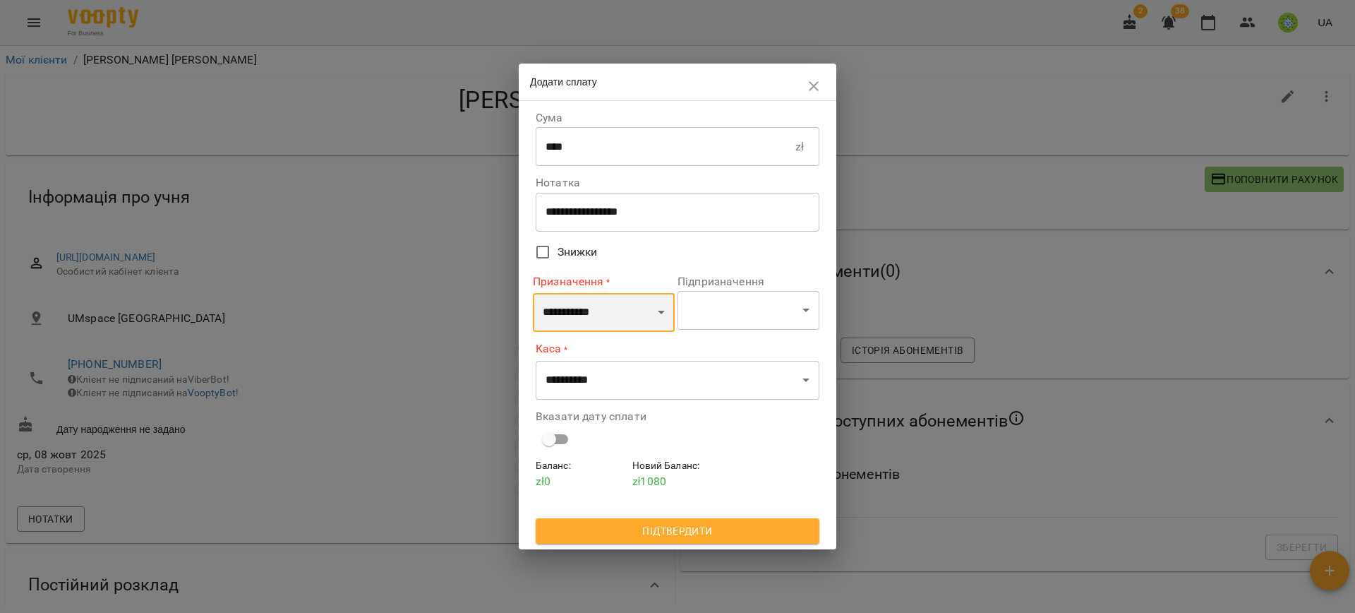
select select "*********"
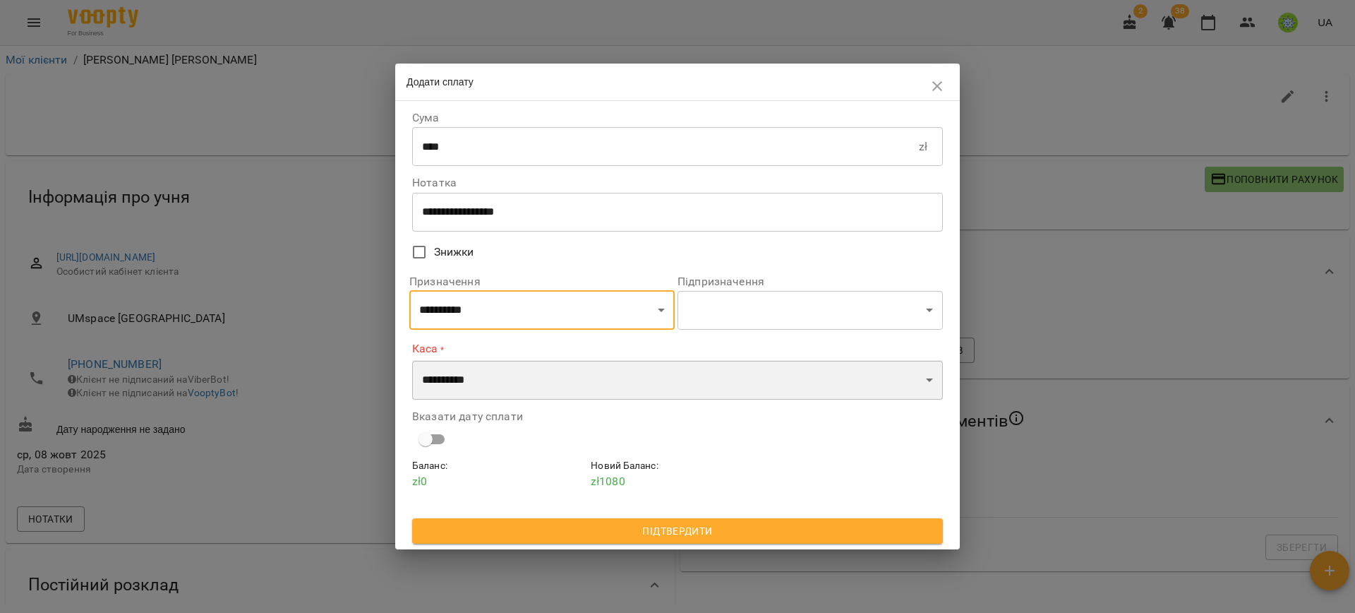
click at [550, 395] on select "**********" at bounding box center [677, 380] width 531 height 40
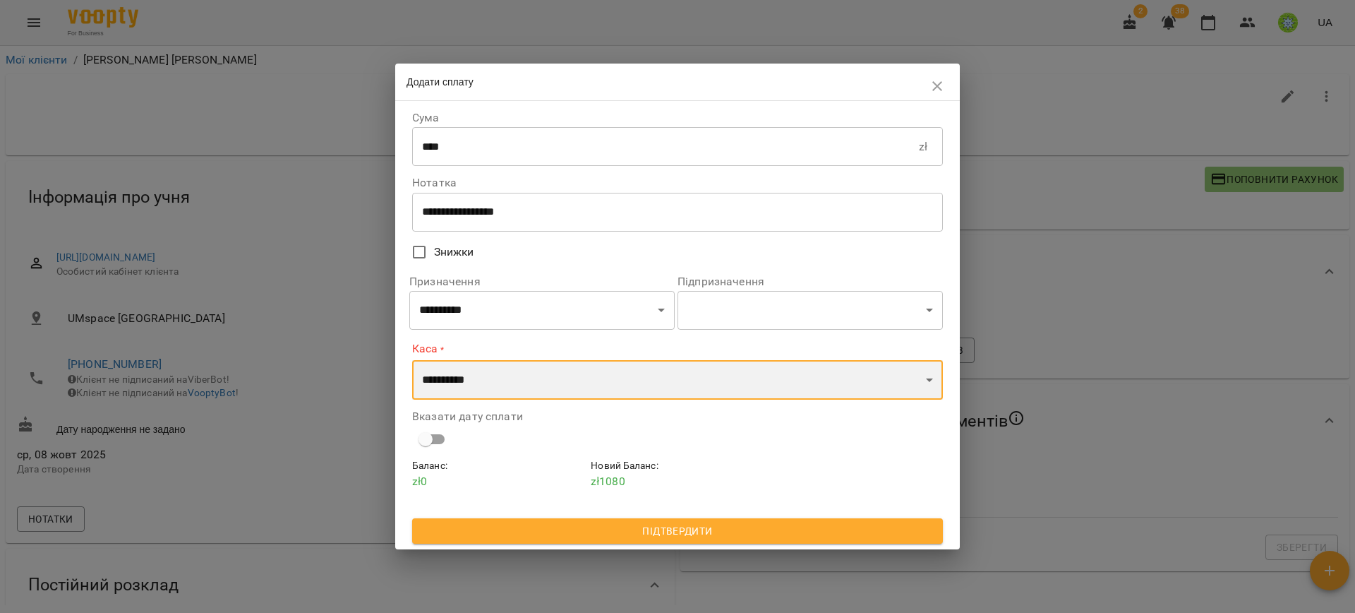
select select "****"
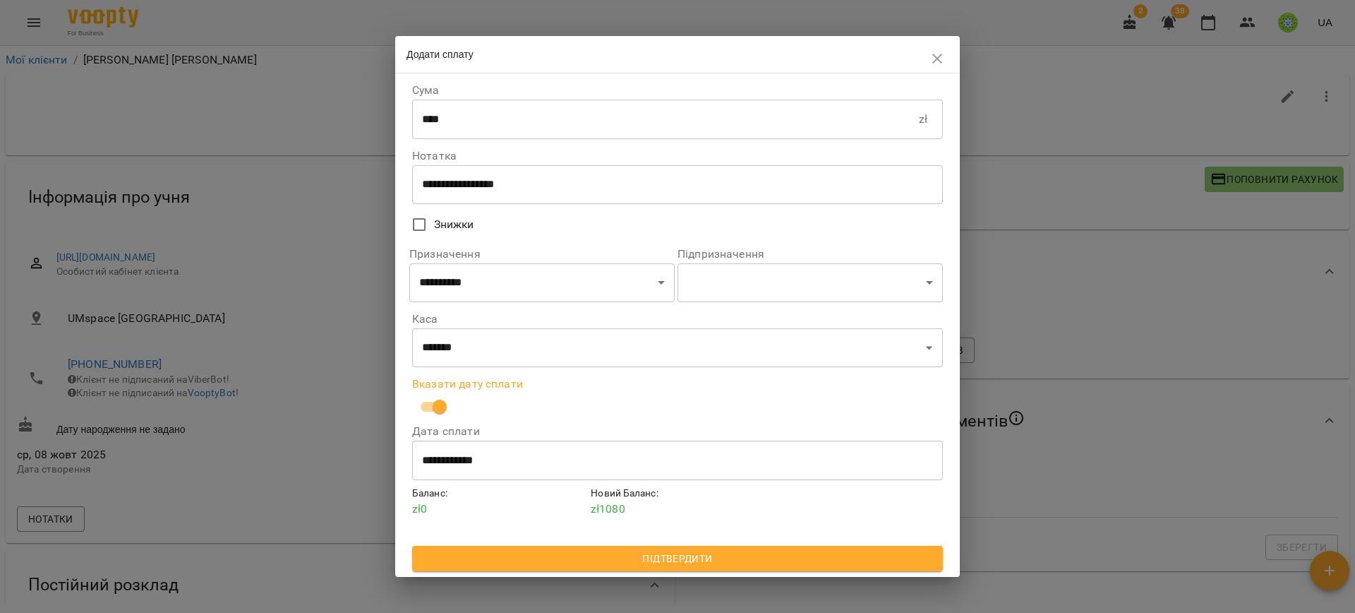
click at [620, 544] on div "Баланс : zł 0 Новий Баланс : zł 1080" at bounding box center [677, 516] width 536 height 66
click at [620, 553] on span "Підтвердити" at bounding box center [677, 558] width 508 height 17
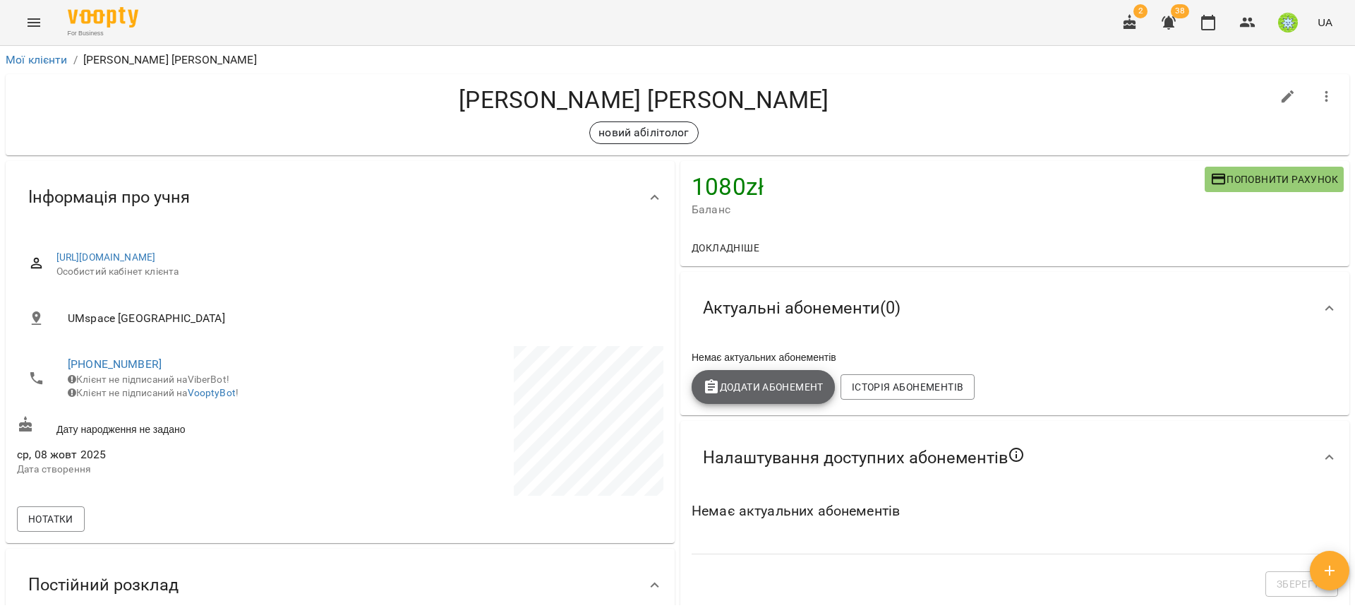
click at [747, 395] on span "Додати Абонемент" at bounding box center [763, 386] width 121 height 17
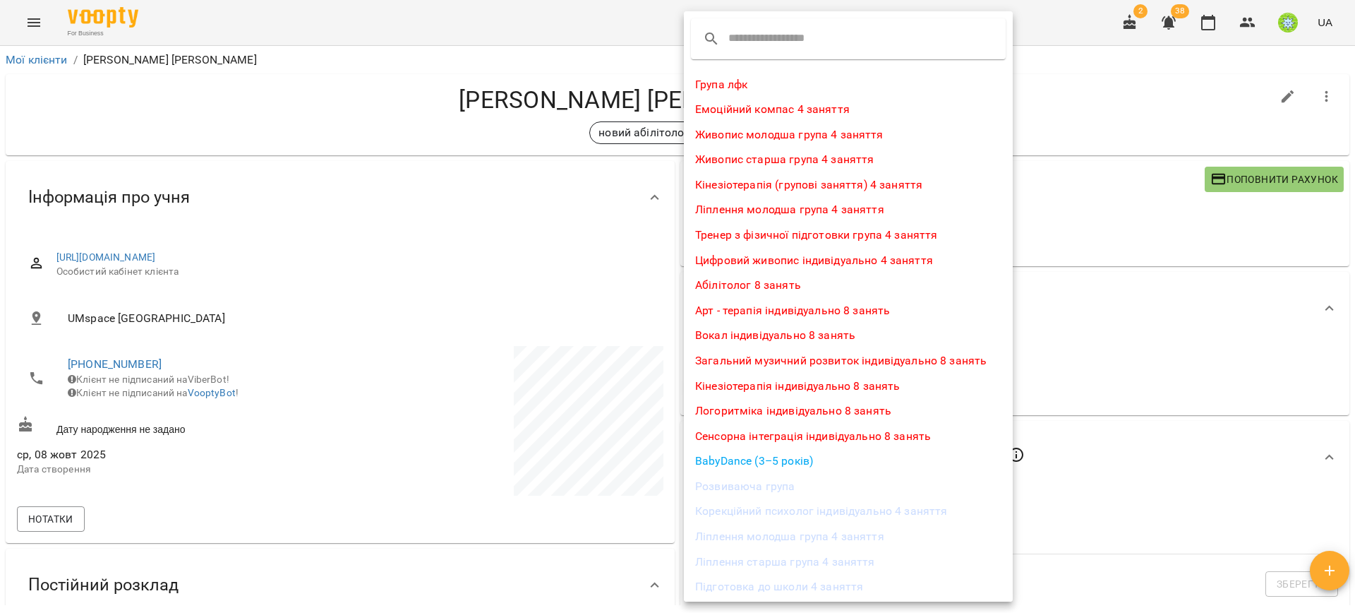
click at [758, 46] on input "text" at bounding box center [784, 39] width 112 height 23
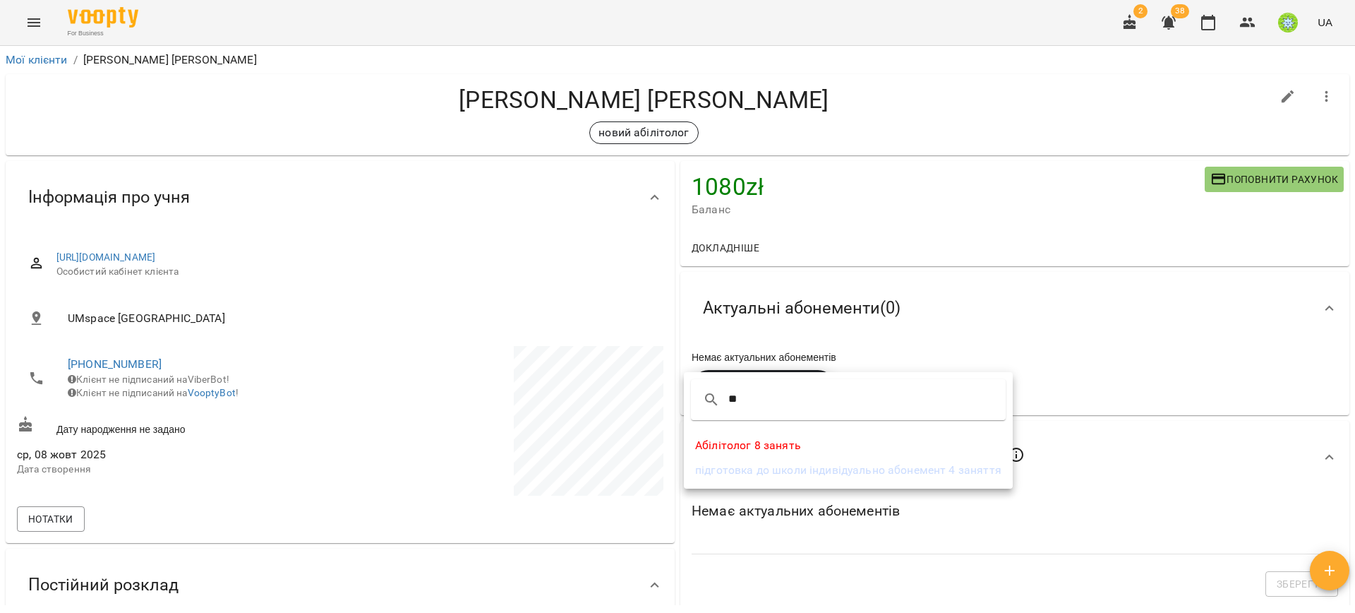
type input "**"
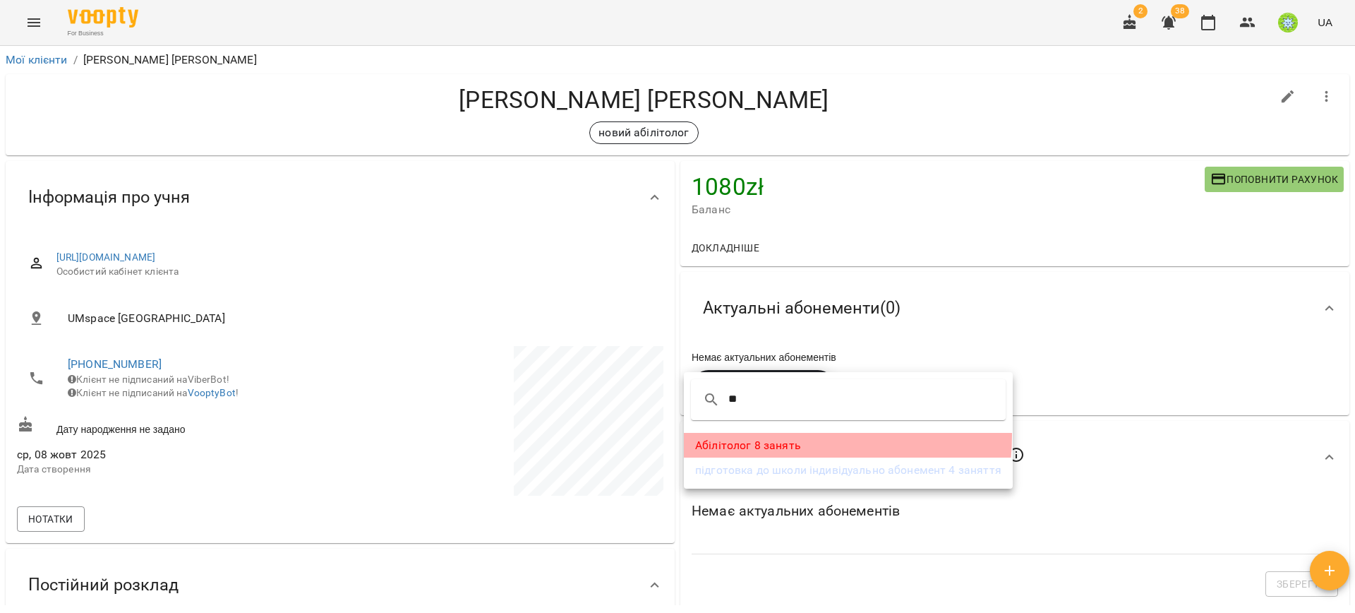
click at [770, 435] on li "Абілітолог 8 занять" at bounding box center [848, 445] width 329 height 25
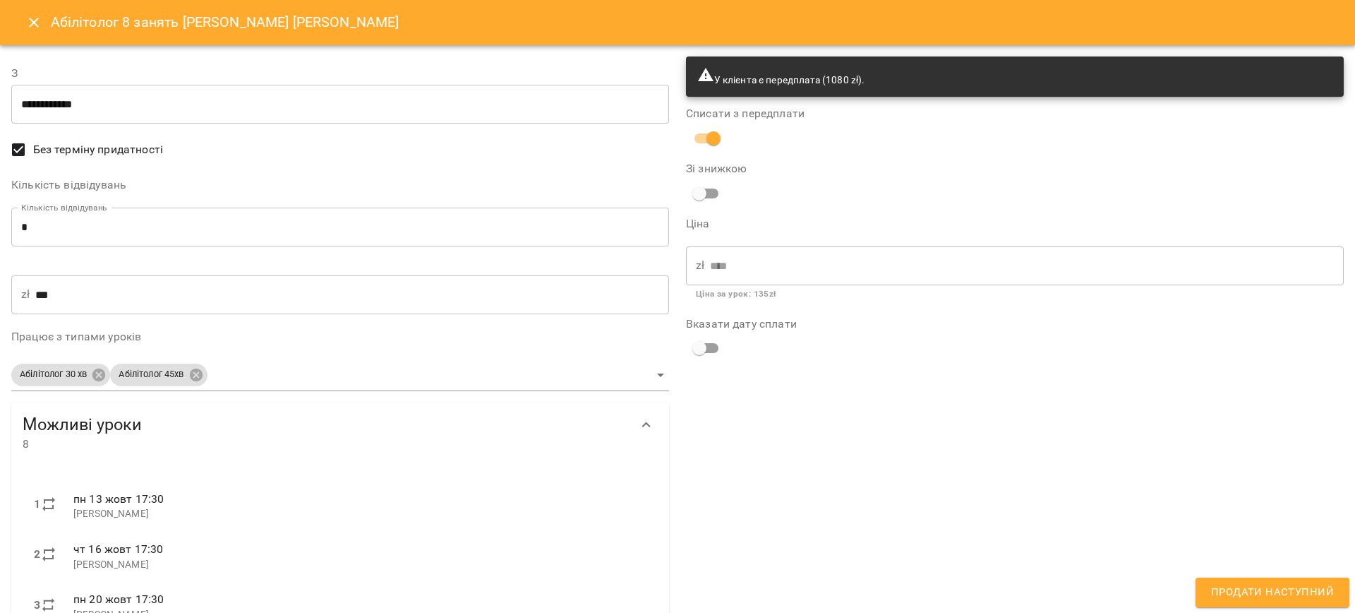
click at [1272, 577] on button "Продати наступний" at bounding box center [1273, 592] width 154 height 30
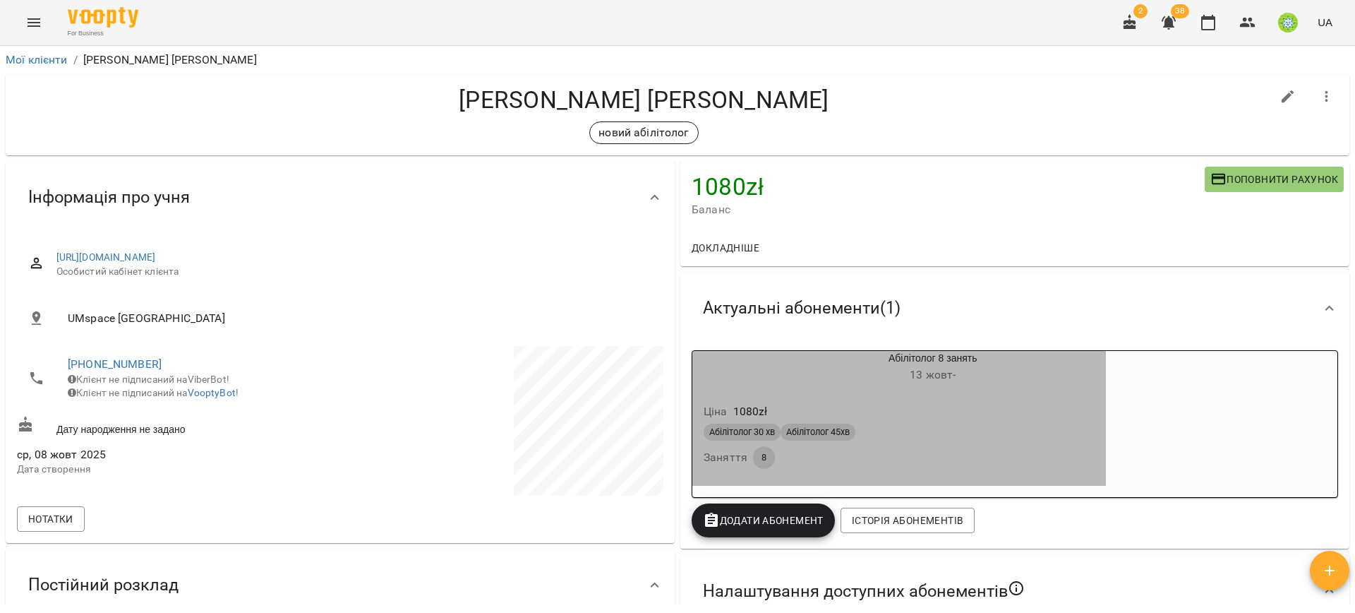
click at [936, 443] on div "Абілітолог 30 хв Абілітолог 45хв" at bounding box center [899, 432] width 397 height 23
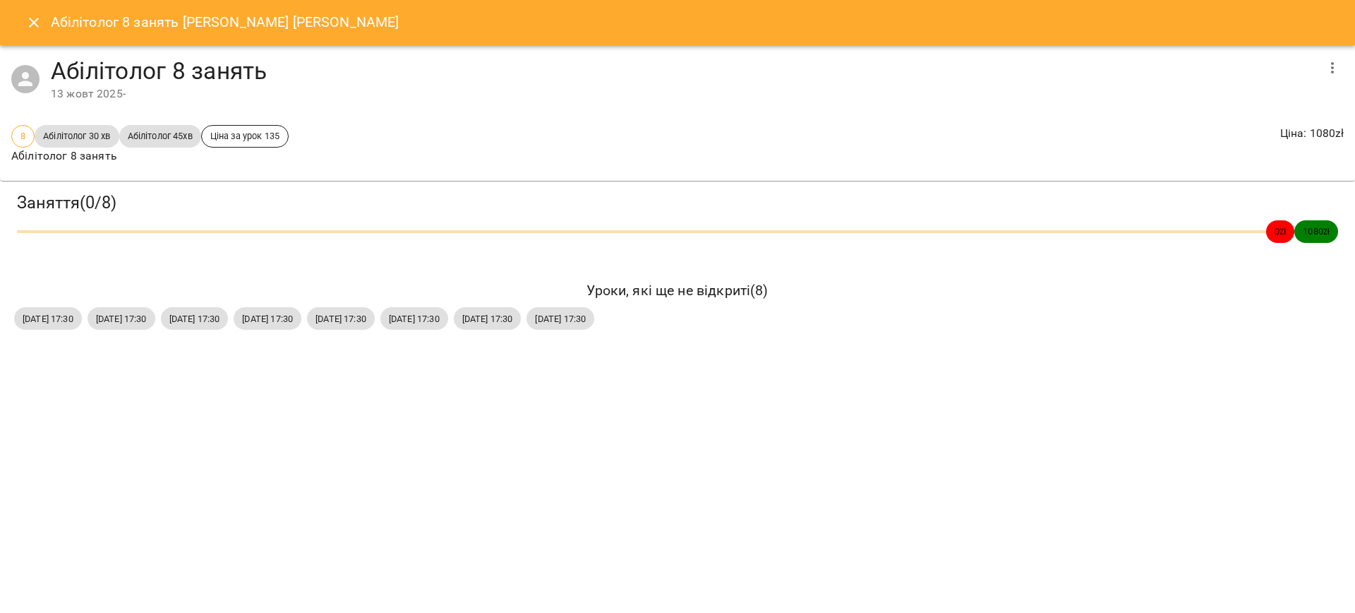
click at [41, 37] on button "Close" at bounding box center [34, 23] width 34 height 34
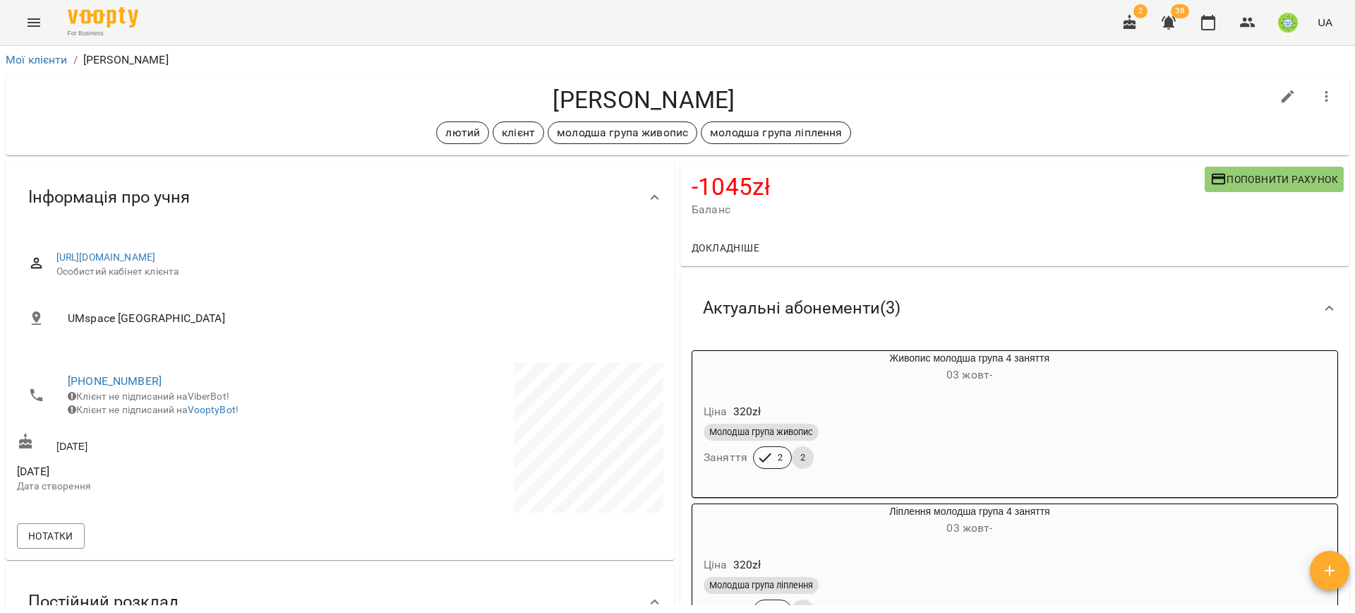
click at [1244, 179] on span "Поповнити рахунок" at bounding box center [1274, 179] width 128 height 17
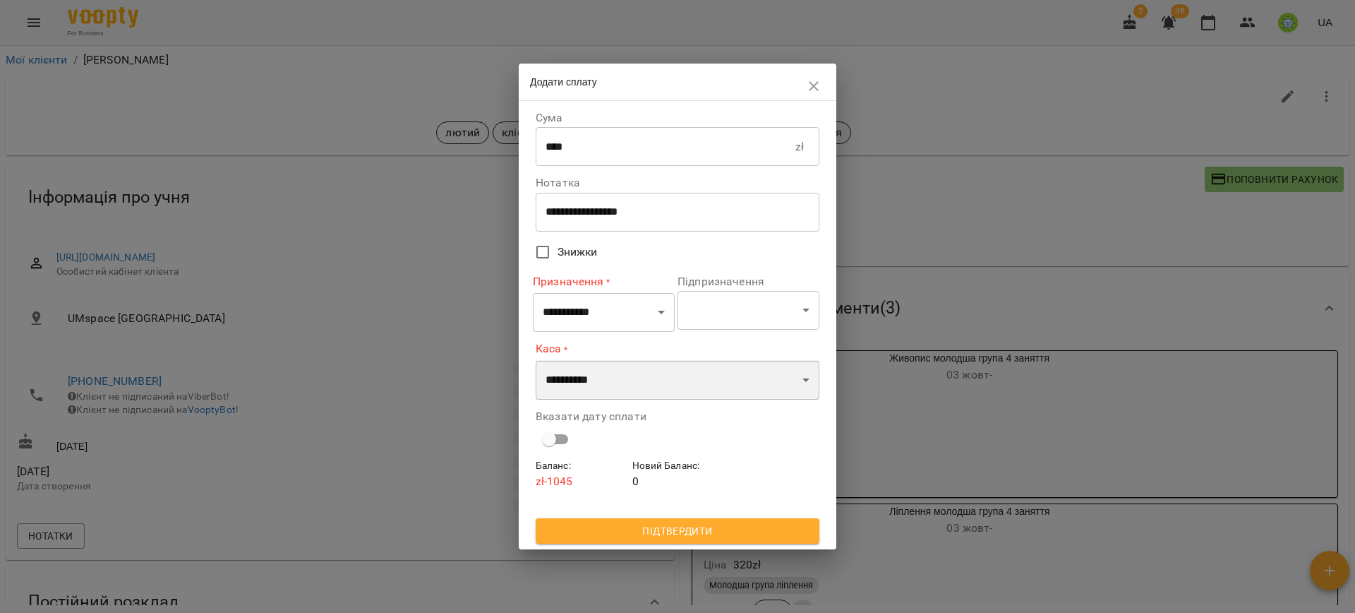
click at [593, 371] on select "**********" at bounding box center [678, 380] width 284 height 40
select select "****"
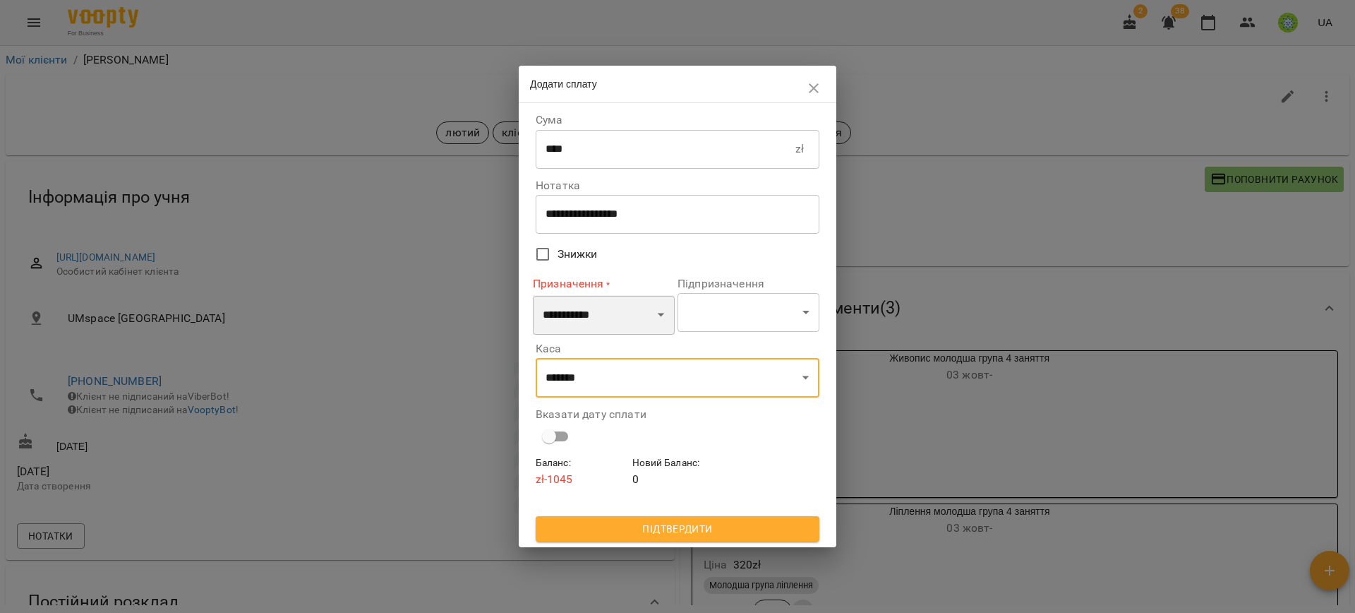
click at [581, 300] on select "**********" at bounding box center [604, 315] width 142 height 40
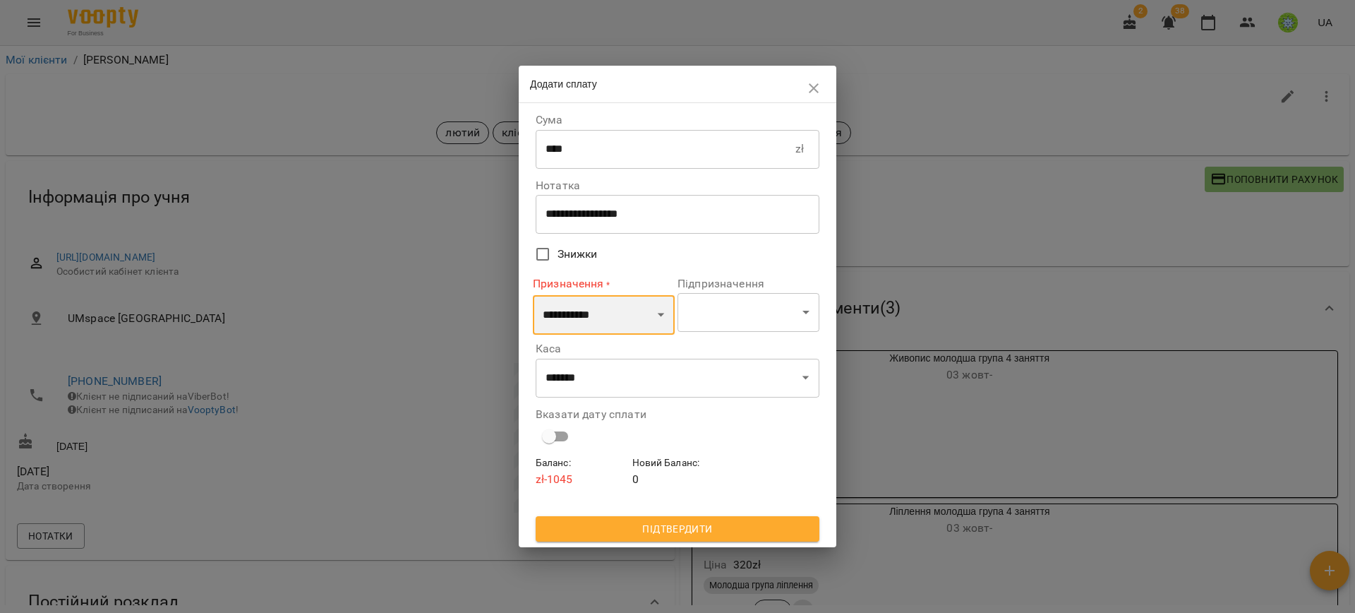
select select "*********"
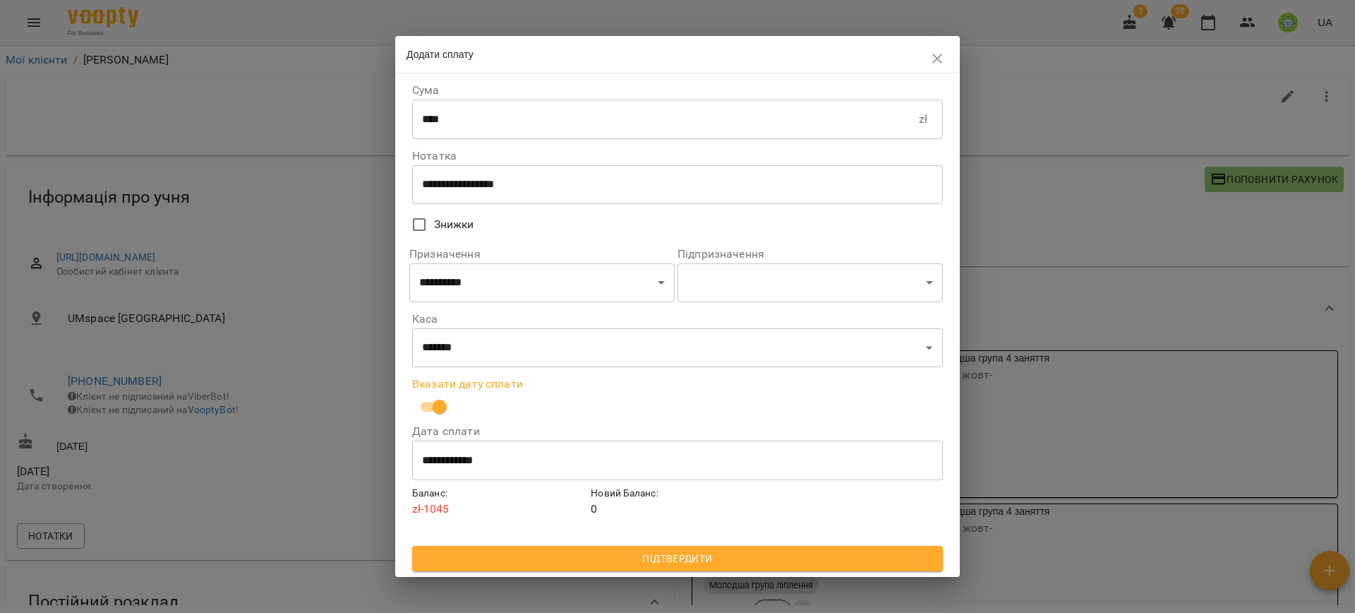
click at [655, 548] on button "Підтвердити" at bounding box center [677, 558] width 531 height 25
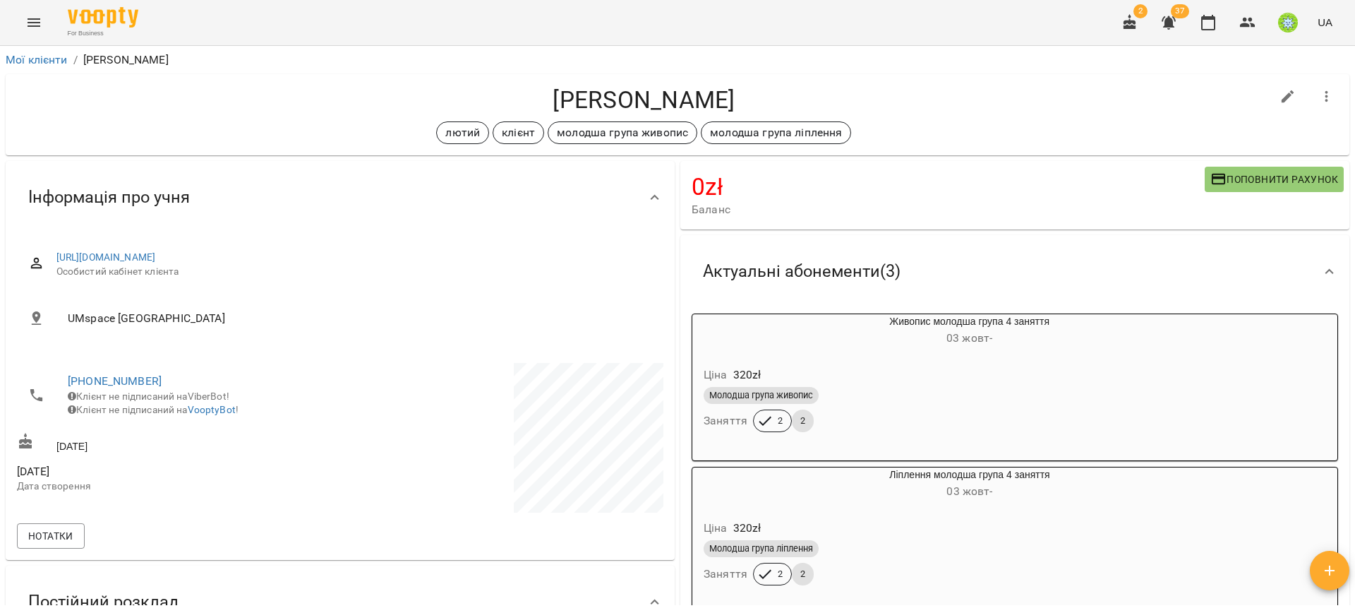
click at [22, 18] on button "Menu" at bounding box center [34, 23] width 34 height 34
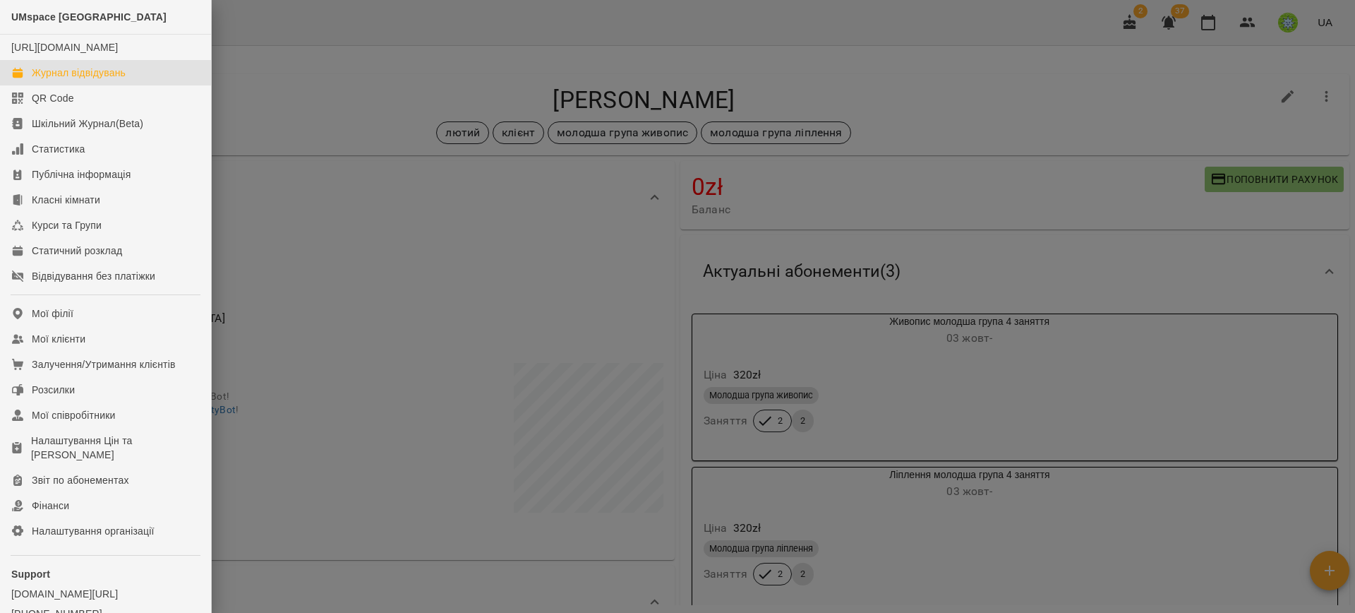
click at [164, 80] on link "Журнал відвідувань" at bounding box center [105, 72] width 211 height 25
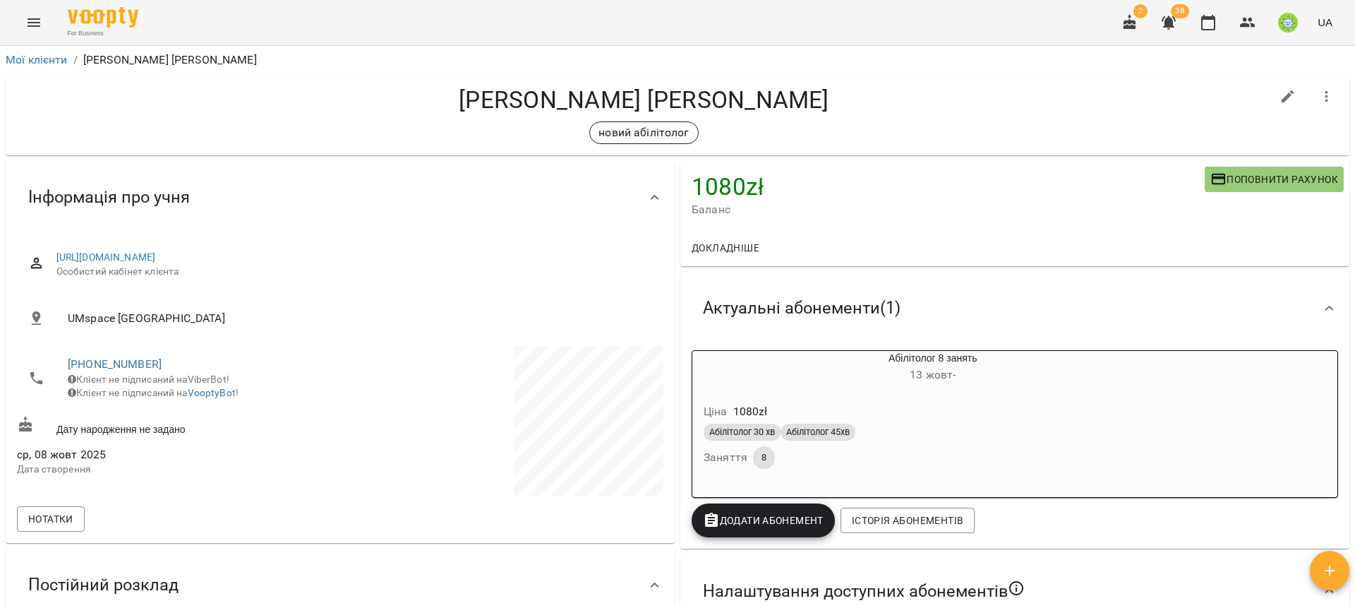
click at [1253, 373] on div "Абілітолог 8 занять [DATE] - Ціна 1080 zł Абілітолог 30 хв Абілітолог 45хв Заня…" at bounding box center [1015, 424] width 646 height 148
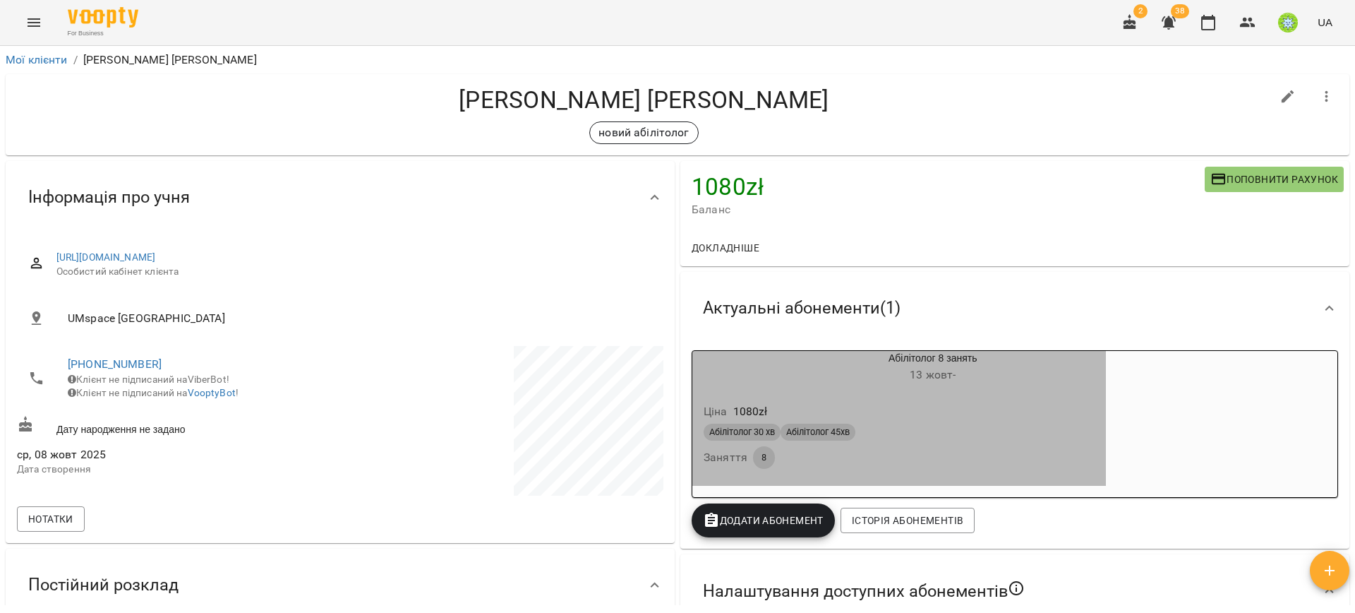
click at [1083, 443] on div "Абілітолог 30 хв Абілітолог 45хв" at bounding box center [899, 432] width 397 height 23
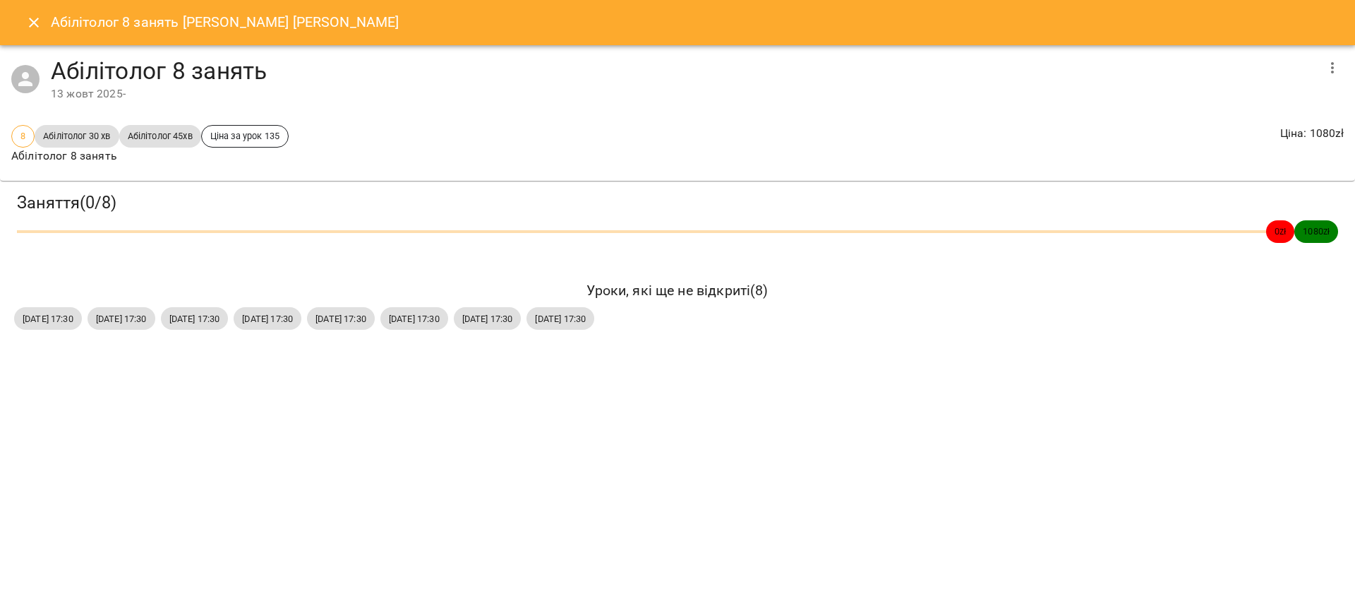
click at [1344, 48] on div "Абілітолог 8 занять [DATE] -" at bounding box center [677, 79] width 1355 height 68
click at [1337, 63] on icon "button" at bounding box center [1332, 67] width 17 height 17
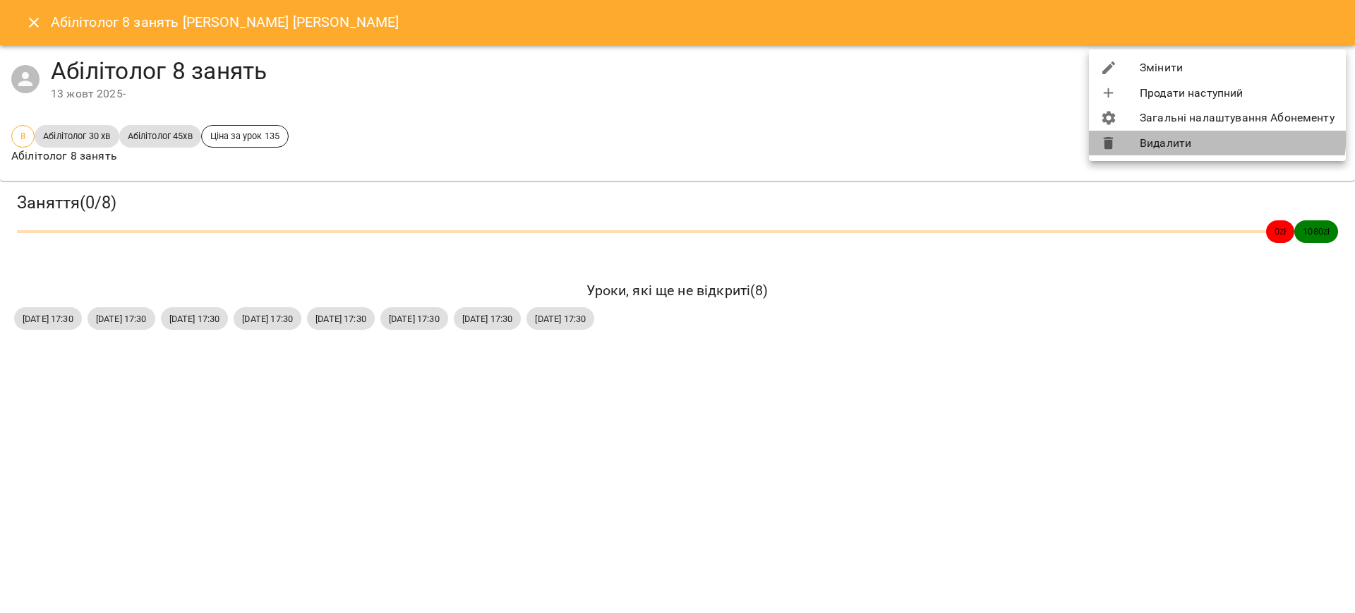
click at [1160, 135] on li "Видалити" at bounding box center [1217, 143] width 257 height 25
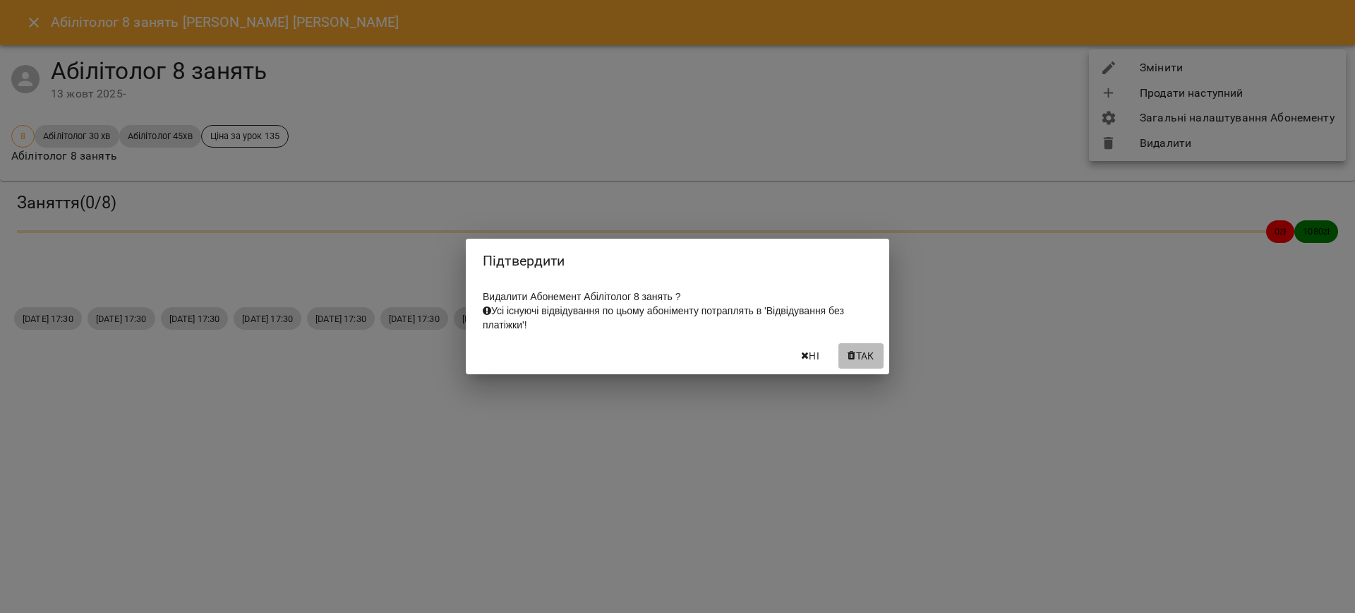
click at [865, 364] on span "Так" at bounding box center [865, 355] width 18 height 17
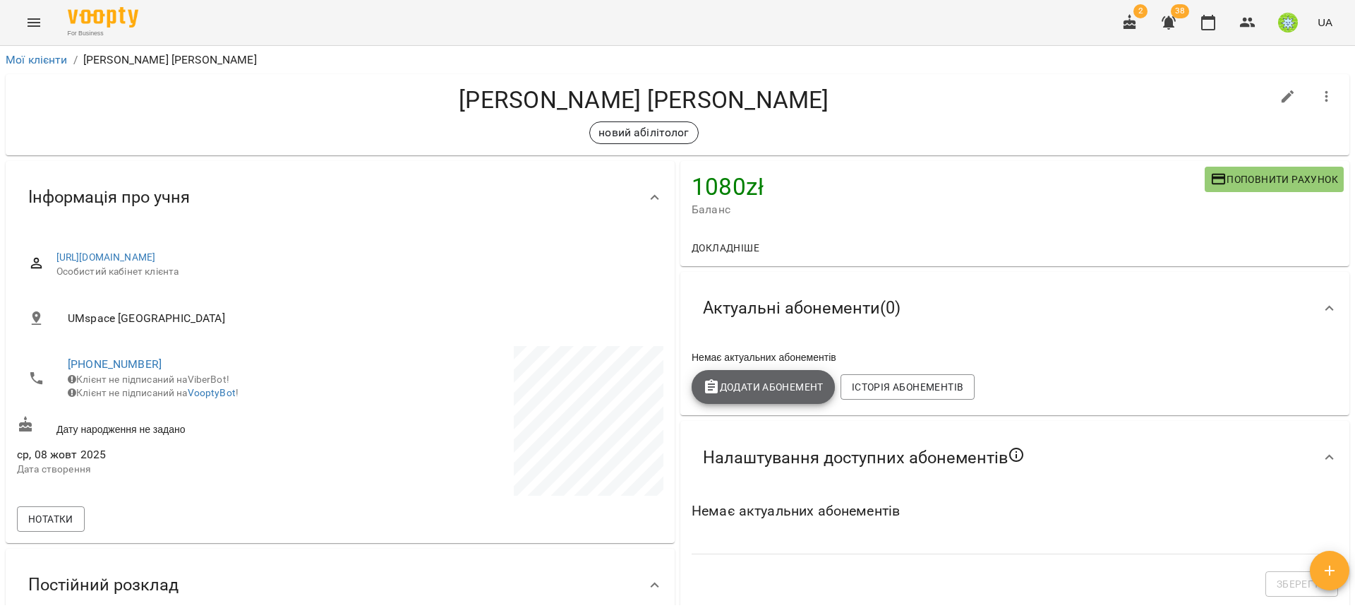
click at [772, 394] on span "Додати Абонемент" at bounding box center [763, 386] width 121 height 17
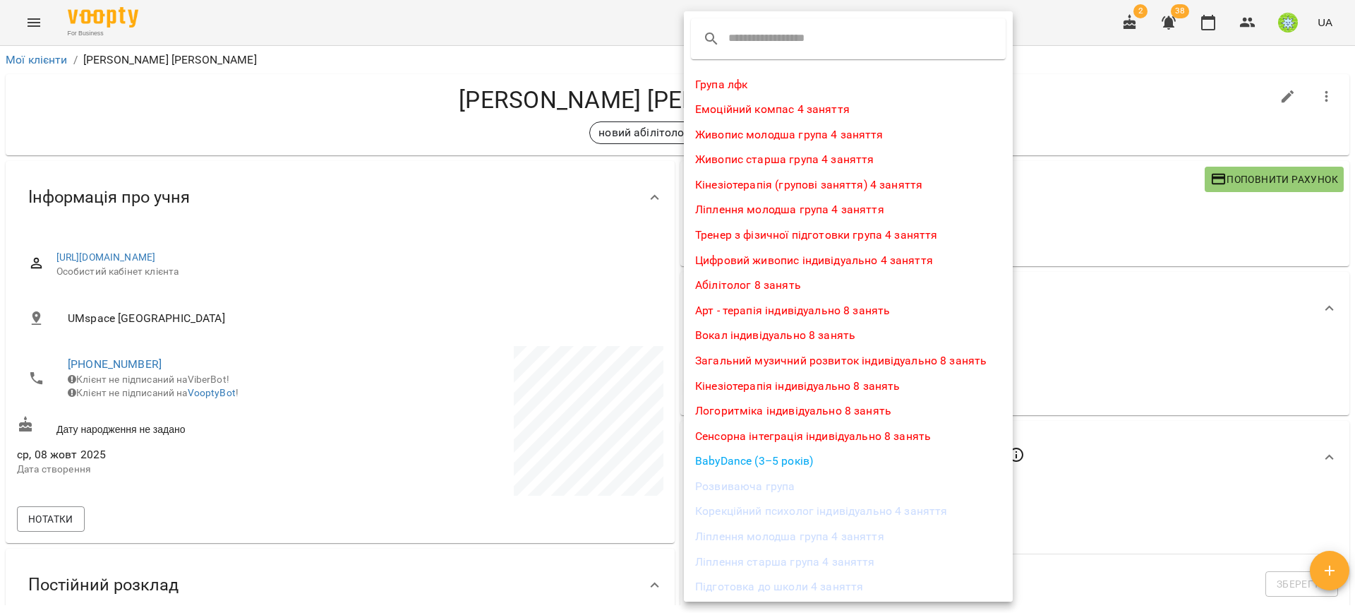
click at [758, 29] on input "text" at bounding box center [784, 39] width 112 height 23
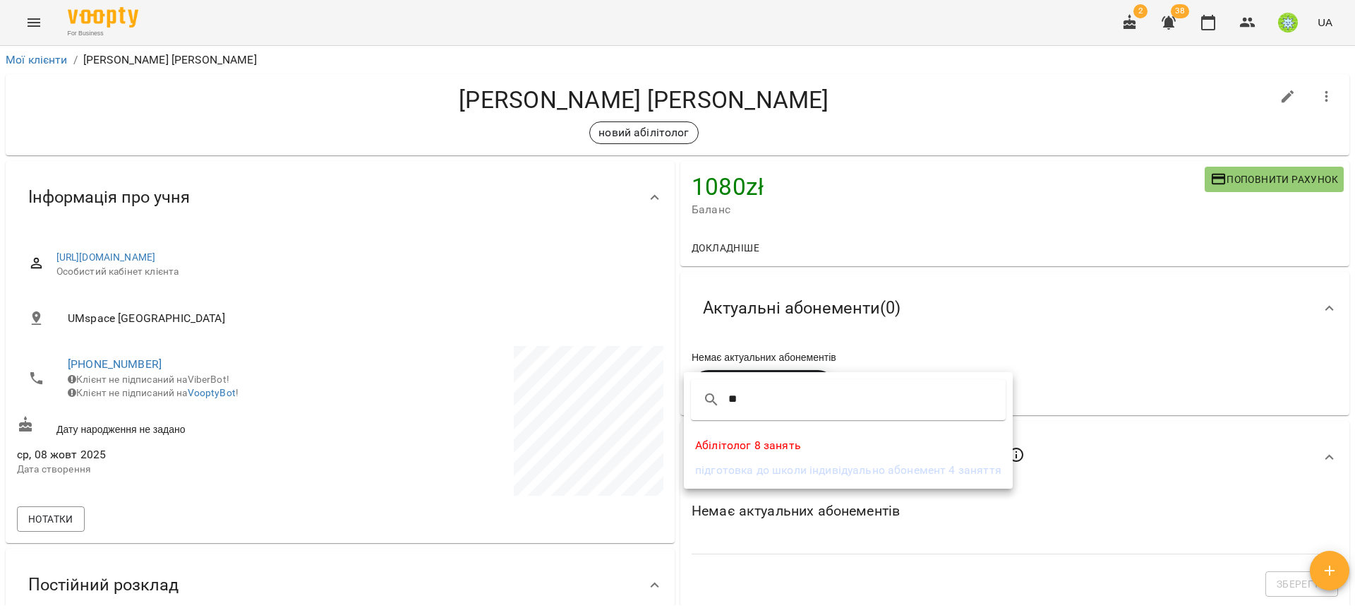
type input "**"
click at [781, 439] on li "Абілітолог 8 занять" at bounding box center [848, 445] width 329 height 25
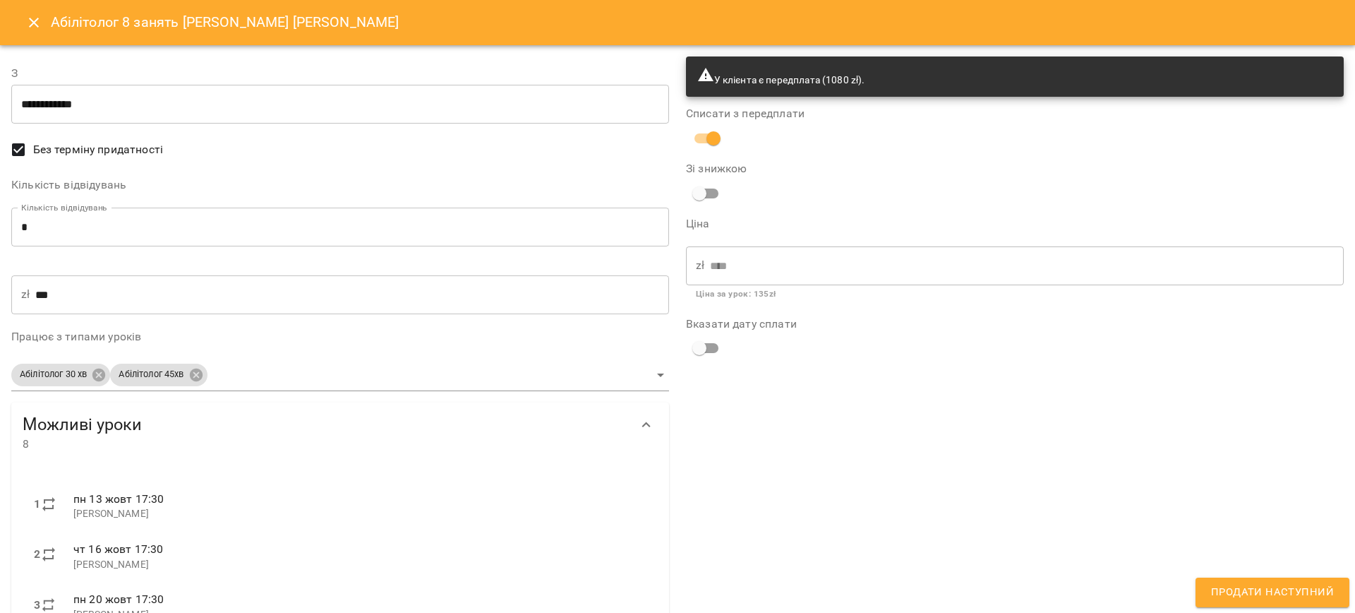
click at [1234, 589] on span "Продати наступний" at bounding box center [1272, 592] width 123 height 18
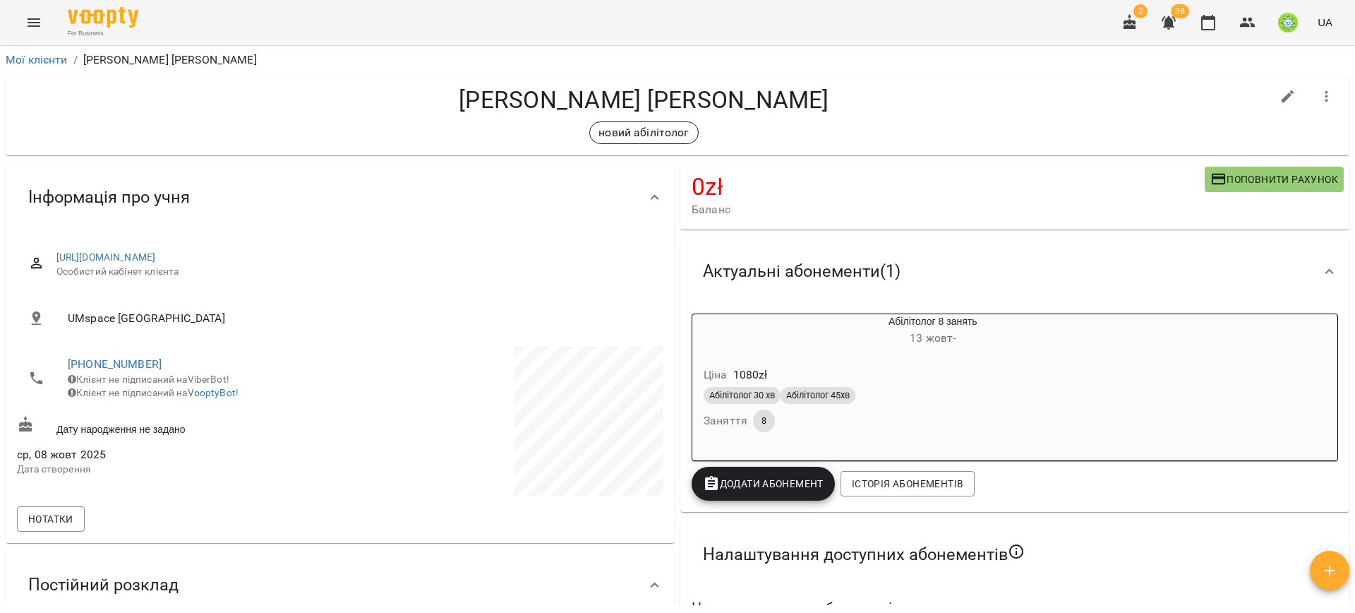
click at [1282, 95] on icon "button" at bounding box center [1288, 96] width 13 height 13
select select "**"
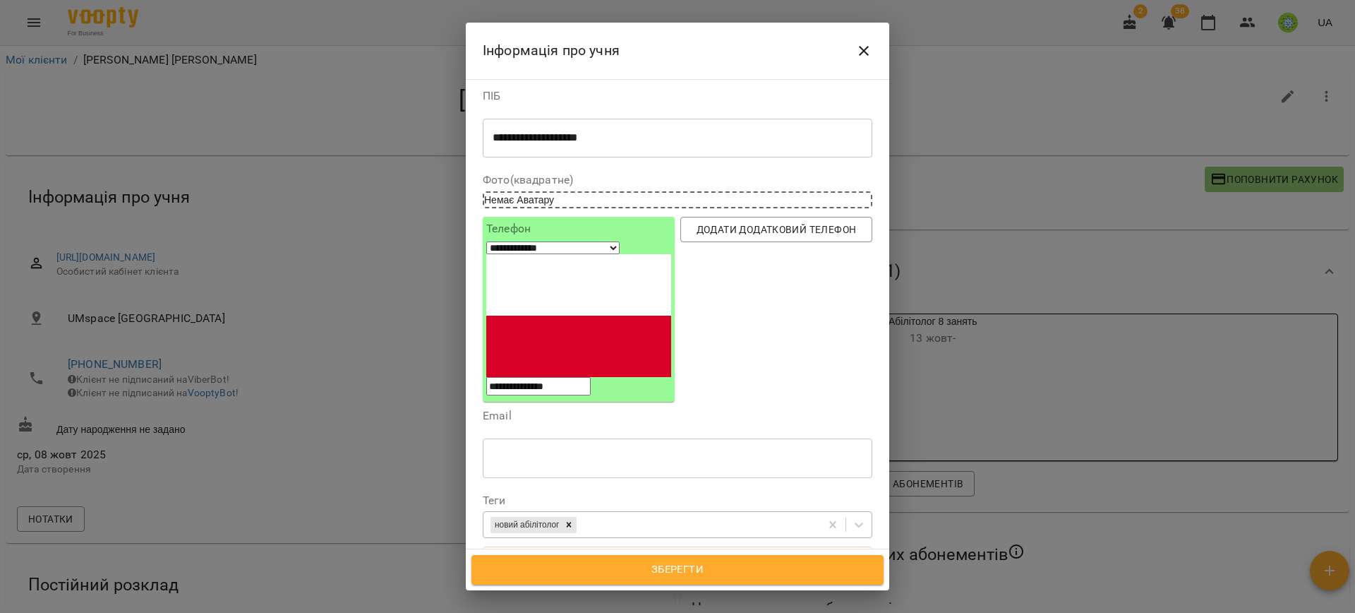
scroll to position [4, 0]
click at [577, 516] on div at bounding box center [569, 524] width 16 height 16
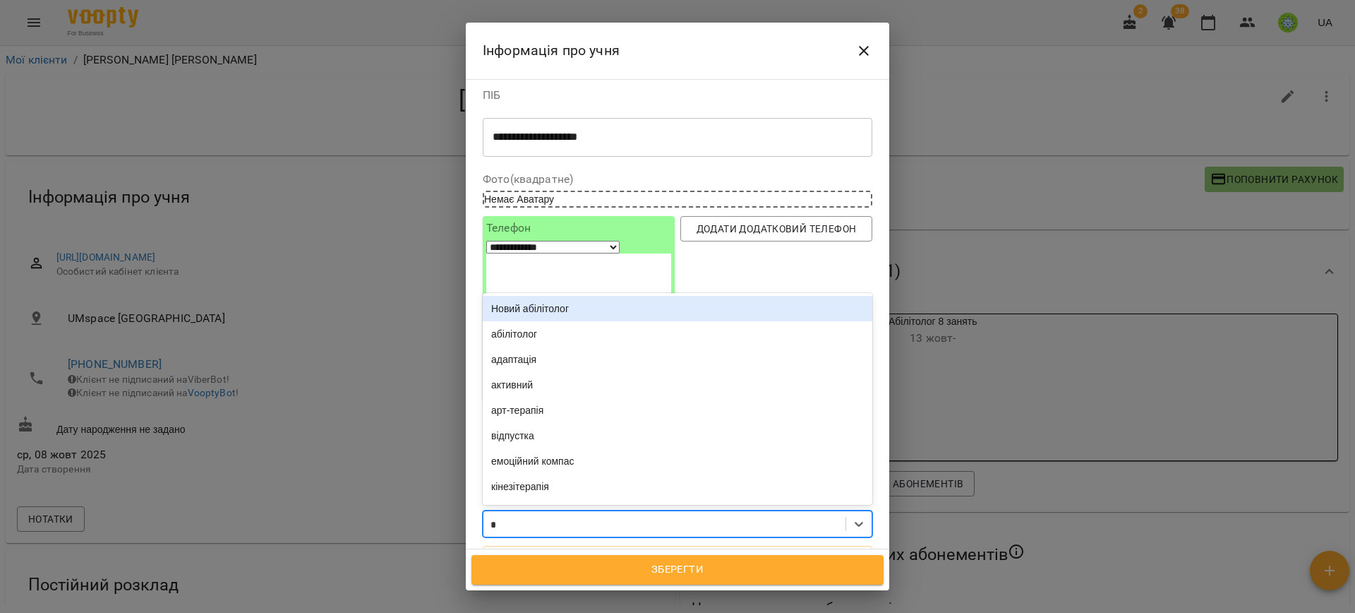
type input "**"
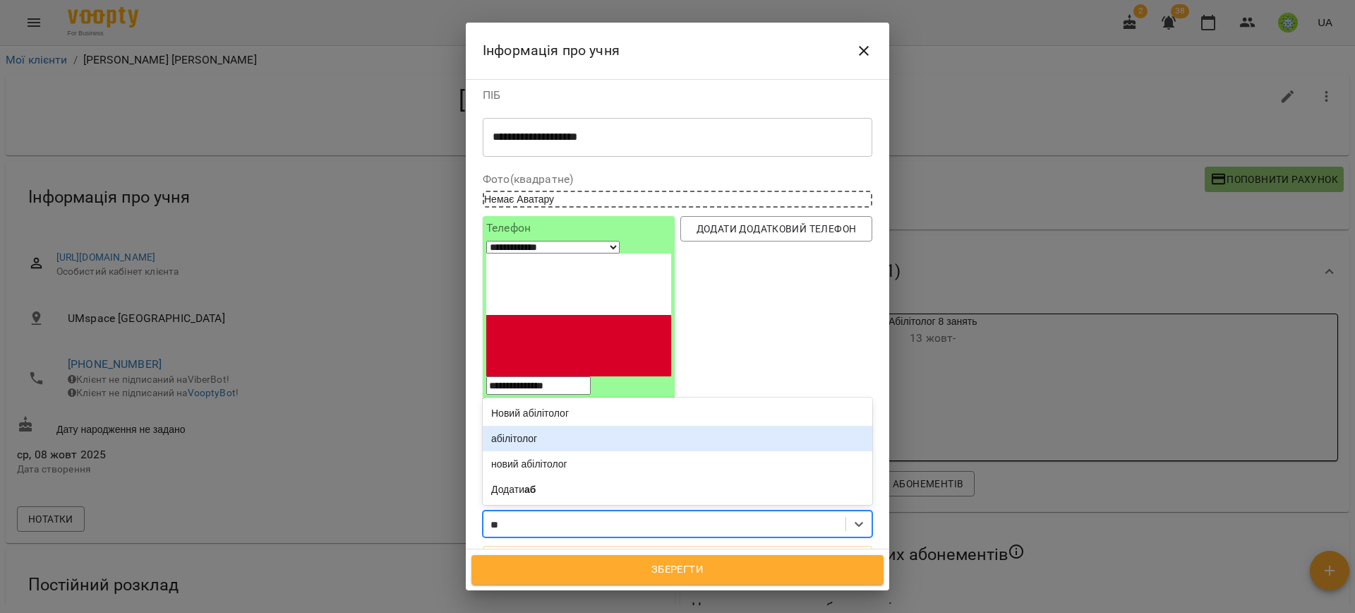
click at [538, 426] on div "абілітолог" at bounding box center [678, 438] width 390 height 25
type input "*"
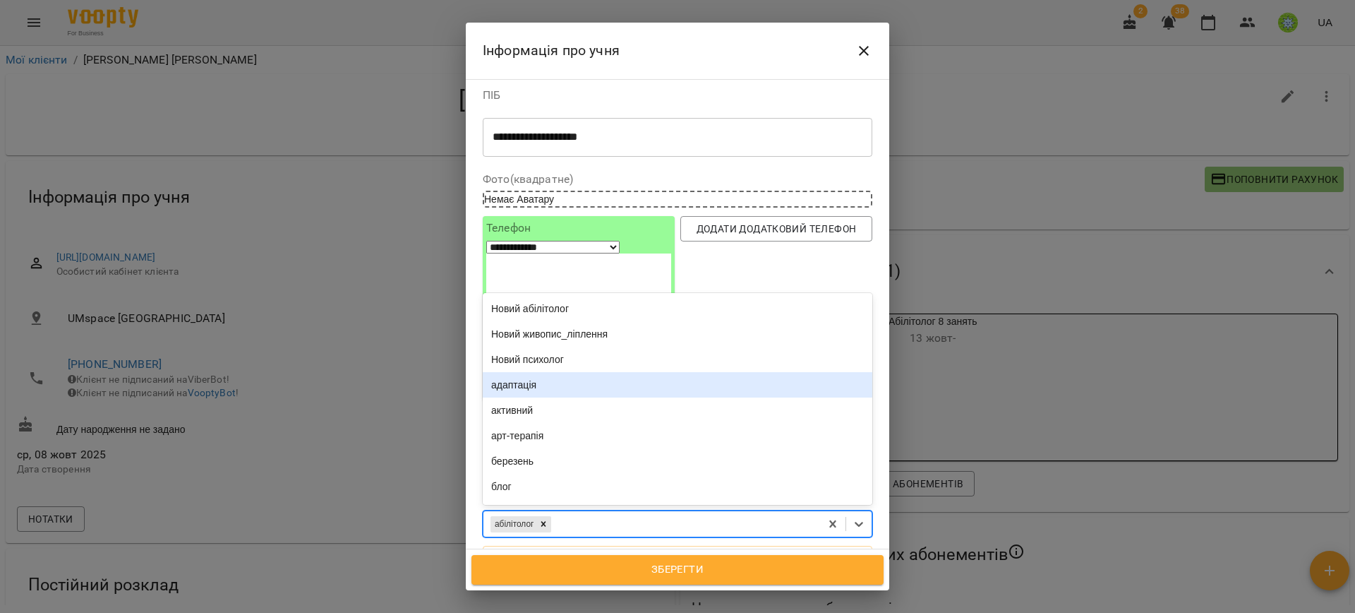
type input "*"
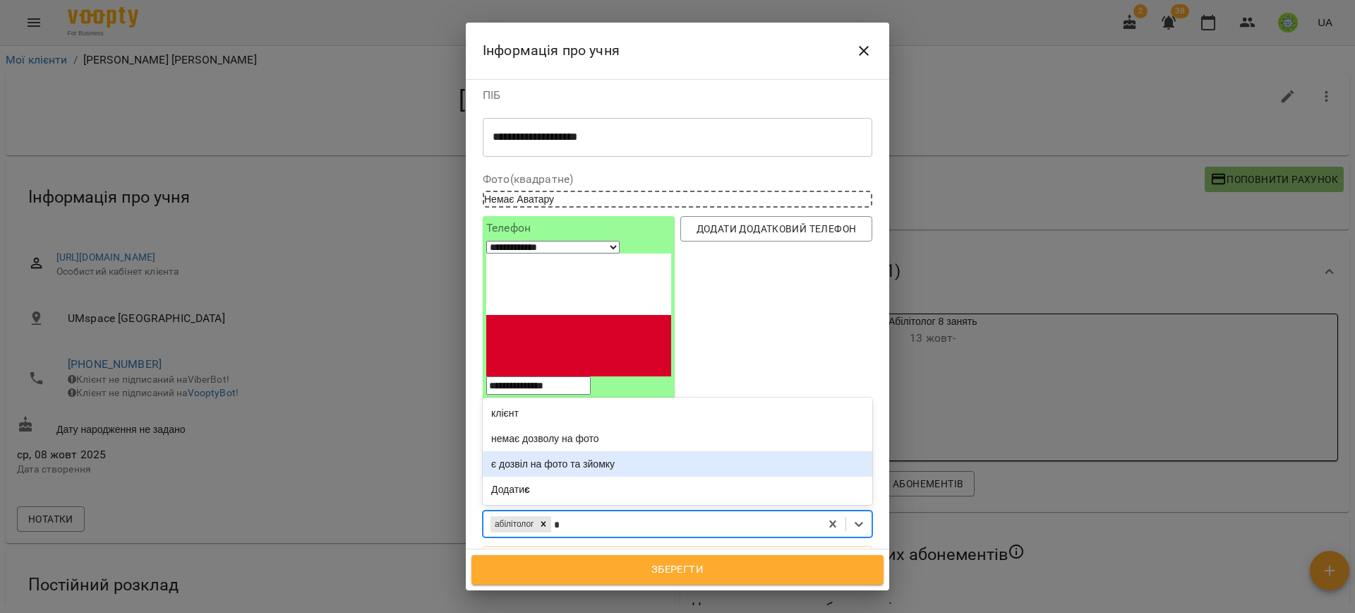
click at [618, 451] on div "є дозвіл на фото та зйомку" at bounding box center [678, 463] width 390 height 25
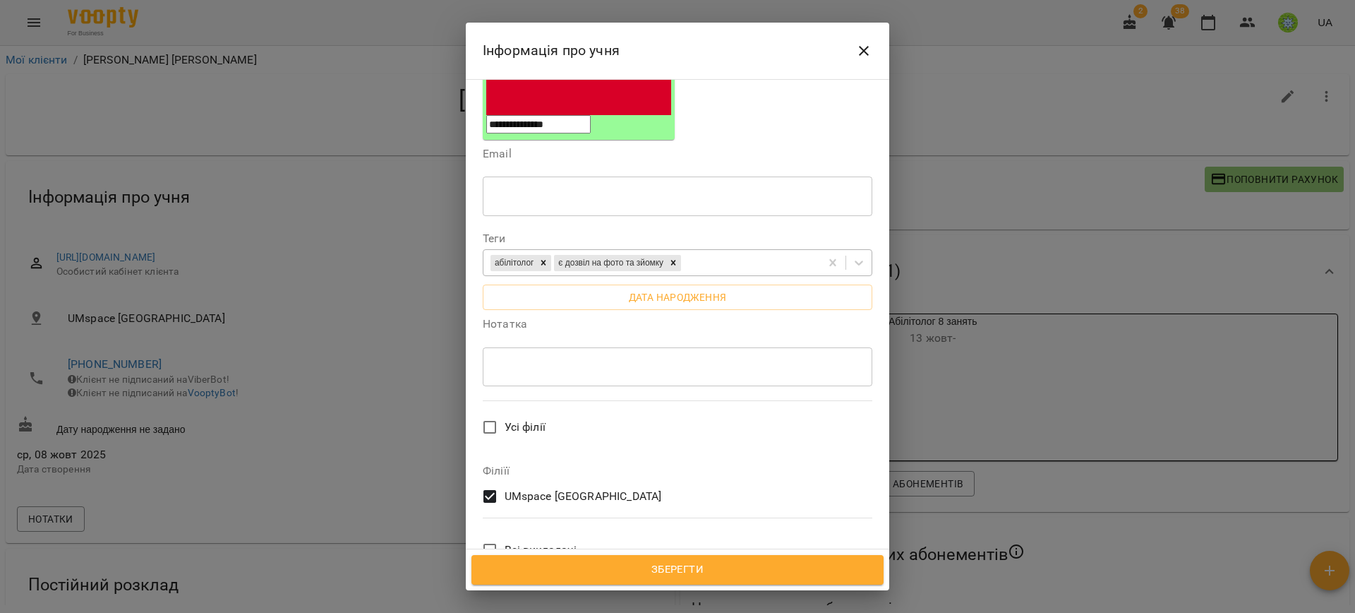
scroll to position [315, 0]
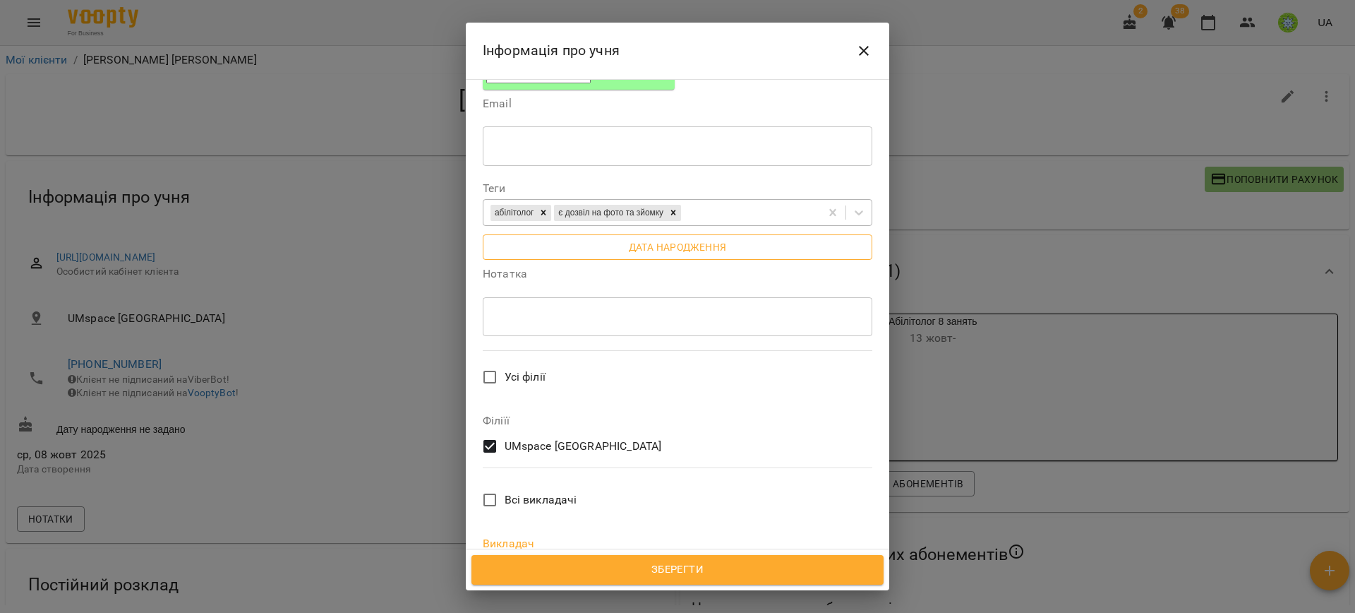
click at [678, 239] on span "Дата народження" at bounding box center [677, 247] width 367 height 17
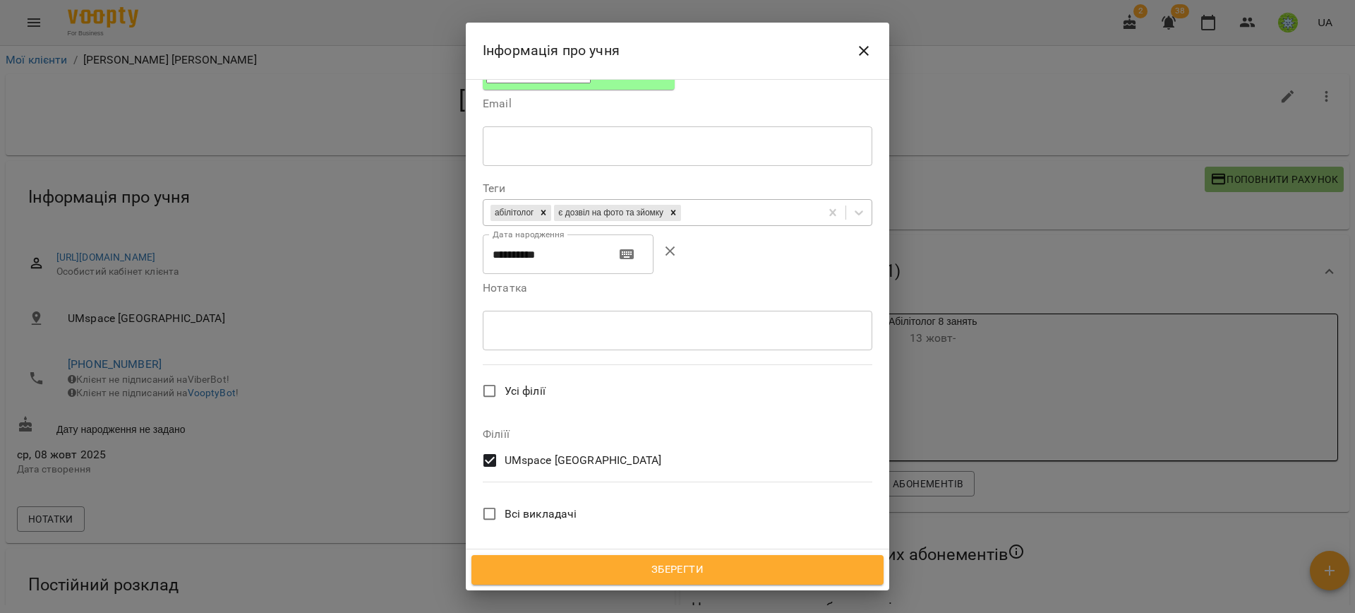
click at [538, 234] on input "**********" at bounding box center [543, 254] width 121 height 40
click at [501, 234] on input "**********" at bounding box center [543, 254] width 121 height 40
drag, startPoint x: 519, startPoint y: 131, endPoint x: 511, endPoint y: 131, distance: 7.8
click at [511, 234] on input "**********" at bounding box center [543, 254] width 121 height 40
click at [516, 234] on input "**********" at bounding box center [543, 254] width 121 height 40
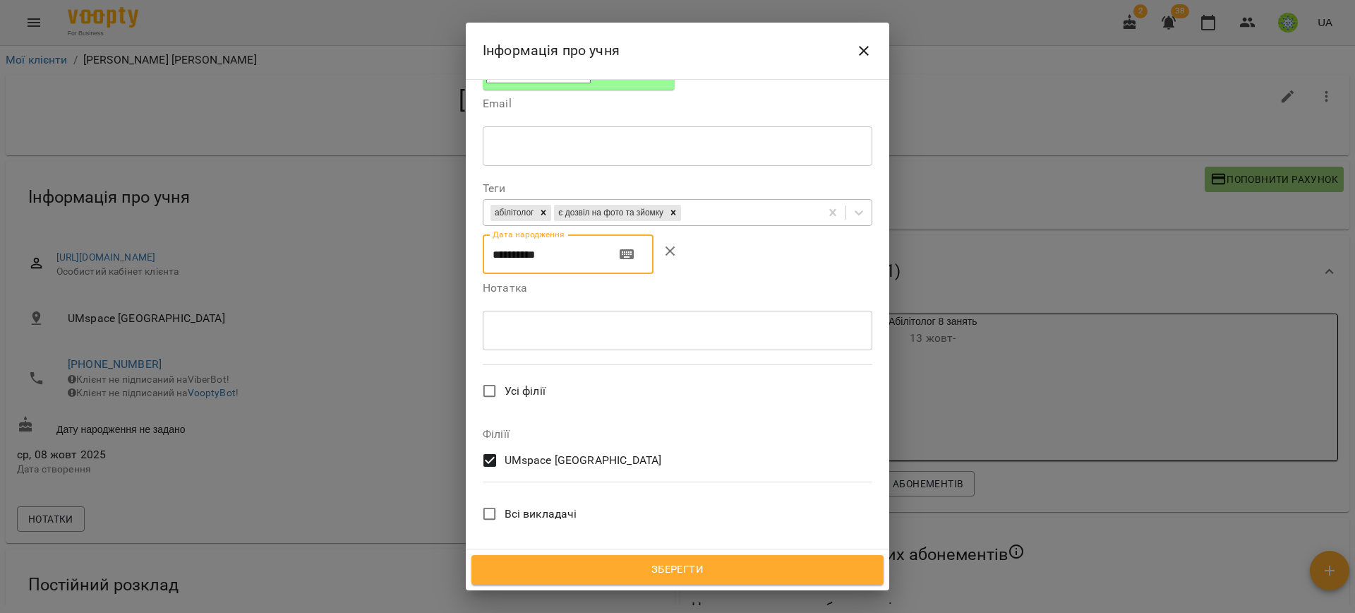
click at [516, 234] on input "**********" at bounding box center [543, 254] width 121 height 40
type input "**********"
click at [701, 566] on span "Зберегти" at bounding box center [677, 569] width 381 height 18
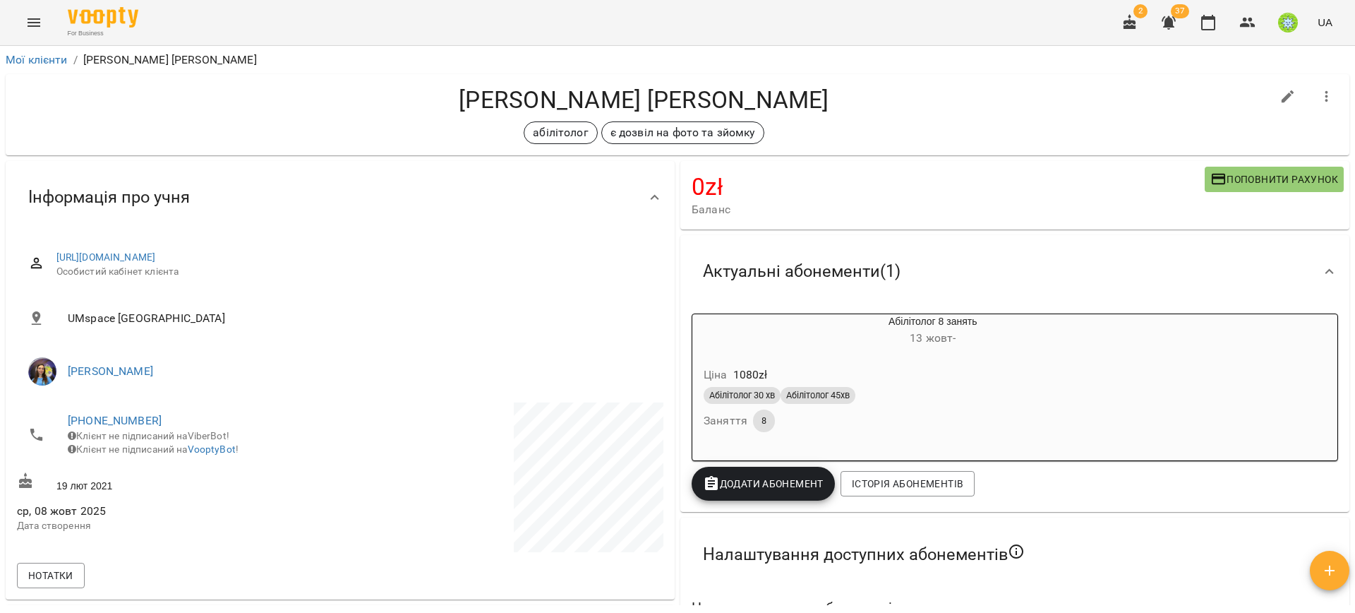
click at [1271, 101] on button "button" at bounding box center [1288, 97] width 34 height 34
select select "**"
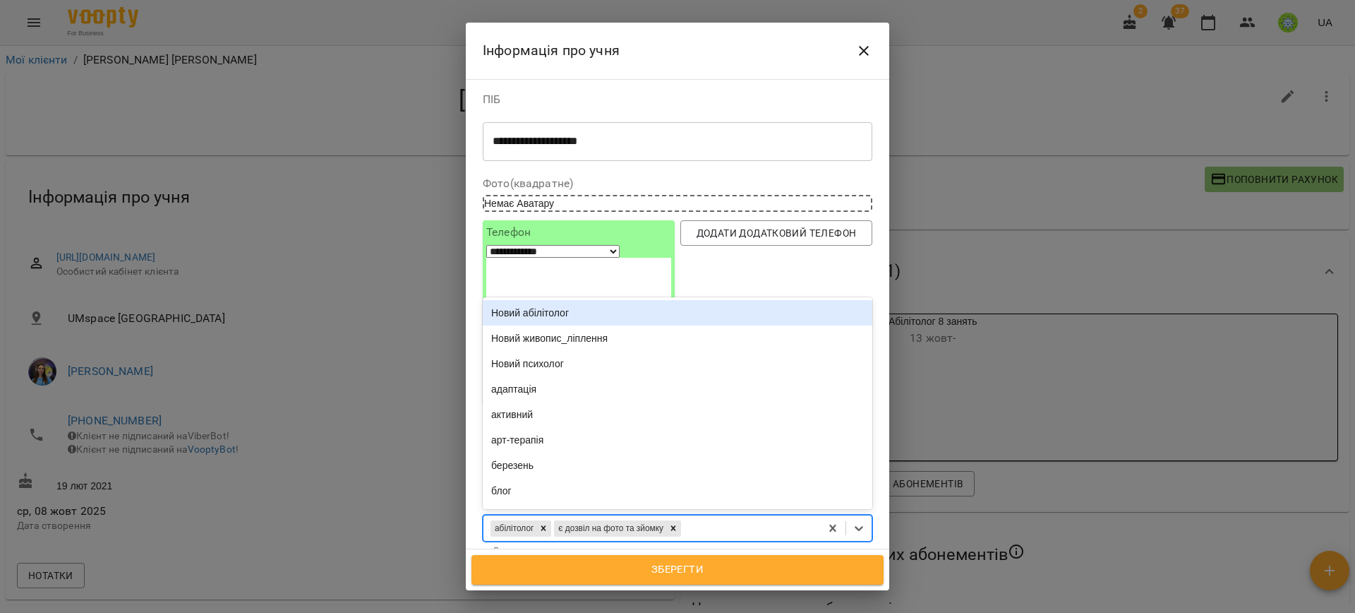
click at [740, 517] on div "абілітолог є дозвіл на фото та зйомку" at bounding box center [651, 528] width 337 height 23
type input "**"
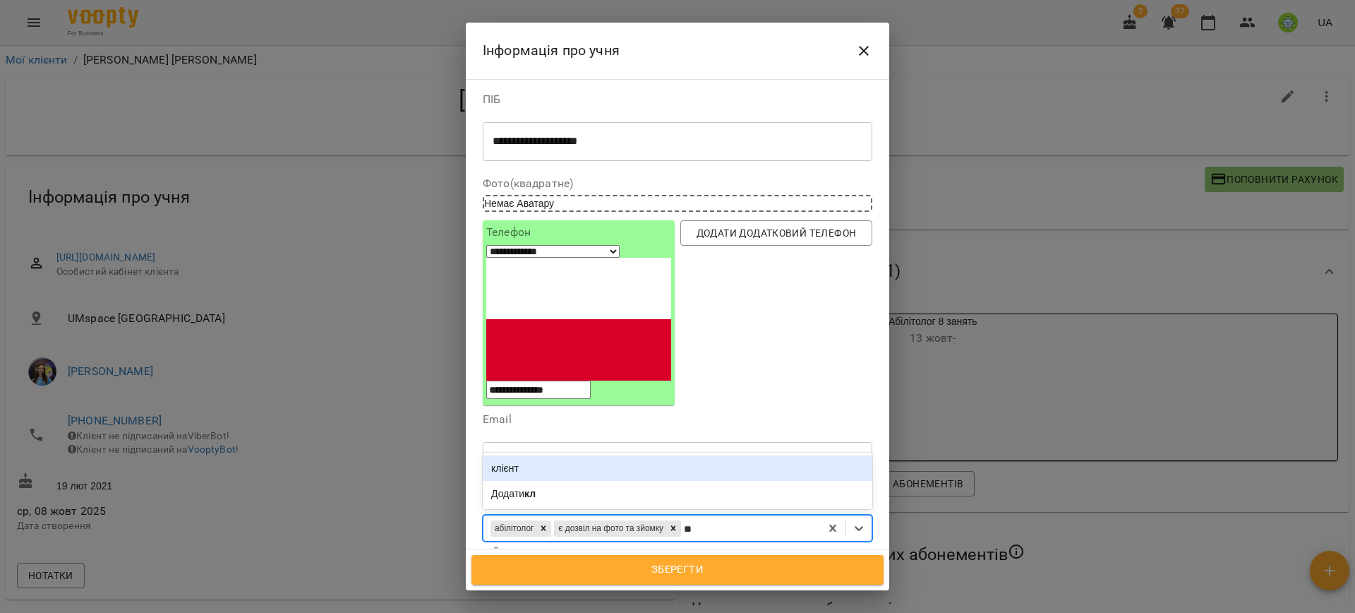
click at [522, 455] on div "клієнт" at bounding box center [678, 467] width 390 height 25
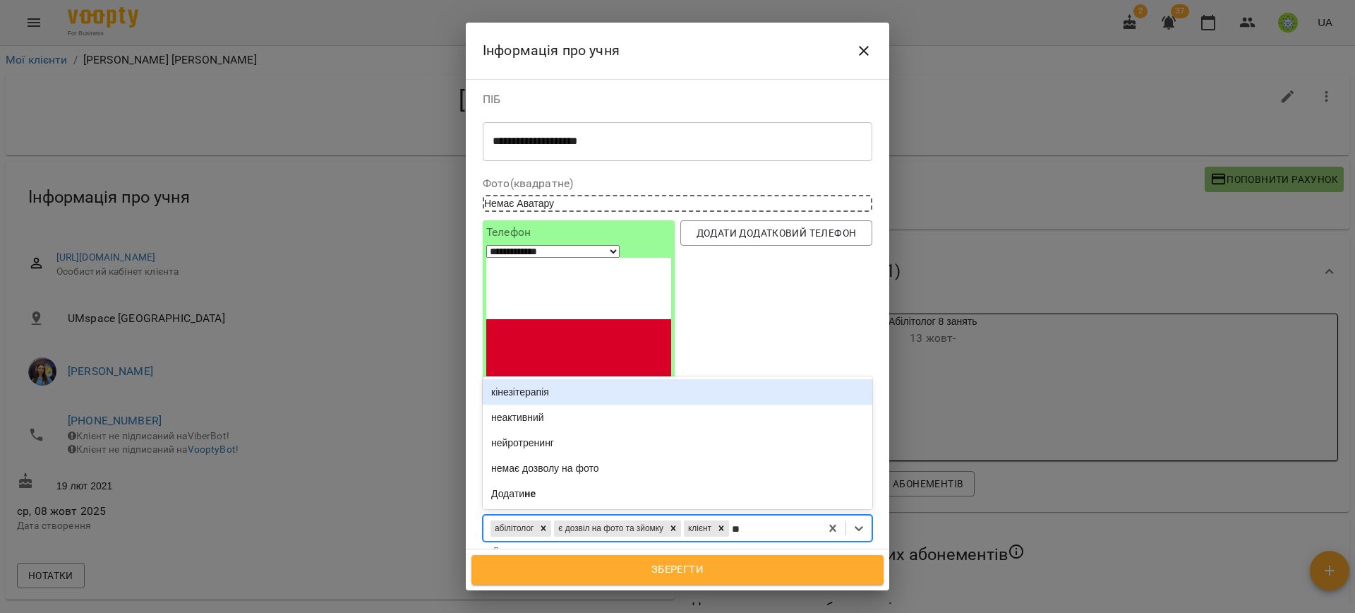
type input "***"
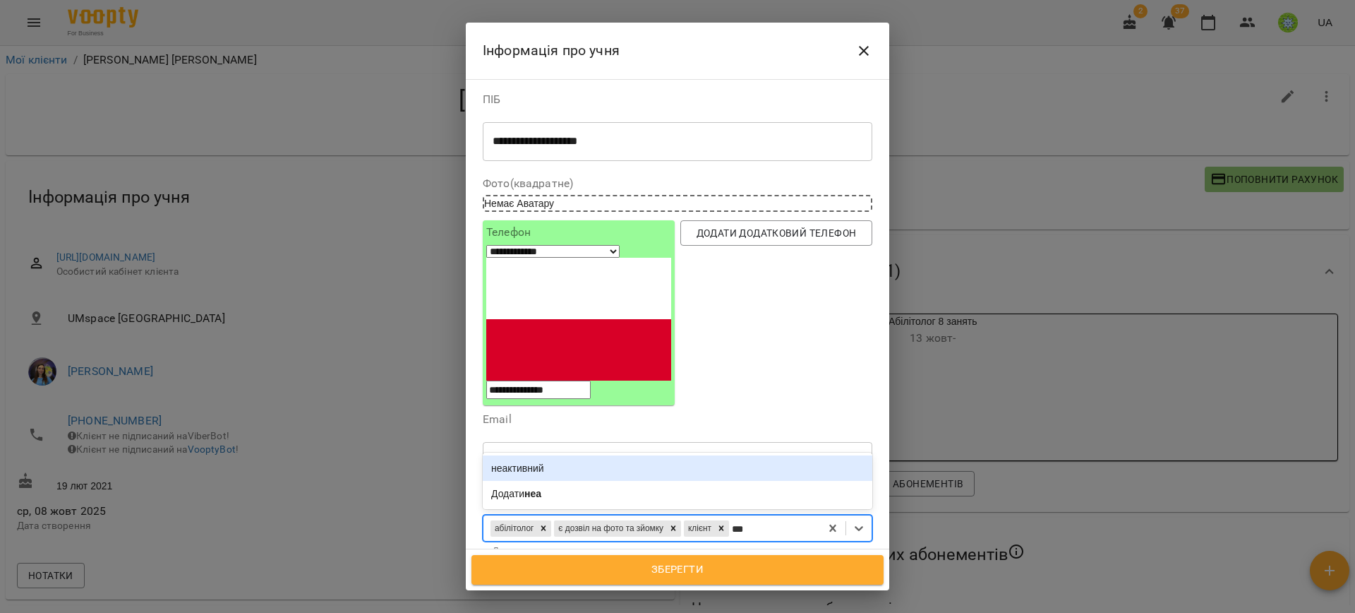
click at [586, 455] on div "неактивний" at bounding box center [678, 467] width 390 height 25
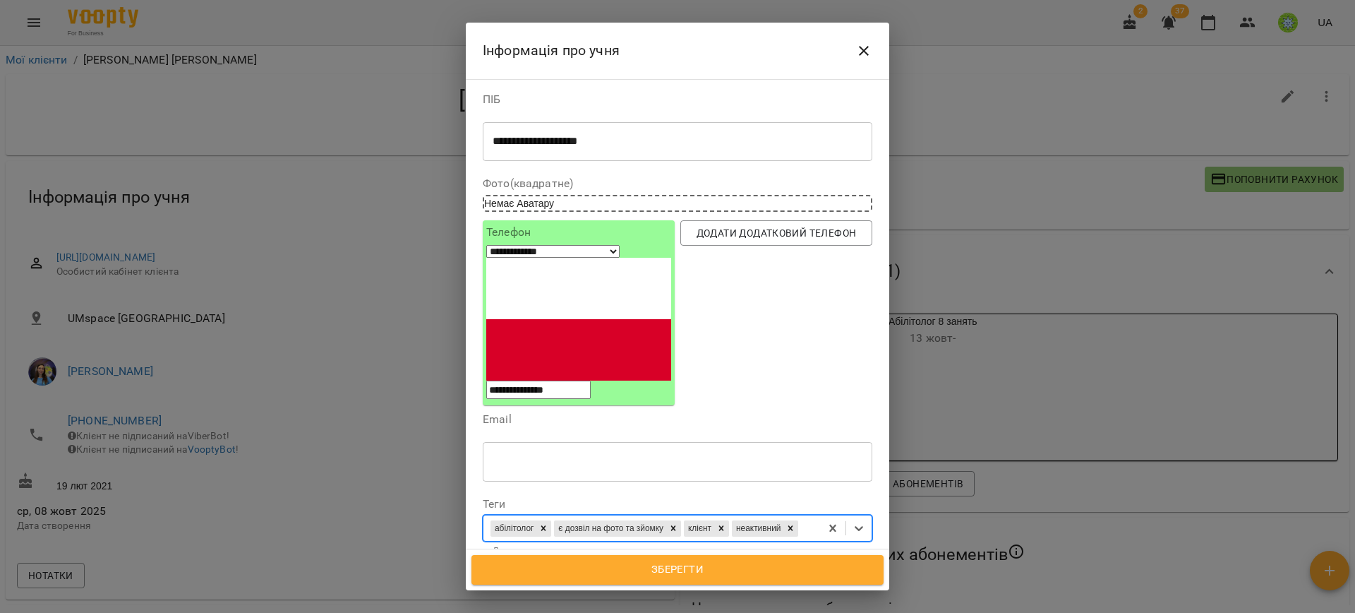
click at [661, 570] on span "Зберегти" at bounding box center [677, 569] width 381 height 18
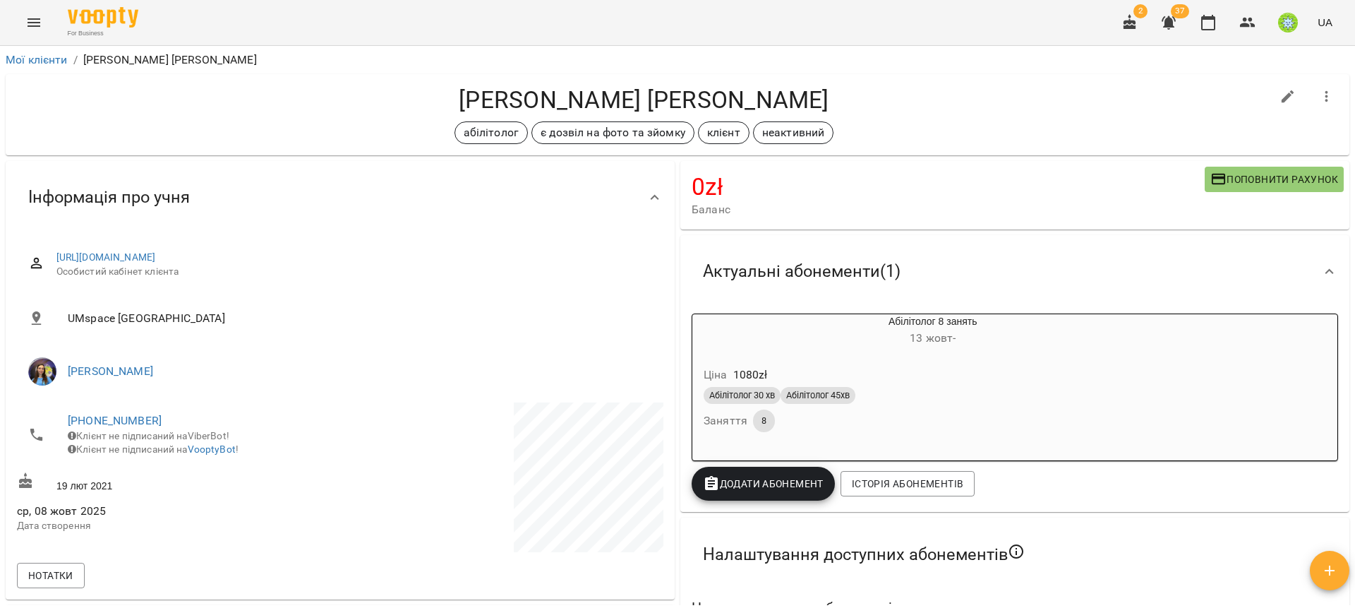
click at [46, 20] on button "Menu" at bounding box center [34, 23] width 34 height 34
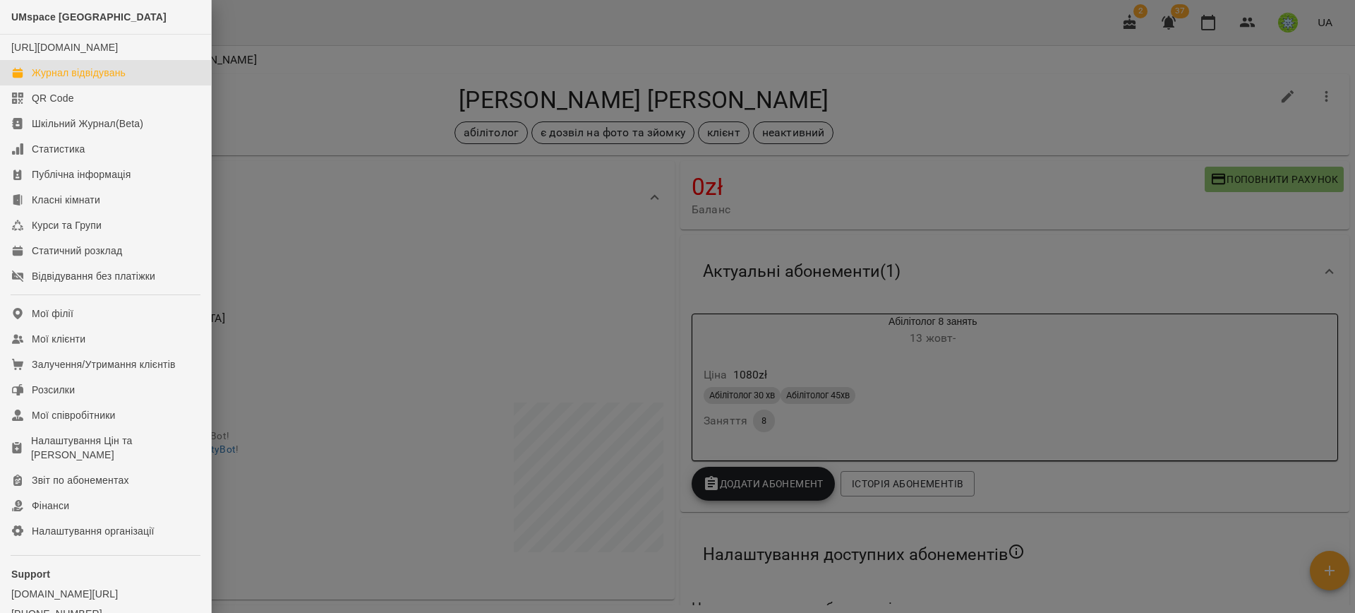
click at [87, 80] on div "Журнал відвідувань" at bounding box center [79, 73] width 94 height 14
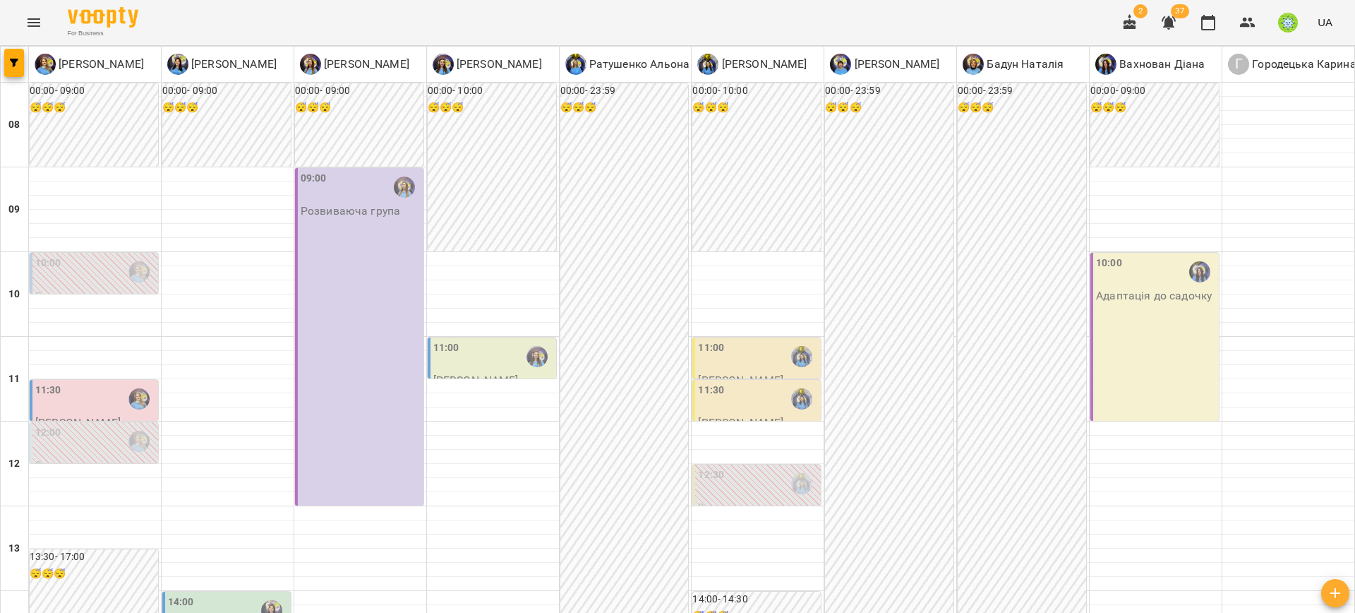
scroll to position [163, 0]
click at [744, 421] on div at bounding box center [758, 428] width 132 height 14
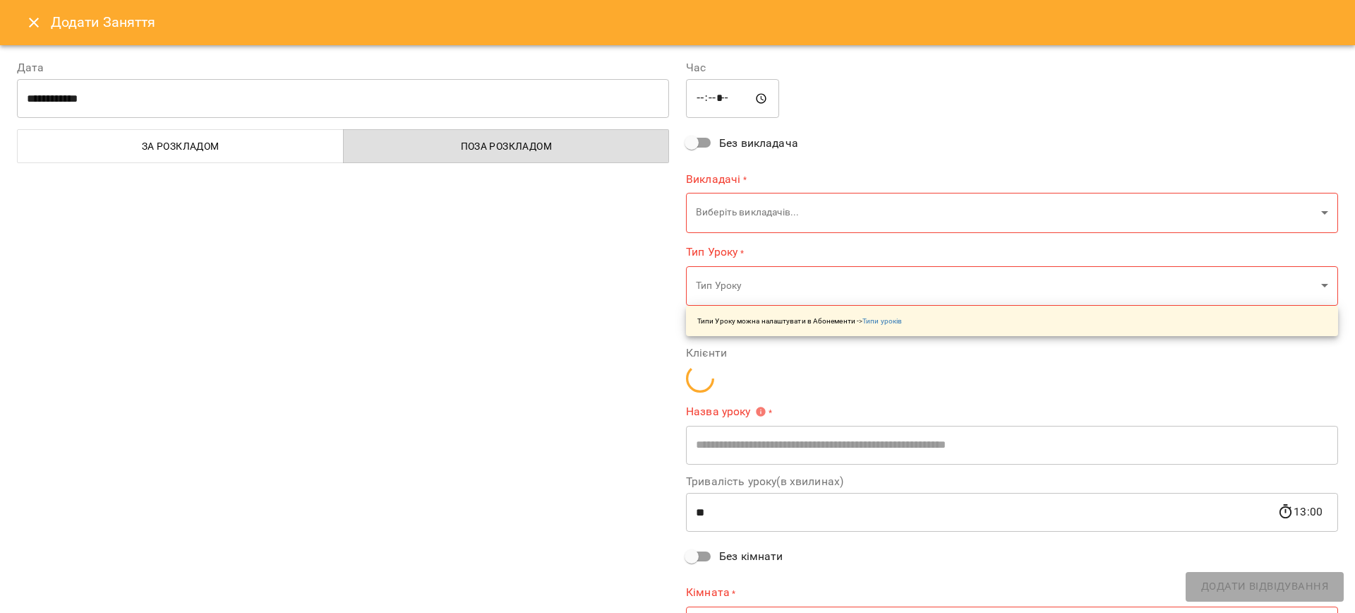
type input "**********"
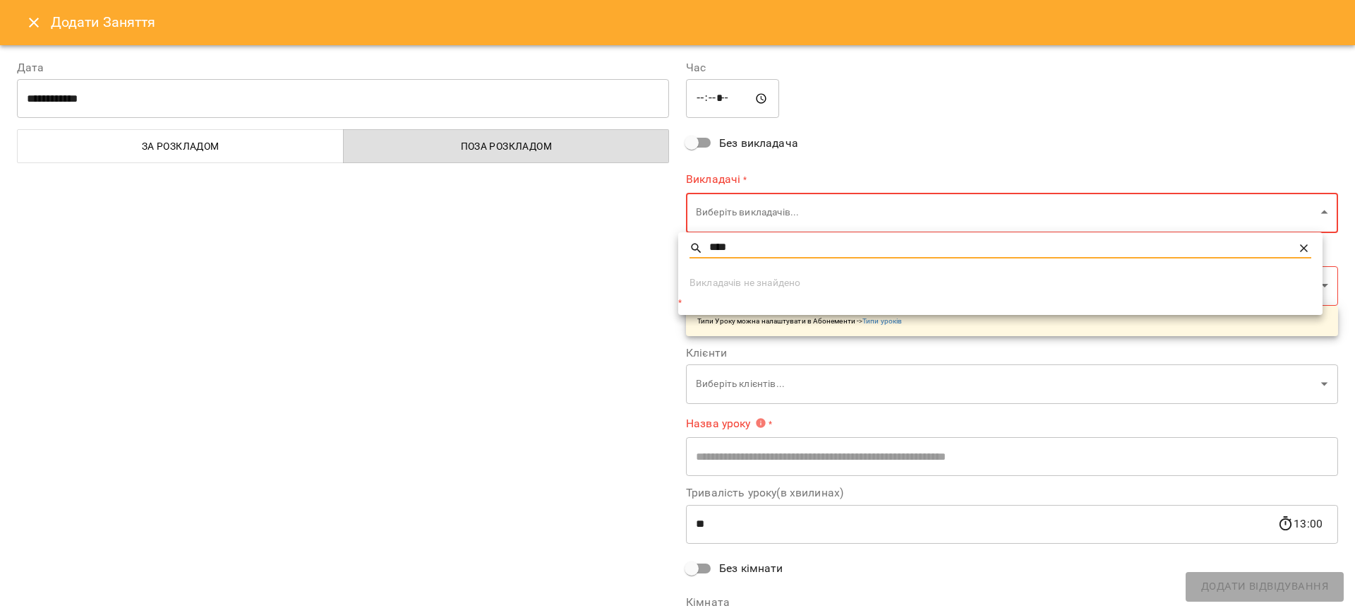
type input "****"
click at [730, 215] on div at bounding box center [677, 306] width 1355 height 613
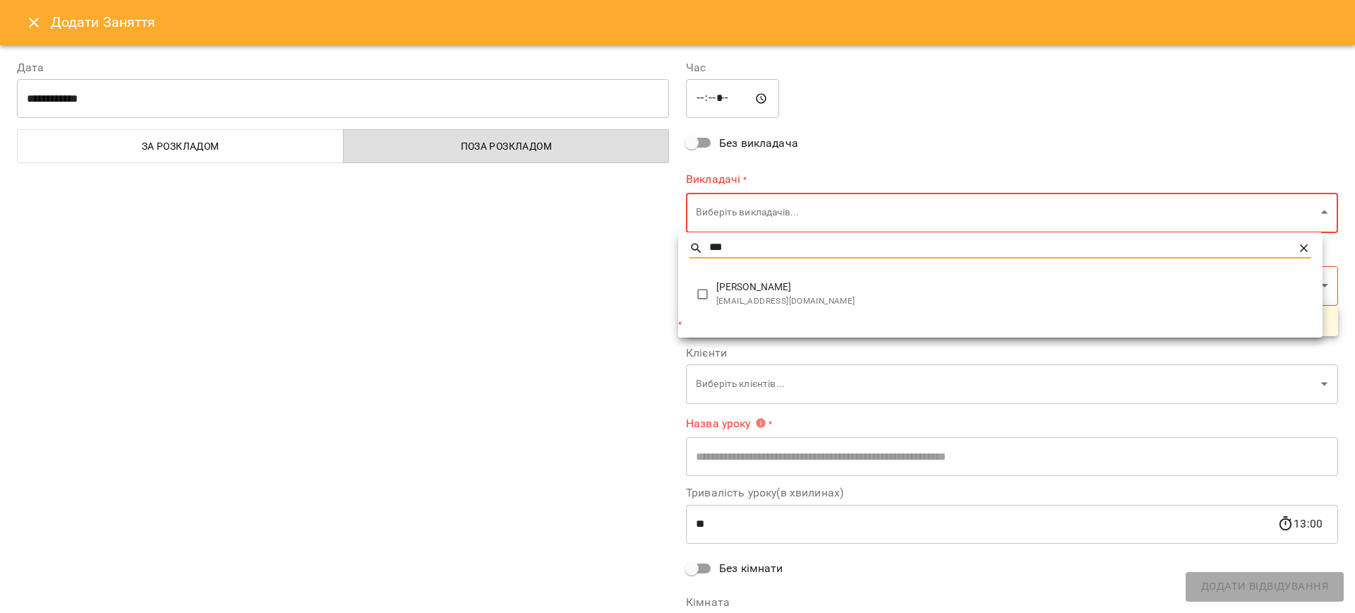
type input "***"
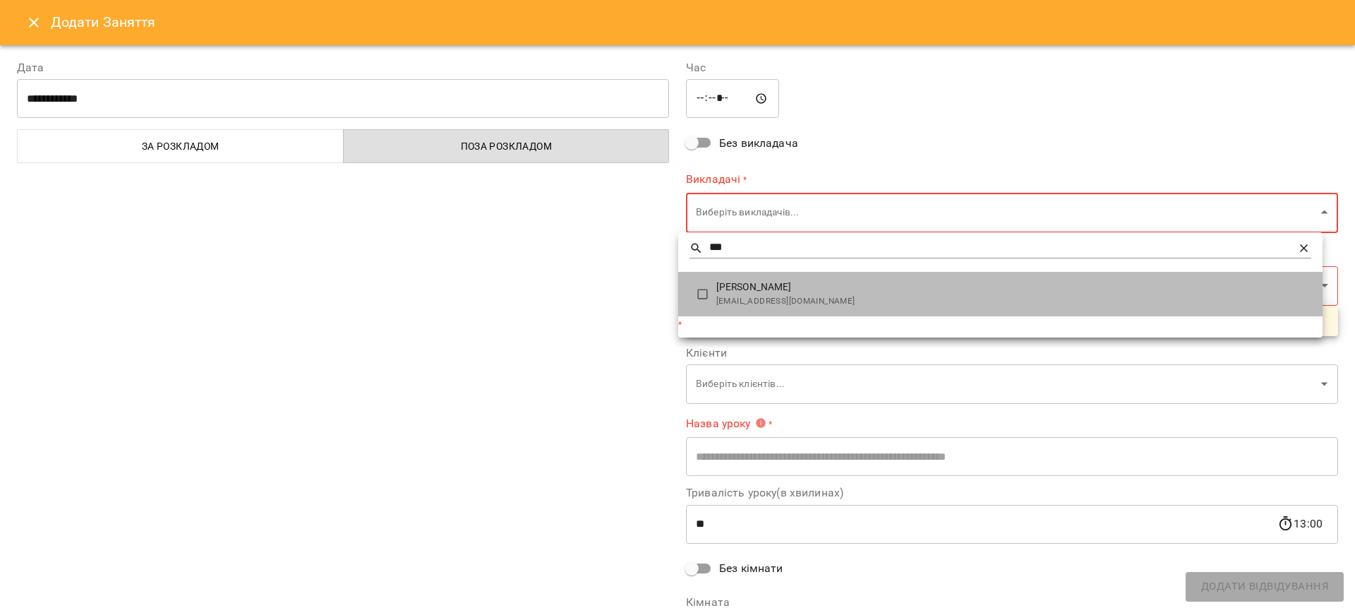
click at [776, 282] on span "[PERSON_NAME]" at bounding box center [1013, 287] width 595 height 14
type input "**********"
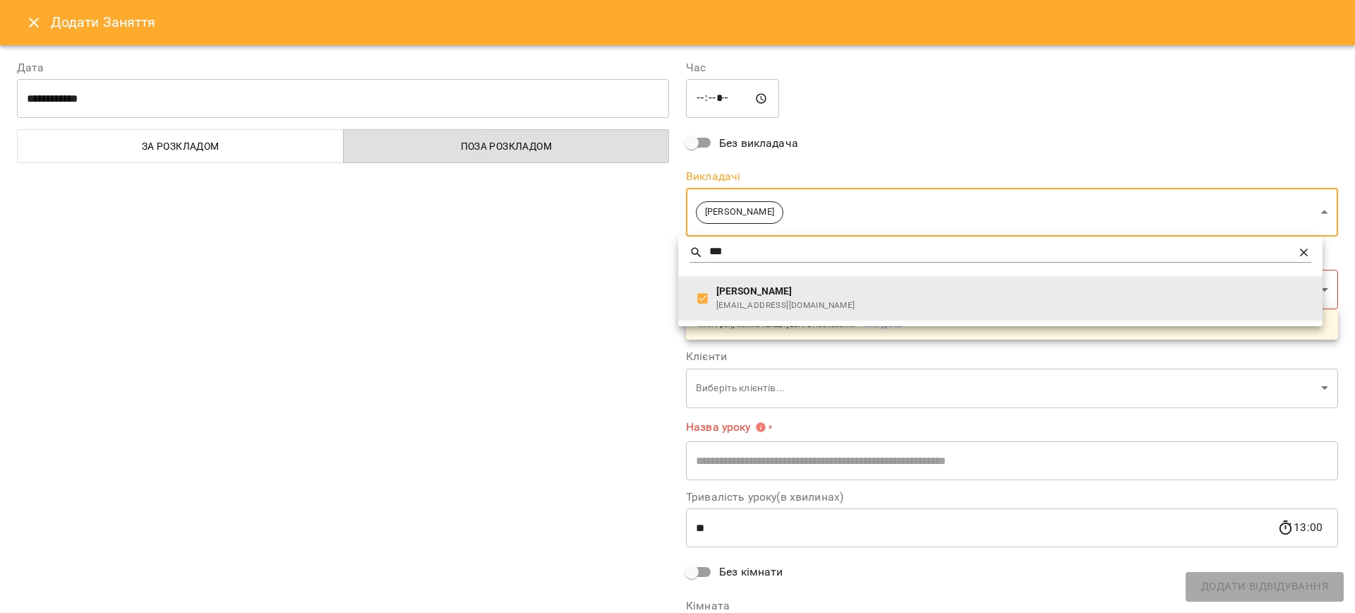
click at [540, 339] on div at bounding box center [677, 306] width 1355 height 613
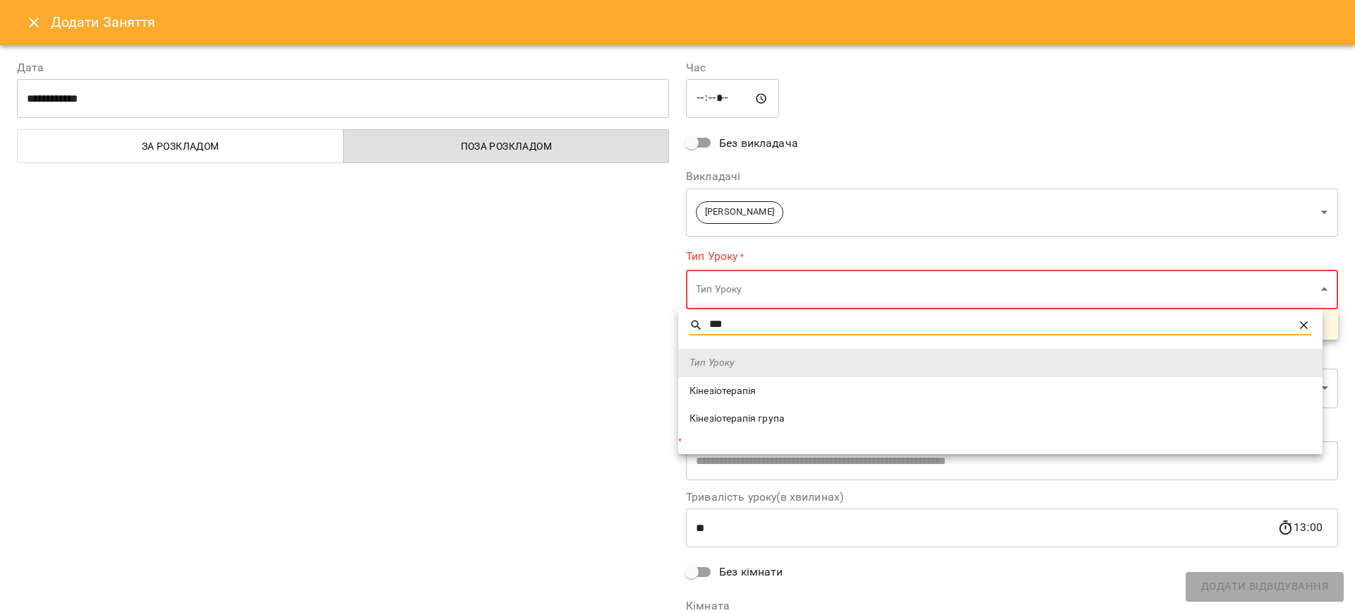
type input "***"
click at [714, 391] on span "Кінезіотерапія" at bounding box center [1001, 391] width 622 height 14
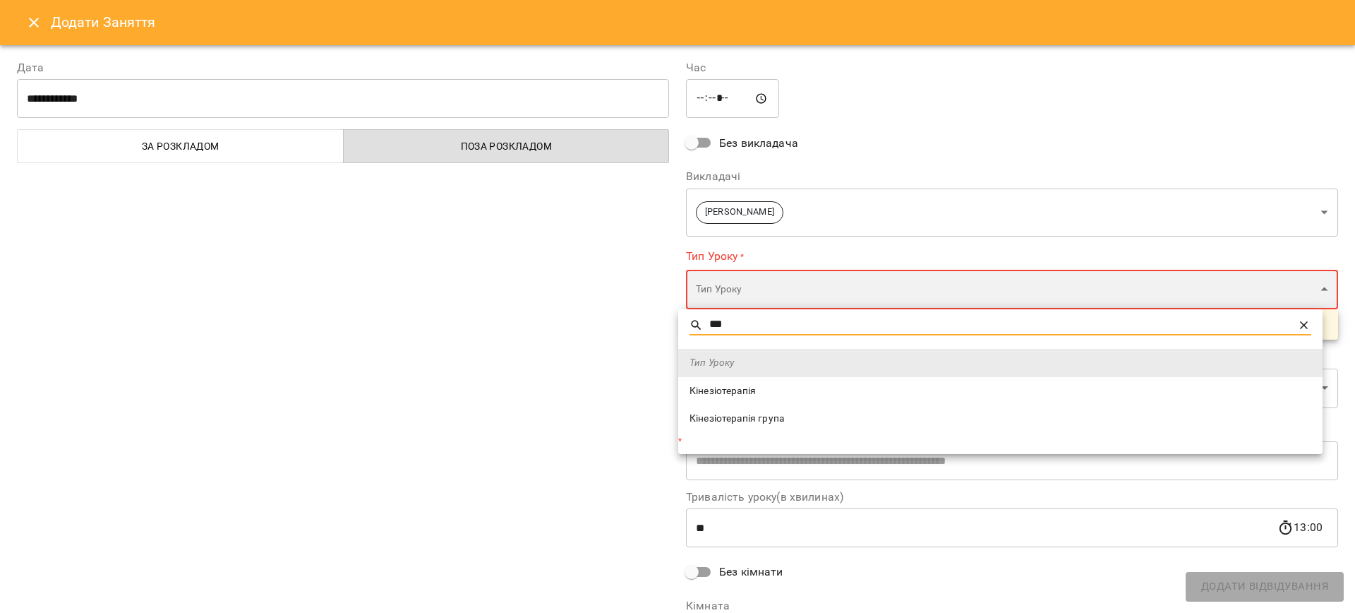
type input "**********"
type input "**"
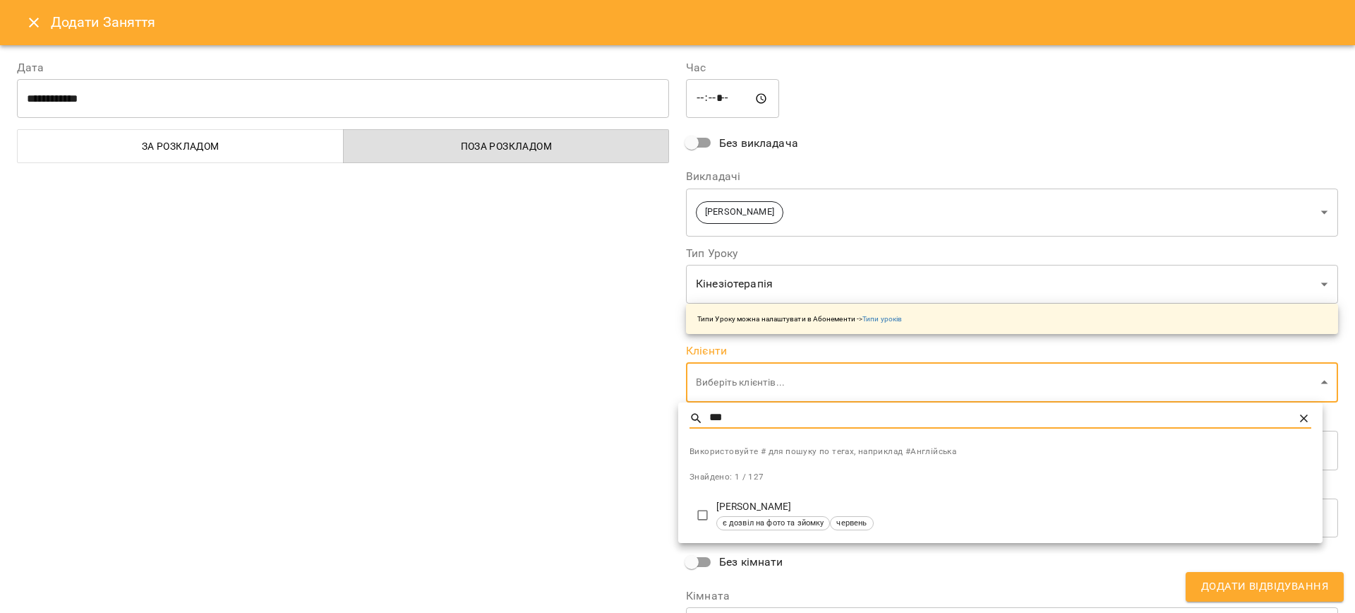
type input "***"
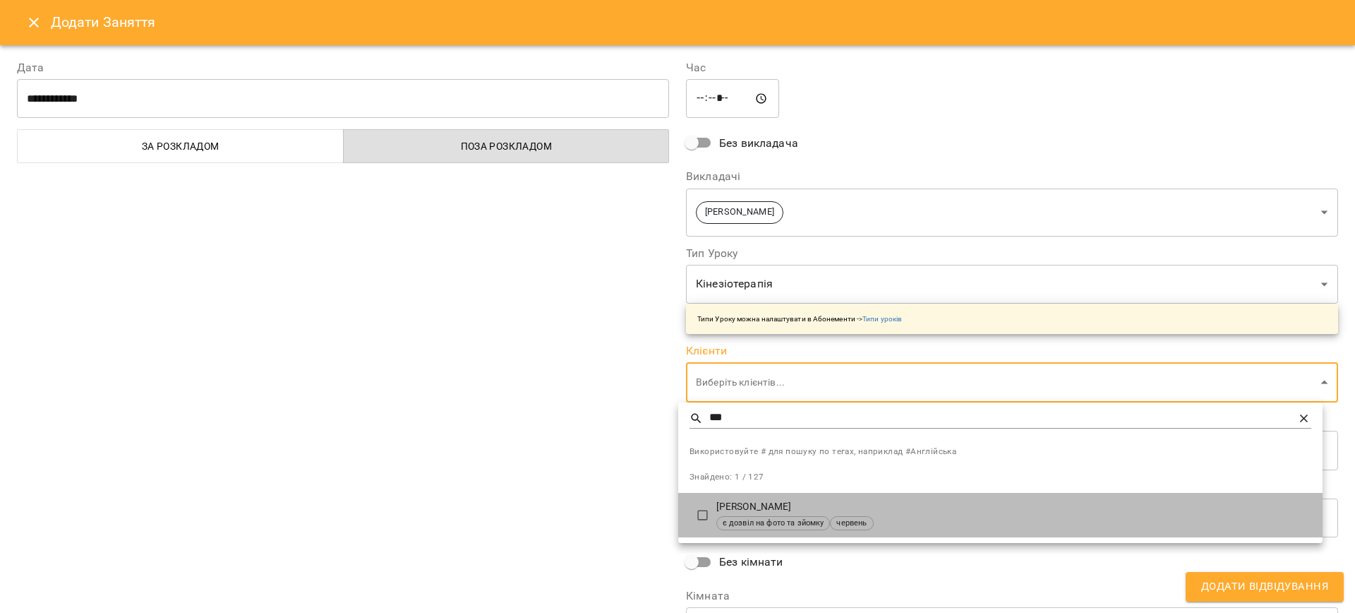
click at [783, 502] on p "[PERSON_NAME]" at bounding box center [1013, 507] width 595 height 14
type input "**********"
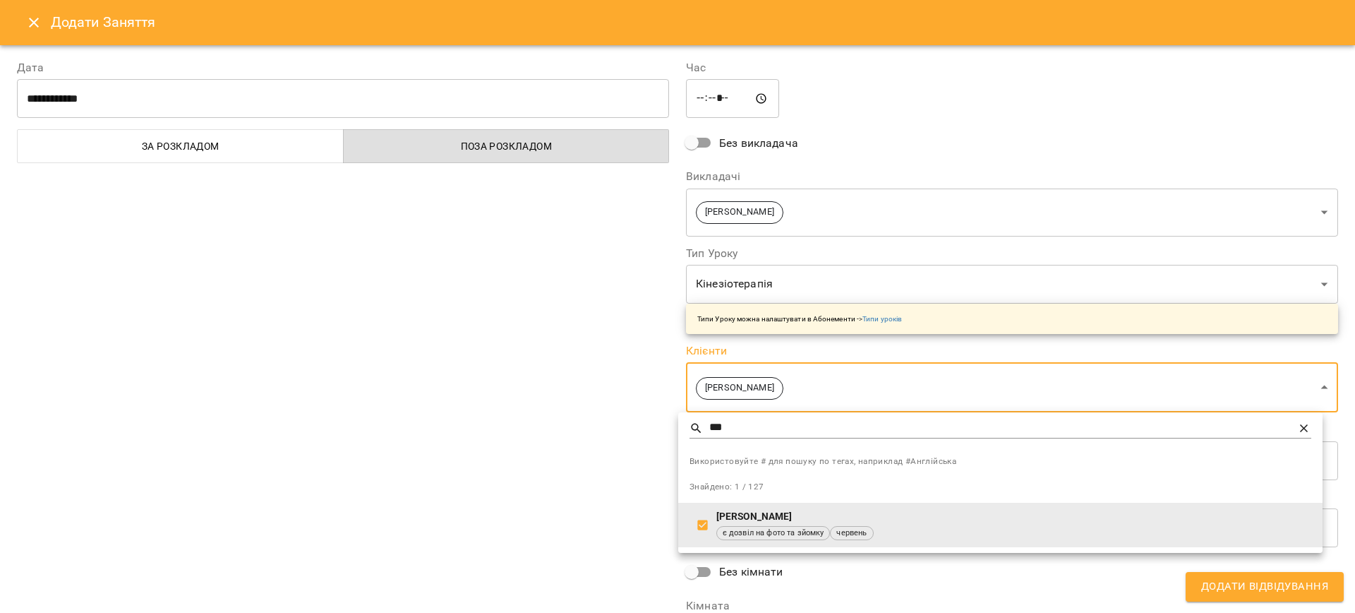
drag, startPoint x: 759, startPoint y: 219, endPoint x: 809, endPoint y: 216, distance: 49.5
click at [761, 219] on div at bounding box center [677, 306] width 1355 height 613
click at [809, 214] on div "Використовуйте # для пошуку по тегах, наприклад #Англійська Знайдено: 1 / 127 […" at bounding box center [677, 306] width 1355 height 613
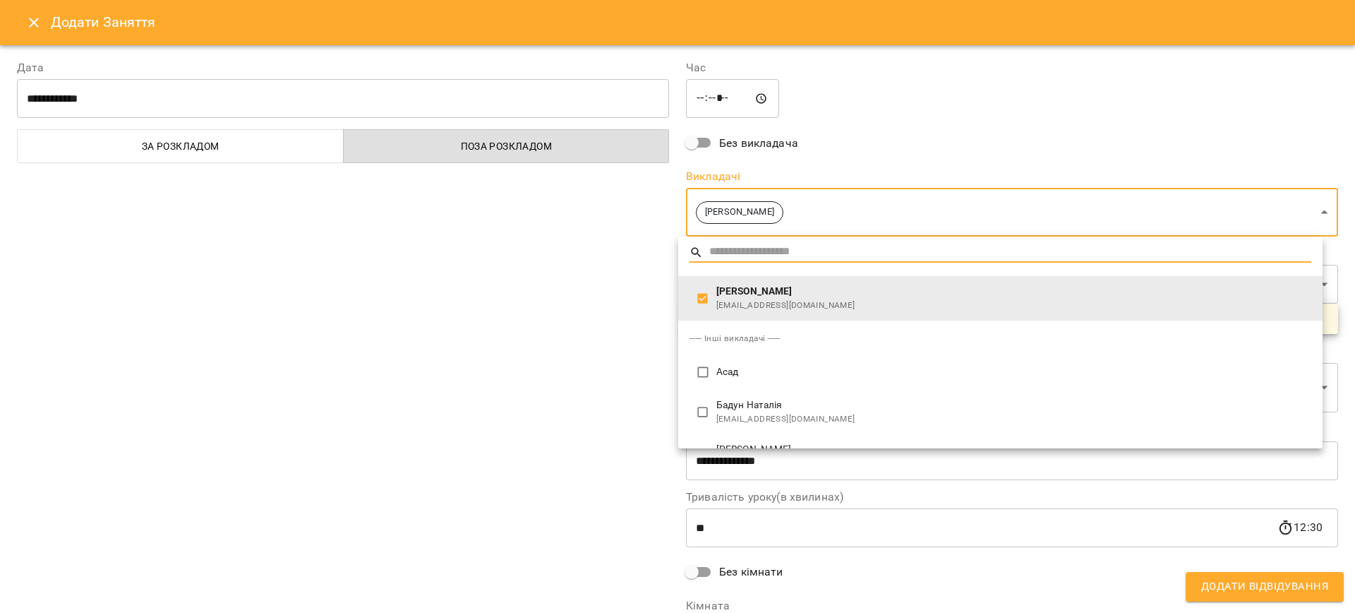
click at [687, 300] on li "[PERSON_NAME] [EMAIL_ADDRESS][DOMAIN_NAME]" at bounding box center [1000, 298] width 644 height 44
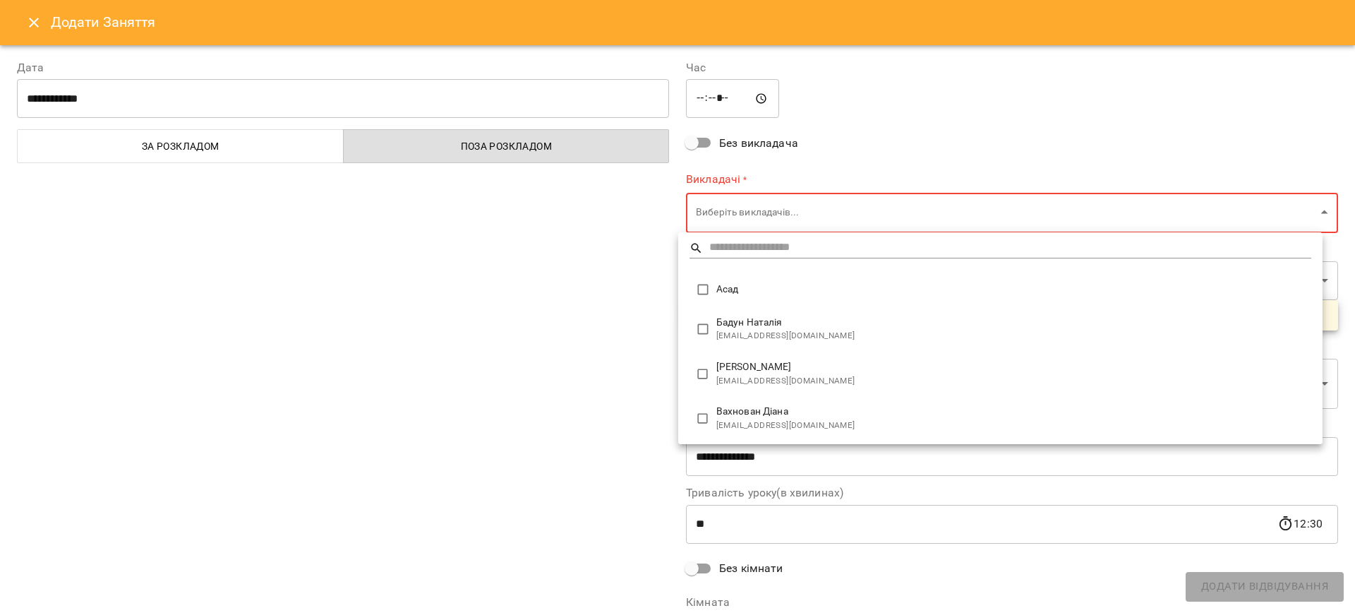
scroll to position [0, 0]
click at [759, 220] on div at bounding box center [677, 306] width 1355 height 613
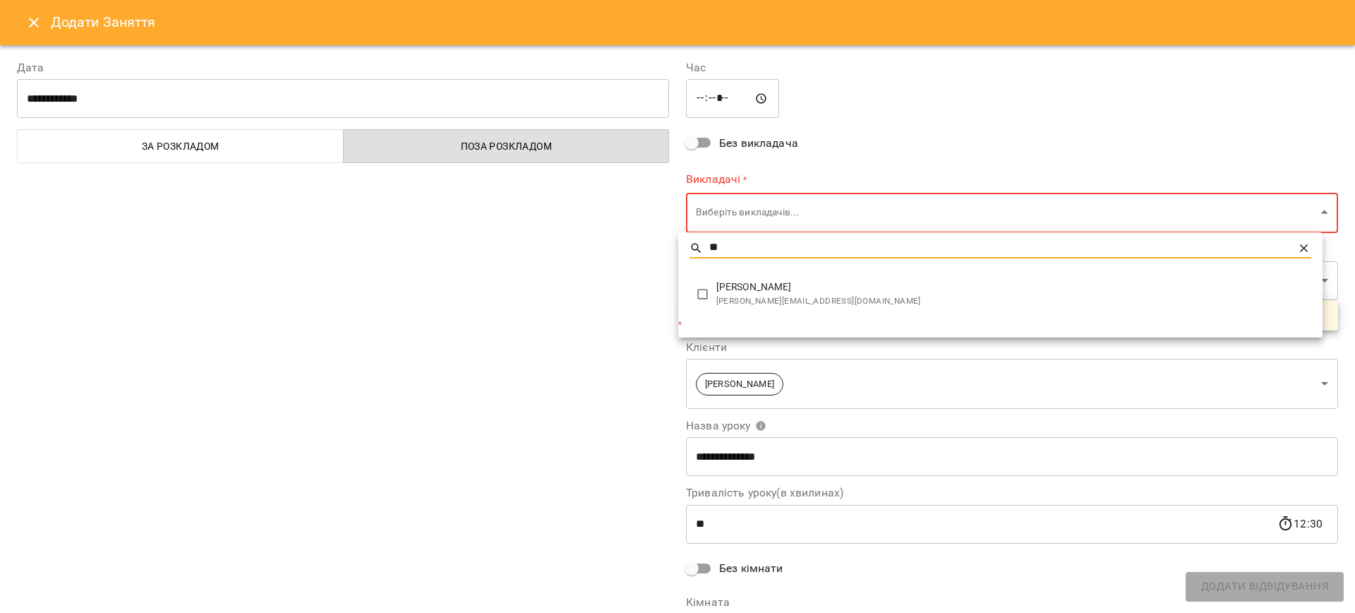
type input "**"
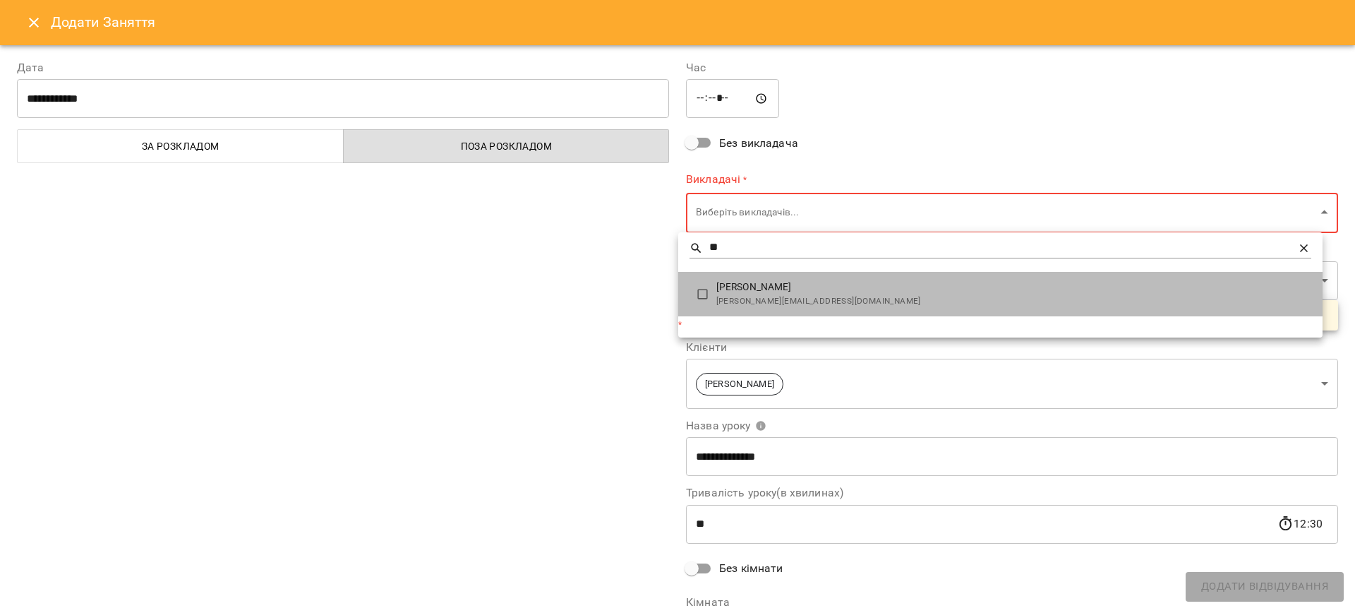
click at [742, 289] on span "[PERSON_NAME]" at bounding box center [1013, 287] width 595 height 14
type input "**********"
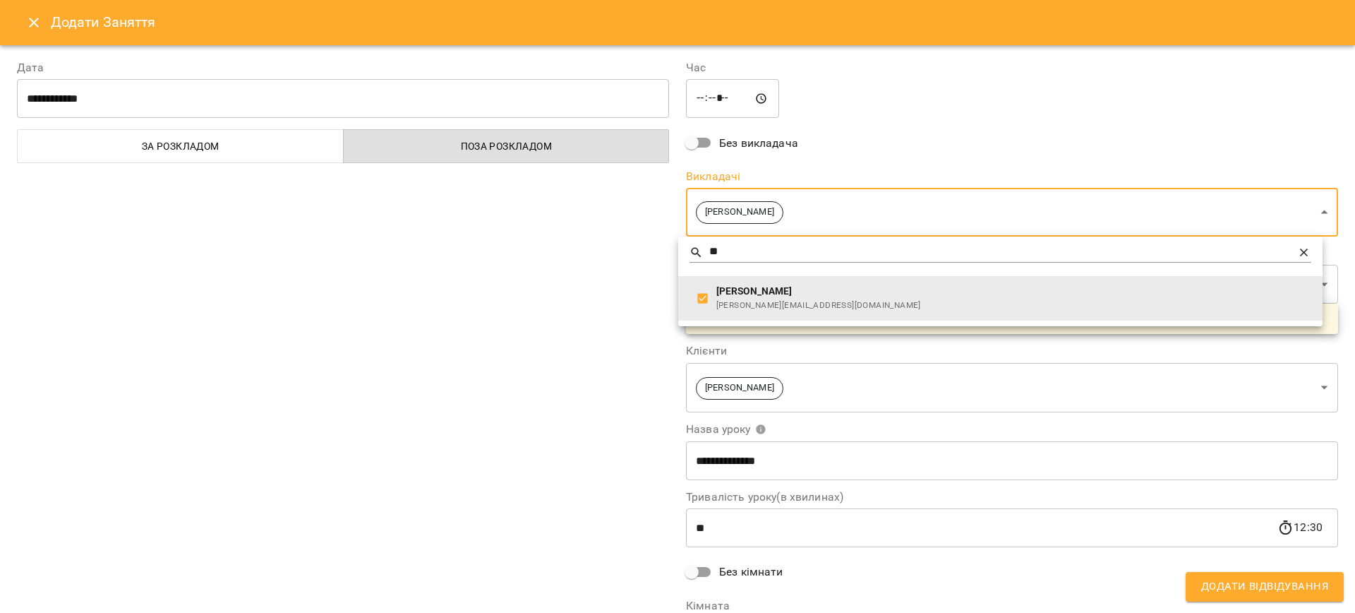
click at [473, 313] on div at bounding box center [677, 306] width 1355 height 613
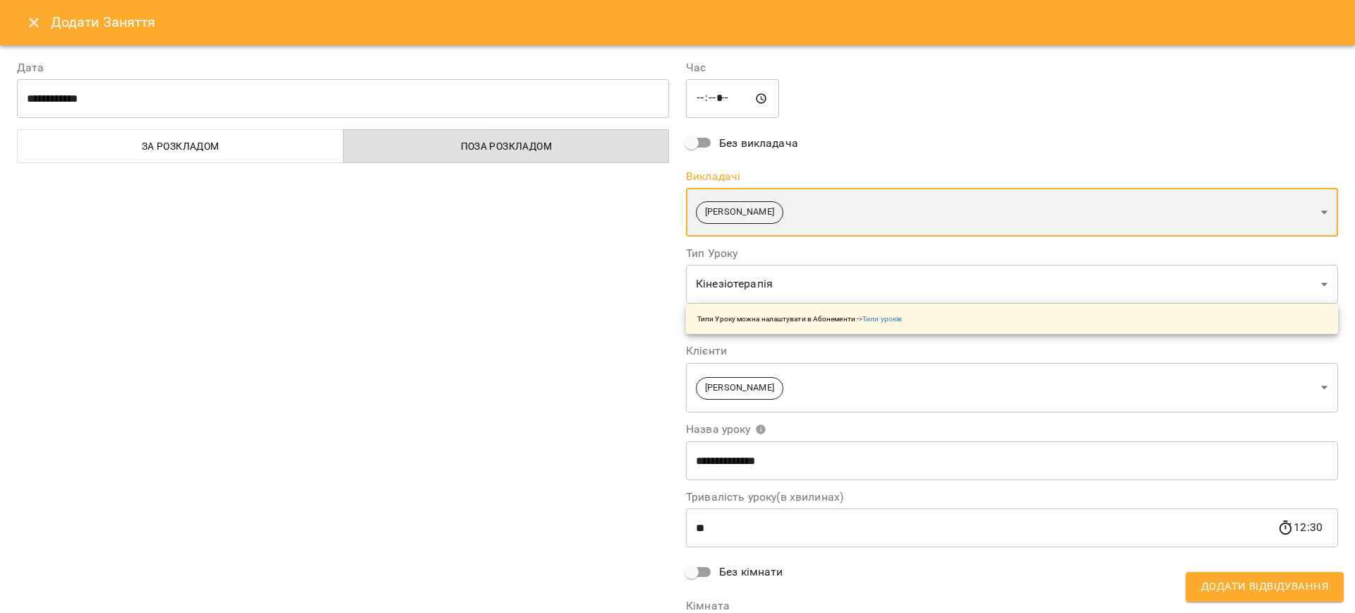
scroll to position [102, 0]
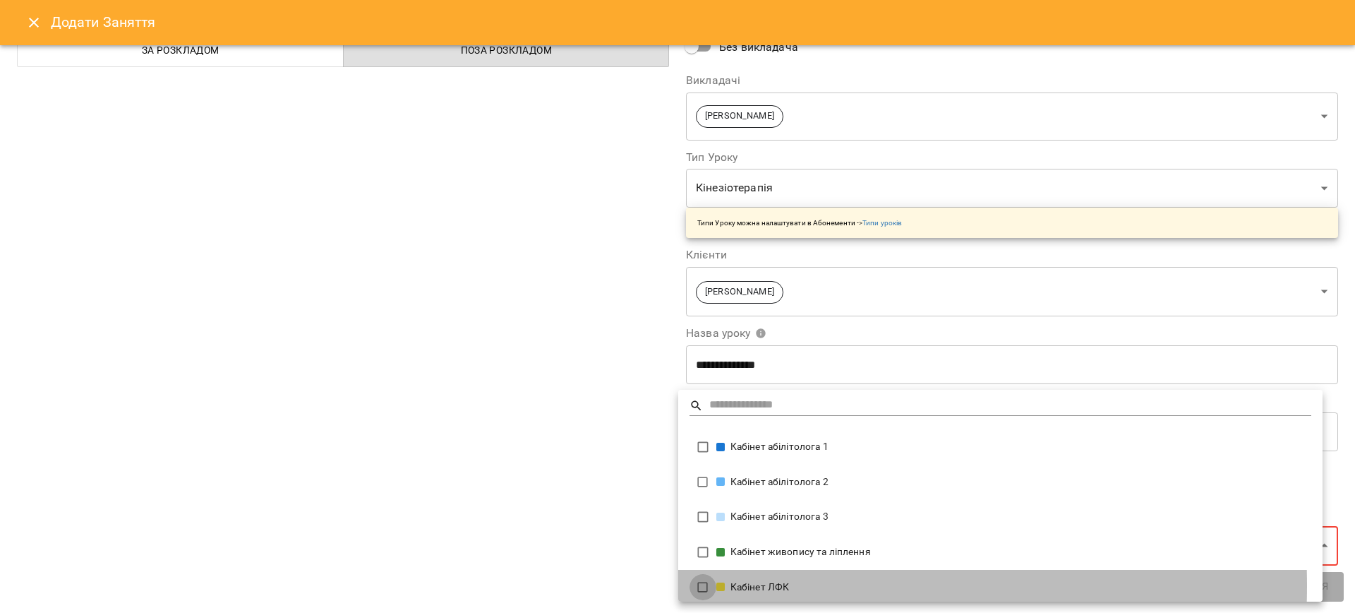
type input "**********"
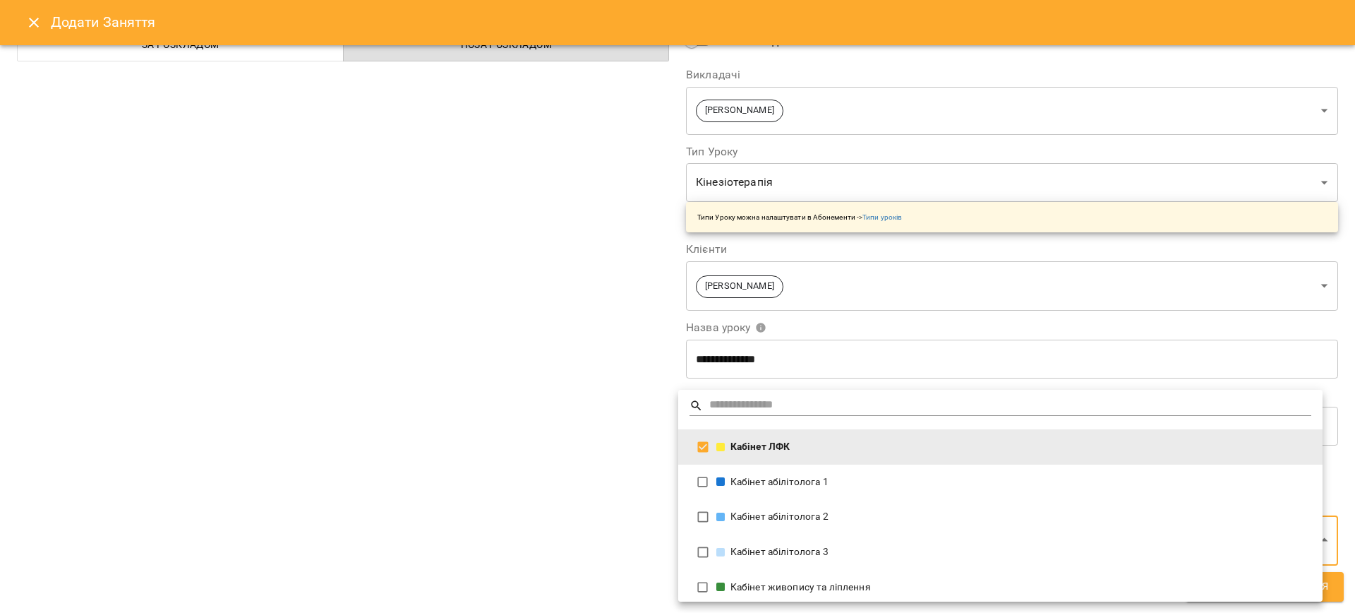
drag, startPoint x: 553, startPoint y: 522, endPoint x: 748, endPoint y: 553, distance: 197.9
click at [558, 523] on div at bounding box center [677, 306] width 1355 height 613
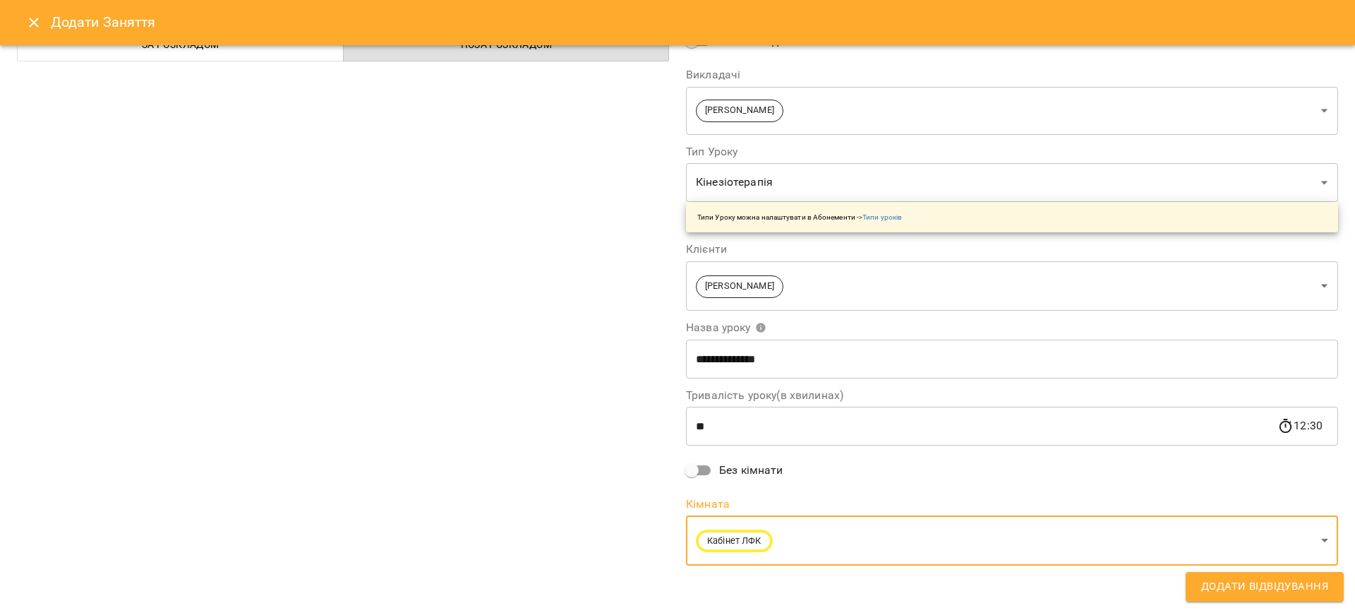
click at [1299, 595] on span "Додати Відвідування" at bounding box center [1264, 586] width 127 height 18
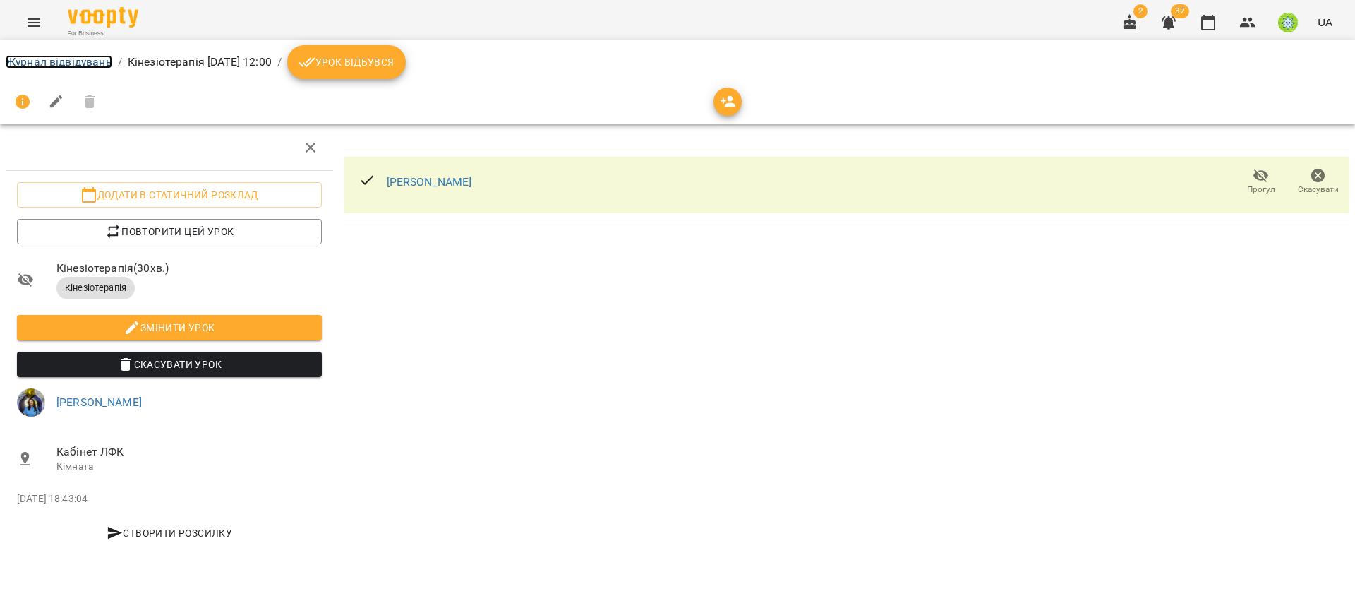
click at [56, 65] on link "Журнал відвідувань" at bounding box center [59, 61] width 107 height 13
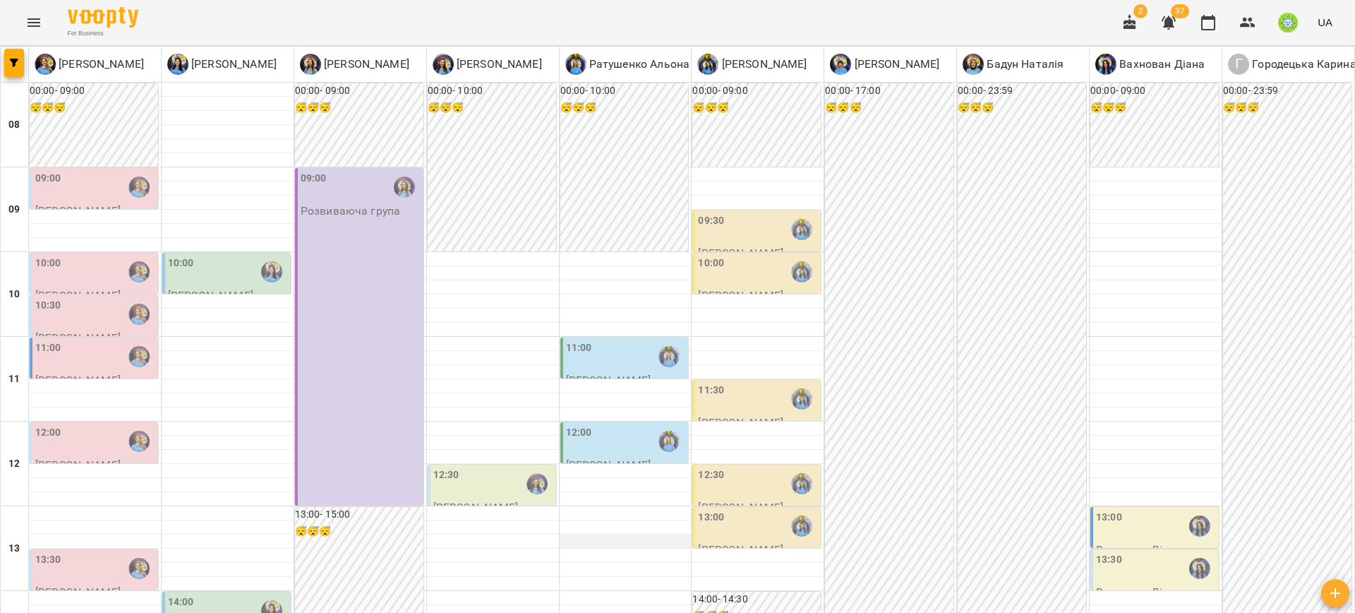
scroll to position [65, 0]
click at [608, 379] on div at bounding box center [626, 386] width 132 height 14
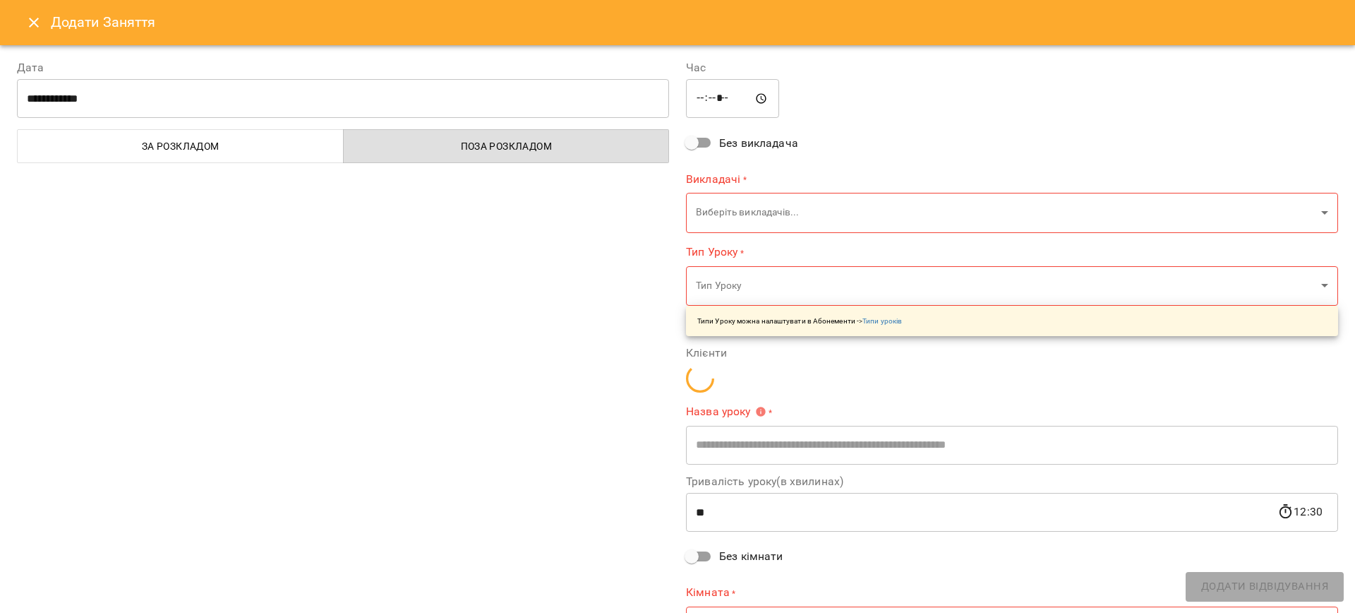
type input "**********"
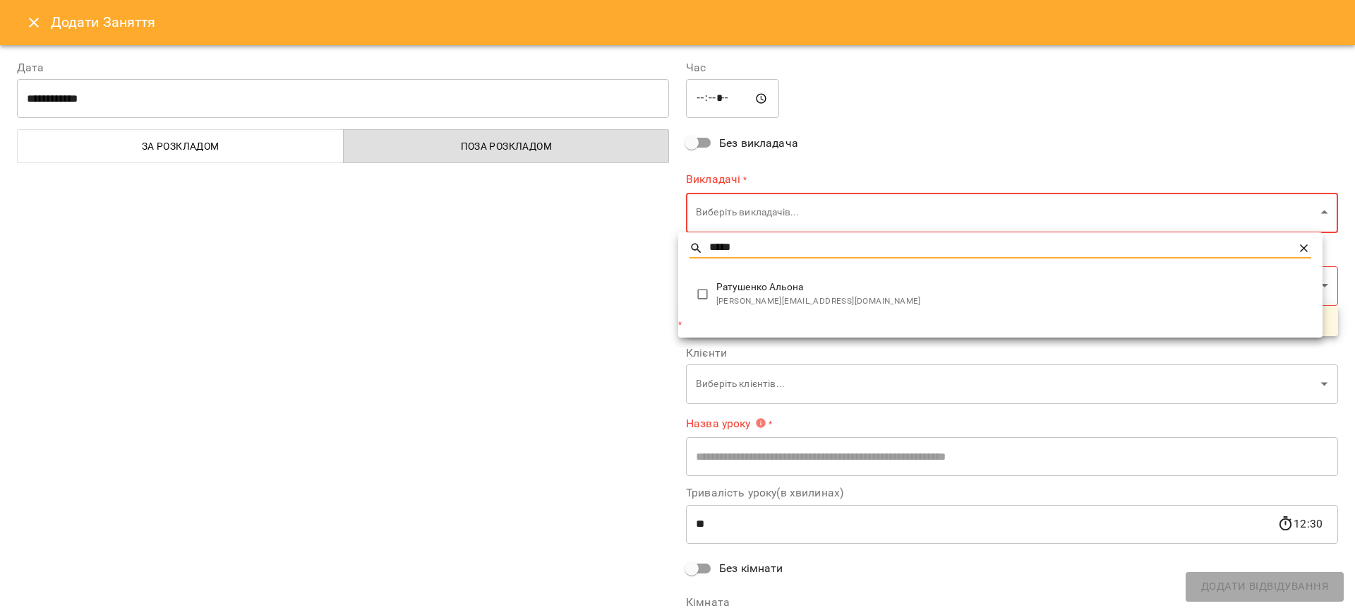
type input "*****"
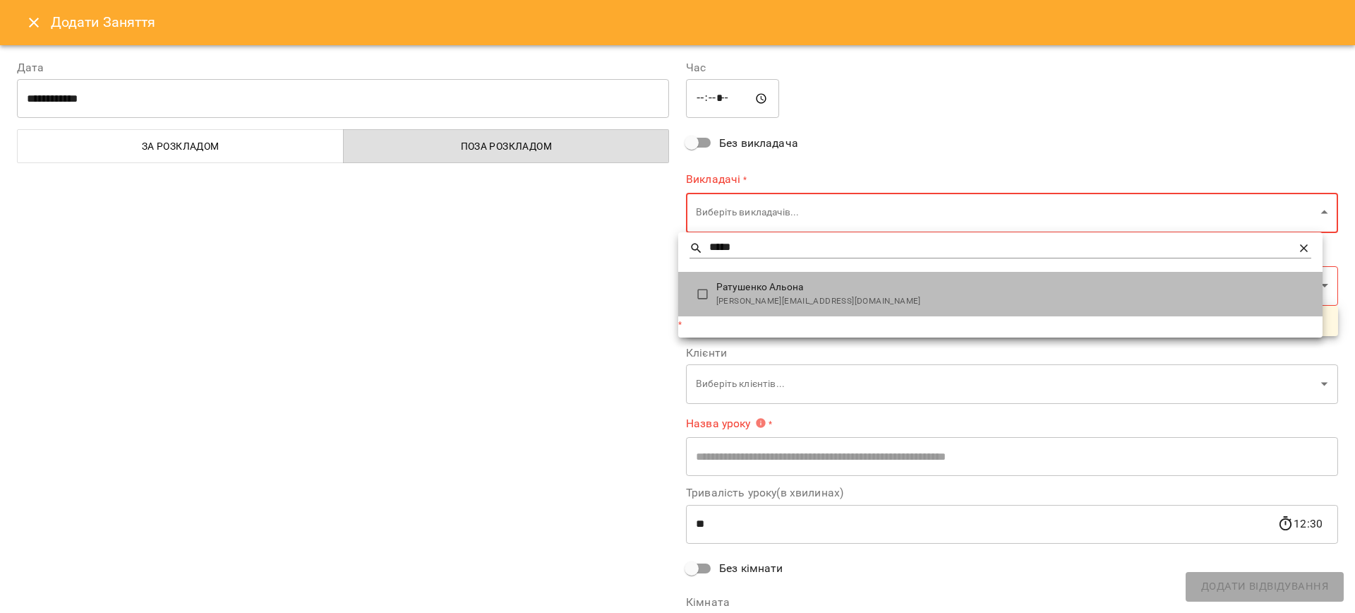
click at [800, 306] on span "[PERSON_NAME][EMAIL_ADDRESS][DOMAIN_NAME]" at bounding box center [1013, 301] width 595 height 14
type input "**********"
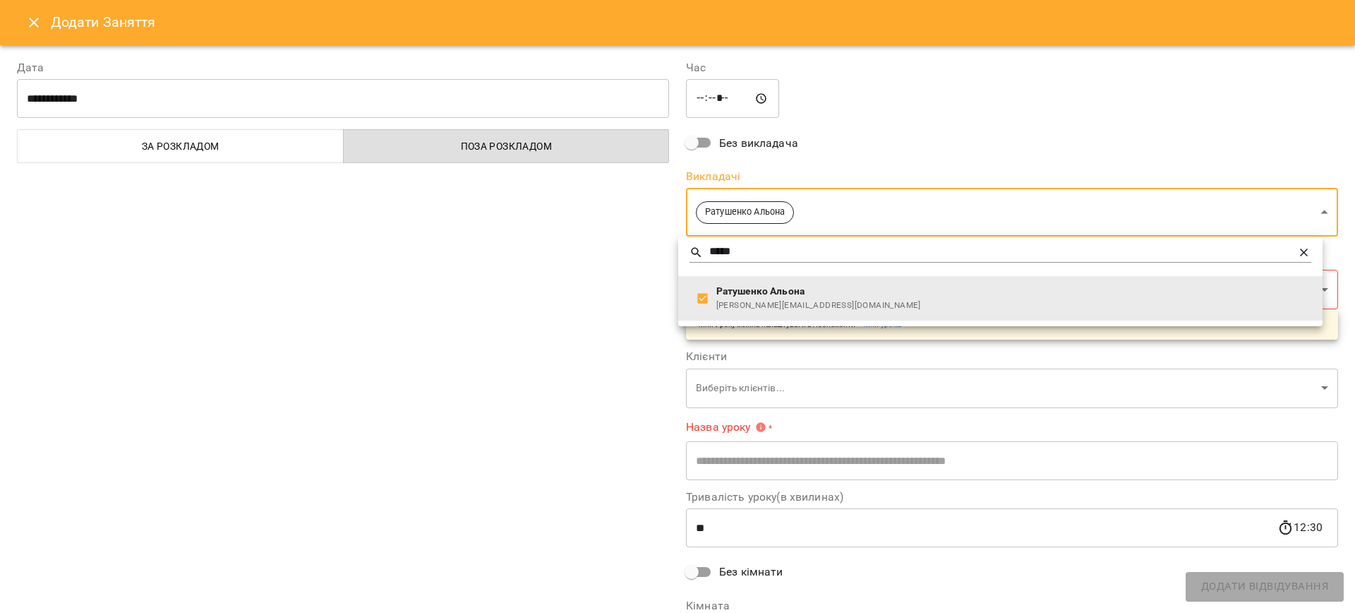
click at [557, 354] on div at bounding box center [677, 306] width 1355 height 613
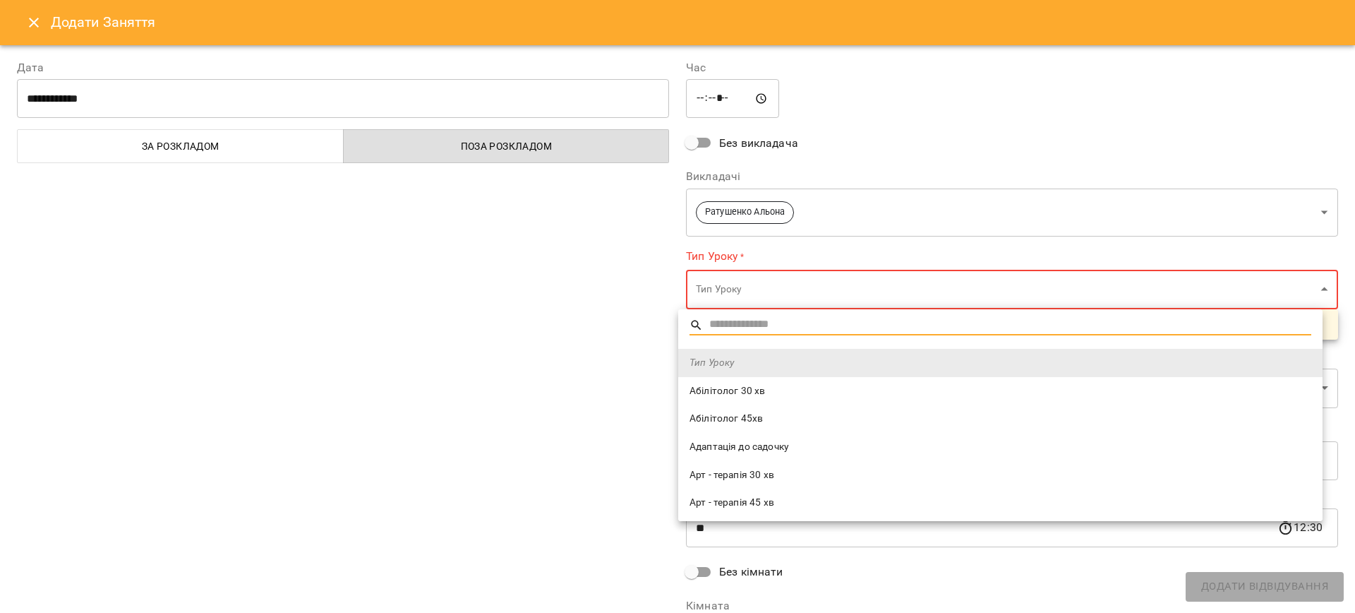
type input "*"
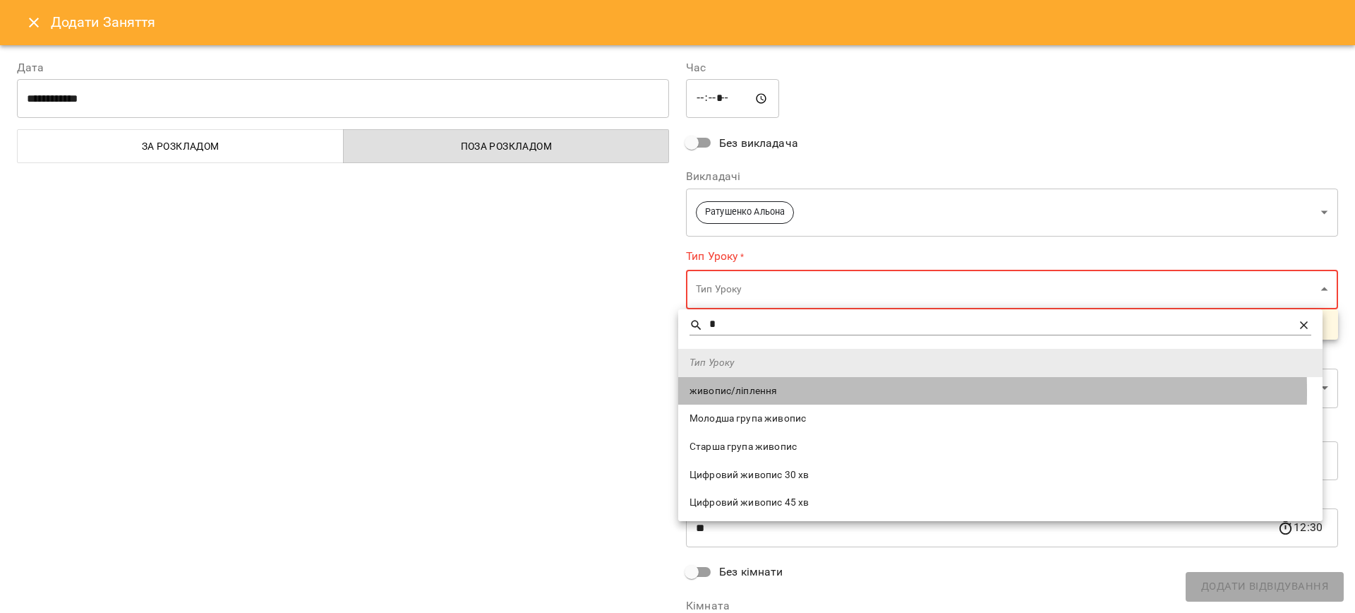
click at [752, 392] on span "живопис/ліплення" at bounding box center [1001, 391] width 622 height 14
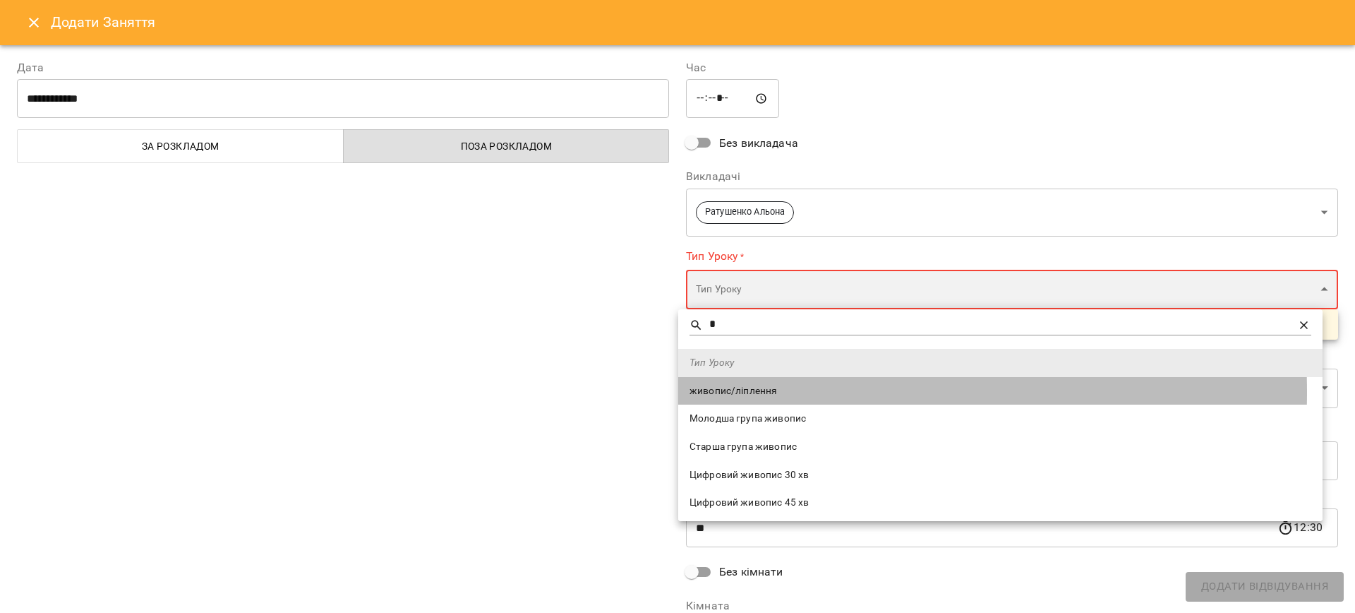
type input "**********"
type input "**"
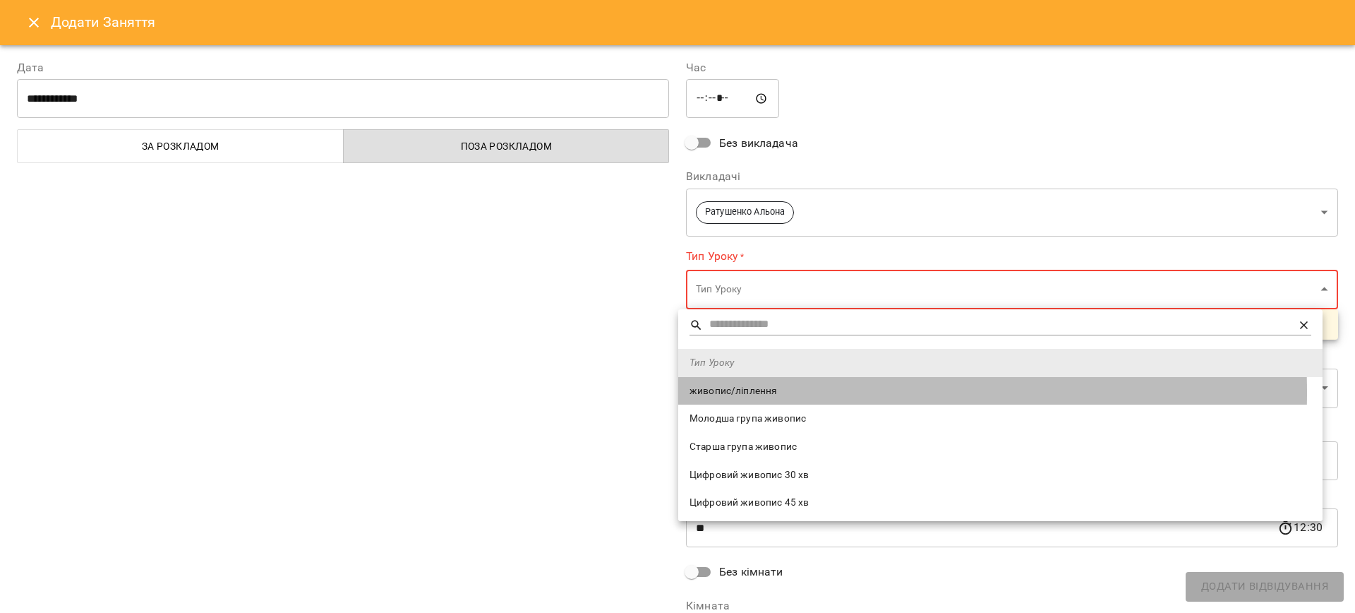
click at [532, 429] on div "Тип Уроку живопис/ліплення Молодша група живопис Старша група живопис Цифровий …" at bounding box center [677, 306] width 1355 height 613
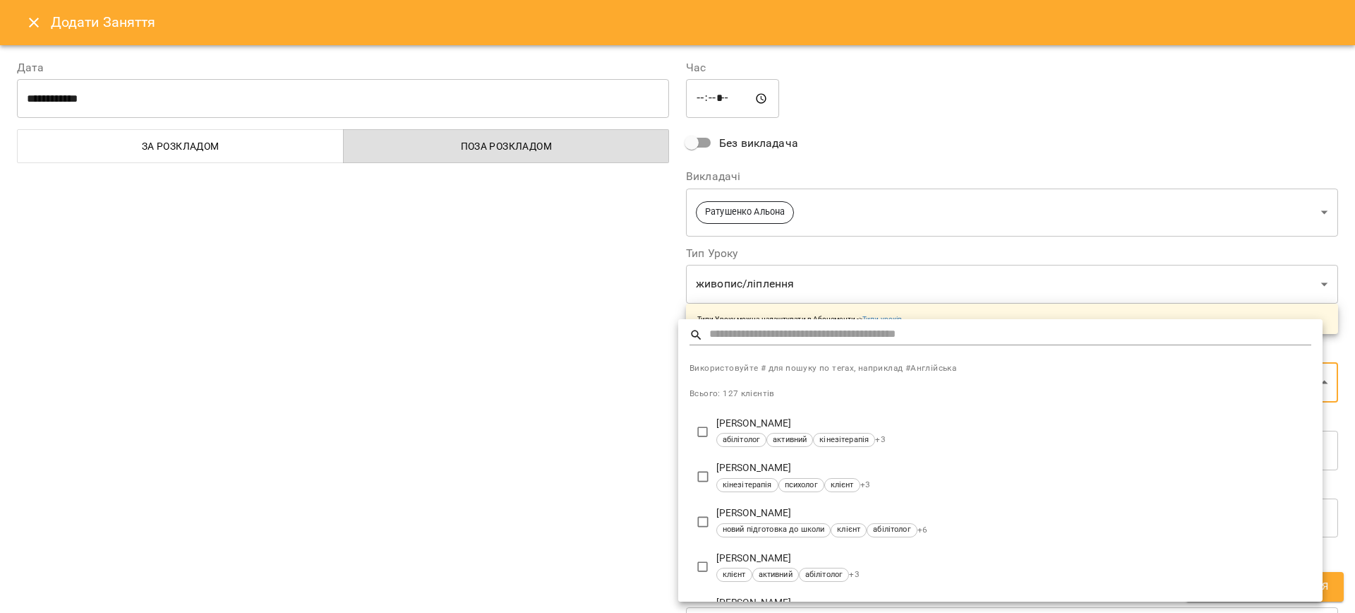
click at [807, 380] on div "Всього: 127 клієнтів" at bounding box center [1000, 392] width 644 height 34
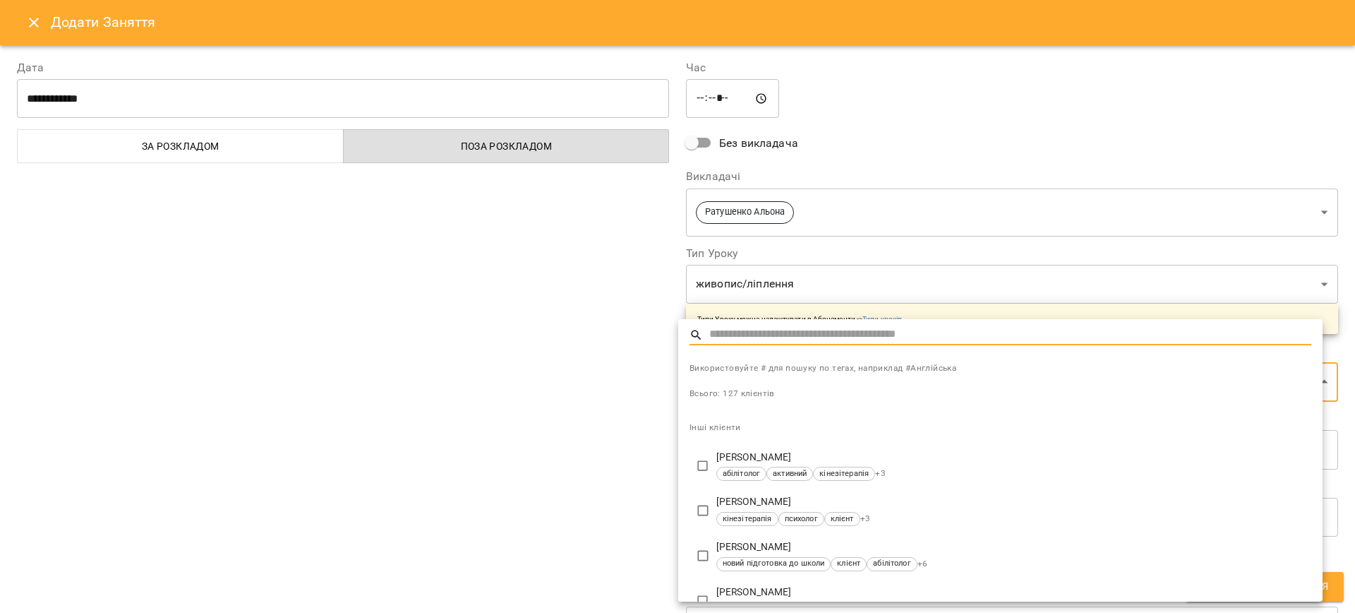
click at [758, 336] on input "text" at bounding box center [1010, 335] width 602 height 20
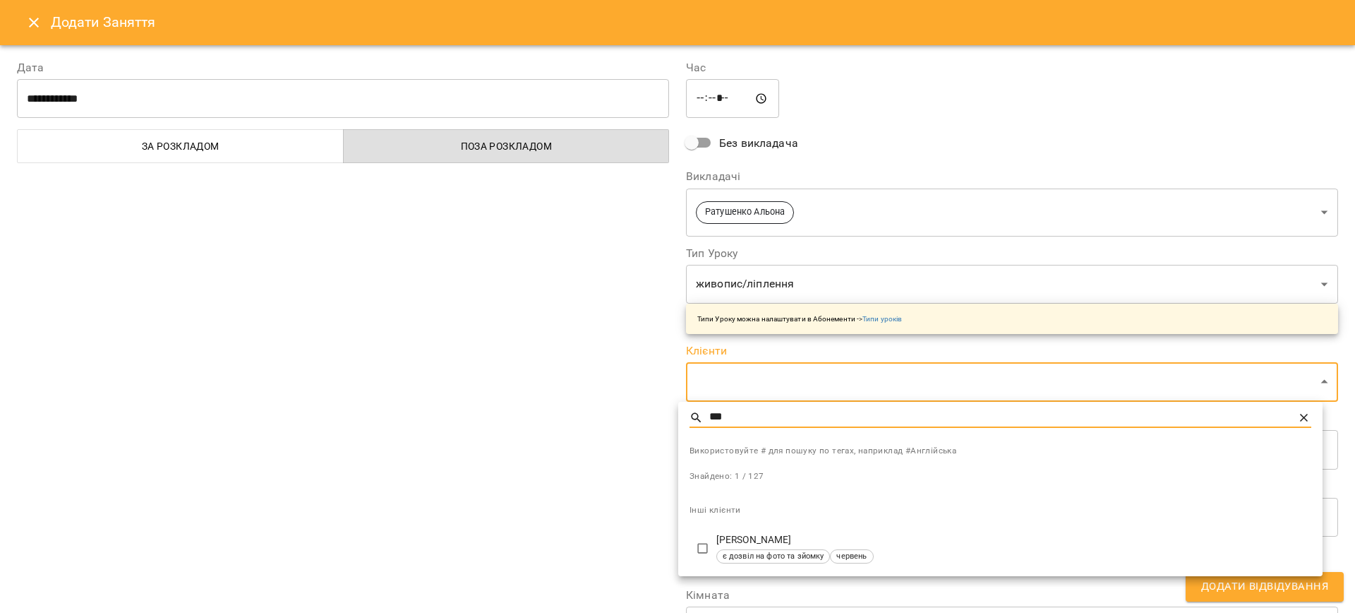
type input "***"
click at [754, 538] on p "[PERSON_NAME]" at bounding box center [1013, 540] width 595 height 14
type input "**********"
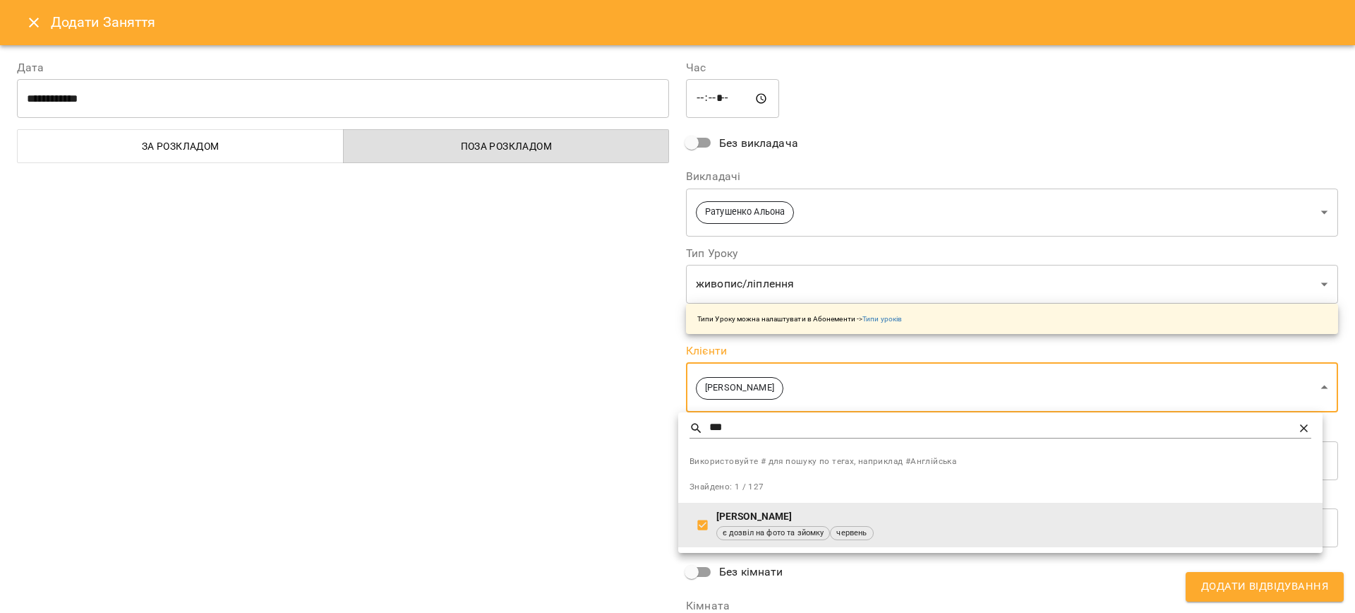
drag, startPoint x: 548, startPoint y: 467, endPoint x: 759, endPoint y: 523, distance: 217.6
click at [548, 467] on div at bounding box center [677, 306] width 1355 height 613
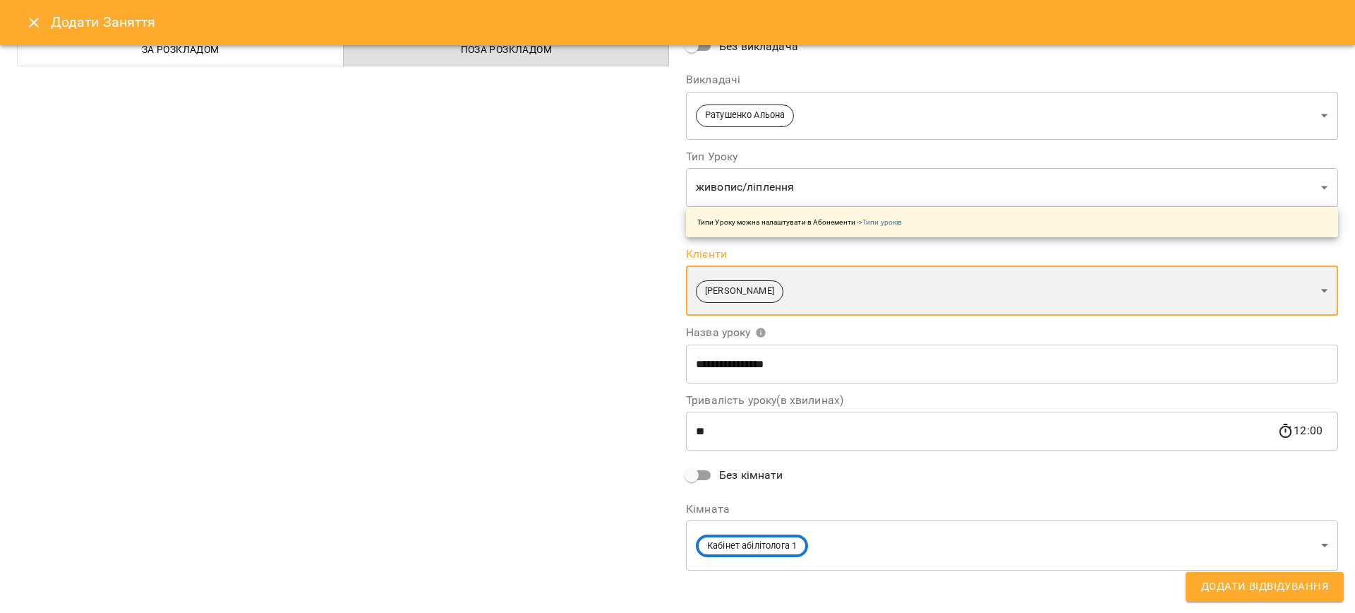
scroll to position [102, 0]
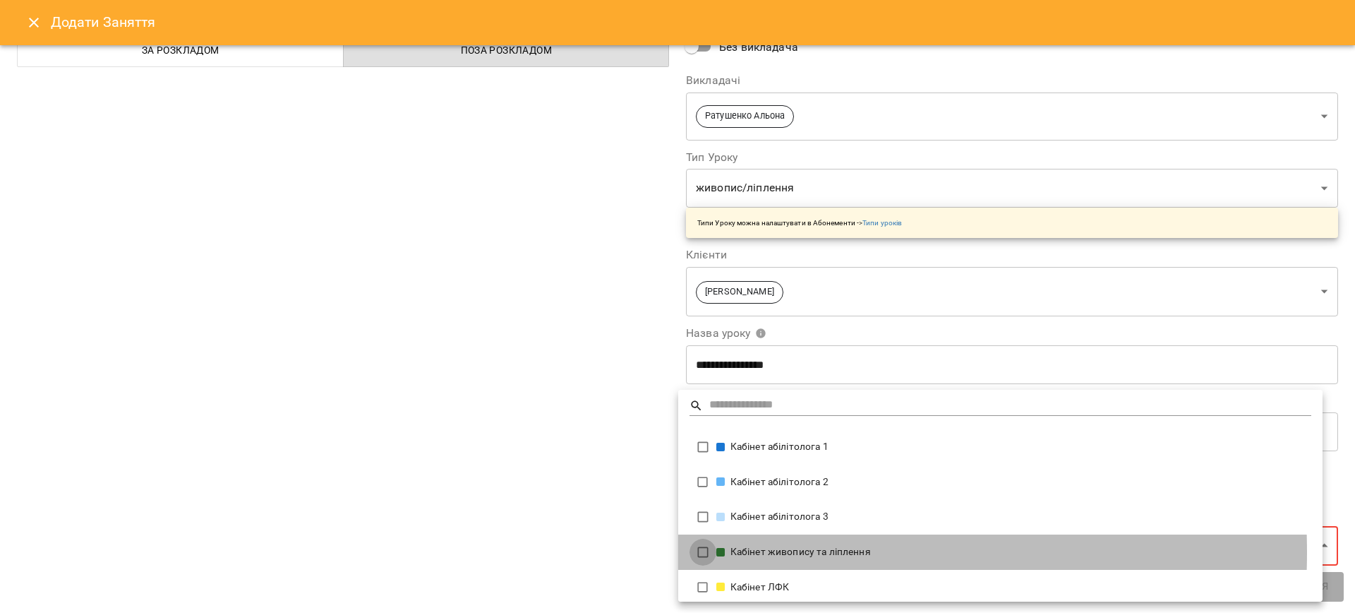
type input "**********"
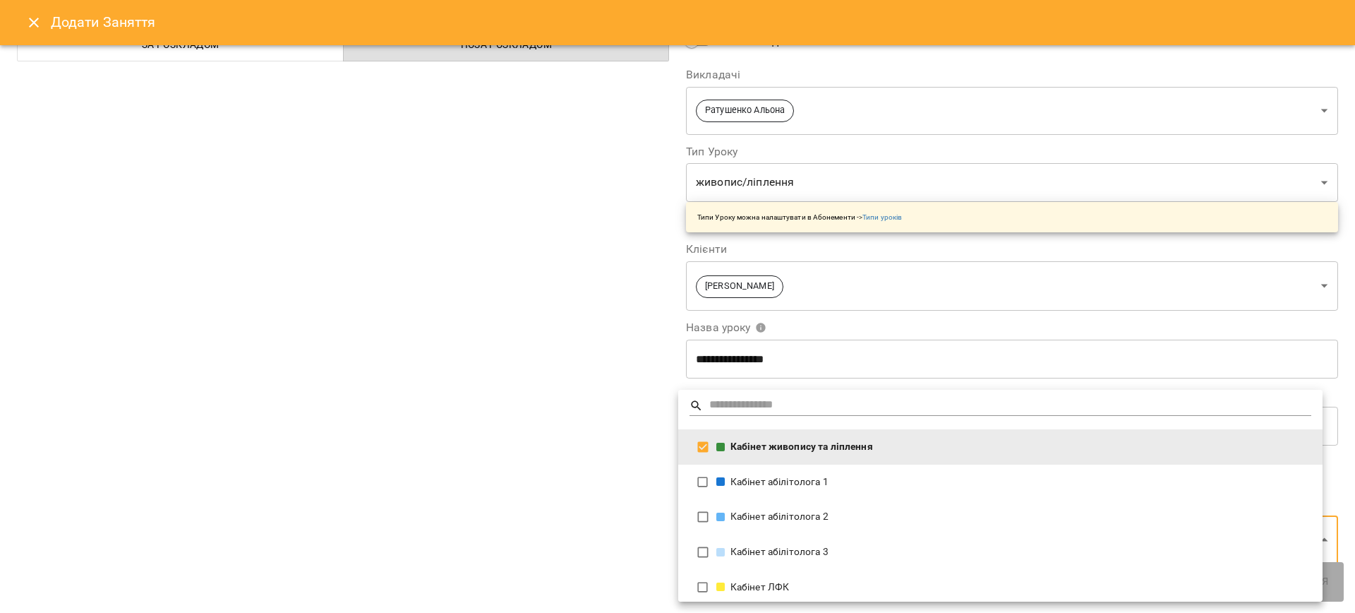
drag, startPoint x: 501, startPoint y: 451, endPoint x: 543, endPoint y: 471, distance: 46.1
click at [502, 452] on div at bounding box center [677, 306] width 1355 height 613
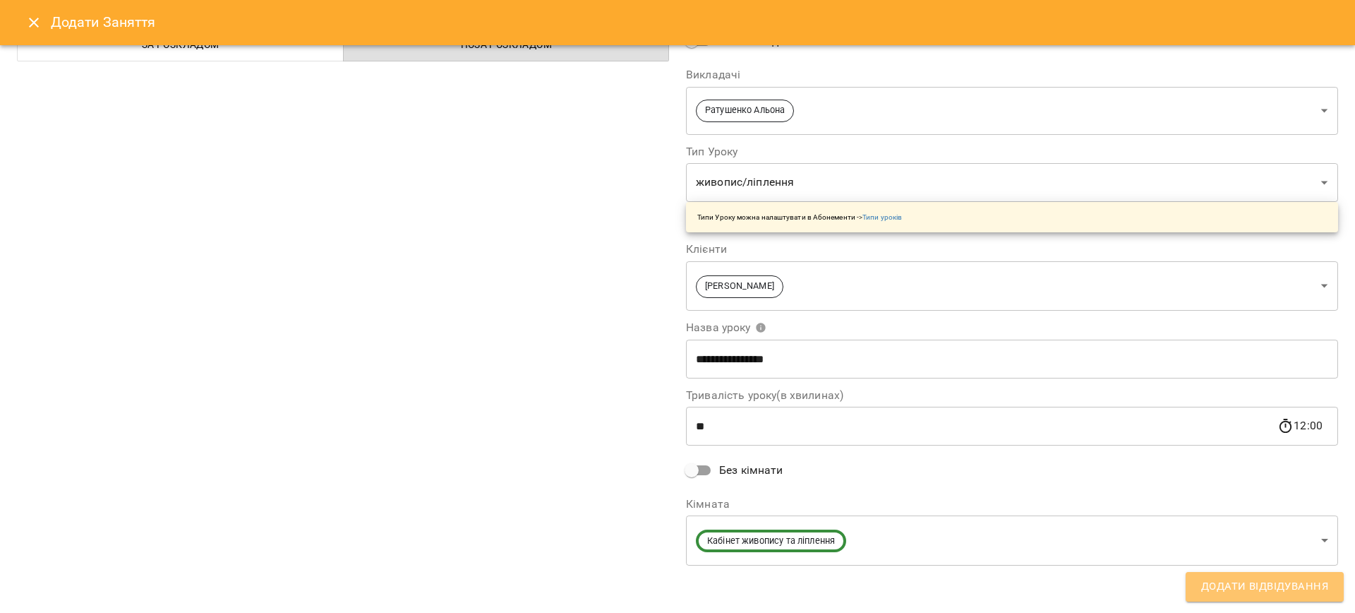
click at [1241, 579] on span "Додати Відвідування" at bounding box center [1264, 586] width 127 height 18
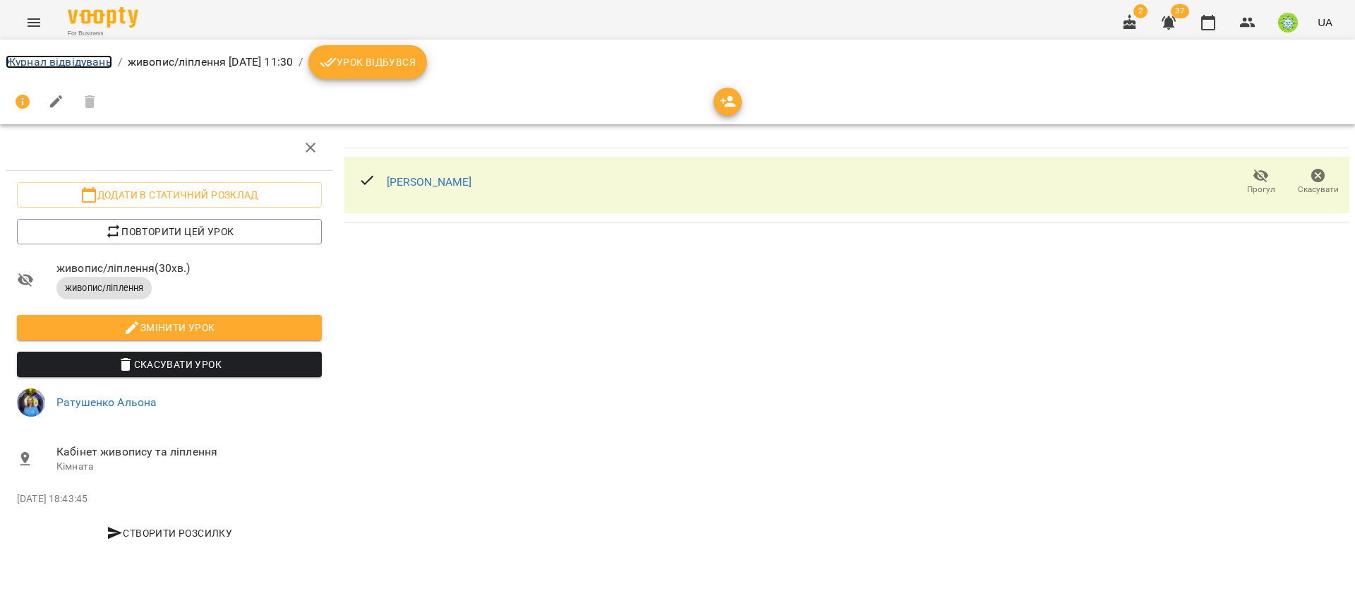
click at [60, 56] on link "Журнал відвідувань" at bounding box center [59, 61] width 107 height 13
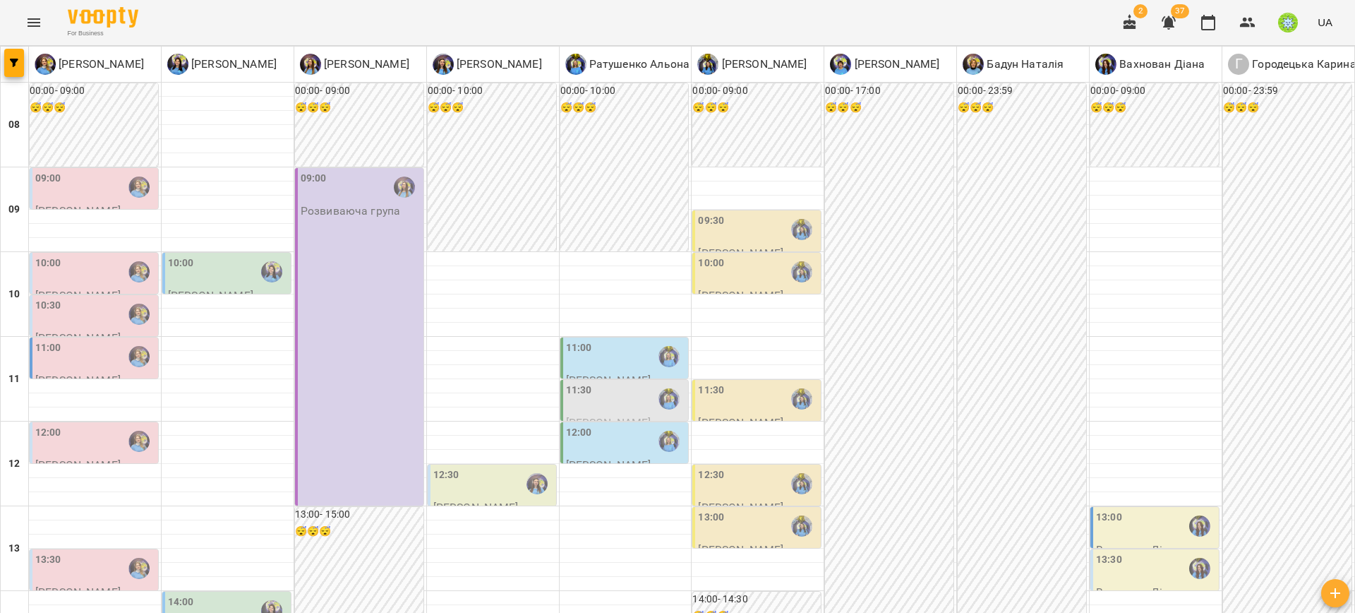
drag, startPoint x: 733, startPoint y: 534, endPoint x: 735, endPoint y: 546, distance: 12.9
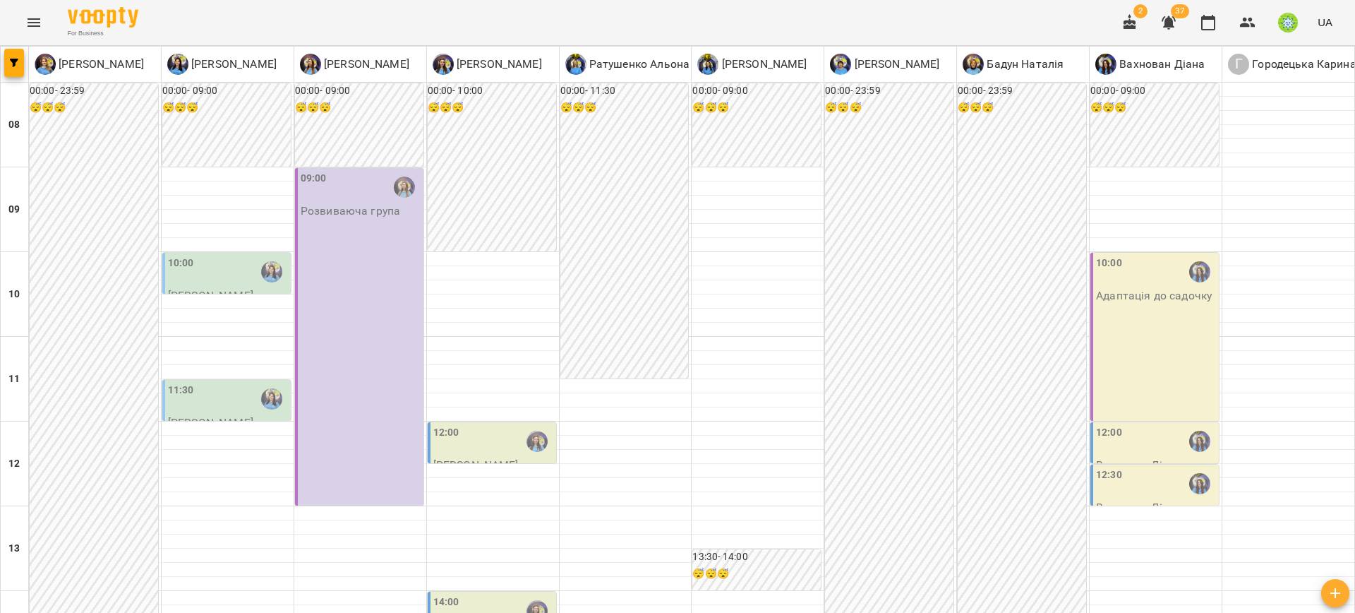
scroll to position [310, 0]
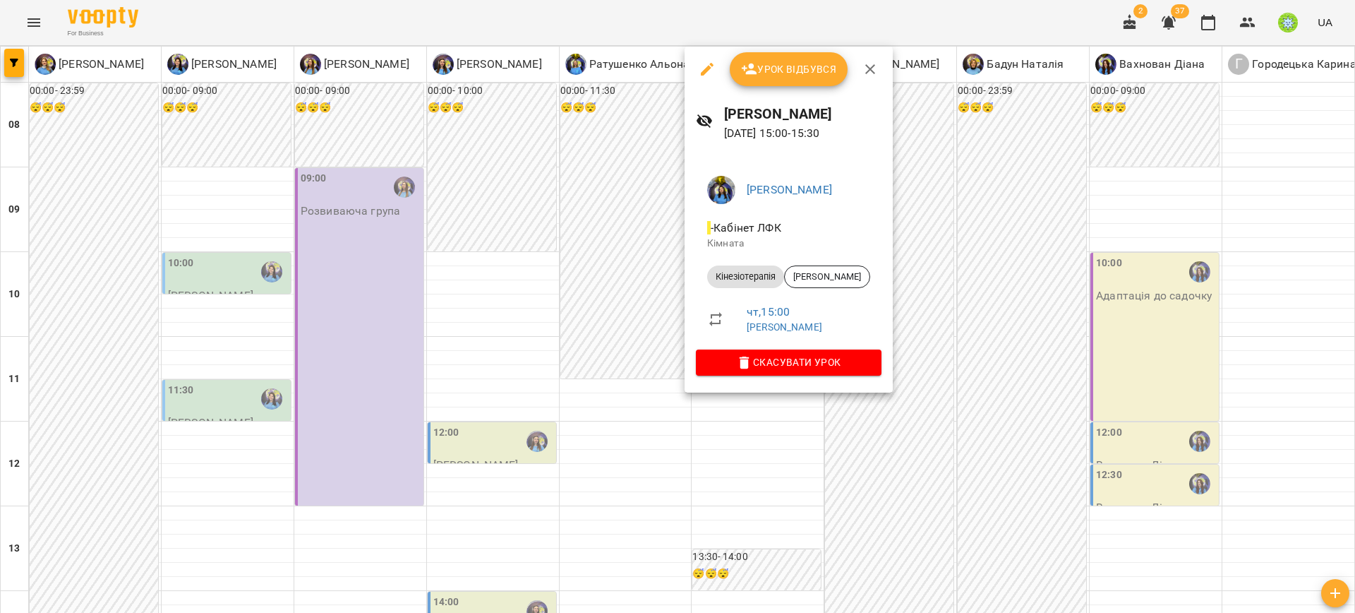
click at [536, 373] on div at bounding box center [677, 306] width 1355 height 613
